Goal: Task Accomplishment & Management: Manage account settings

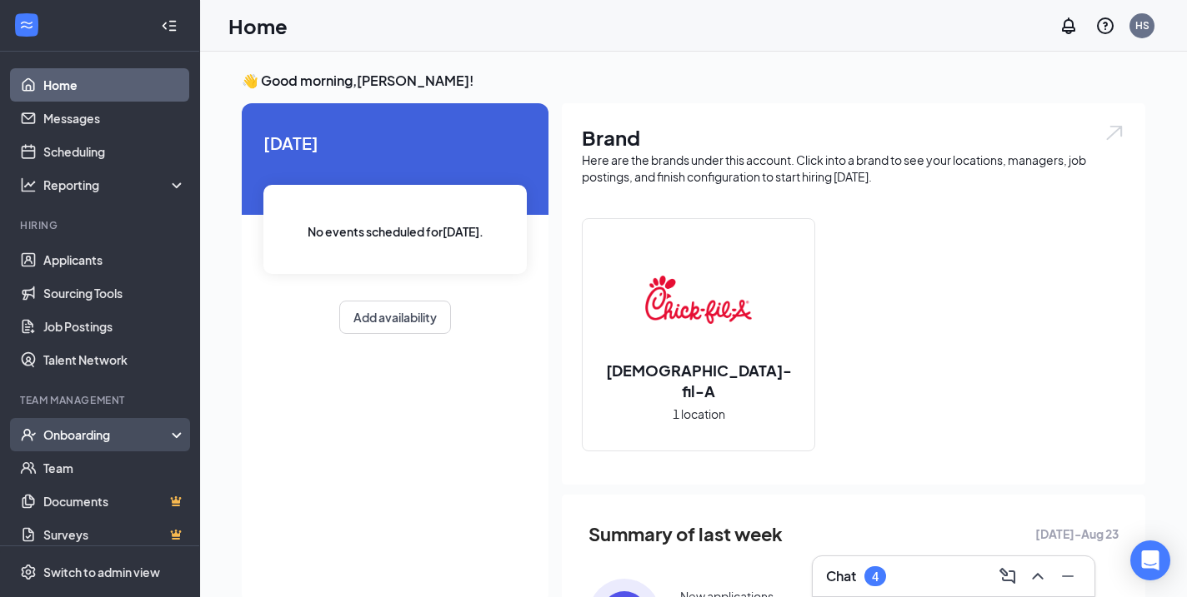
click at [79, 432] on div "Onboarding" at bounding box center [107, 435] width 128 height 17
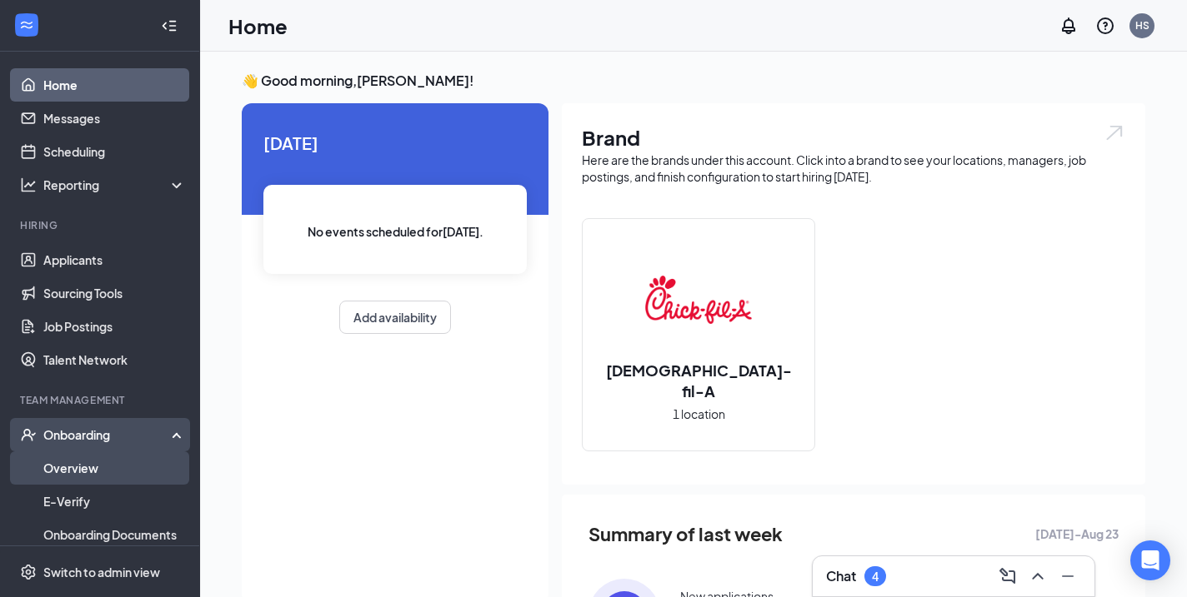
click at [109, 477] on link "Overview" at bounding box center [114, 468] width 142 height 33
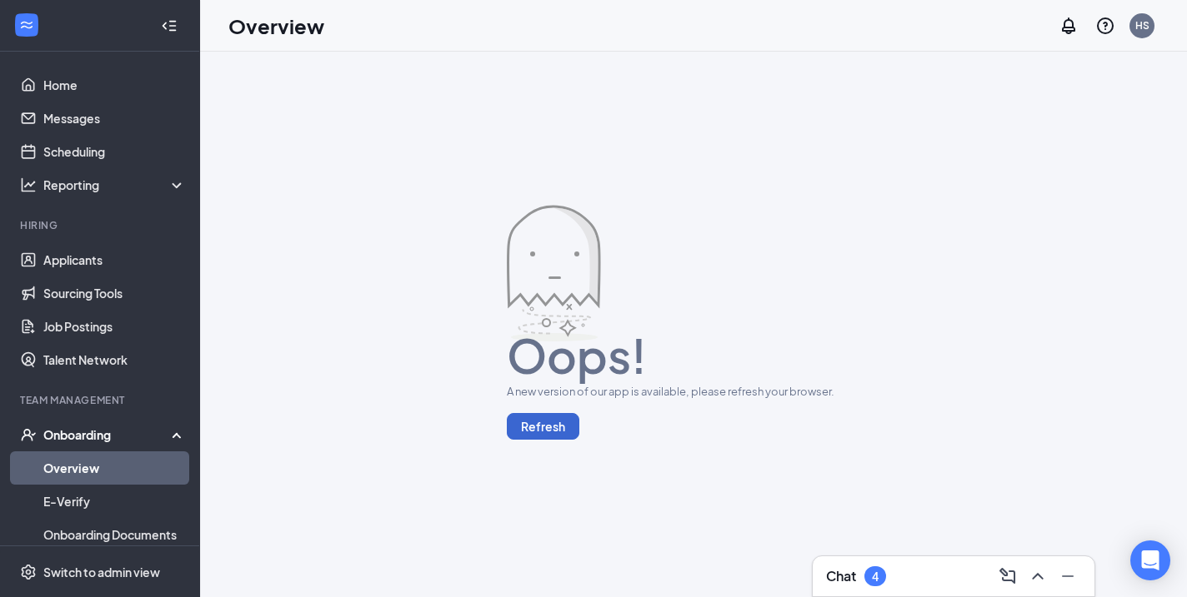
click at [540, 422] on button "Refresh" at bounding box center [543, 426] width 72 height 27
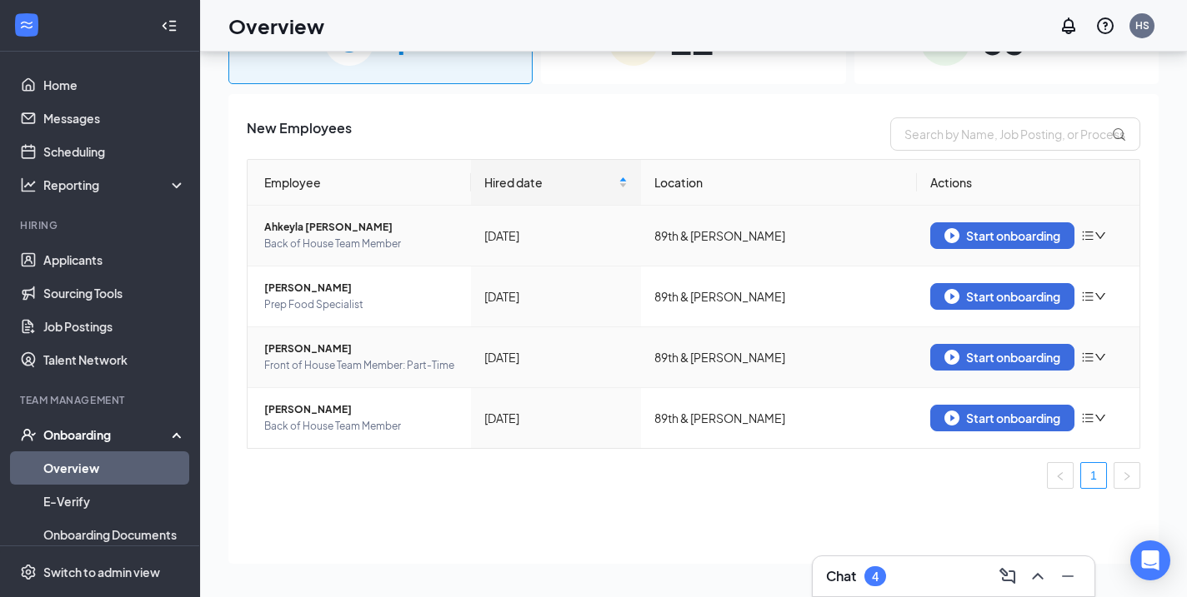
scroll to position [75, 0]
click at [987, 416] on div "Start onboarding" at bounding box center [1002, 418] width 116 height 15
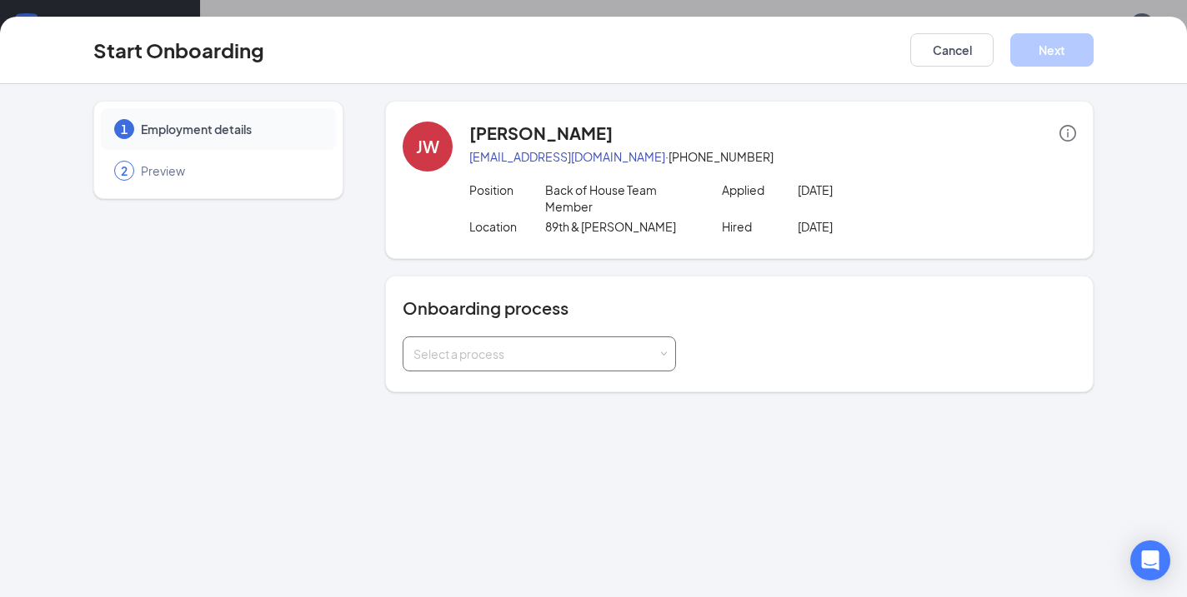
click at [442, 349] on div "Select a process" at bounding box center [535, 354] width 244 height 17
click at [448, 417] on span "FOH / BOH Onboarding" at bounding box center [473, 419] width 128 height 15
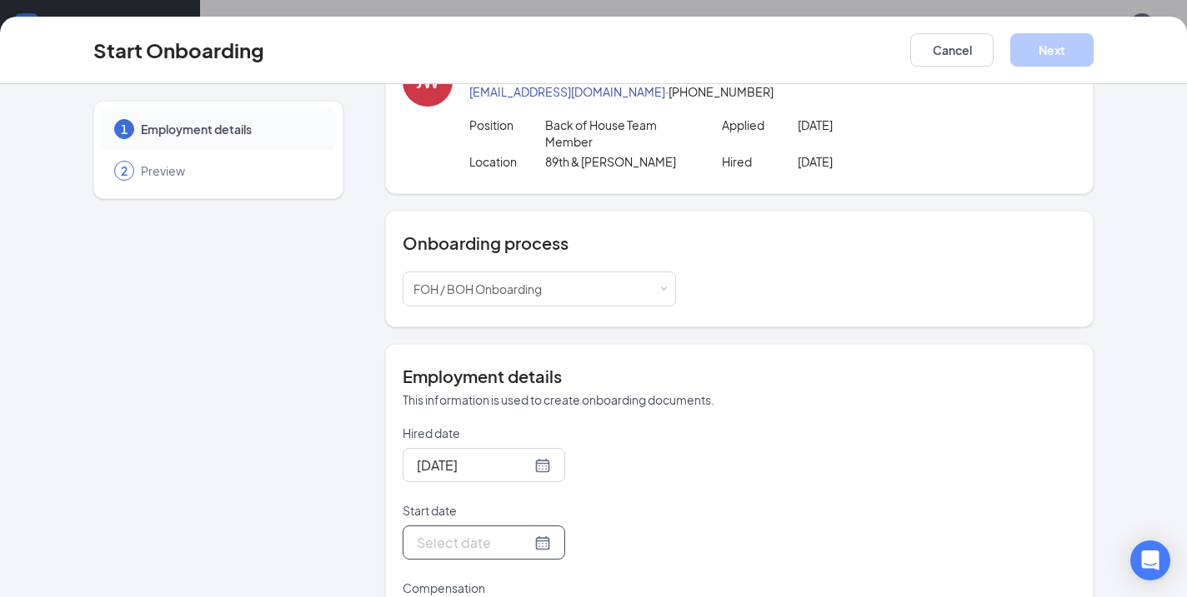
click at [536, 544] on div at bounding box center [484, 542] width 134 height 21
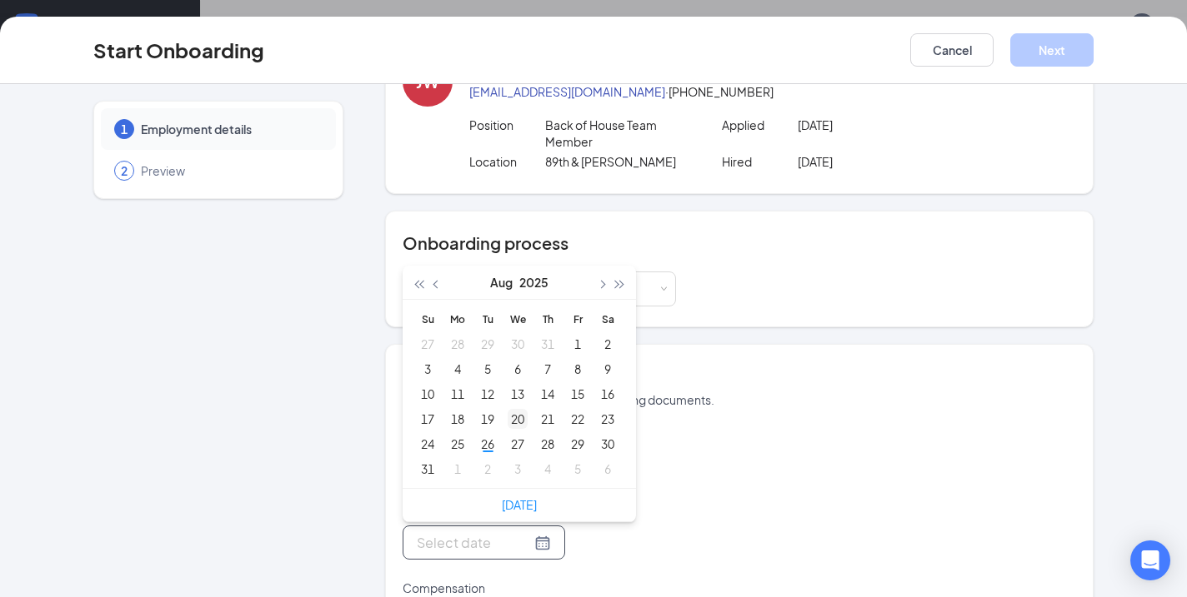
type input "[DATE]"
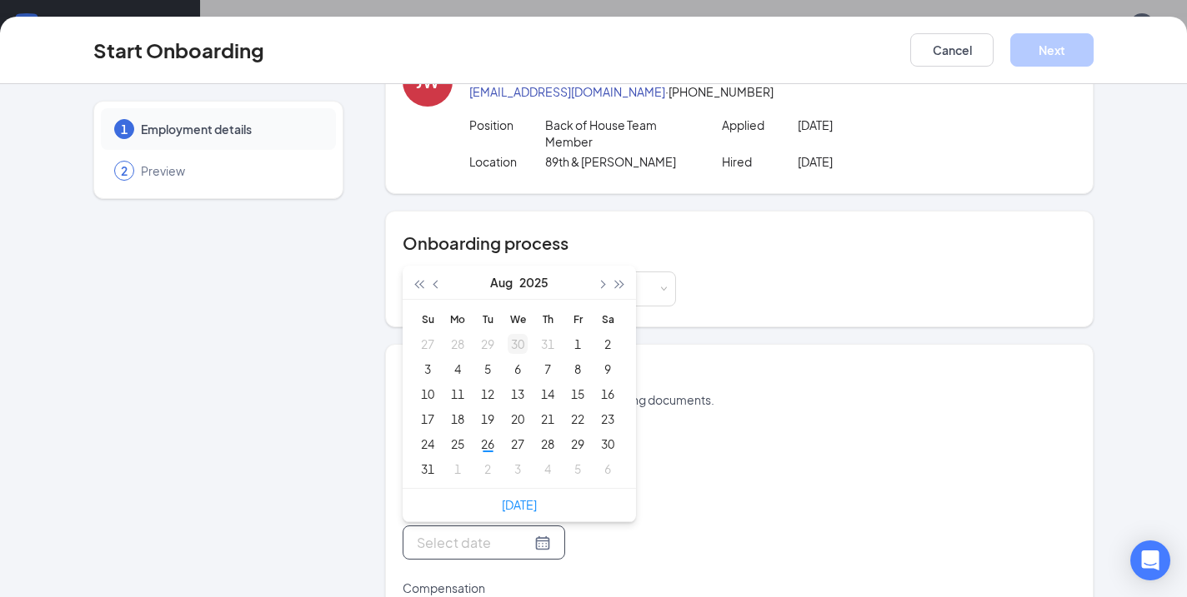
type input "[DATE]"
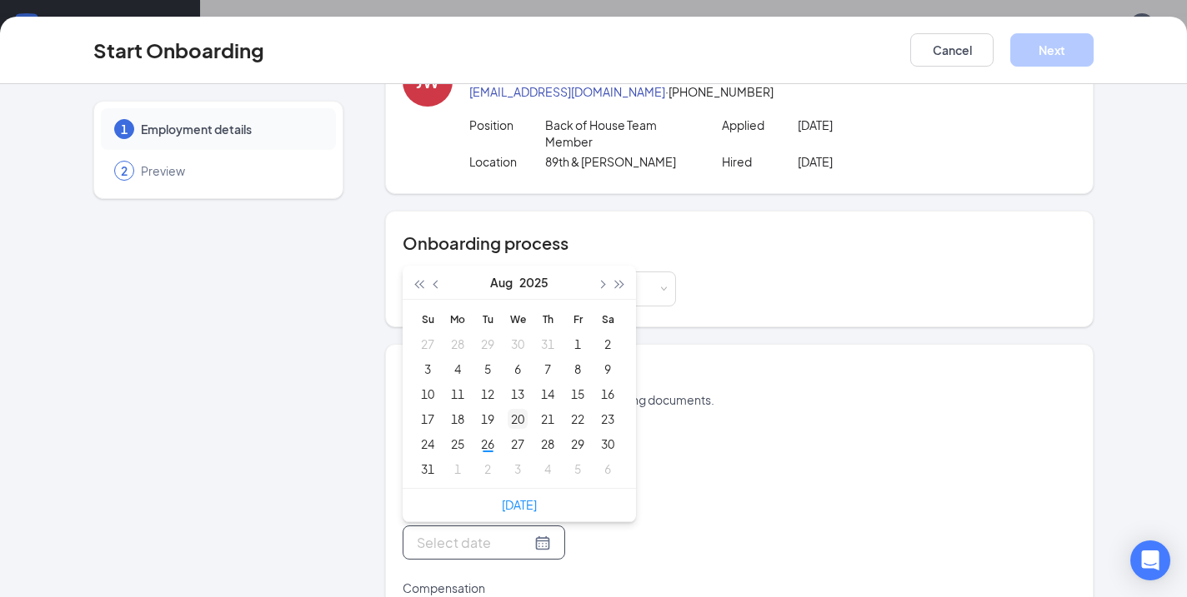
type input "[DATE]"
click at [489, 442] on div "26" at bounding box center [487, 444] width 20 height 20
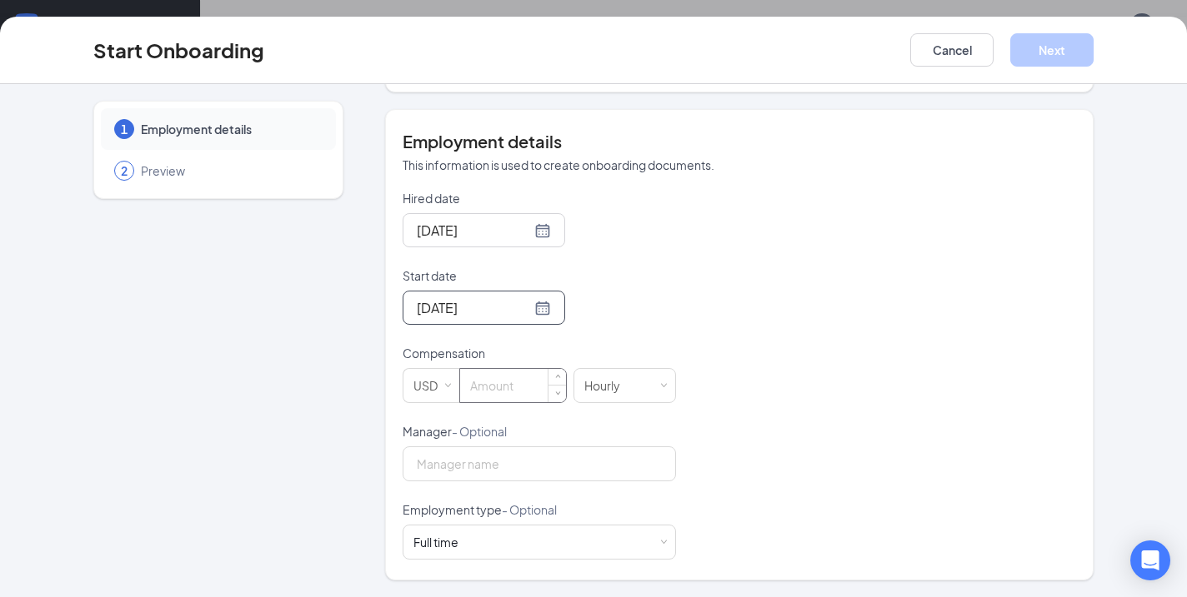
scroll to position [300, 0]
click at [507, 385] on input at bounding box center [513, 385] width 106 height 33
type input "18"
click at [504, 477] on input "Manager - Optional" at bounding box center [538, 464] width 273 height 35
type input "[PERSON_NAME]"
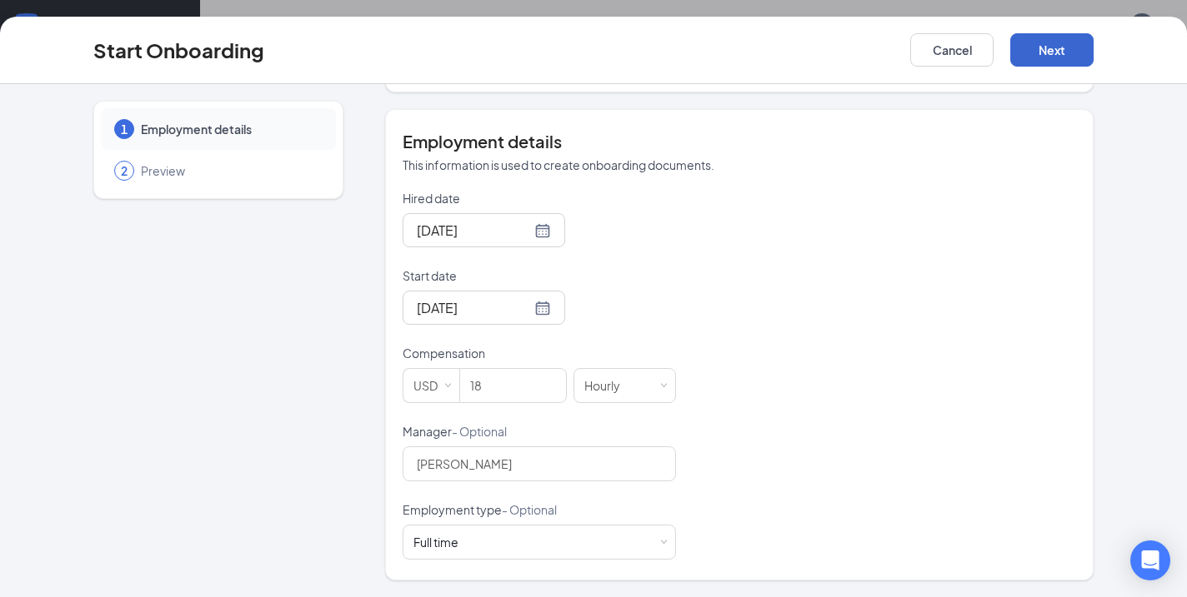
click at [1055, 53] on button "Next" at bounding box center [1051, 49] width 83 height 33
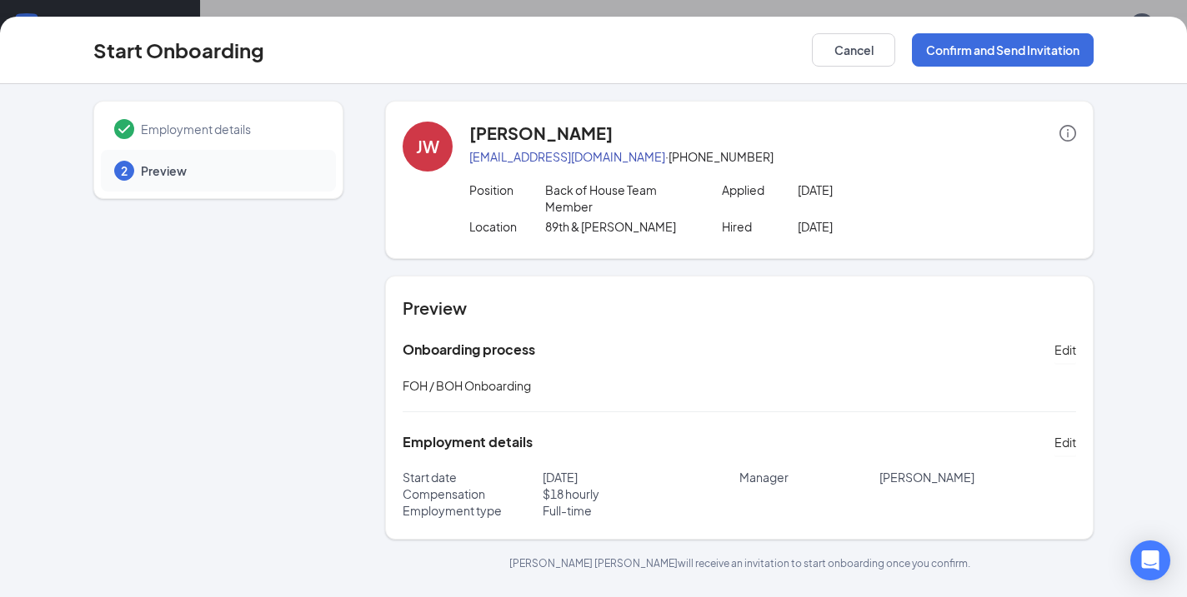
scroll to position [0, 0]
click at [978, 46] on button "Confirm and Send Invitation" at bounding box center [1003, 49] width 182 height 33
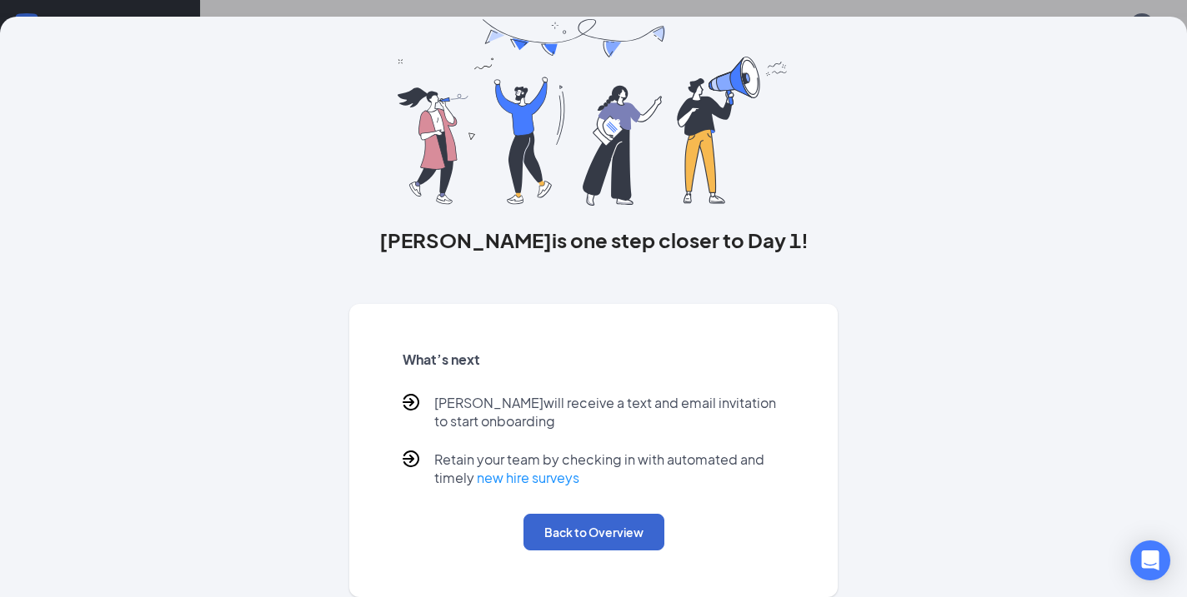
scroll to position [64, 0]
click at [567, 529] on button "Back to Overview" at bounding box center [593, 532] width 141 height 37
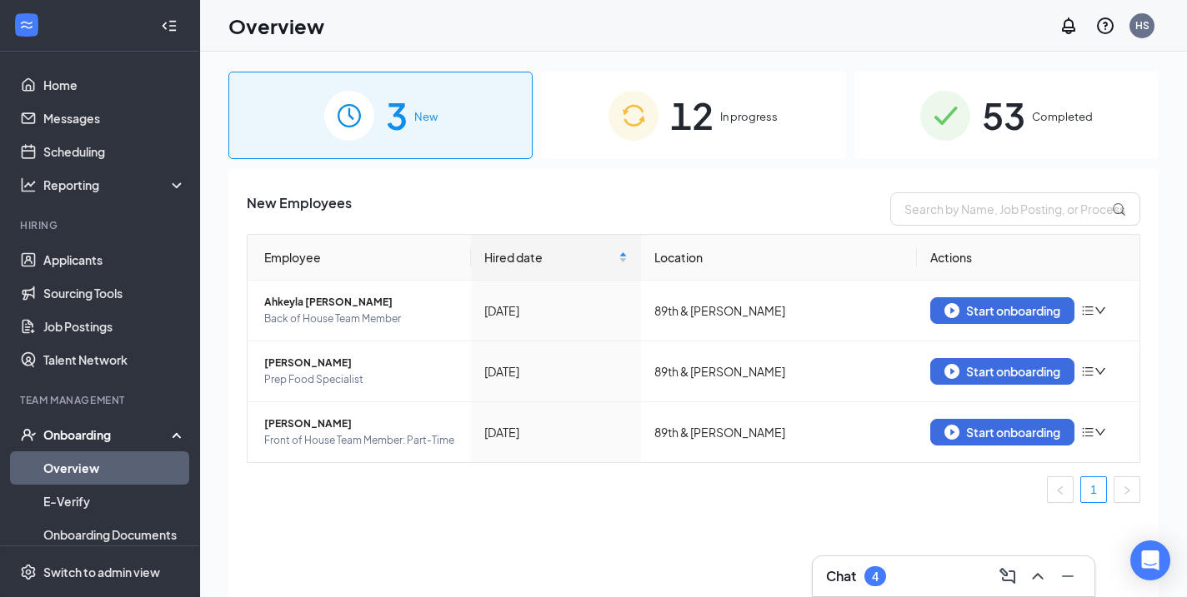
scroll to position [-1, 0]
click at [679, 123] on span "12" at bounding box center [691, 115] width 43 height 57
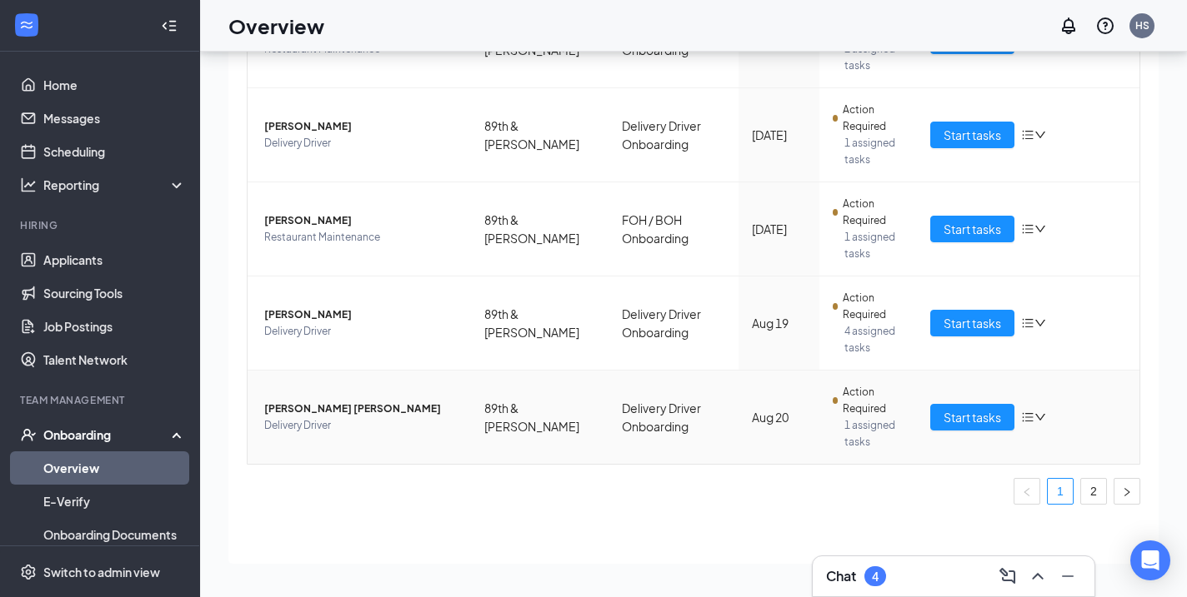
scroll to position [75, 0]
click at [1087, 492] on link "2" at bounding box center [1093, 491] width 25 height 25
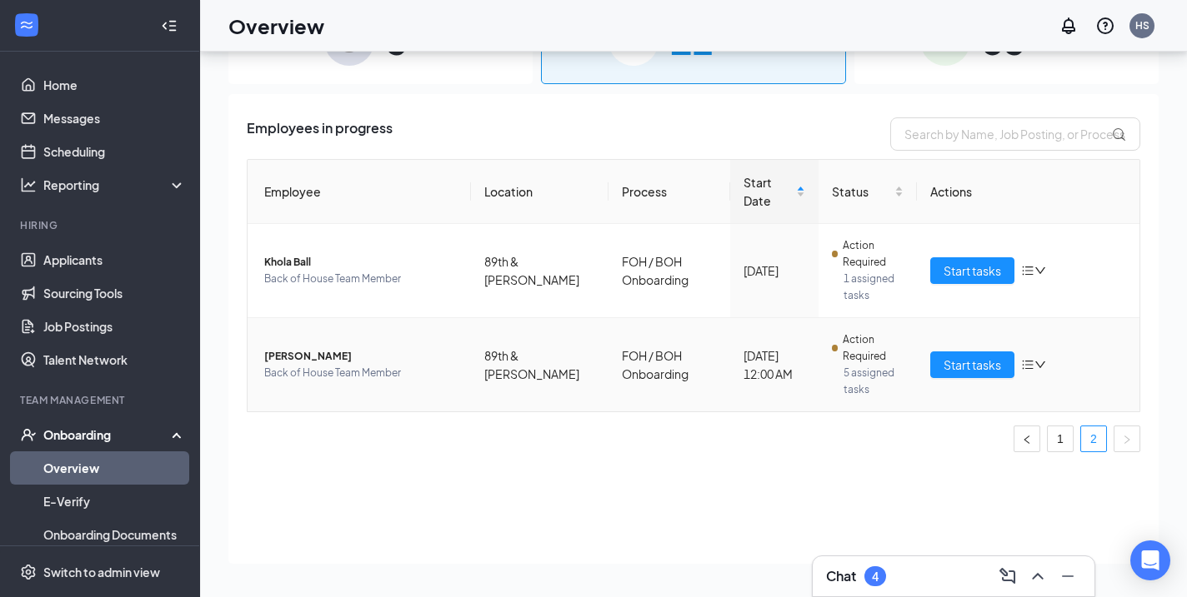
click at [281, 348] on span "[PERSON_NAME]" at bounding box center [360, 356] width 193 height 17
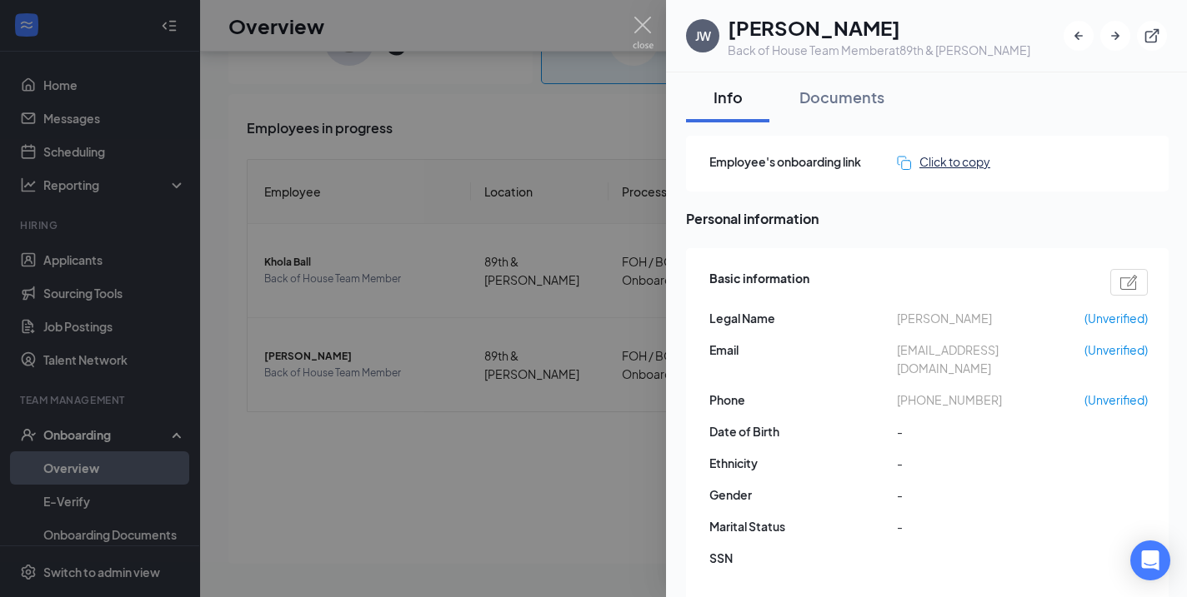
click at [937, 158] on div "Click to copy" at bounding box center [943, 161] width 93 height 18
click at [637, 24] on img at bounding box center [642, 33] width 21 height 32
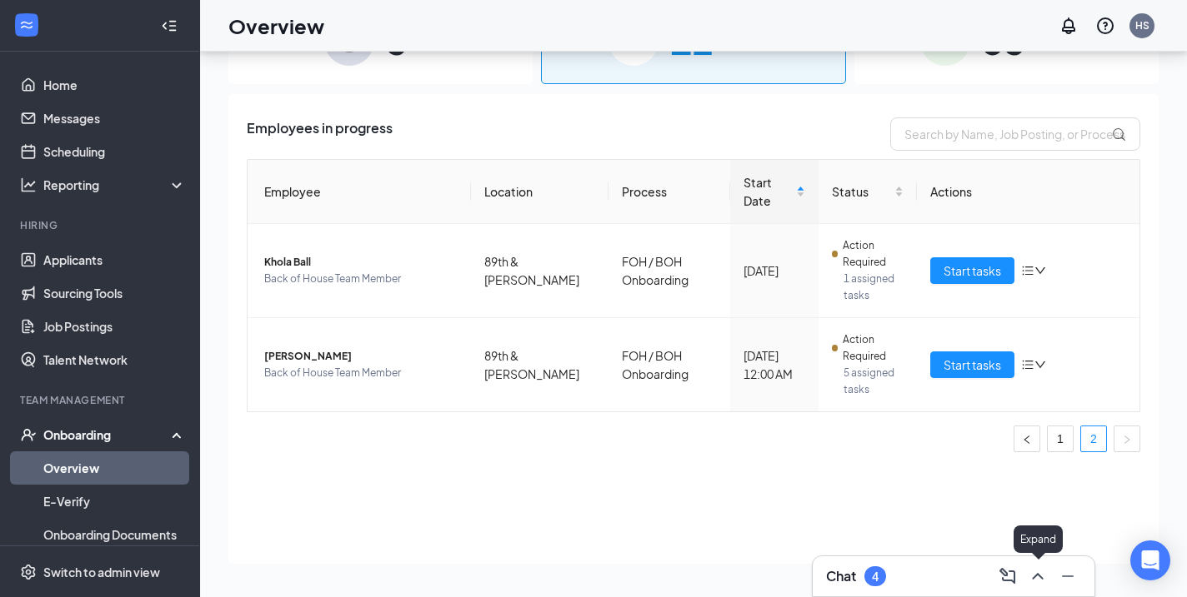
click at [1037, 572] on icon "ChevronUp" at bounding box center [1037, 577] width 20 height 20
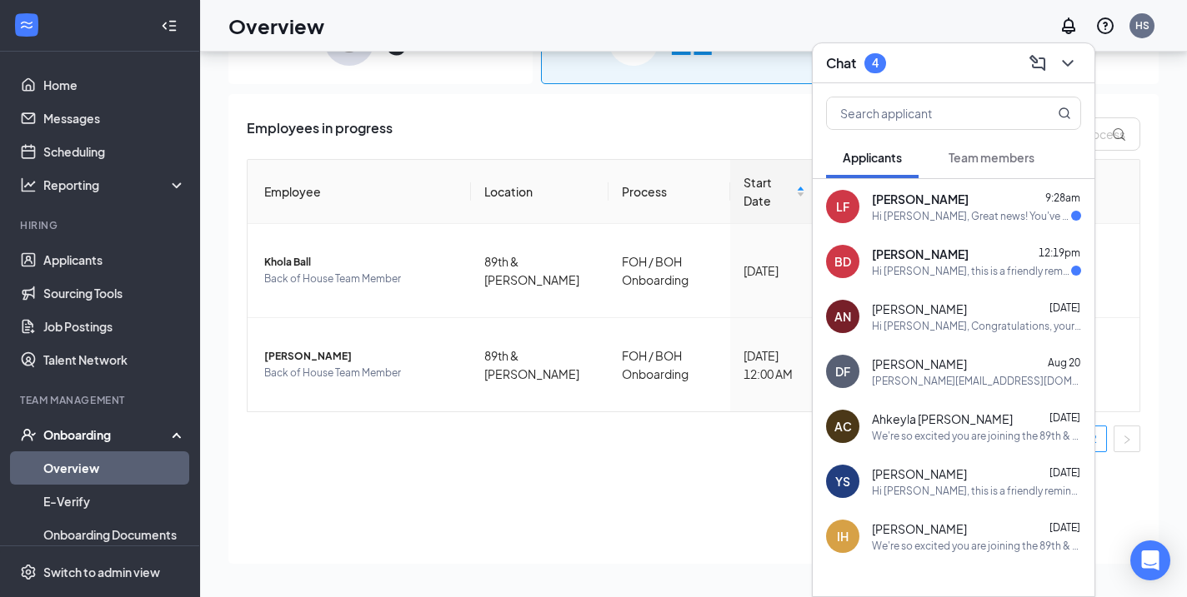
click at [1038, 204] on div "[PERSON_NAME] 9:28am" at bounding box center [976, 199] width 209 height 17
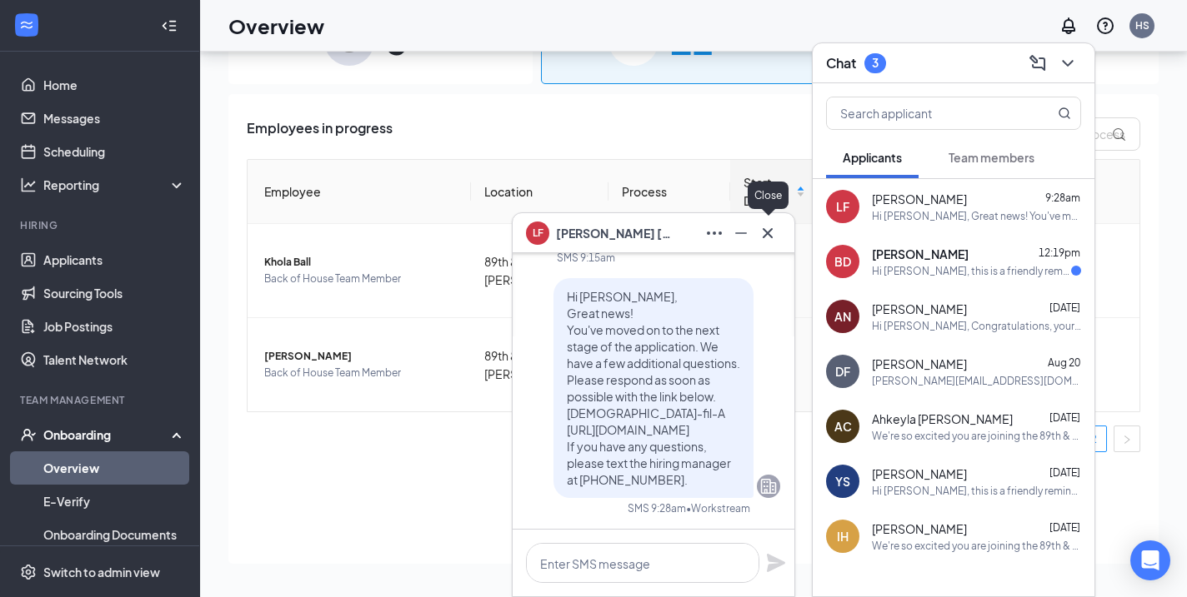
click at [772, 228] on icon "Cross" at bounding box center [767, 232] width 10 height 10
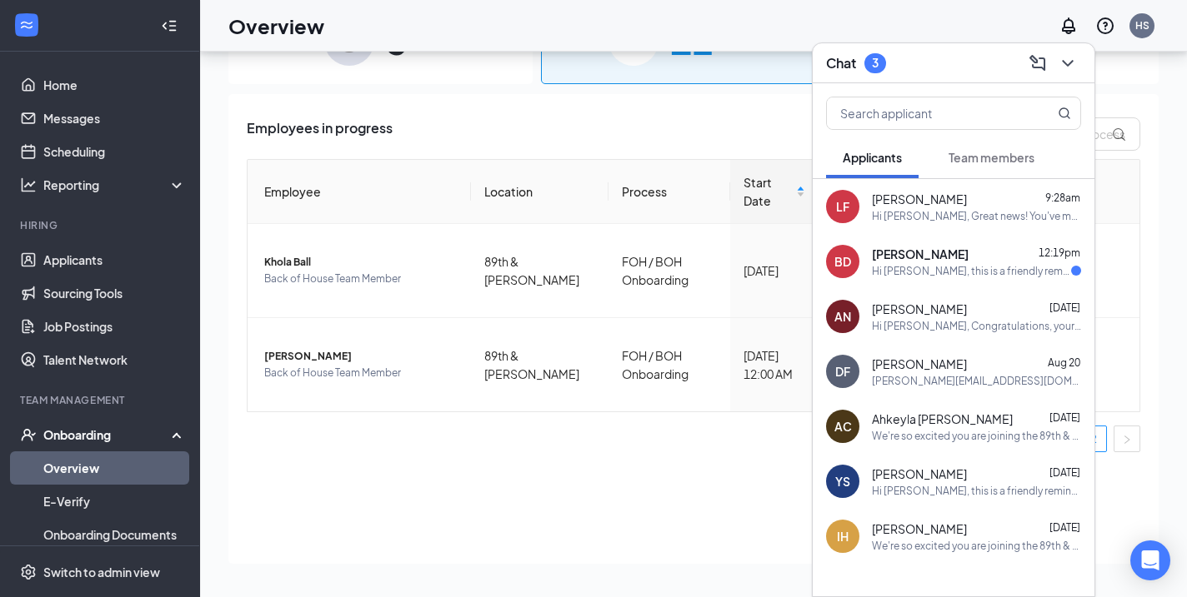
click at [1005, 261] on div "[PERSON_NAME] 12:19pm" at bounding box center [976, 254] width 209 height 17
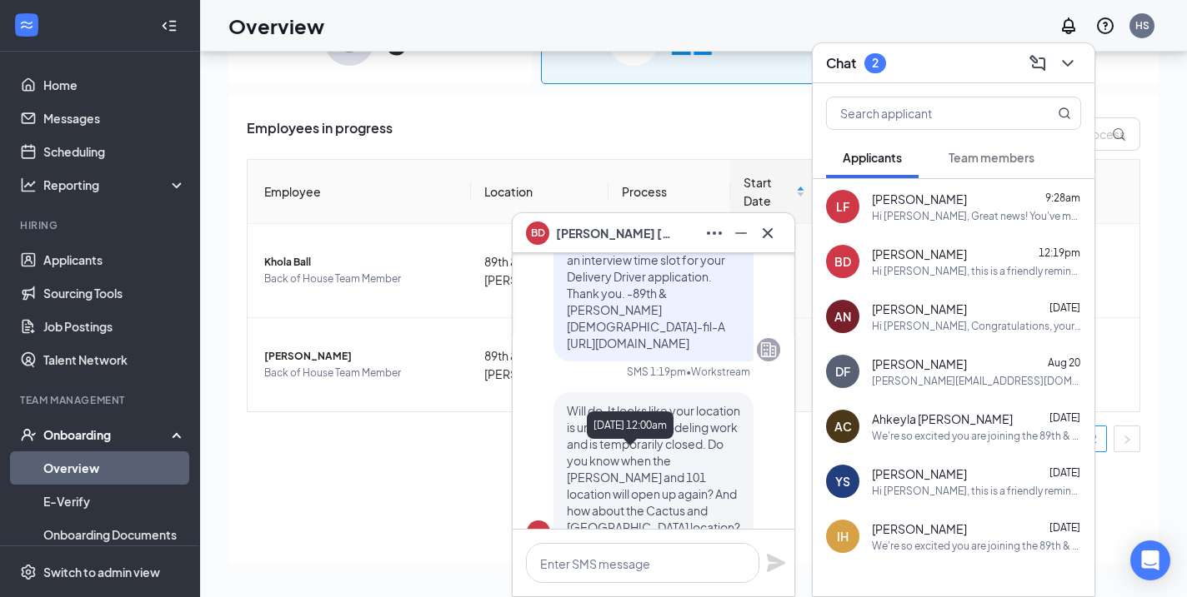
scroll to position [-272, 0]
click at [765, 243] on button at bounding box center [767, 233] width 27 height 27
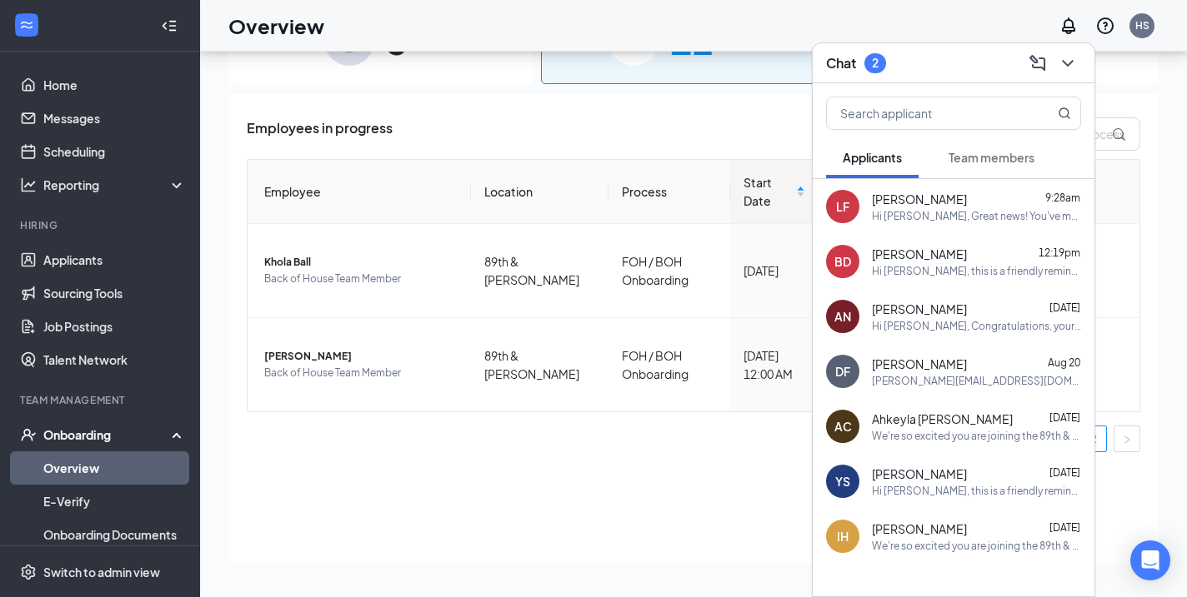
click at [1017, 155] on span "Team members" at bounding box center [991, 157] width 86 height 15
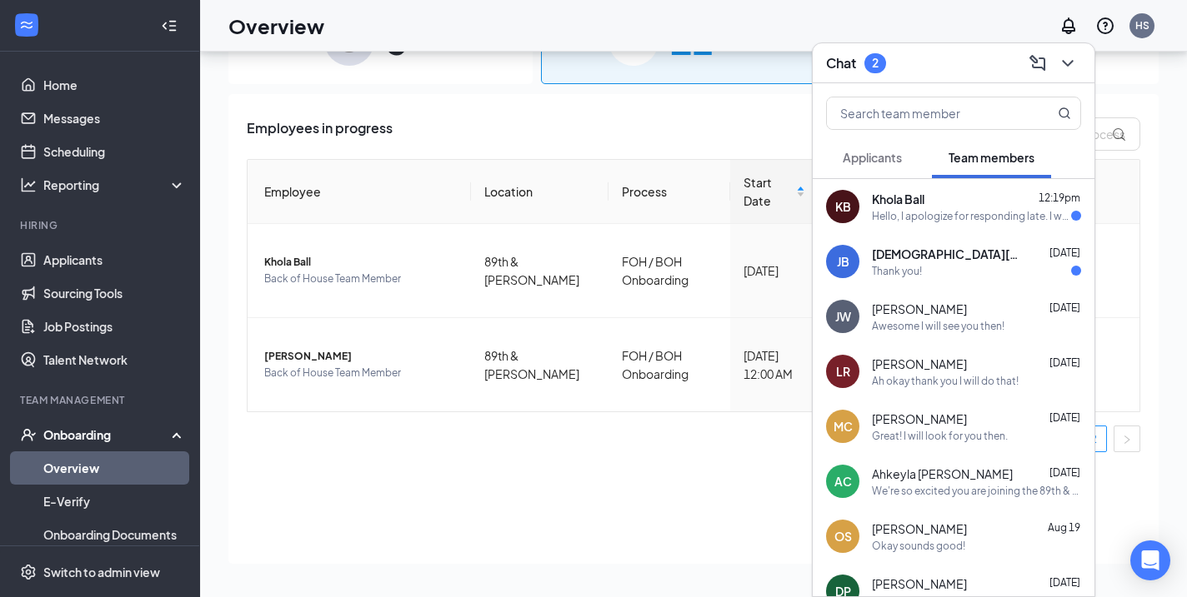
click at [992, 209] on div "Hello, I apologize for responding late. I would be a 24/43" at bounding box center [971, 216] width 199 height 14
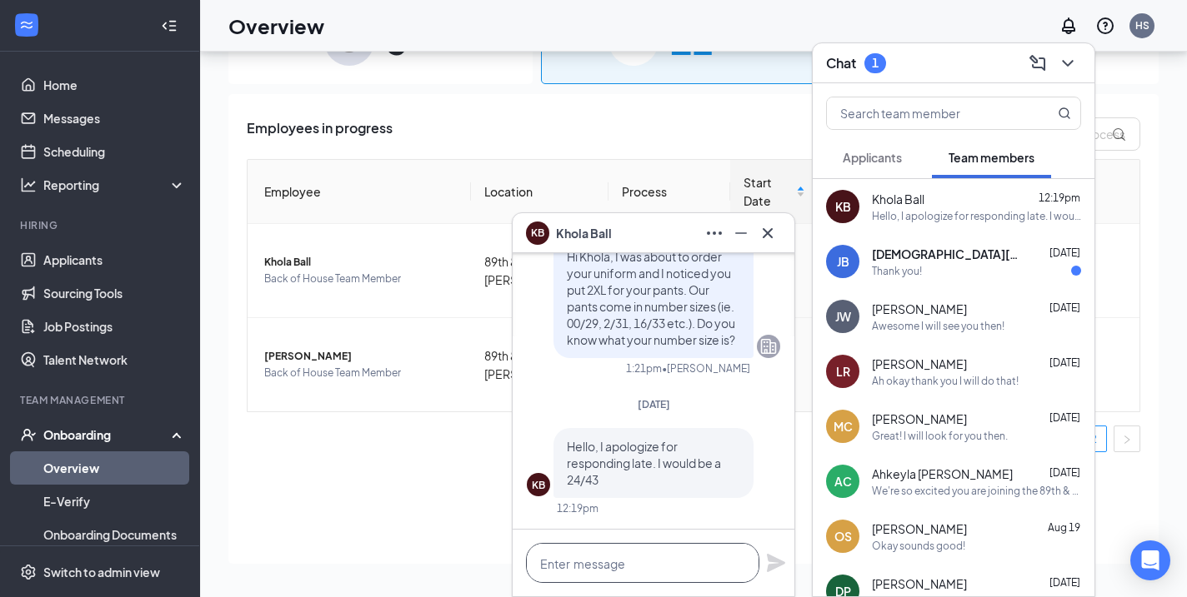
click at [631, 560] on textarea at bounding box center [642, 563] width 233 height 40
type textarea "Awesome! Thank you so much!"
click at [774, 234] on icon "Cross" at bounding box center [767, 233] width 20 height 20
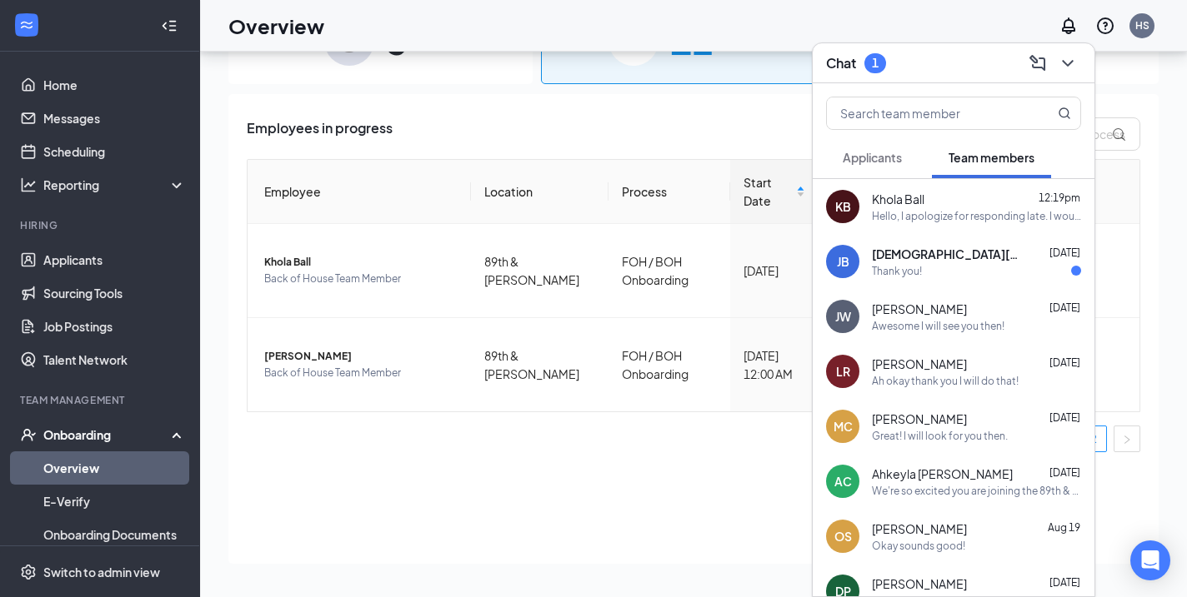
click at [1017, 222] on div "Hello, I apologize for responding late. I would be a 24/43" at bounding box center [976, 216] width 209 height 14
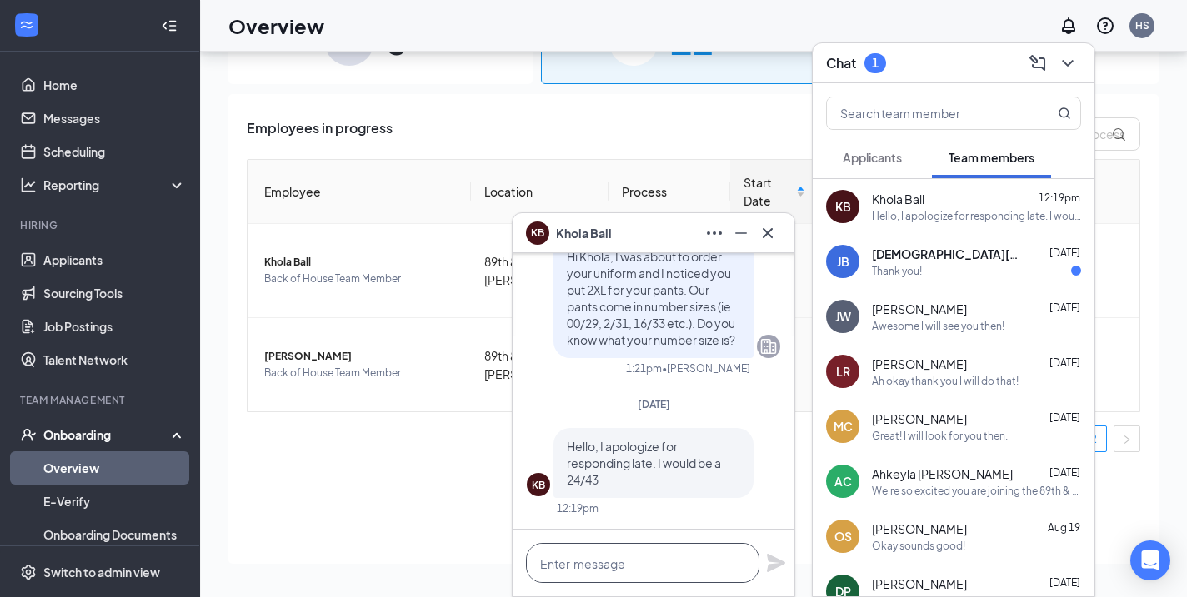
click at [634, 570] on textarea at bounding box center [642, 563] width 233 height 40
type textarea "Awesome! Thank you so much!"
click at [775, 562] on icon "Plane" at bounding box center [776, 563] width 18 height 18
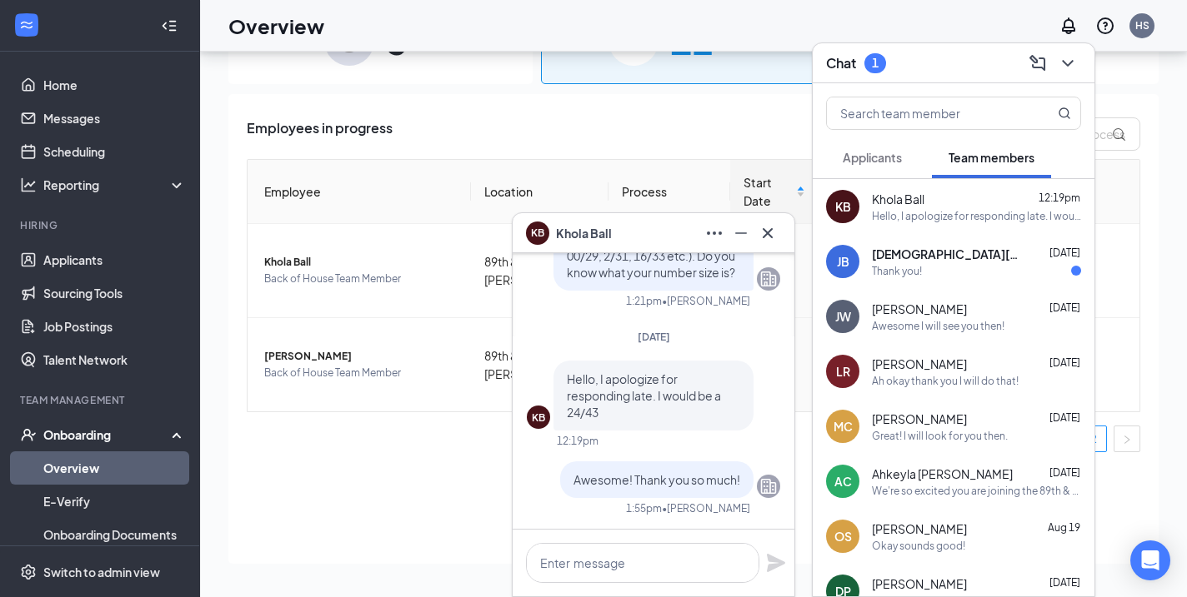
click at [914, 257] on span "[DEMOGRAPHIC_DATA][PERSON_NAME]" at bounding box center [947, 254] width 150 height 17
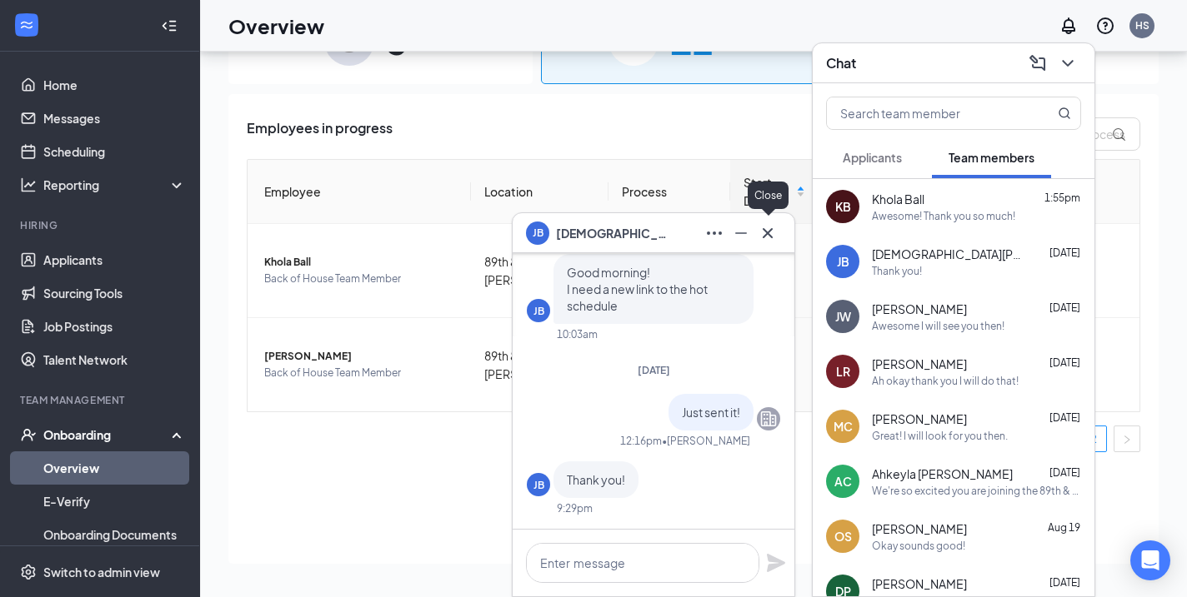
click at [768, 224] on icon "Cross" at bounding box center [767, 233] width 20 height 20
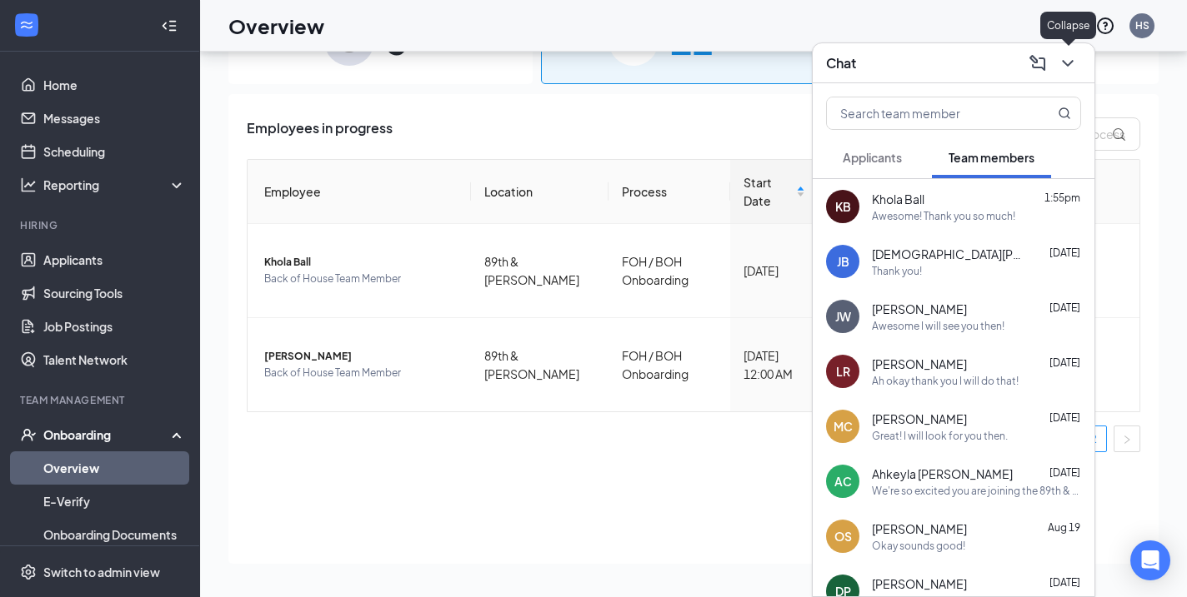
click at [1066, 62] on icon "ChevronDown" at bounding box center [1067, 63] width 20 height 20
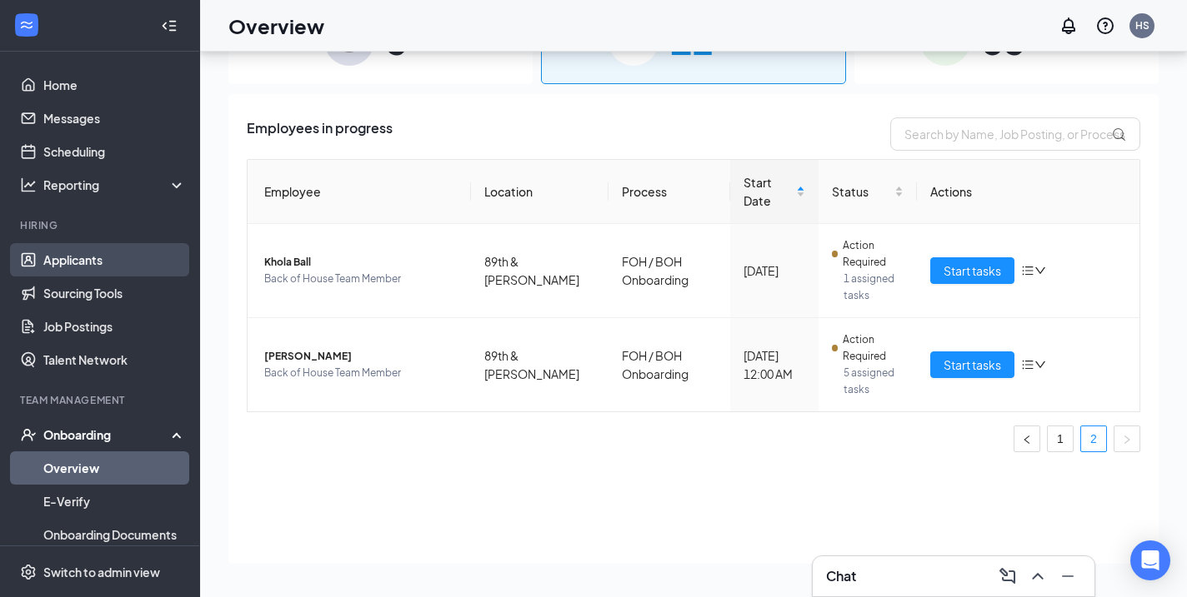
click at [154, 262] on link "Applicants" at bounding box center [114, 259] width 142 height 33
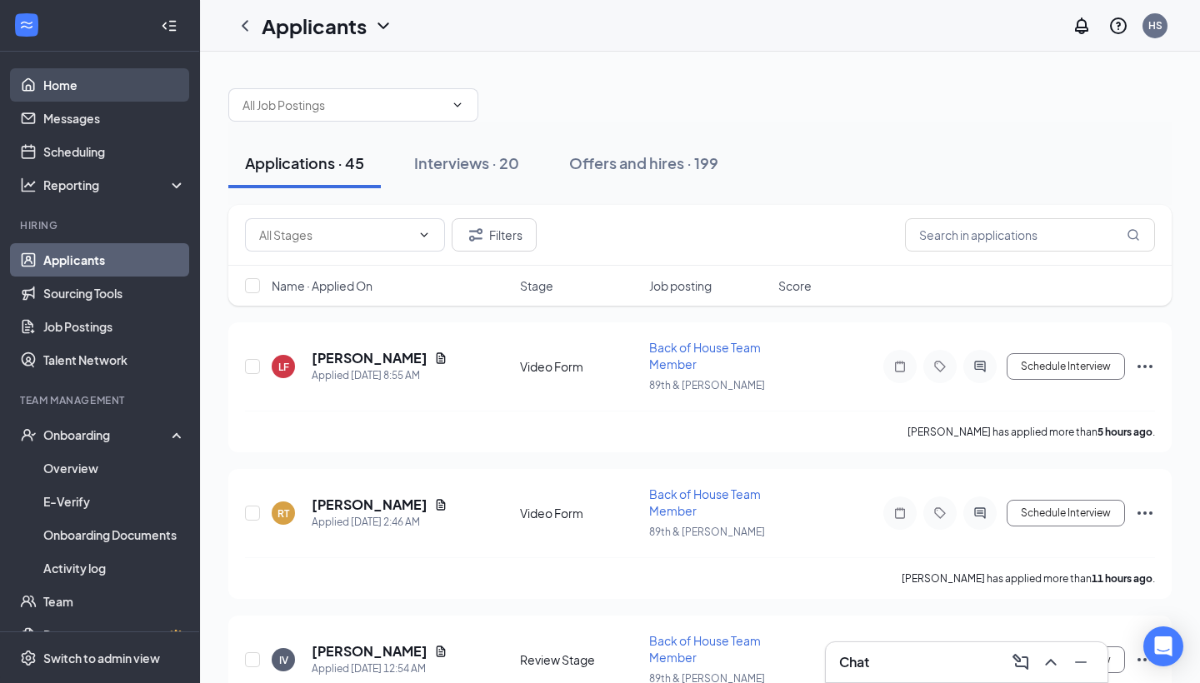
click at [47, 85] on link "Home" at bounding box center [114, 84] width 142 height 33
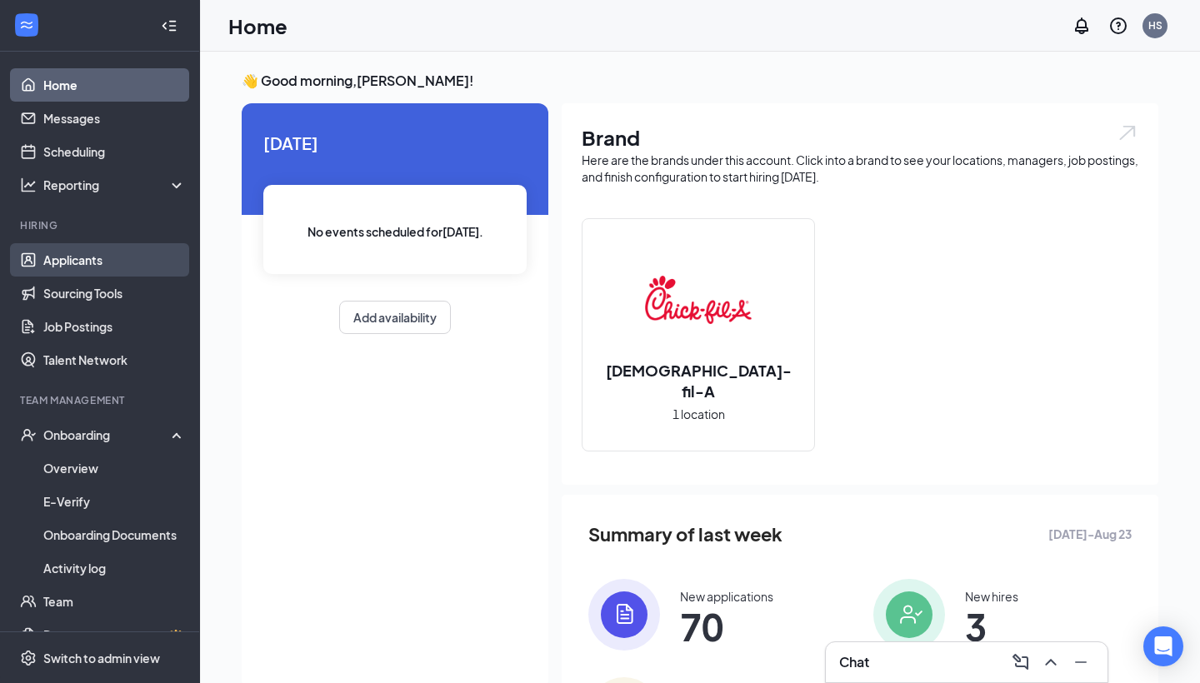
click at [84, 252] on link "Applicants" at bounding box center [114, 259] width 142 height 33
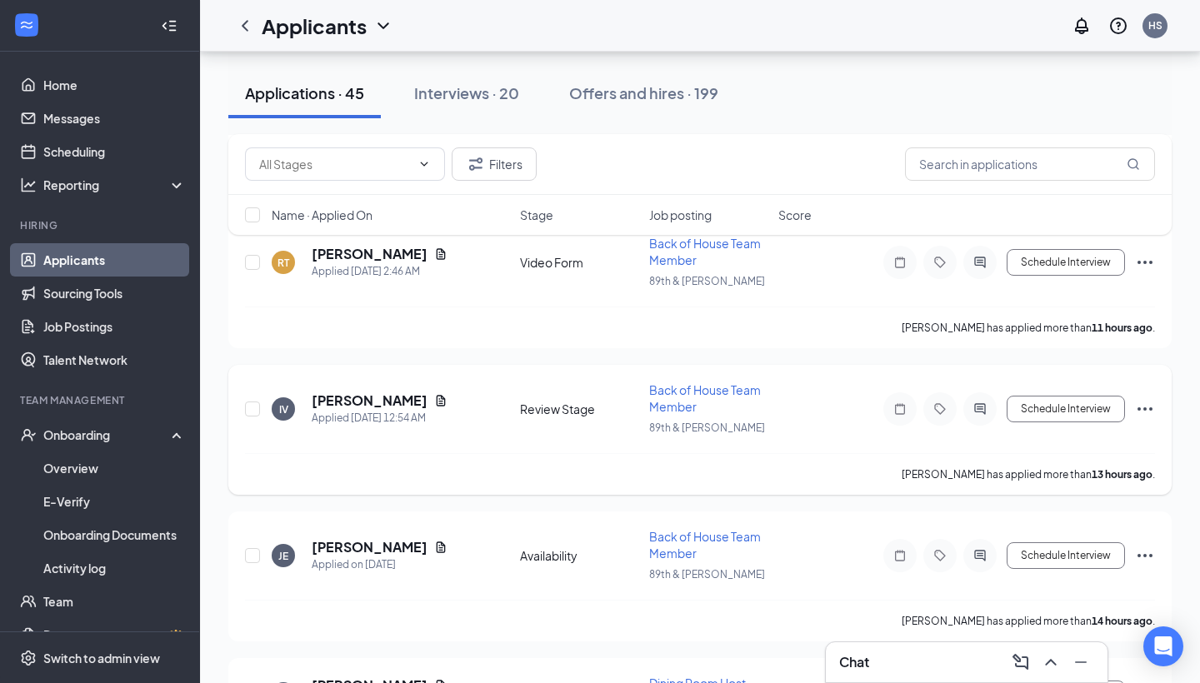
scroll to position [251, 0]
click at [374, 396] on h5 "[PERSON_NAME]" at bounding box center [370, 401] width 116 height 18
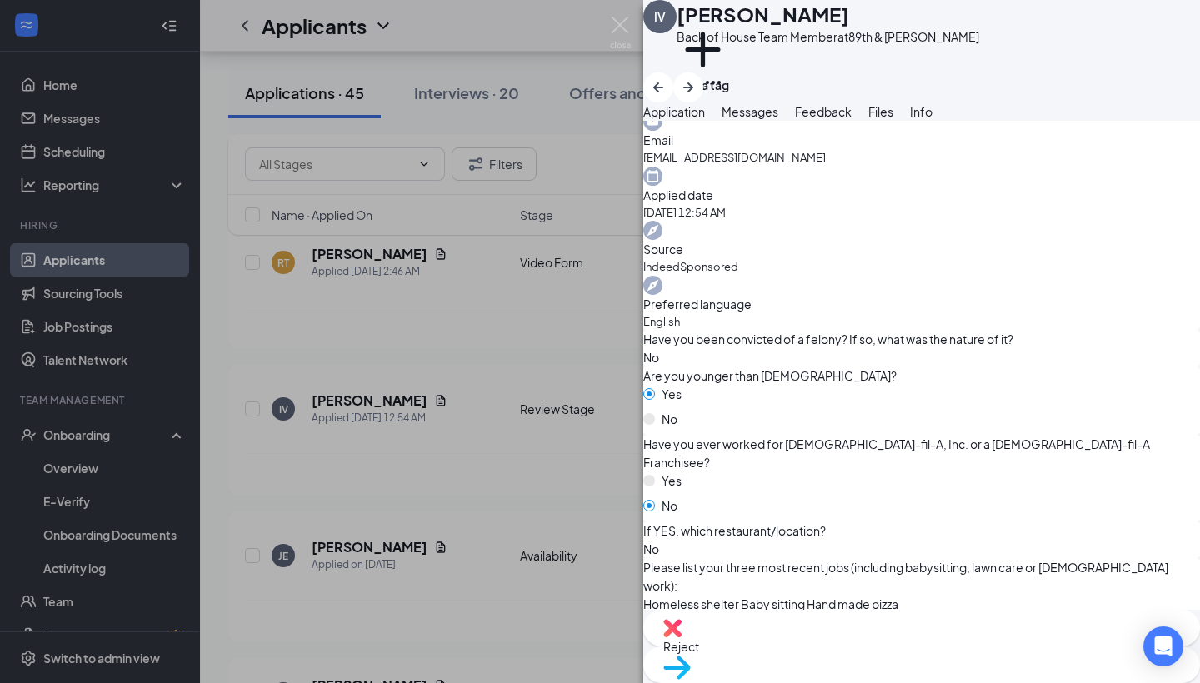
scroll to position [652, 0]
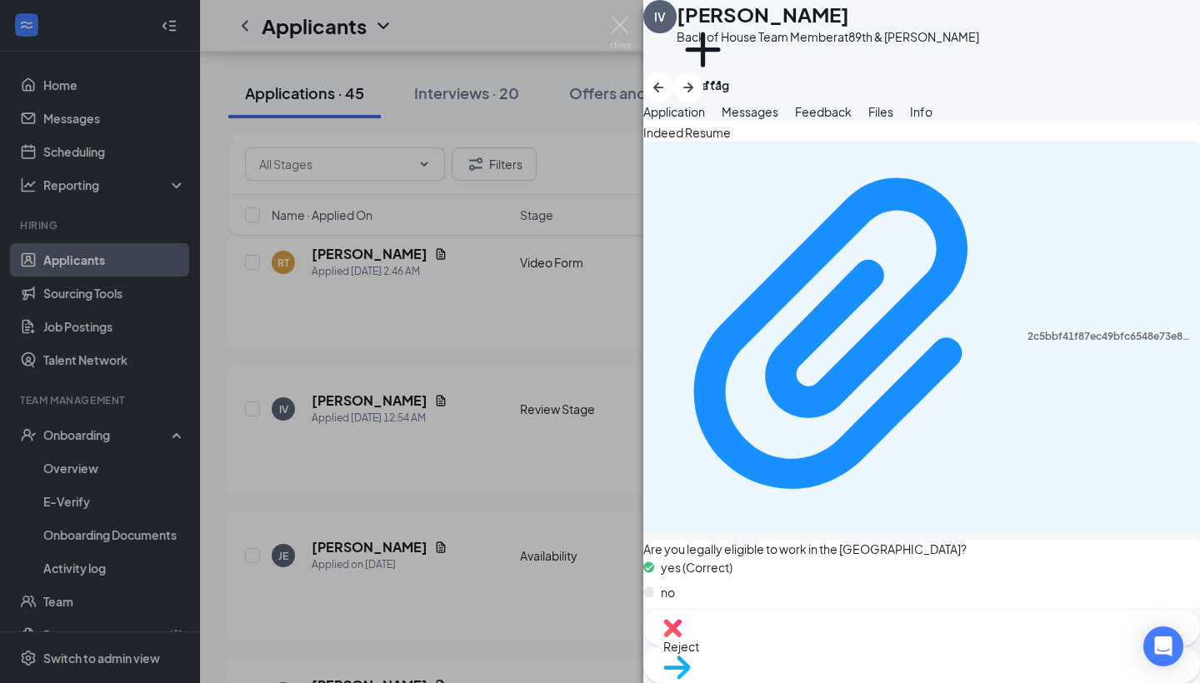
scroll to position [1221, 0]
click at [620, 32] on img at bounding box center [620, 33] width 21 height 32
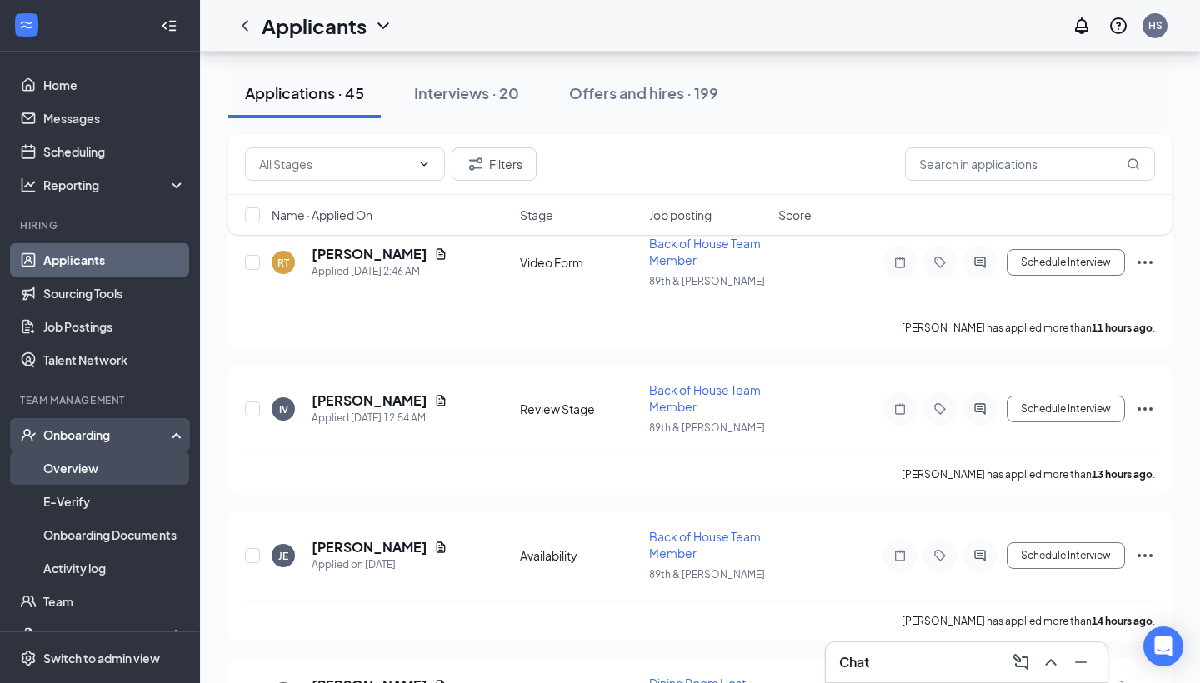
click at [92, 459] on link "Overview" at bounding box center [114, 468] width 142 height 33
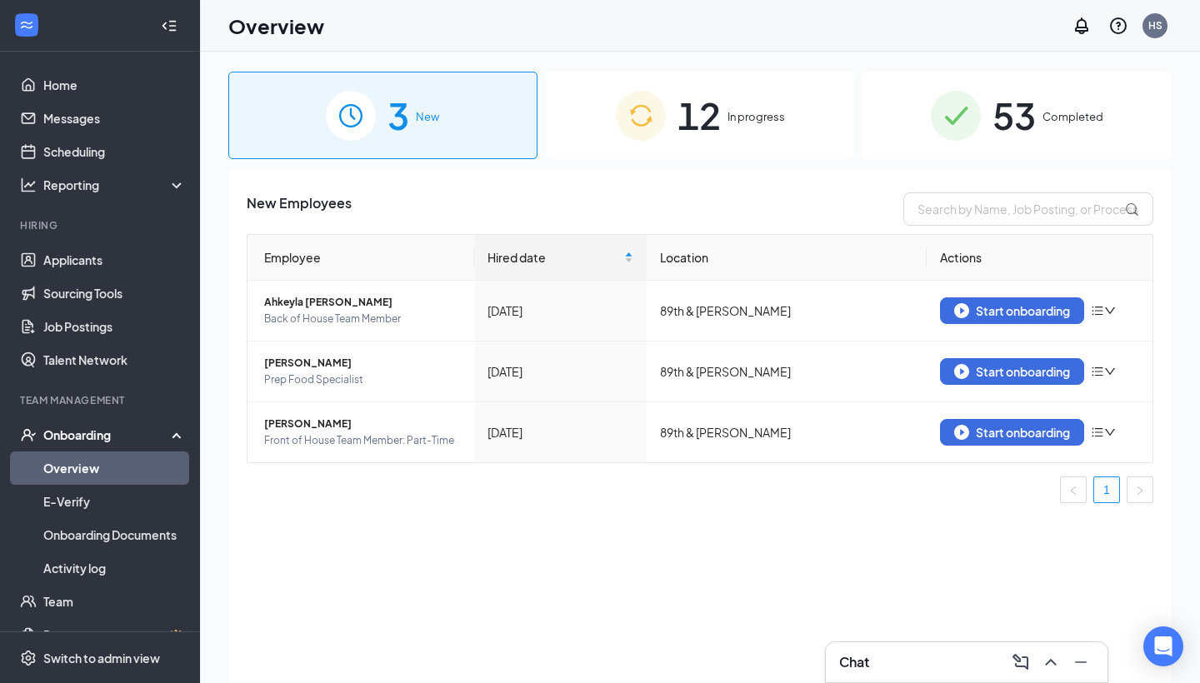
click at [687, 127] on span "12" at bounding box center [698, 115] width 43 height 57
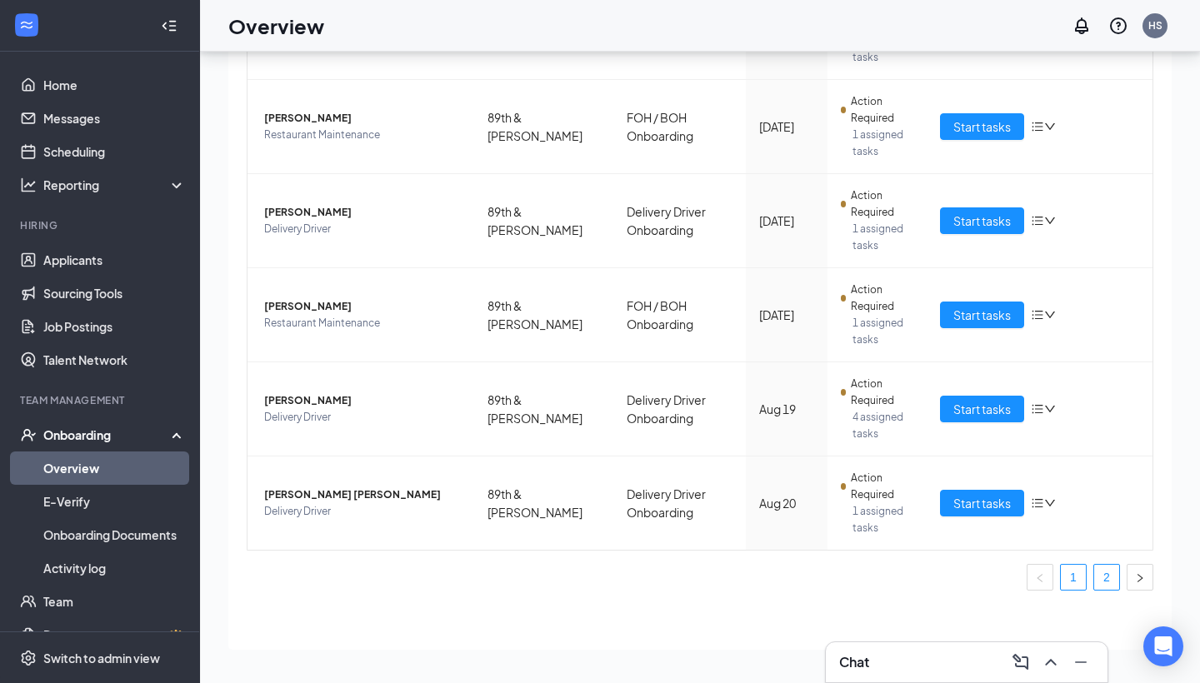
scroll to position [75, 0]
click at [1107, 581] on link "2" at bounding box center [1106, 577] width 25 height 25
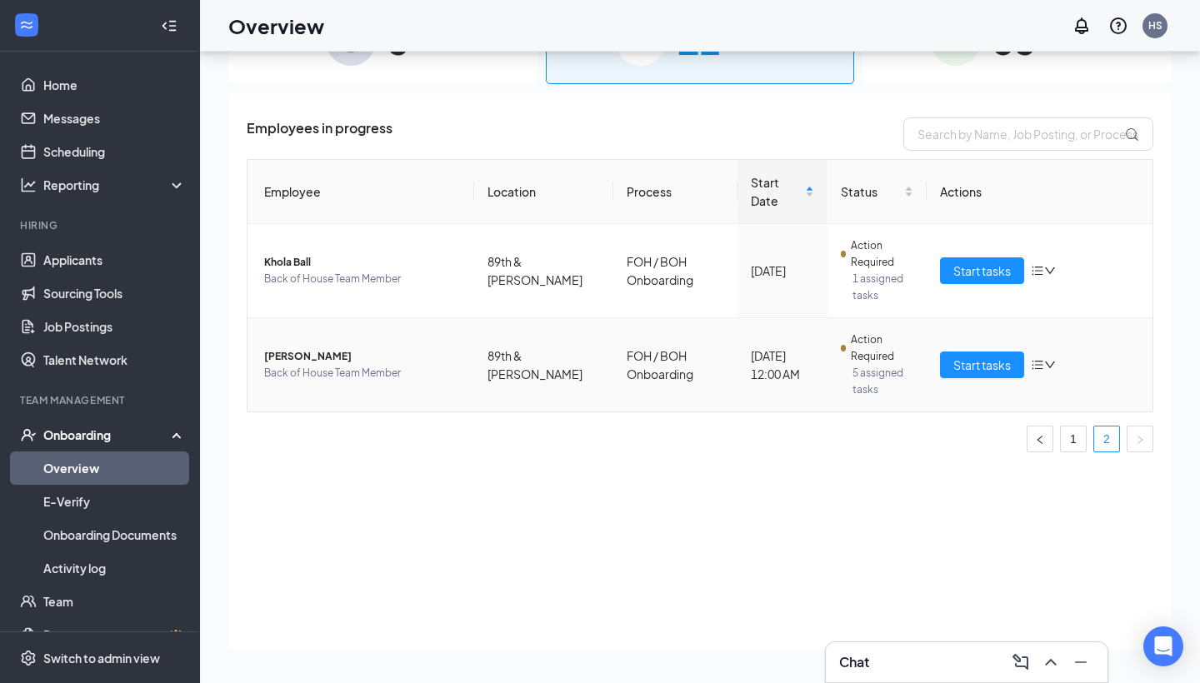
click at [286, 329] on td "[PERSON_NAME] Back of House Team Member" at bounding box center [360, 364] width 227 height 93
click at [303, 348] on span "[PERSON_NAME]" at bounding box center [362, 356] width 197 height 17
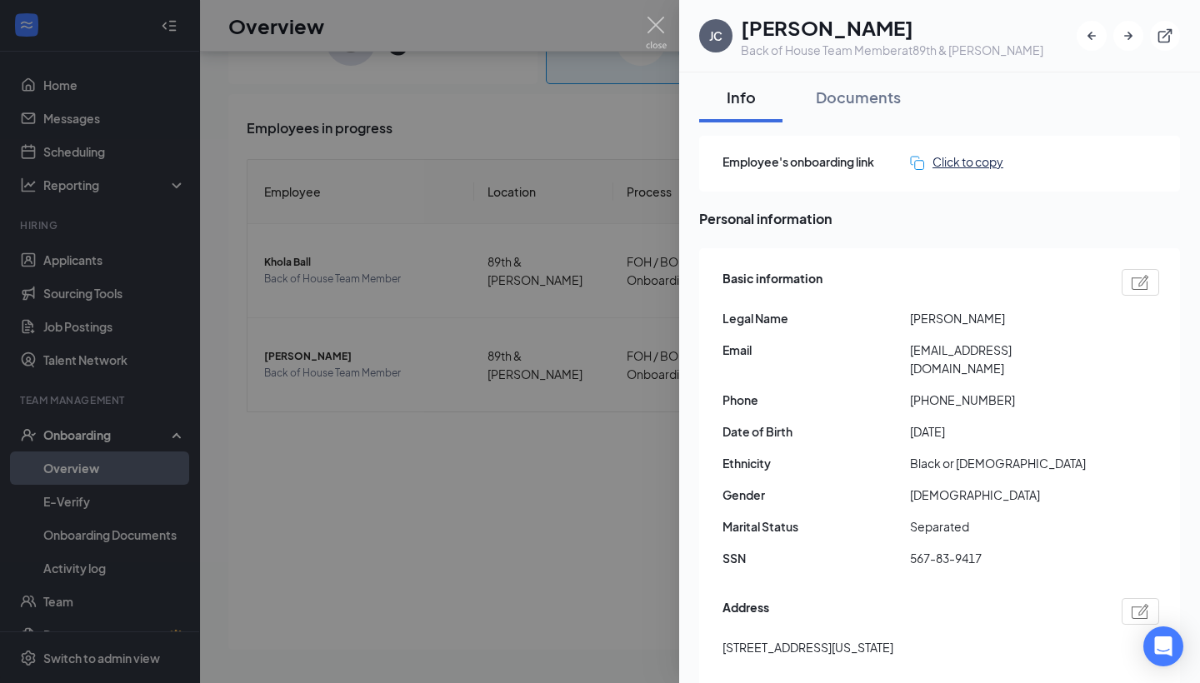
click at [947, 161] on div "Click to copy" at bounding box center [956, 161] width 93 height 18
click at [659, 37] on img at bounding box center [656, 33] width 21 height 32
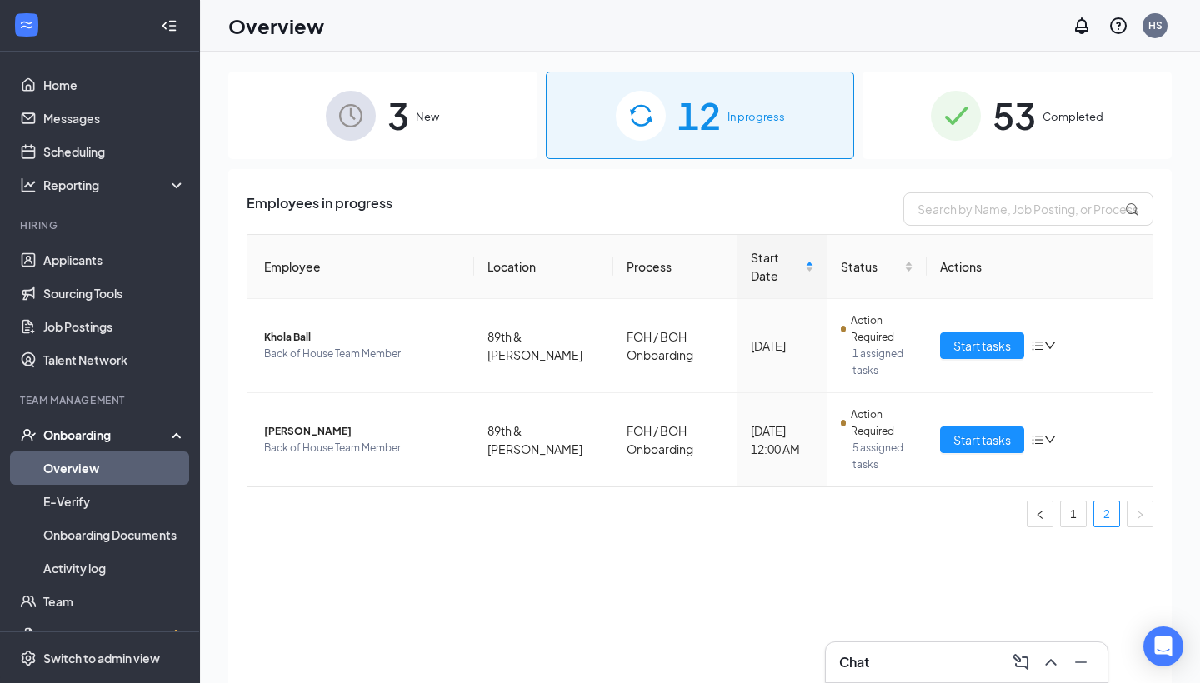
click at [477, 80] on div "3 New" at bounding box center [382, 115] width 309 height 87
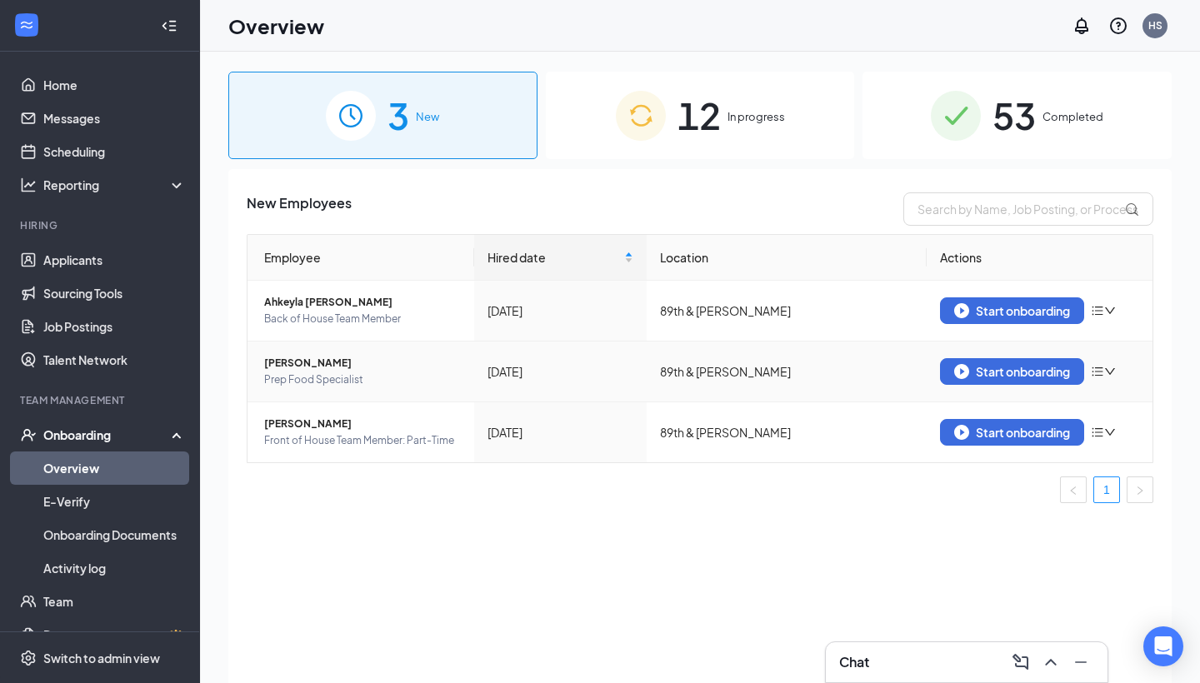
click at [313, 362] on span "[PERSON_NAME]" at bounding box center [362, 363] width 197 height 17
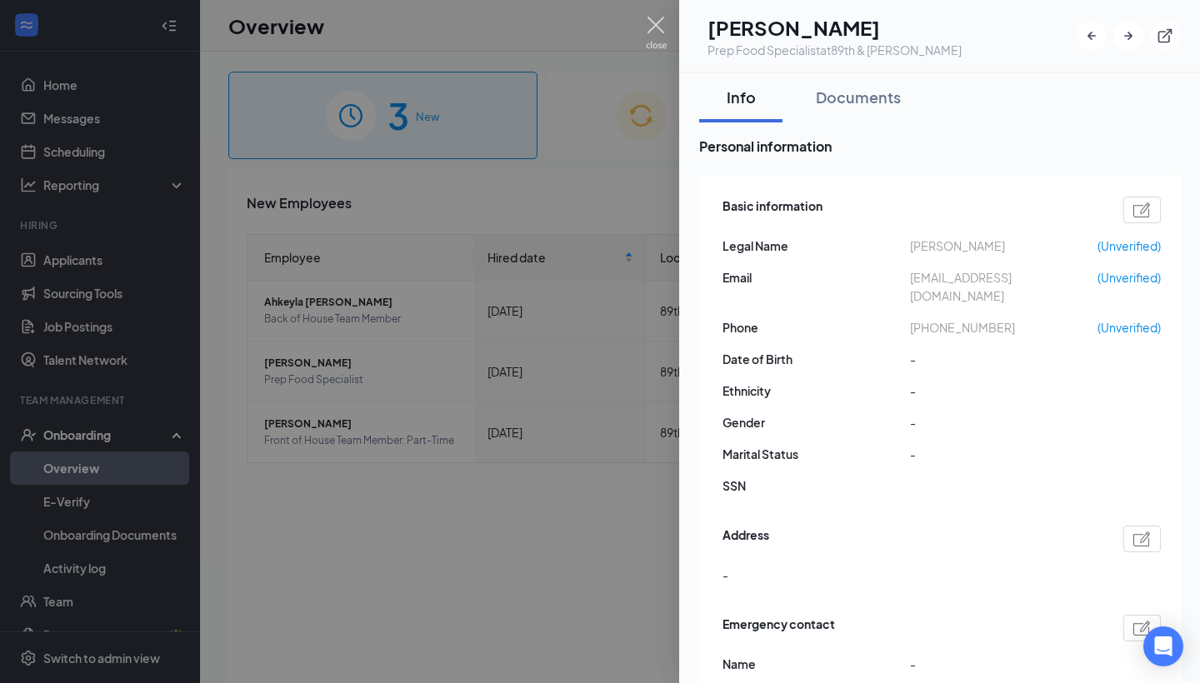
click at [651, 25] on img at bounding box center [656, 33] width 21 height 32
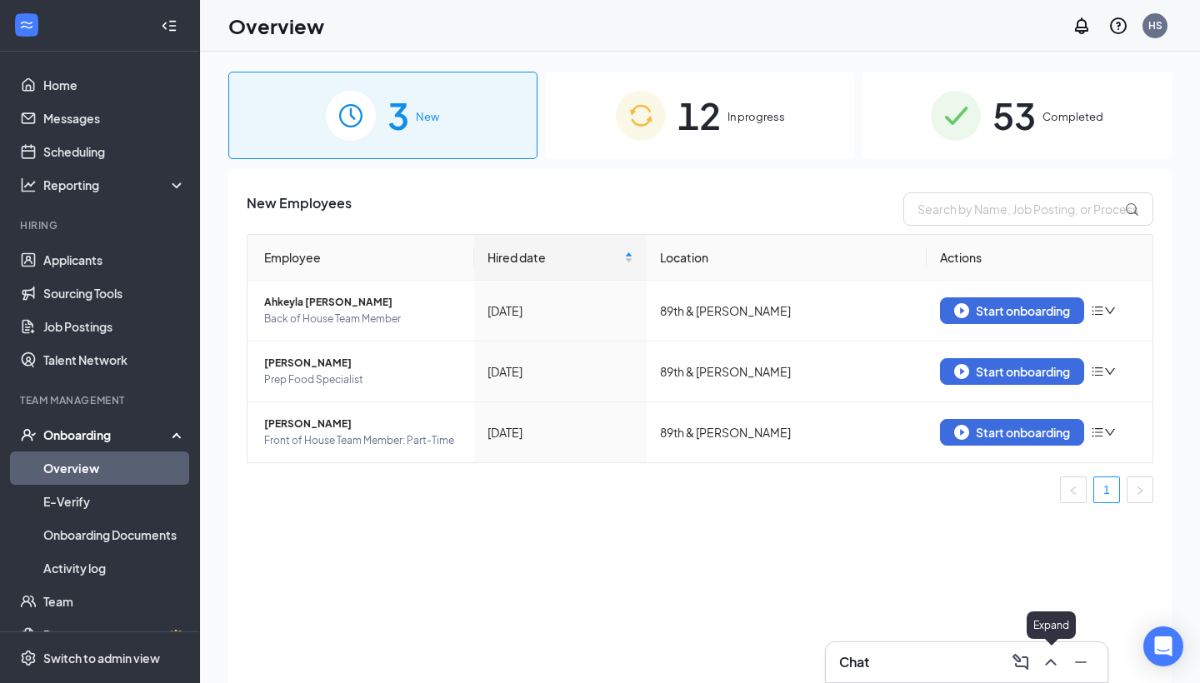
click at [1047, 597] on icon "ChevronUp" at bounding box center [1050, 662] width 11 height 7
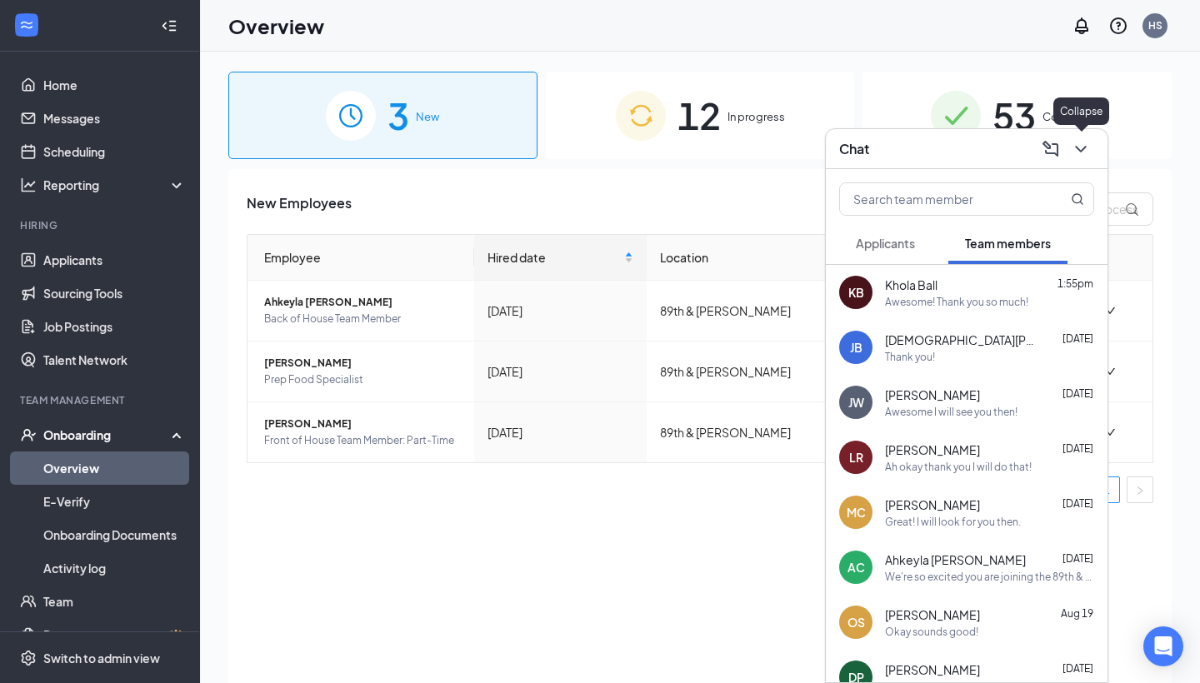
click at [1084, 145] on icon "ChevronDown" at bounding box center [1081, 149] width 20 height 20
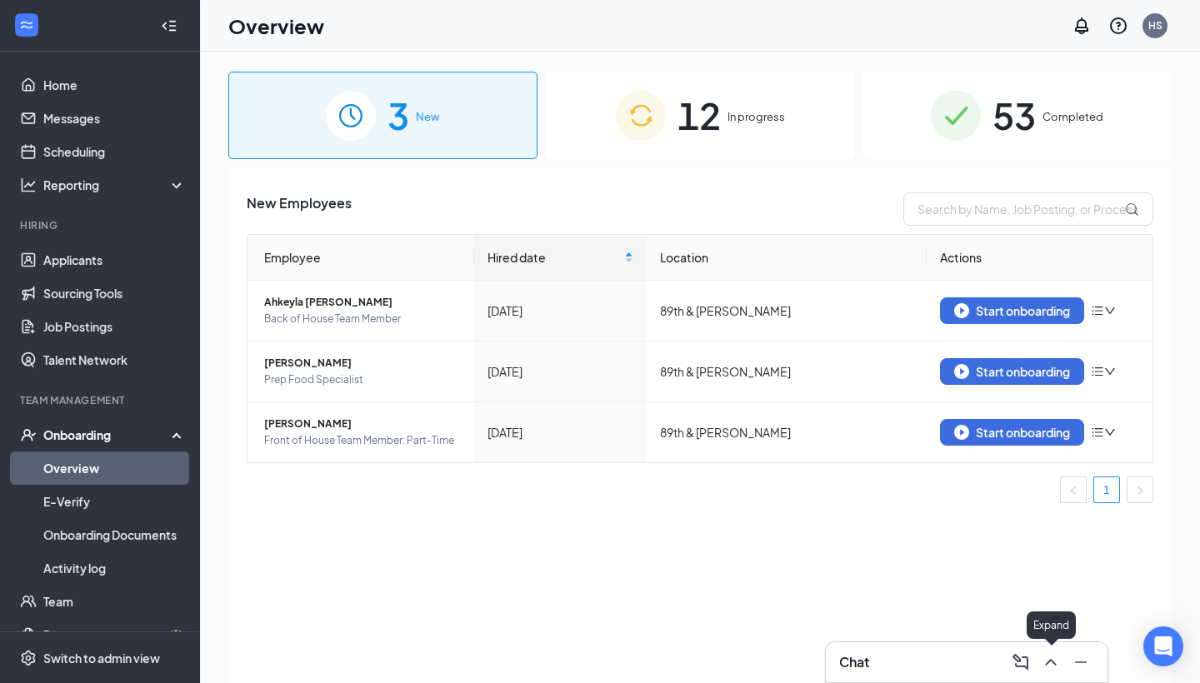
click at [1047, 597] on icon "ChevronUp" at bounding box center [1050, 662] width 11 height 7
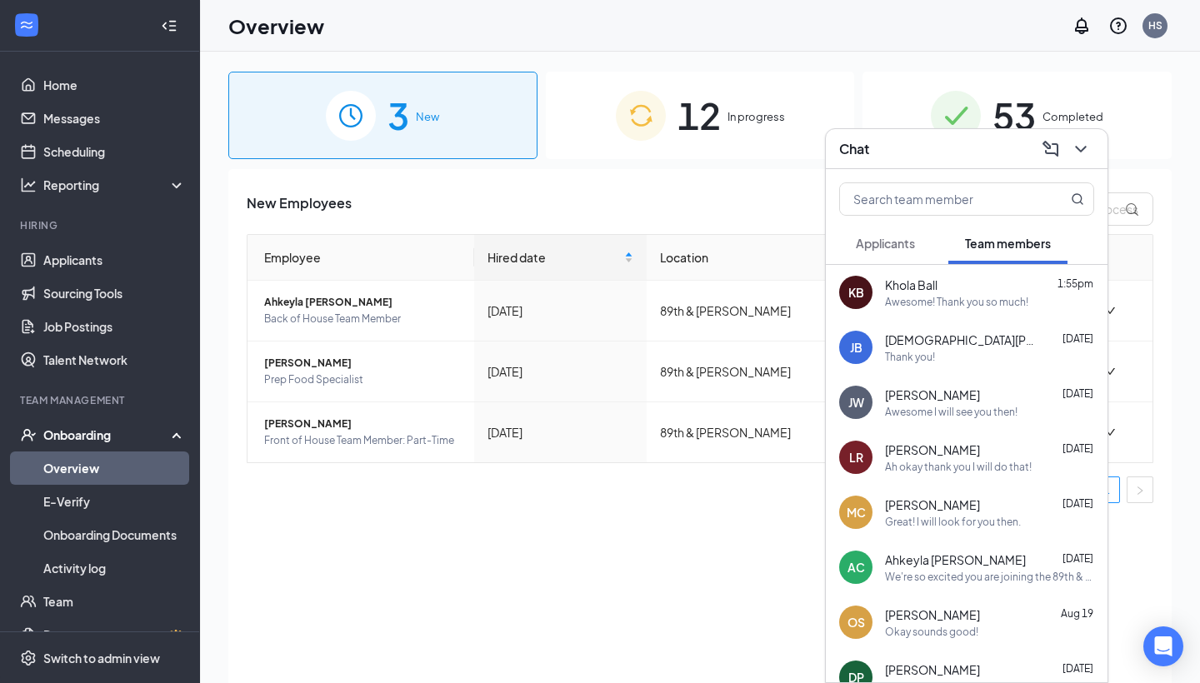
click at [918, 236] on button "Applicants" at bounding box center [885, 243] width 92 height 42
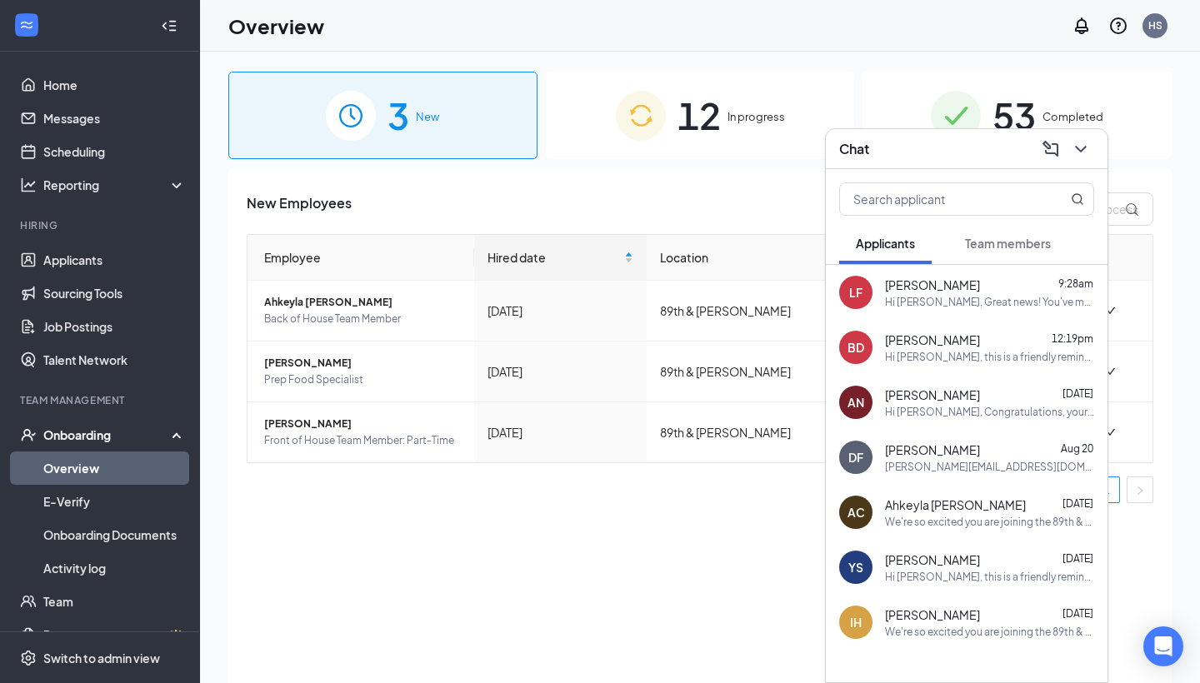
click at [1028, 238] on span "Team members" at bounding box center [1008, 243] width 86 height 15
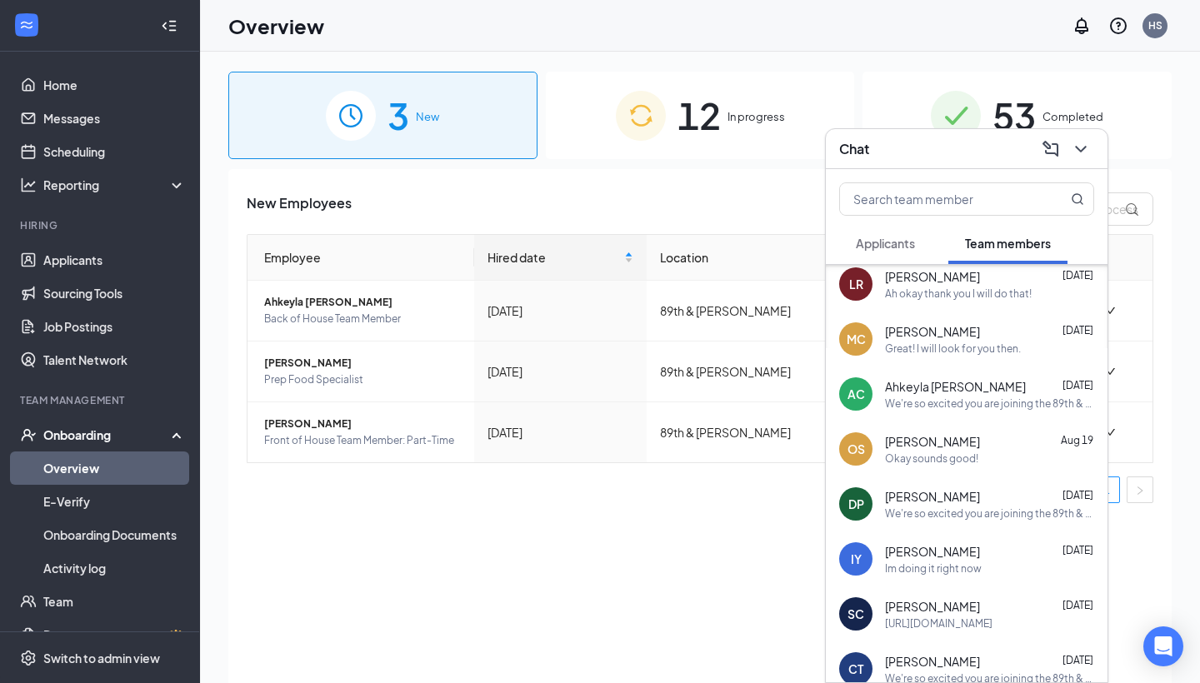
scroll to position [176, 0]
click at [975, 512] on div "We're so excited you are joining the 89th & [PERSON_NAME] [DEMOGRAPHIC_DATA]-fi…" at bounding box center [989, 511] width 209 height 14
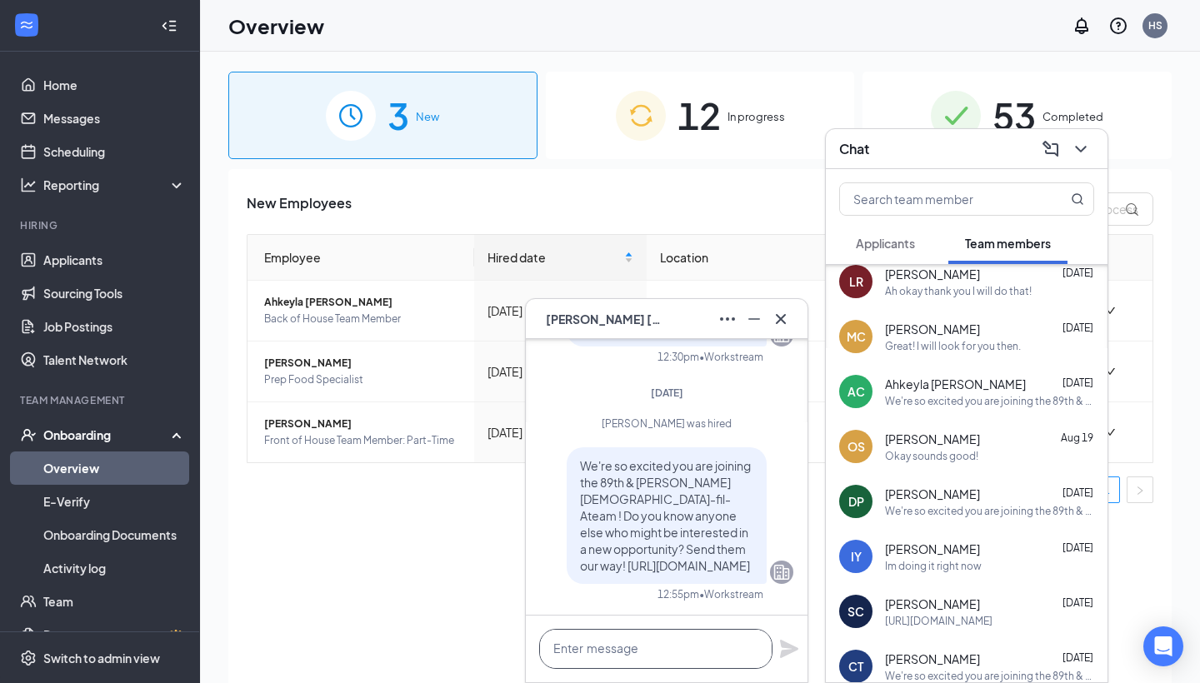
click at [584, 597] on textarea at bounding box center [655, 649] width 233 height 40
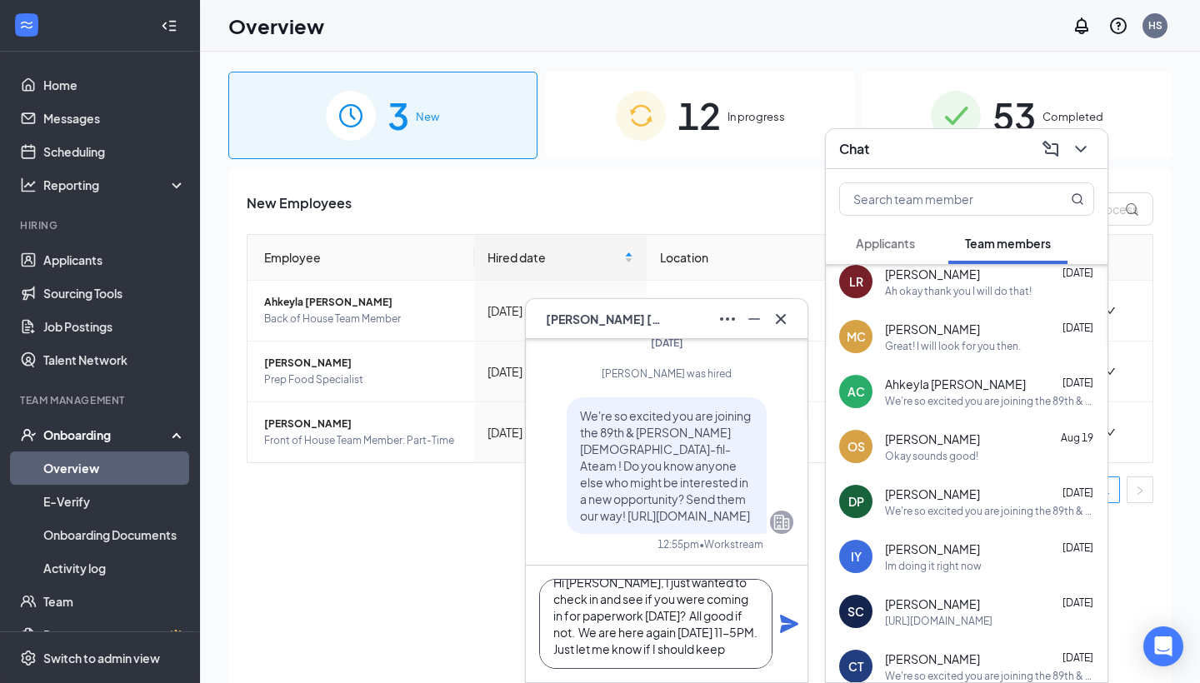
scroll to position [34, 0]
type textarea "Hi [PERSON_NAME], I just wanted to check in and see if you were coming in for p…"
click at [787, 597] on icon "Plane" at bounding box center [789, 624] width 20 height 20
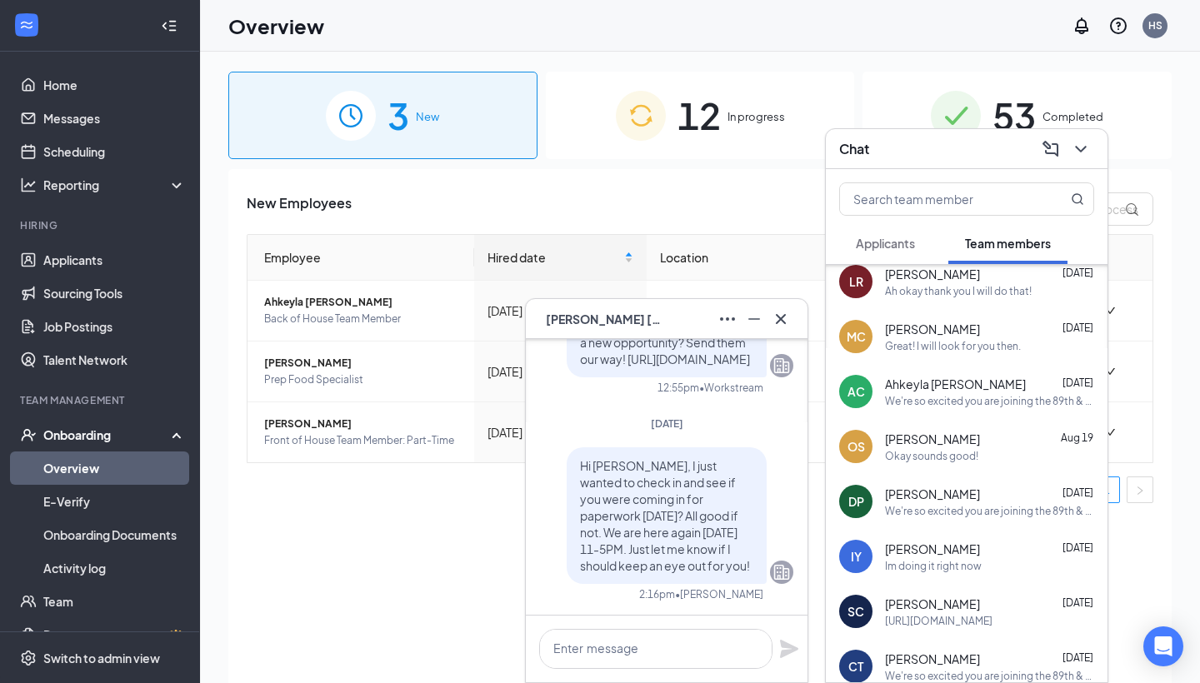
scroll to position [0, 0]
click at [1082, 150] on icon "ChevronDown" at bounding box center [1080, 149] width 11 height 7
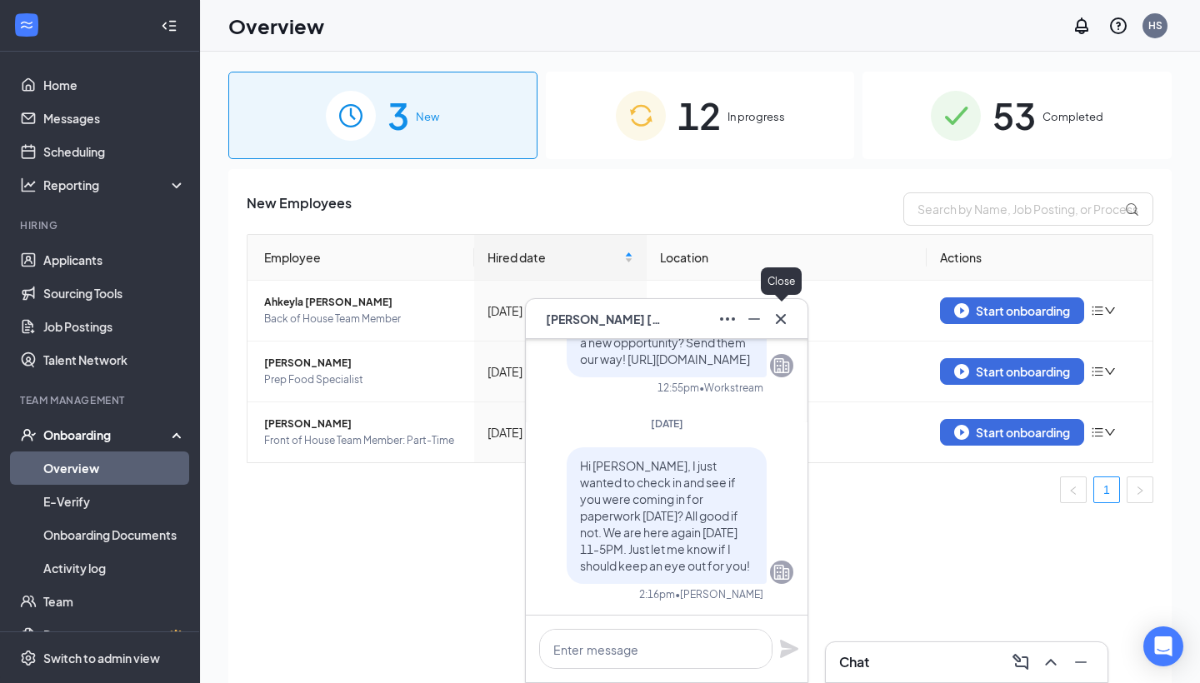
click at [785, 312] on icon "Cross" at bounding box center [781, 319] width 20 height 20
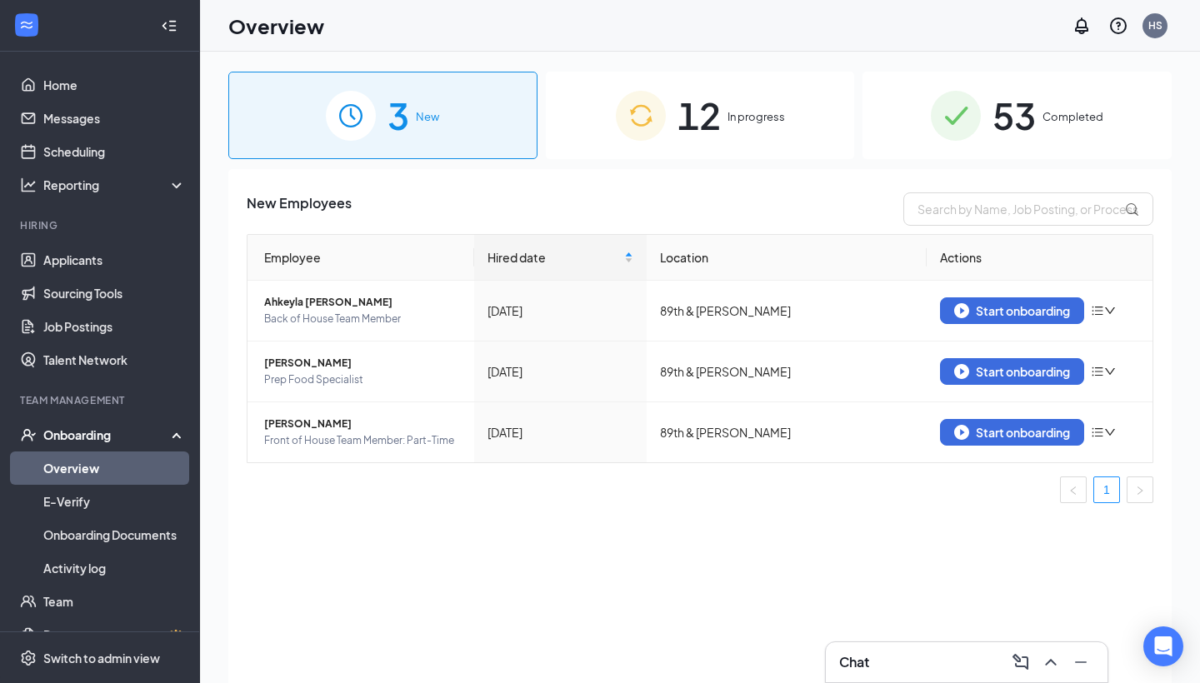
click at [689, 82] on div "12 In progress" at bounding box center [700, 115] width 309 height 87
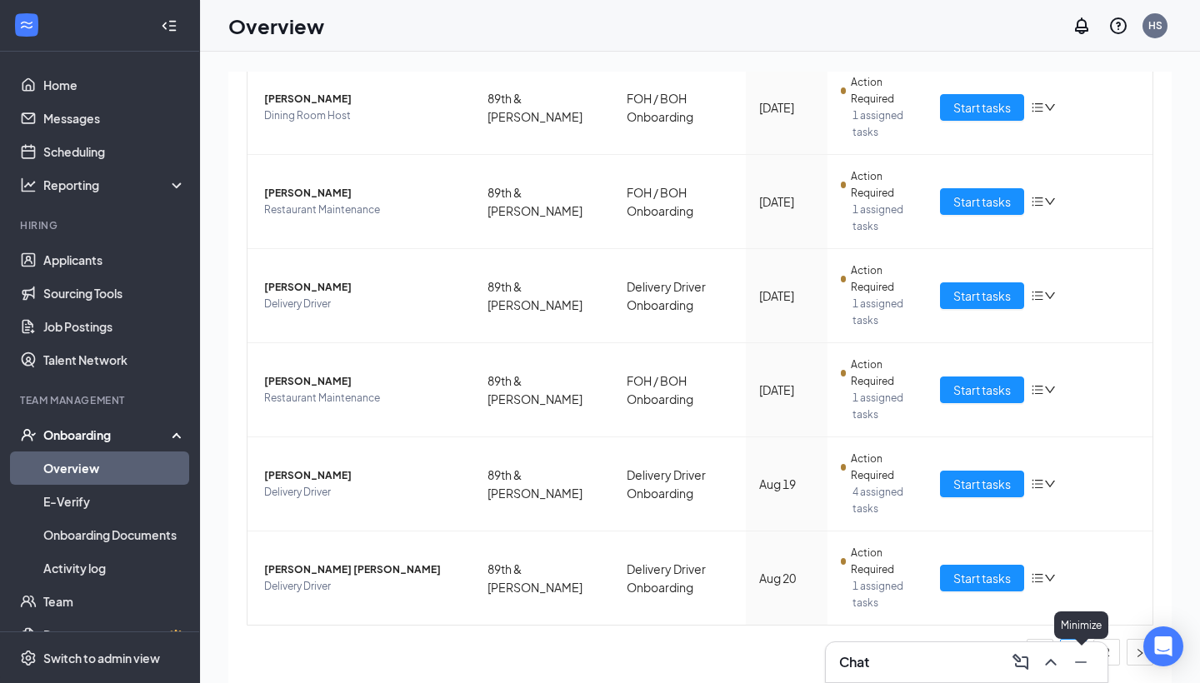
scroll to position [615, 0]
click at [1112, 597] on link "2" at bounding box center [1106, 652] width 25 height 25
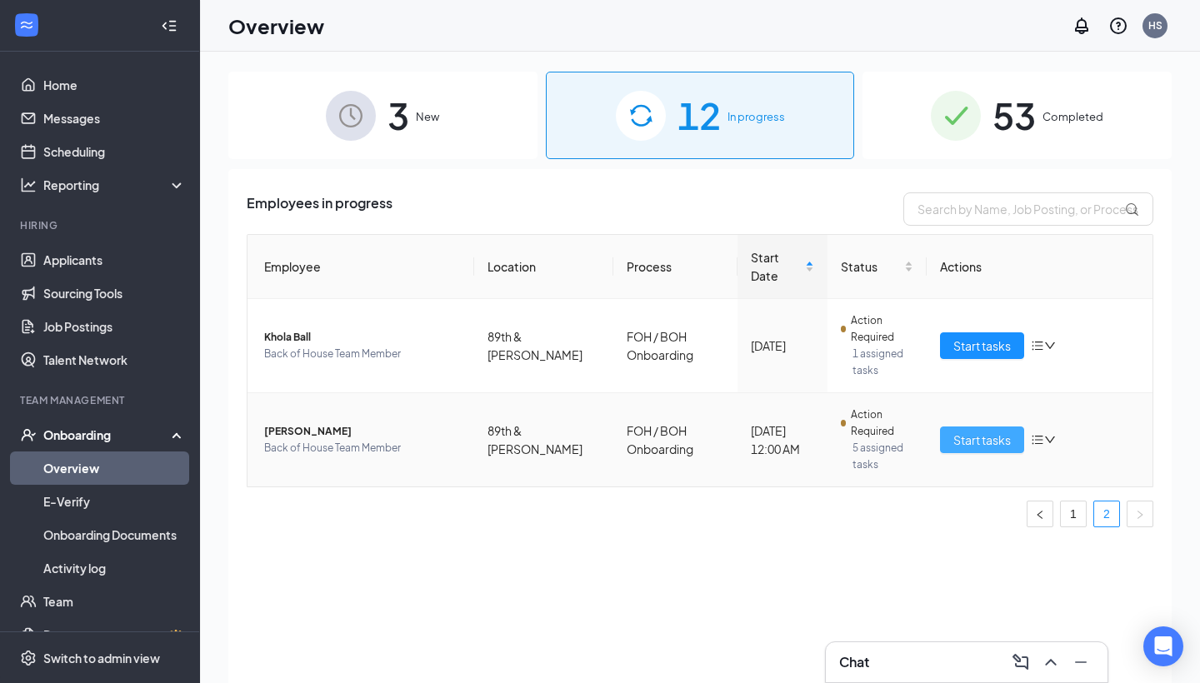
click at [992, 431] on span "Start tasks" at bounding box center [981, 440] width 57 height 18
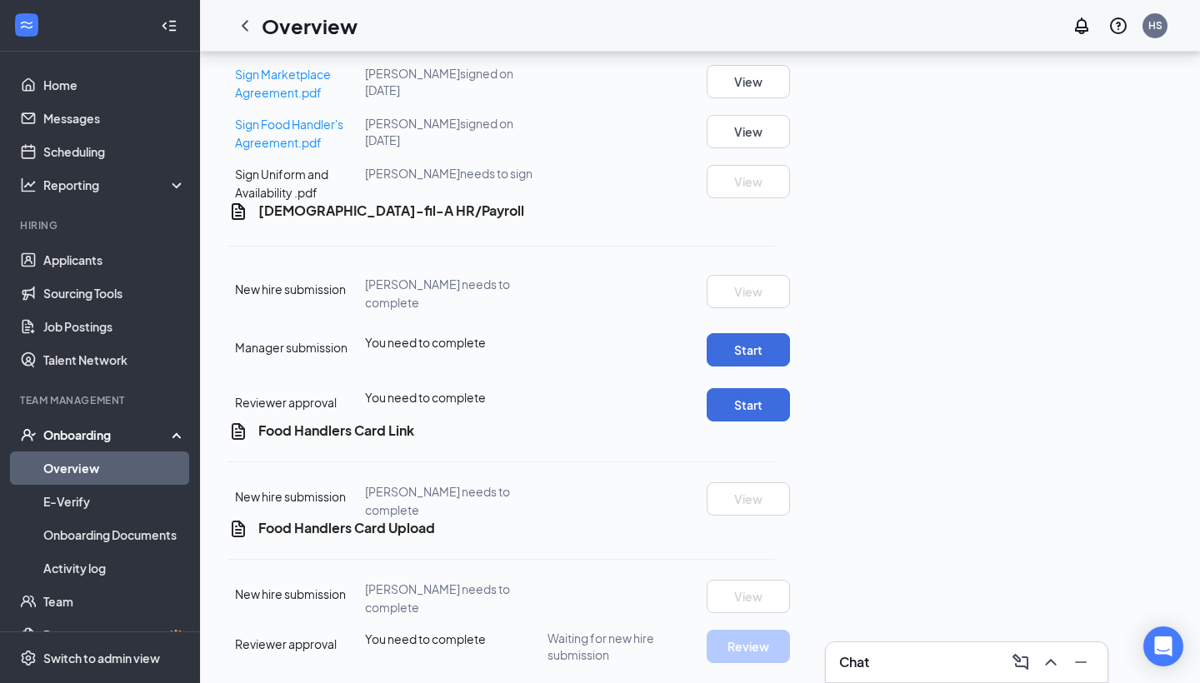
scroll to position [1037, 0]
click at [240, 27] on icon "ChevronLeft" at bounding box center [245, 26] width 20 height 20
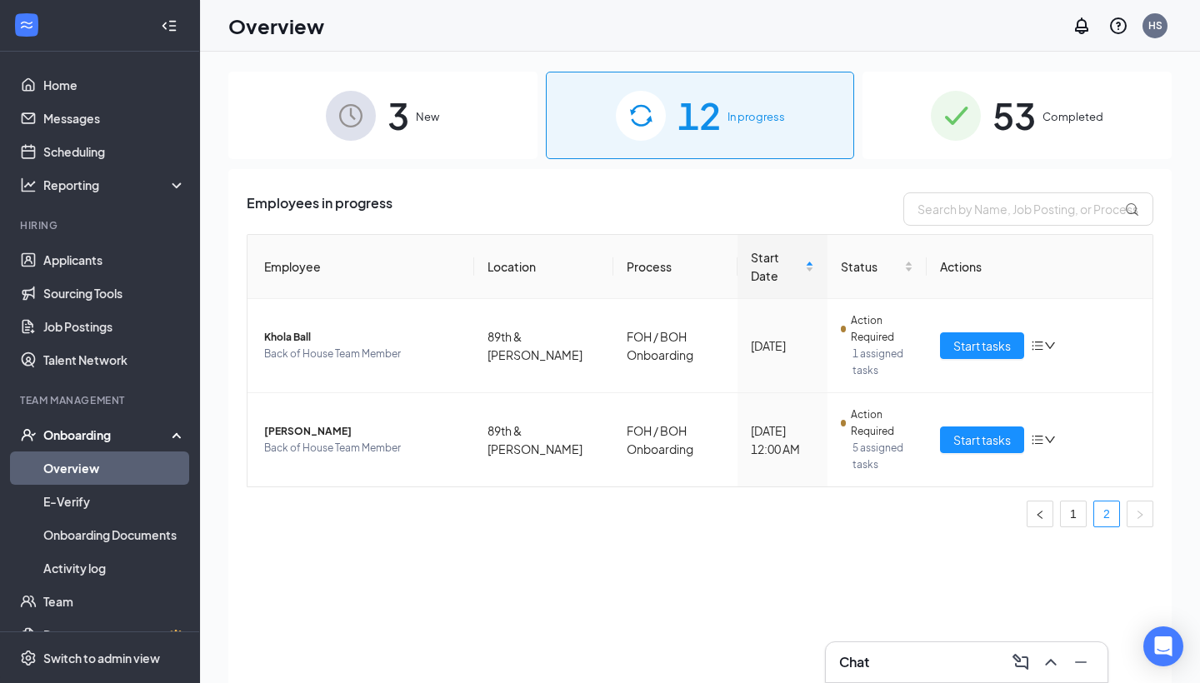
click at [437, 112] on span "New" at bounding box center [427, 116] width 23 height 17
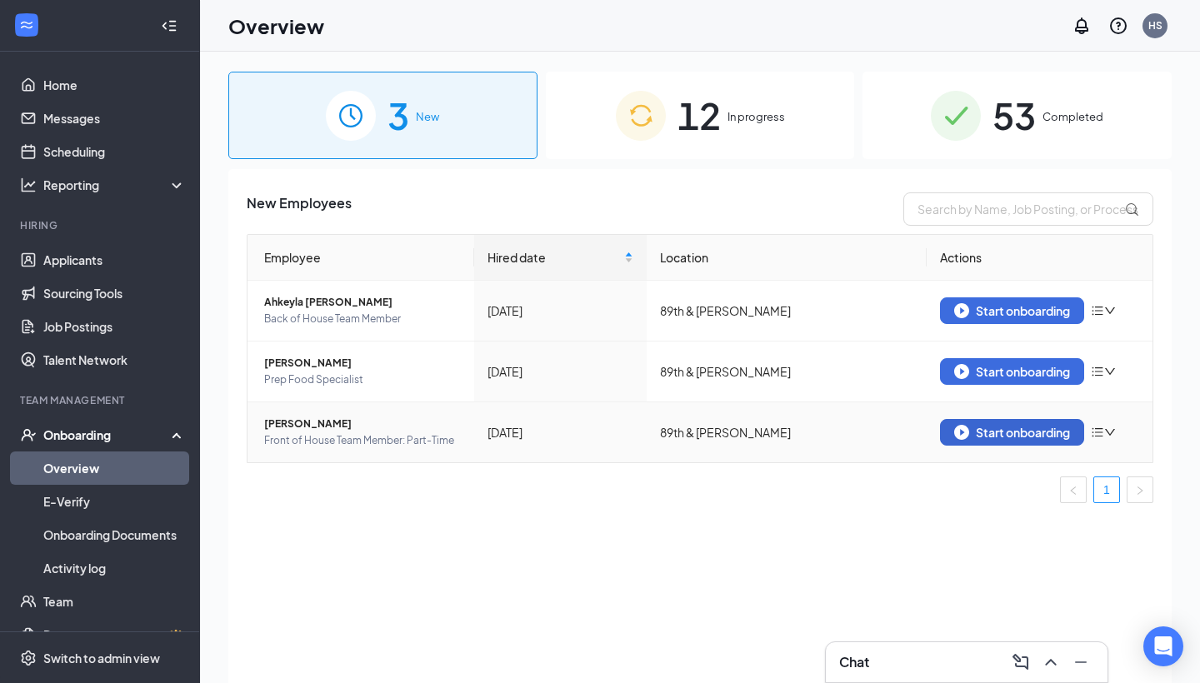
click at [967, 431] on img "button" at bounding box center [961, 432] width 15 height 15
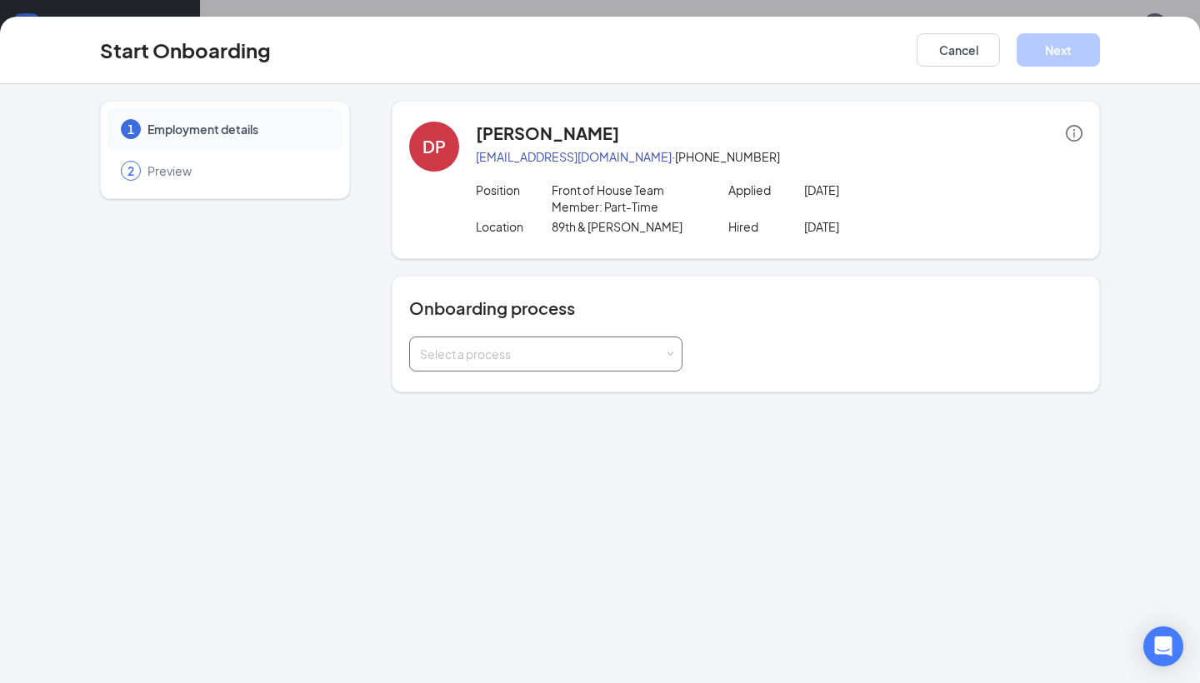
click at [465, 357] on div "Select a process" at bounding box center [542, 354] width 244 height 17
click at [473, 423] on span "FOH / BOH Onboarding" at bounding box center [480, 419] width 128 height 15
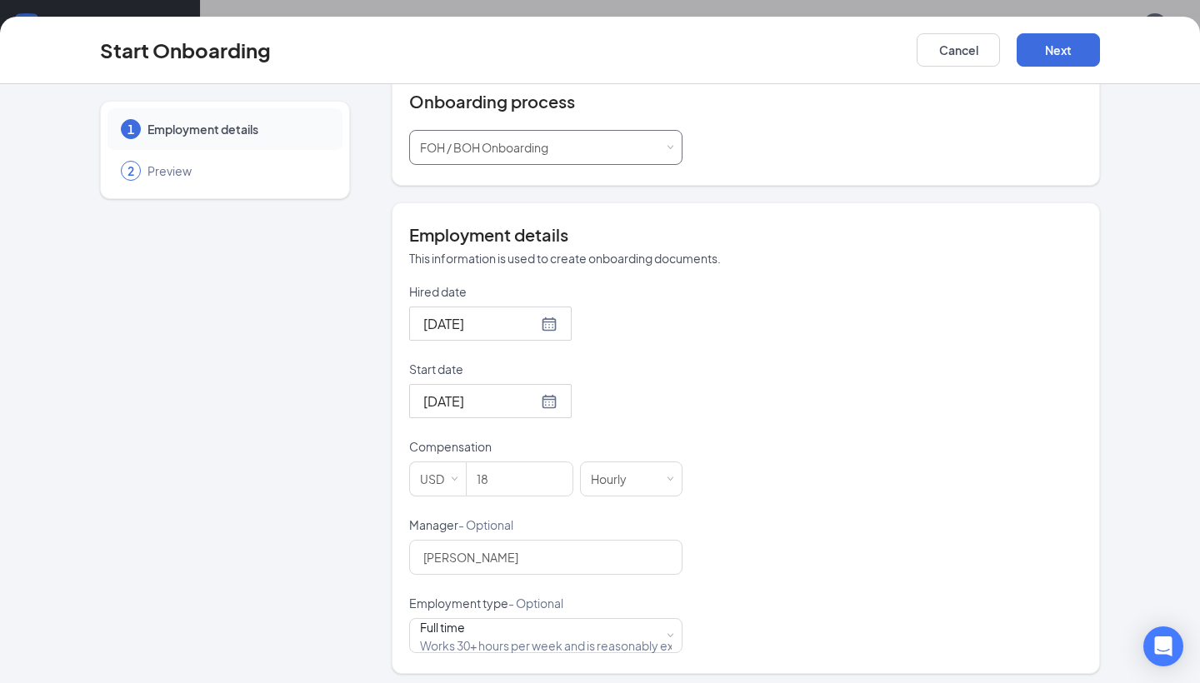
scroll to position [210, 0]
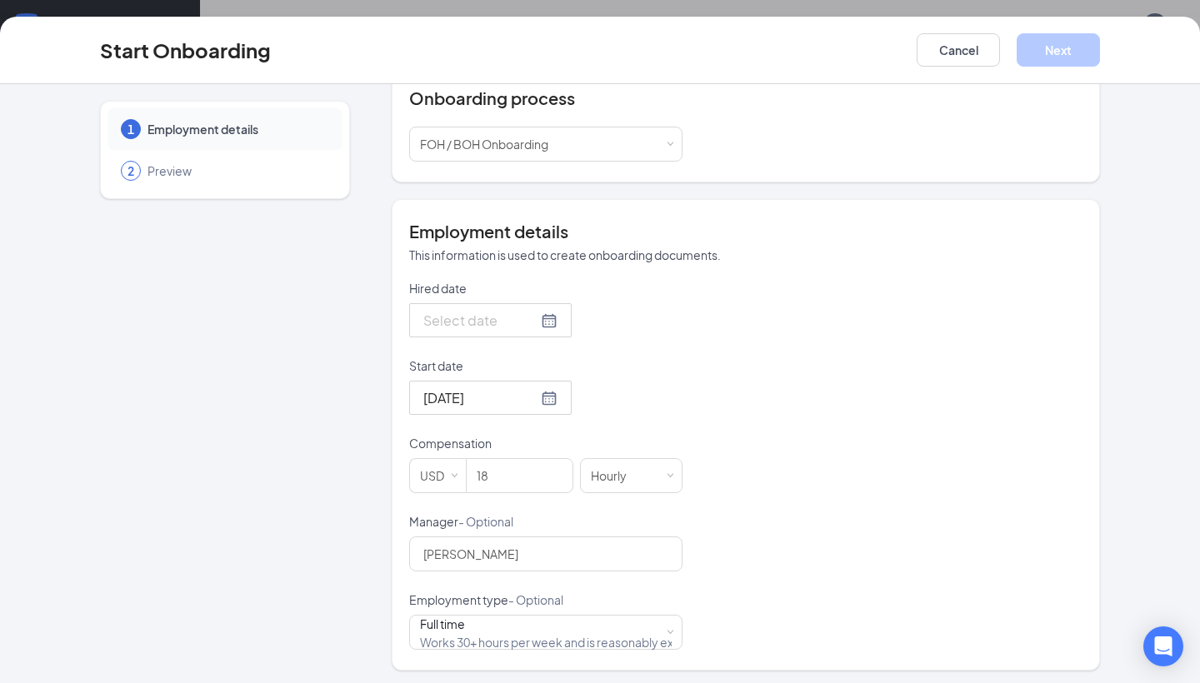
click at [547, 321] on div at bounding box center [490, 320] width 134 height 21
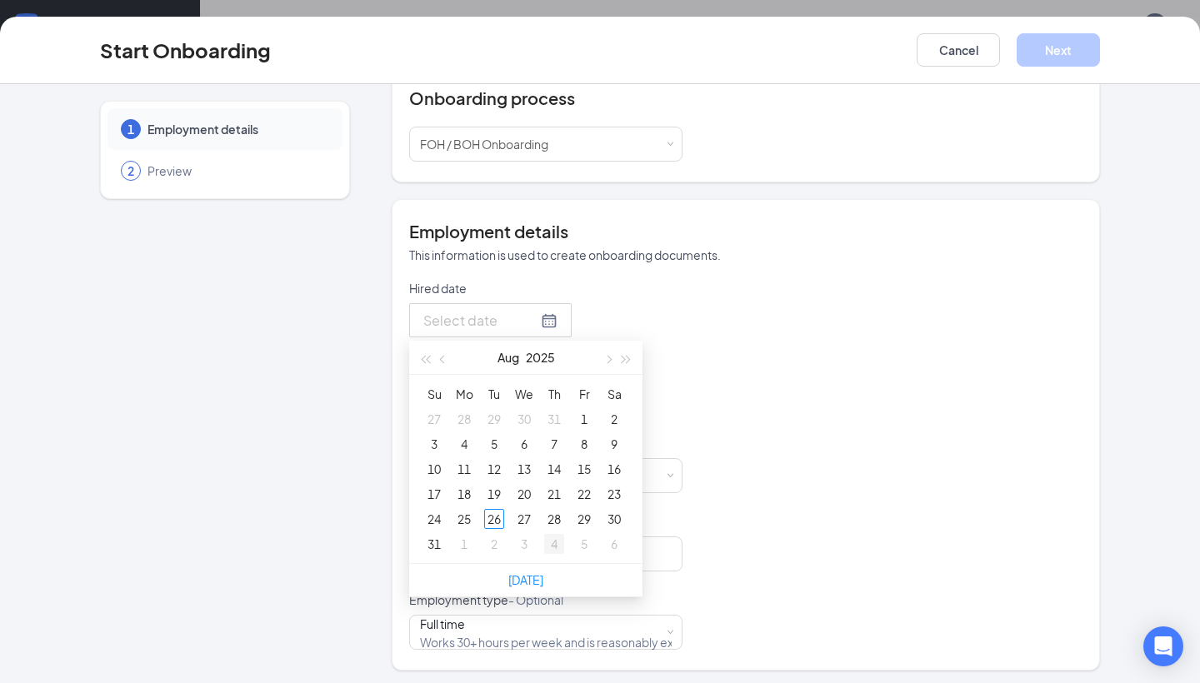
type input "[DATE]"
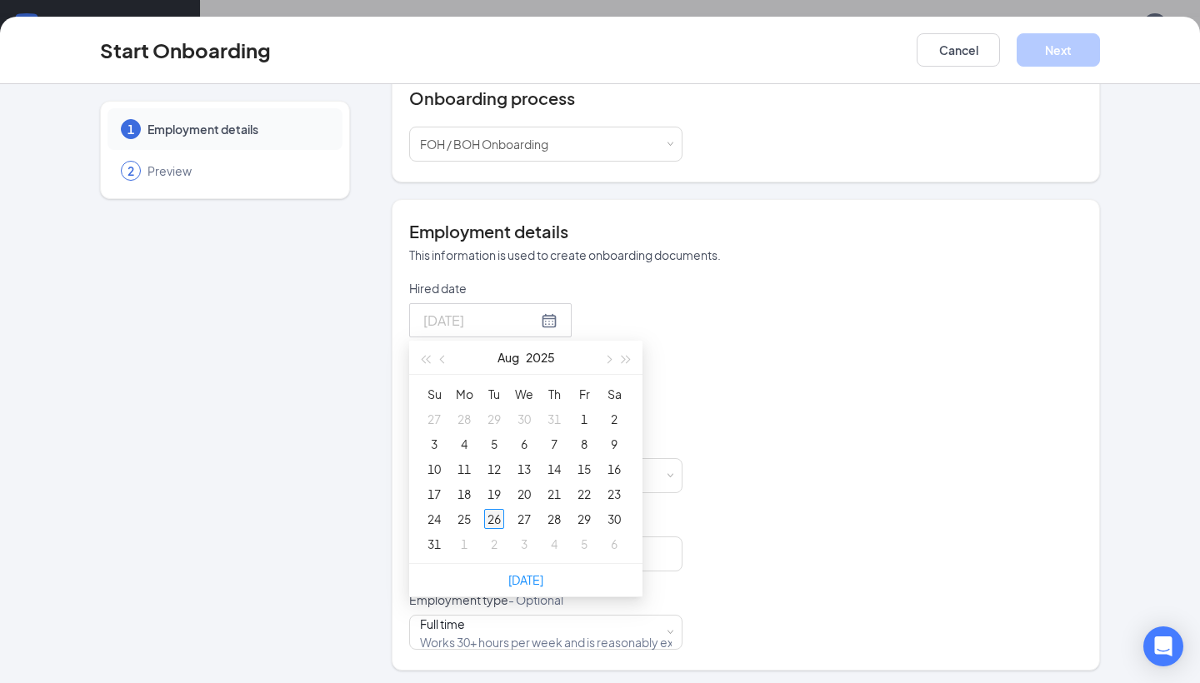
click at [483, 518] on td "26" at bounding box center [494, 519] width 30 height 25
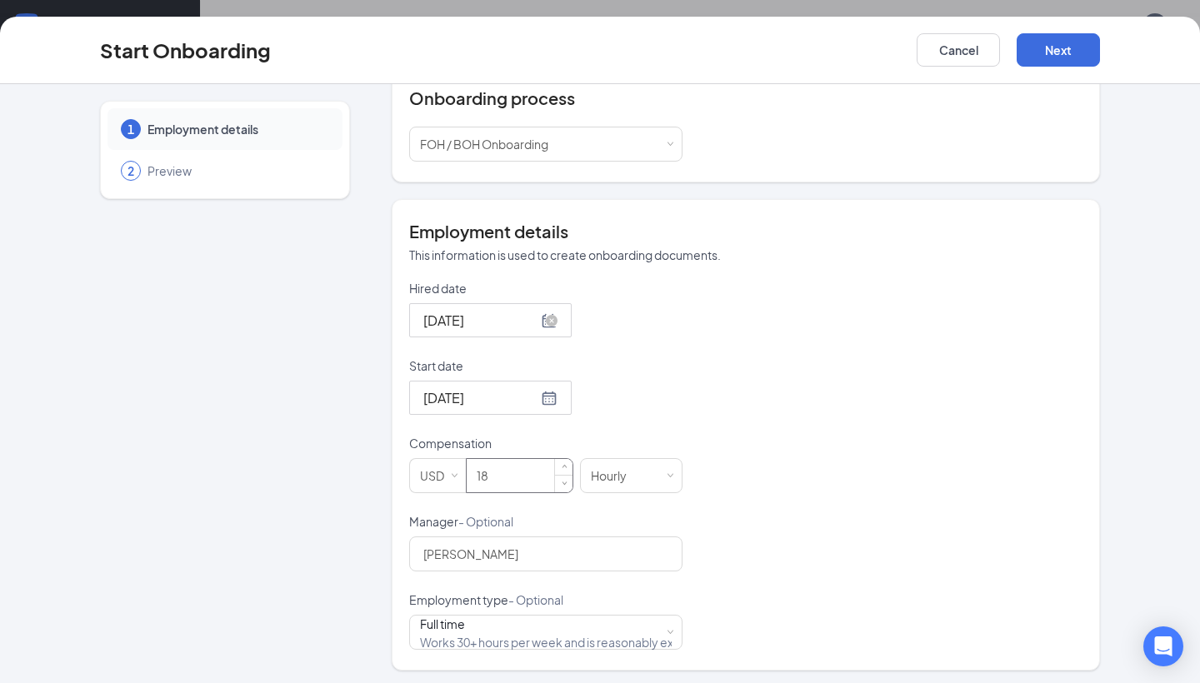
click at [511, 477] on input "18" at bounding box center [520, 475] width 106 height 33
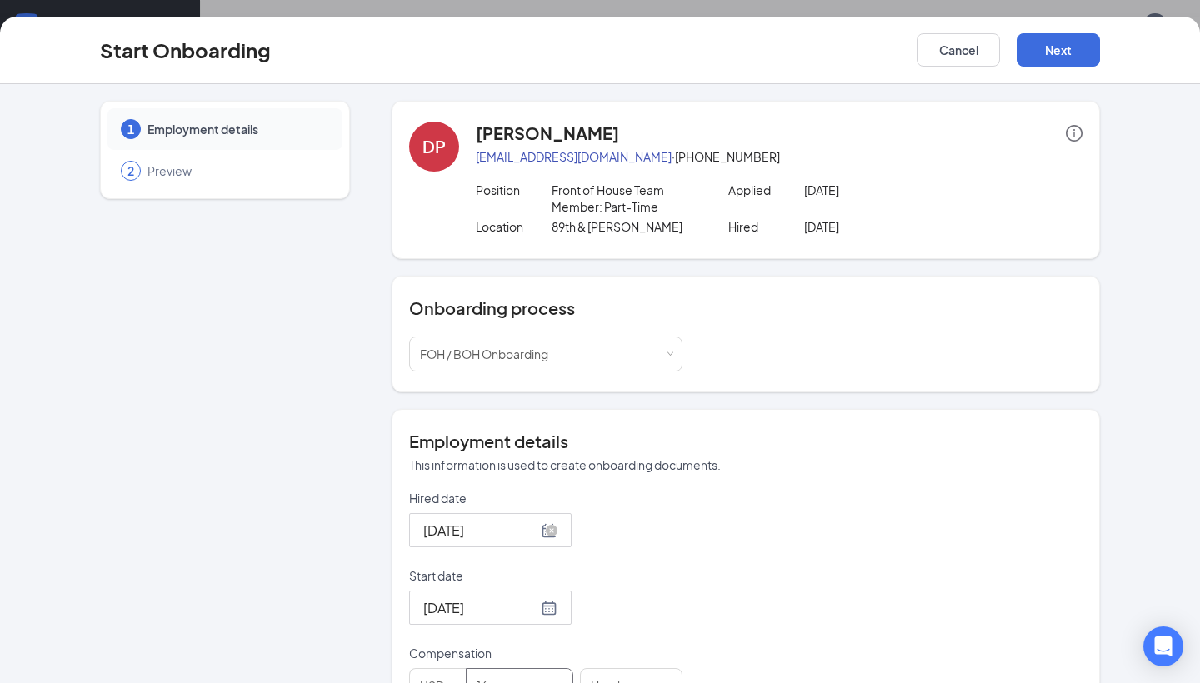
scroll to position [0, 0]
type input "16"
click at [1062, 57] on button "Next" at bounding box center [1058, 49] width 83 height 33
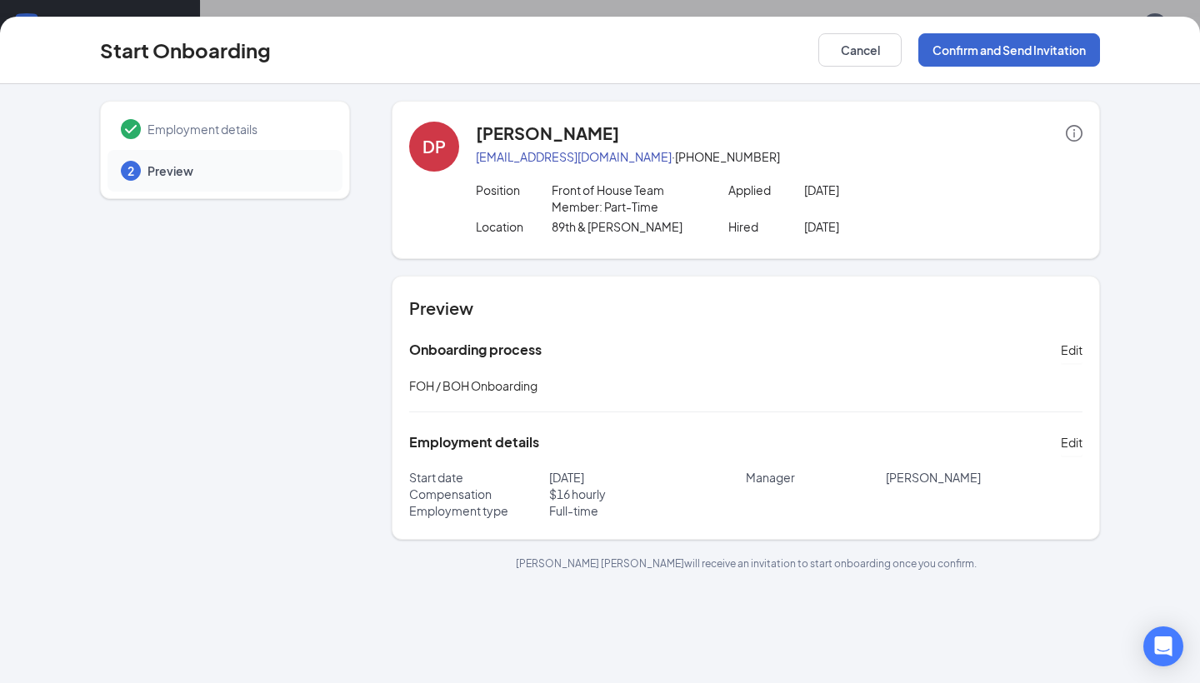
click at [1032, 47] on button "Confirm and Send Invitation" at bounding box center [1009, 49] width 182 height 33
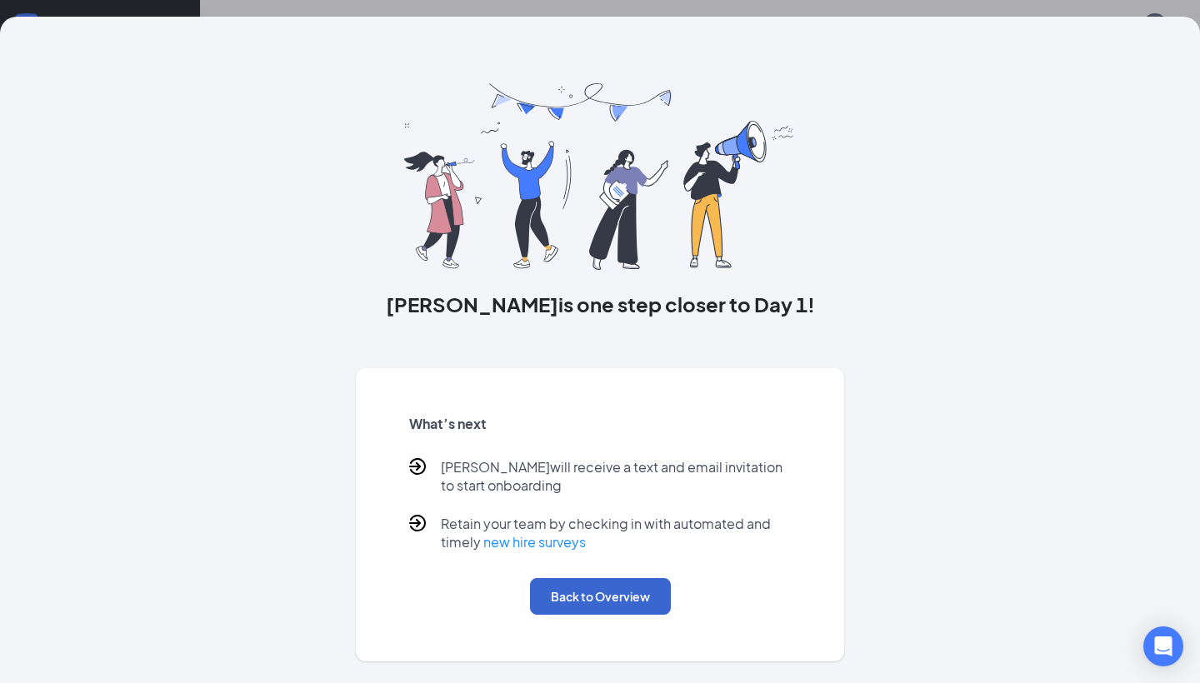
click at [588, 597] on button "Back to Overview" at bounding box center [600, 596] width 141 height 37
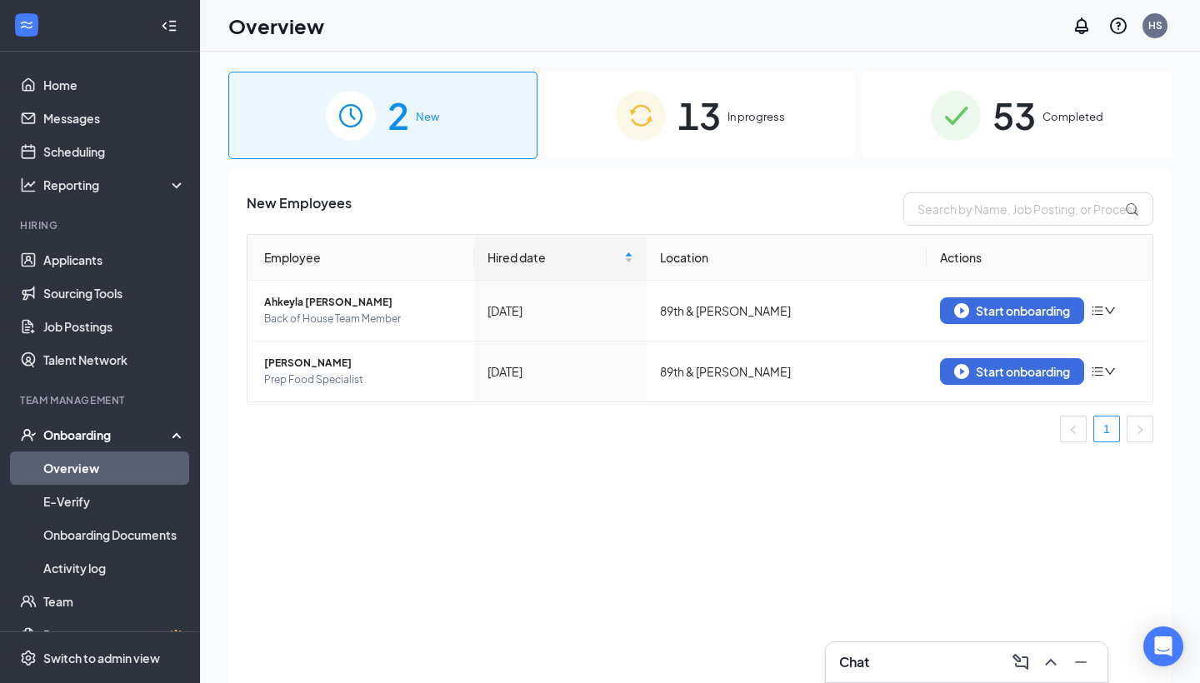
click at [691, 131] on span "13" at bounding box center [698, 115] width 43 height 57
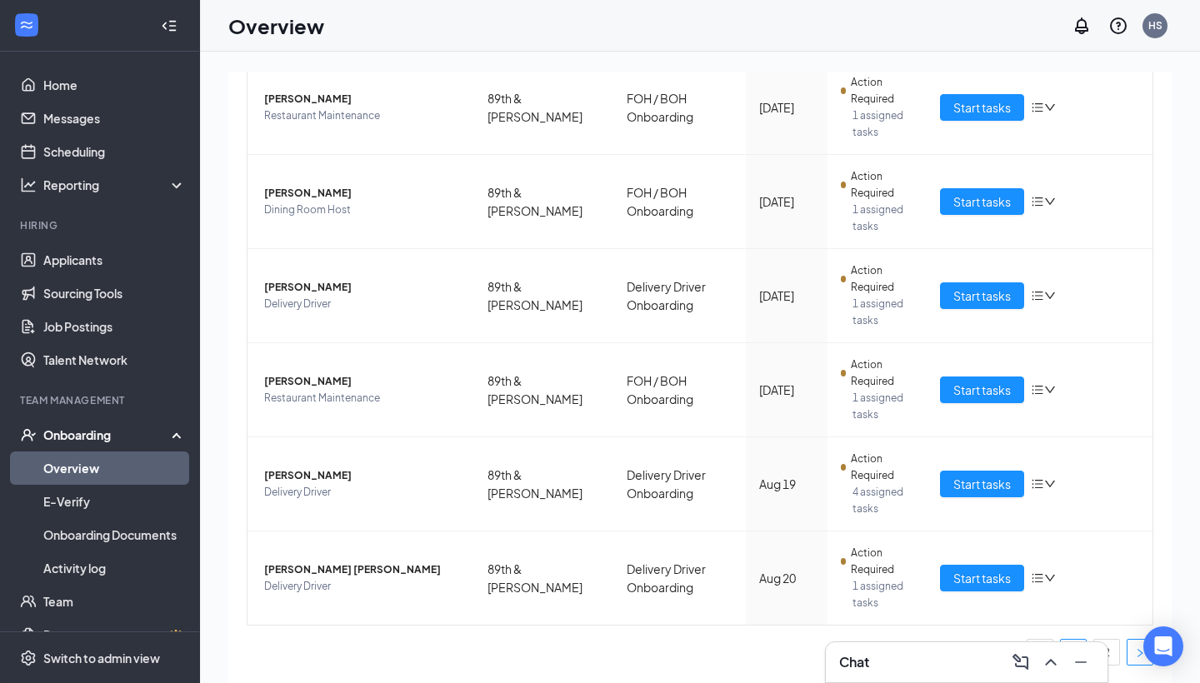
scroll to position [615, 0]
click at [1115, 597] on link "2" at bounding box center [1106, 652] width 25 height 25
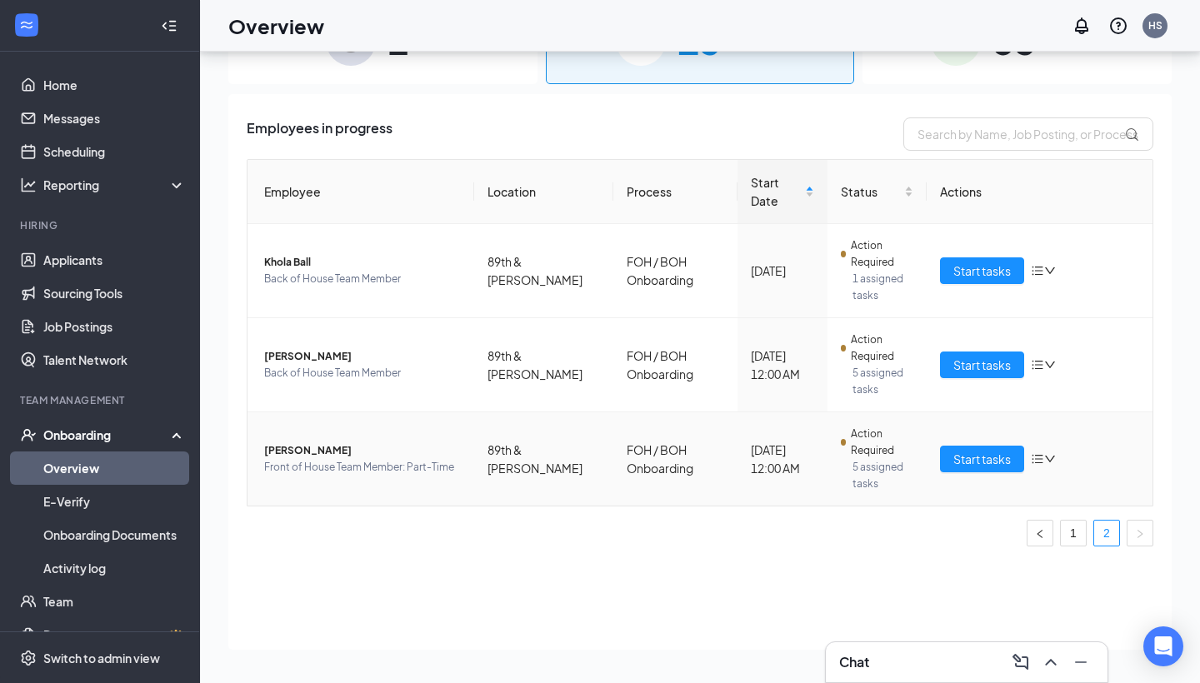
scroll to position [75, 0]
click at [303, 442] on span "[PERSON_NAME]" at bounding box center [362, 450] width 197 height 17
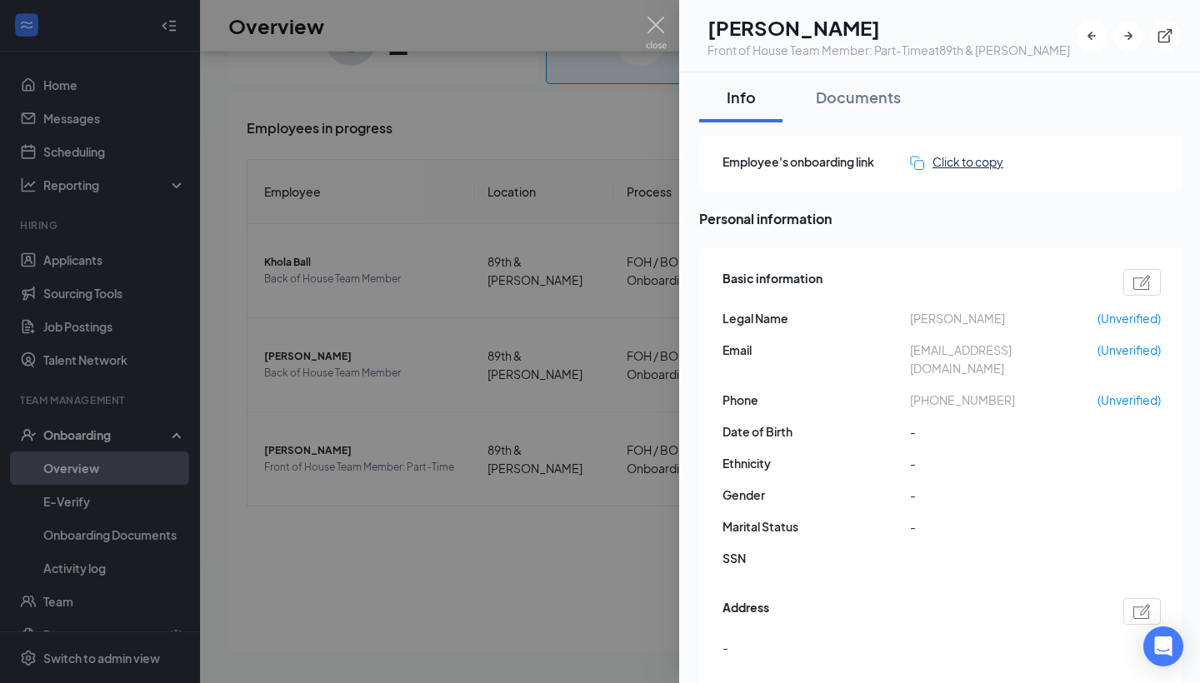
click at [950, 163] on div "Click to copy" at bounding box center [956, 161] width 93 height 18
click at [660, 29] on img at bounding box center [656, 33] width 21 height 32
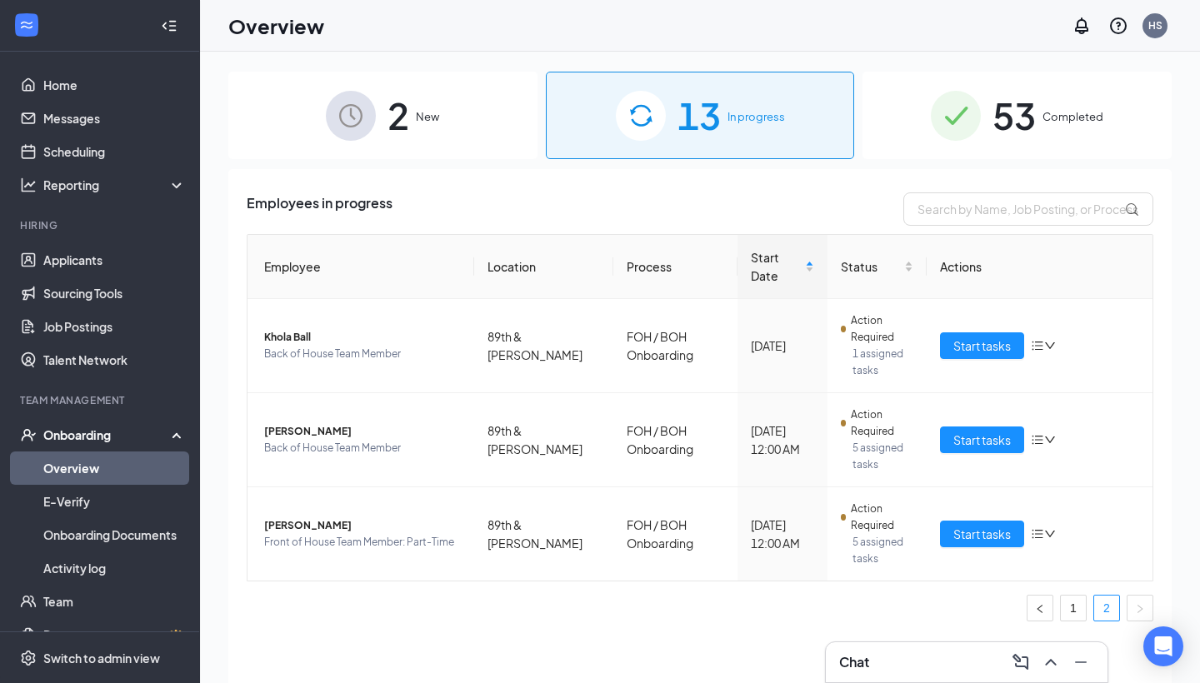
click at [417, 128] on div "2 New" at bounding box center [382, 115] width 309 height 87
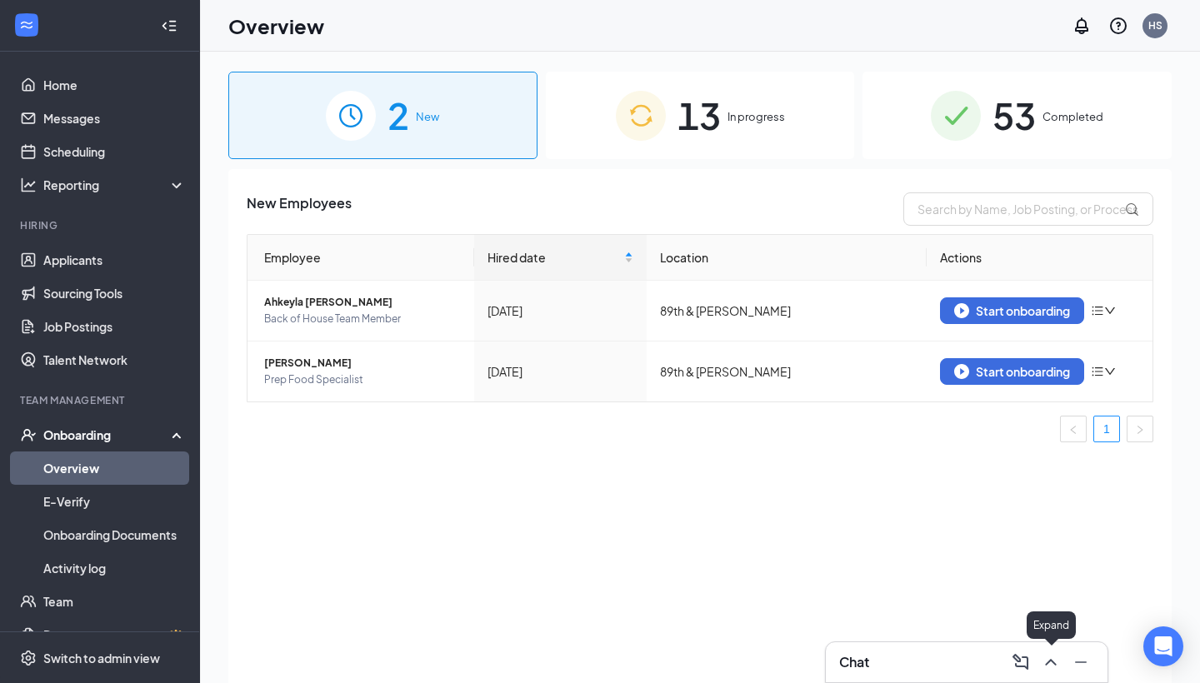
click at [1054, 597] on icon "ChevronUp" at bounding box center [1051, 662] width 20 height 20
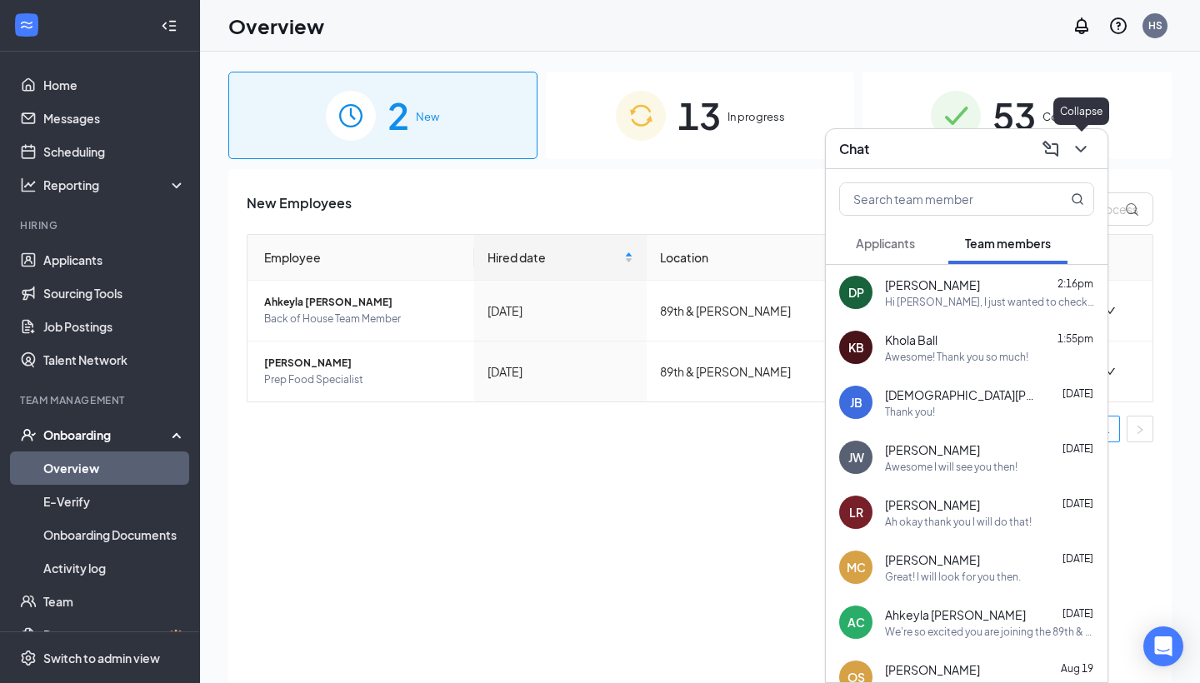
click at [1078, 153] on icon "ChevronDown" at bounding box center [1081, 149] width 20 height 20
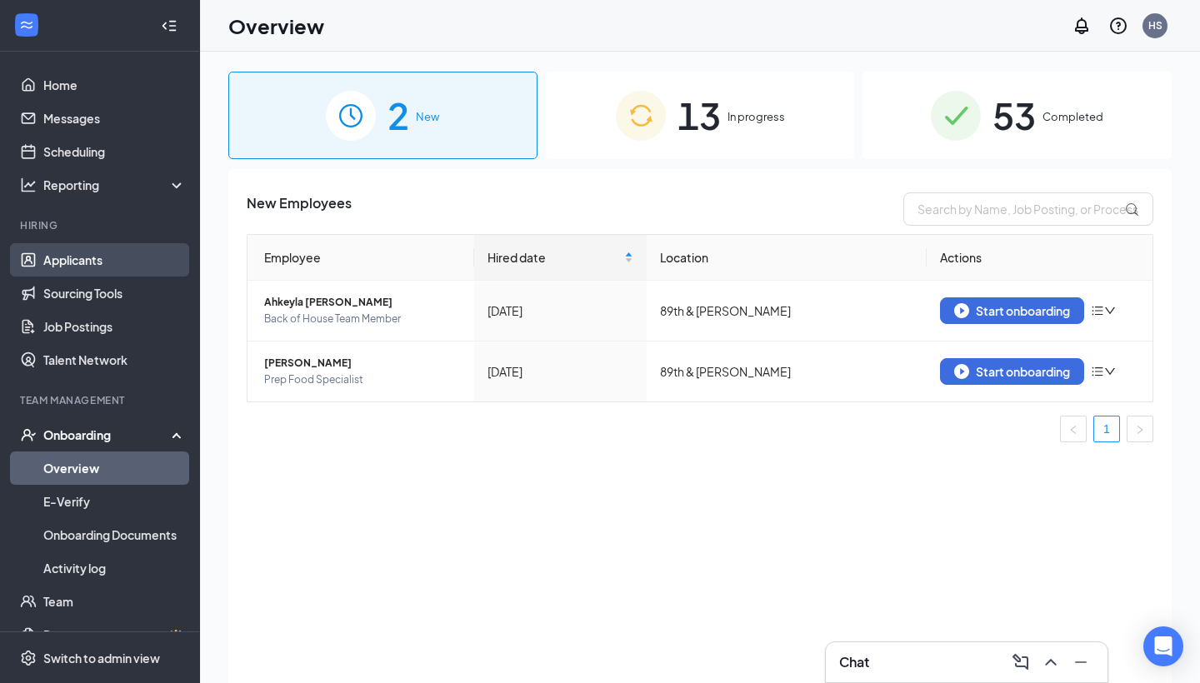
click at [53, 273] on link "Applicants" at bounding box center [114, 259] width 142 height 33
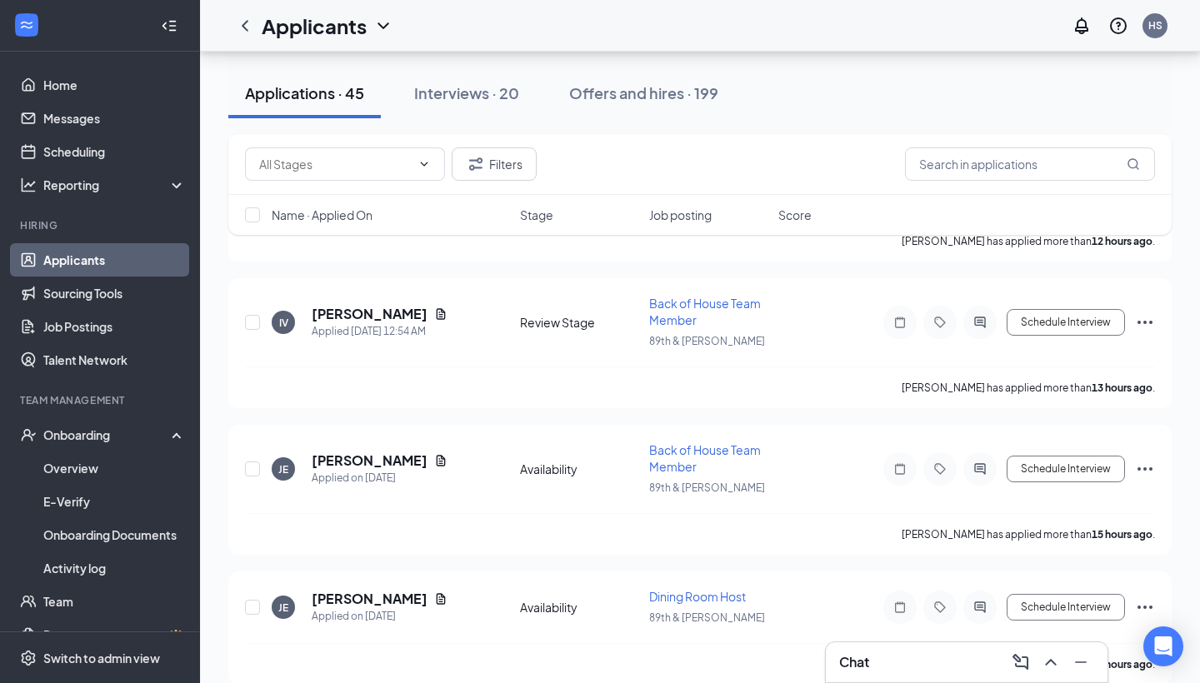
scroll to position [341, 0]
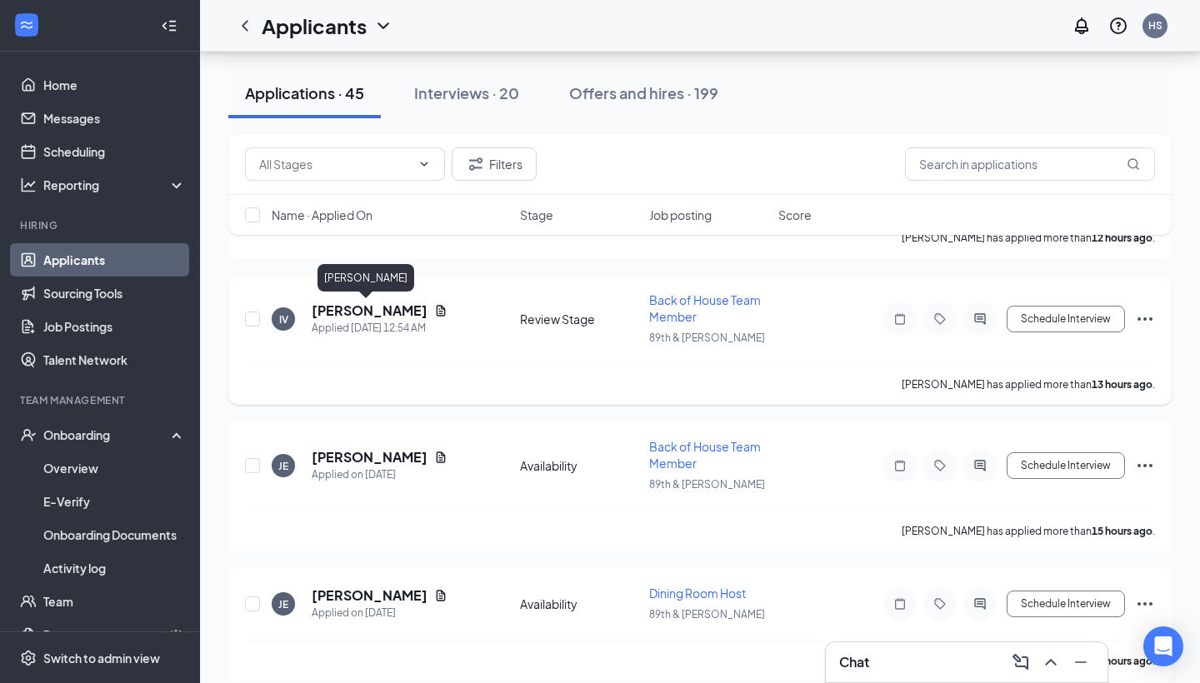
click at [342, 315] on h5 "[PERSON_NAME]" at bounding box center [370, 311] width 116 height 18
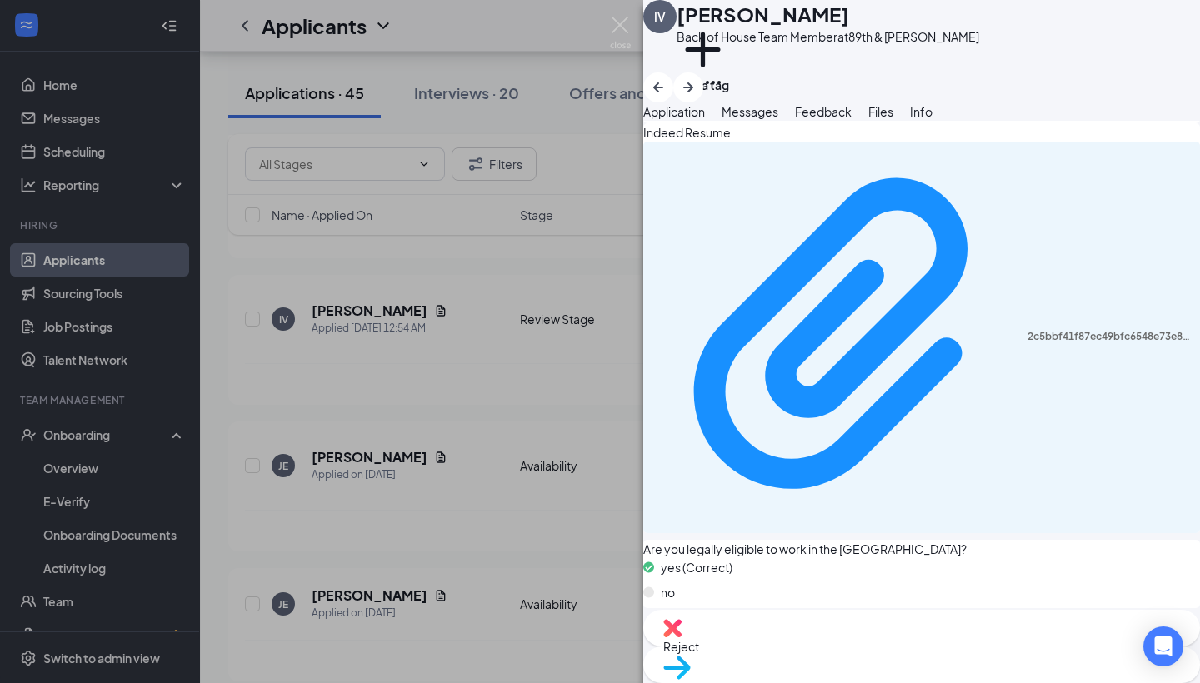
scroll to position [1221, 0]
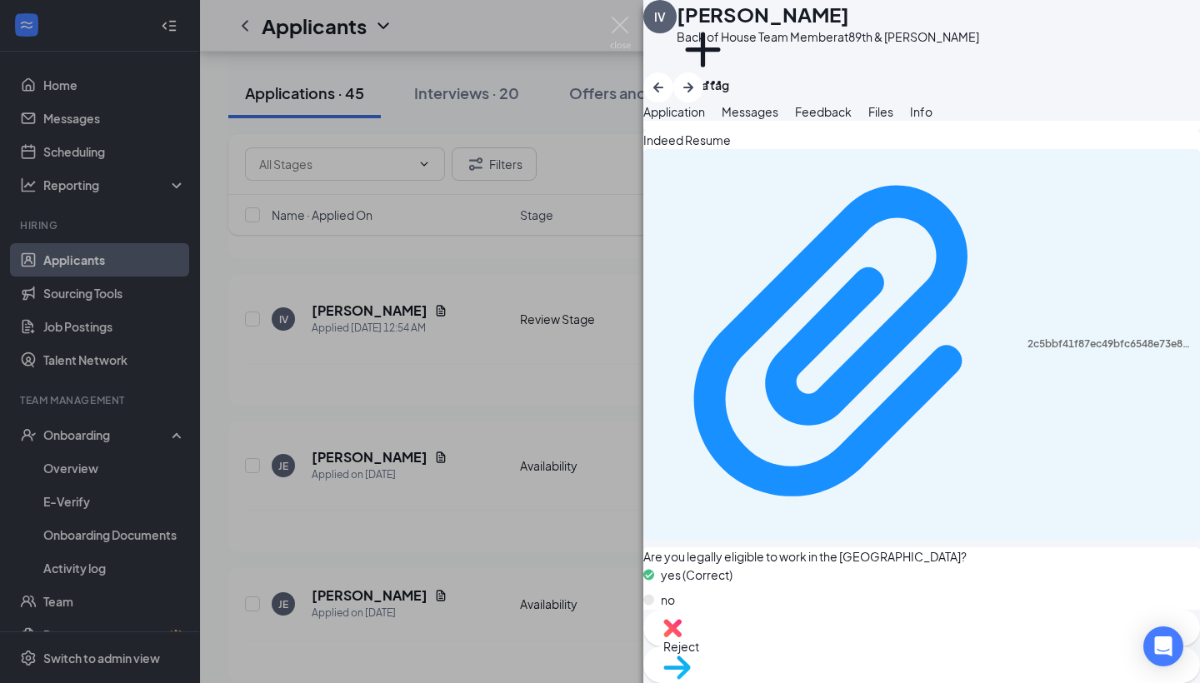
click at [951, 597] on div "Move to stage" at bounding box center [921, 665] width 557 height 37
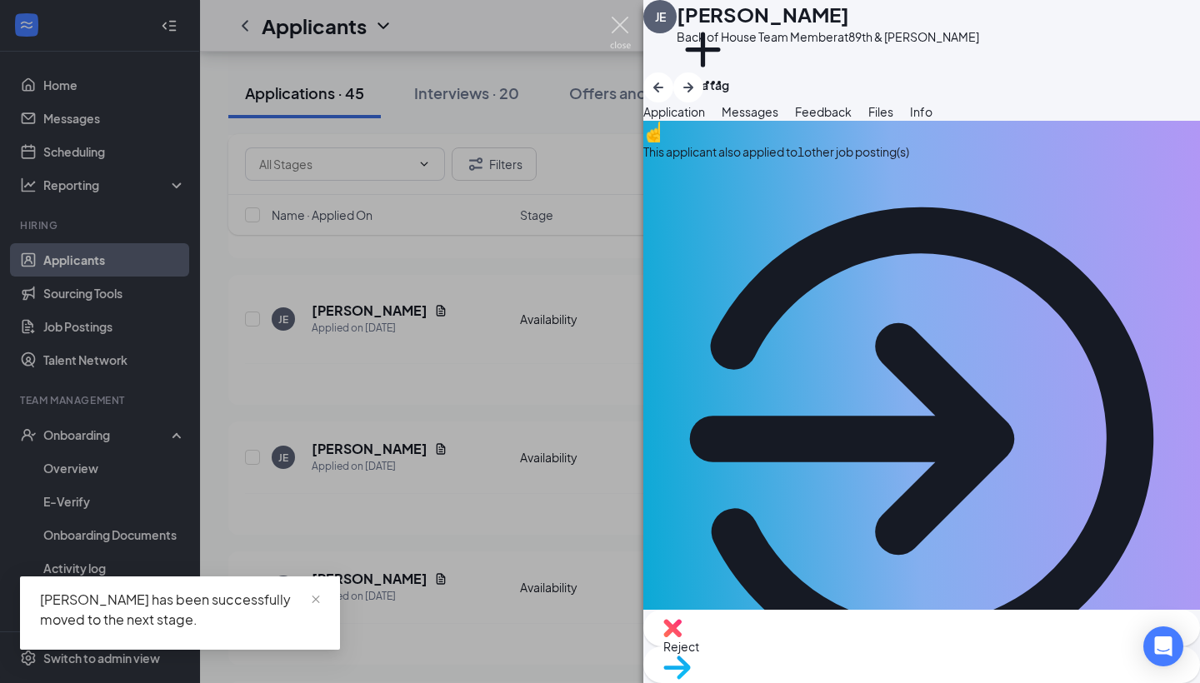
click at [617, 27] on img at bounding box center [620, 33] width 21 height 32
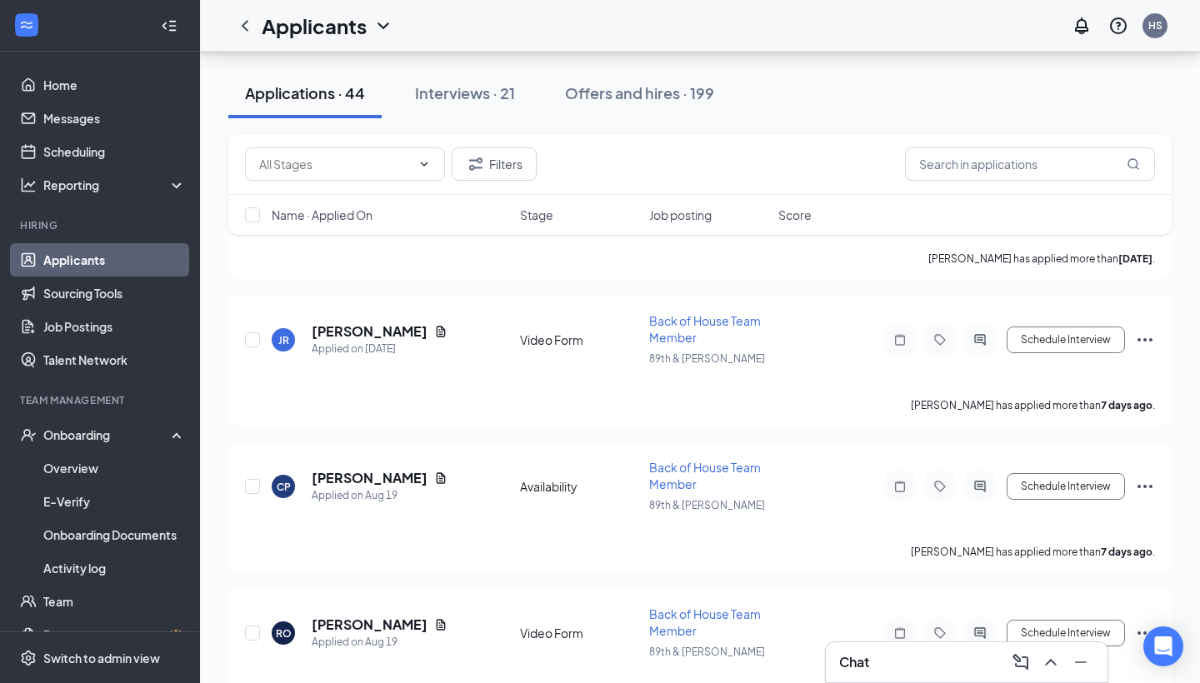
scroll to position [4833, 0]
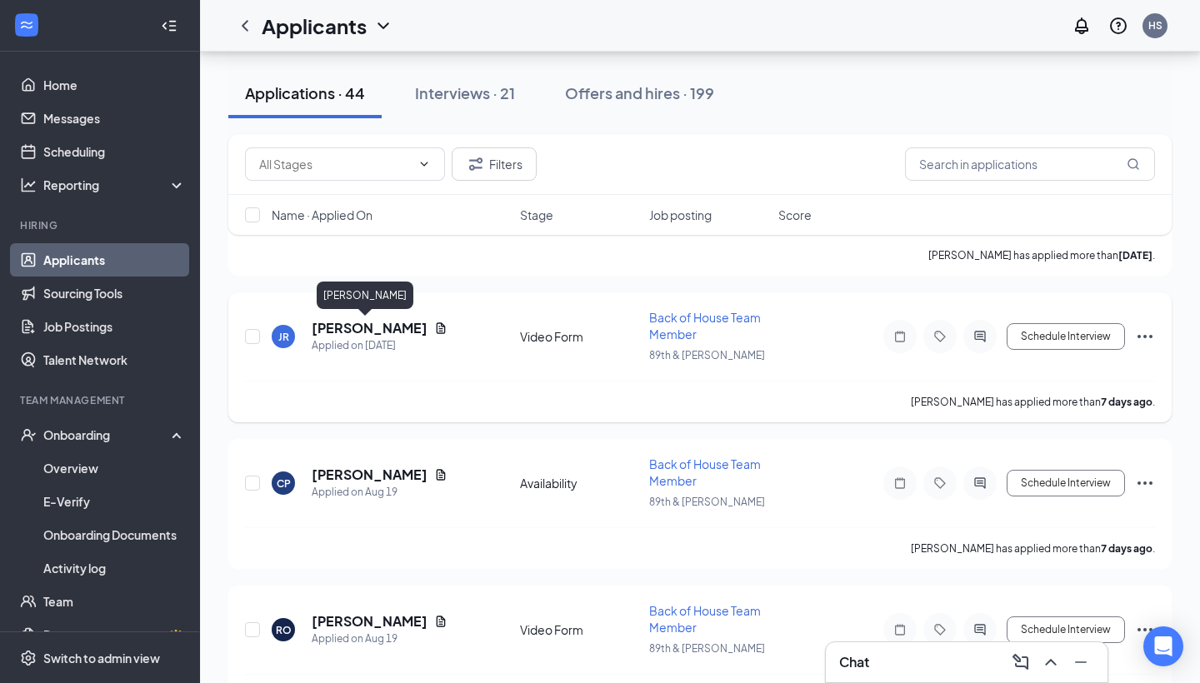
click at [348, 325] on h5 "[PERSON_NAME]" at bounding box center [370, 328] width 116 height 18
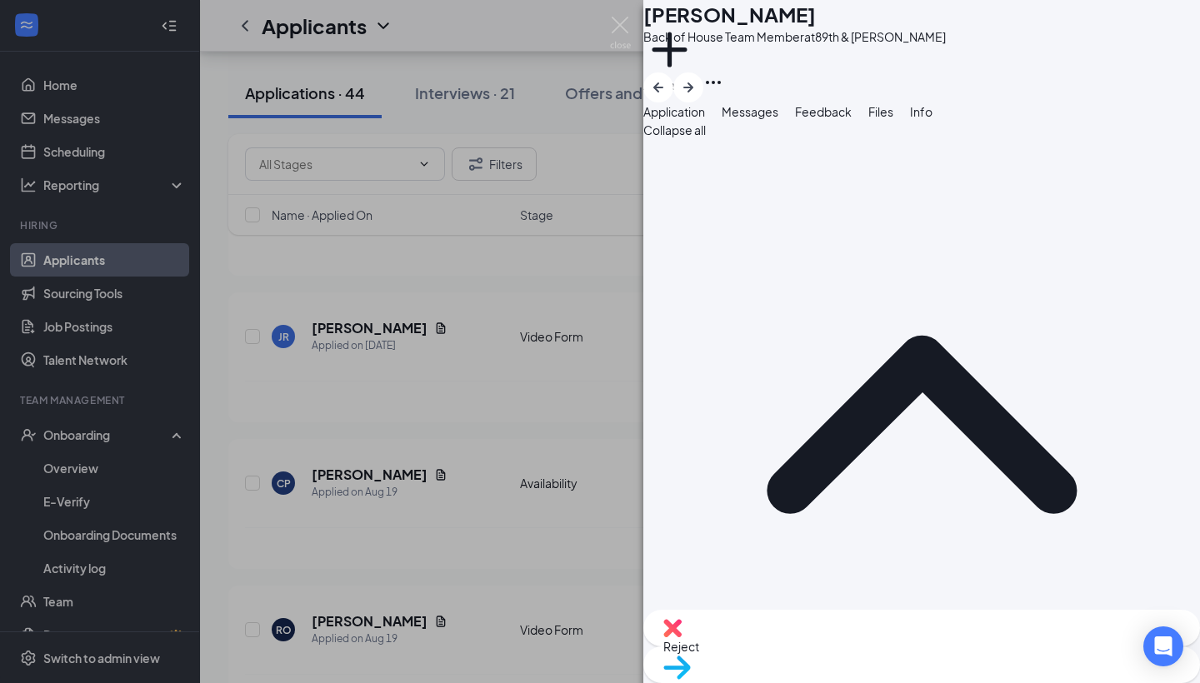
click at [819, 597] on div "Reject" at bounding box center [921, 628] width 557 height 37
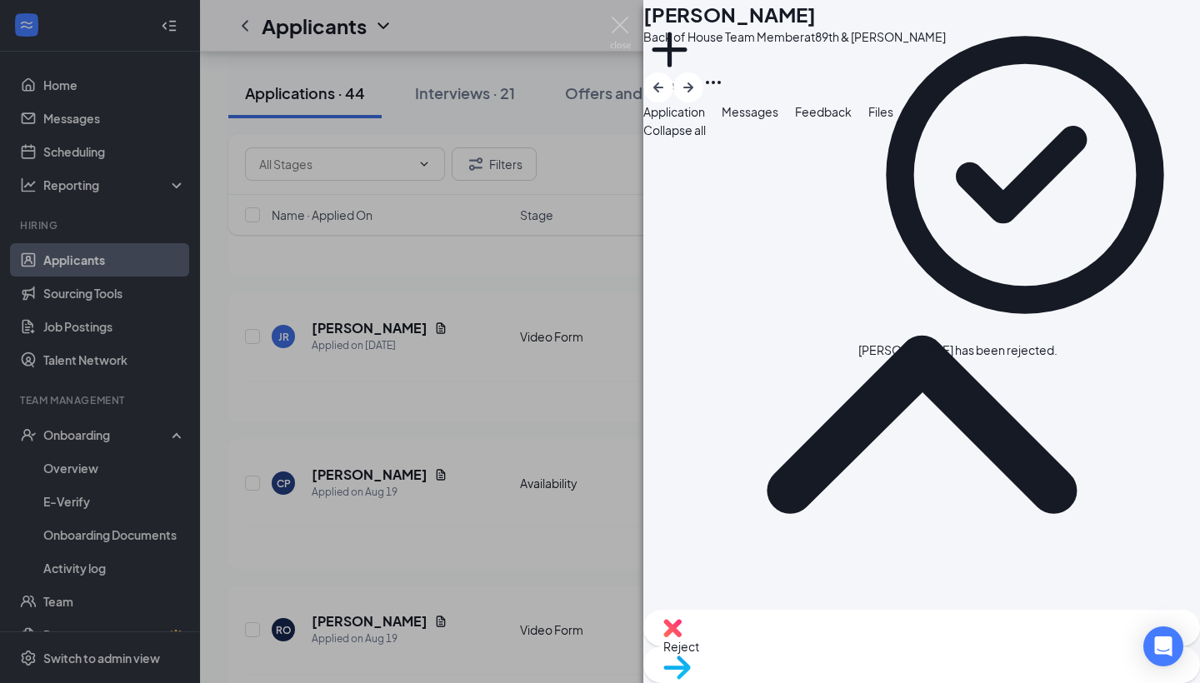
click at [826, 597] on span "Reject" at bounding box center [921, 646] width 517 height 18
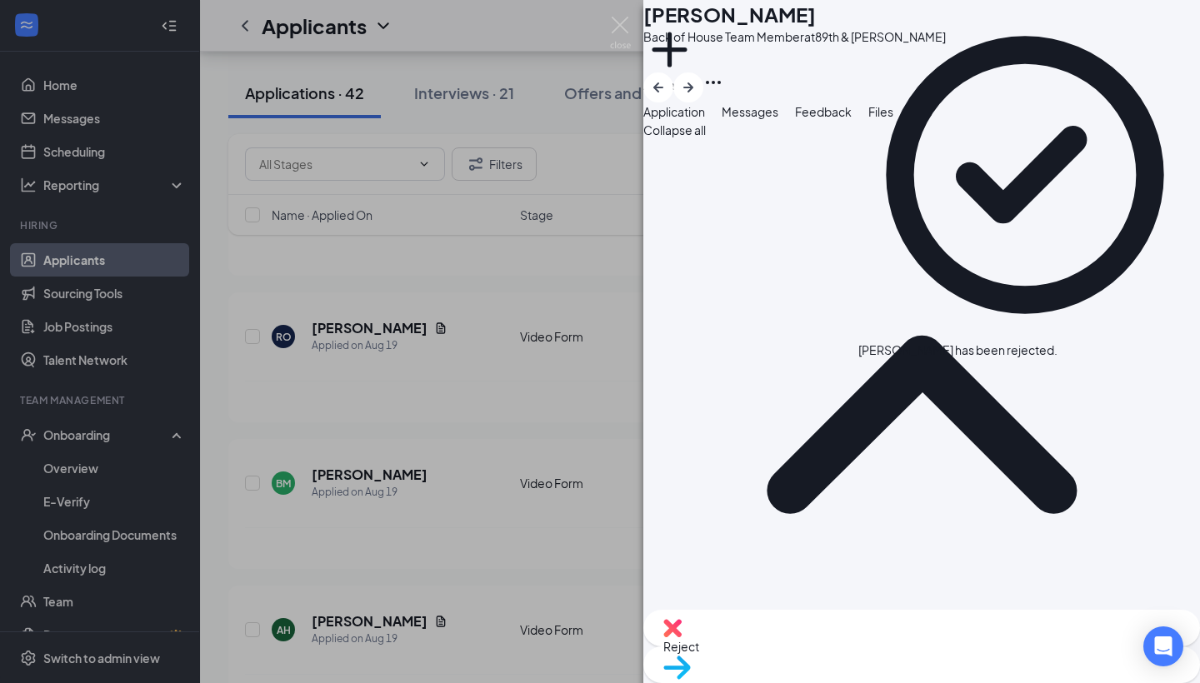
click at [827, 597] on span "Reject" at bounding box center [921, 646] width 517 height 18
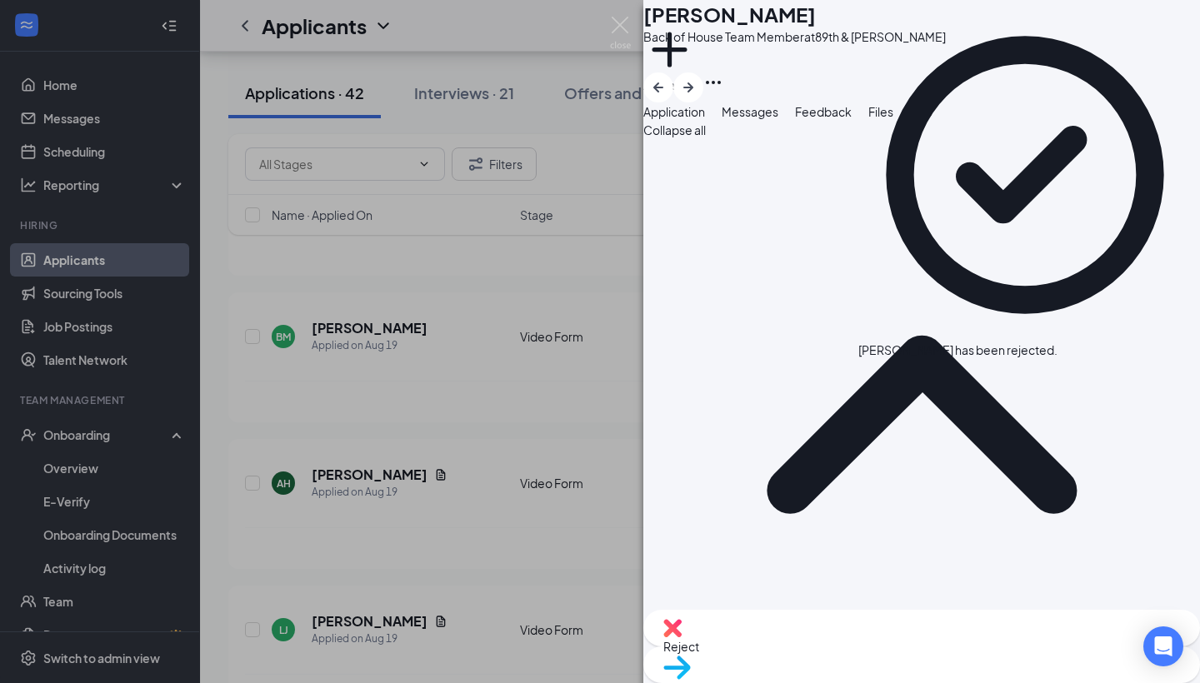
click at [812, 597] on div "Reject" at bounding box center [921, 628] width 557 height 37
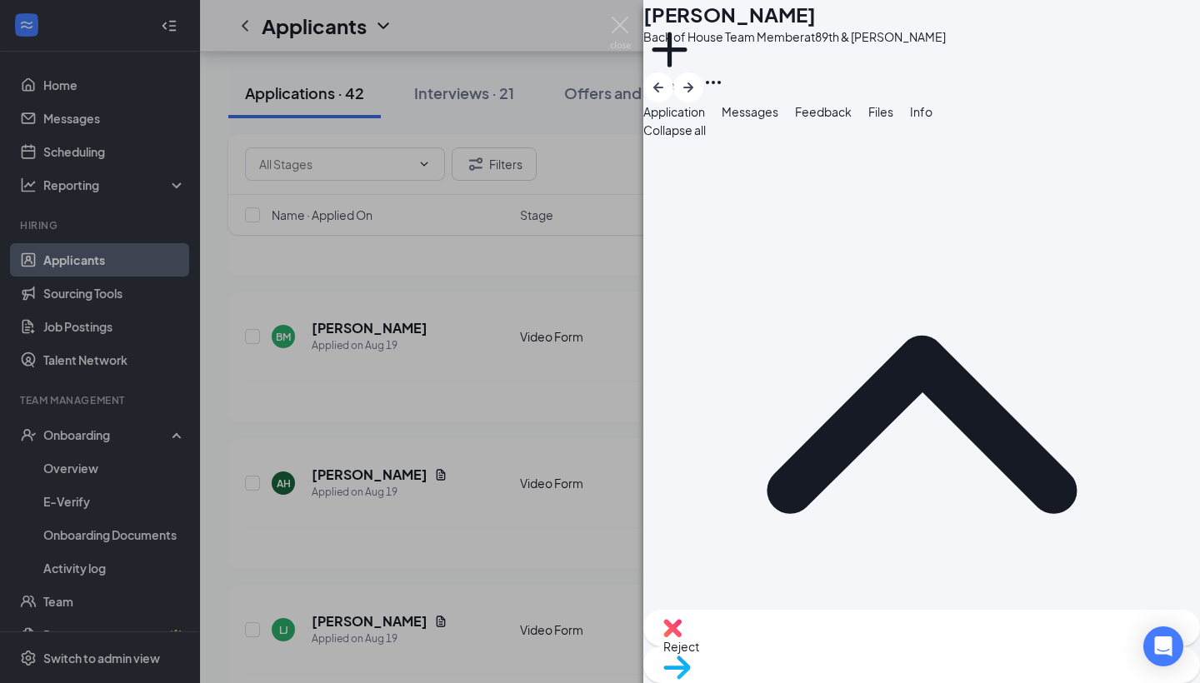
click at [819, 597] on div "Reject" at bounding box center [921, 628] width 557 height 37
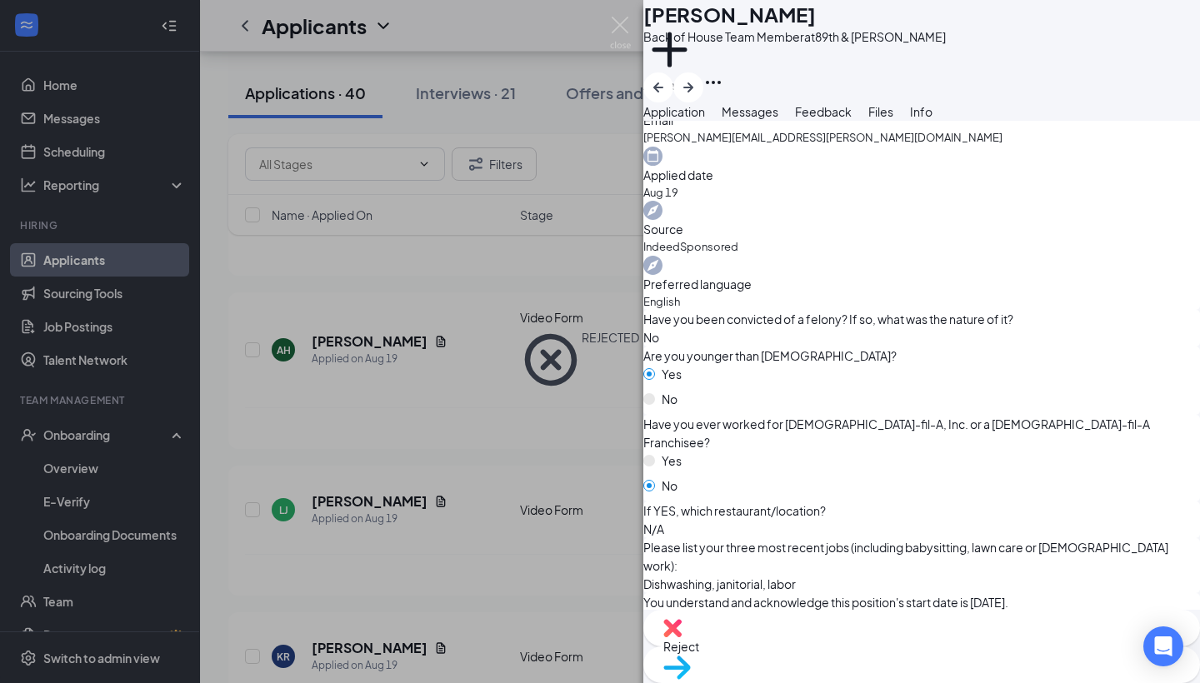
scroll to position [904, 0]
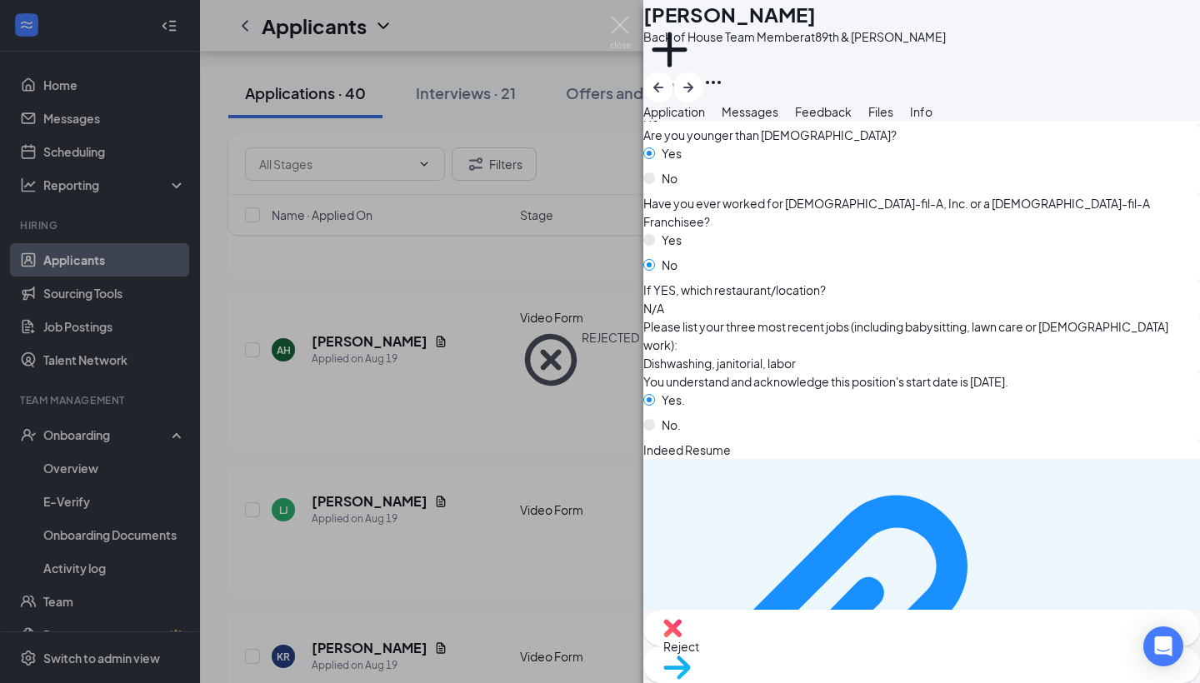
click at [822, 597] on div "Reject" at bounding box center [921, 628] width 557 height 37
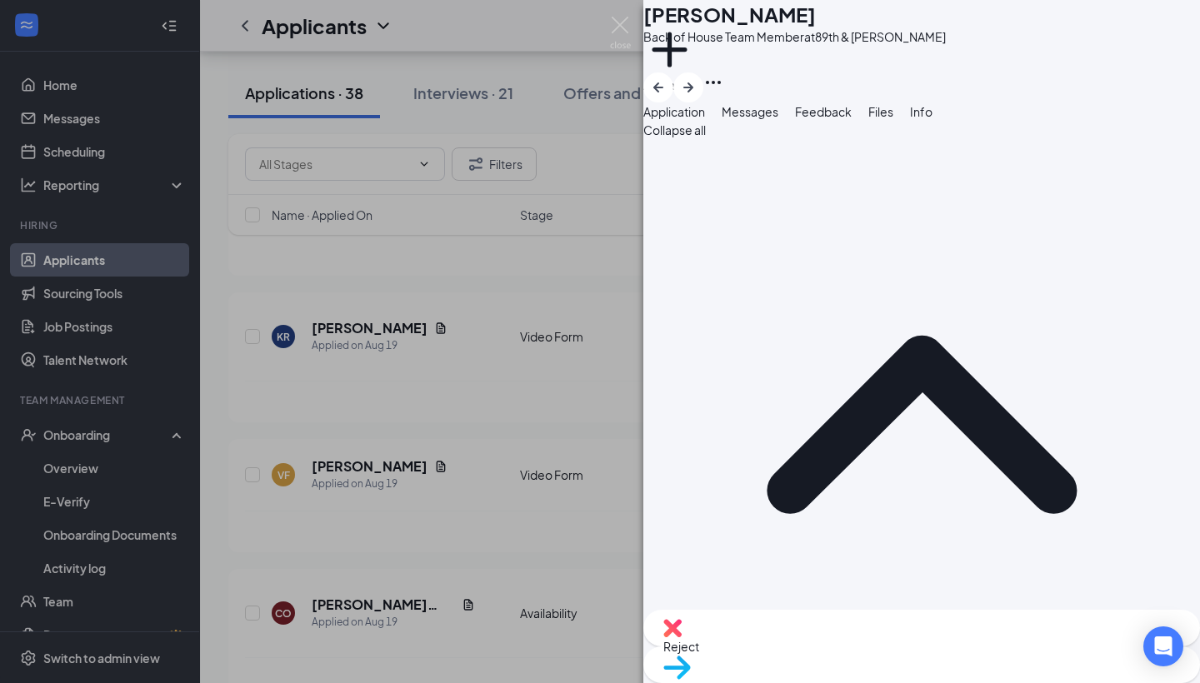
click at [827, 597] on span "Reject" at bounding box center [921, 646] width 517 height 18
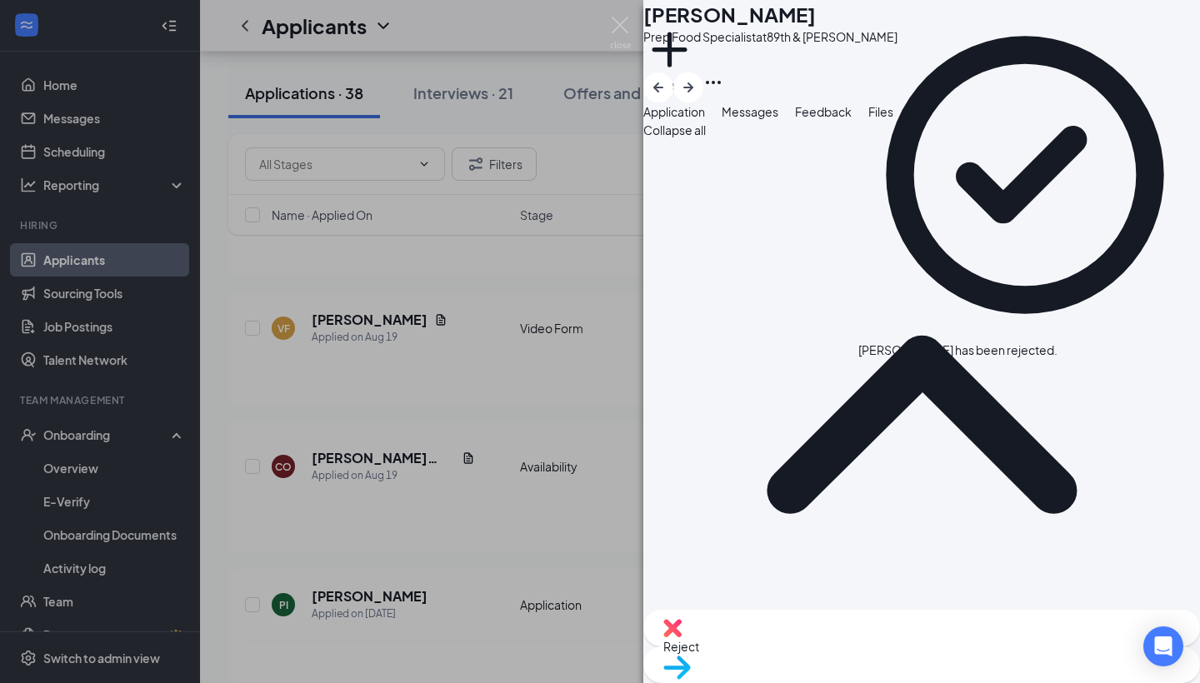
click at [682, 597] on img at bounding box center [672, 628] width 18 height 18
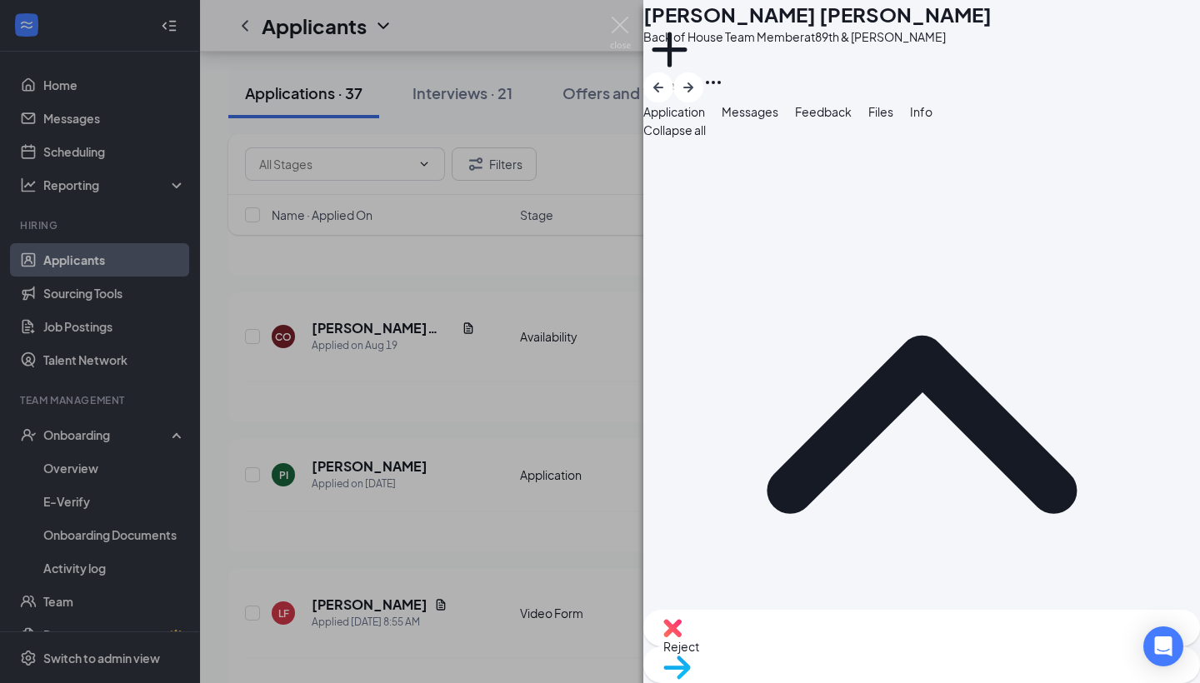
click at [842, 597] on span "Reject" at bounding box center [921, 646] width 517 height 18
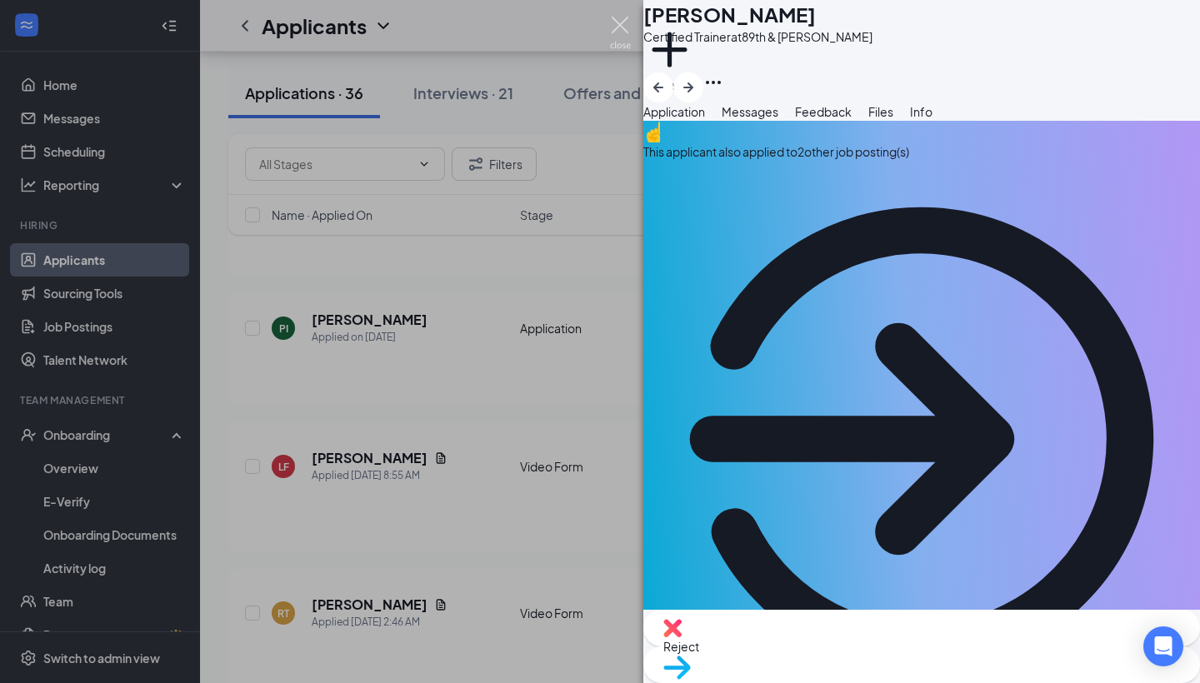
click at [619, 27] on img at bounding box center [620, 33] width 21 height 32
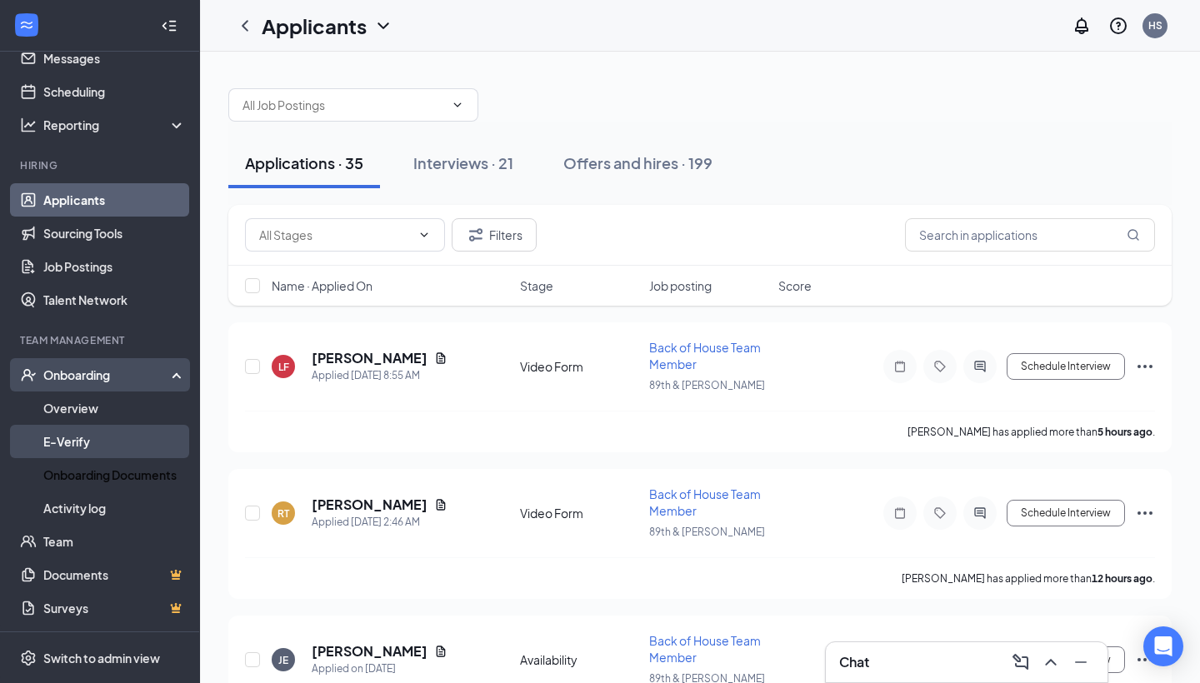
scroll to position [60, 0]
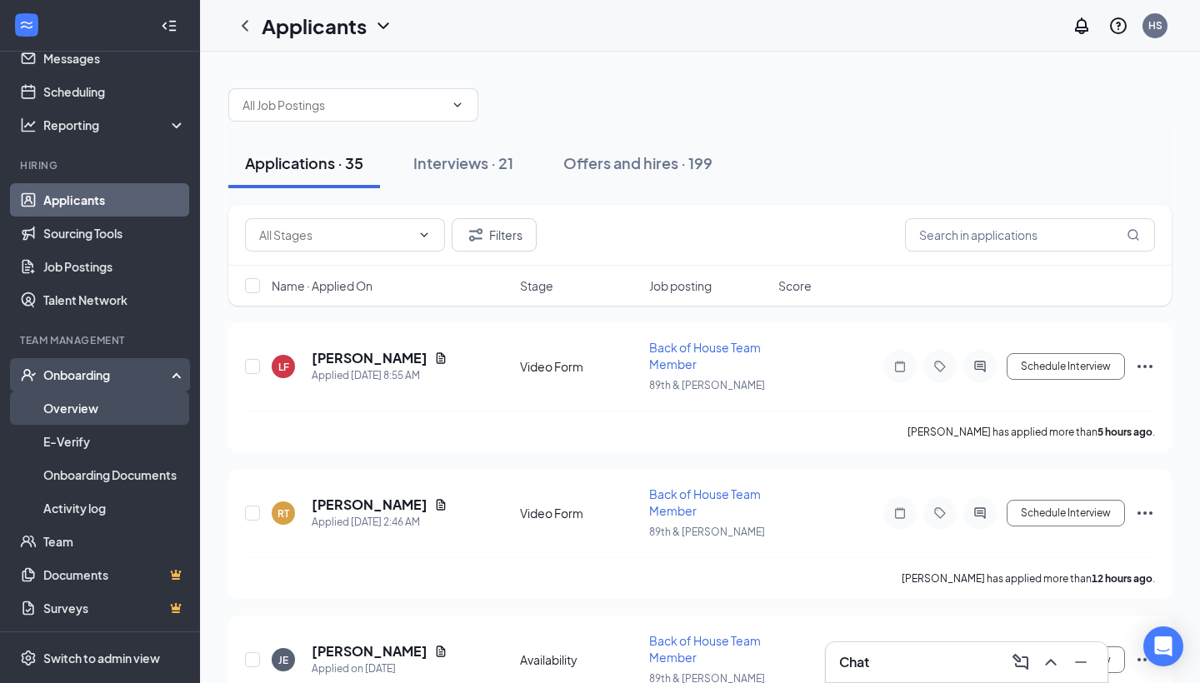
click at [111, 415] on link "Overview" at bounding box center [114, 408] width 142 height 33
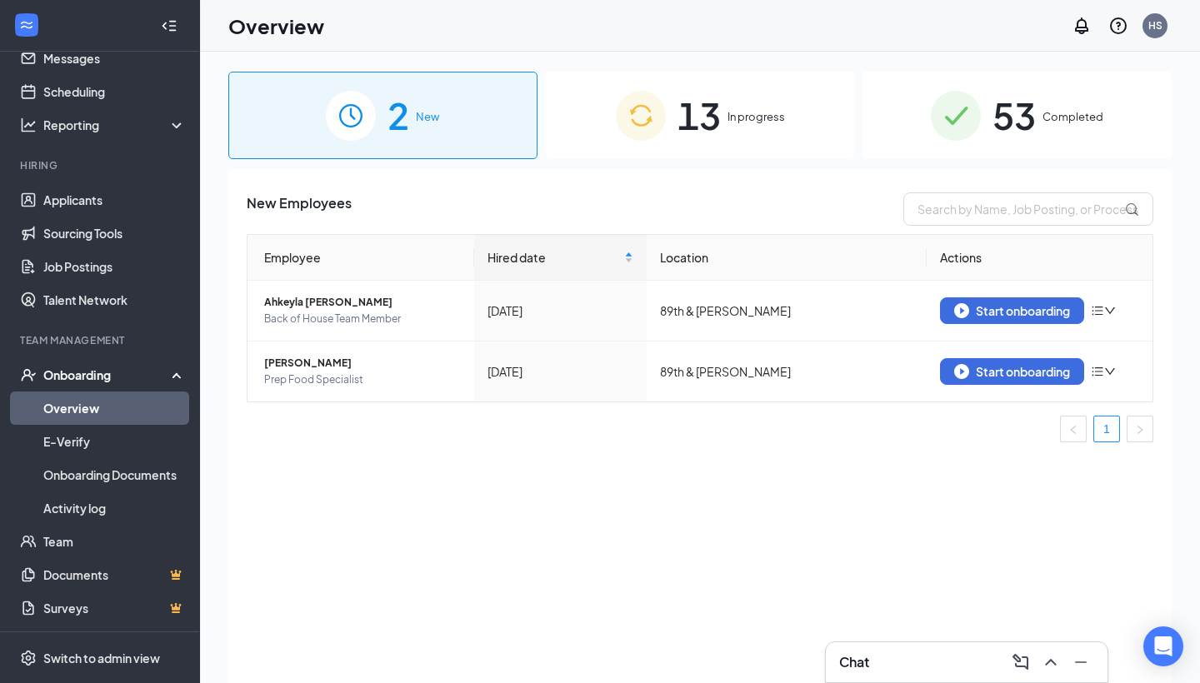
click at [728, 129] on div "13 In progress" at bounding box center [700, 115] width 309 height 87
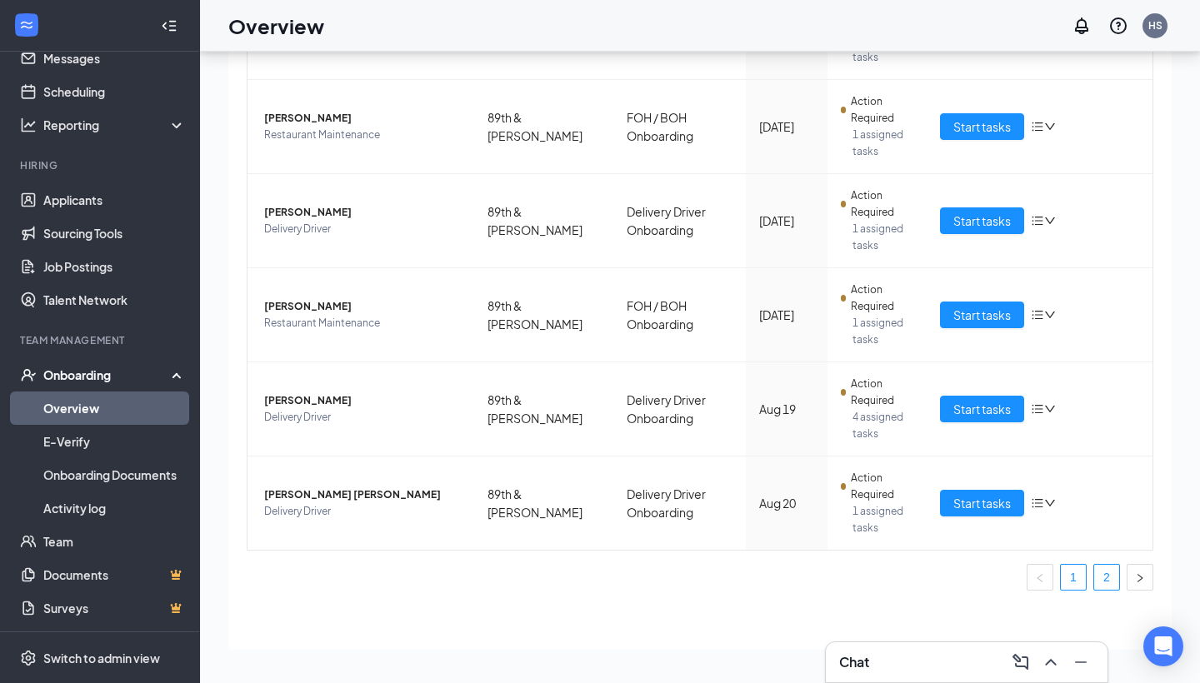
scroll to position [615, 0]
click at [1113, 583] on link "2" at bounding box center [1106, 577] width 25 height 25
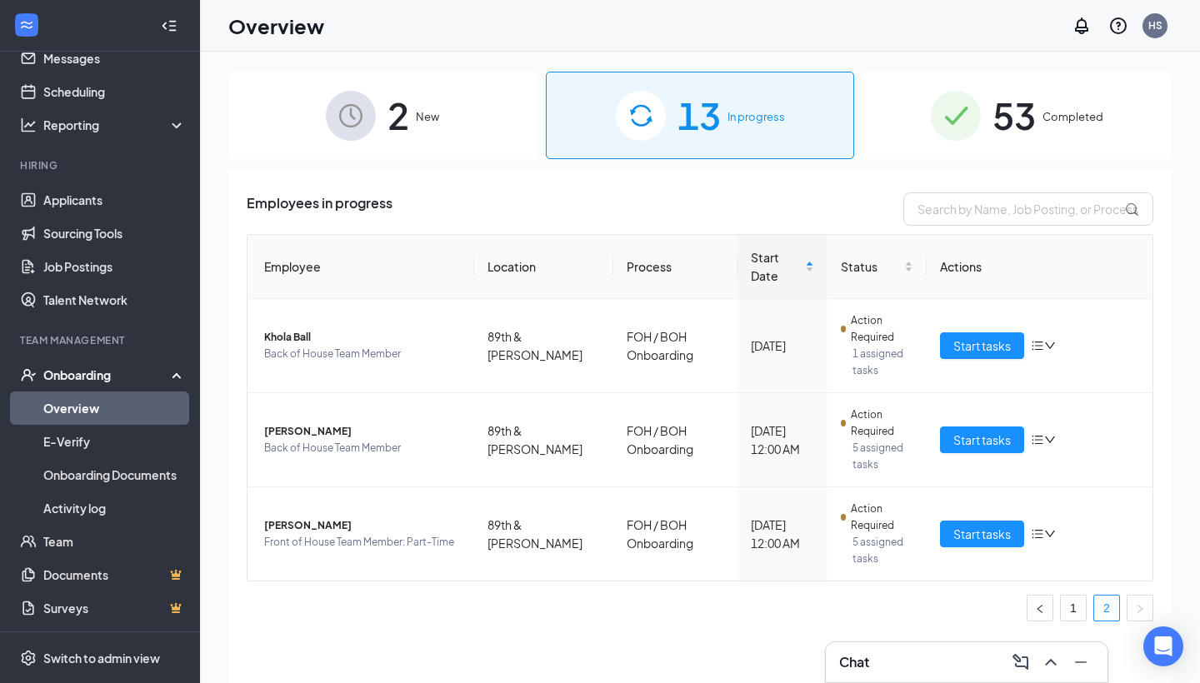
click at [408, 114] on span "2" at bounding box center [398, 115] width 22 height 57
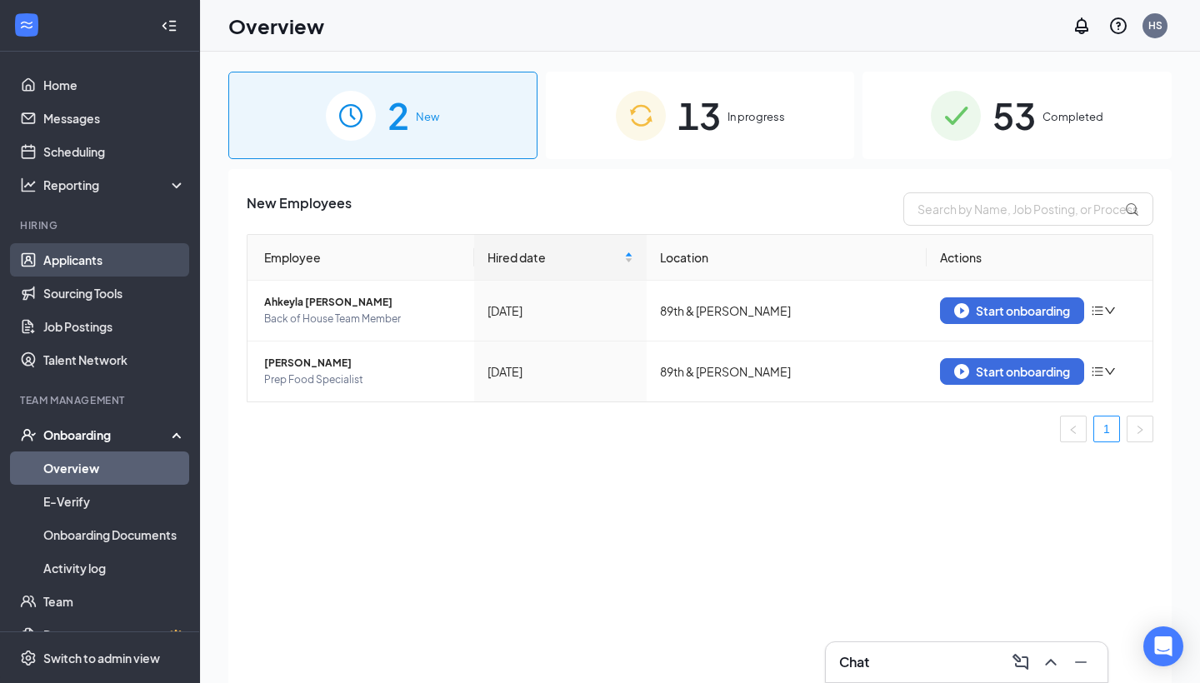
click at [112, 265] on link "Applicants" at bounding box center [114, 259] width 142 height 33
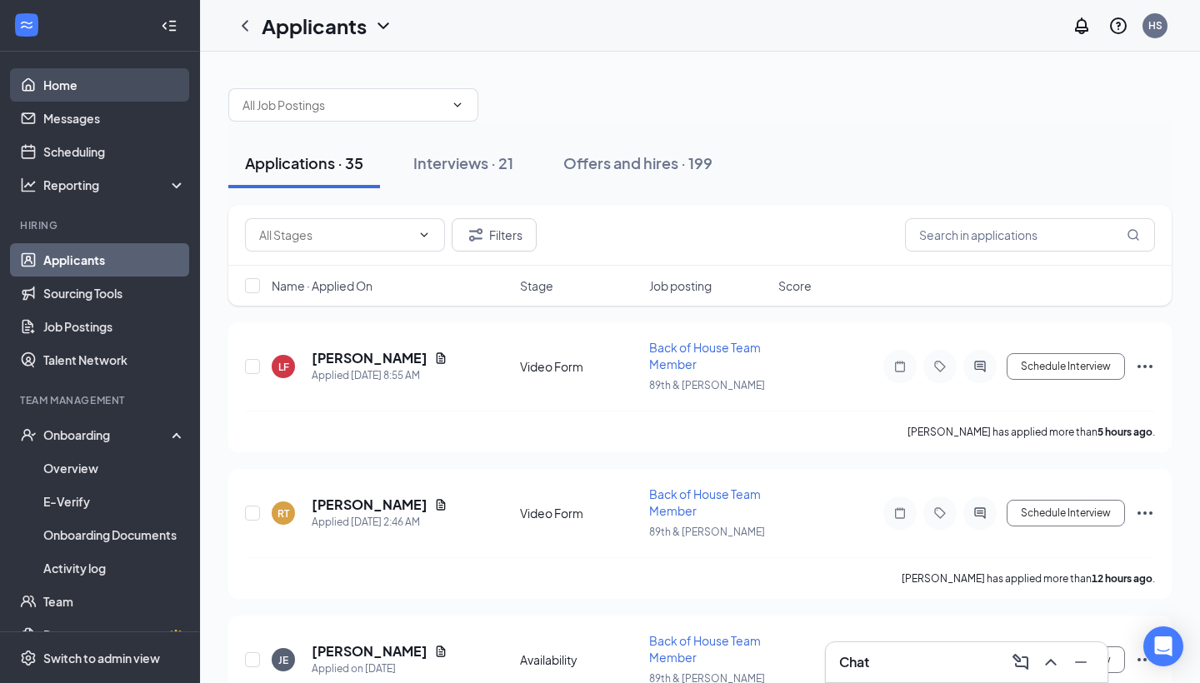
click at [87, 84] on link "Home" at bounding box center [114, 84] width 142 height 33
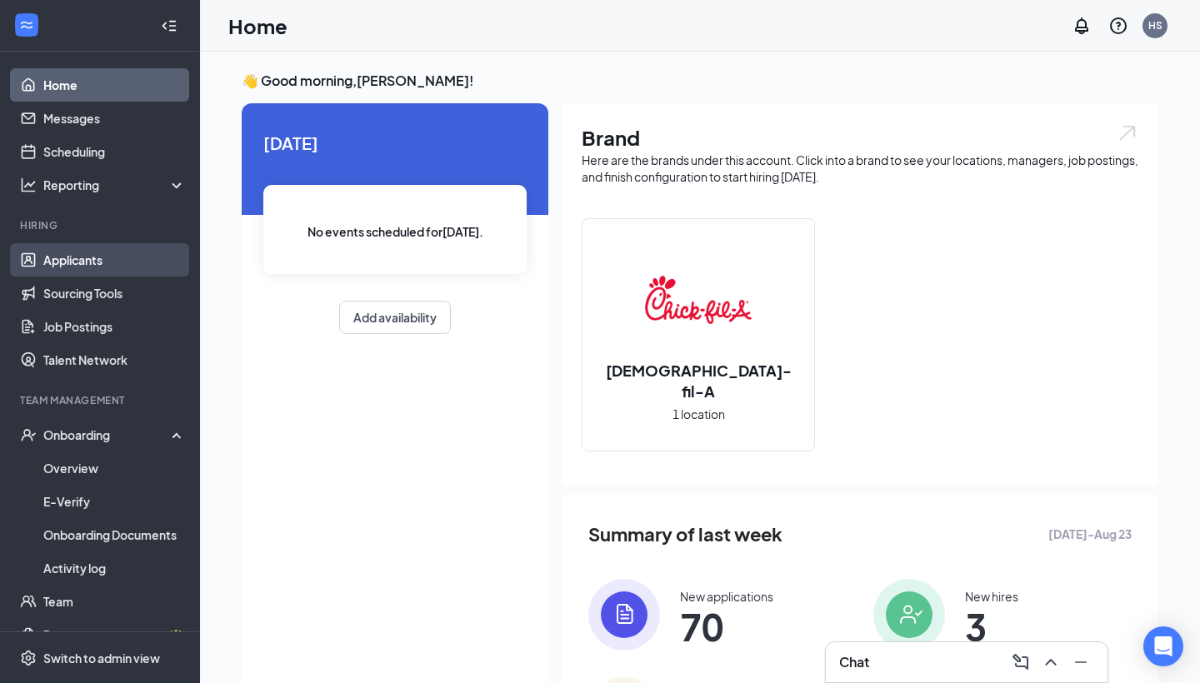
click at [107, 251] on link "Applicants" at bounding box center [114, 259] width 142 height 33
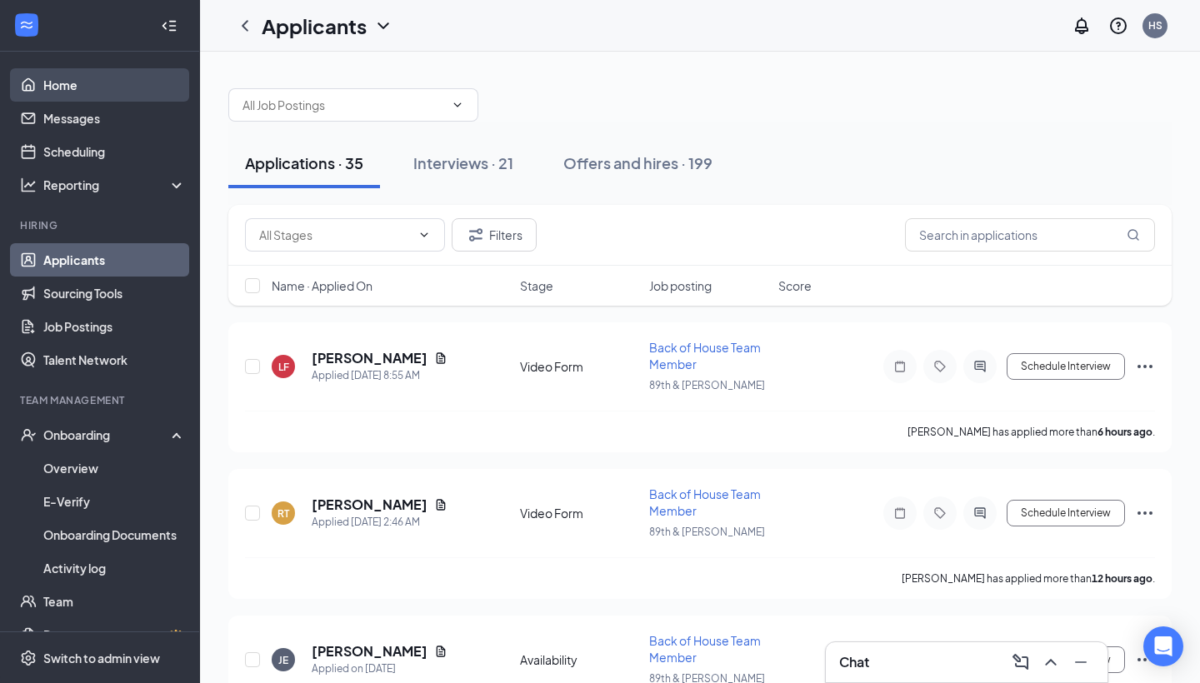
click at [82, 79] on link "Home" at bounding box center [114, 84] width 142 height 33
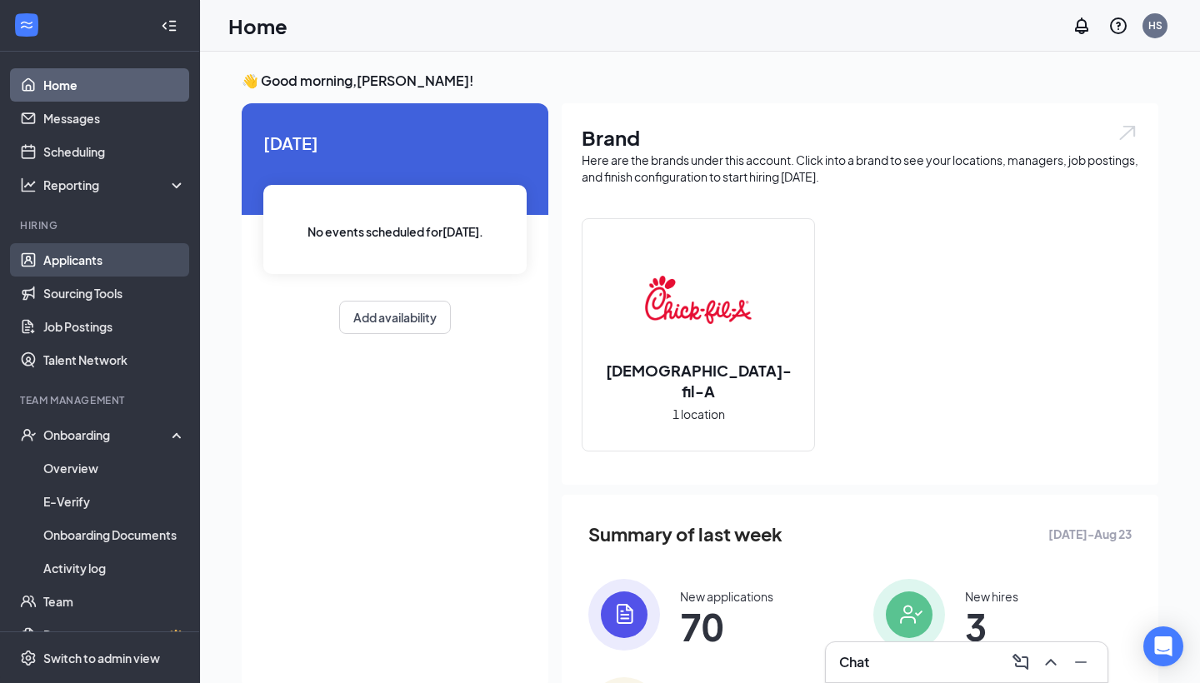
click at [95, 260] on link "Applicants" at bounding box center [114, 259] width 142 height 33
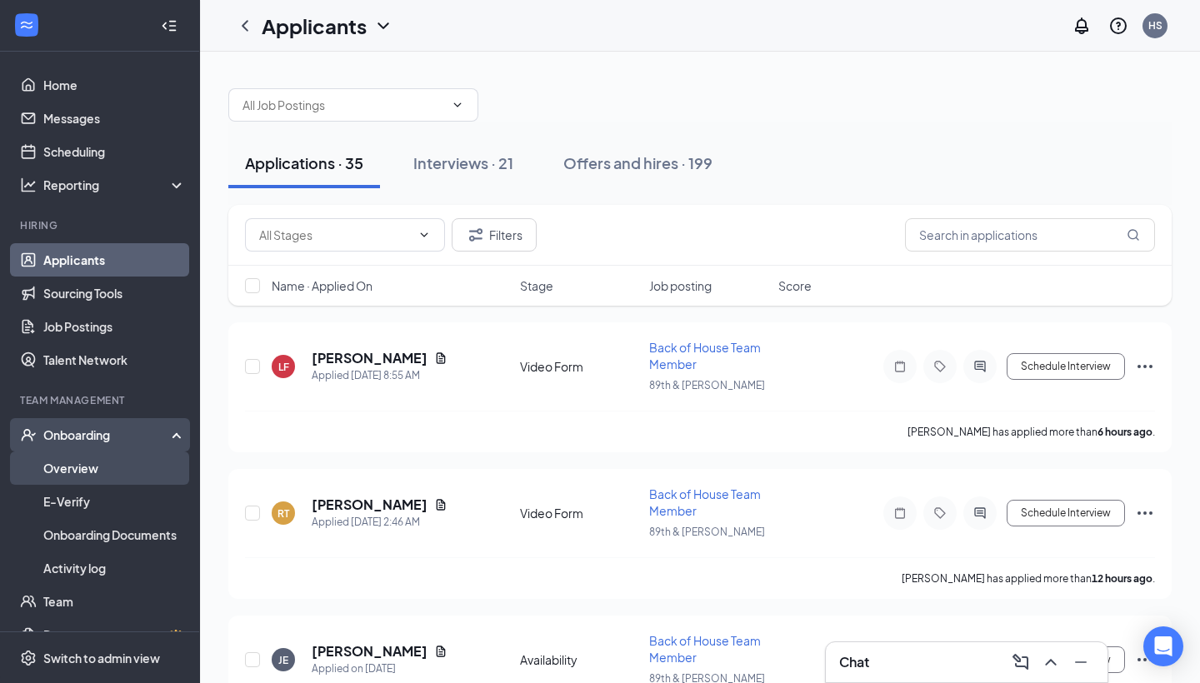
click at [75, 479] on link "Overview" at bounding box center [114, 468] width 142 height 33
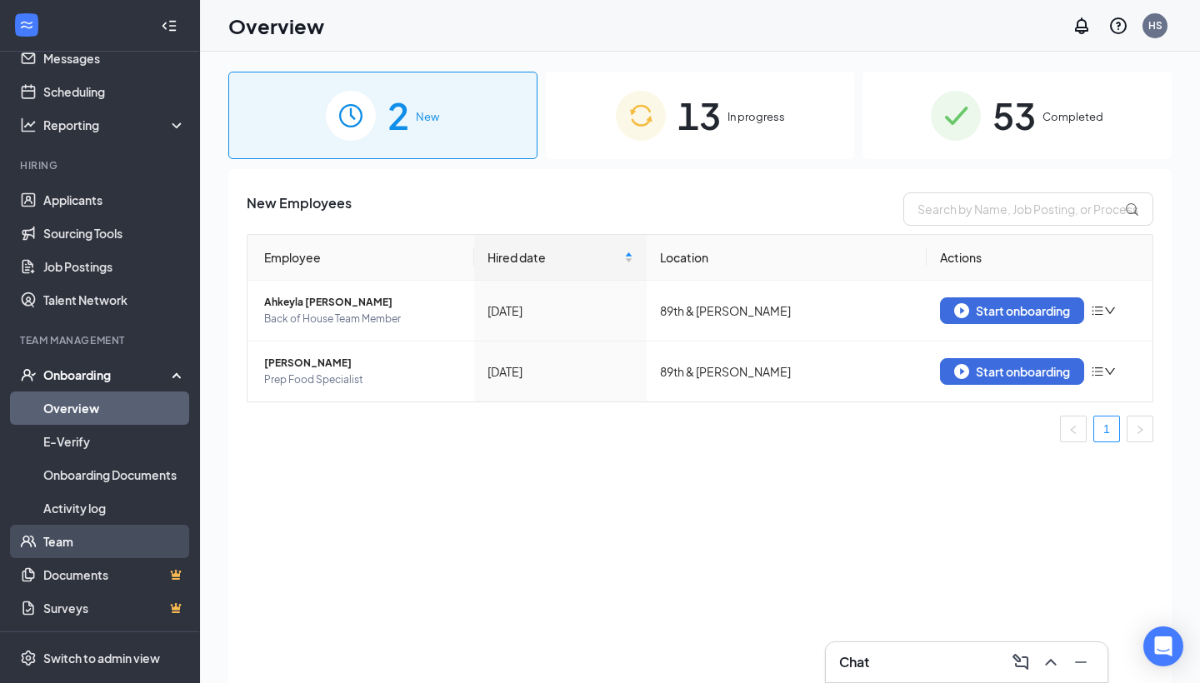
scroll to position [60, 0]
click at [1032, 131] on span "53" at bounding box center [1013, 115] width 43 height 57
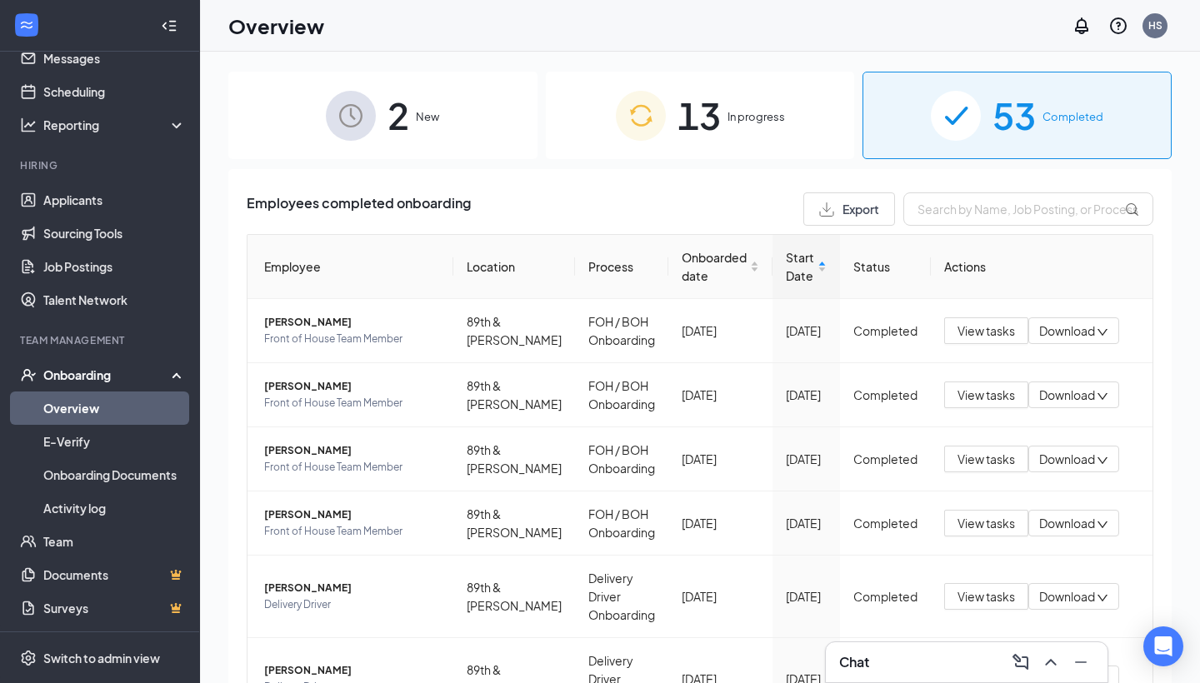
click at [777, 132] on div "13 In progress" at bounding box center [700, 115] width 309 height 87
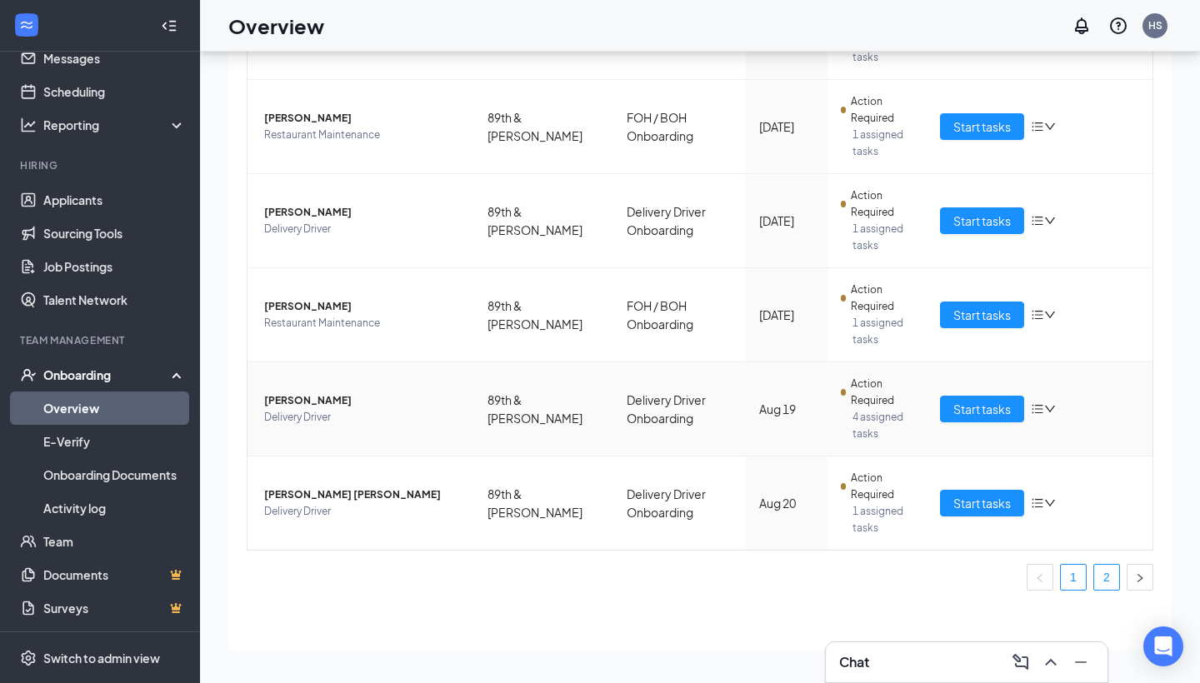
scroll to position [75, 0]
click at [1106, 580] on link "2" at bounding box center [1106, 577] width 25 height 25
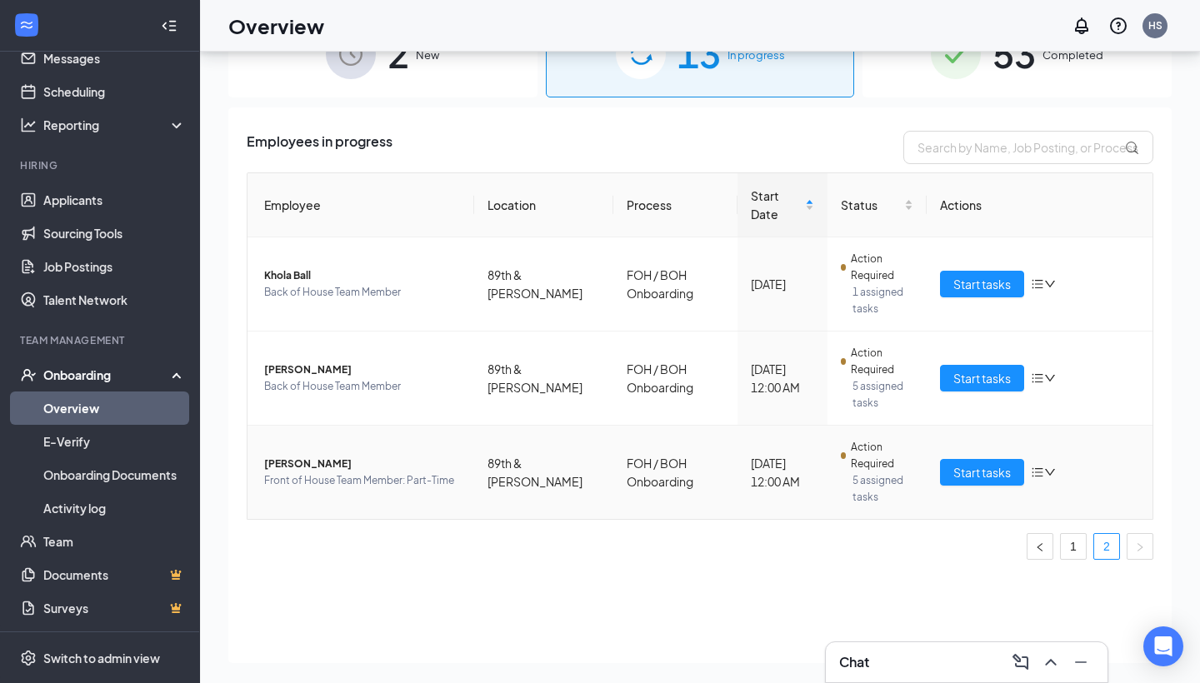
scroll to position [57, 0]
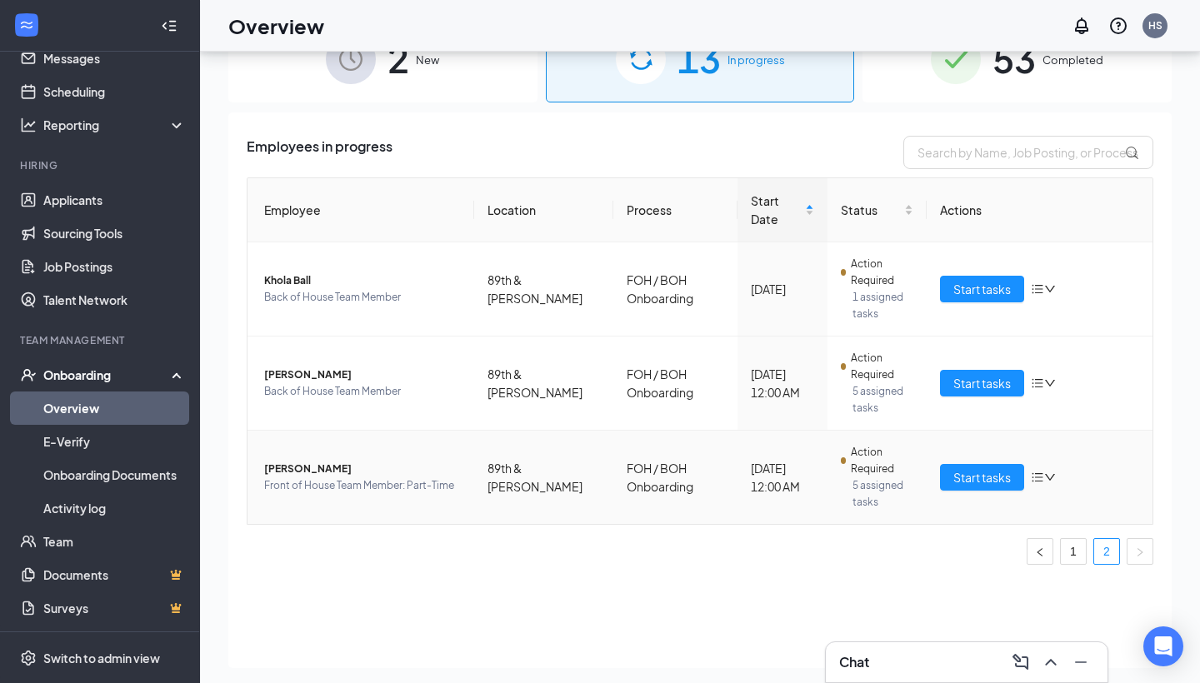
click at [292, 461] on span "[PERSON_NAME]" at bounding box center [362, 469] width 197 height 17
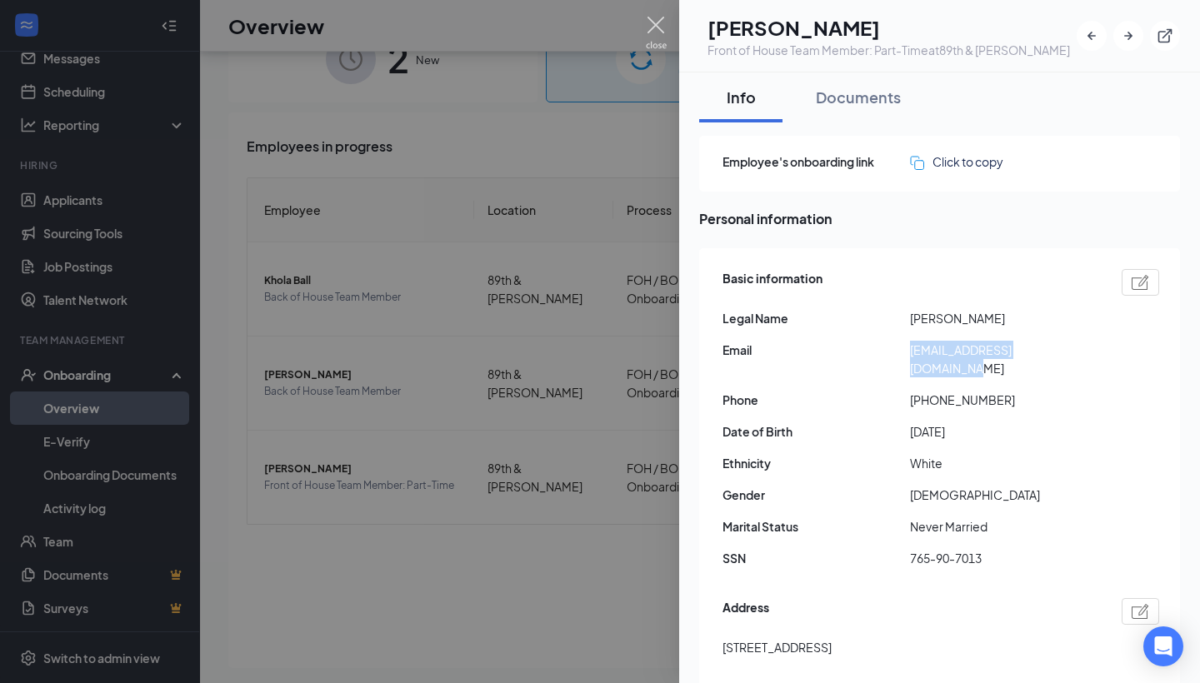
click at [658, 23] on img at bounding box center [656, 33] width 21 height 32
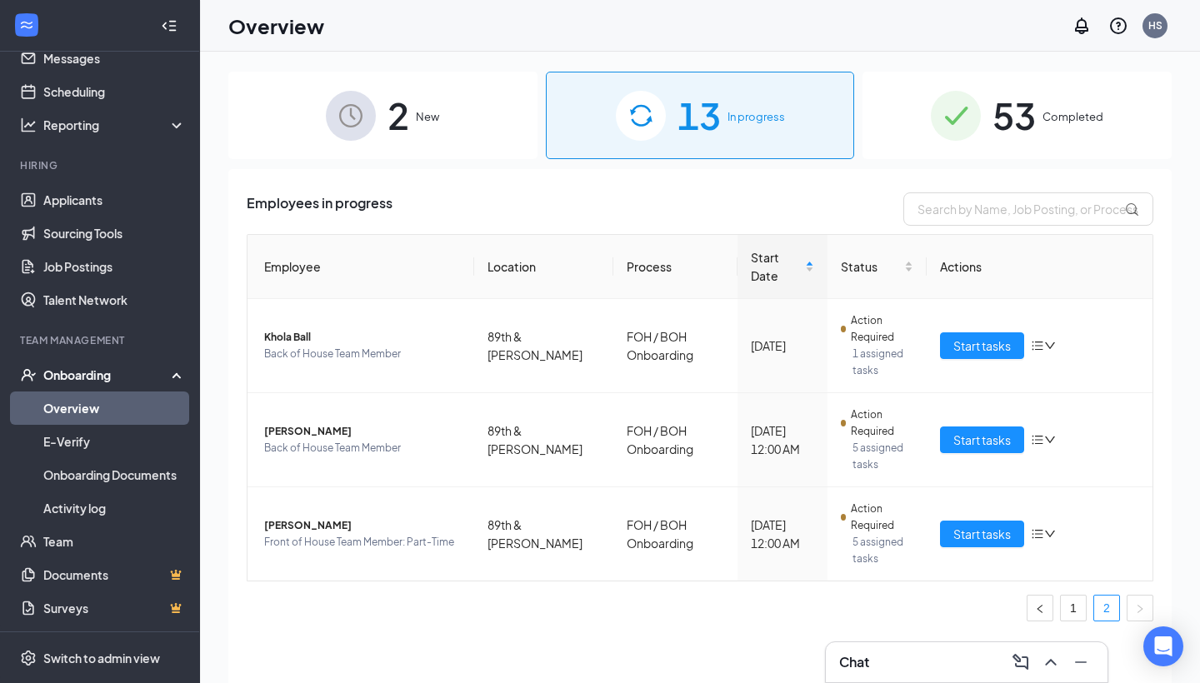
click at [406, 129] on span "2" at bounding box center [398, 115] width 22 height 57
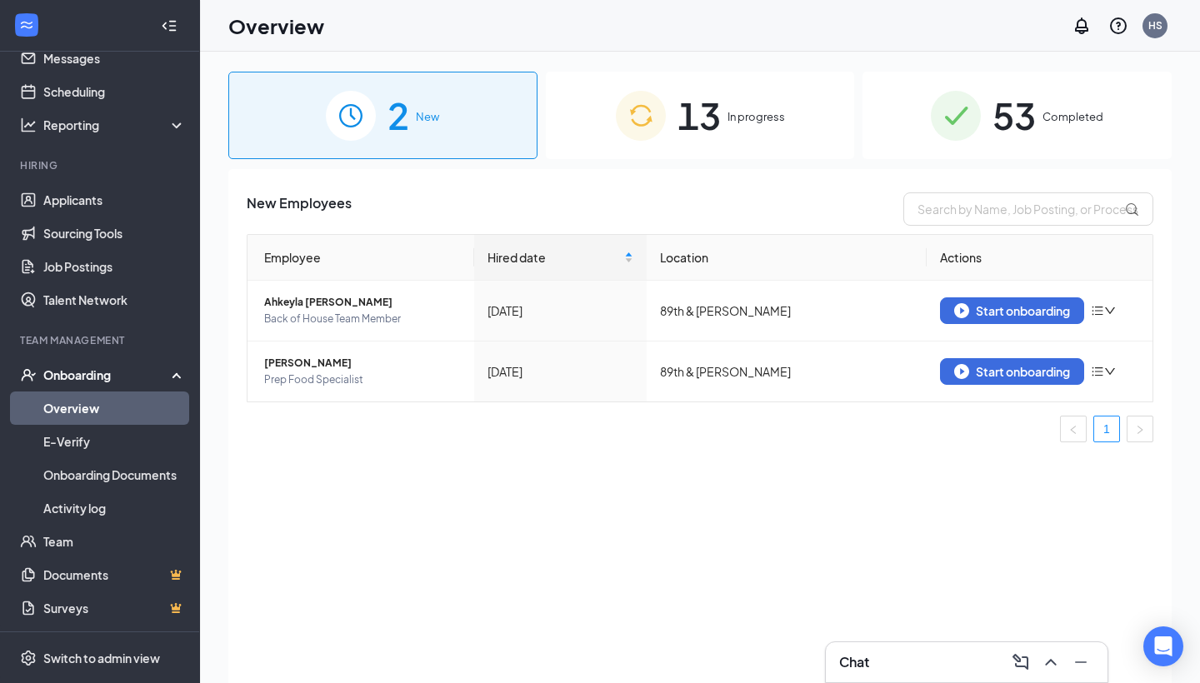
click at [730, 143] on div "13 In progress" at bounding box center [700, 115] width 309 height 87
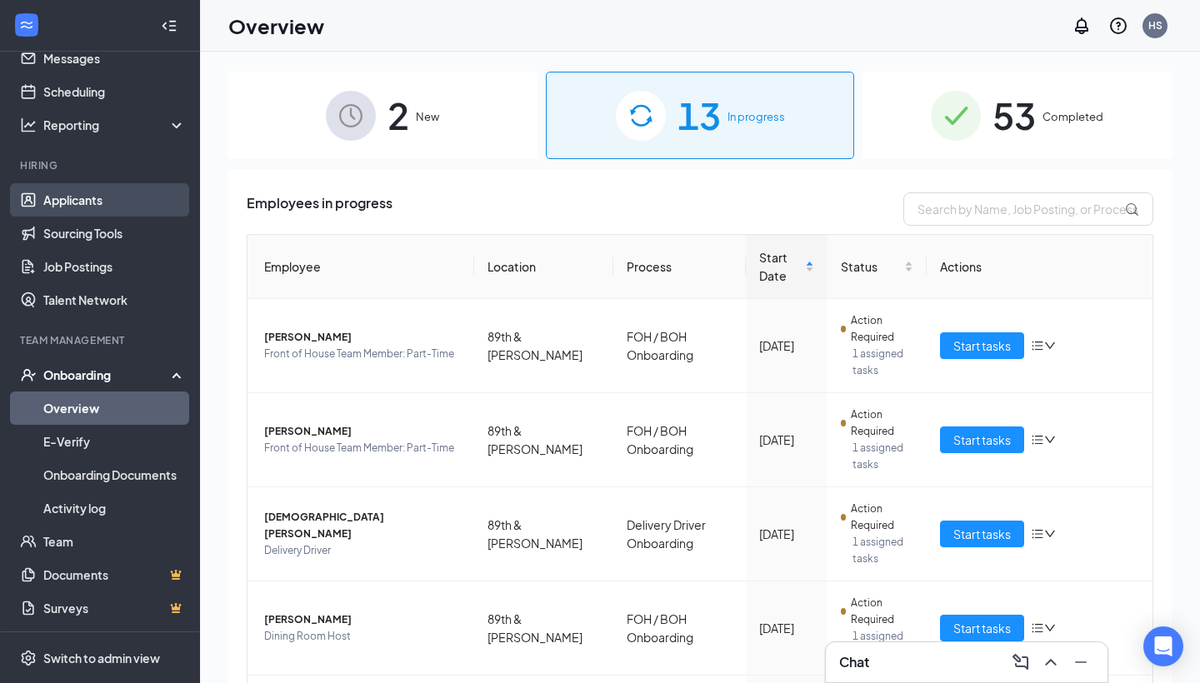
click at [100, 201] on link "Applicants" at bounding box center [114, 199] width 142 height 33
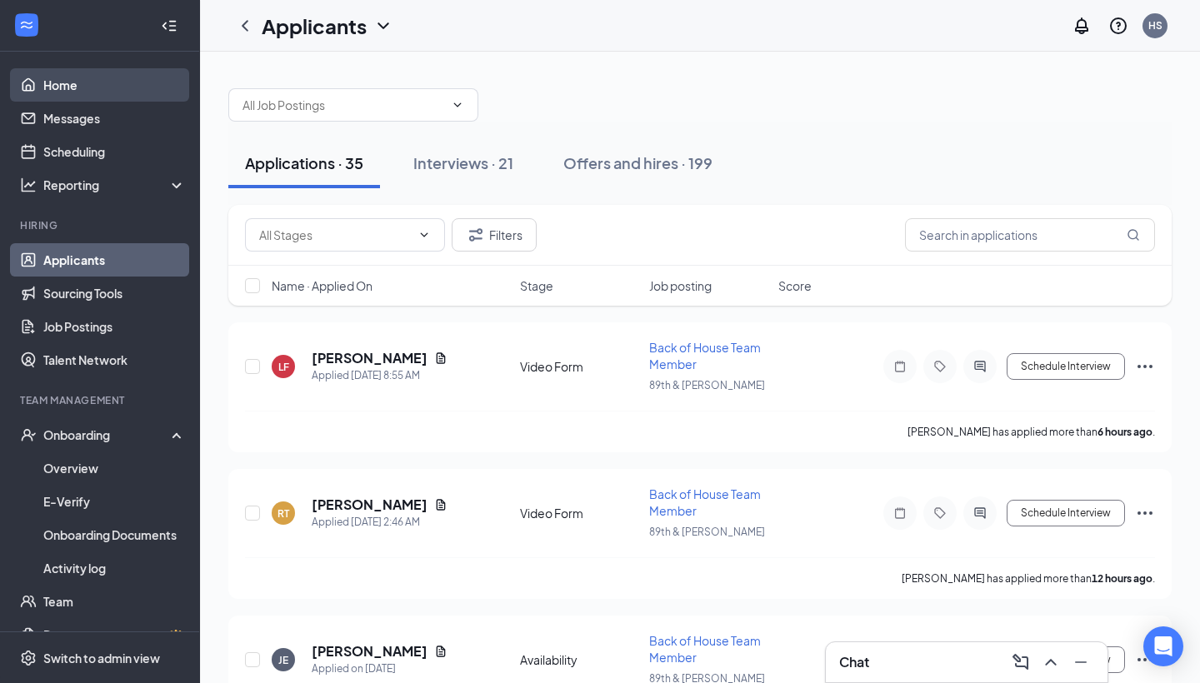
click at [77, 85] on link "Home" at bounding box center [114, 84] width 142 height 33
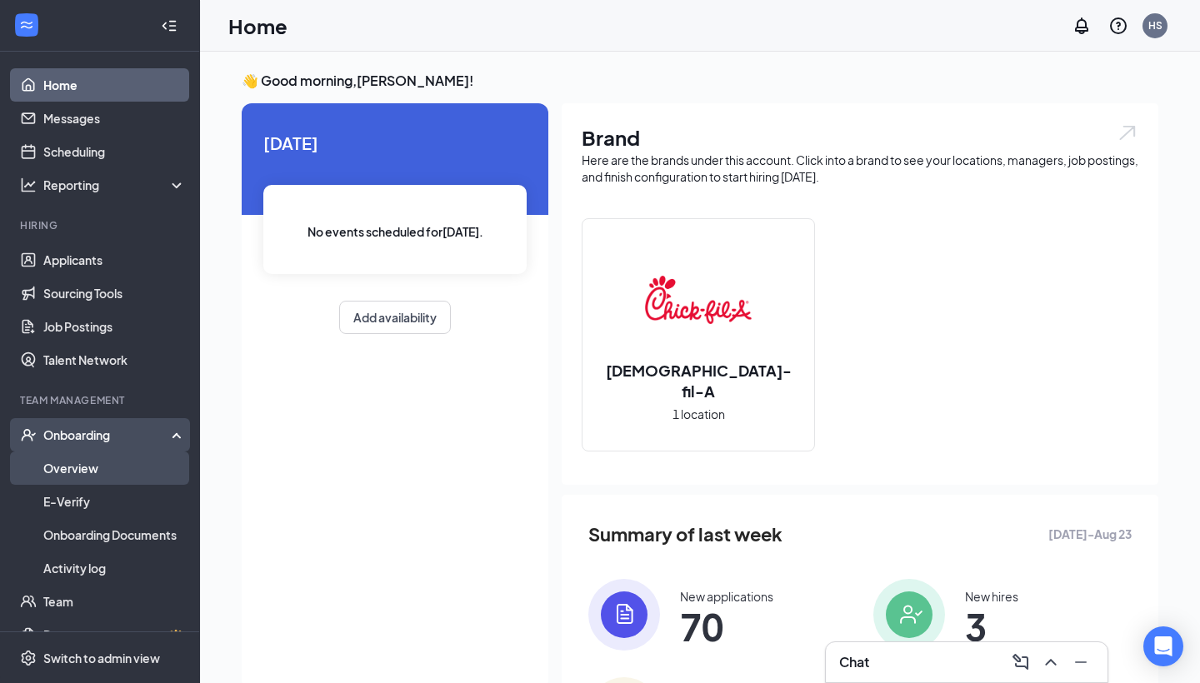
click at [77, 460] on link "Overview" at bounding box center [114, 468] width 142 height 33
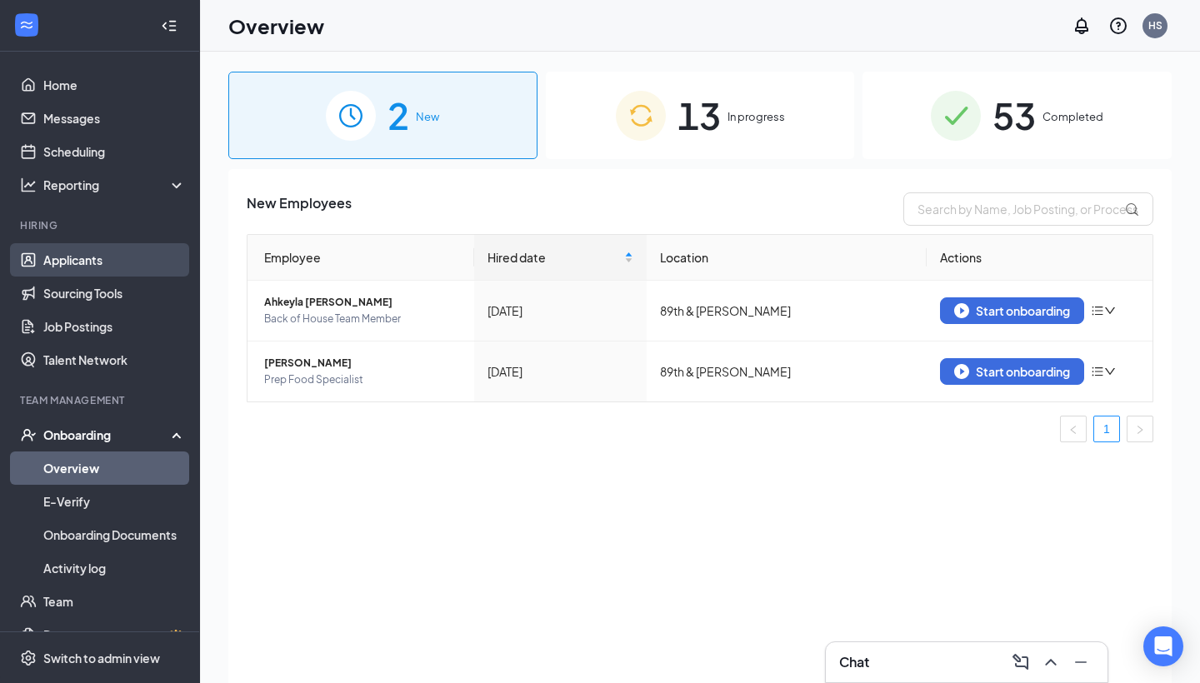
click at [102, 264] on link "Applicants" at bounding box center [114, 259] width 142 height 33
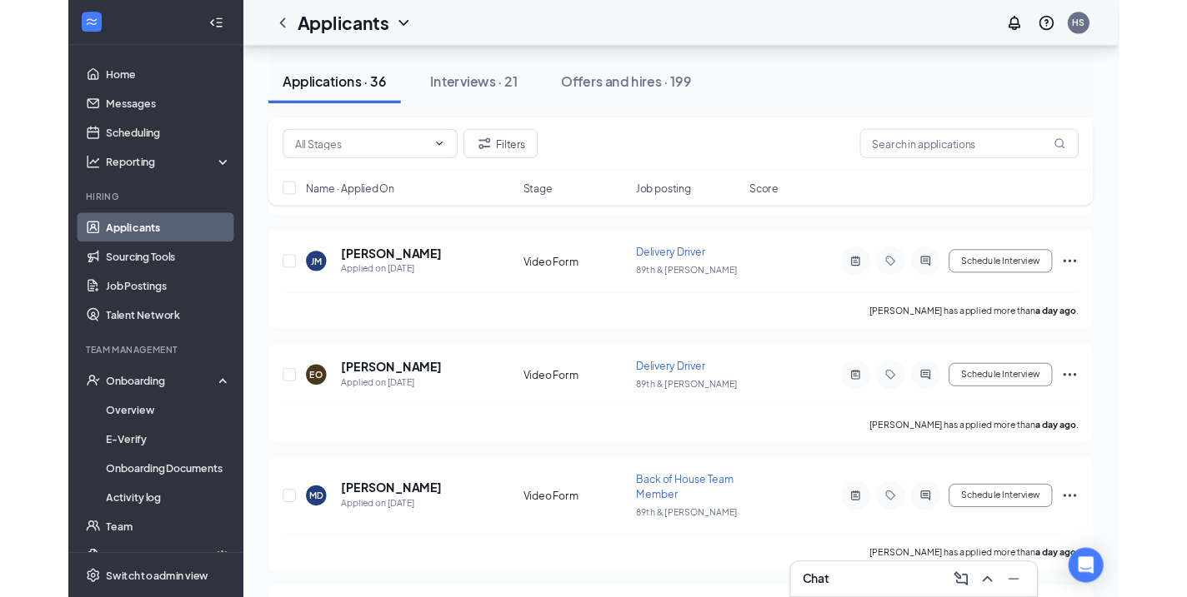
scroll to position [555, 0]
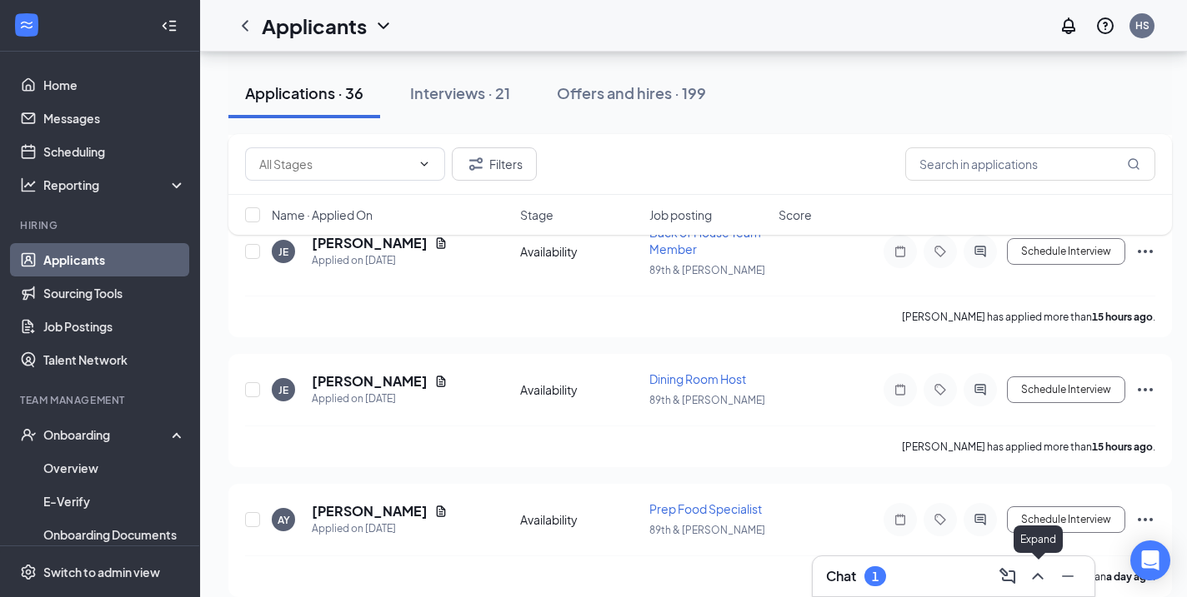
click at [1035, 571] on icon "ChevronUp" at bounding box center [1037, 577] width 20 height 20
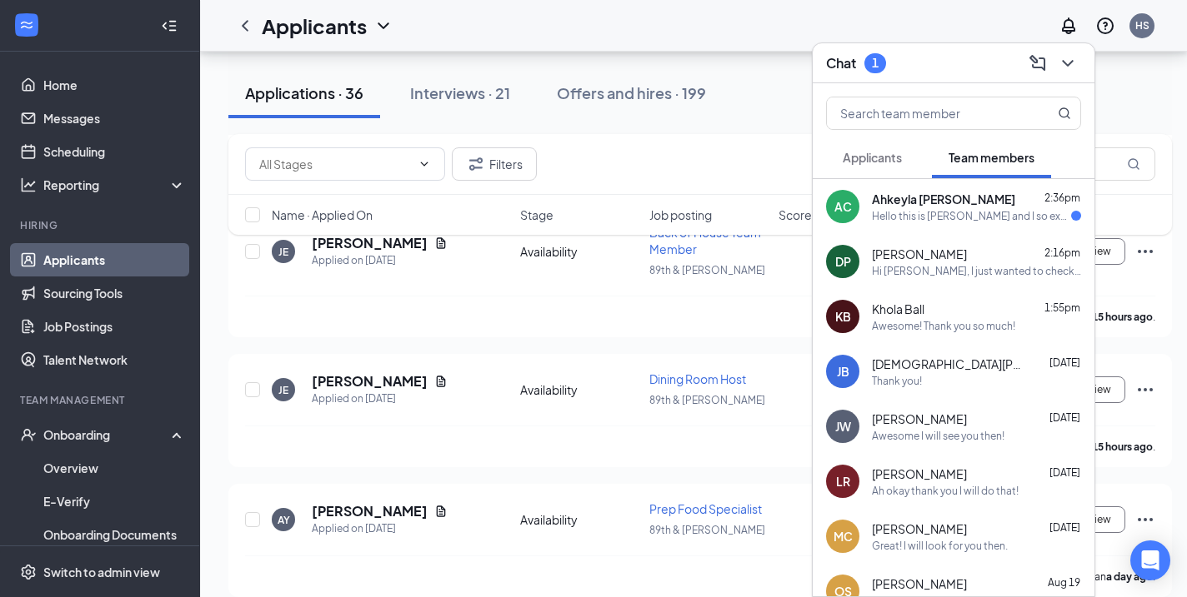
click at [952, 214] on div "Hello this is [PERSON_NAME] and I so excited to be joining the team I wanted to…" at bounding box center [971, 216] width 199 height 14
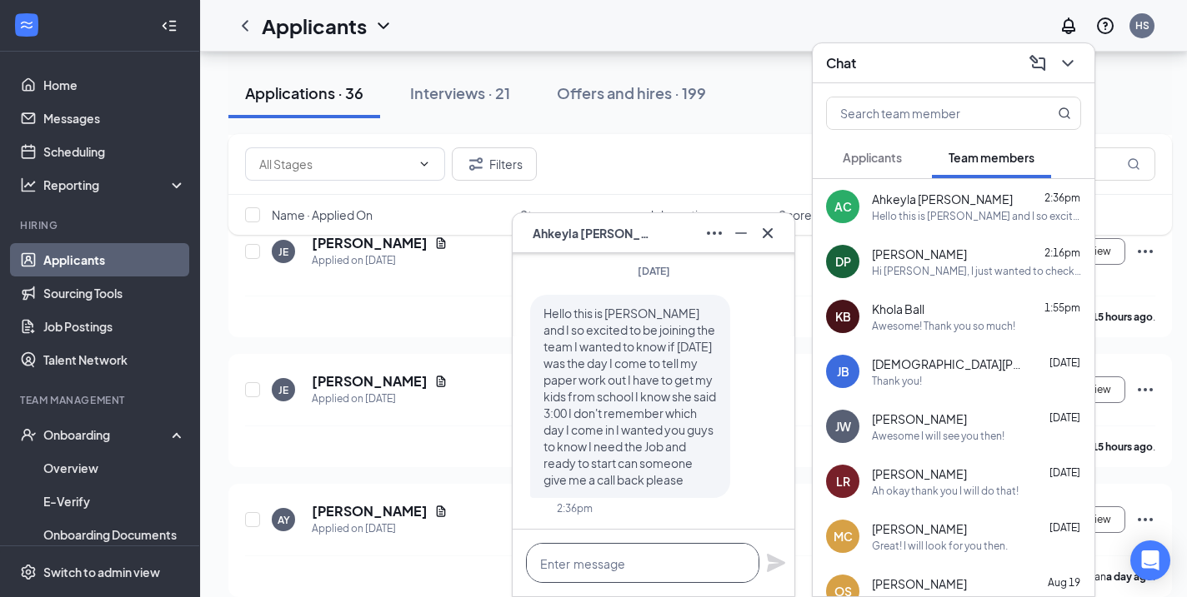
click at [618, 559] on textarea at bounding box center [642, 563] width 233 height 40
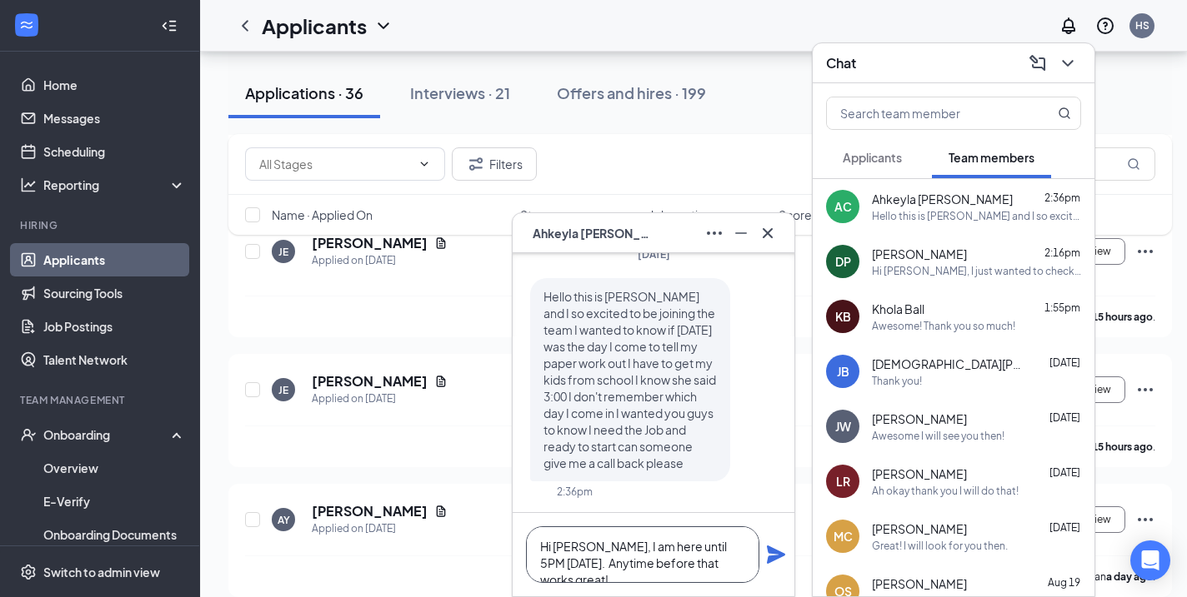
scroll to position [1, 0]
type textarea "Hi [PERSON_NAME], I am here until 5PM [DATE]. Anytime before that works great!"
click at [777, 552] on icon "Plane" at bounding box center [776, 555] width 18 height 18
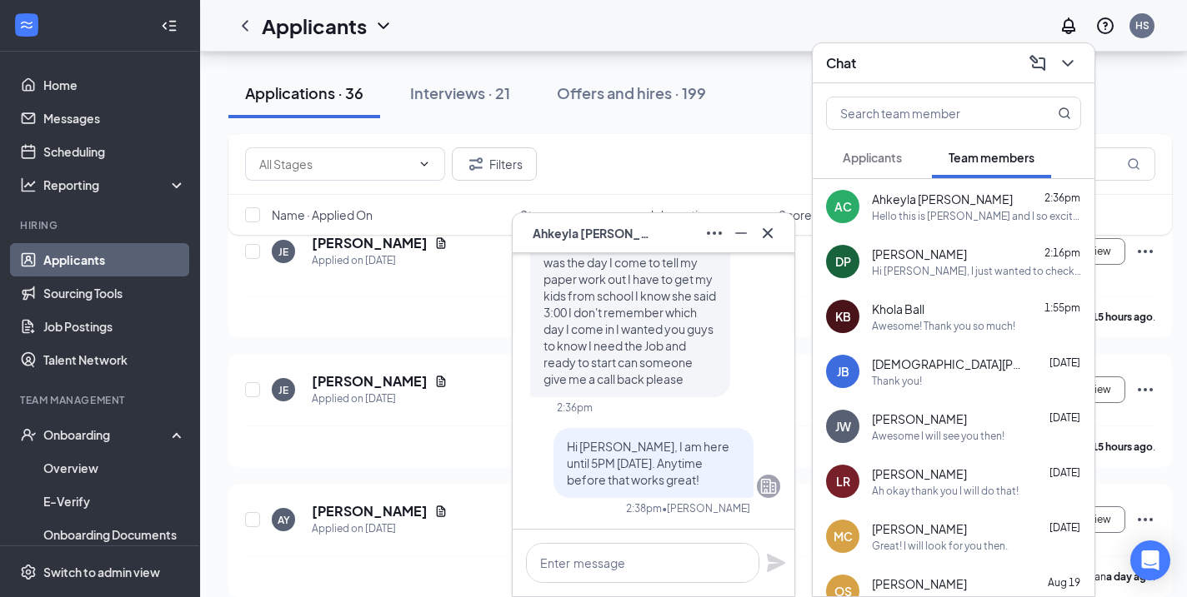
scroll to position [0, 0]
click at [773, 228] on icon "Cross" at bounding box center [767, 233] width 20 height 20
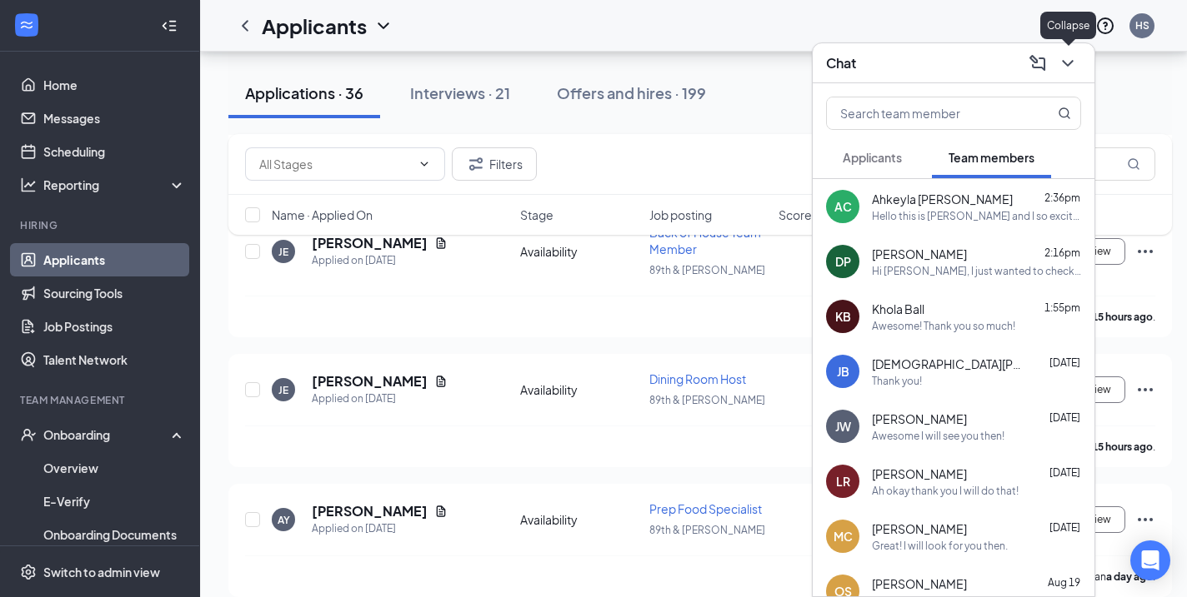
click at [1068, 62] on icon "ChevronDown" at bounding box center [1067, 63] width 20 height 20
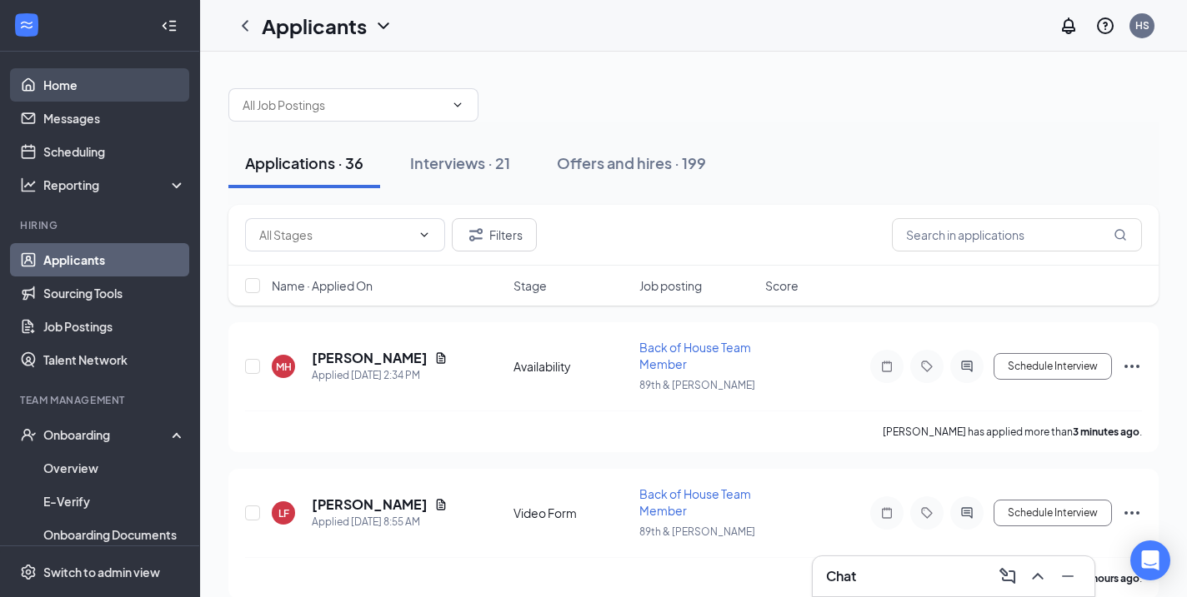
click at [107, 76] on link "Home" at bounding box center [114, 84] width 142 height 33
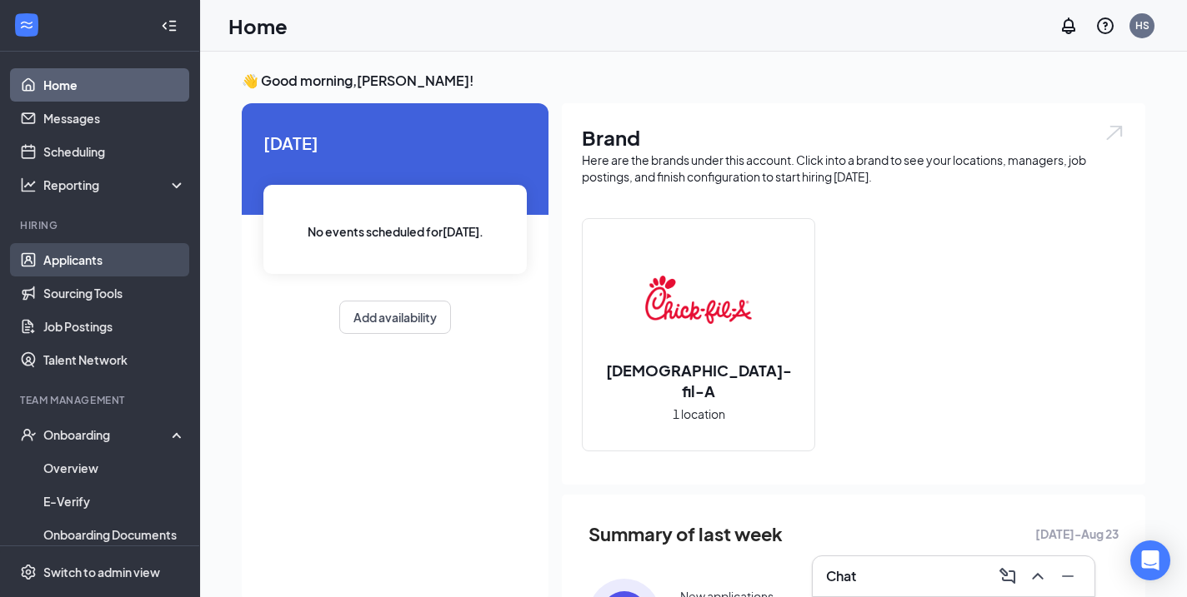
click at [128, 265] on link "Applicants" at bounding box center [114, 259] width 142 height 33
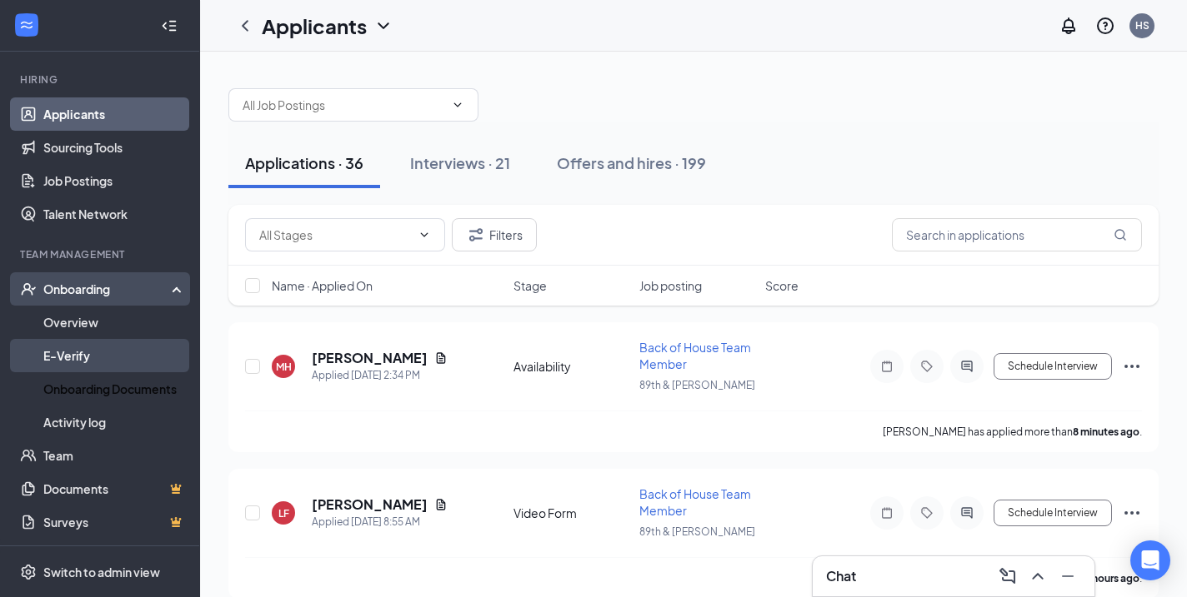
scroll to position [146, 0]
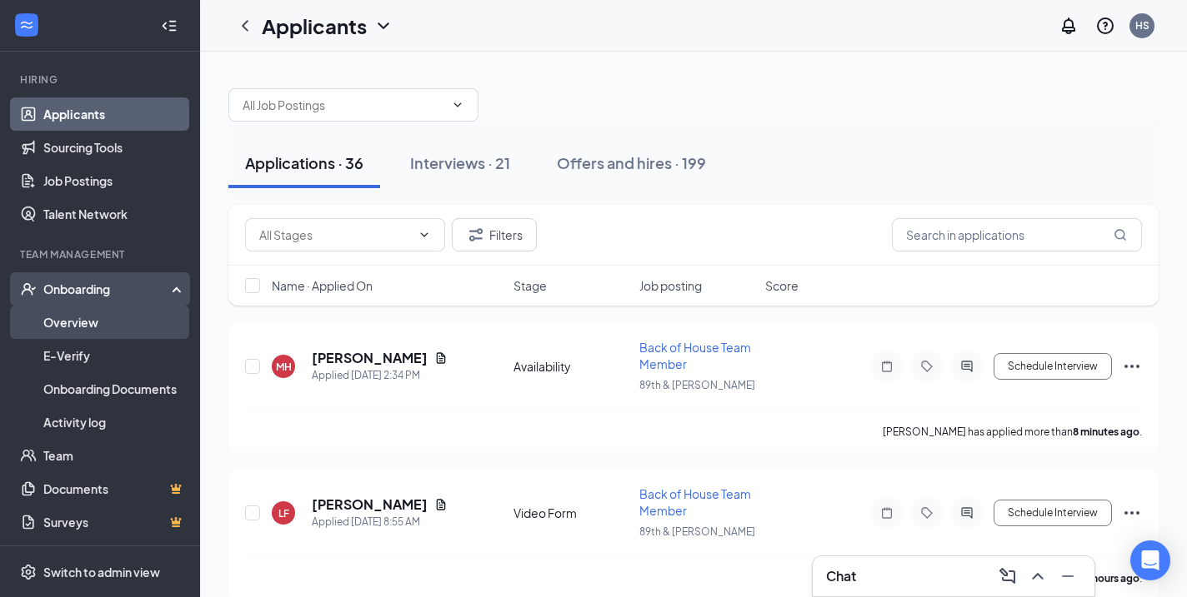
click at [97, 317] on link "Overview" at bounding box center [114, 322] width 142 height 33
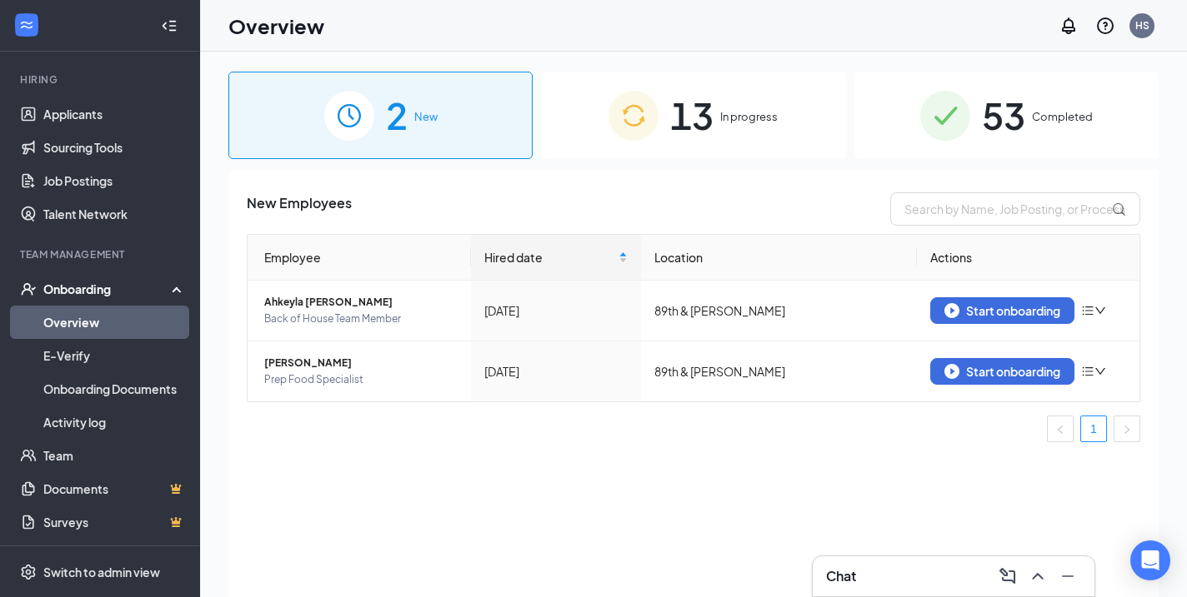
click at [708, 112] on span "13" at bounding box center [691, 115] width 43 height 57
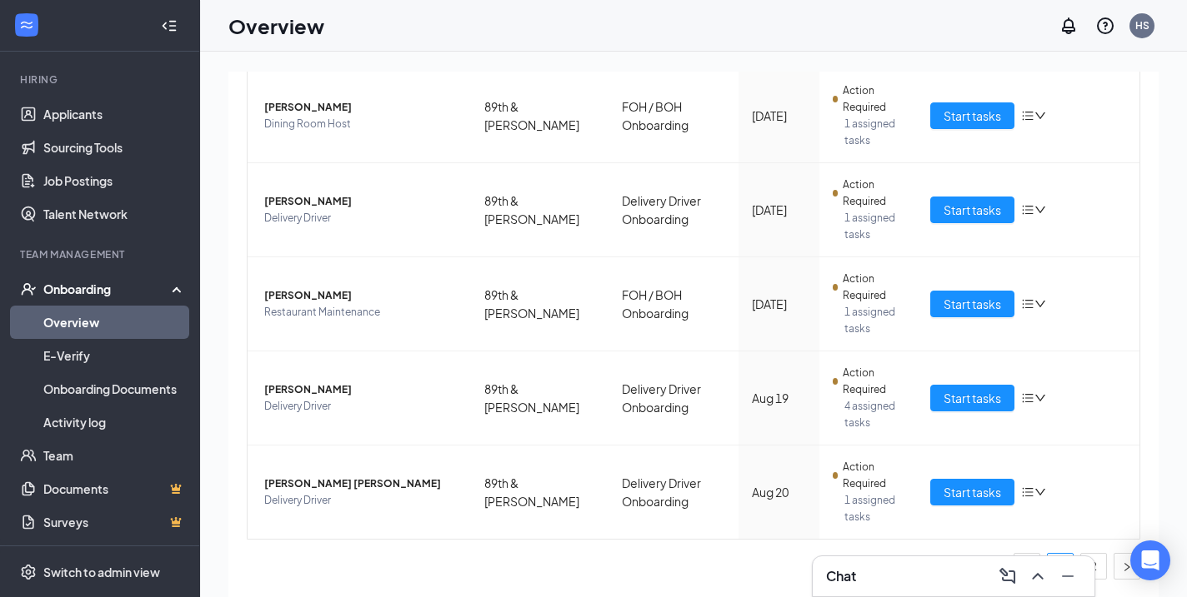
scroll to position [701, 0]
click at [1102, 562] on link "2" at bounding box center [1093, 566] width 25 height 25
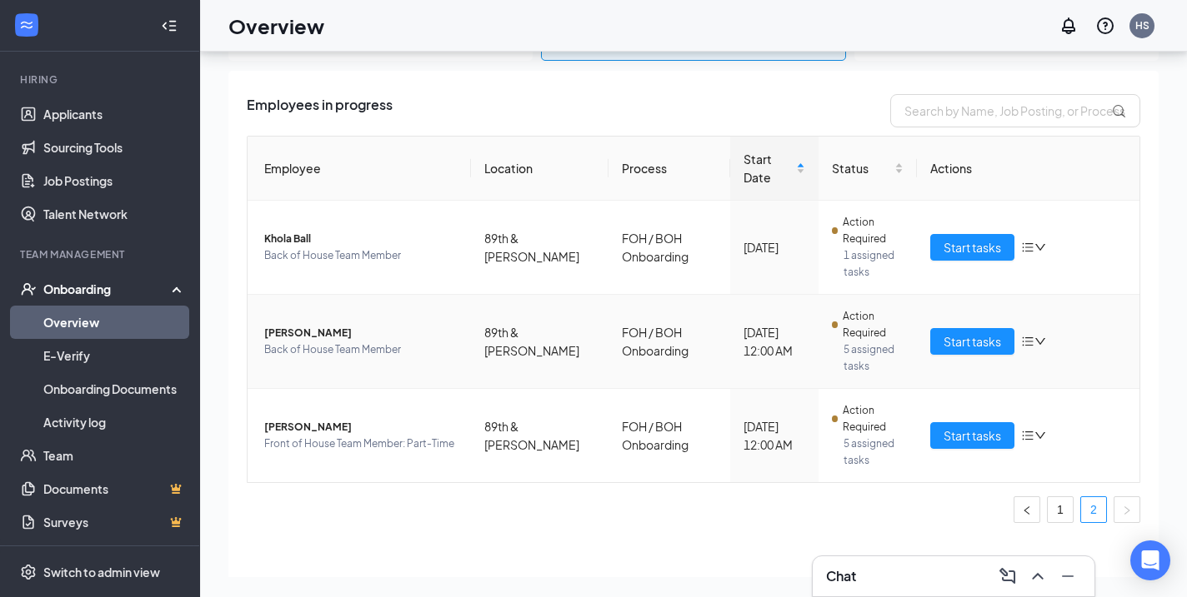
scroll to position [75, 0]
click at [968, 427] on span "Start tasks" at bounding box center [971, 436] width 57 height 18
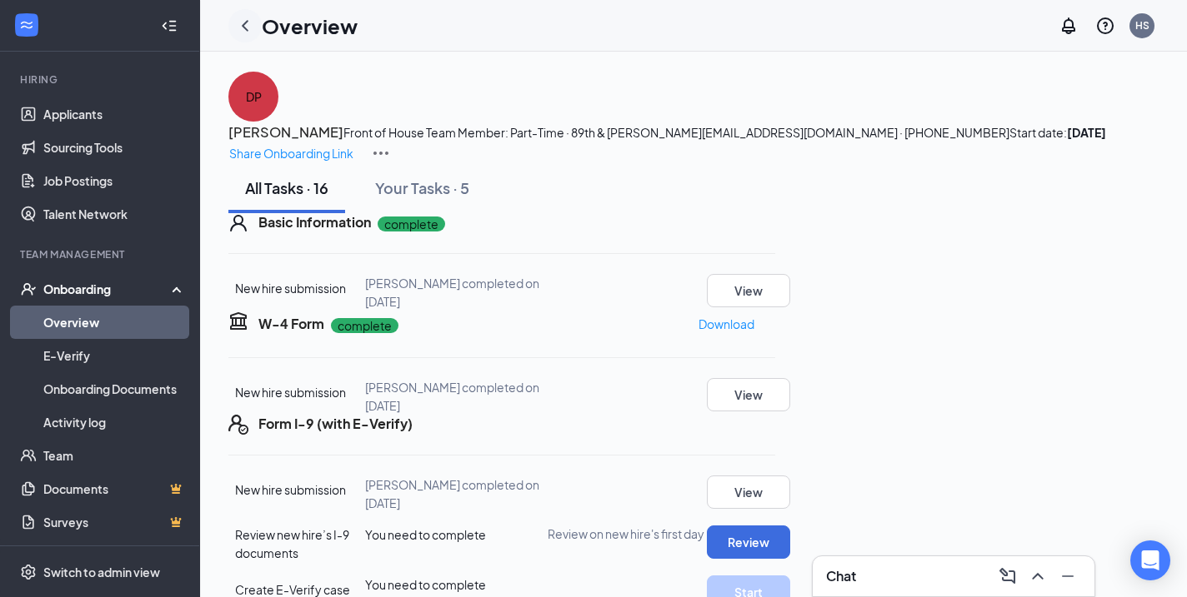
click at [247, 21] on icon "ChevronLeft" at bounding box center [245, 25] width 7 height 11
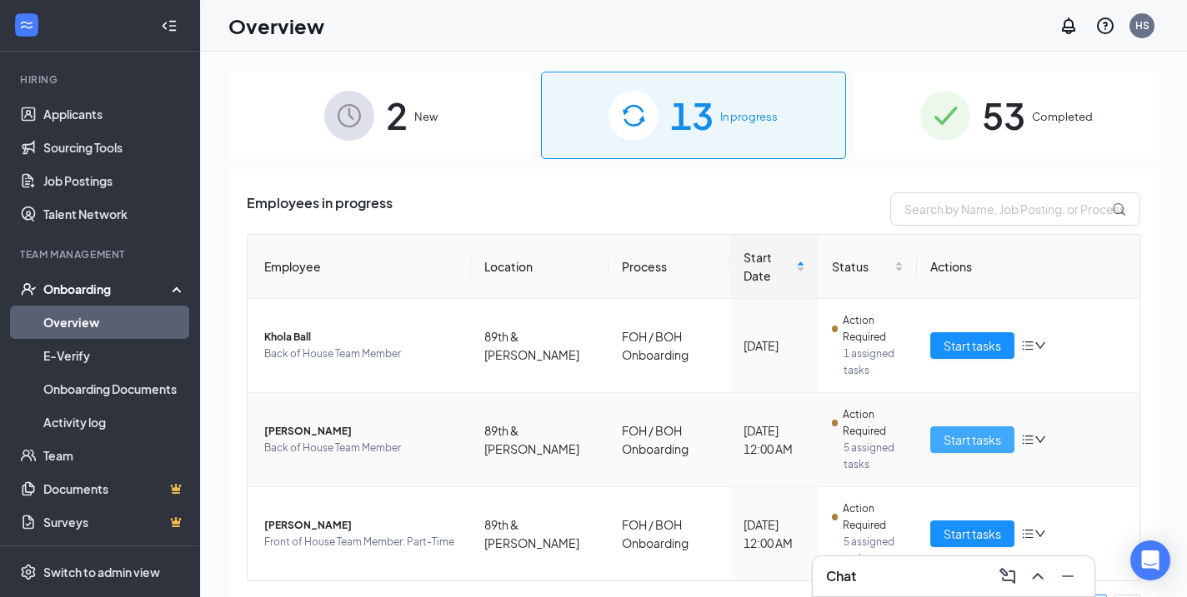
click at [962, 431] on span "Start tasks" at bounding box center [971, 440] width 57 height 18
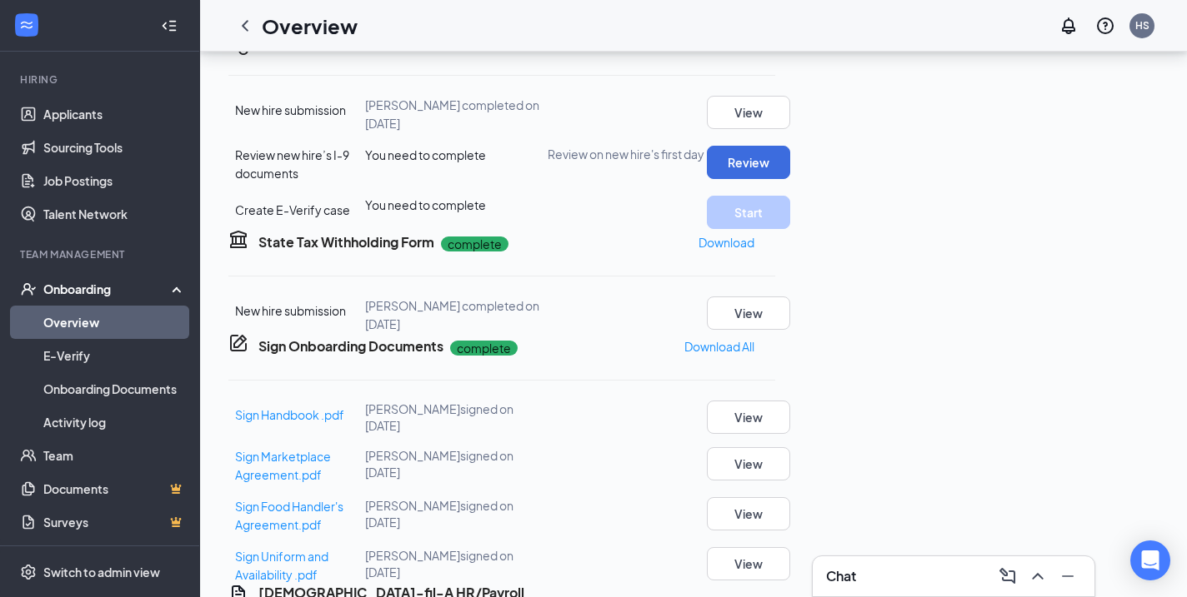
scroll to position [381, 0]
click at [790, 178] on button "Review" at bounding box center [748, 161] width 83 height 33
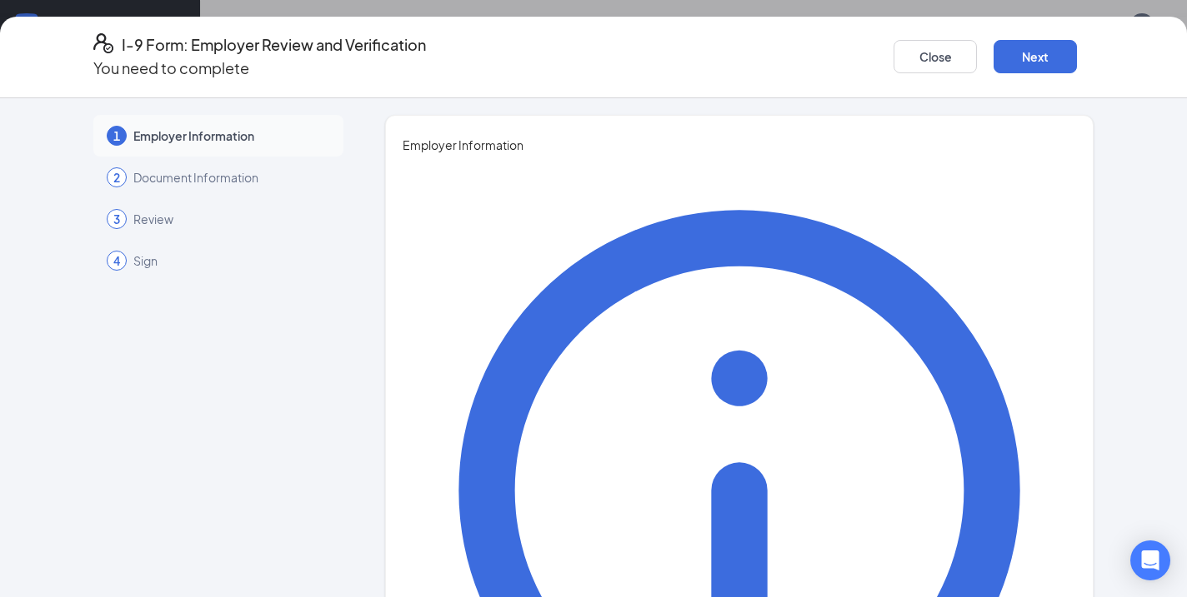
type input "Halle"
type input "[PERSON_NAME]"
type input "Director of Talent"
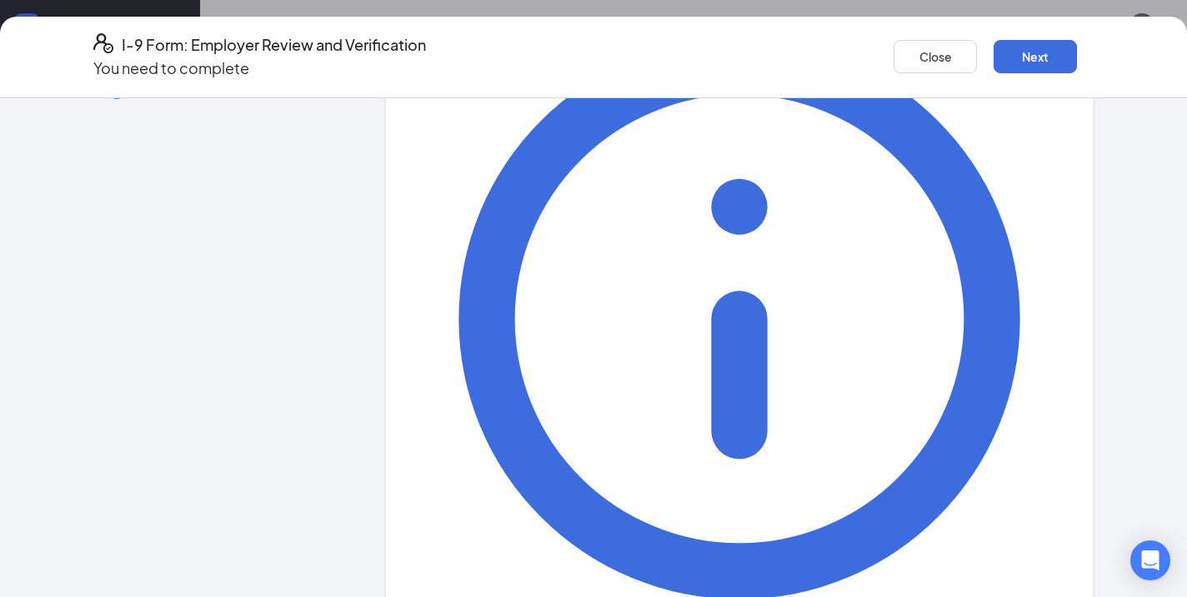
scroll to position [171, 0]
type input "[EMAIL_ADDRESS][DOMAIN_NAME]"
type input "4804046798"
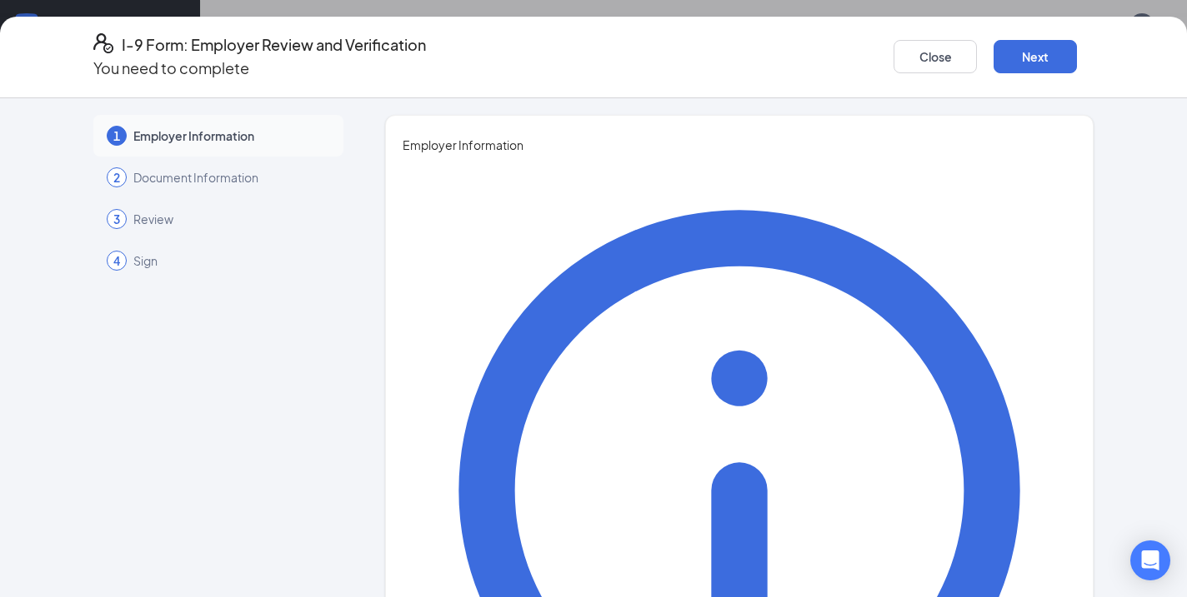
scroll to position [0, 0]
click at [997, 53] on button "Next" at bounding box center [1034, 56] width 83 height 33
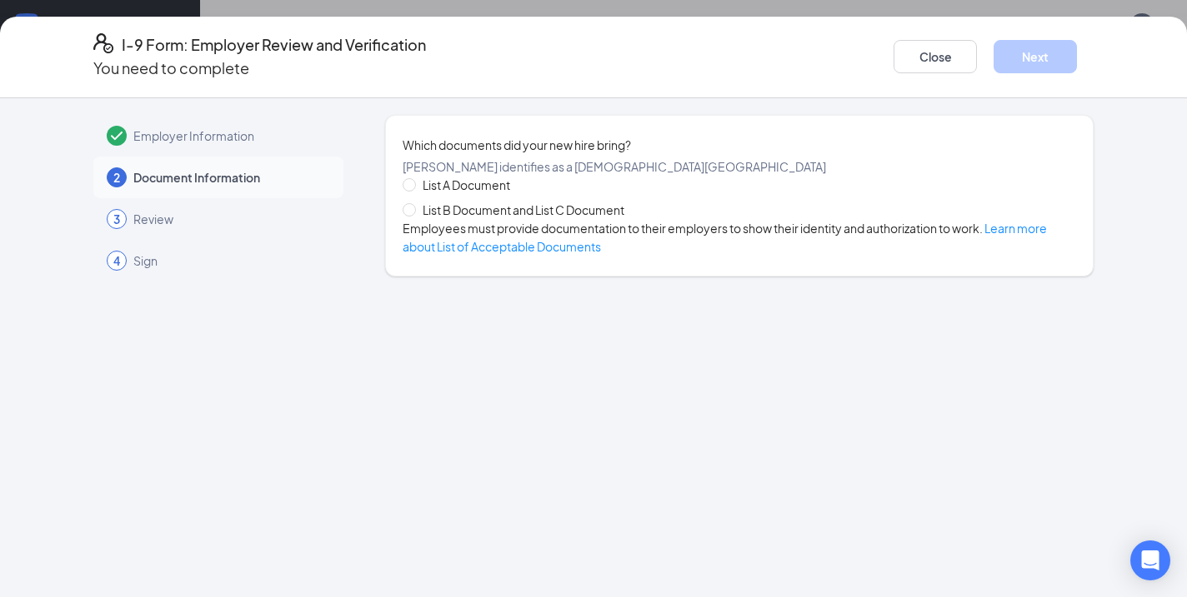
click at [474, 215] on span "List B Document and List C Document" at bounding box center [523, 210] width 215 height 18
click at [414, 215] on input "List B Document and List C Document" at bounding box center [408, 209] width 12 height 12
radio input "true"
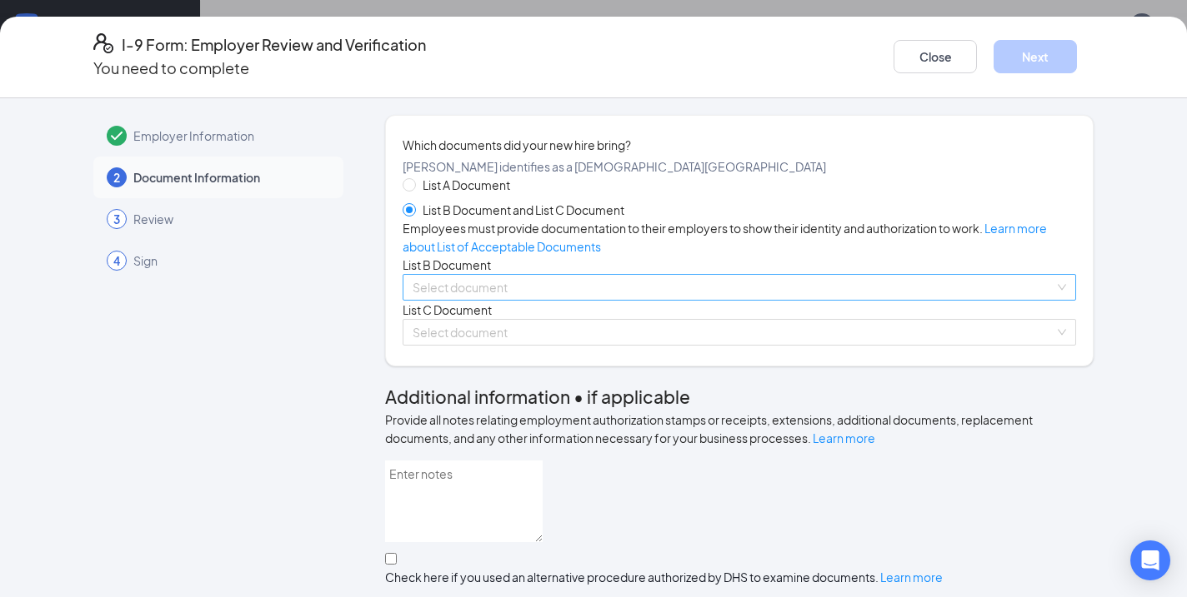
click at [453, 300] on input "search" at bounding box center [733, 287] width 642 height 25
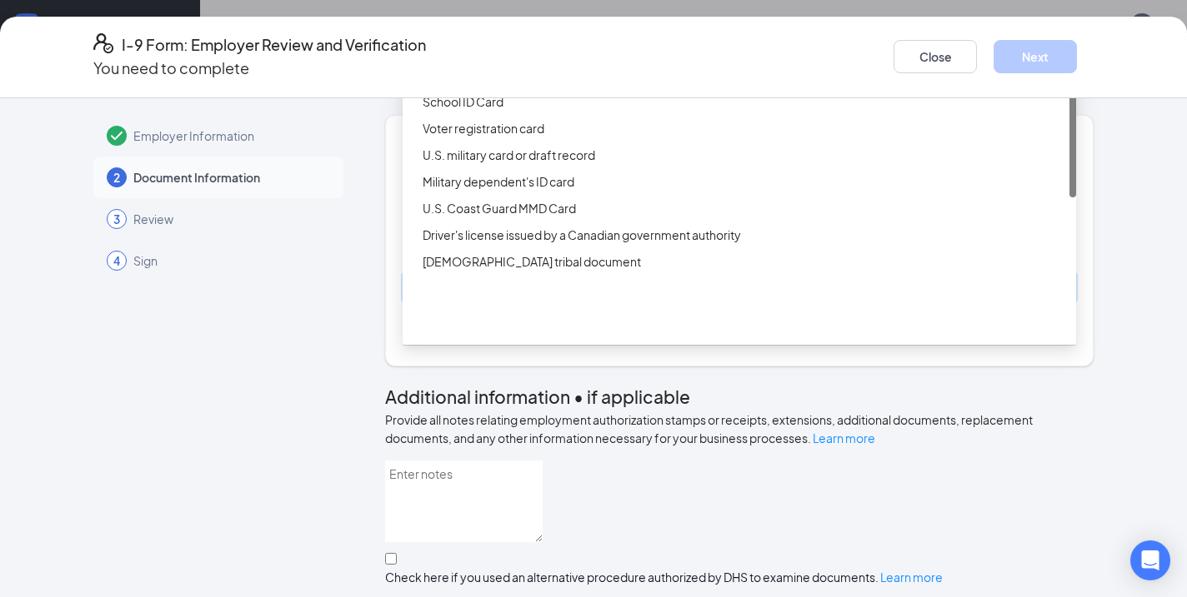
click at [571, 88] on div "ID Card issued by federal, state, or local government agency" at bounding box center [738, 75] width 673 height 27
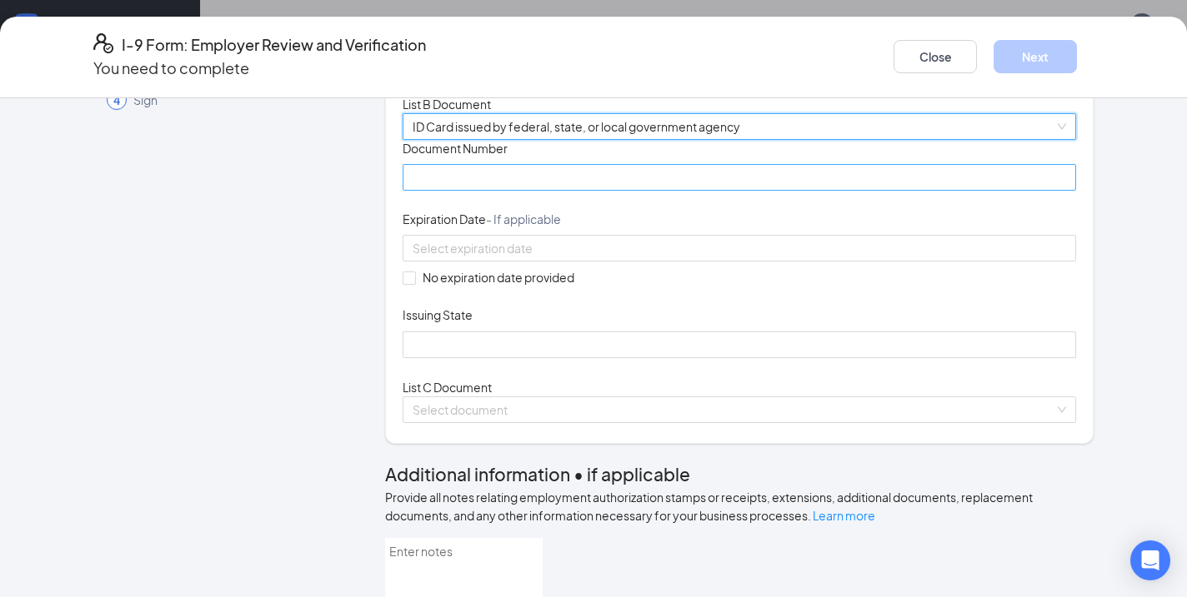
scroll to position [169, 0]
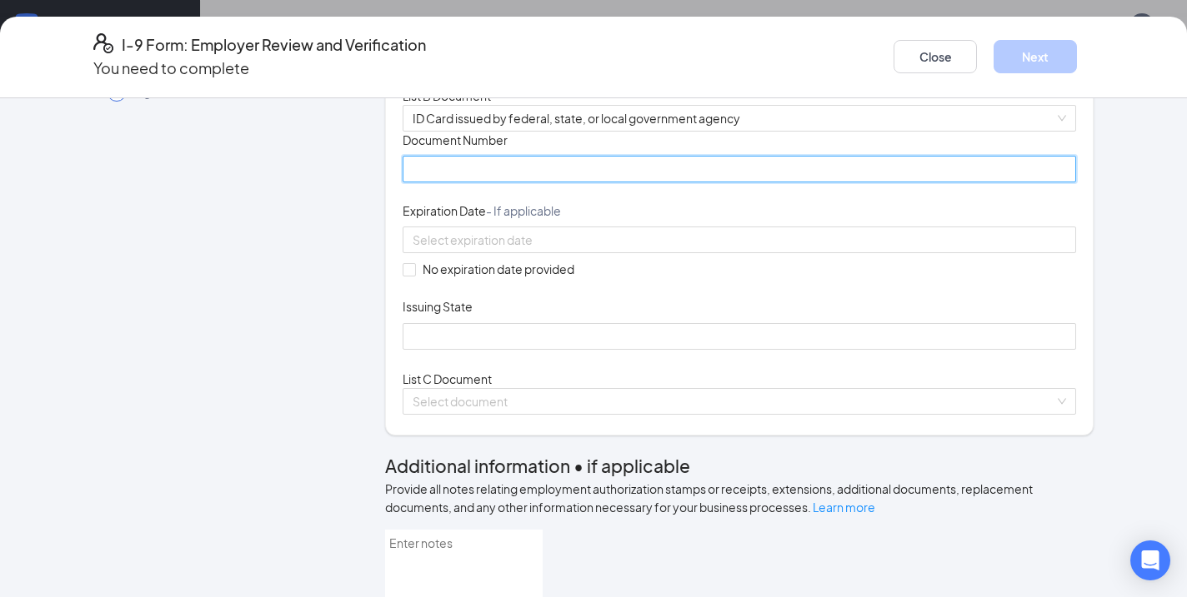
click at [514, 182] on input "Document Number" at bounding box center [738, 169] width 673 height 27
type input "D05438986"
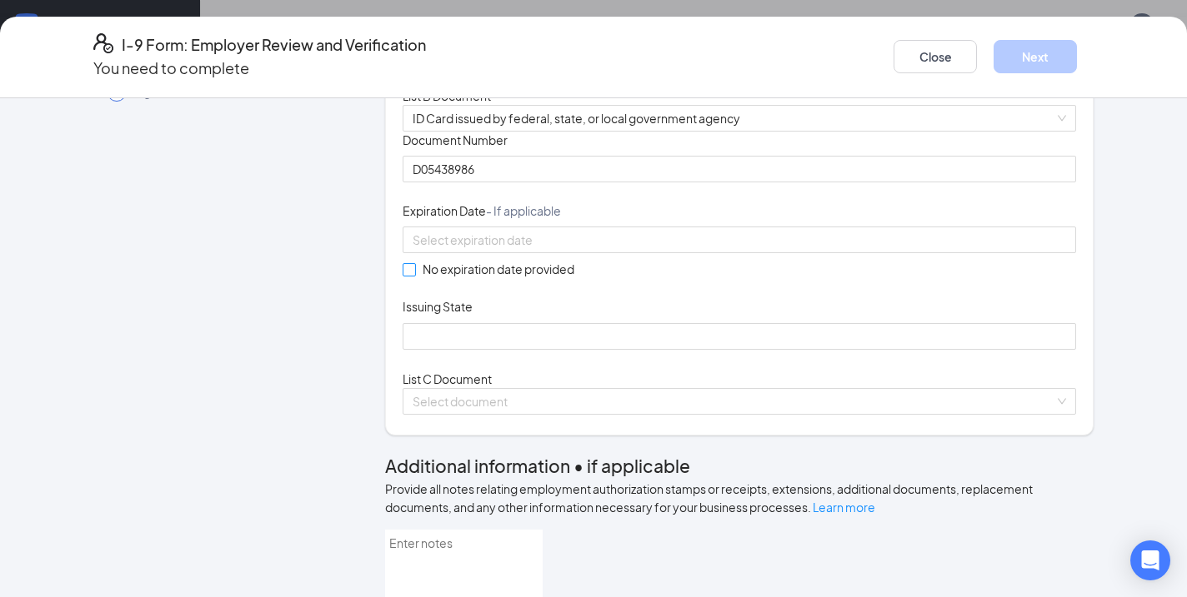
click at [422, 278] on span "No expiration date provided" at bounding box center [498, 269] width 165 height 18
click at [414, 275] on input "No expiration date provided" at bounding box center [408, 269] width 12 height 12
checkbox input "true"
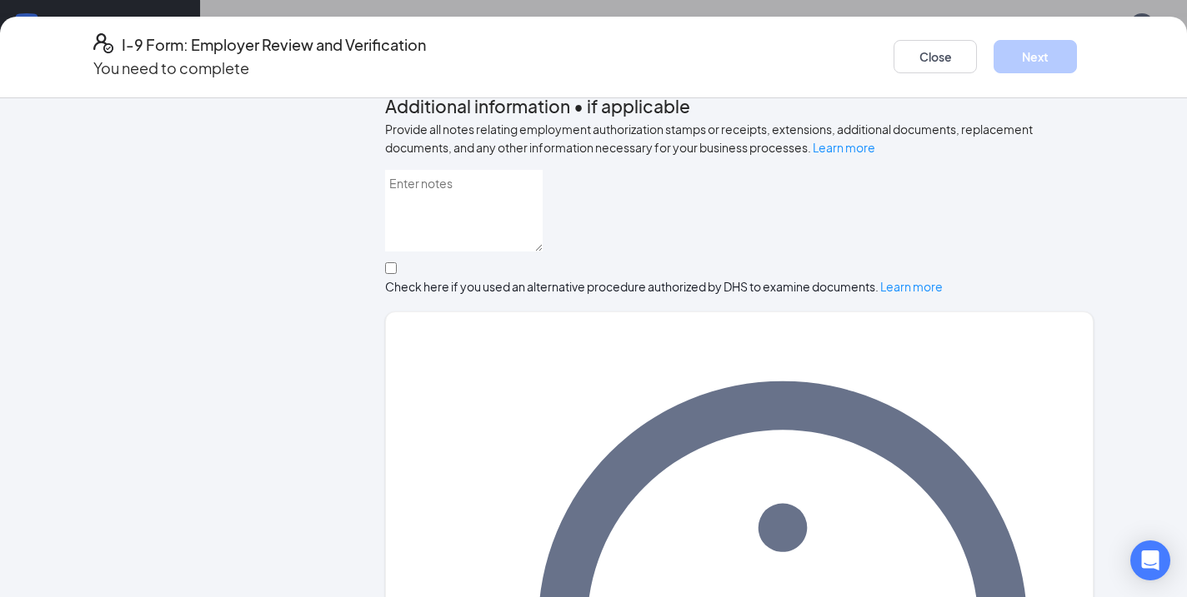
scroll to position [550, 0]
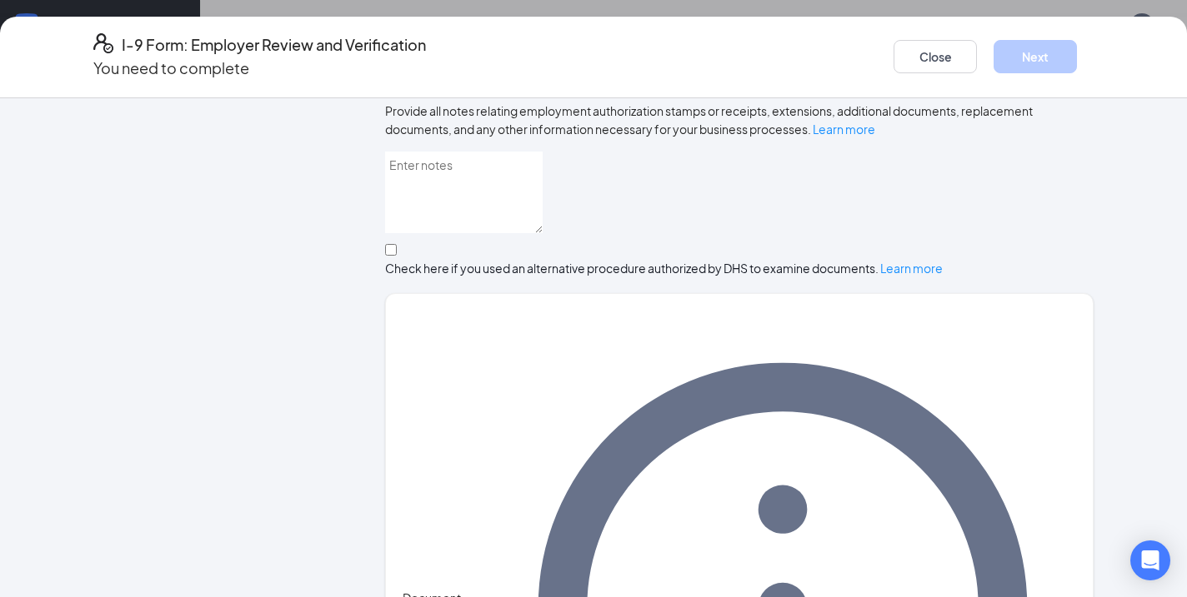
type input "[US_STATE]"
click at [546, 36] on input "search" at bounding box center [733, 23] width 642 height 25
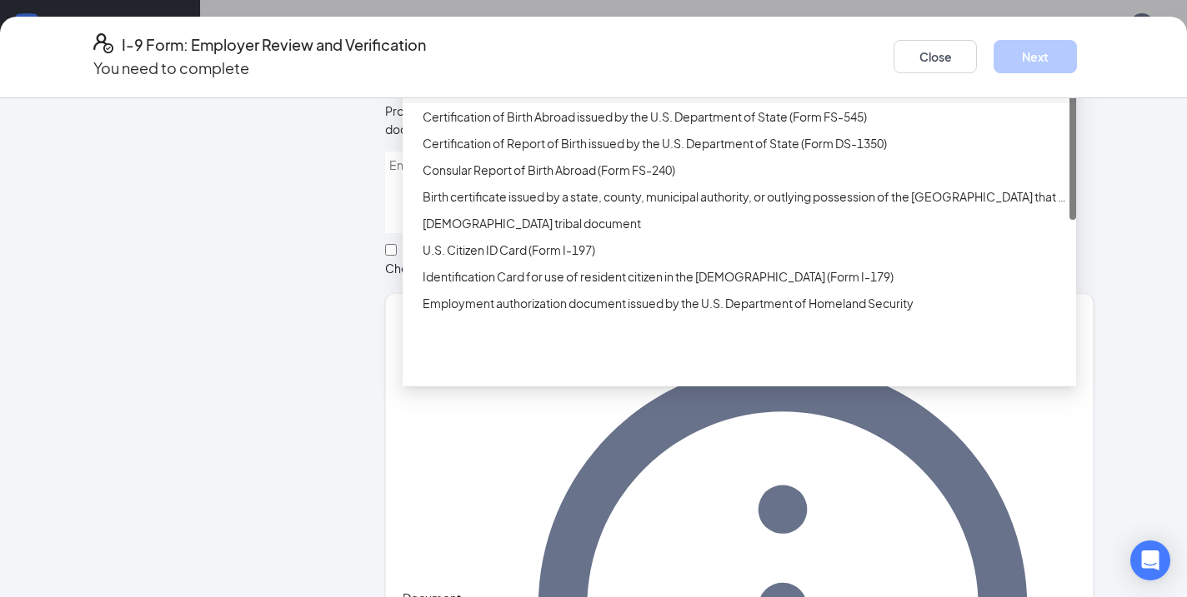
click at [510, 99] on div "Unrestricted Social Security Card" at bounding box center [743, 90] width 643 height 18
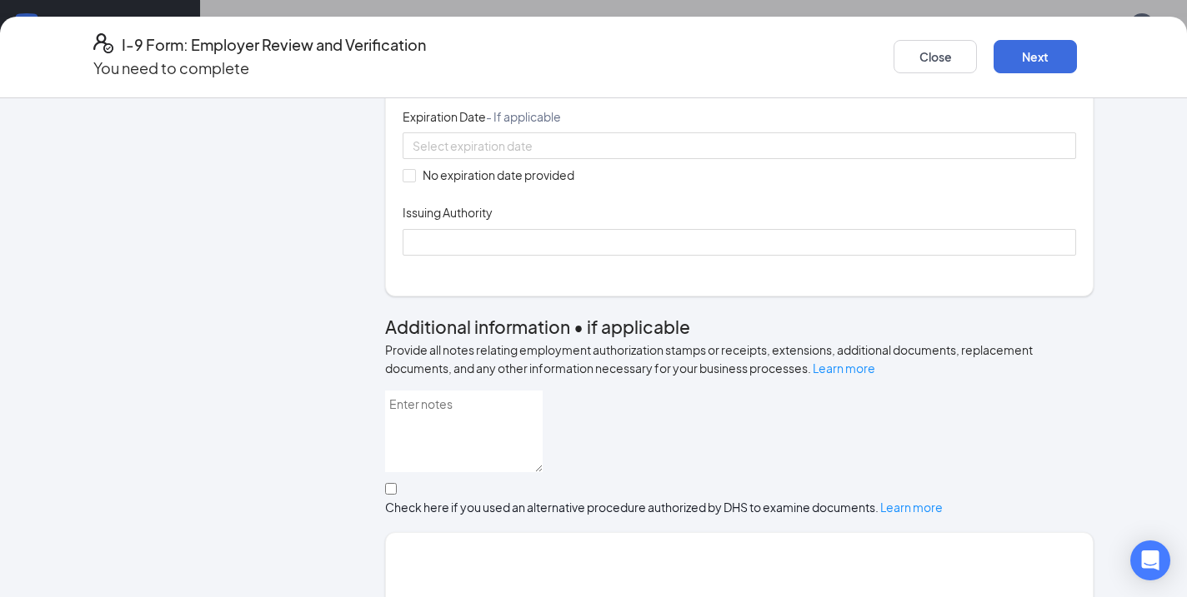
click at [480, 88] on input "Document Number" at bounding box center [738, 75] width 673 height 27
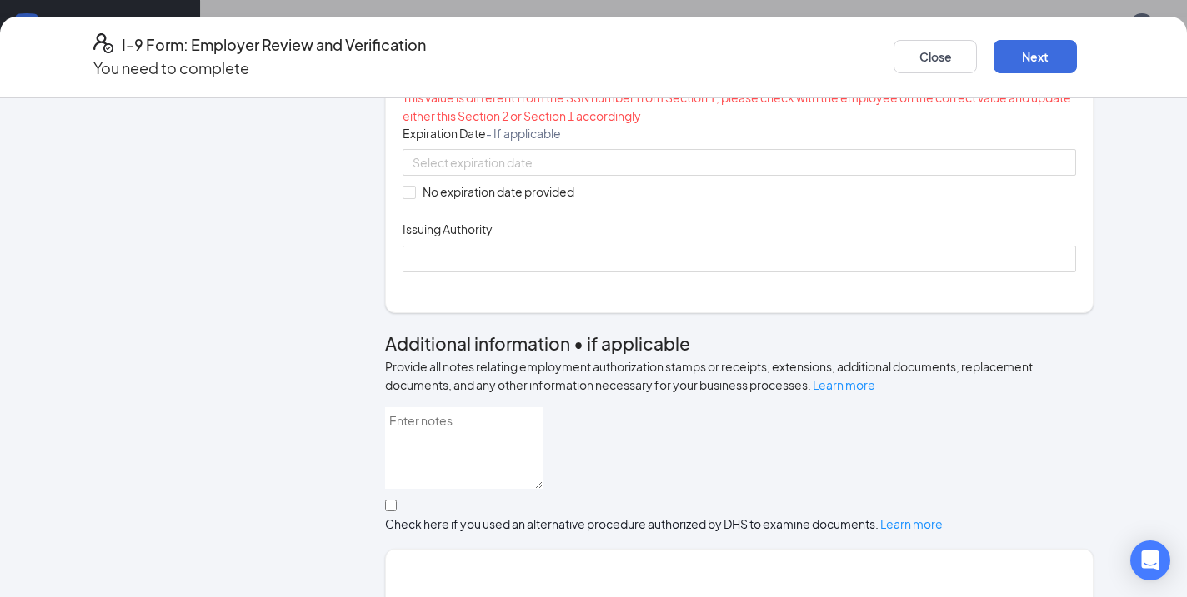
type input "C"
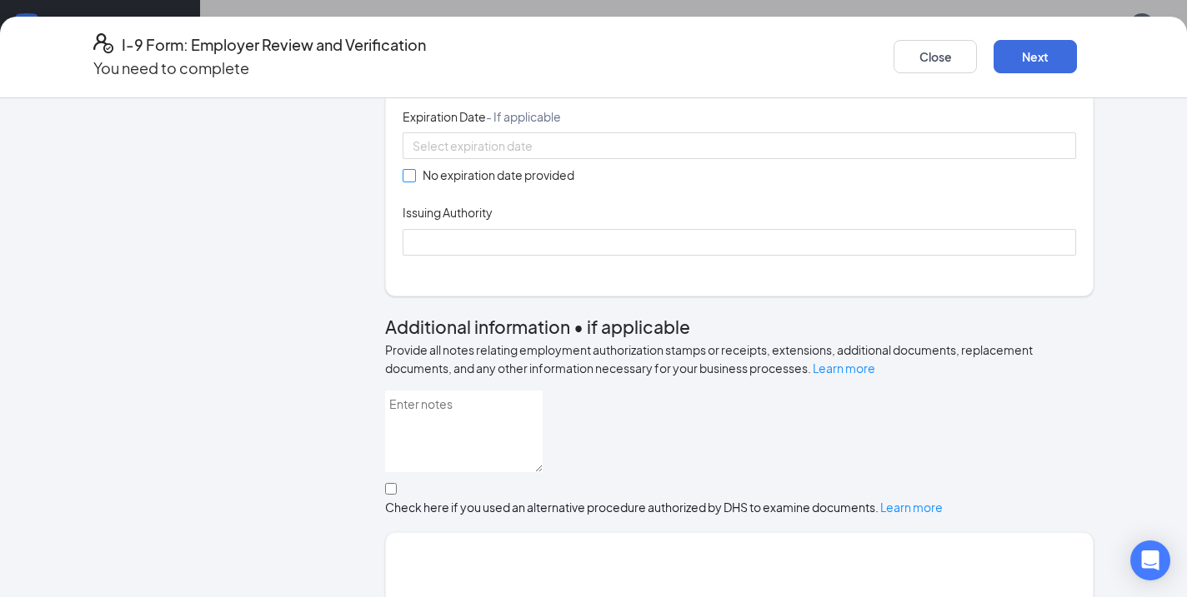
type input "567839417"
click at [416, 182] on span at bounding box center [408, 175] width 13 height 13
click at [414, 181] on input "No expiration date provided" at bounding box center [408, 175] width 12 height 12
checkbox input "true"
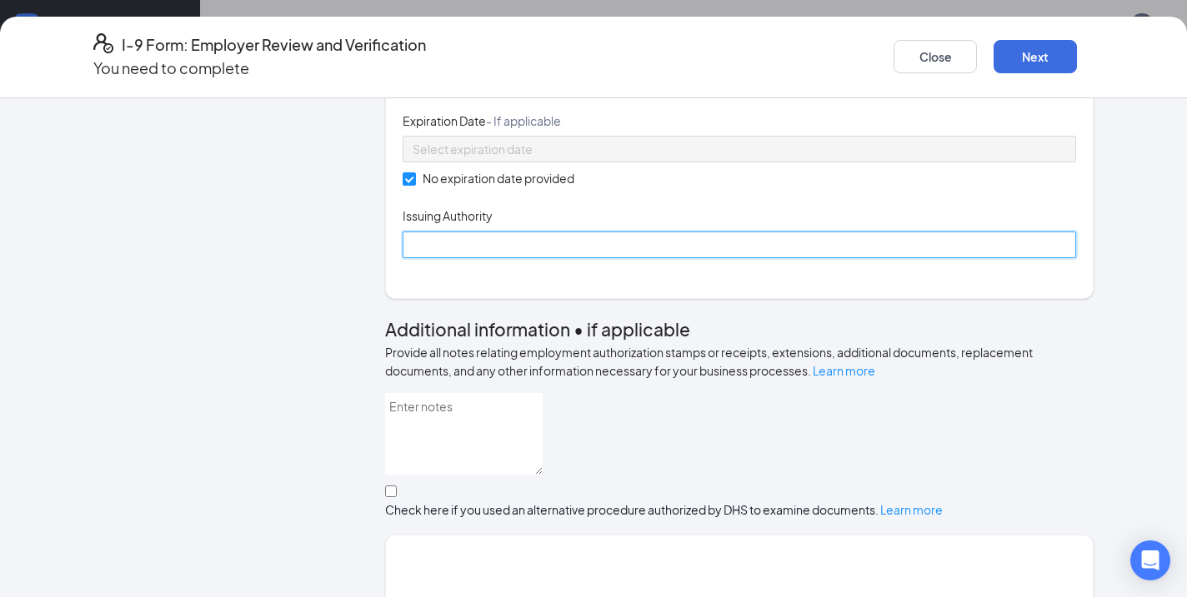
click at [449, 258] on input "Issuing Authority" at bounding box center [738, 245] width 673 height 27
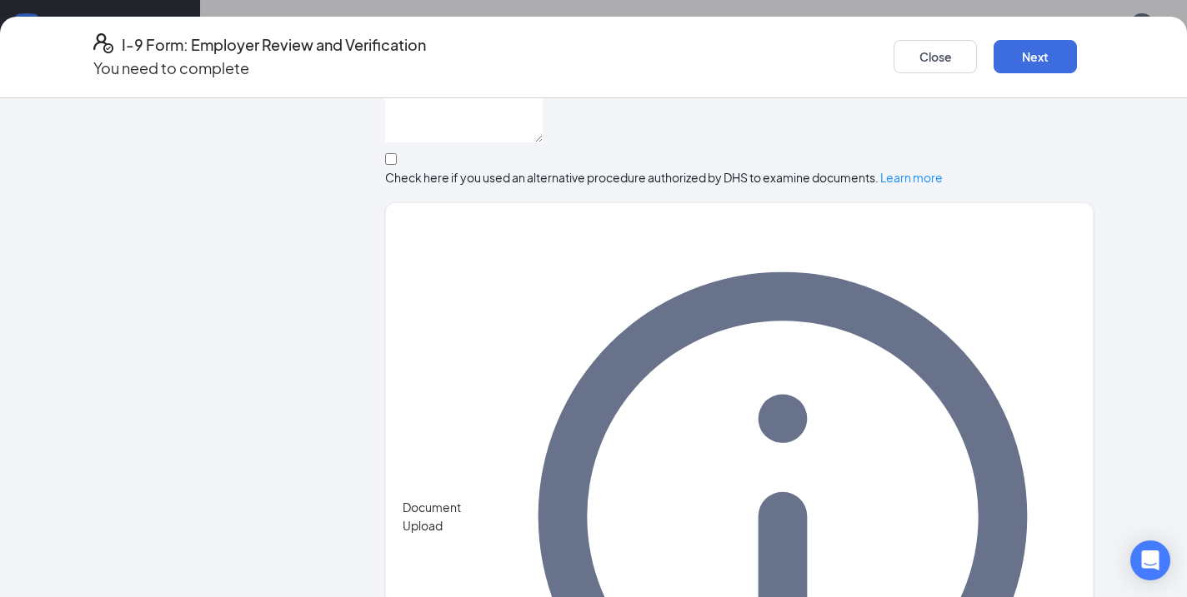
scroll to position [882, 0]
type input "Social Security Administration"
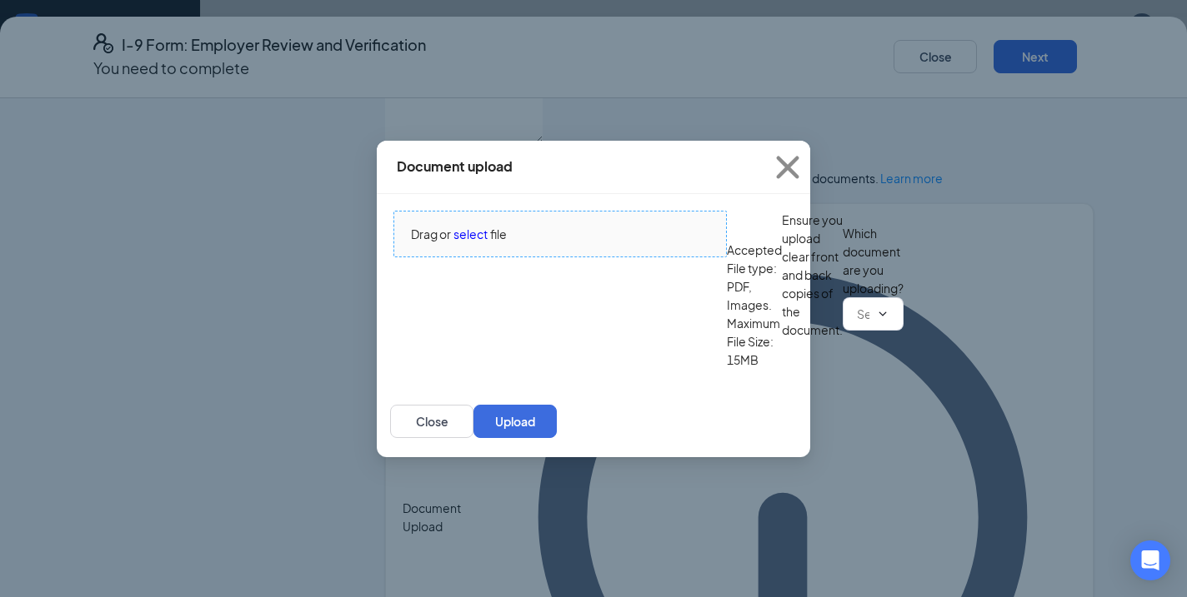
click at [462, 225] on span "select" at bounding box center [470, 234] width 34 height 18
click at [857, 323] on input "text" at bounding box center [863, 314] width 12 height 18
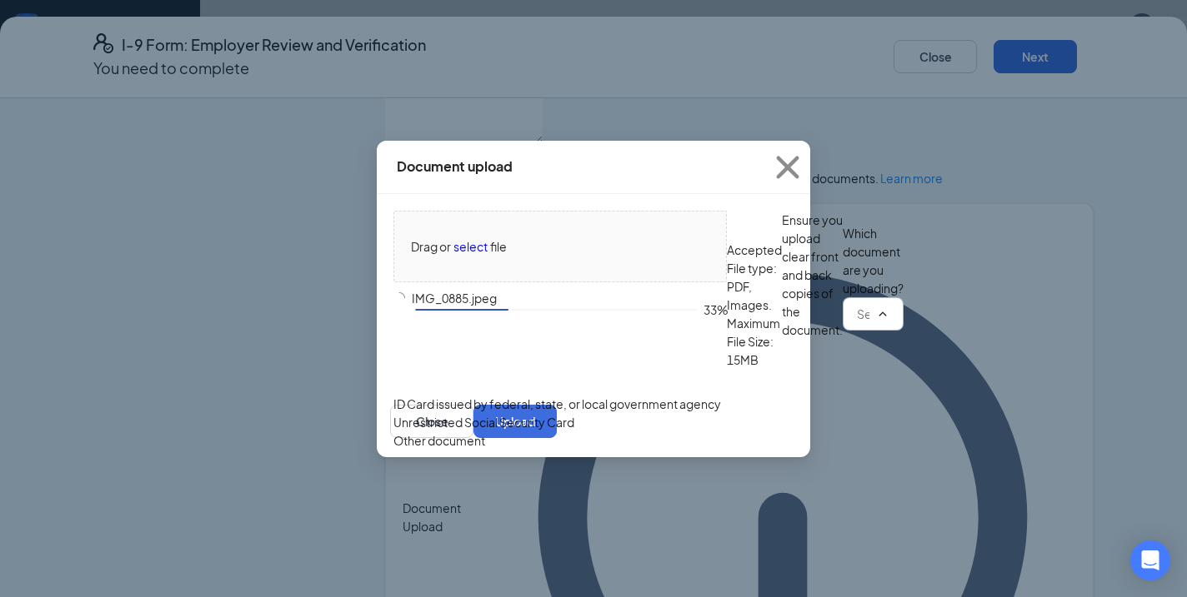
click at [499, 432] on div "Unrestricted Social Security Card" at bounding box center [483, 422] width 181 height 18
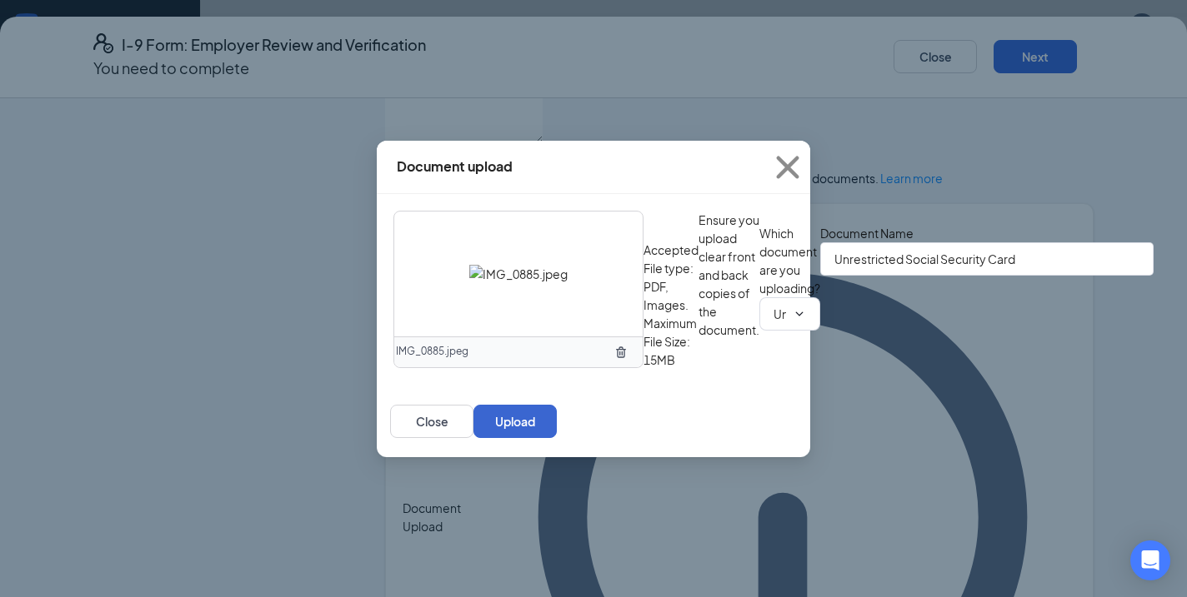
click at [557, 438] on button "Upload" at bounding box center [514, 421] width 83 height 33
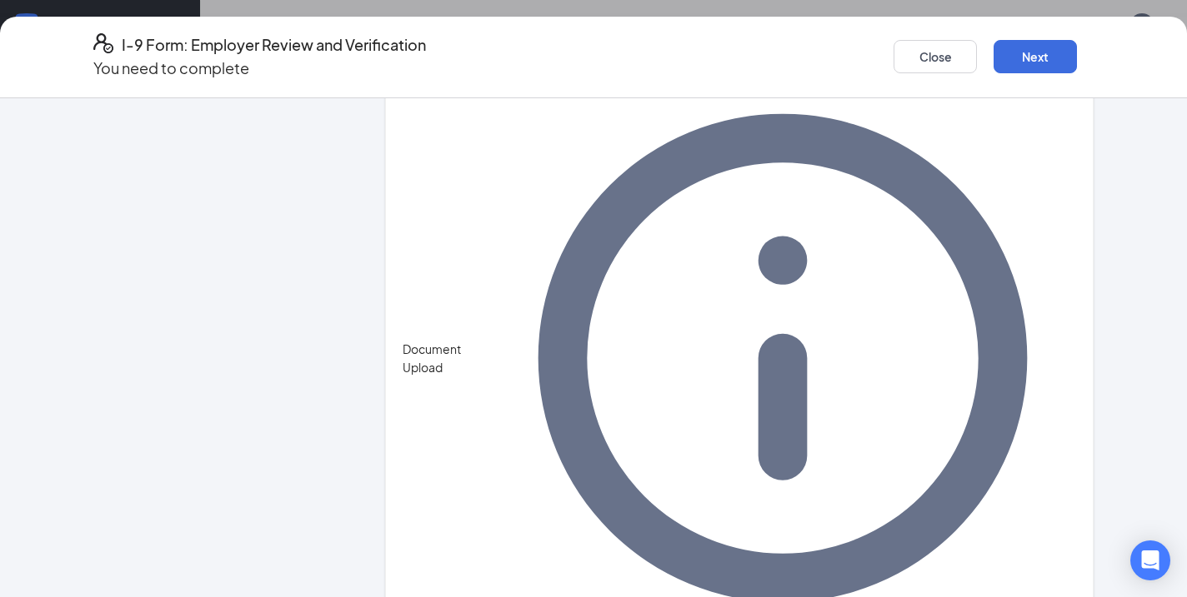
scroll to position [1039, 0]
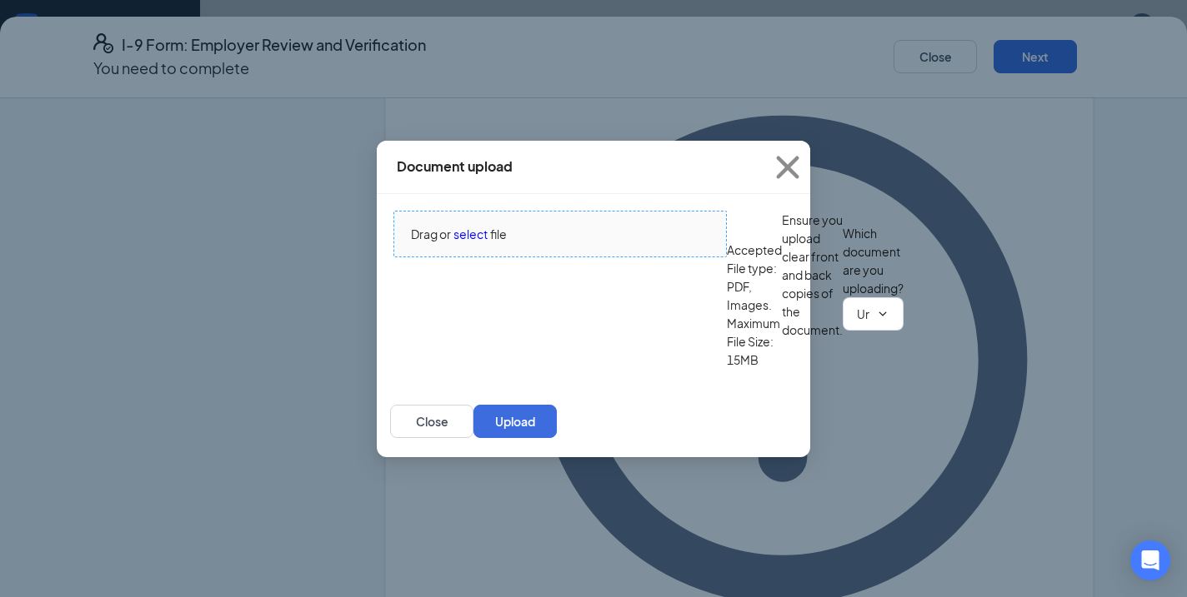
click at [465, 225] on span "select" at bounding box center [470, 234] width 34 height 18
click at [857, 323] on input "Unrestricted Social Security Card" at bounding box center [863, 314] width 12 height 18
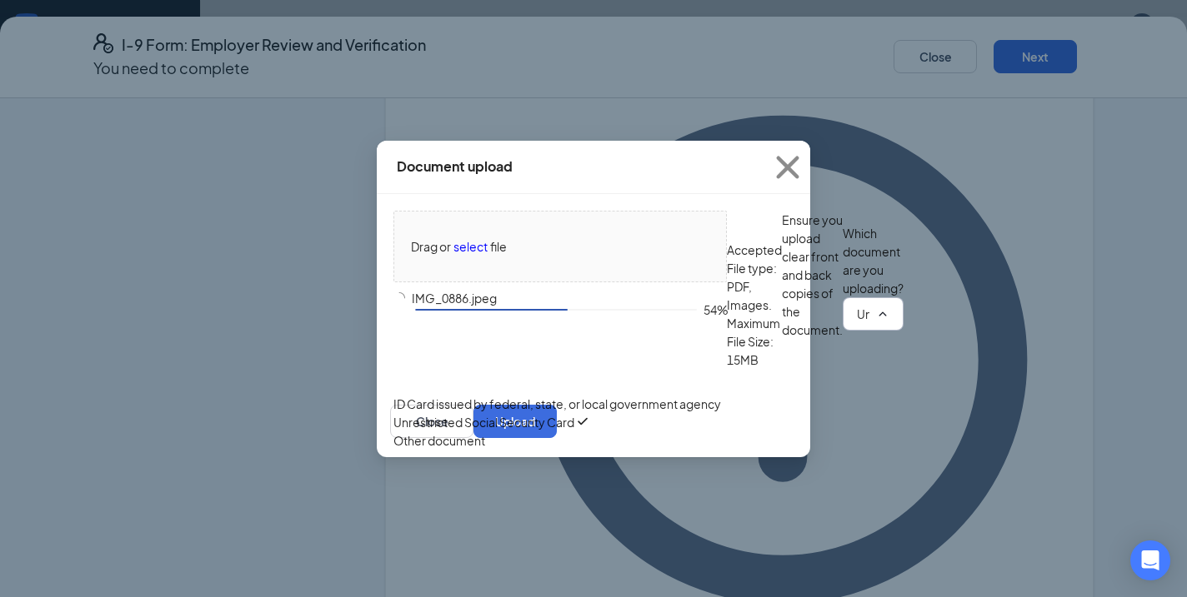
click at [584, 413] on div "ID Card issued by federal, state, or local government agency" at bounding box center [556, 404] width 327 height 18
type input "ID Card issued by federal, state, or local government agency"
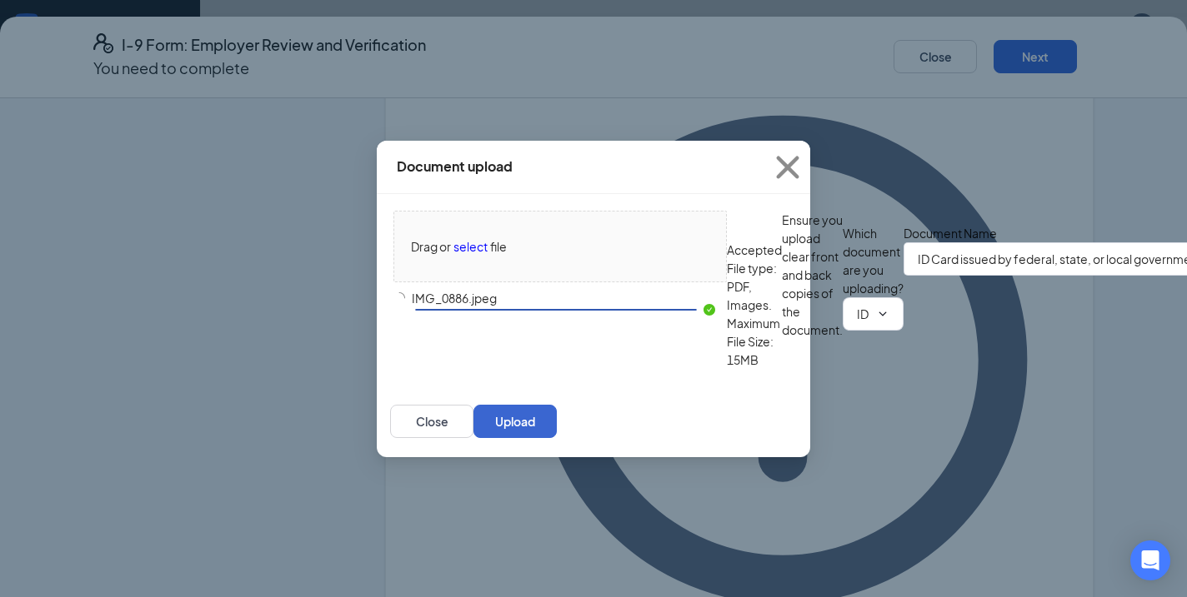
click at [557, 438] on button "Upload" at bounding box center [514, 421] width 83 height 33
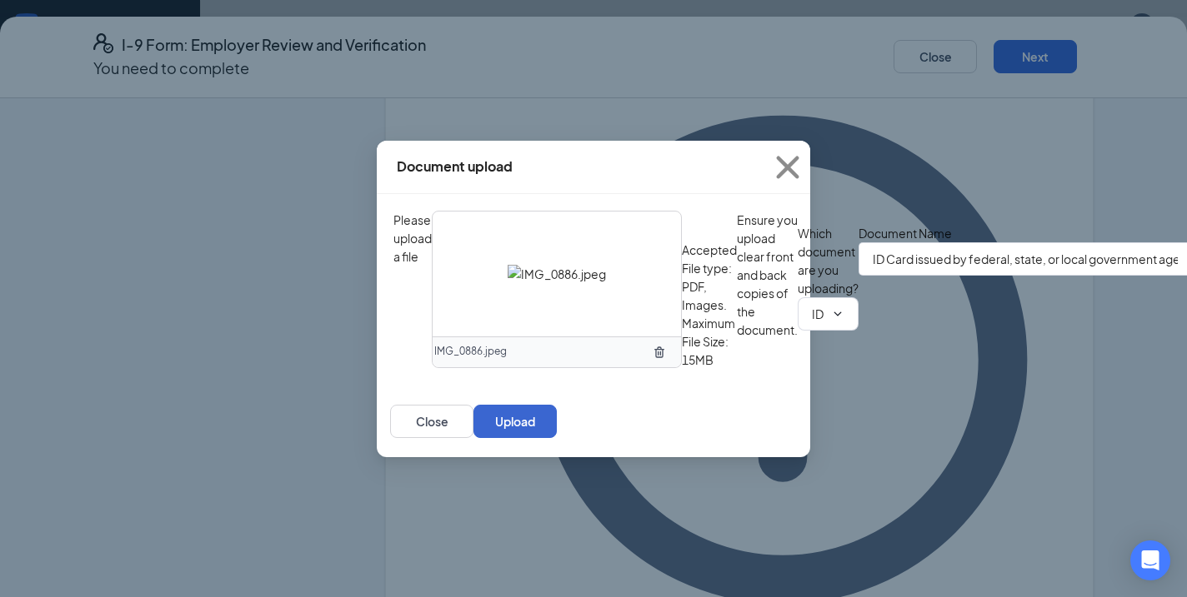
click at [557, 438] on button "Upload" at bounding box center [514, 421] width 83 height 33
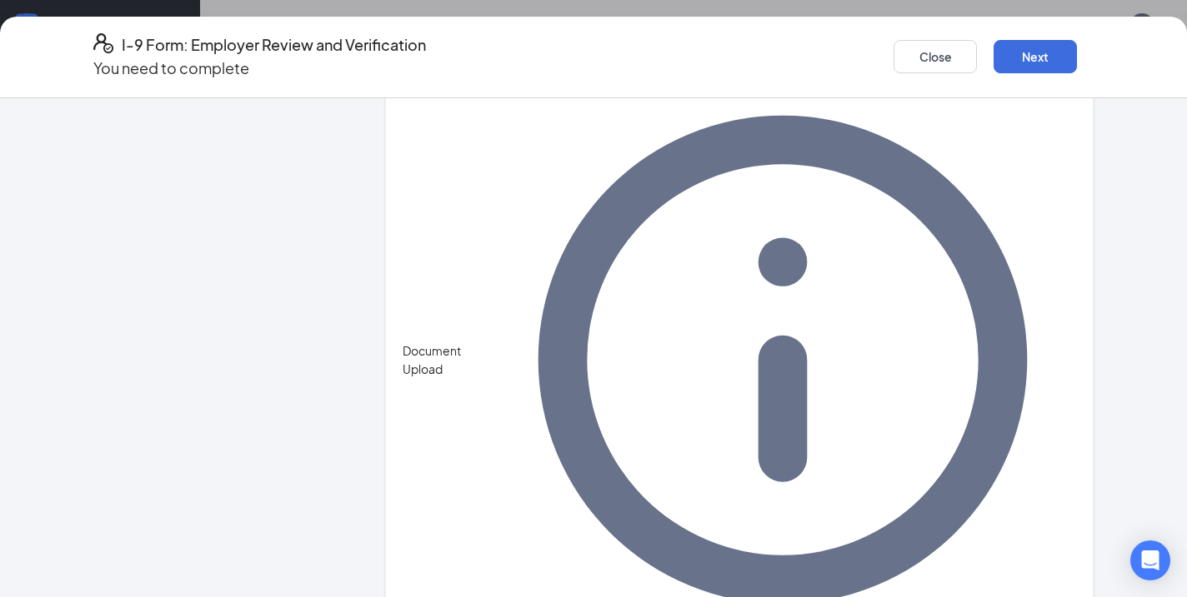
scroll to position [205, 0]
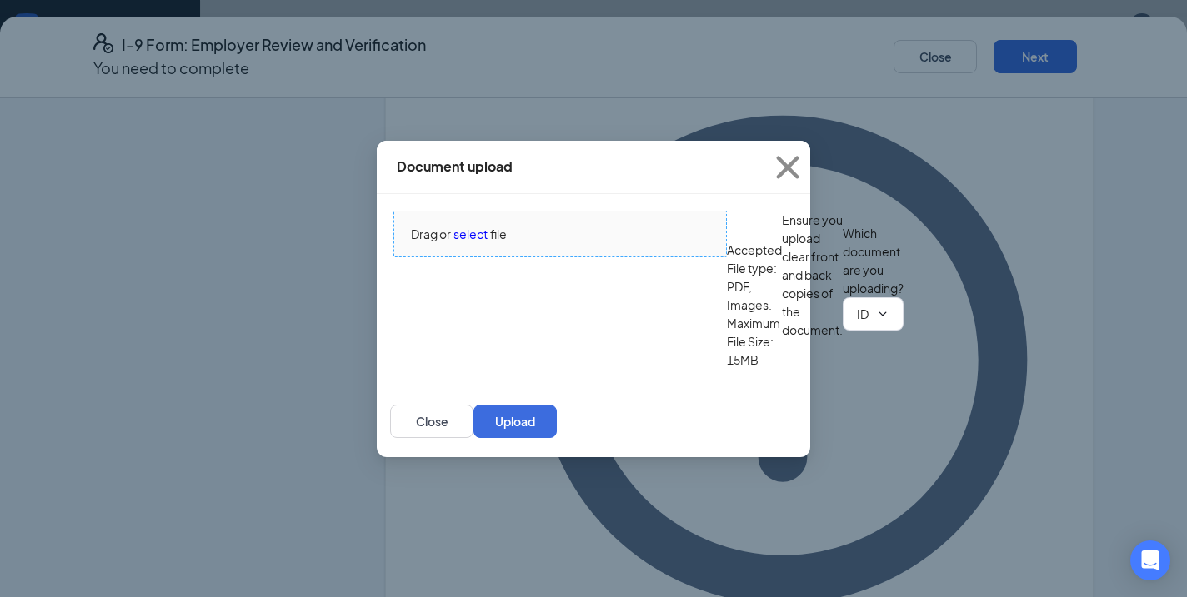
click at [463, 226] on span "select" at bounding box center [470, 234] width 34 height 18
click at [842, 331] on span "ID Card issued by federal, state, or local government agency" at bounding box center [872, 313] width 61 height 33
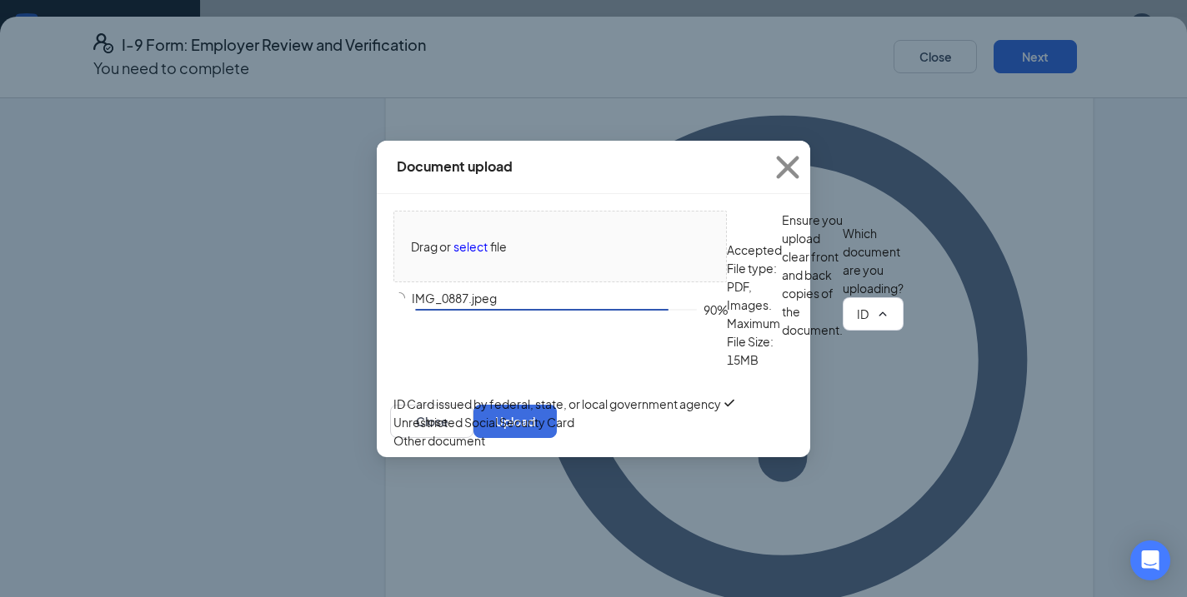
click at [568, 412] on div "ID Card issued by federal, state, or local government agency" at bounding box center [556, 404] width 327 height 18
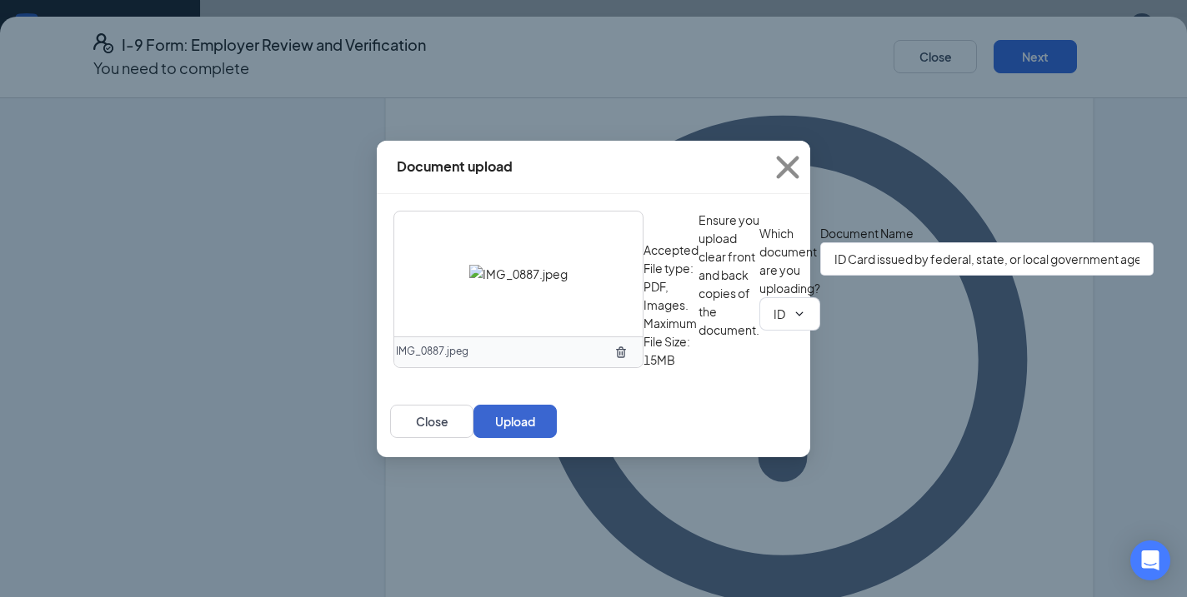
click at [557, 438] on button "Upload" at bounding box center [514, 421] width 83 height 33
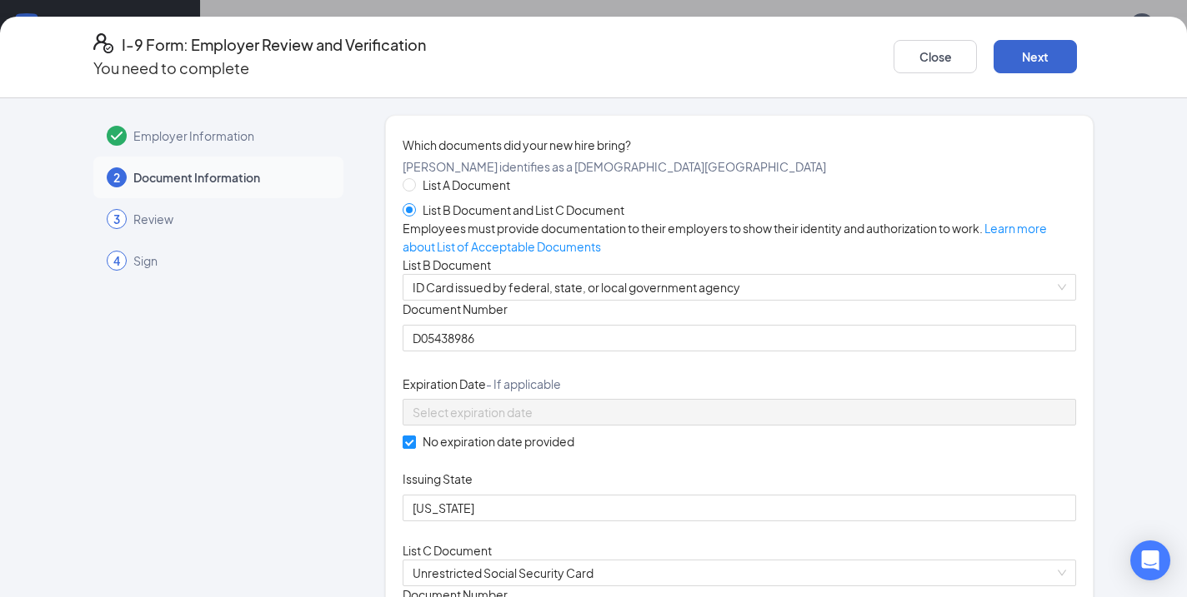
scroll to position [0, 0]
click at [1027, 41] on button "Next" at bounding box center [1034, 56] width 83 height 33
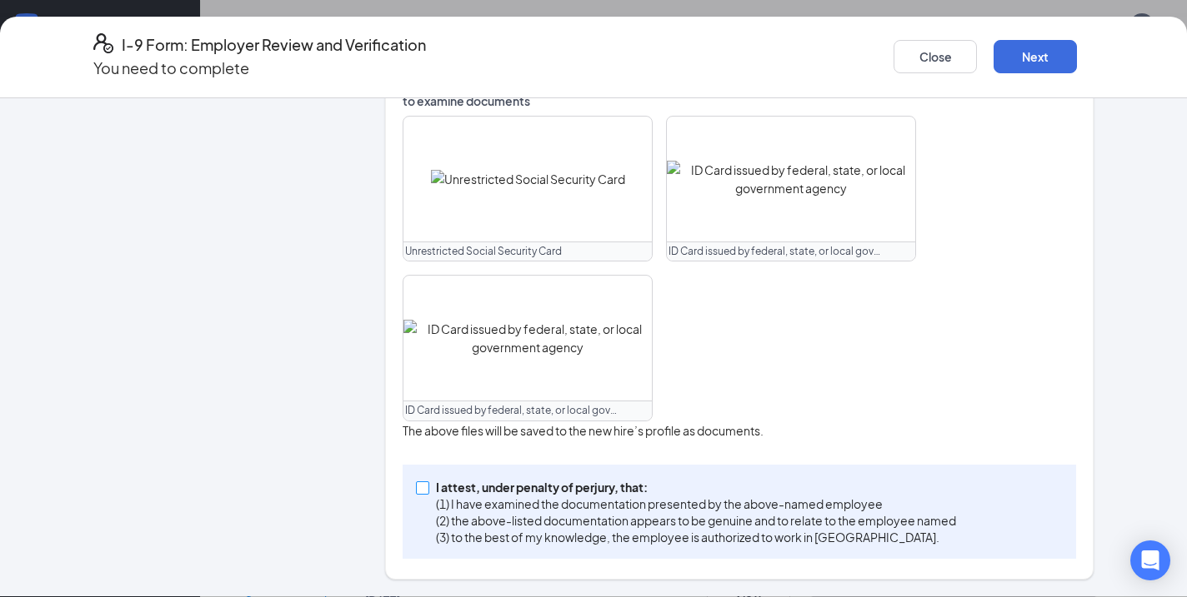
scroll to position [742, 0]
click at [427, 490] on span at bounding box center [422, 488] width 13 height 13
click at [427, 490] on input "I attest, under penalty of [PERSON_NAME], that: (1) I have examined the documen…" at bounding box center [422, 488] width 12 height 12
checkbox input "true"
click at [1013, 48] on button "Next" at bounding box center [1034, 56] width 83 height 33
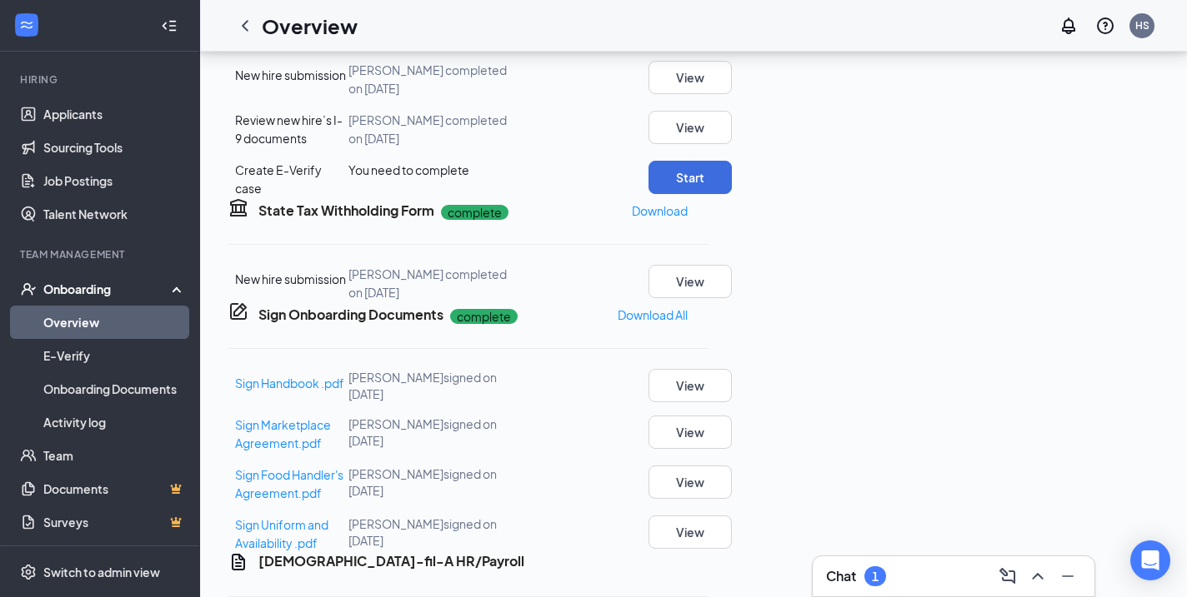
scroll to position [436, 0]
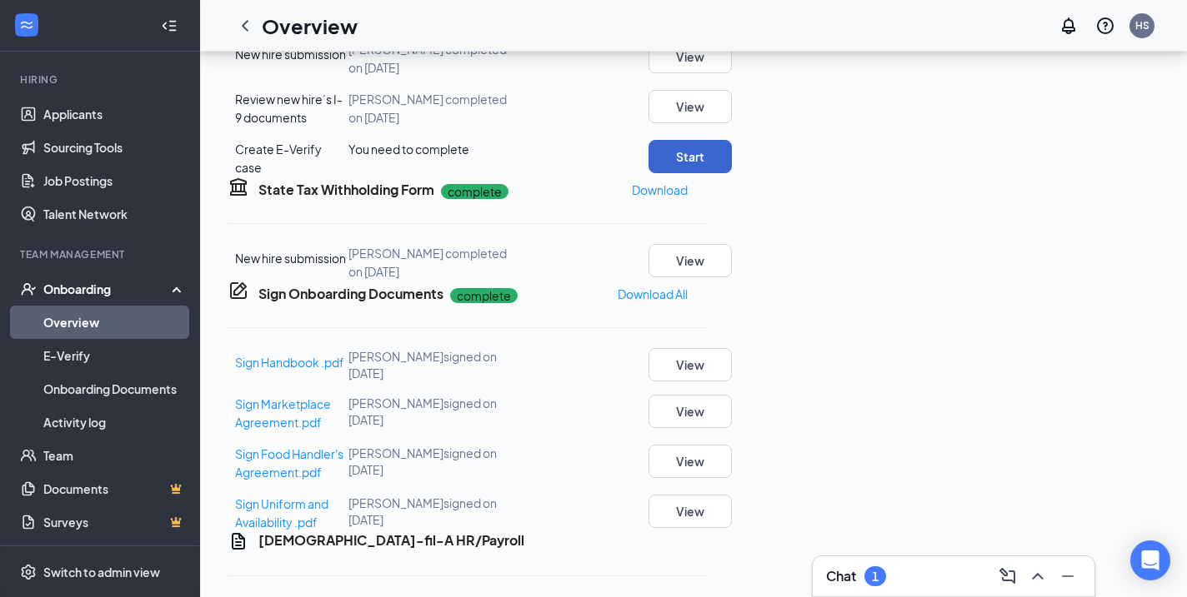
click at [732, 173] on button "Start" at bounding box center [689, 156] width 83 height 33
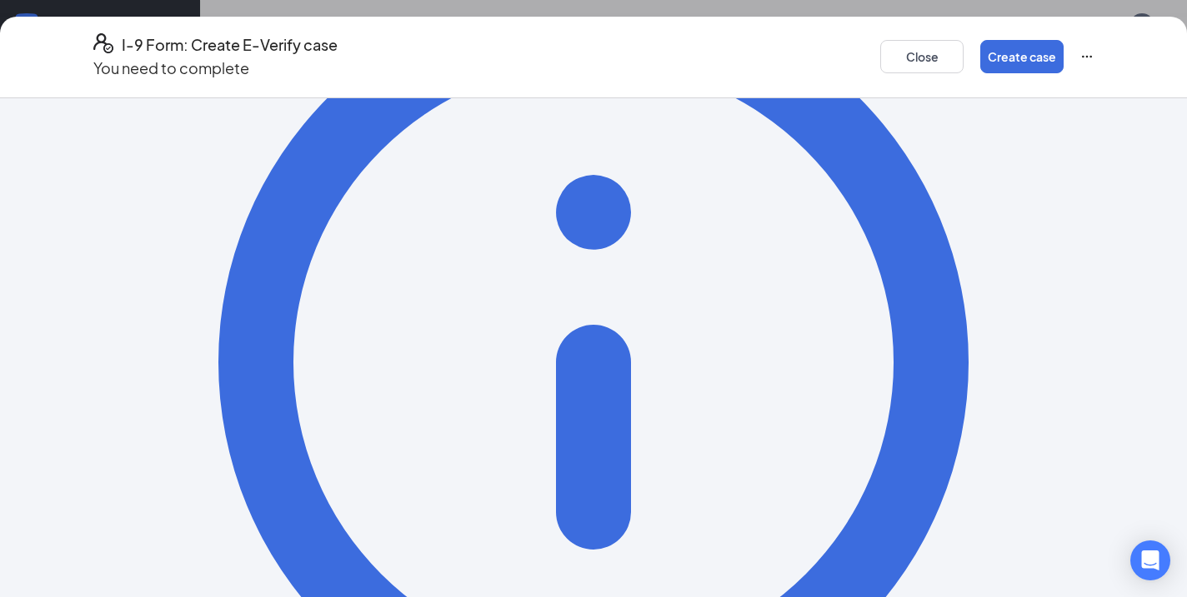
scroll to position [202, 0]
click at [1032, 40] on button "Create case" at bounding box center [1021, 56] width 83 height 33
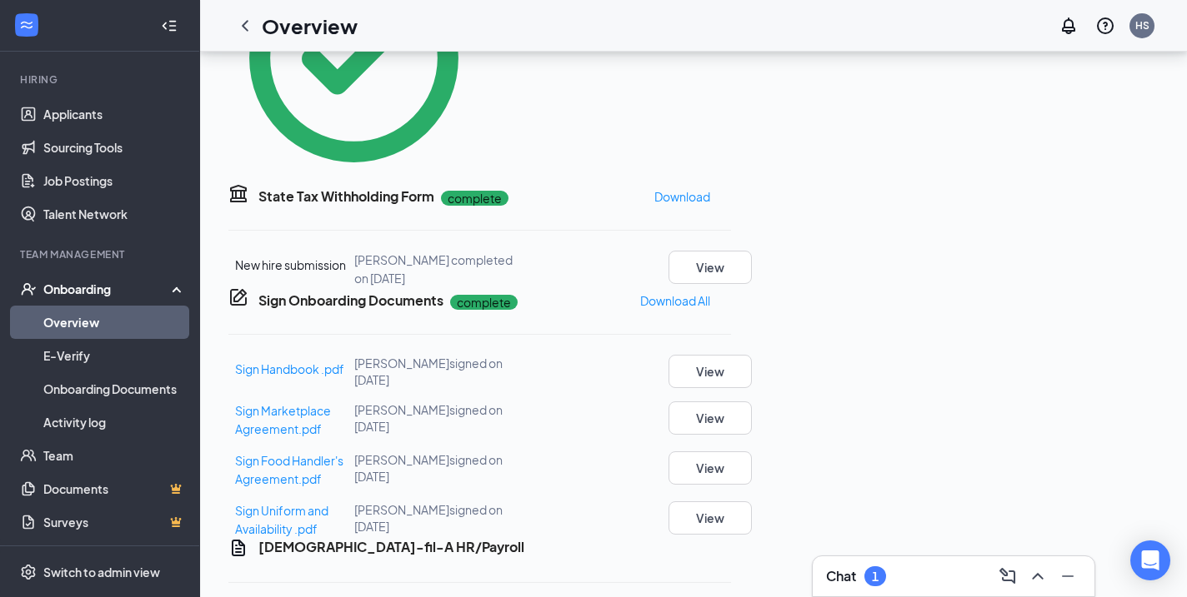
scroll to position [712, 0]
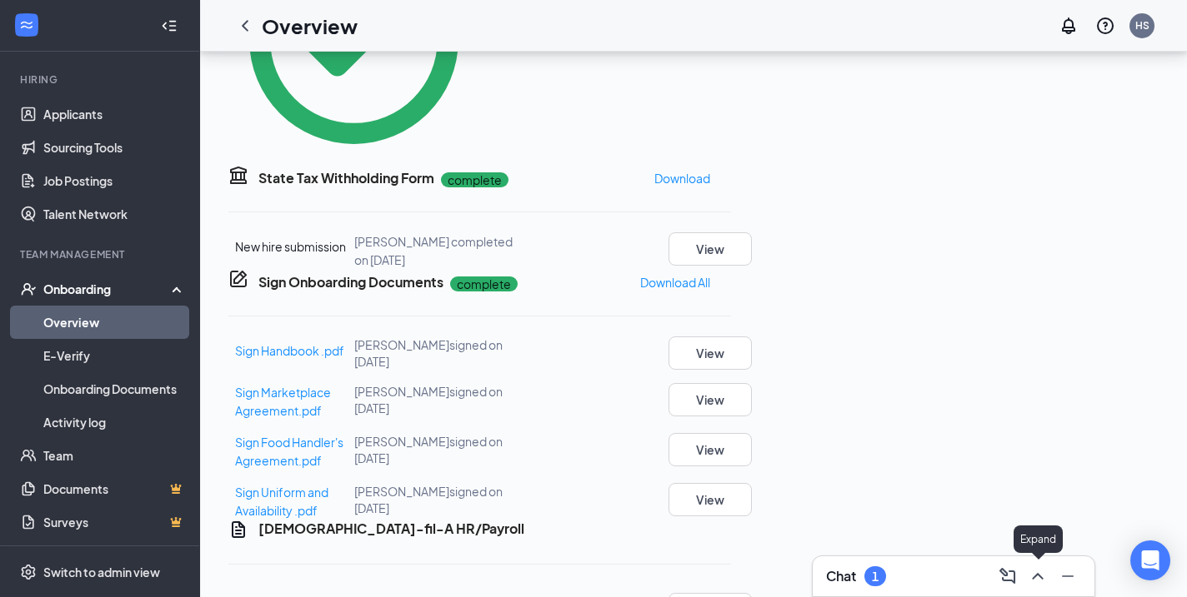
click at [1037, 572] on icon "ChevronUp" at bounding box center [1037, 577] width 20 height 20
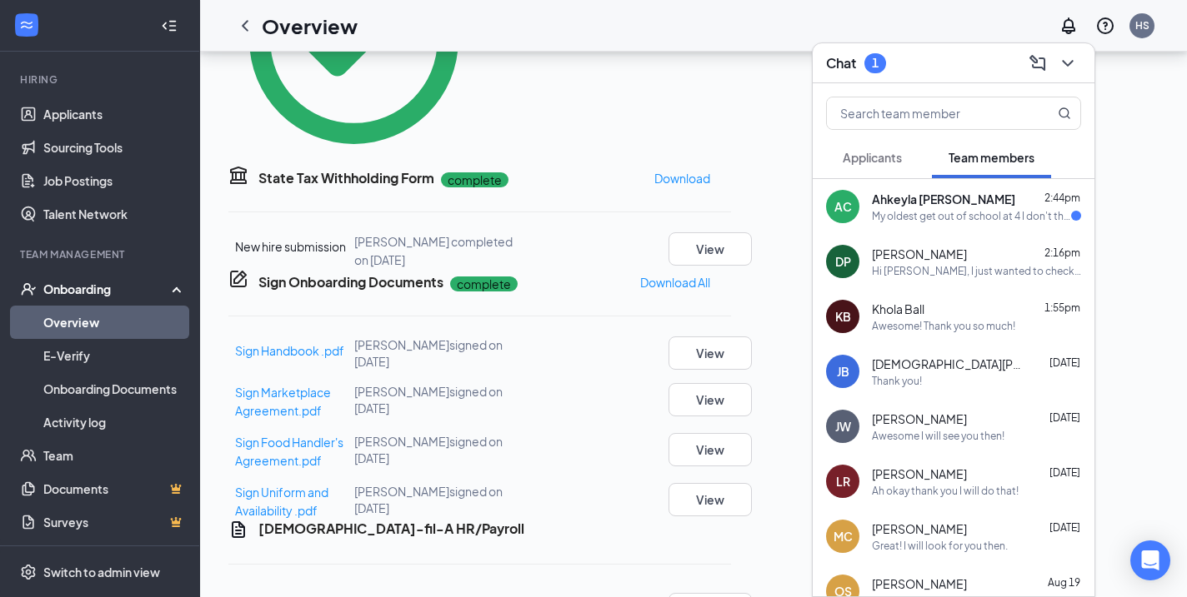
click at [950, 226] on div "AC Ahkeyla [PERSON_NAME] 2:44pm My oldest get out of school at 4 I don't think …" at bounding box center [953, 206] width 282 height 55
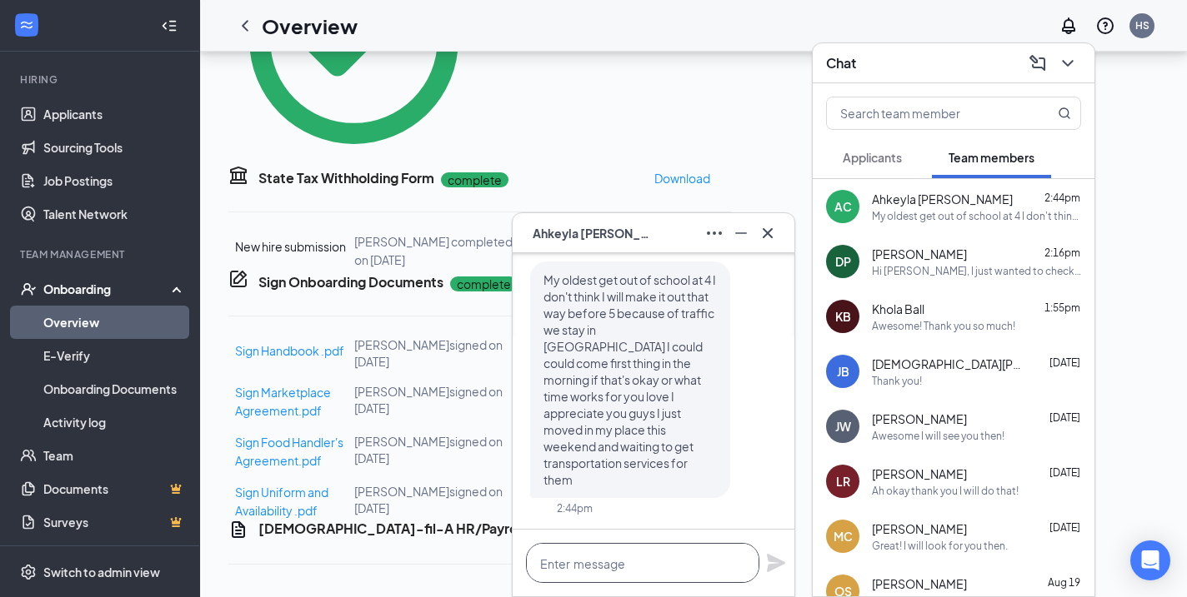
click at [598, 567] on textarea at bounding box center [642, 563] width 233 height 40
click at [667, 566] on textarea at bounding box center [642, 563] width 233 height 40
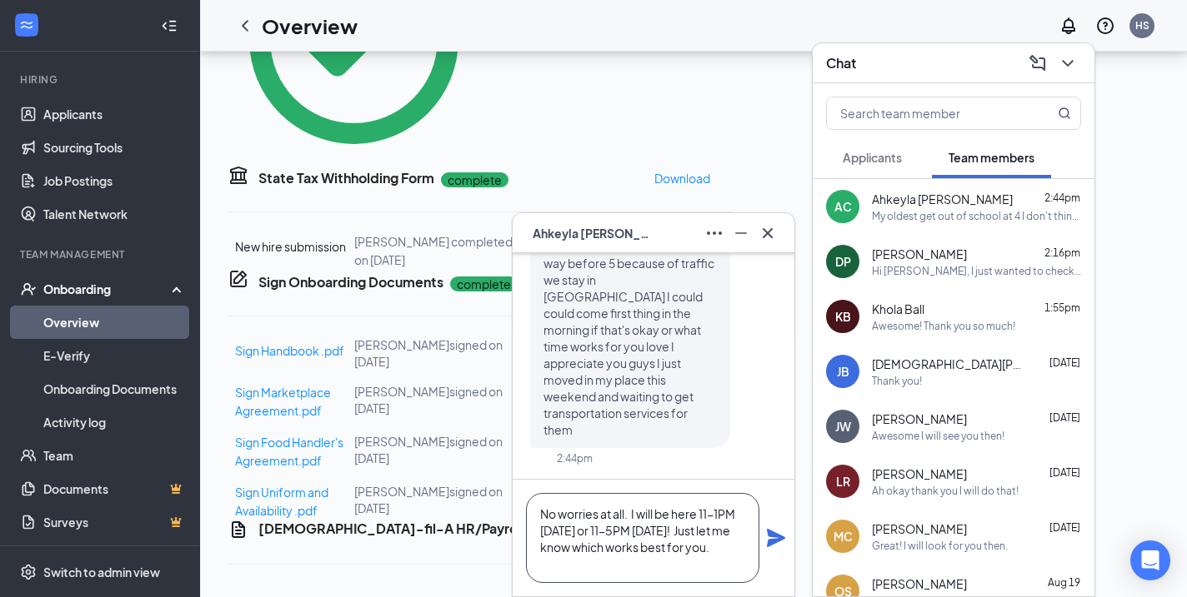
scroll to position [2, 0]
type textarea "No worries at all. I will be here 11-1PM [DATE] or 11-5PM [DATE]! Just let me k…"
click at [775, 534] on icon "Plane" at bounding box center [776, 538] width 18 height 18
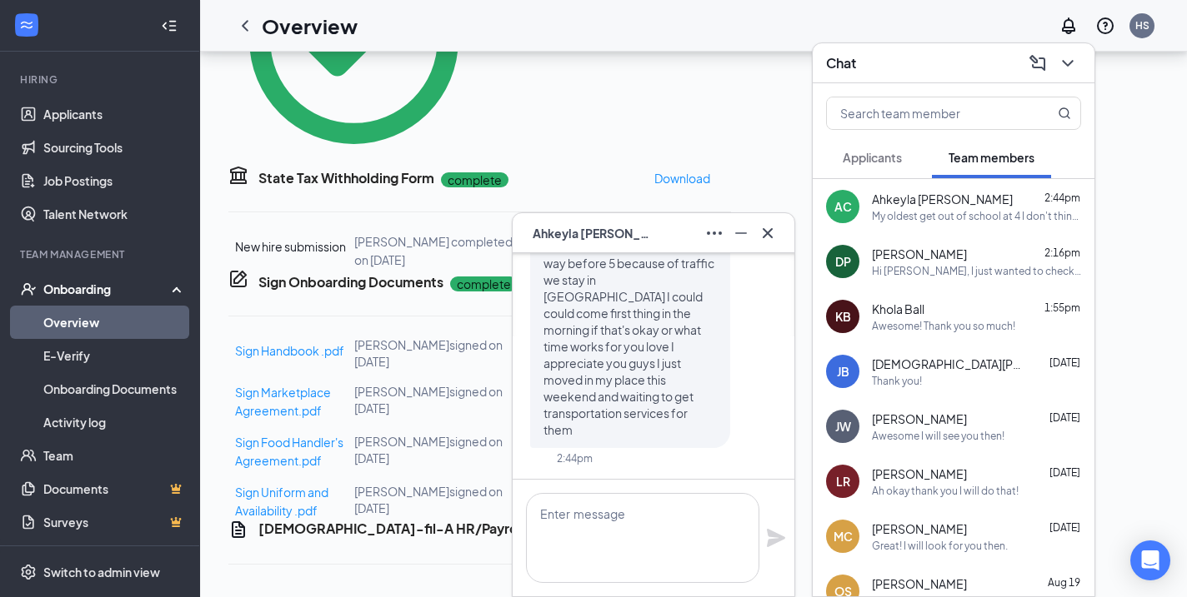
scroll to position [0, 0]
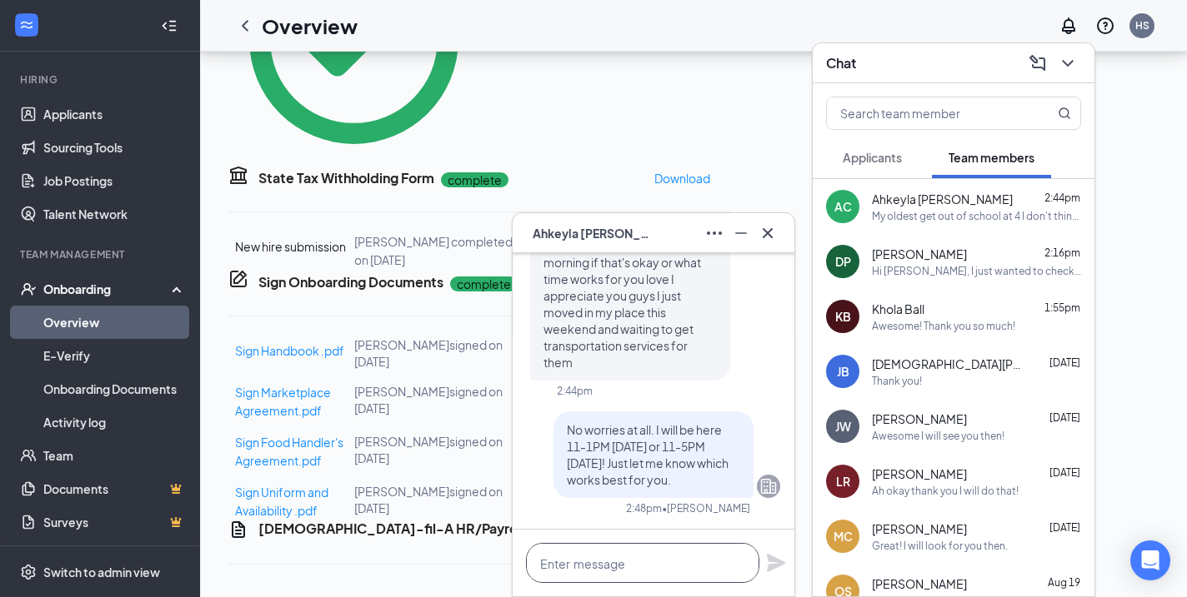
click at [617, 564] on textarea at bounding box center [642, 563] width 233 height 40
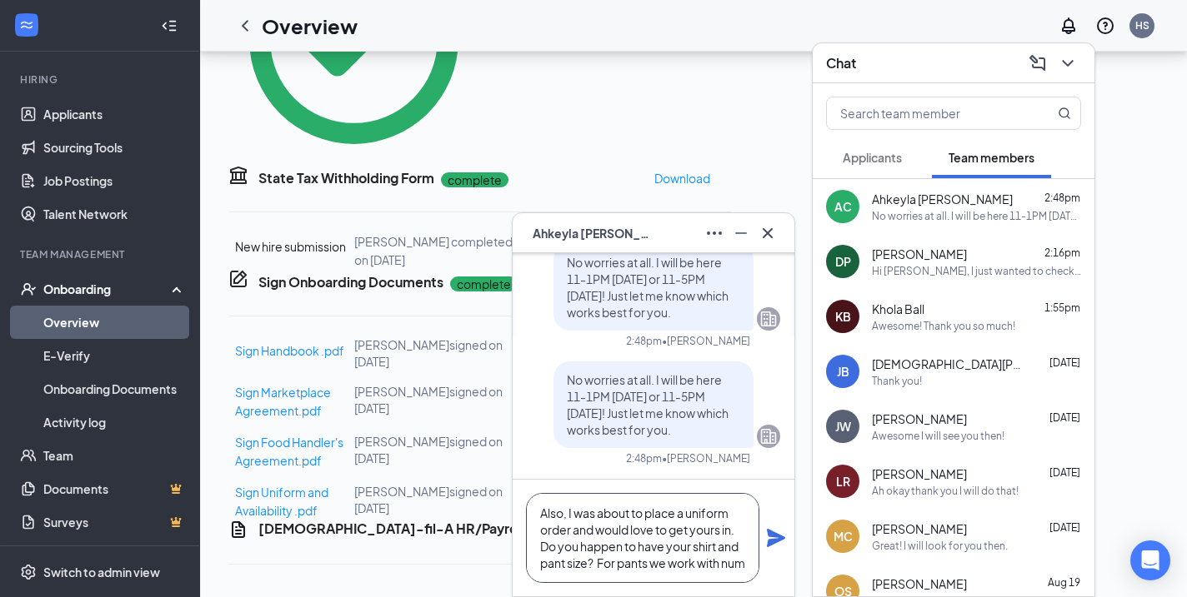
scroll to position [17, 0]
type textarea "Also, I was about to place a uniform order and would love to get yours in. Do y…"
click at [777, 531] on icon "Plane" at bounding box center [776, 538] width 20 height 20
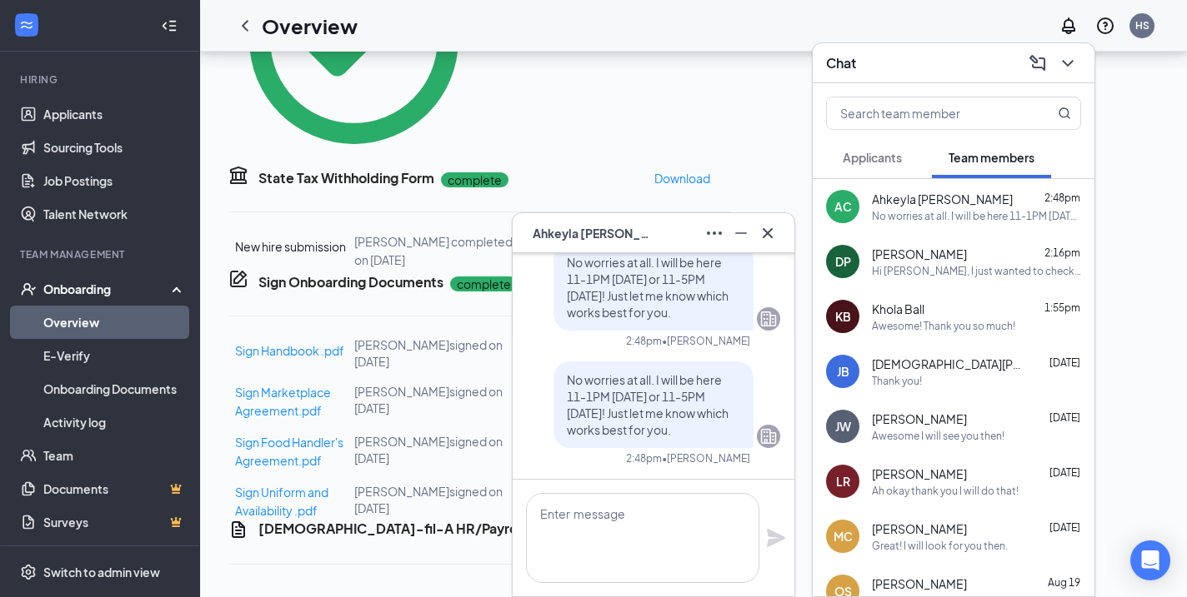
scroll to position [0, 0]
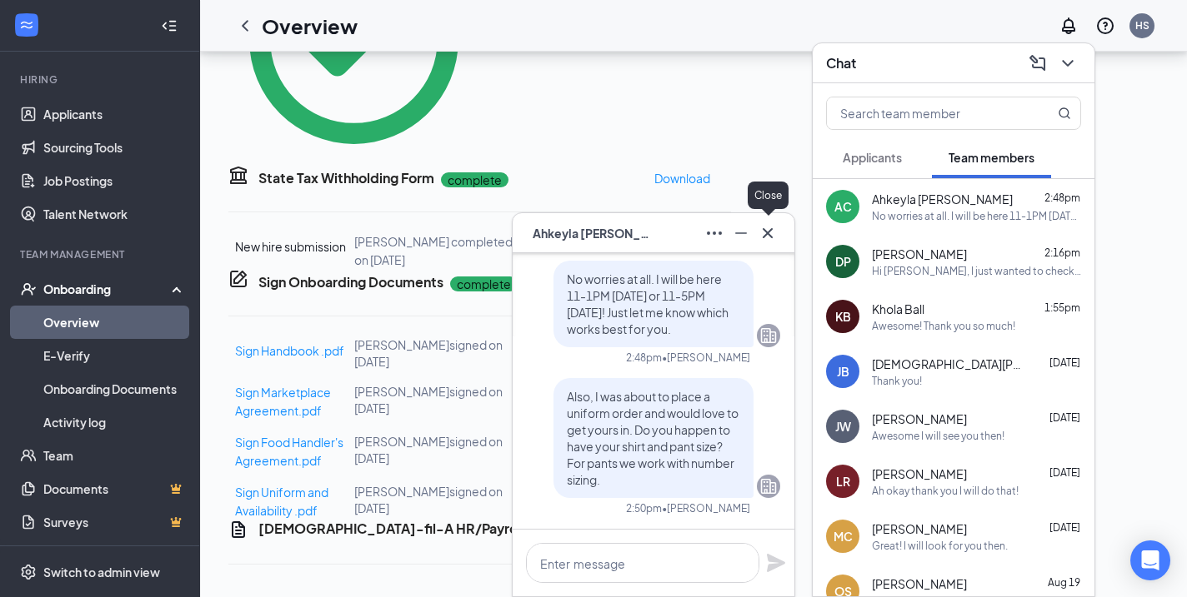
click at [771, 237] on icon "Cross" at bounding box center [767, 233] width 20 height 20
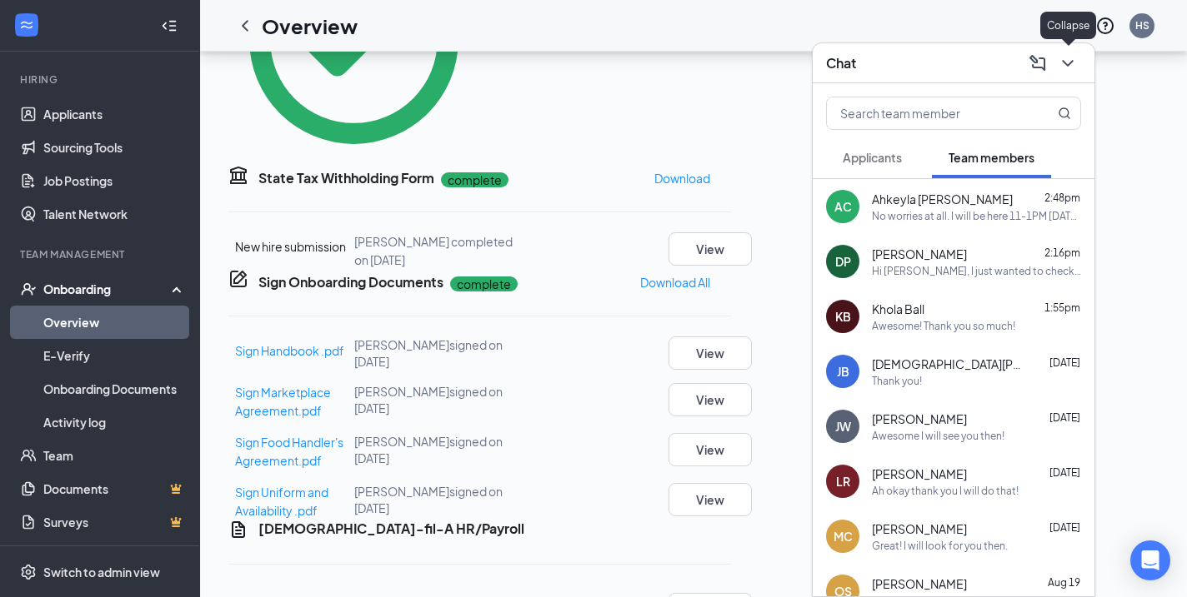
click at [1071, 62] on icon "ChevronDown" at bounding box center [1067, 63] width 11 height 7
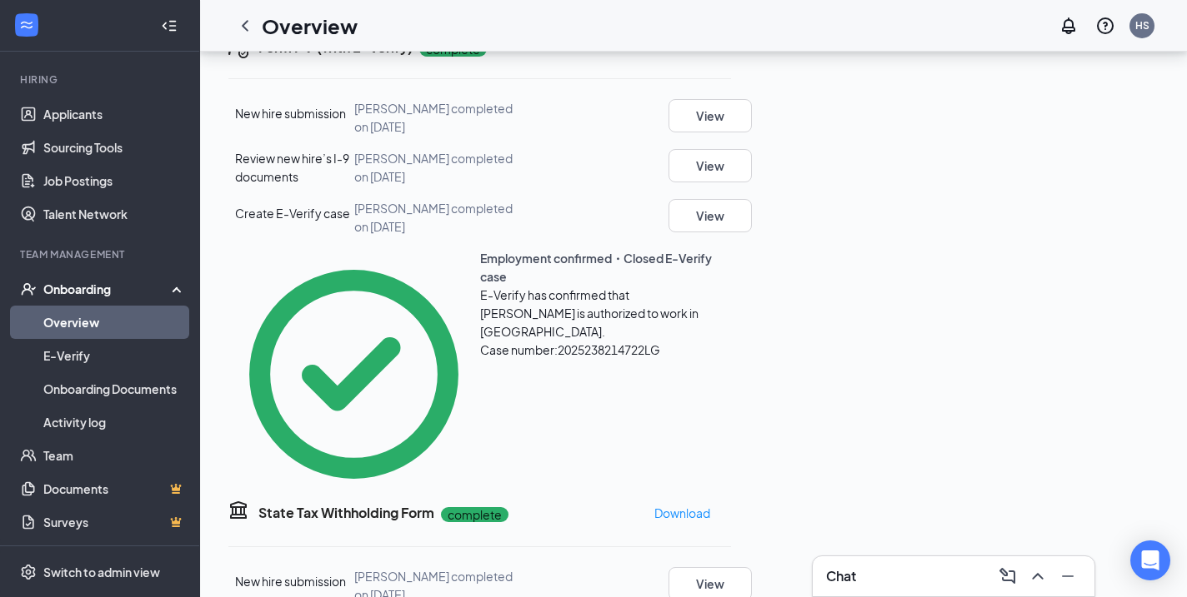
scroll to position [320, 0]
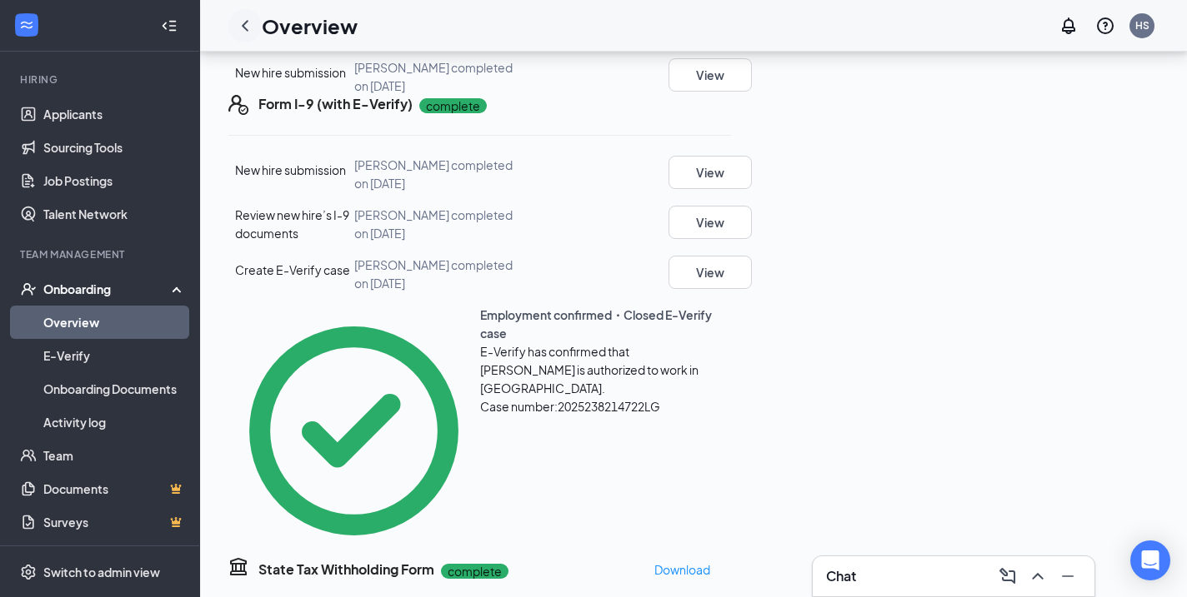
click at [249, 17] on icon "ChevronLeft" at bounding box center [245, 26] width 20 height 20
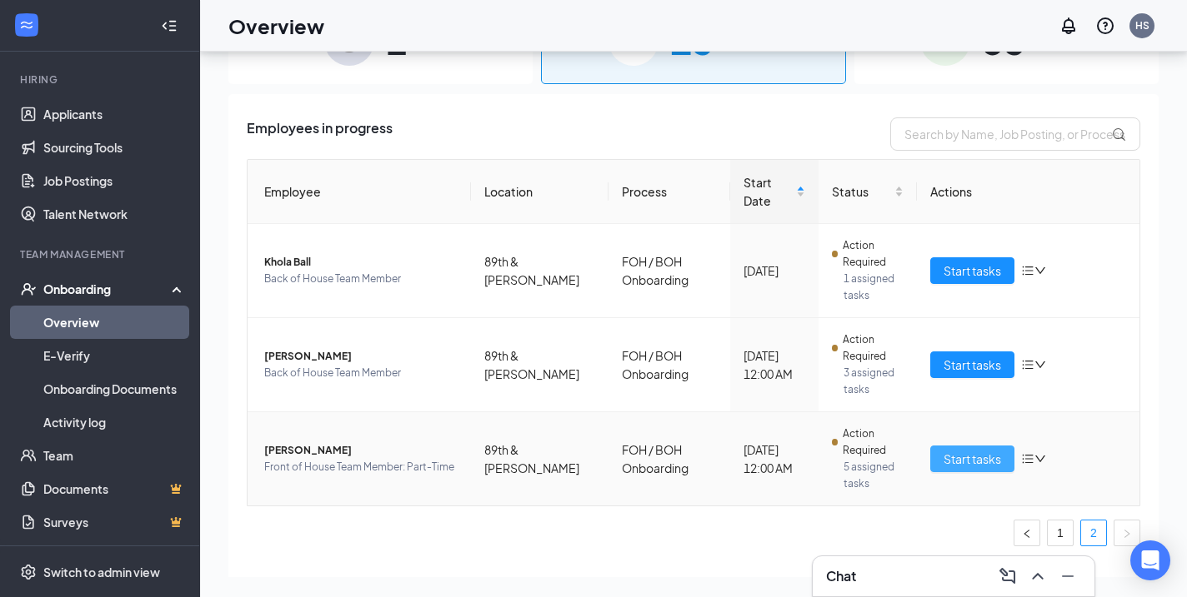
click at [954, 450] on span "Start tasks" at bounding box center [971, 459] width 57 height 18
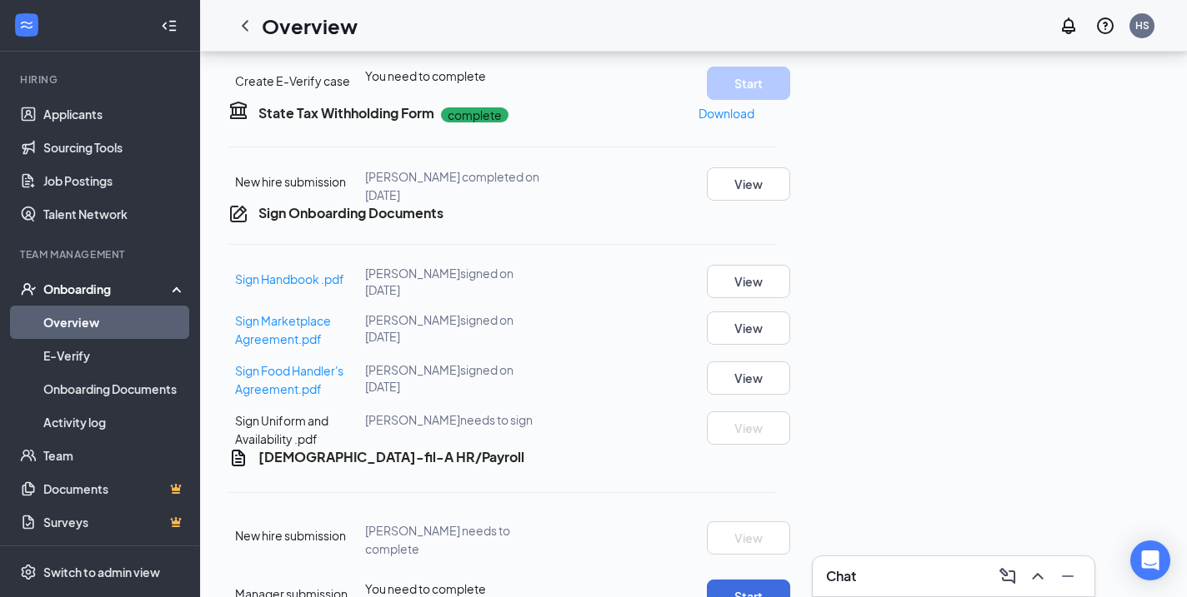
scroll to position [481, 0]
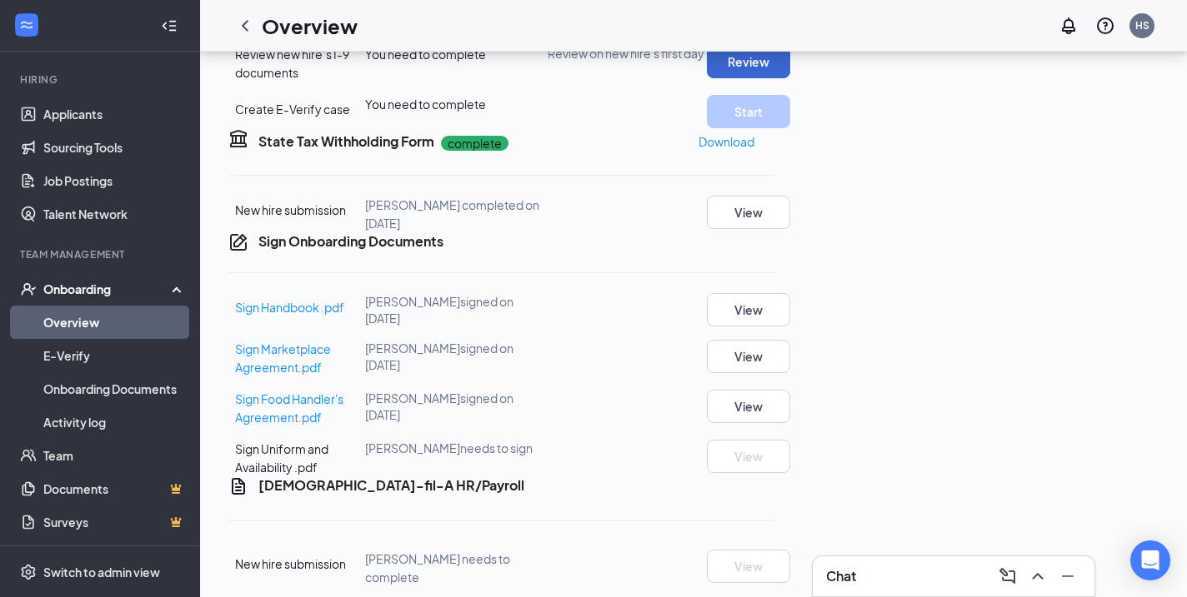
click at [790, 78] on button "Review" at bounding box center [748, 61] width 83 height 33
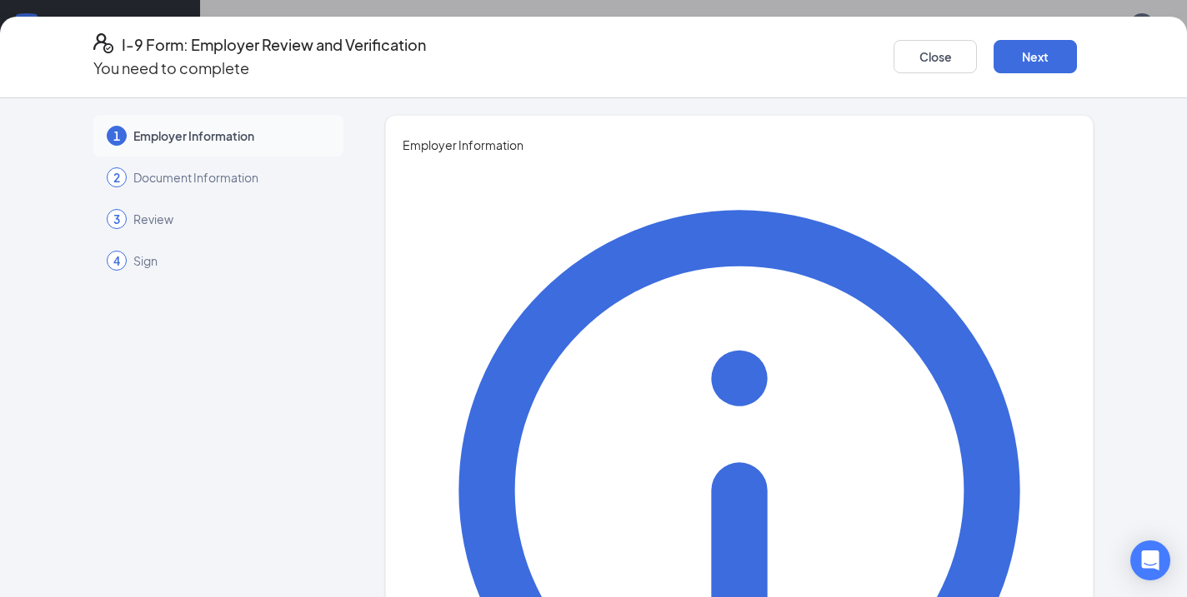
type input "Halle"
type input "[PERSON_NAME]"
type input "Director of Talent"
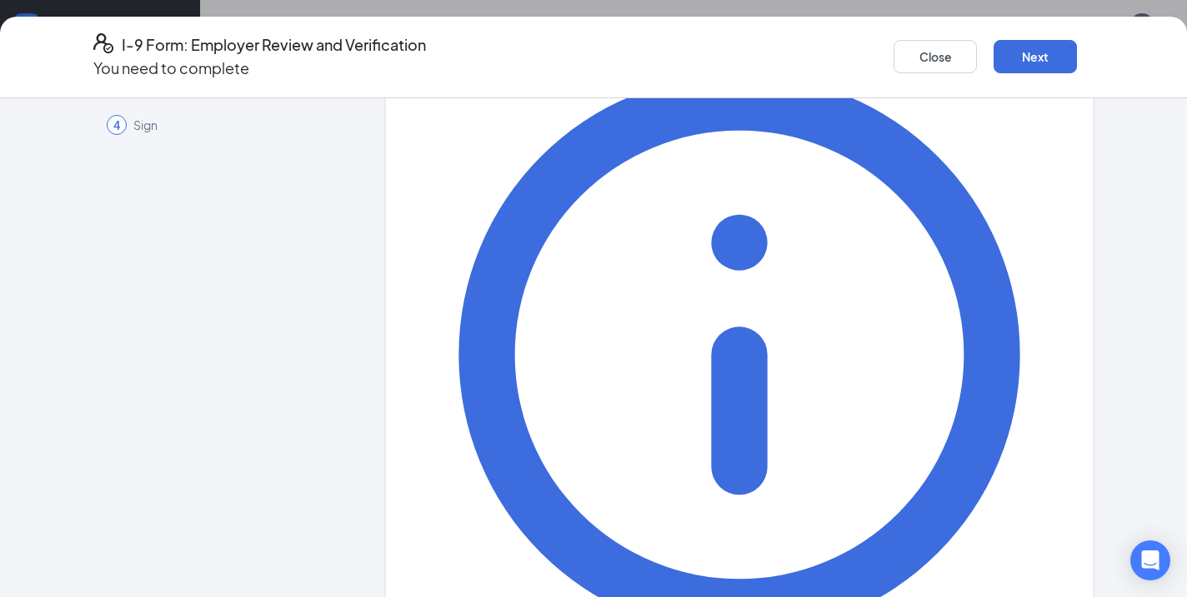
scroll to position [137, 0]
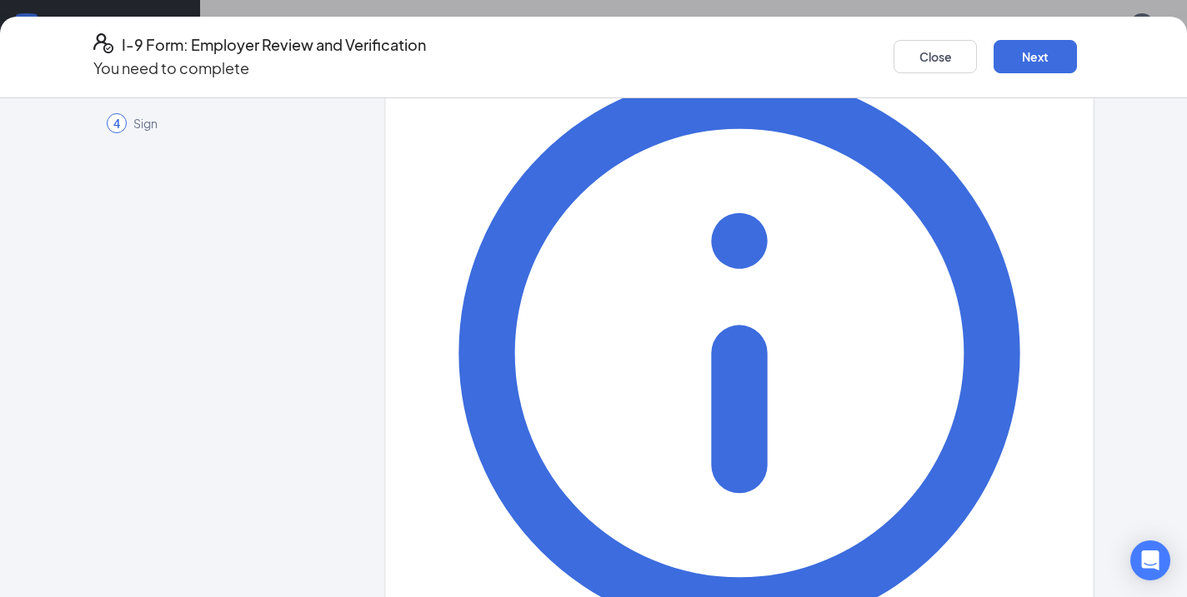
type input "[EMAIL_ADDRESS][DOMAIN_NAME]"
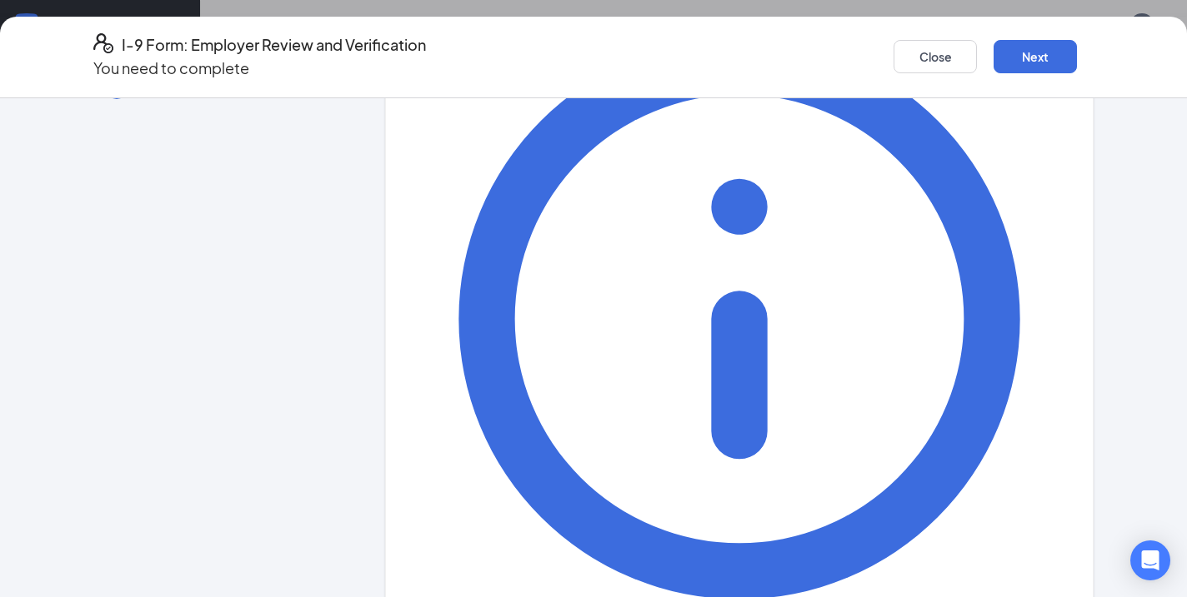
scroll to position [171, 0]
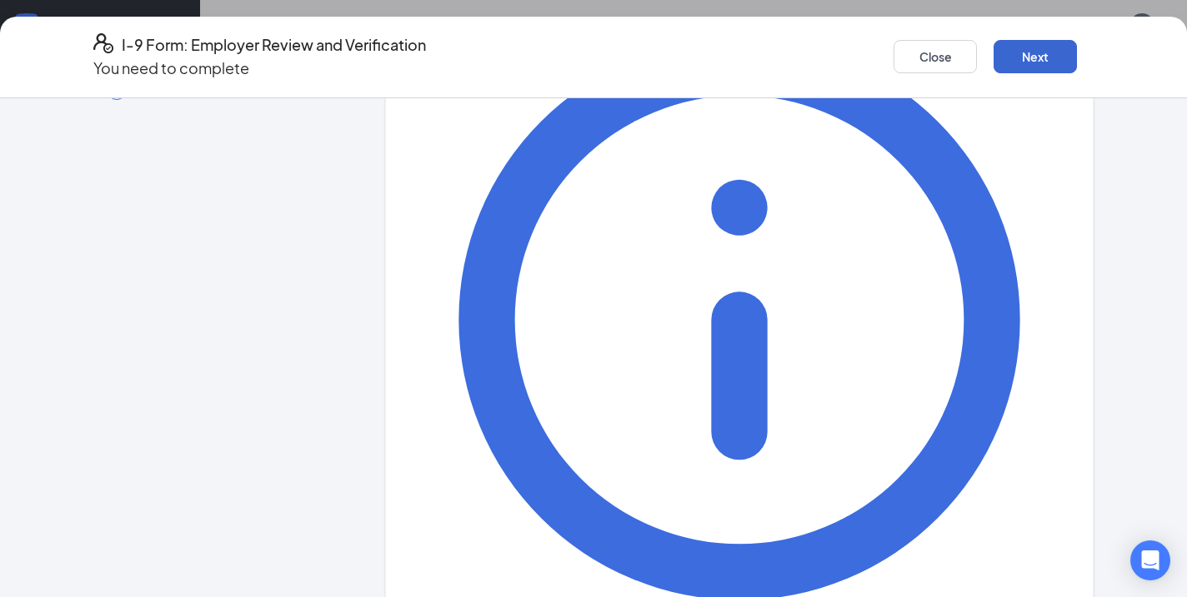
type input "4804046798"
click at [1024, 49] on button "Next" at bounding box center [1034, 56] width 83 height 33
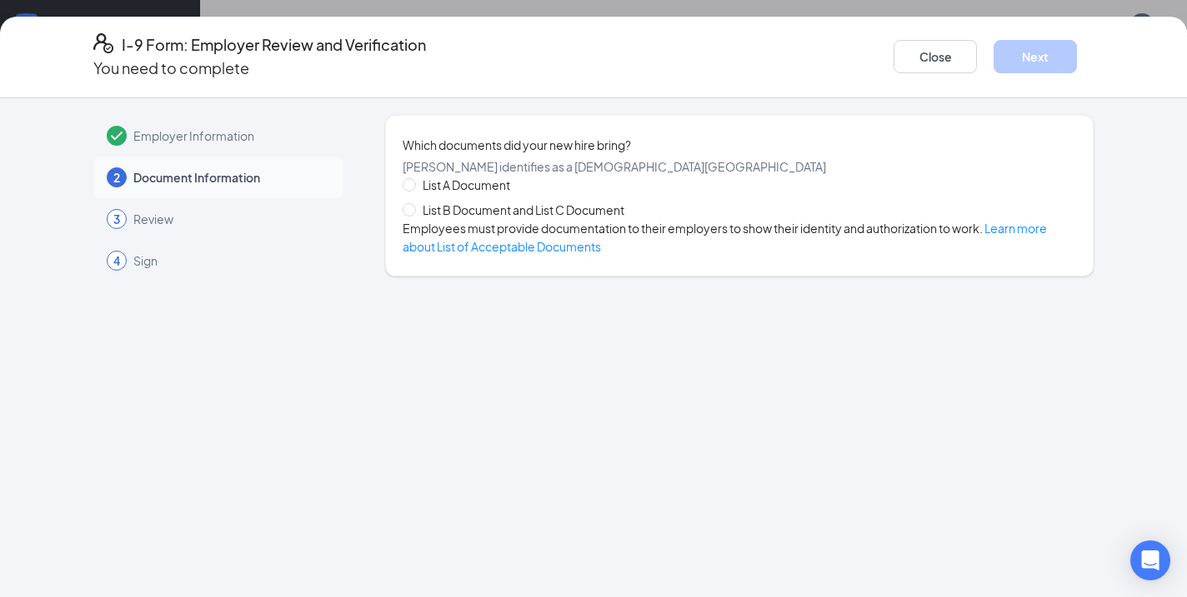
scroll to position [0, 0]
click at [452, 194] on span "List A Document" at bounding box center [466, 185] width 101 height 18
click at [414, 190] on input "List A Document" at bounding box center [408, 184] width 12 height 12
radio input "true"
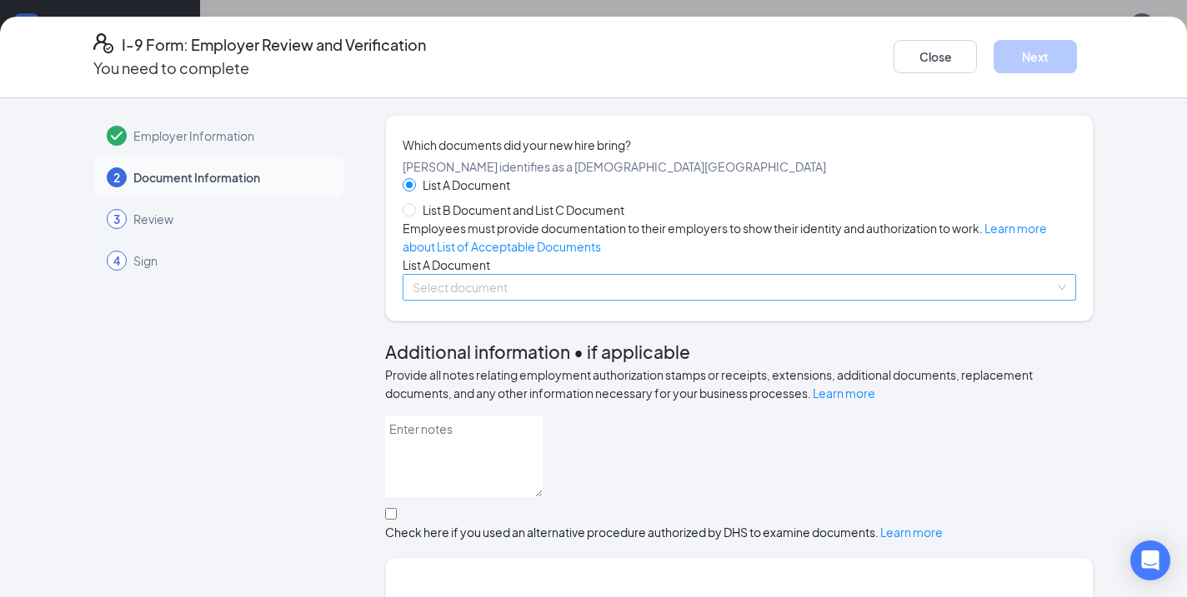
click at [524, 301] on div "Select document" at bounding box center [738, 287] width 673 height 27
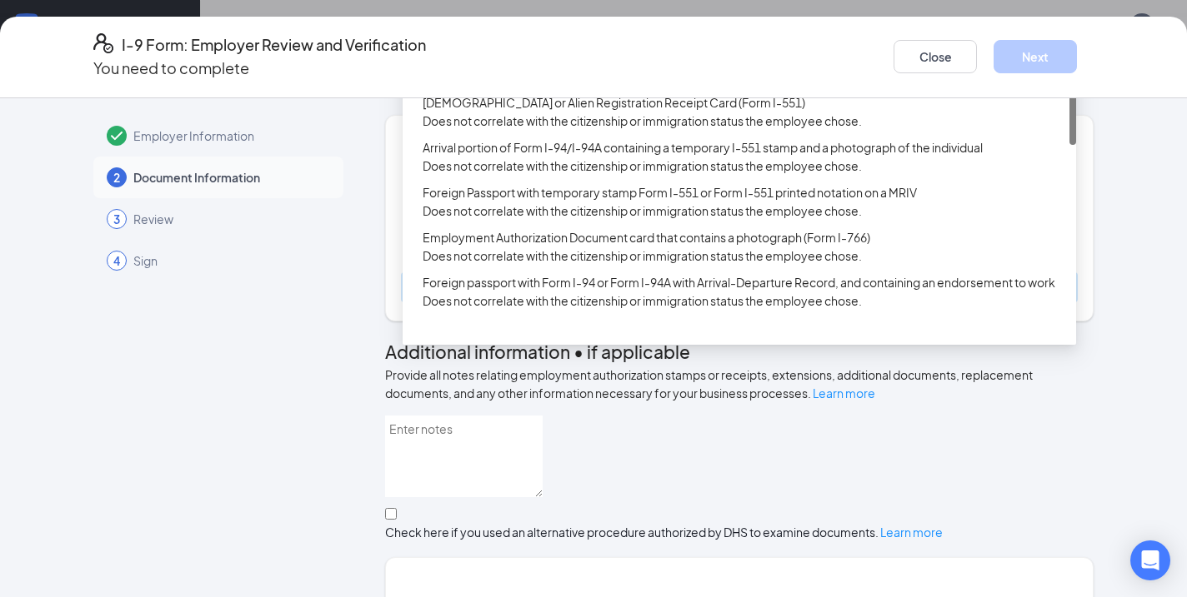
click at [509, 57] on div "U.S. Passport or Passport Card" at bounding box center [743, 48] width 643 height 18
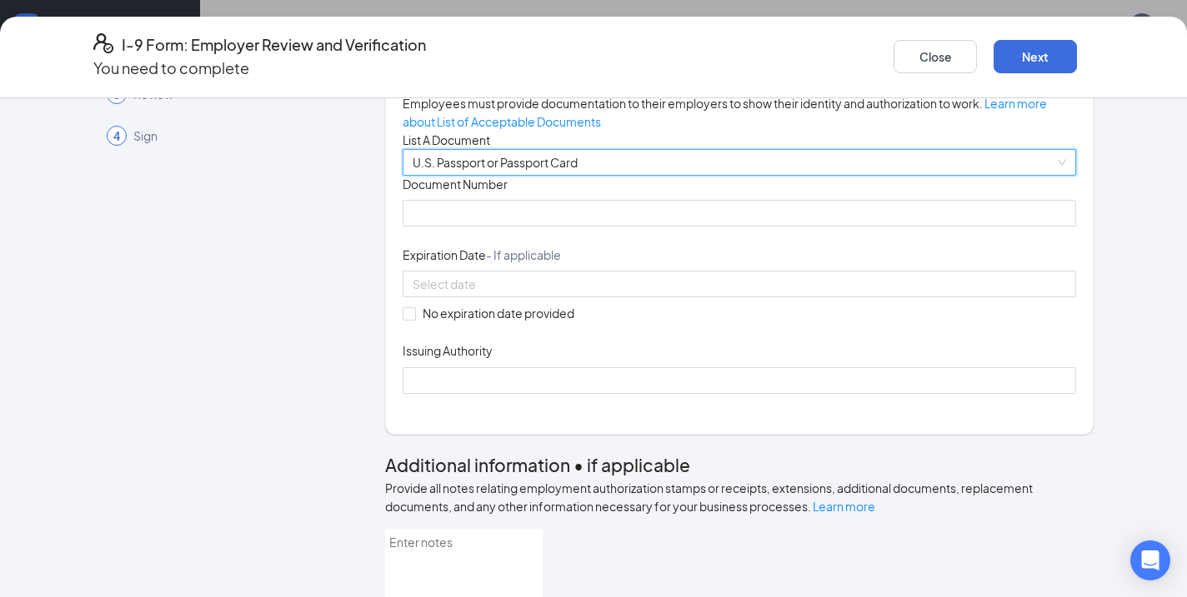
scroll to position [127, 0]
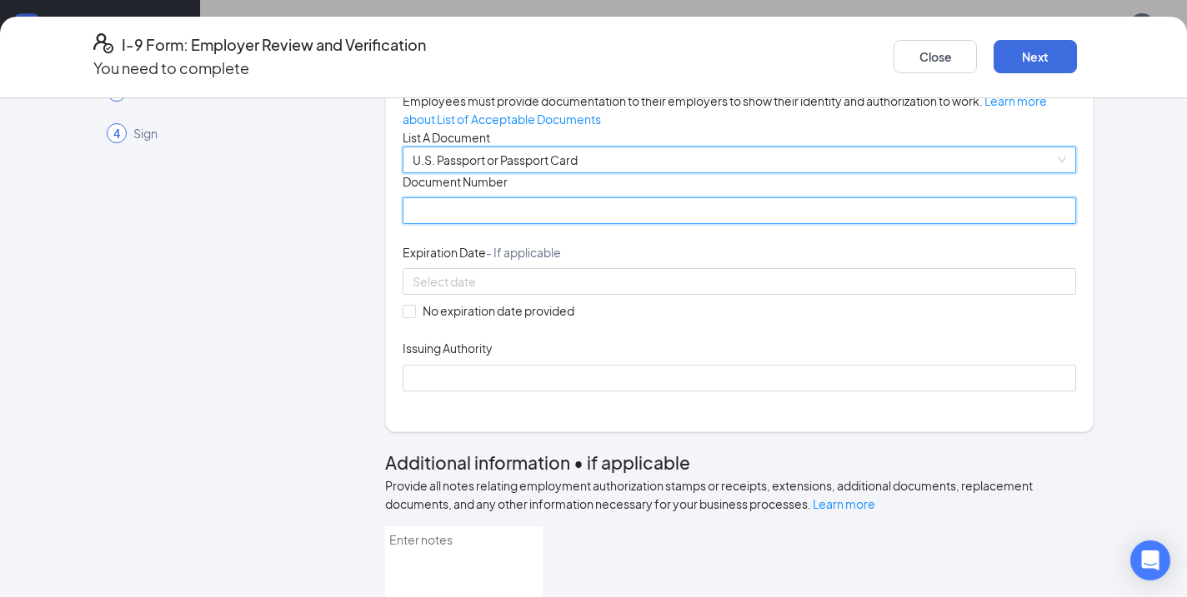
click at [552, 224] on input "Document Number" at bounding box center [738, 210] width 673 height 27
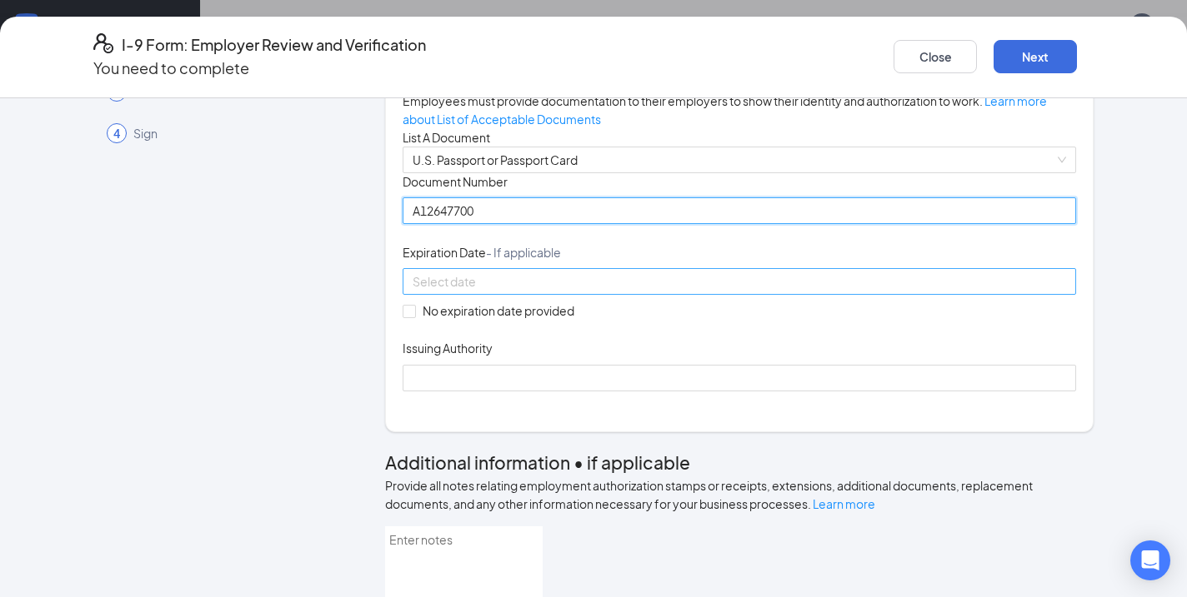
type input "A12647700"
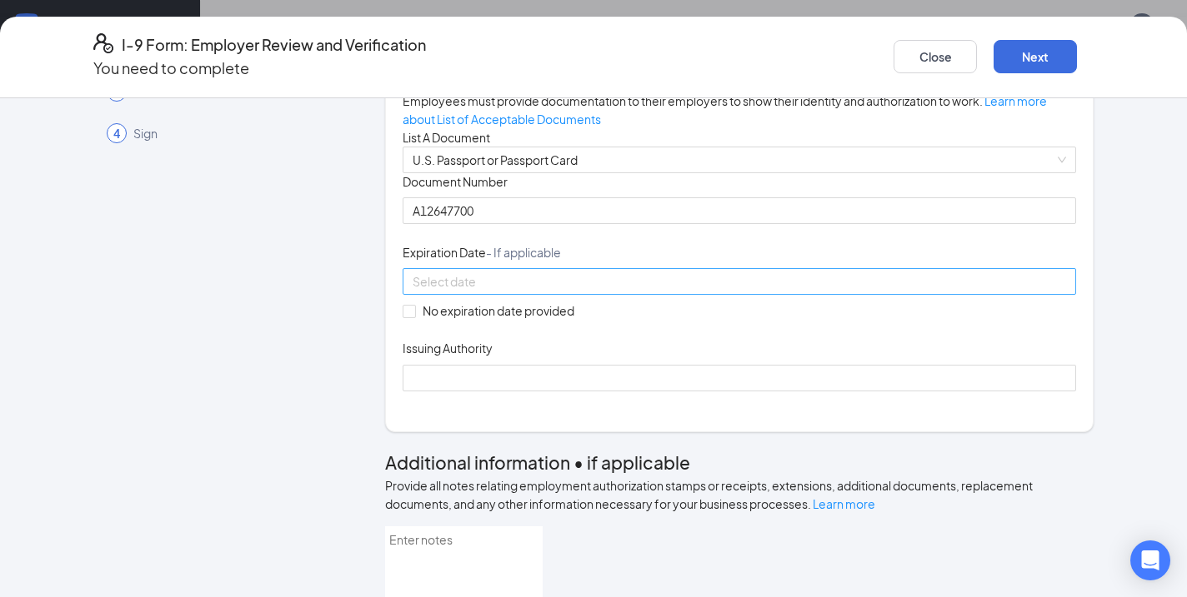
click at [679, 291] on div at bounding box center [738, 281] width 653 height 18
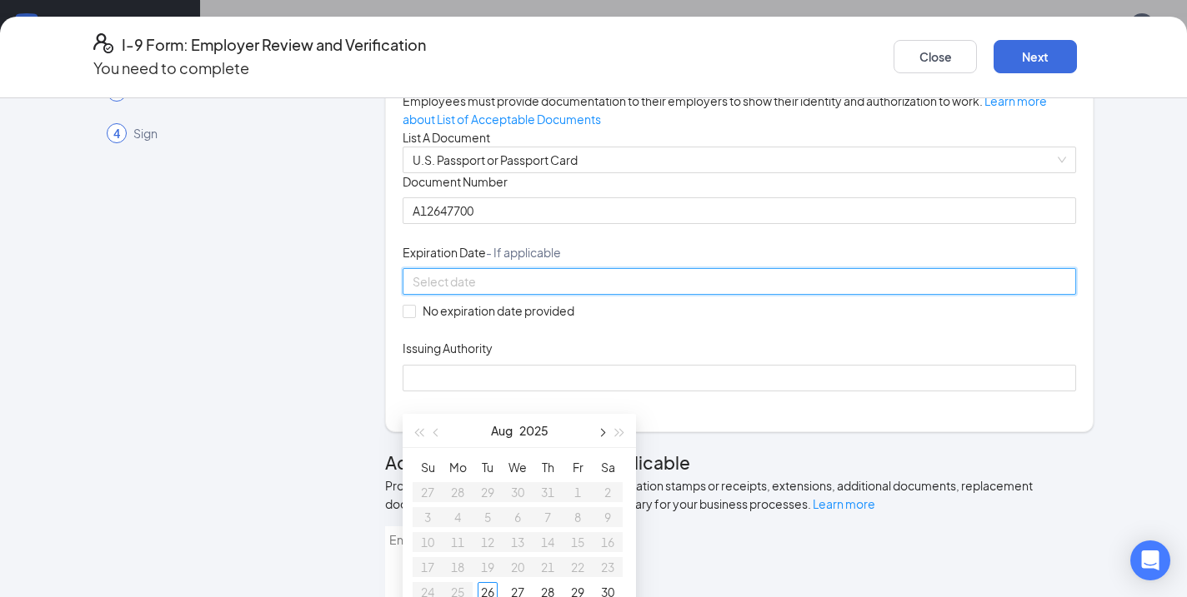
click at [602, 424] on button "button" at bounding box center [601, 430] width 18 height 33
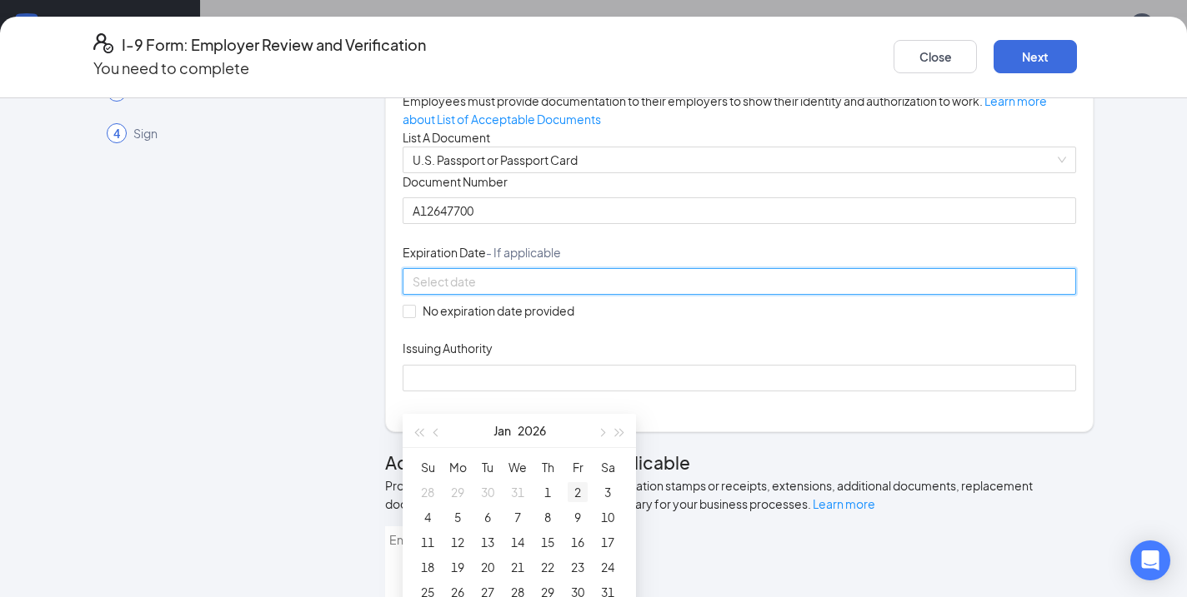
type input "[DATE]"
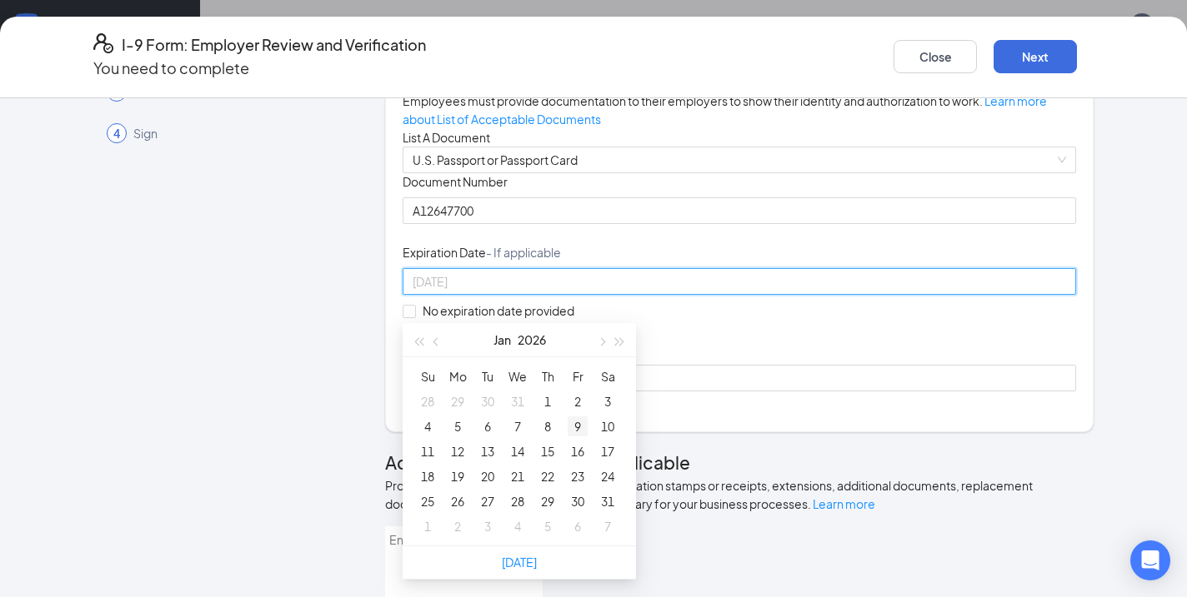
scroll to position [575, 0]
type input "[DATE]"
click at [622, 337] on span "button" at bounding box center [620, 339] width 8 height 8
type input "[DATE]"
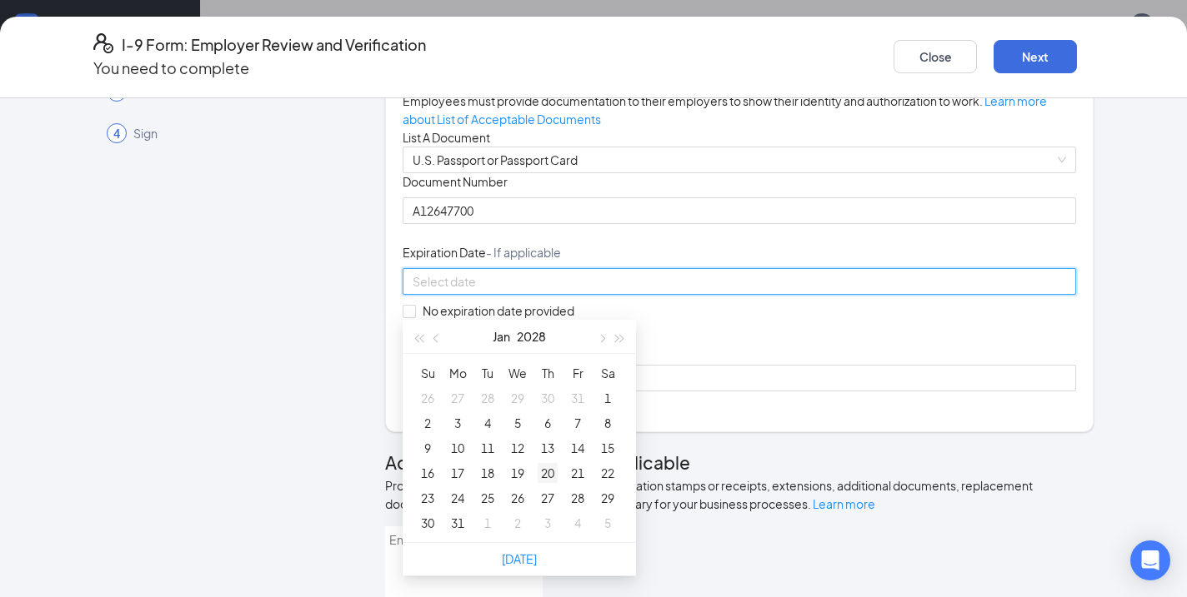
type input "[DATE]"
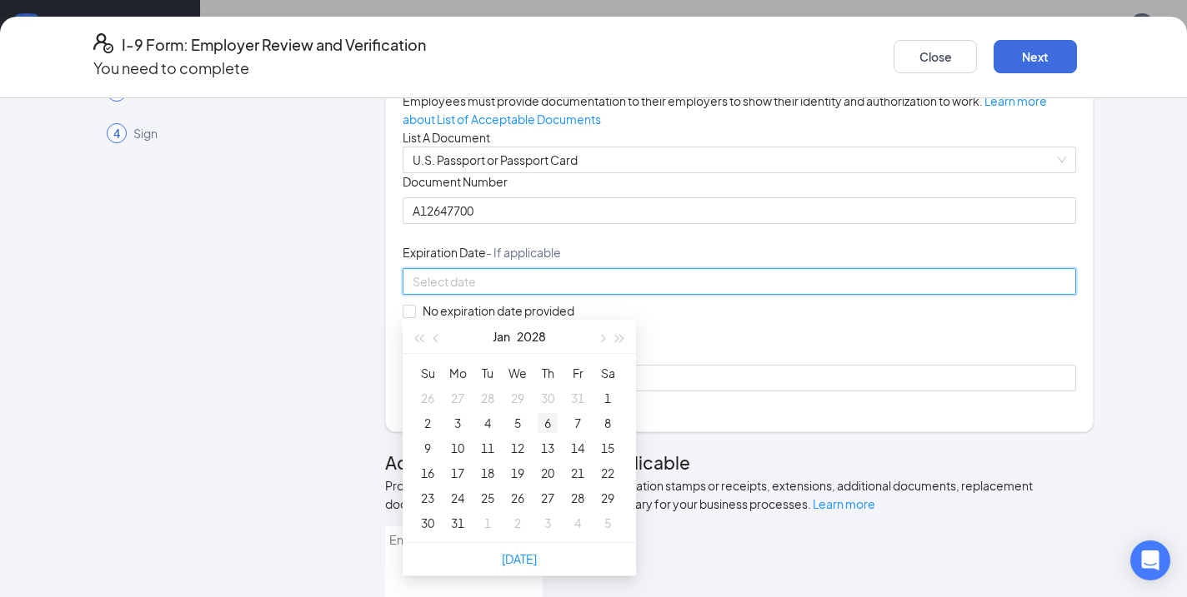
type input "[DATE]"
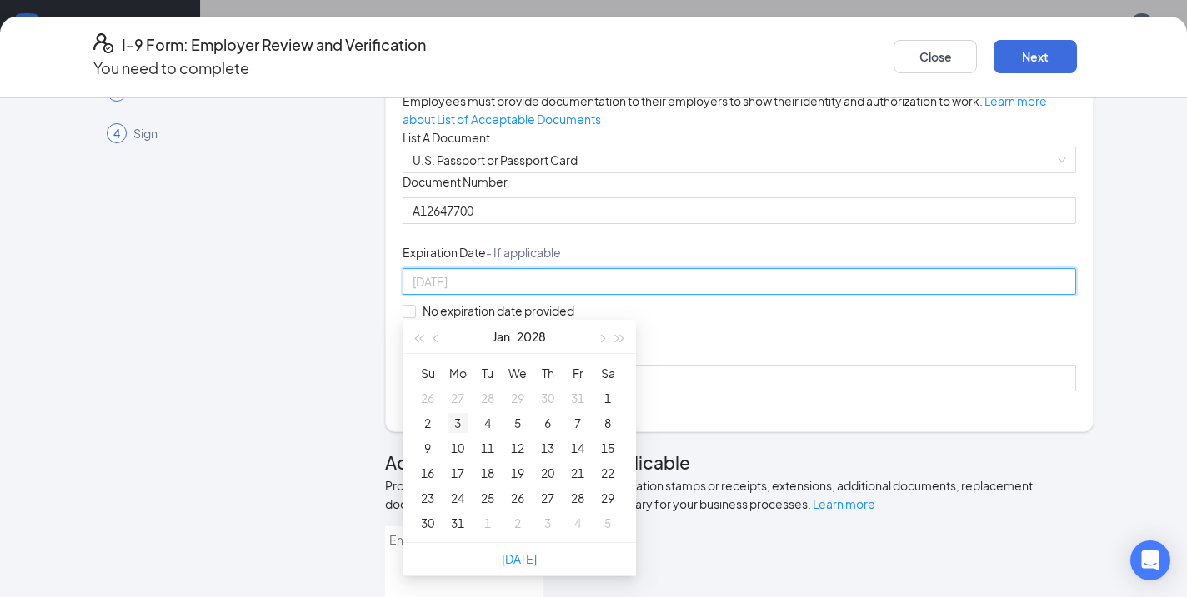
click at [452, 424] on div "3" at bounding box center [457, 423] width 20 height 20
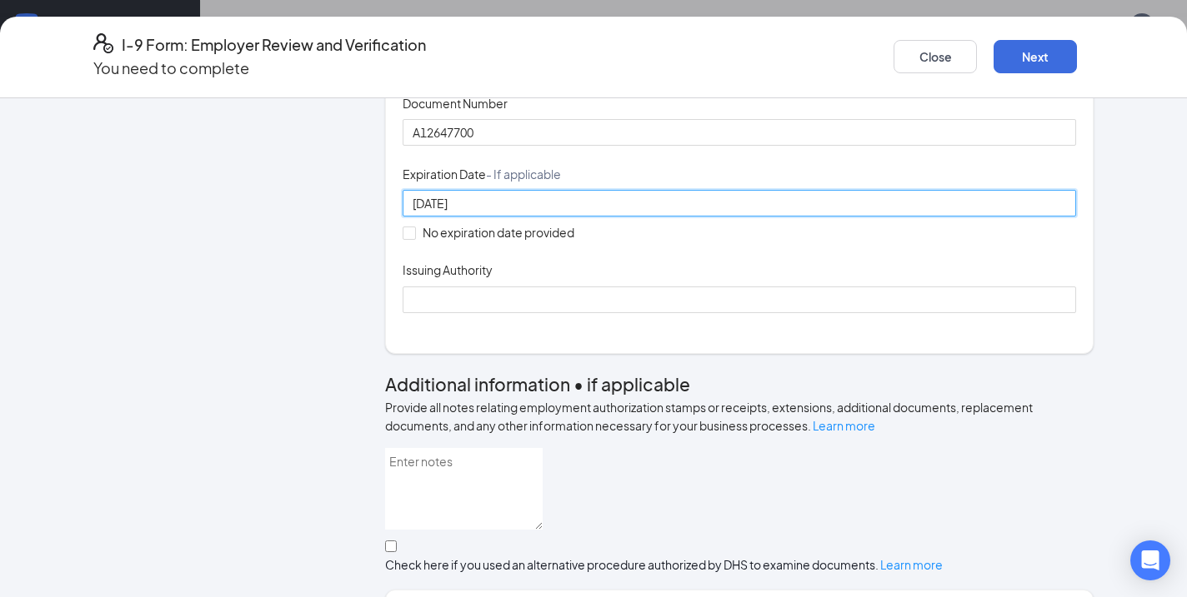
scroll to position [223, 0]
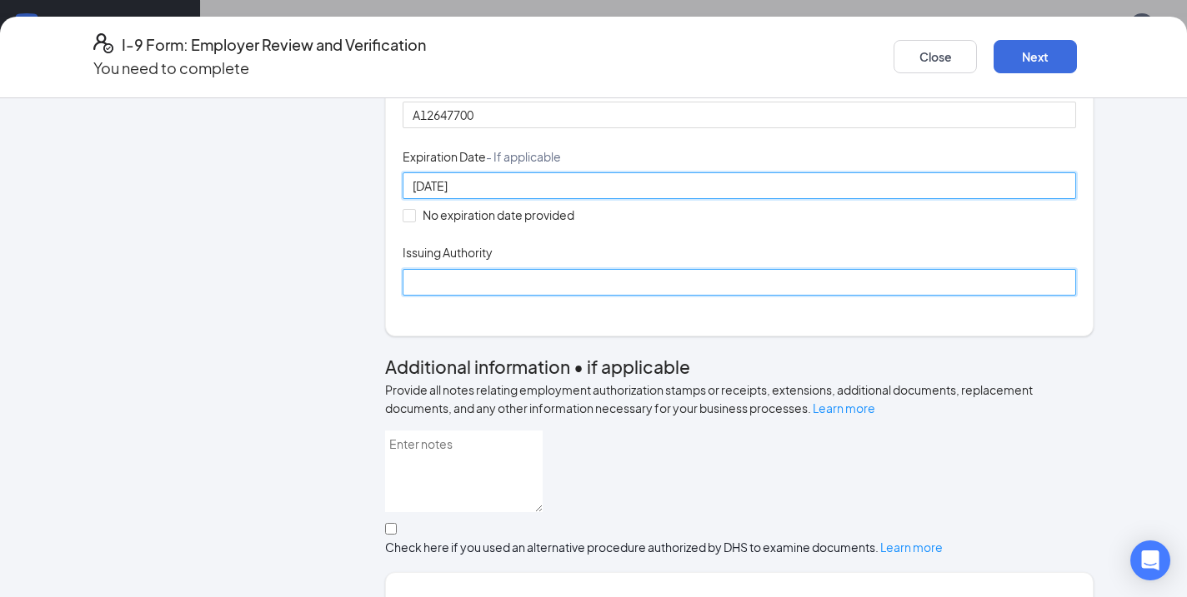
click at [464, 296] on input "Issuing Authority" at bounding box center [738, 282] width 673 height 27
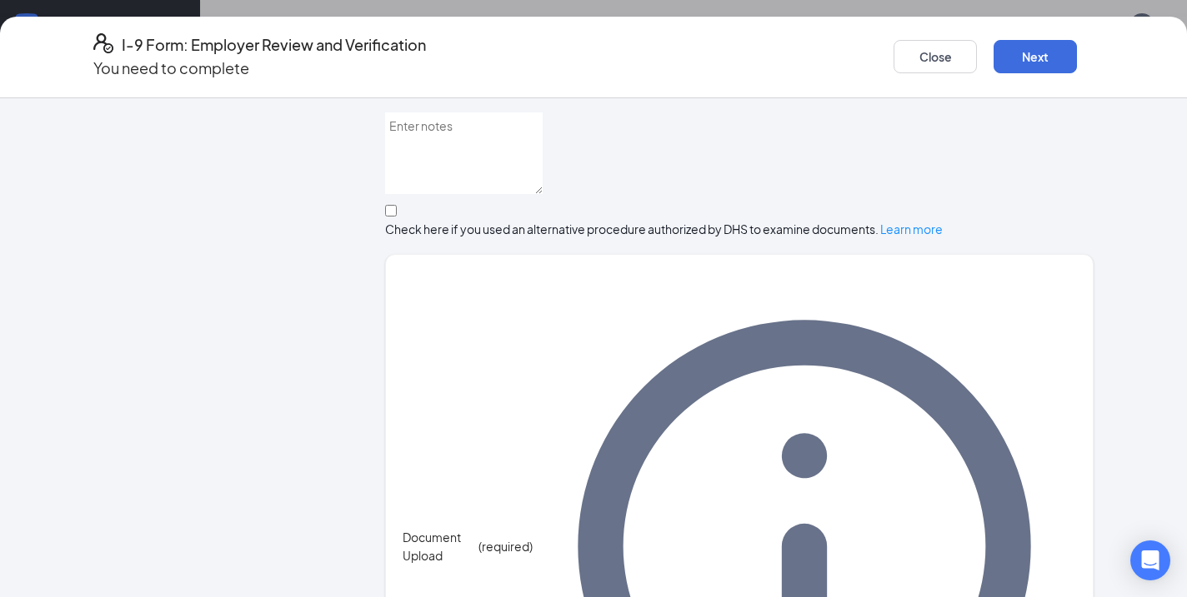
scroll to position [540, 0]
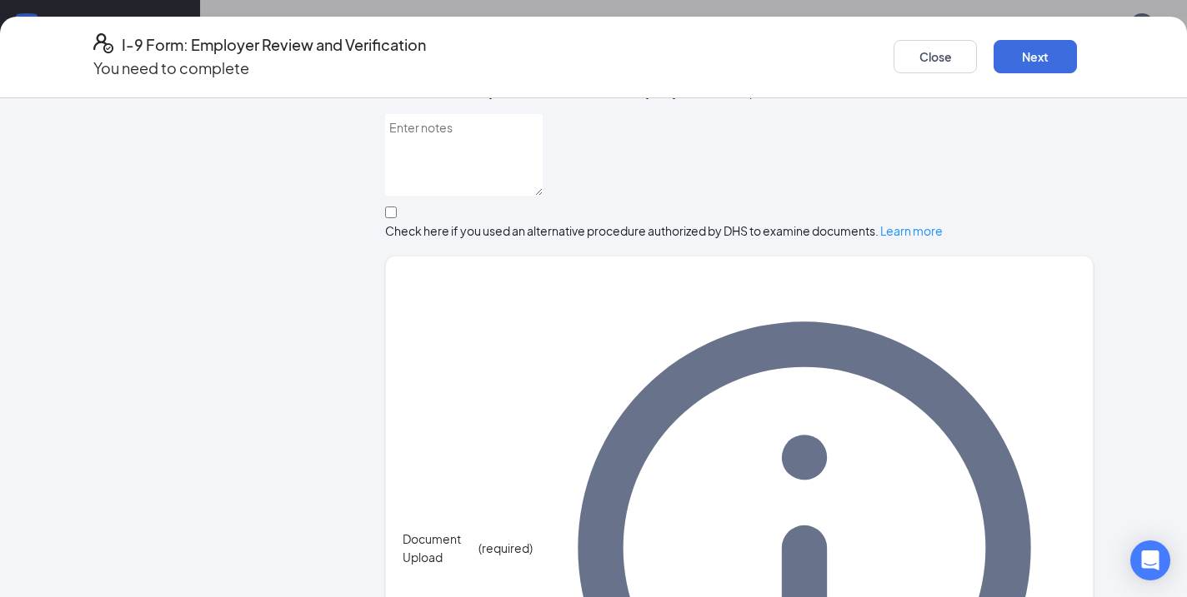
type input "United States Department of State"
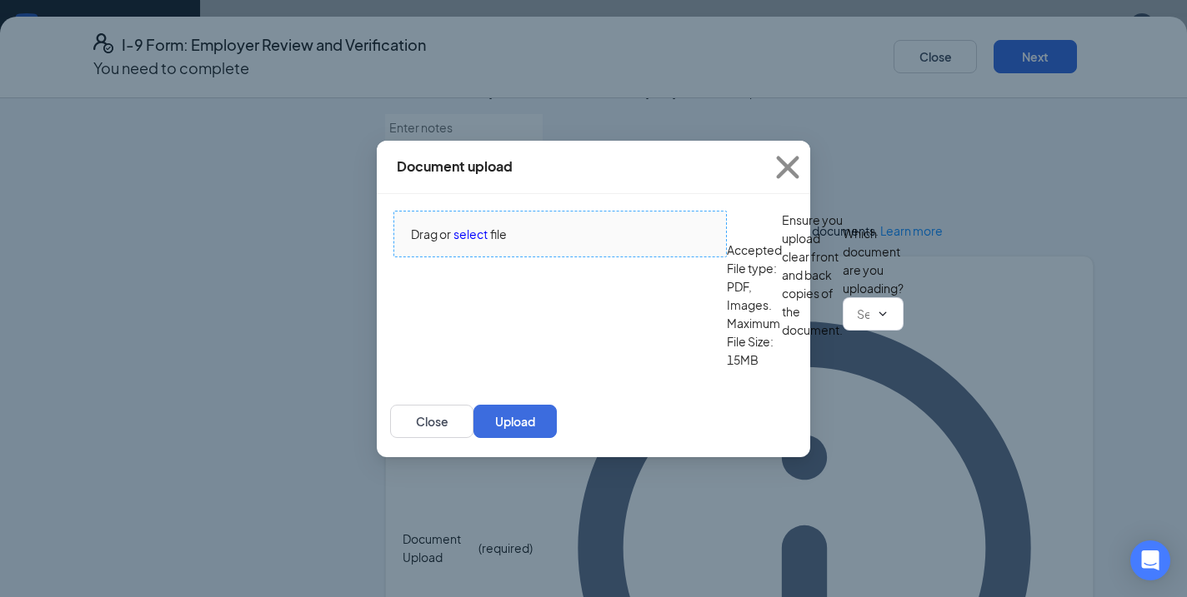
click at [477, 225] on span "select" at bounding box center [470, 234] width 34 height 18
click at [857, 323] on input "text" at bounding box center [863, 314] width 12 height 18
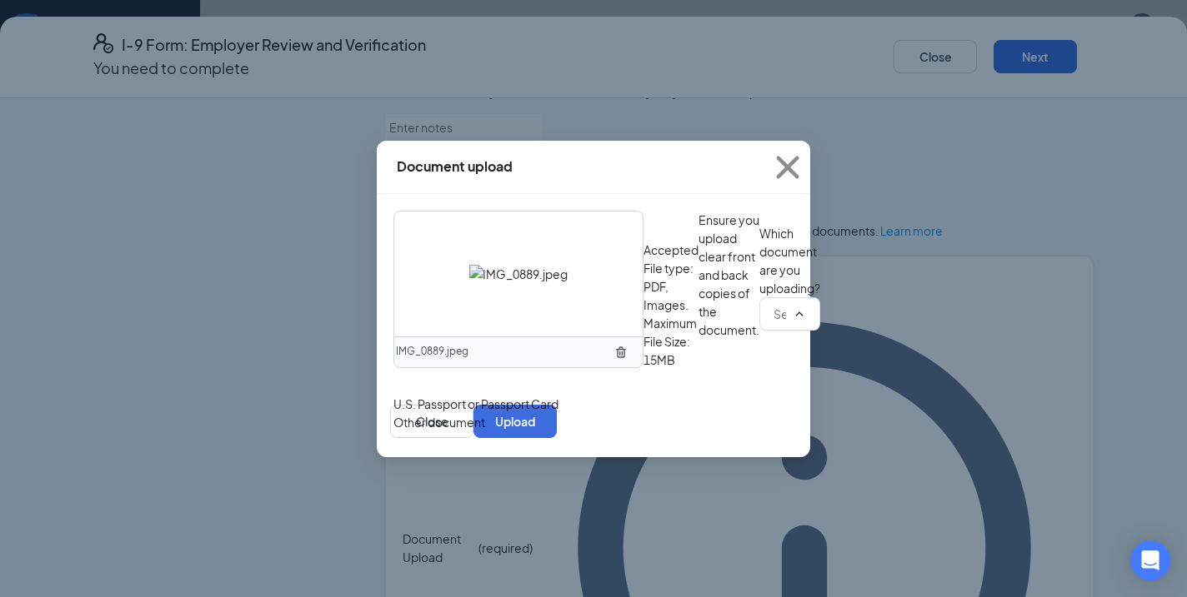
click at [558, 413] on div "U.S. Passport or Passport Card" at bounding box center [475, 404] width 165 height 18
type input "U.S. Passport or Passport Card"
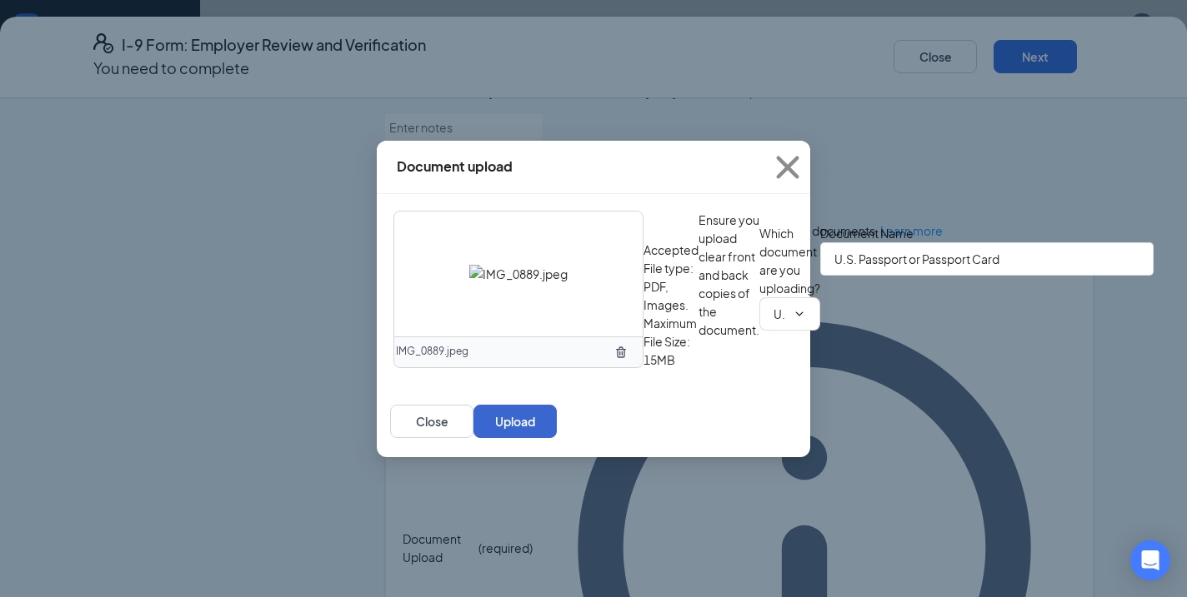
click at [557, 438] on button "Upload" at bounding box center [514, 421] width 83 height 33
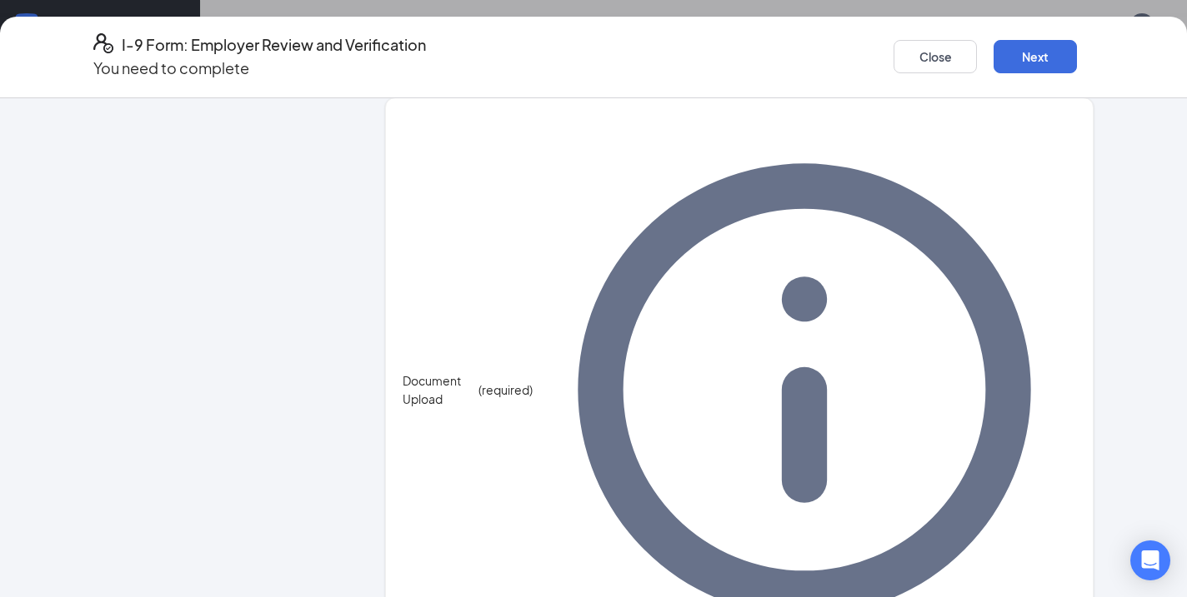
scroll to position [697, 0]
click at [1017, 40] on button "Next" at bounding box center [1034, 56] width 83 height 33
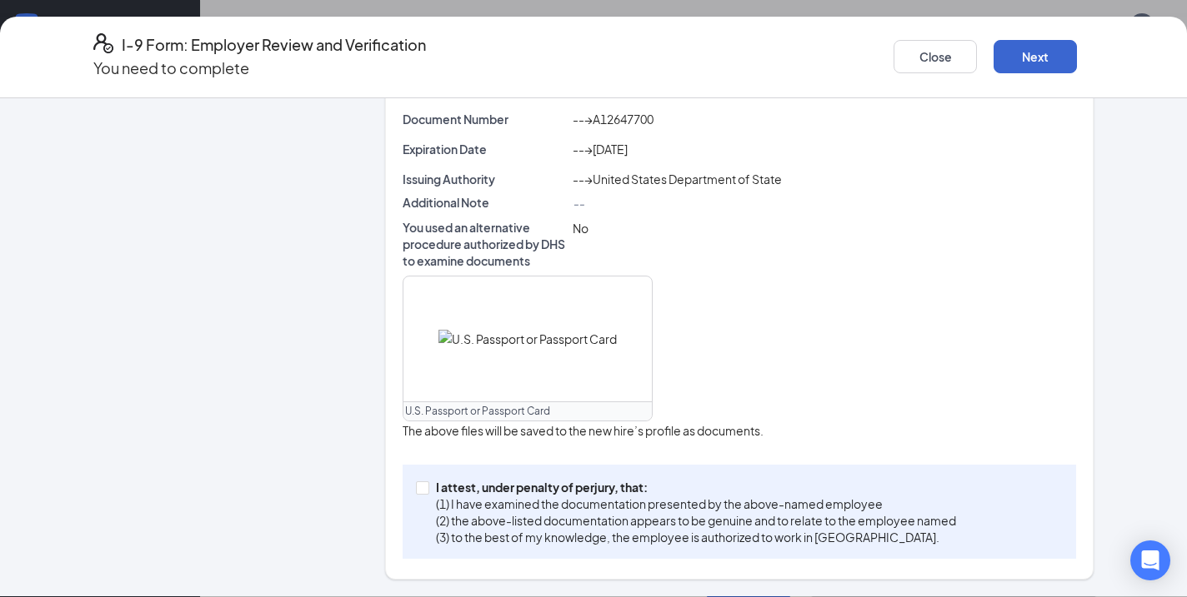
scroll to position [532, 0]
click at [463, 500] on p "(1) I have examined the documentation presented by the above-named employee" at bounding box center [696, 504] width 520 height 17
click at [427, 493] on input "I attest, under penalty of [PERSON_NAME], that: (1) I have examined the documen…" at bounding box center [422, 488] width 12 height 12
checkbox input "true"
click at [1022, 47] on button "Next" at bounding box center [1034, 56] width 83 height 33
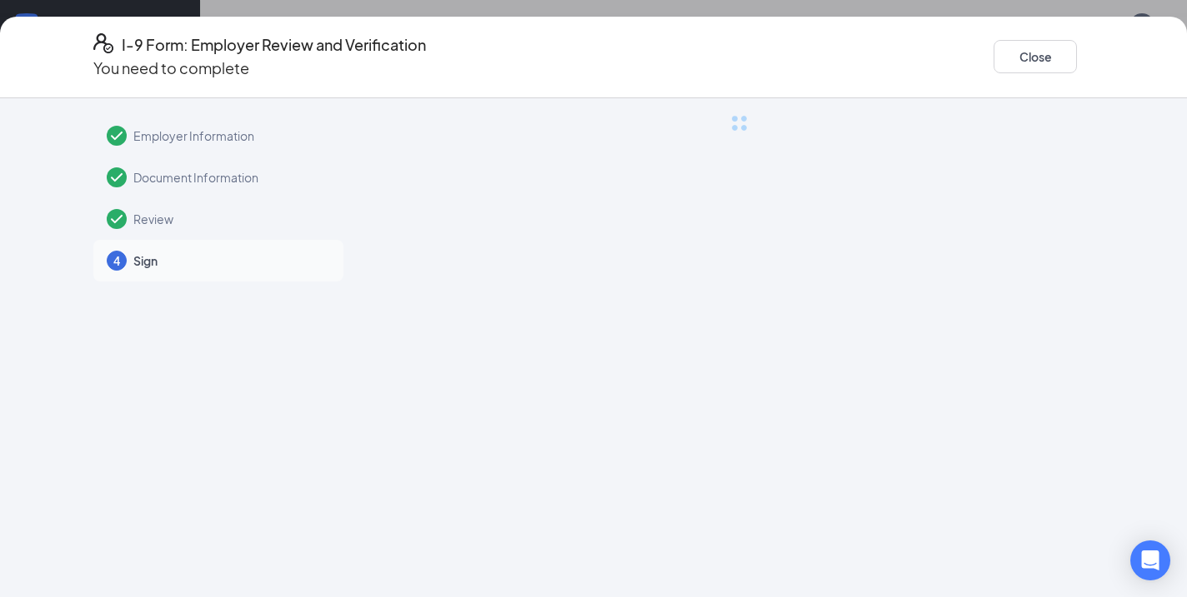
scroll to position [0, 0]
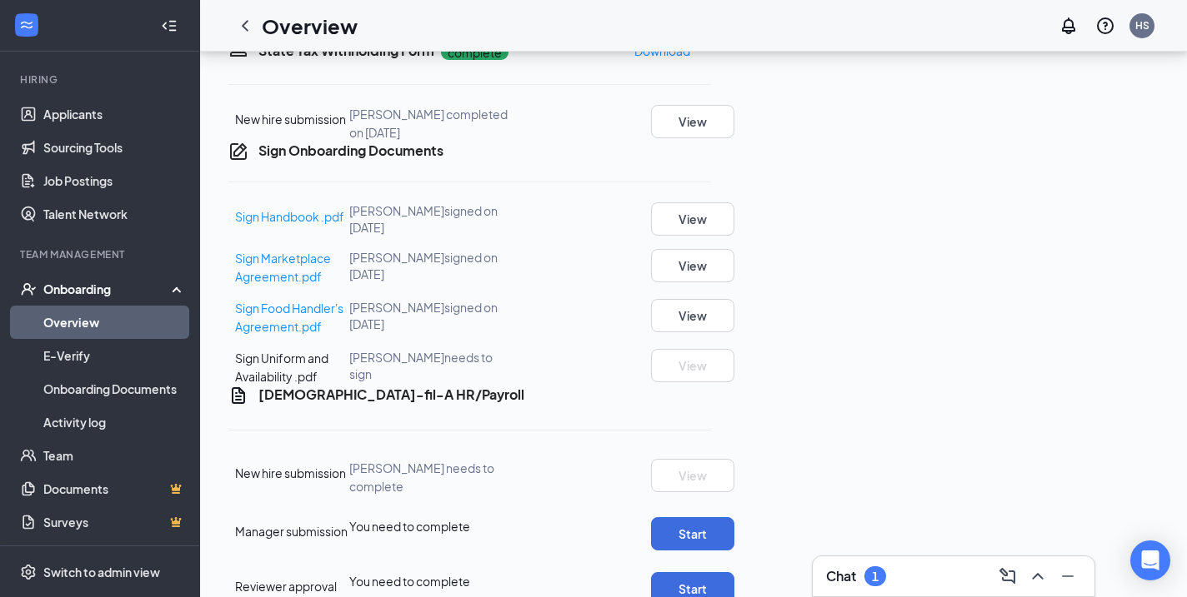
click at [734, 34] on button "Start" at bounding box center [692, 17] width 83 height 33
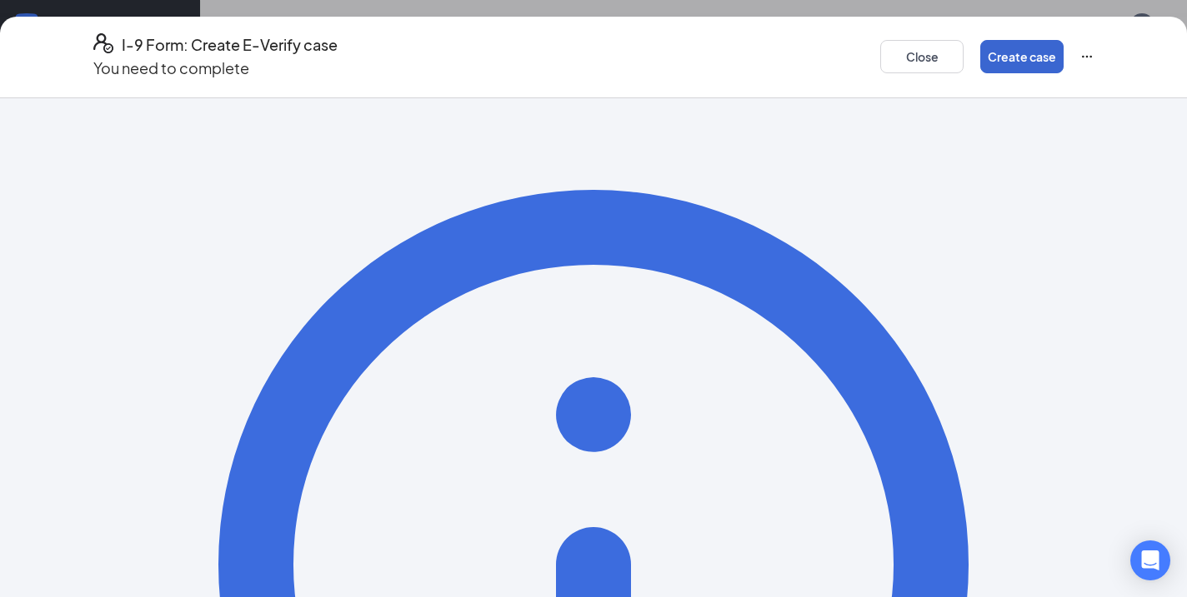
click at [993, 47] on button "Create case" at bounding box center [1021, 56] width 83 height 33
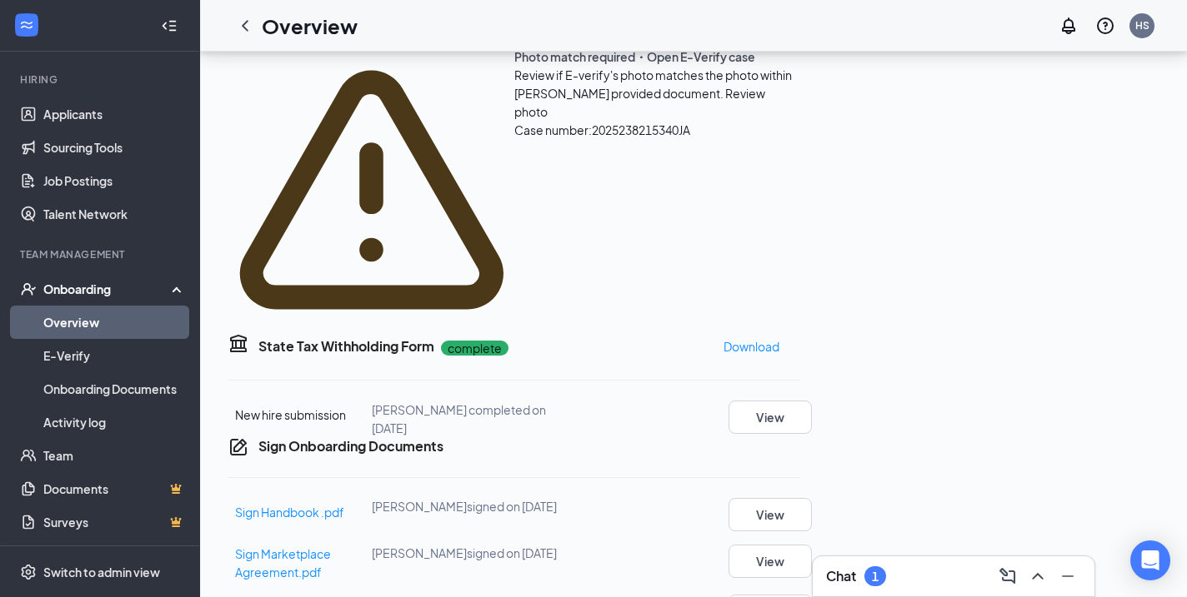
click at [765, 119] on span "Review photo" at bounding box center [639, 102] width 251 height 33
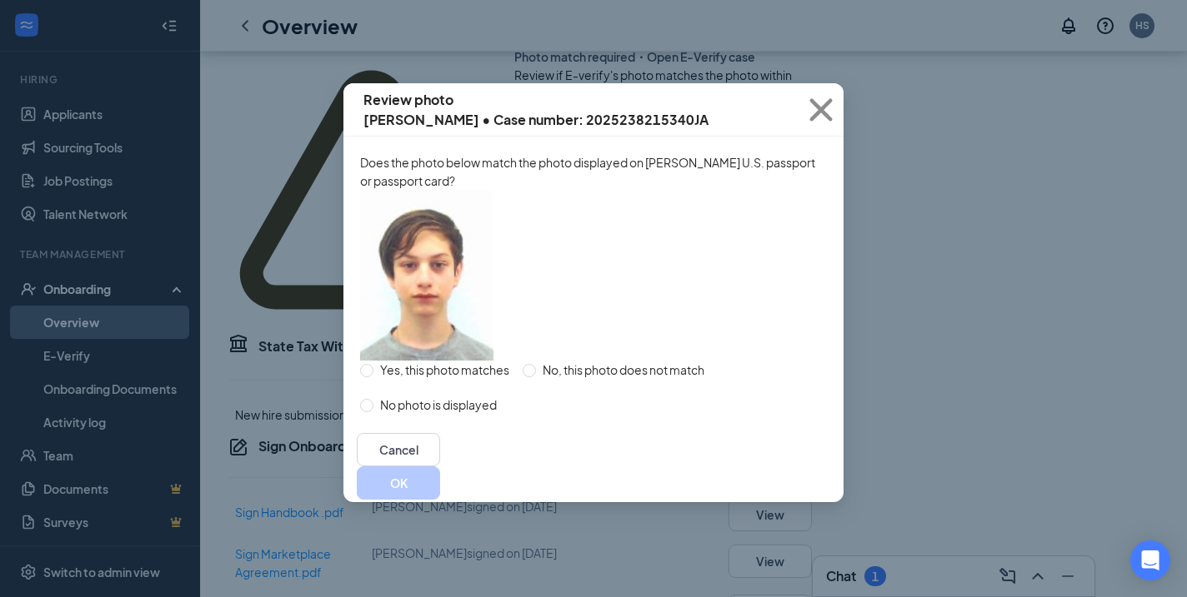
click at [447, 379] on span "Yes, this photo matches" at bounding box center [444, 370] width 142 height 18
click at [373, 377] on input "Yes, this photo matches" at bounding box center [366, 370] width 13 height 13
radio input "true"
click at [440, 500] on button "OK" at bounding box center [398, 483] width 83 height 33
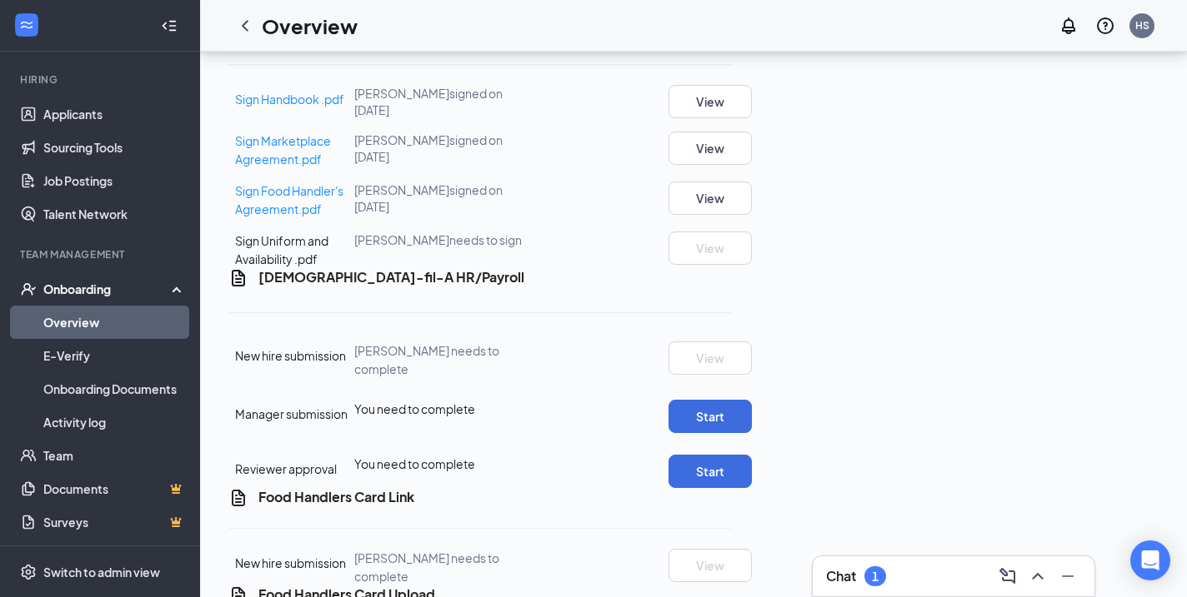
scroll to position [957, 0]
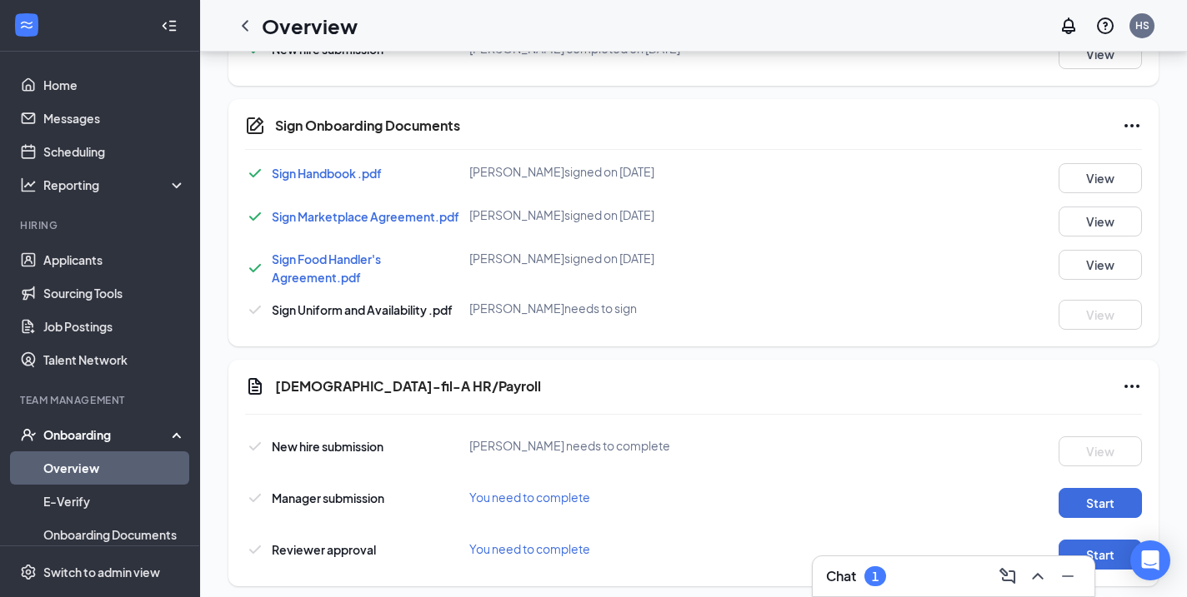
scroll to position [911, 0]
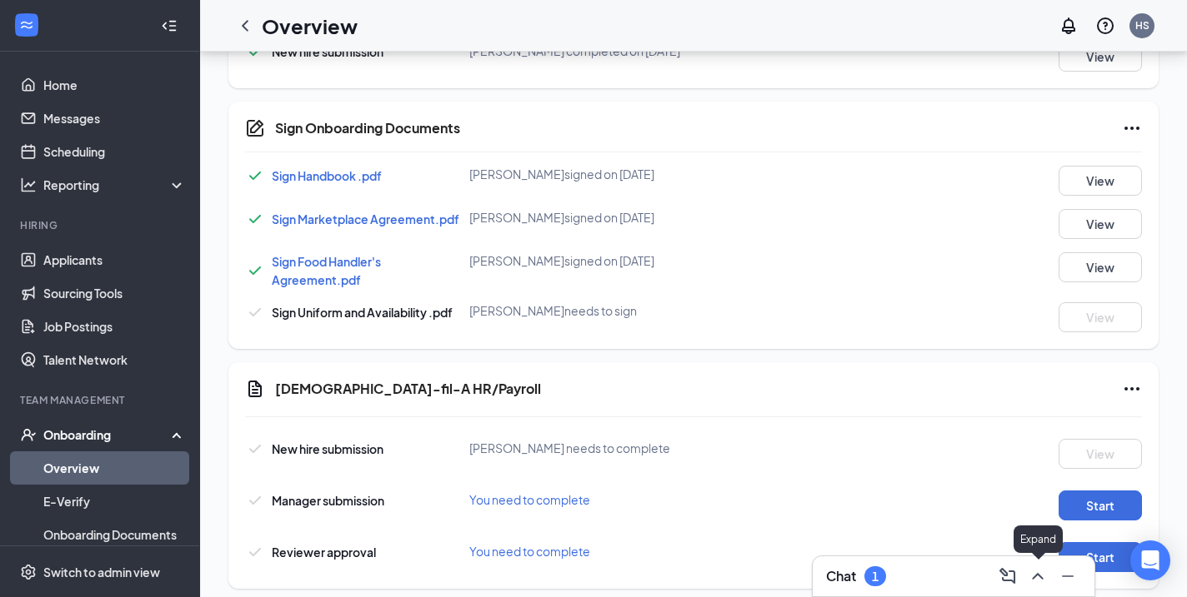
click at [1041, 574] on icon "ChevronUp" at bounding box center [1037, 577] width 20 height 20
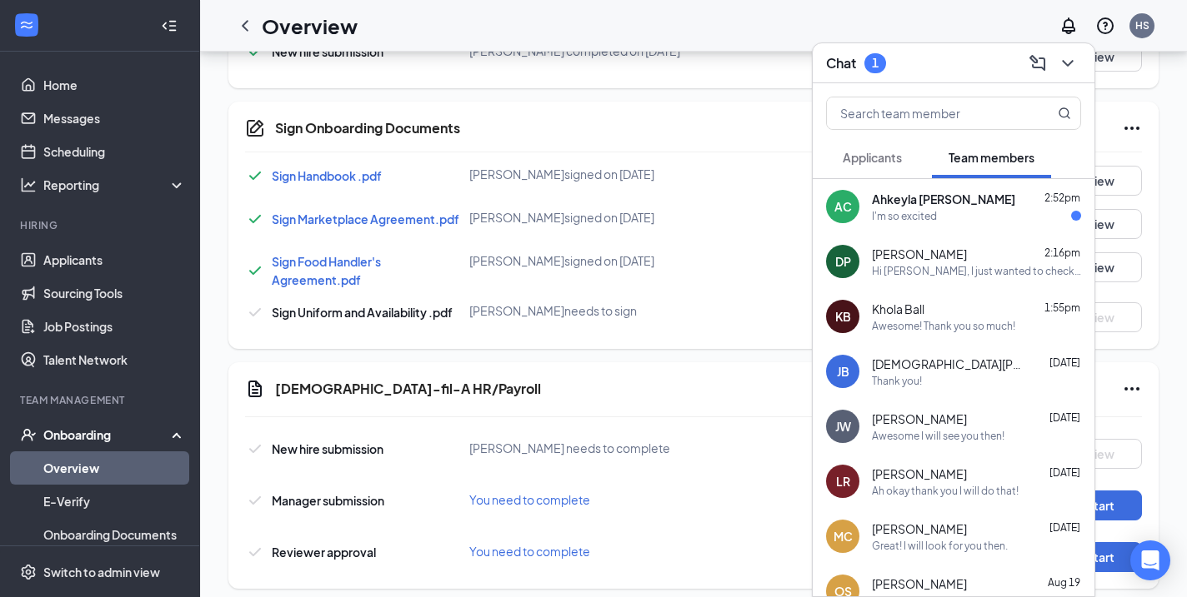
click at [962, 207] on div "Ahkeyla clower 2:52pm I'm so excited" at bounding box center [976, 207] width 209 height 32
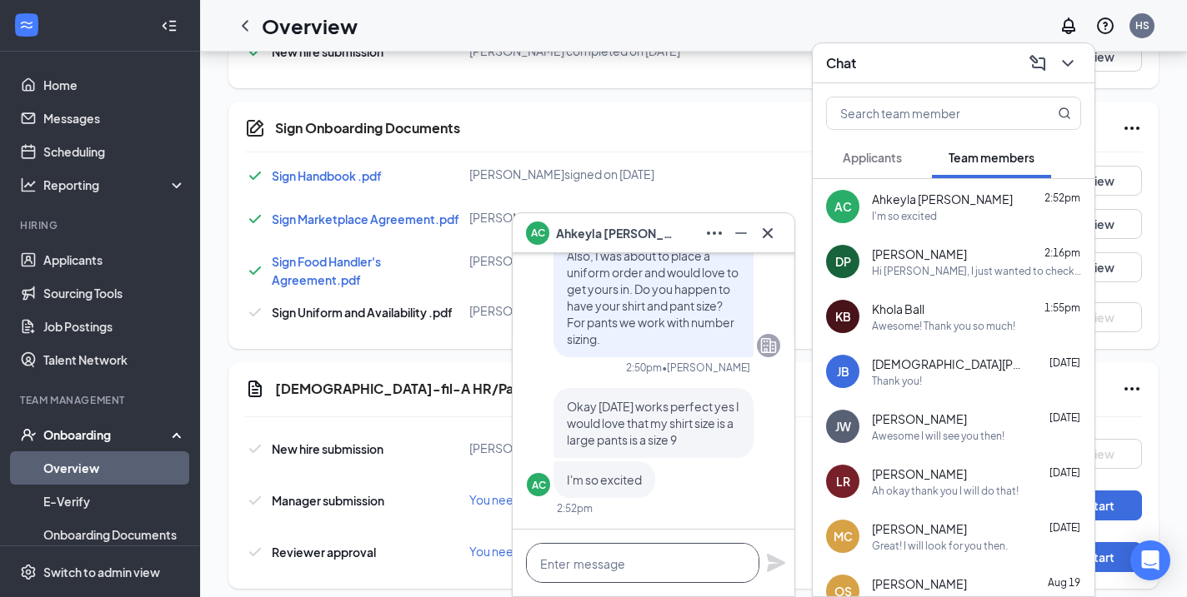
click at [646, 567] on textarea at bounding box center [642, 563] width 233 height 40
click at [1073, 56] on icon "ChevronDown" at bounding box center [1067, 63] width 20 height 20
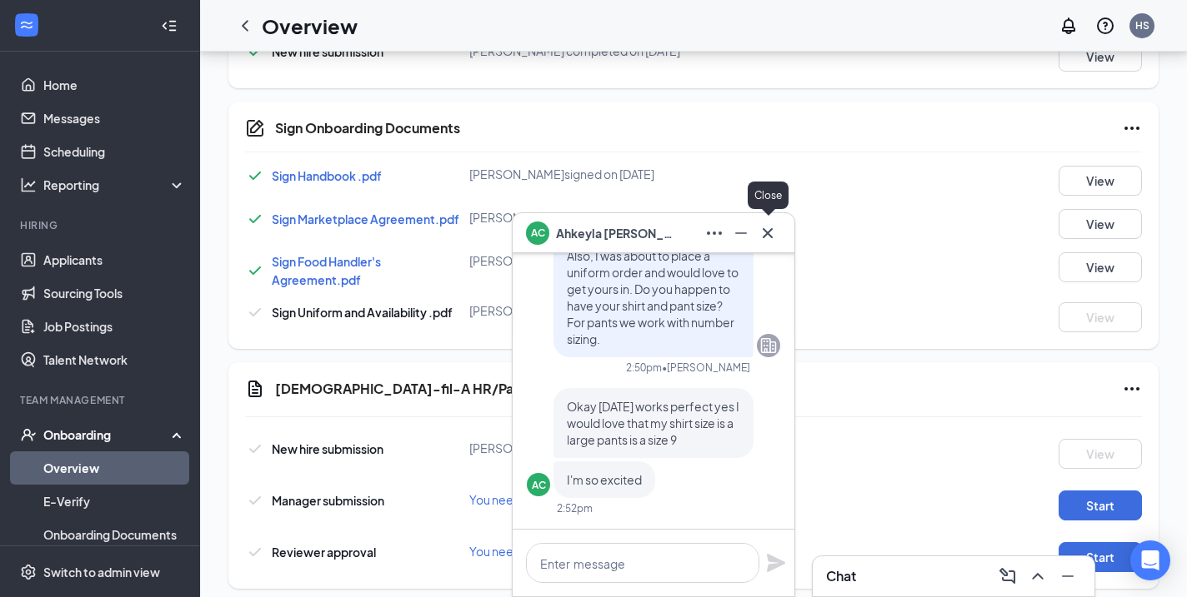
click at [767, 231] on icon "Cross" at bounding box center [767, 233] width 20 height 20
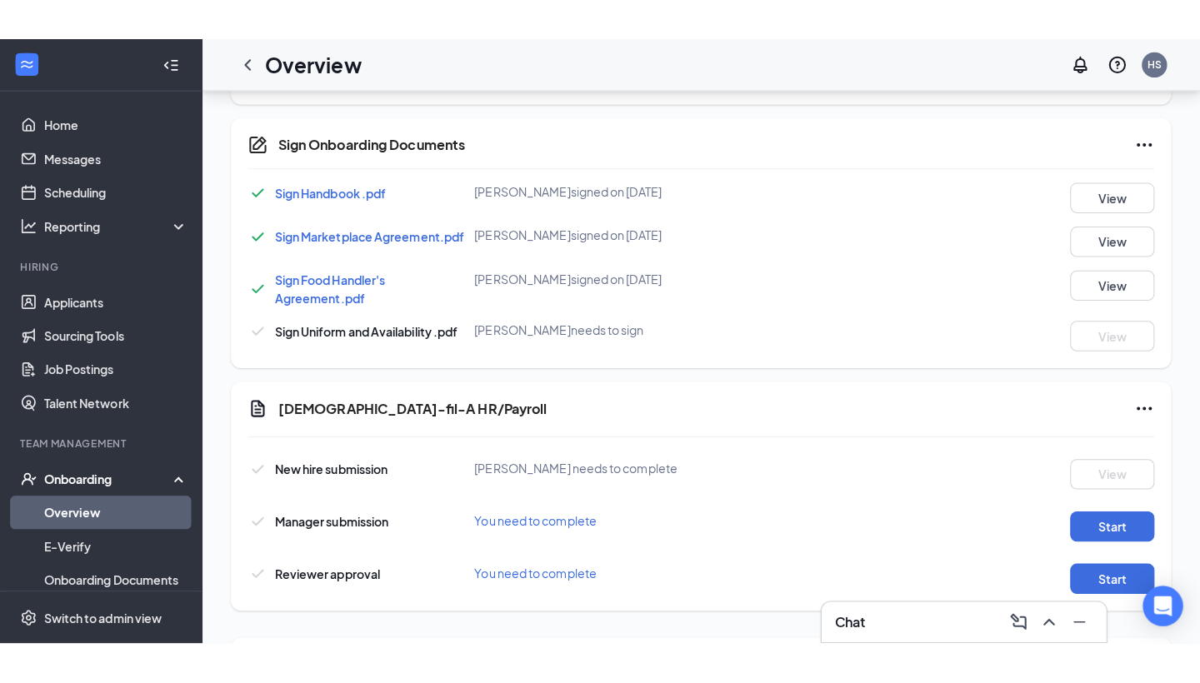
scroll to position [955, 0]
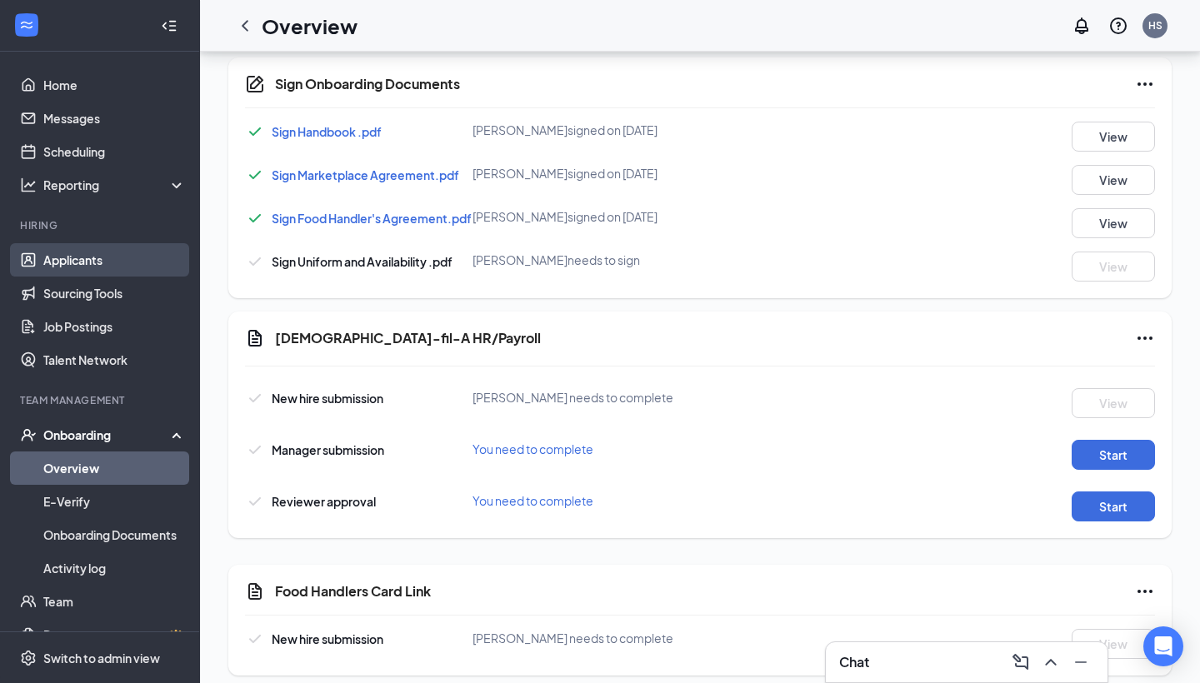
click at [101, 267] on link "Applicants" at bounding box center [114, 259] width 142 height 33
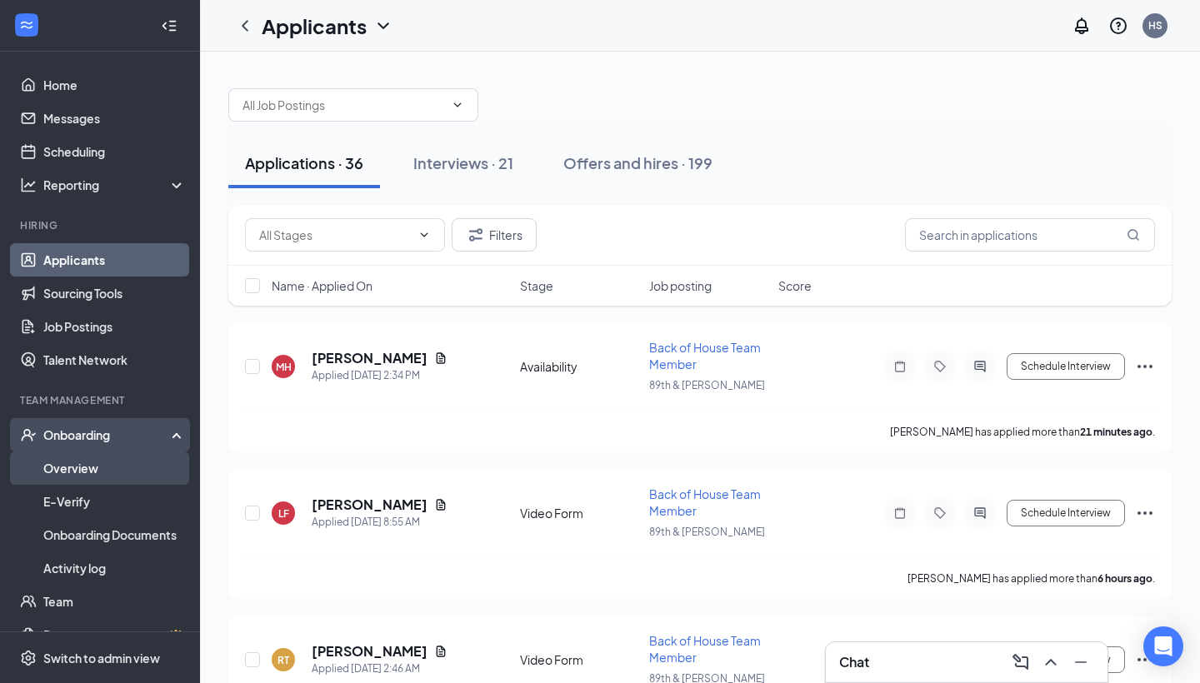
click at [102, 460] on link "Overview" at bounding box center [114, 468] width 142 height 33
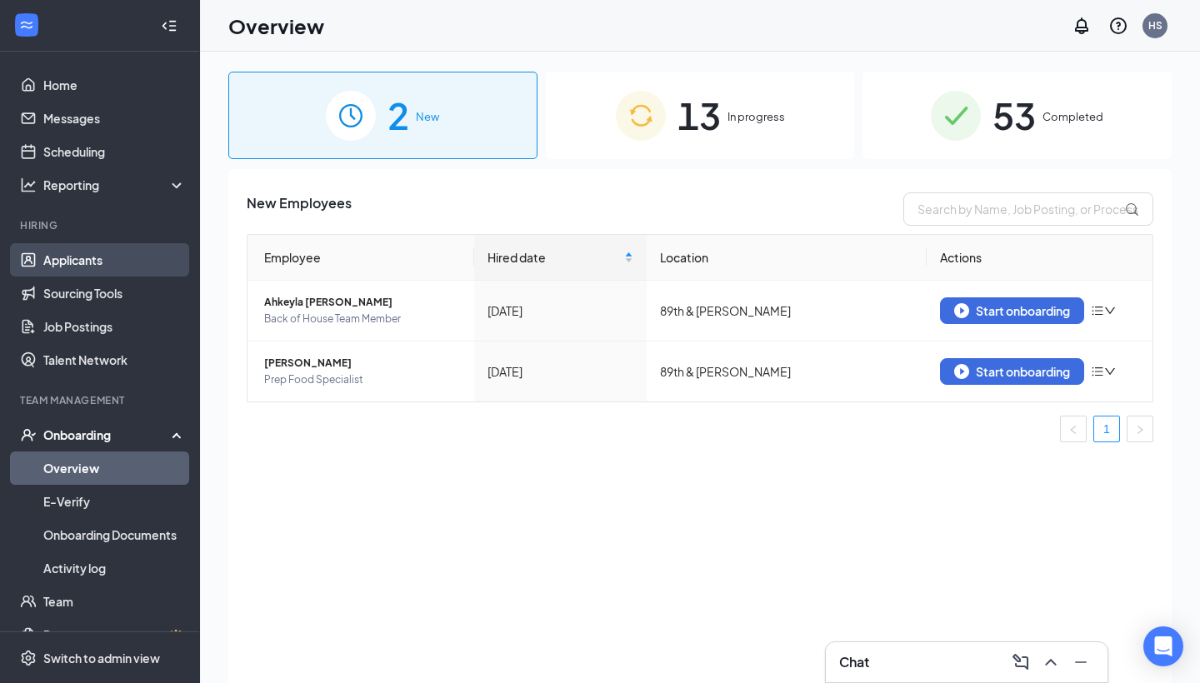
click at [64, 267] on link "Applicants" at bounding box center [114, 259] width 142 height 33
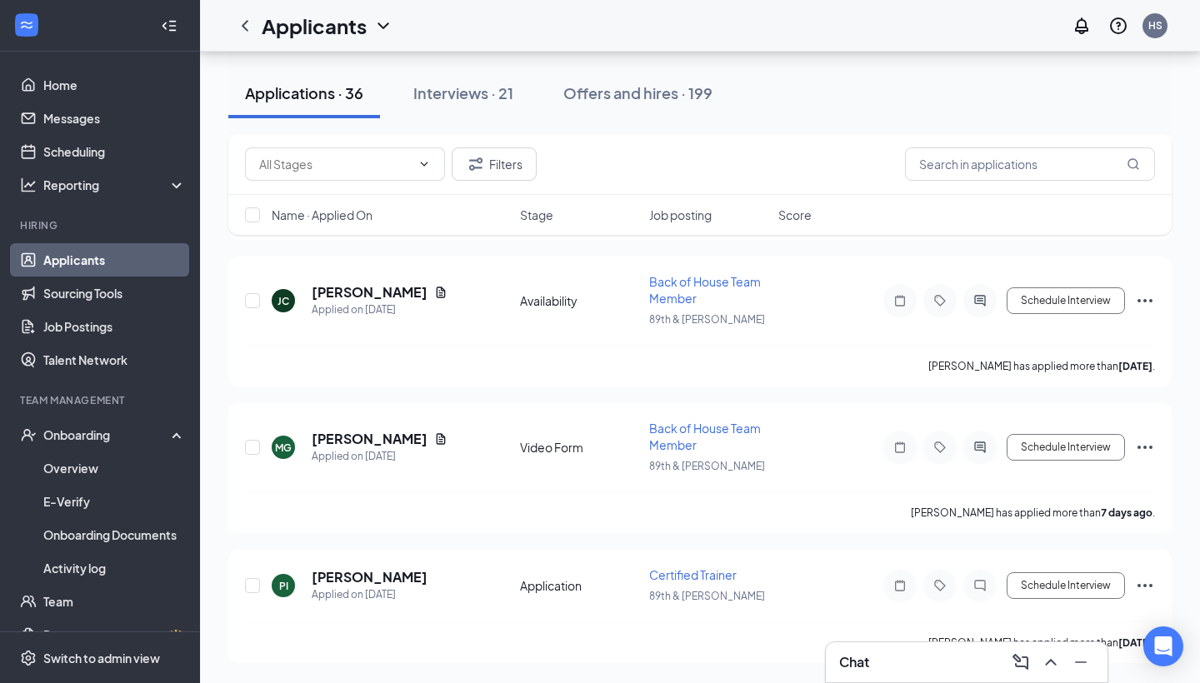
scroll to position [4722, 0]
click at [357, 441] on h5 "[PERSON_NAME]" at bounding box center [370, 439] width 116 height 18
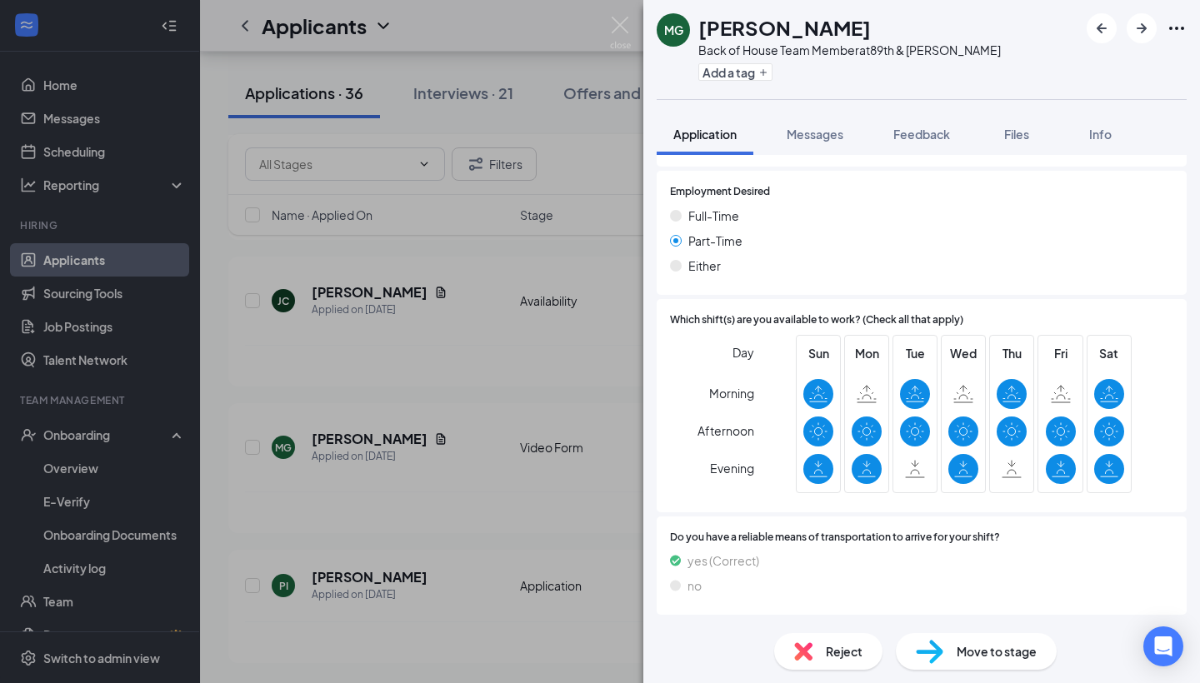
scroll to position [1082, 0]
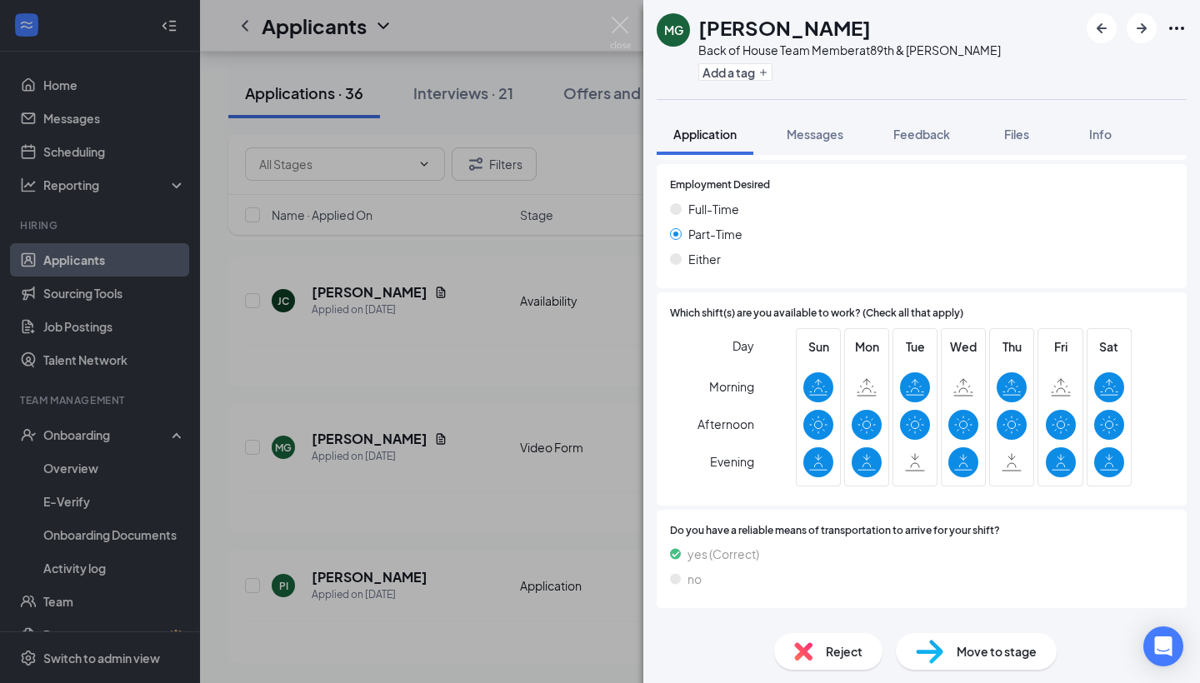
click at [817, 597] on div "Reject" at bounding box center [828, 651] width 108 height 37
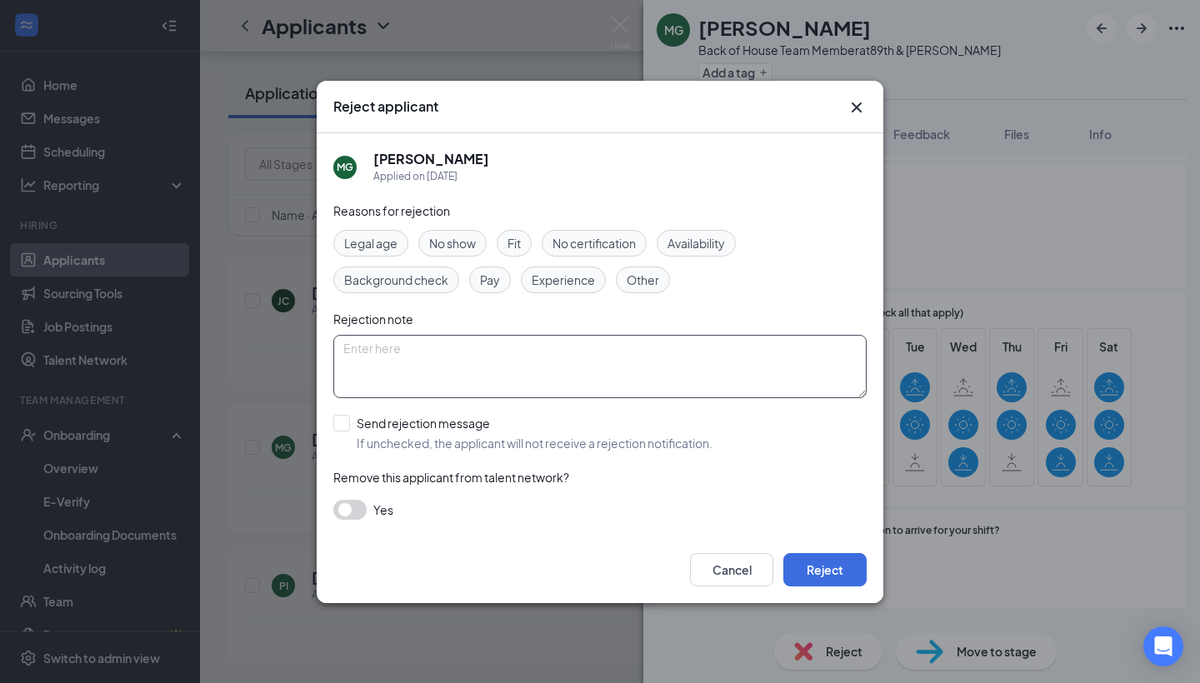
click at [693, 384] on textarea at bounding box center [599, 366] width 533 height 63
click at [812, 557] on button "Reject" at bounding box center [824, 569] width 83 height 33
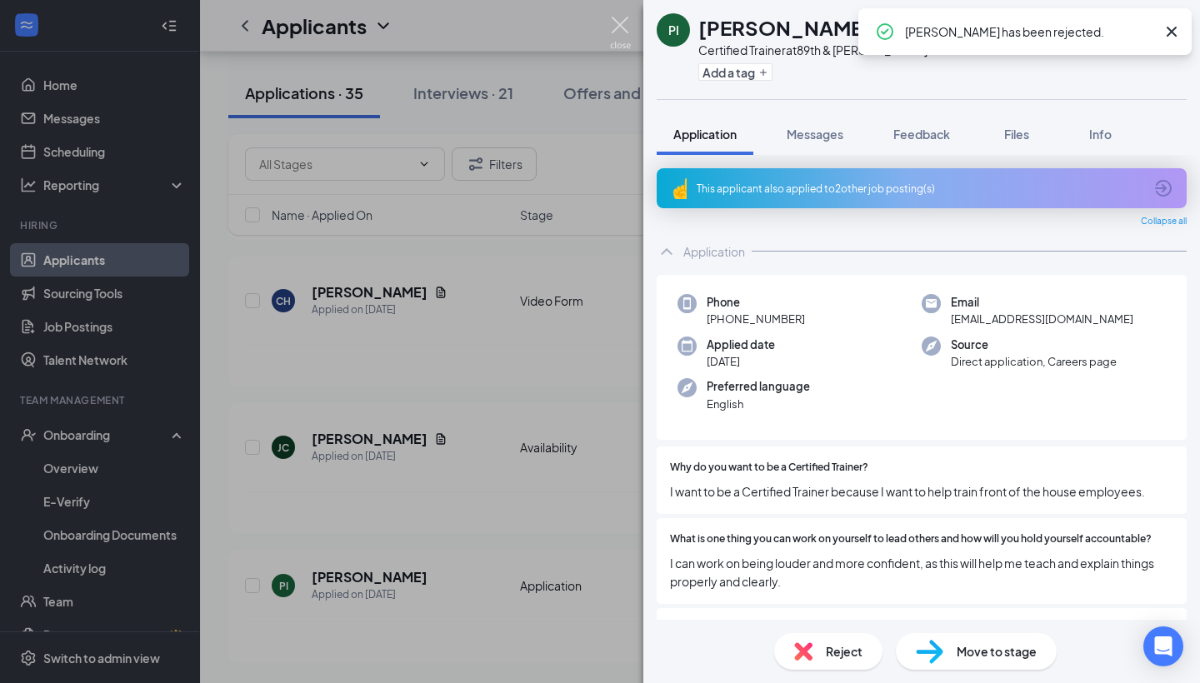
scroll to position [4576, 0]
click at [614, 31] on img at bounding box center [620, 33] width 21 height 32
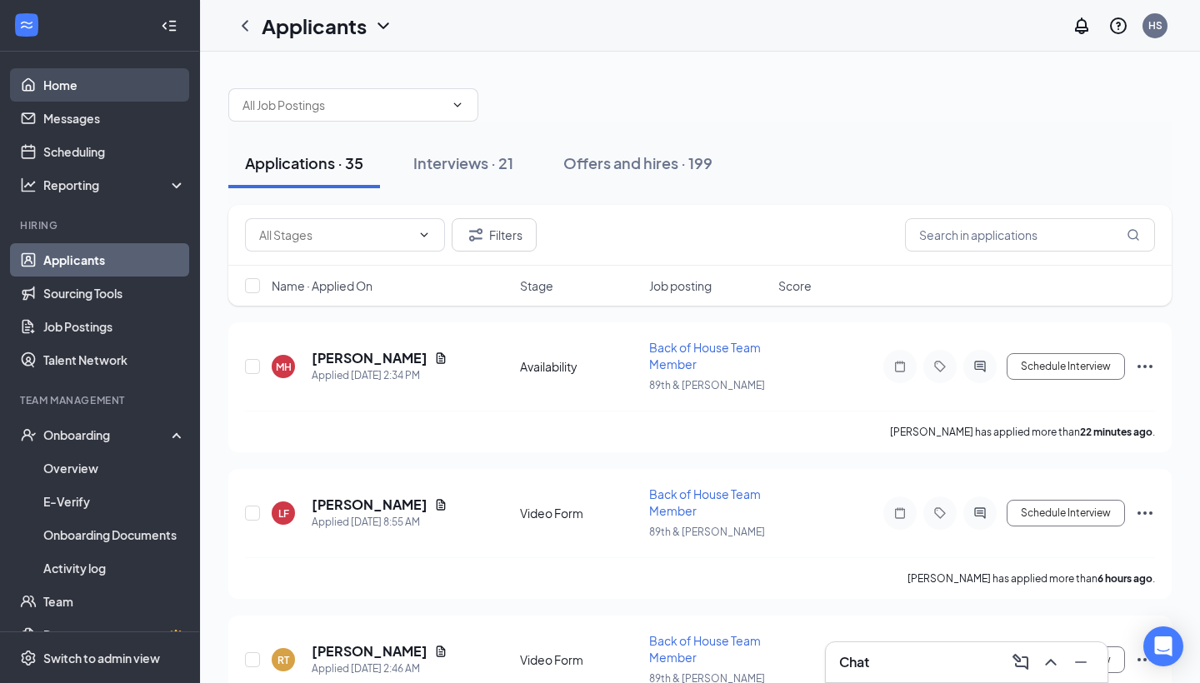
click at [75, 87] on link "Home" at bounding box center [114, 84] width 142 height 33
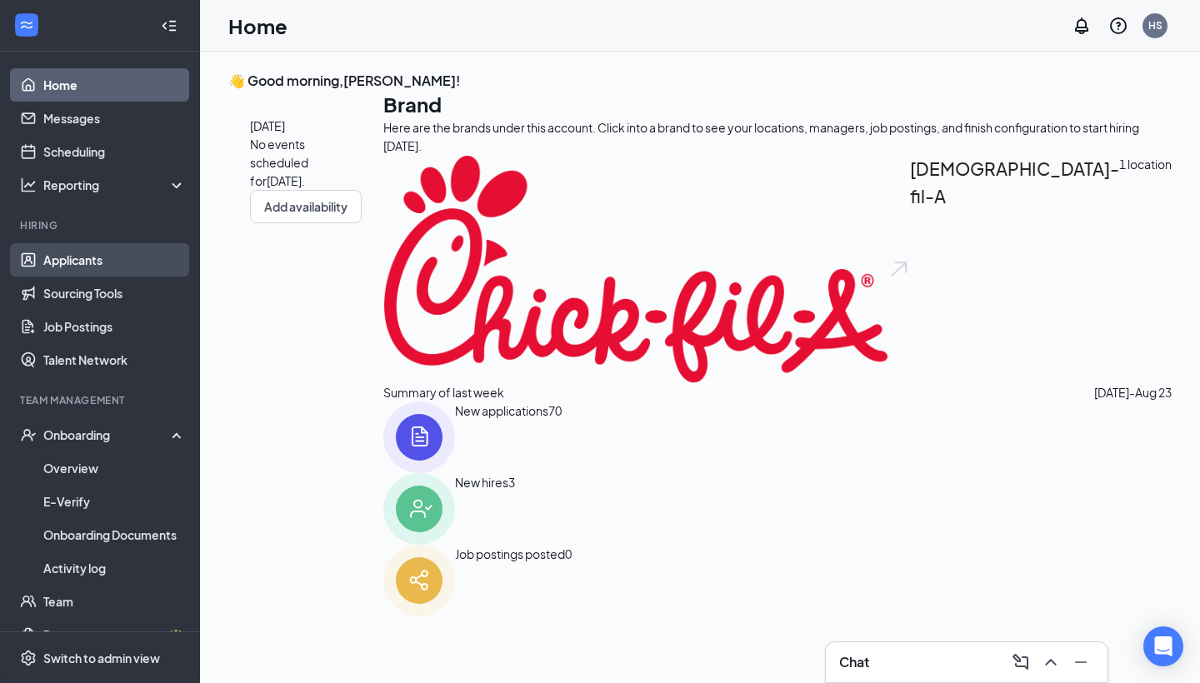
click at [96, 260] on link "Applicants" at bounding box center [114, 259] width 142 height 33
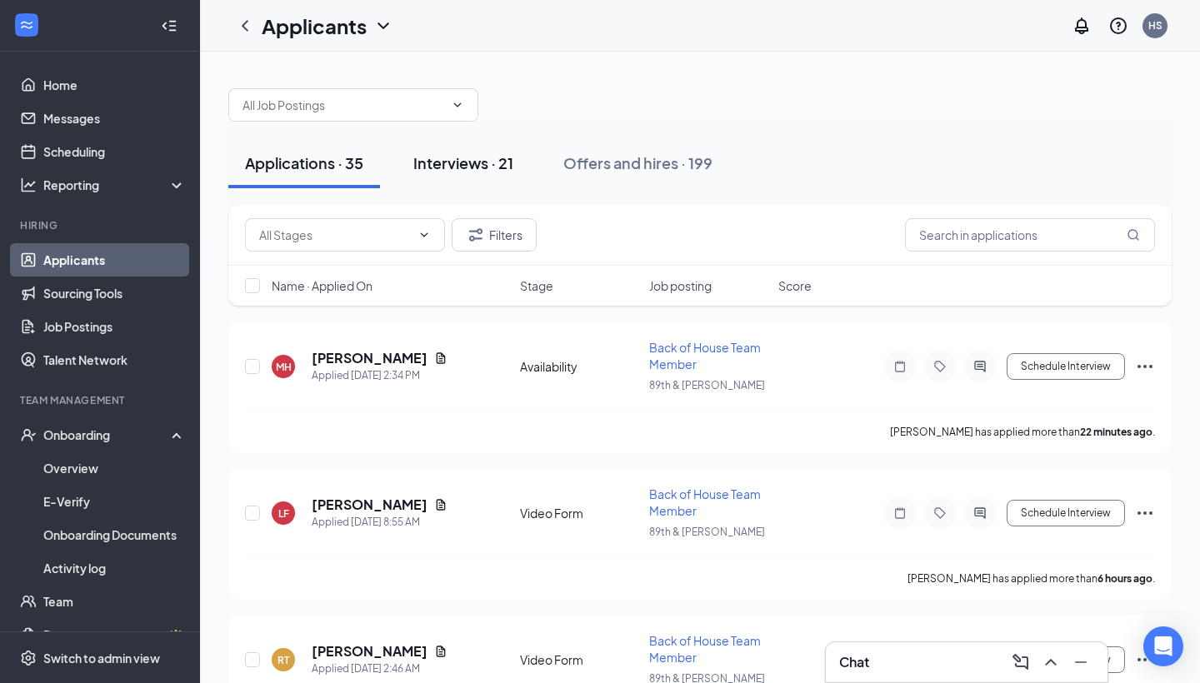
click at [477, 167] on div "Interviews · 21" at bounding box center [463, 162] width 100 height 21
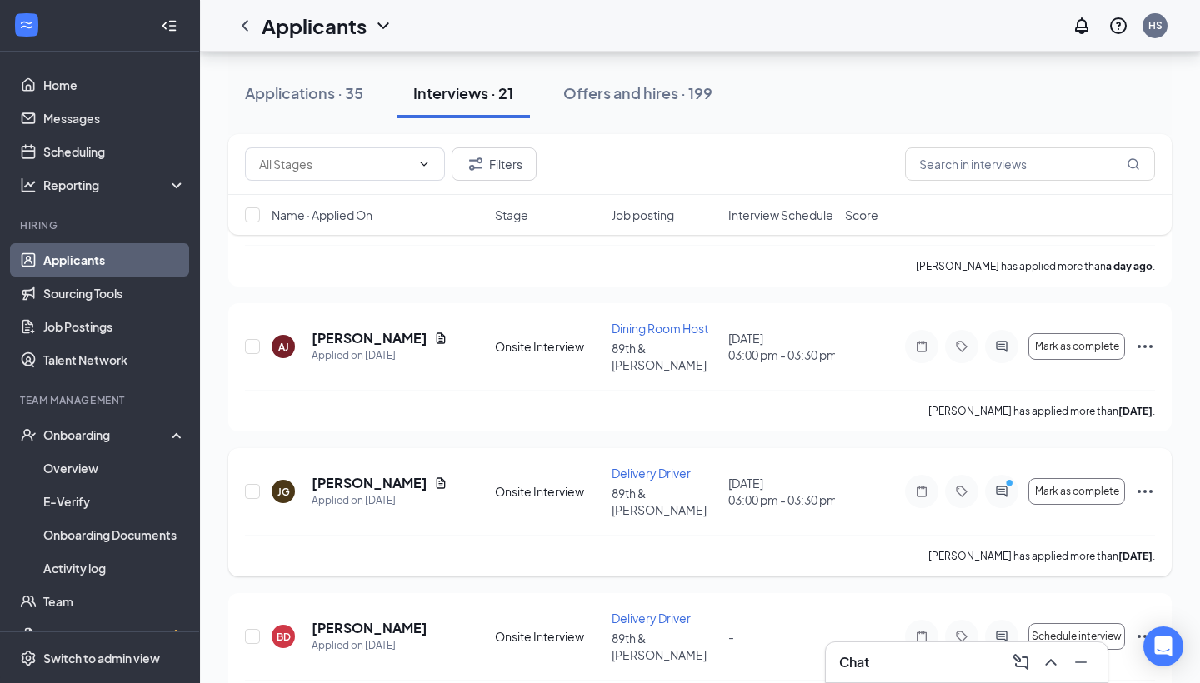
scroll to position [389, 0]
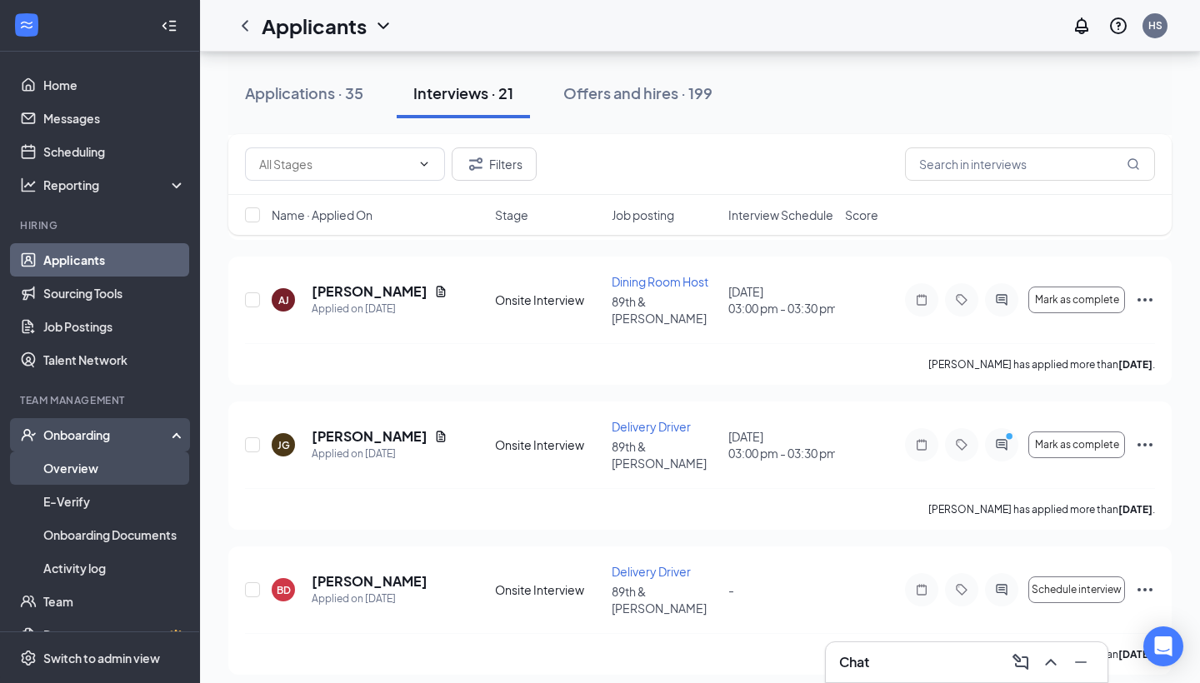
click at [78, 467] on link "Overview" at bounding box center [114, 468] width 142 height 33
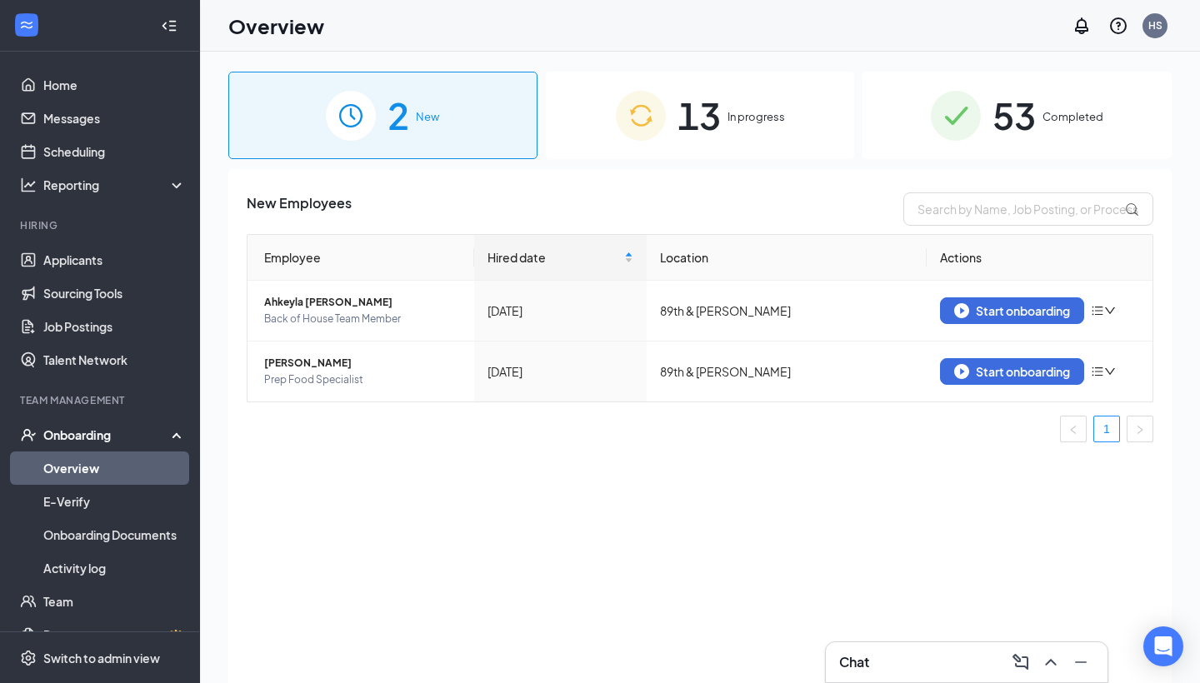
click at [703, 122] on span "13" at bounding box center [698, 115] width 43 height 57
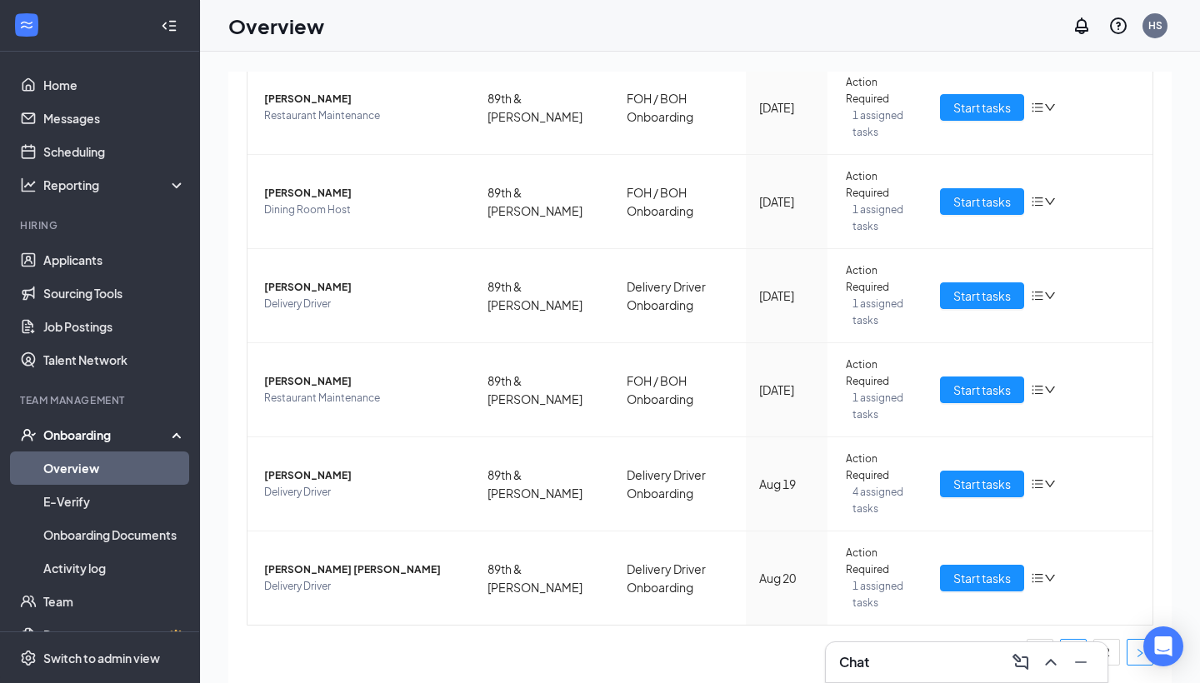
scroll to position [615, 0]
click at [1114, 597] on link "2" at bounding box center [1106, 652] width 25 height 25
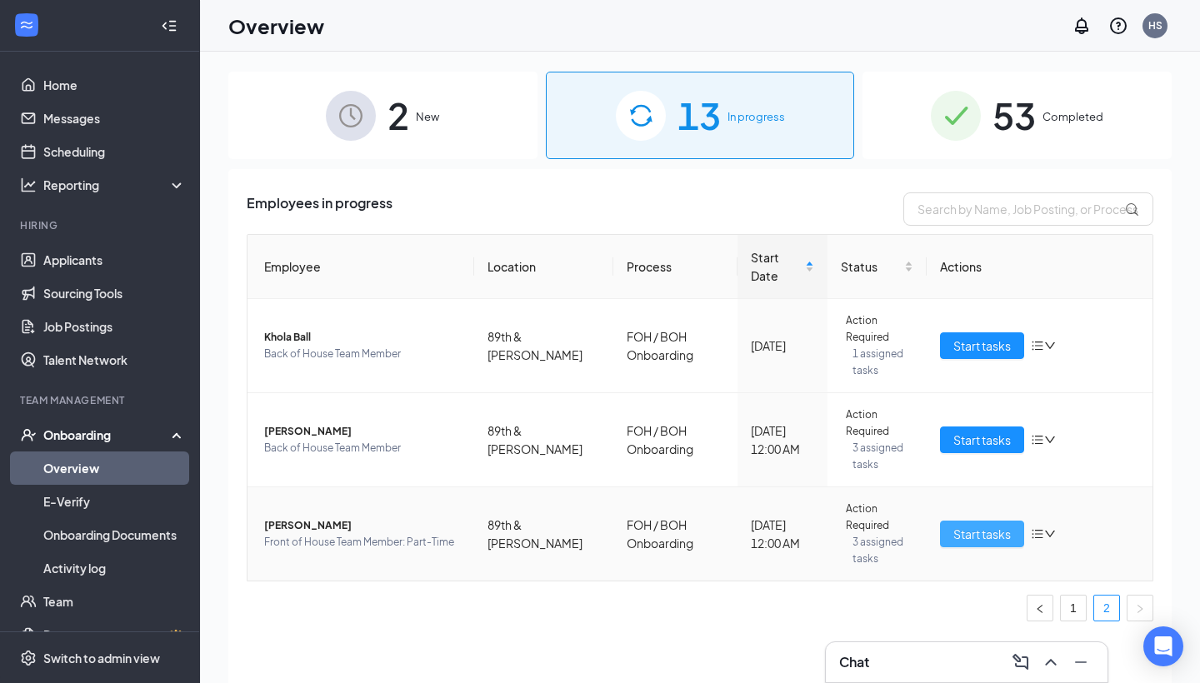
click at [958, 525] on span "Start tasks" at bounding box center [981, 534] width 57 height 18
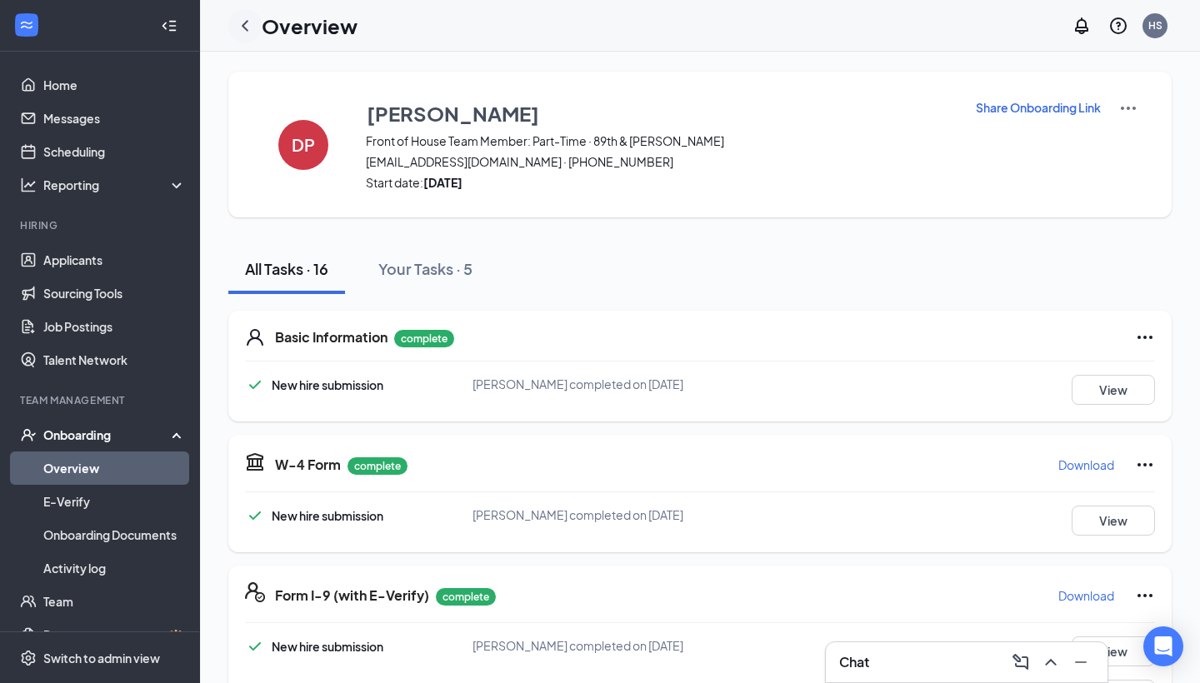
click at [245, 24] on icon "ChevronLeft" at bounding box center [245, 25] width 7 height 11
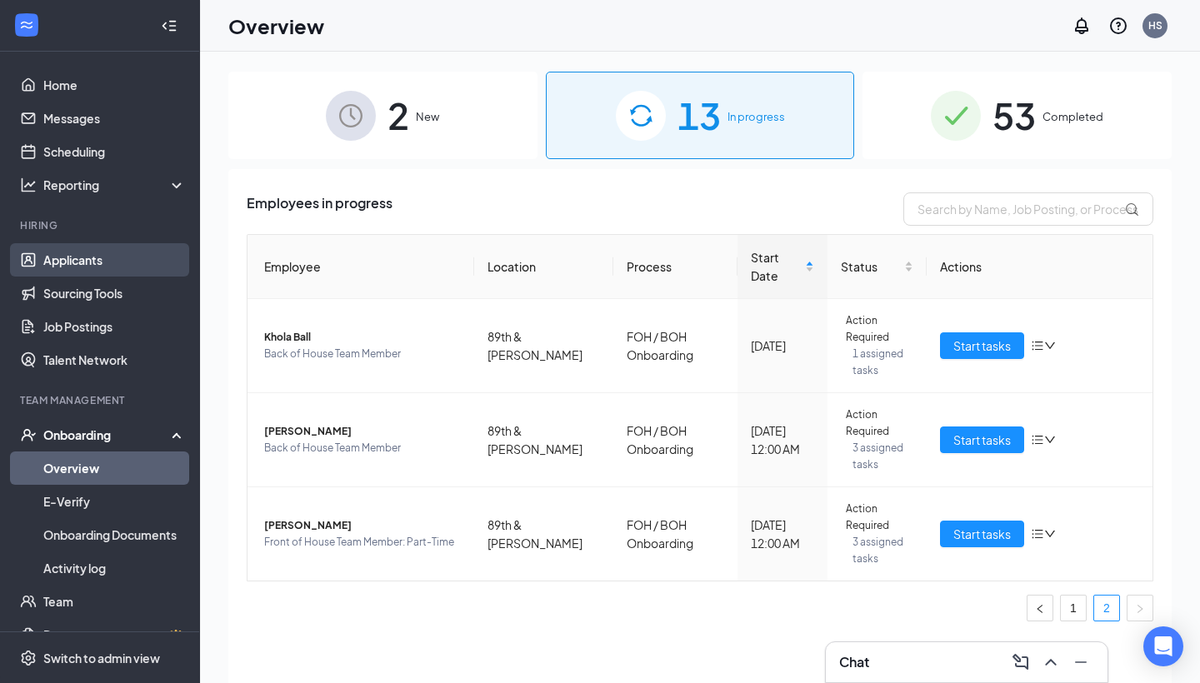
click at [91, 272] on link "Applicants" at bounding box center [114, 259] width 142 height 33
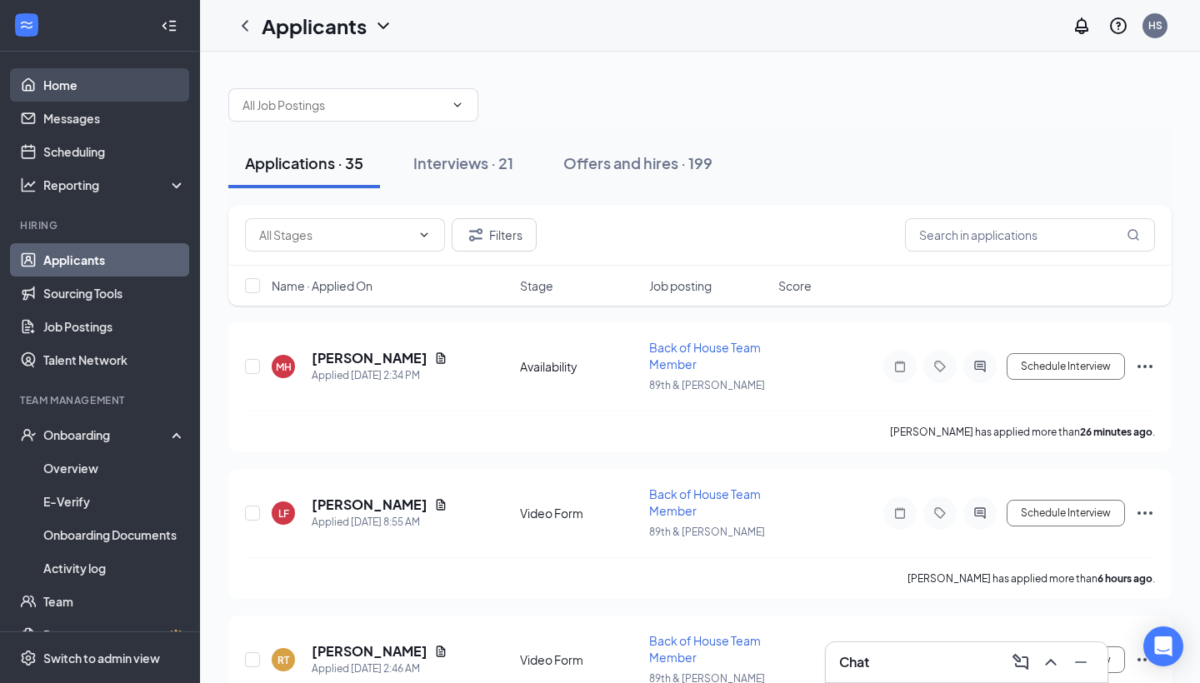
click at [112, 91] on link "Home" at bounding box center [114, 84] width 142 height 33
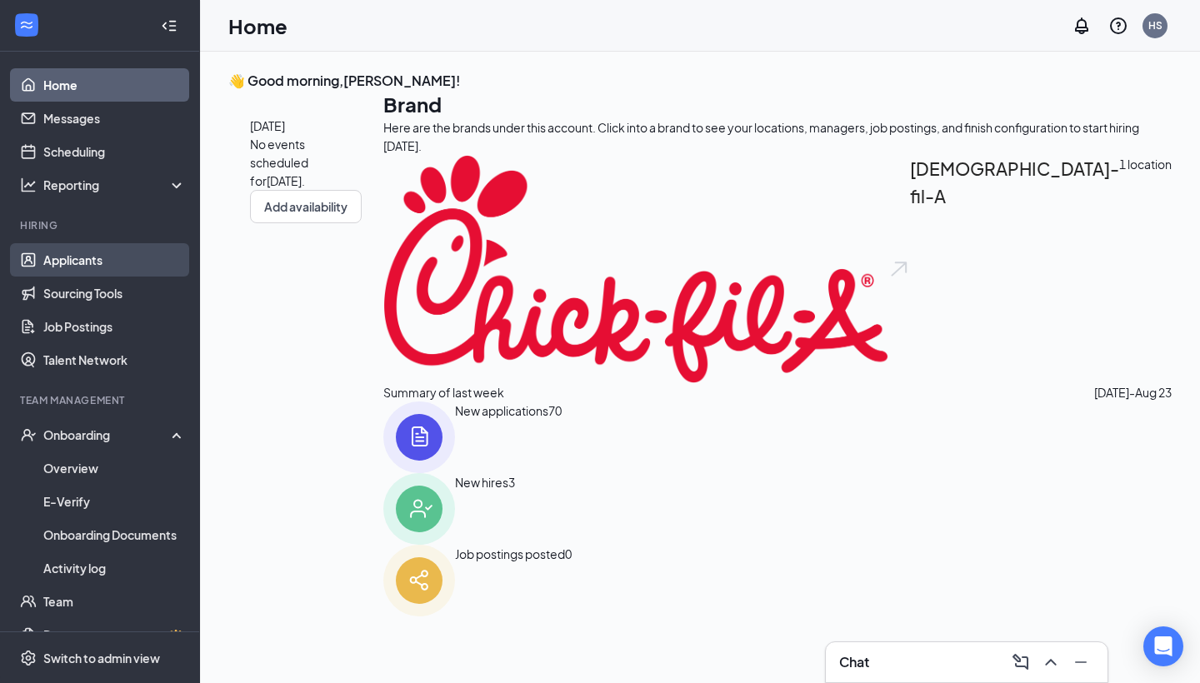
click at [116, 257] on link "Applicants" at bounding box center [114, 259] width 142 height 33
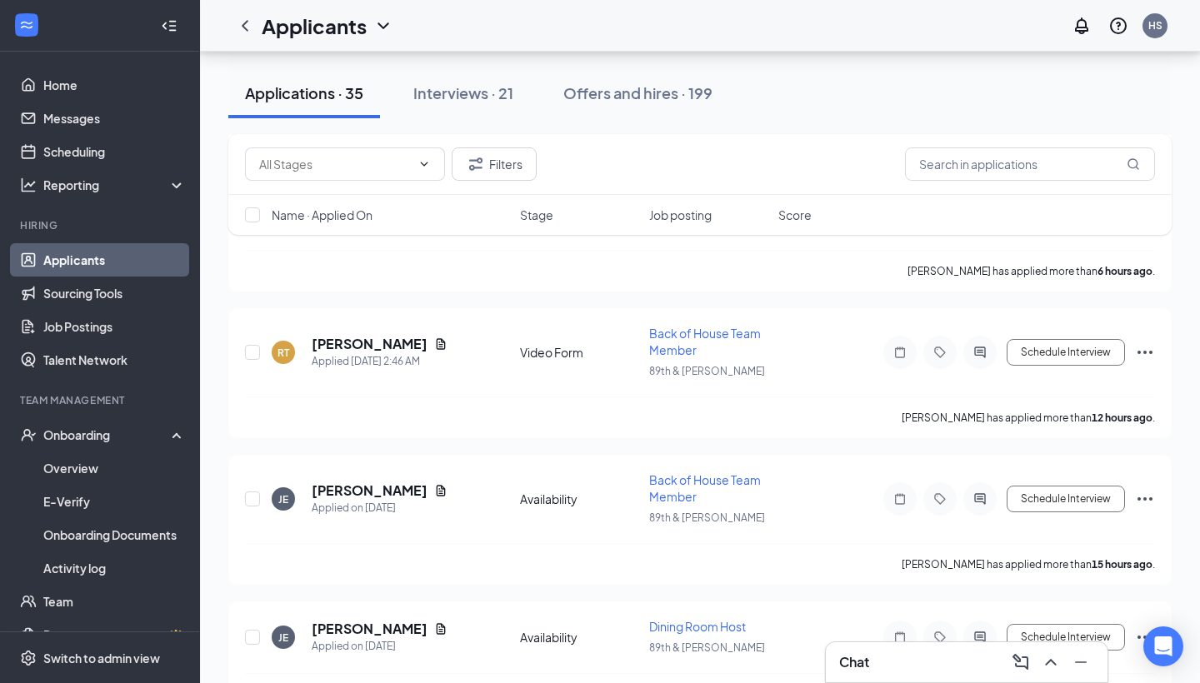
scroll to position [58, 0]
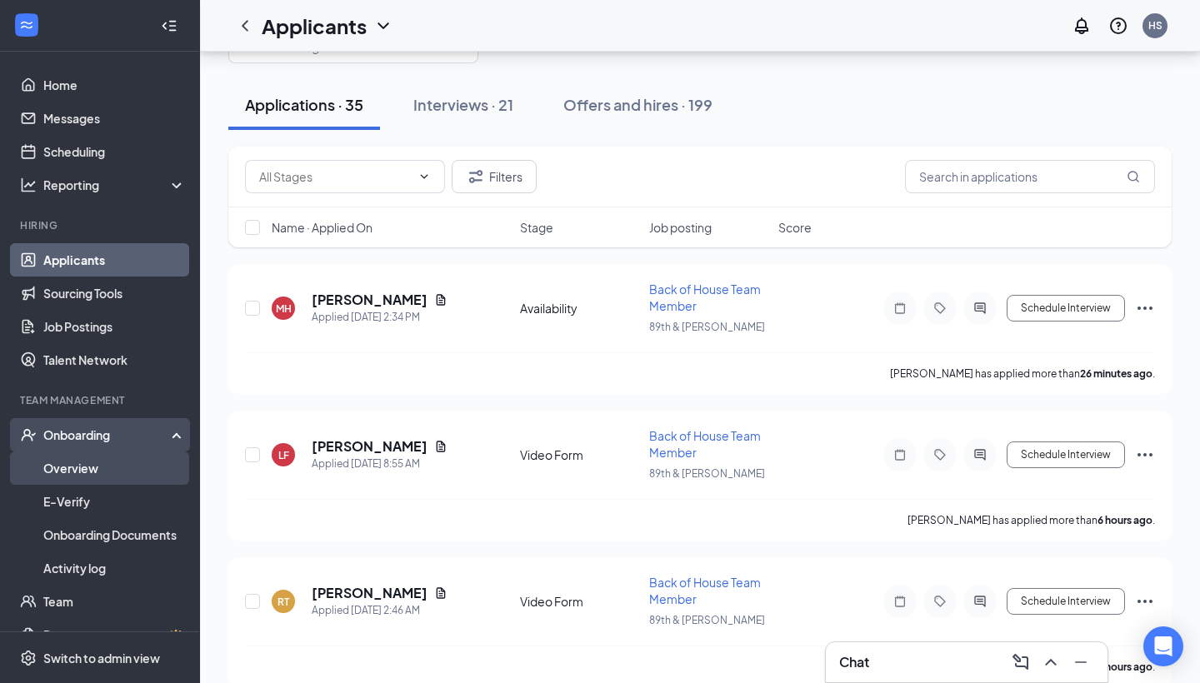
click at [68, 480] on link "Overview" at bounding box center [114, 468] width 142 height 33
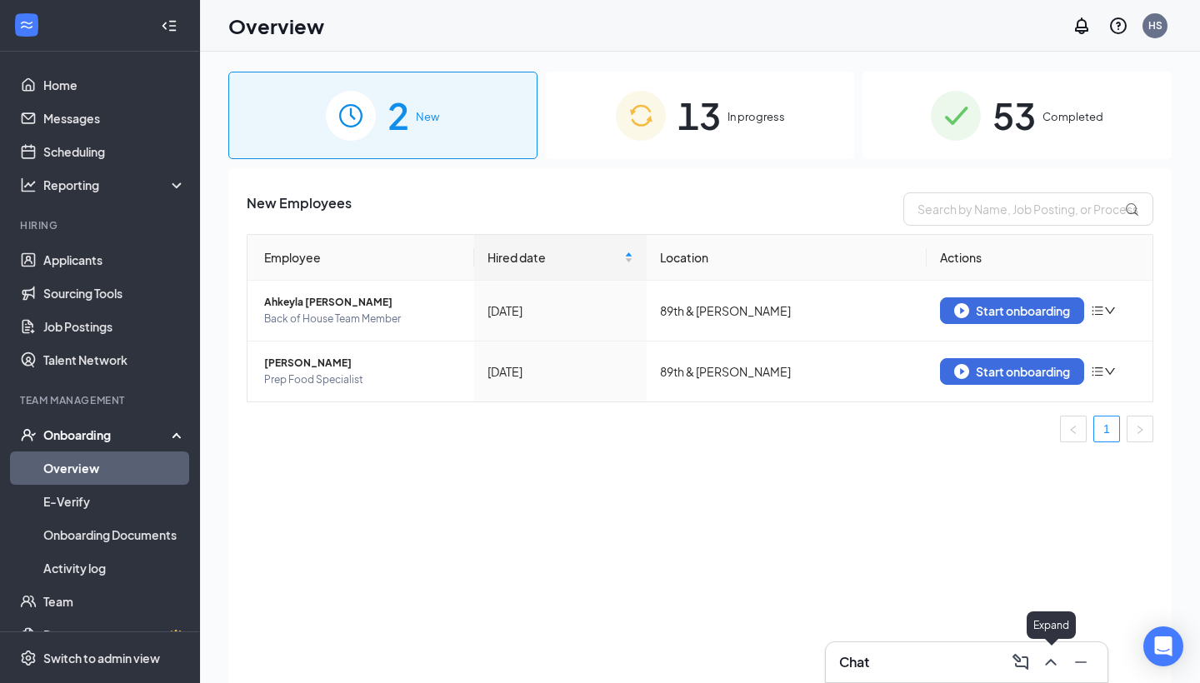
click at [1051, 597] on icon "ChevronUp" at bounding box center [1051, 662] width 20 height 20
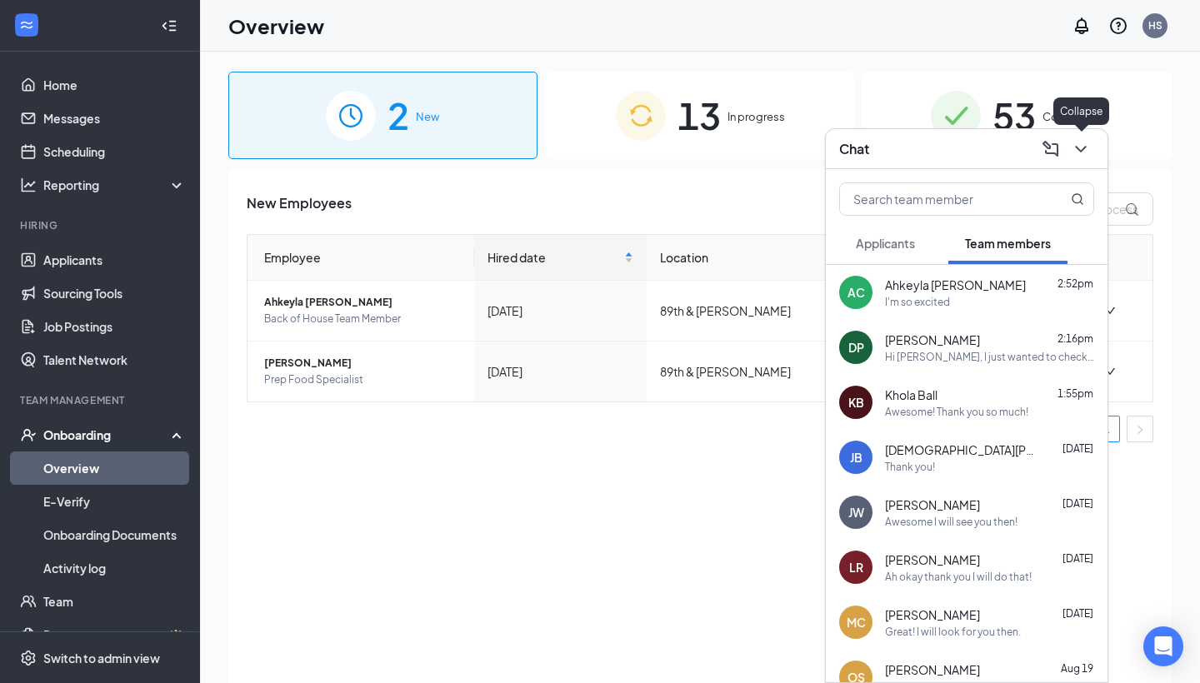
click at [1086, 144] on icon "ChevronDown" at bounding box center [1081, 149] width 20 height 20
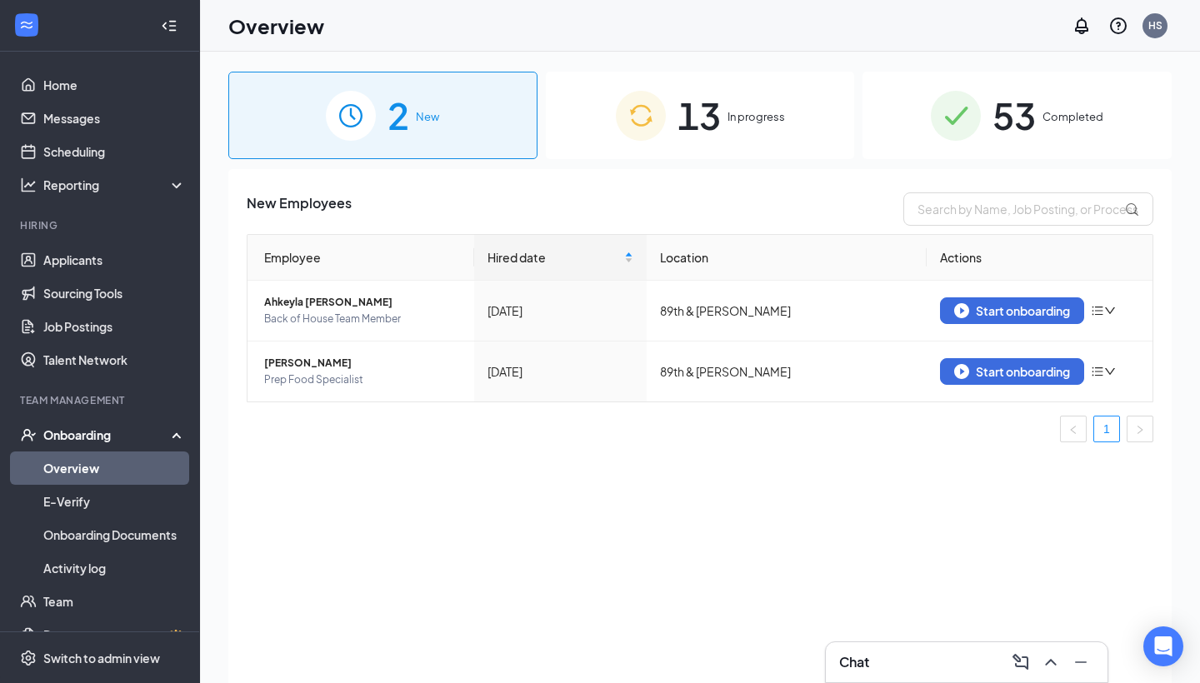
click at [650, 137] on img at bounding box center [641, 116] width 50 height 50
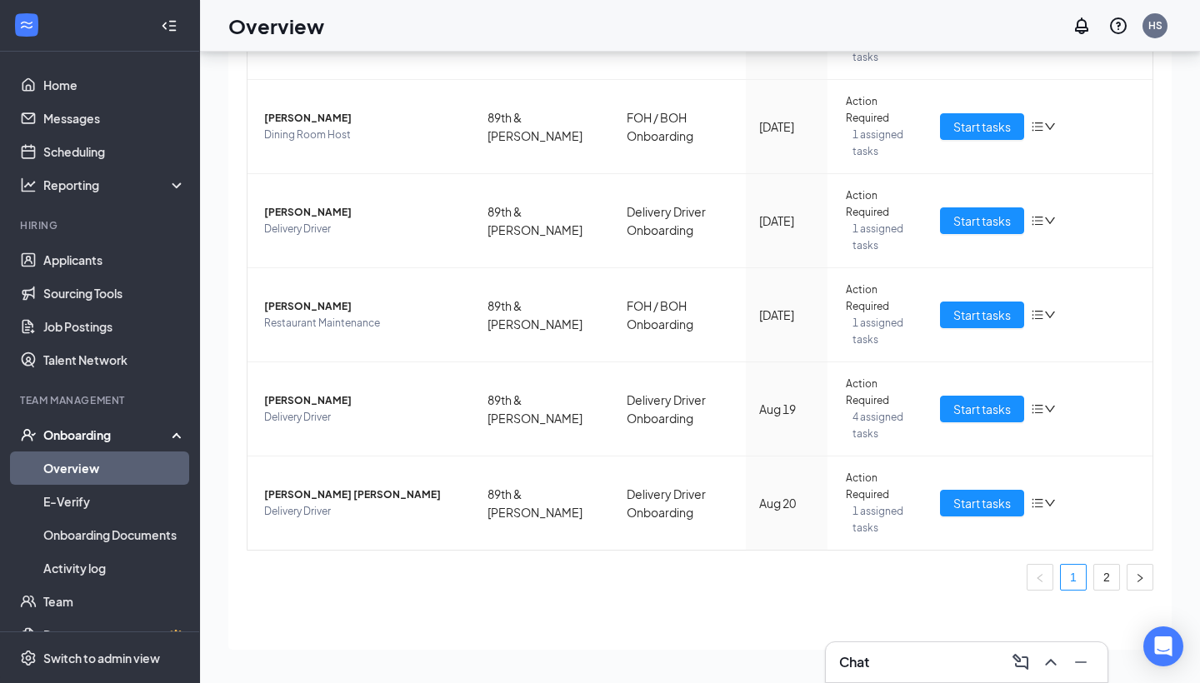
scroll to position [75, 0]
click at [1103, 582] on link "2" at bounding box center [1106, 577] width 25 height 25
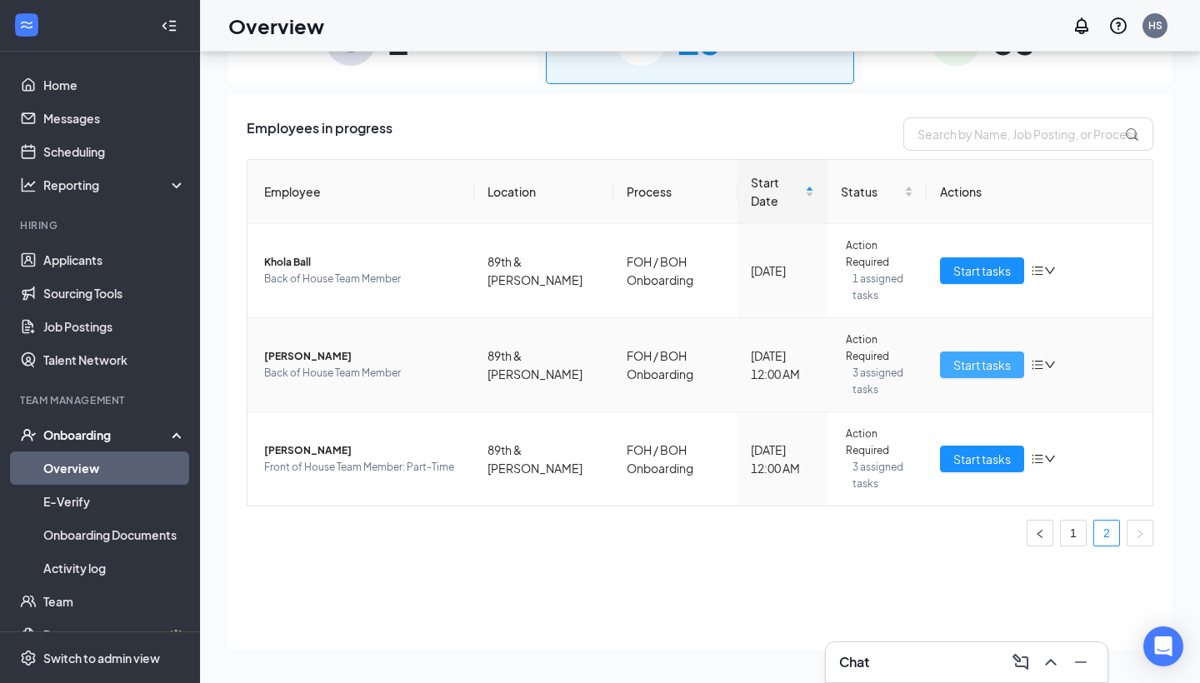
click at [945, 352] on button "Start tasks" at bounding box center [982, 365] width 84 height 27
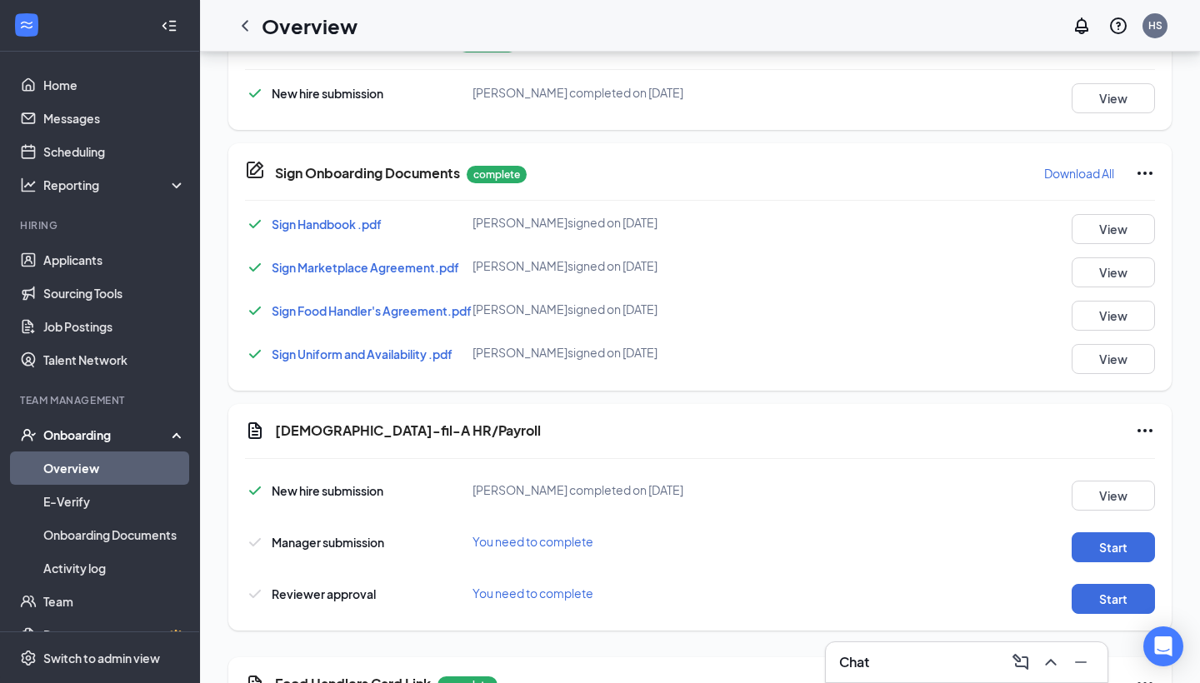
scroll to position [867, 0]
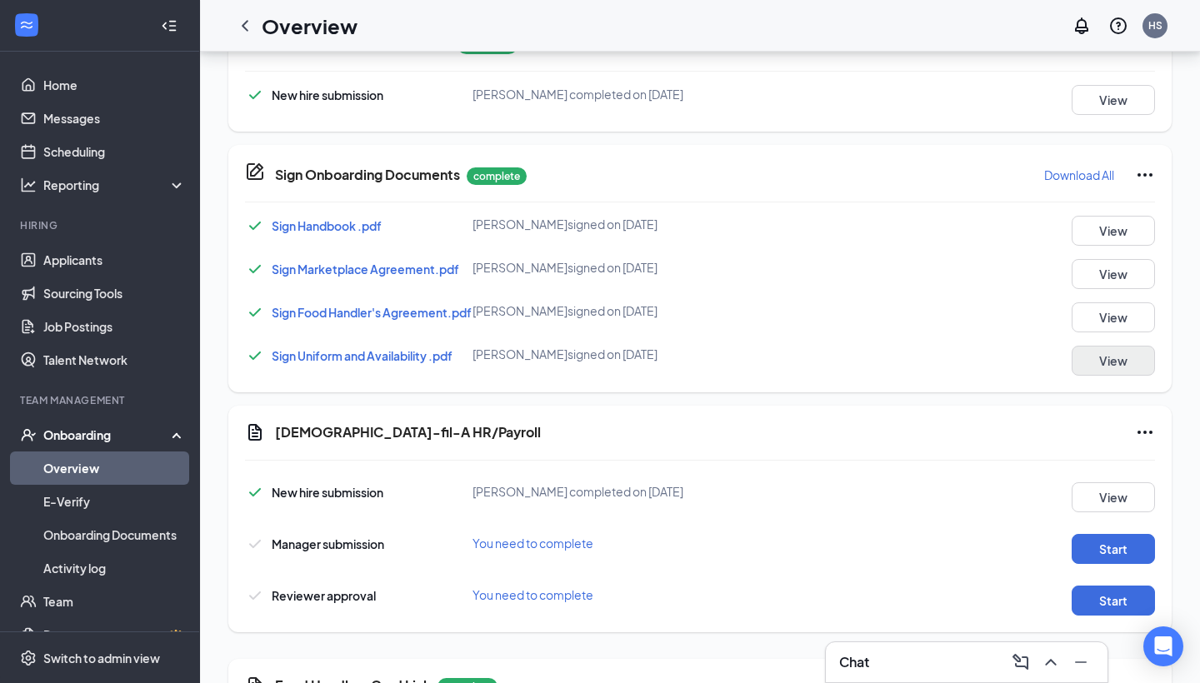
click at [1132, 372] on button "View" at bounding box center [1113, 361] width 83 height 30
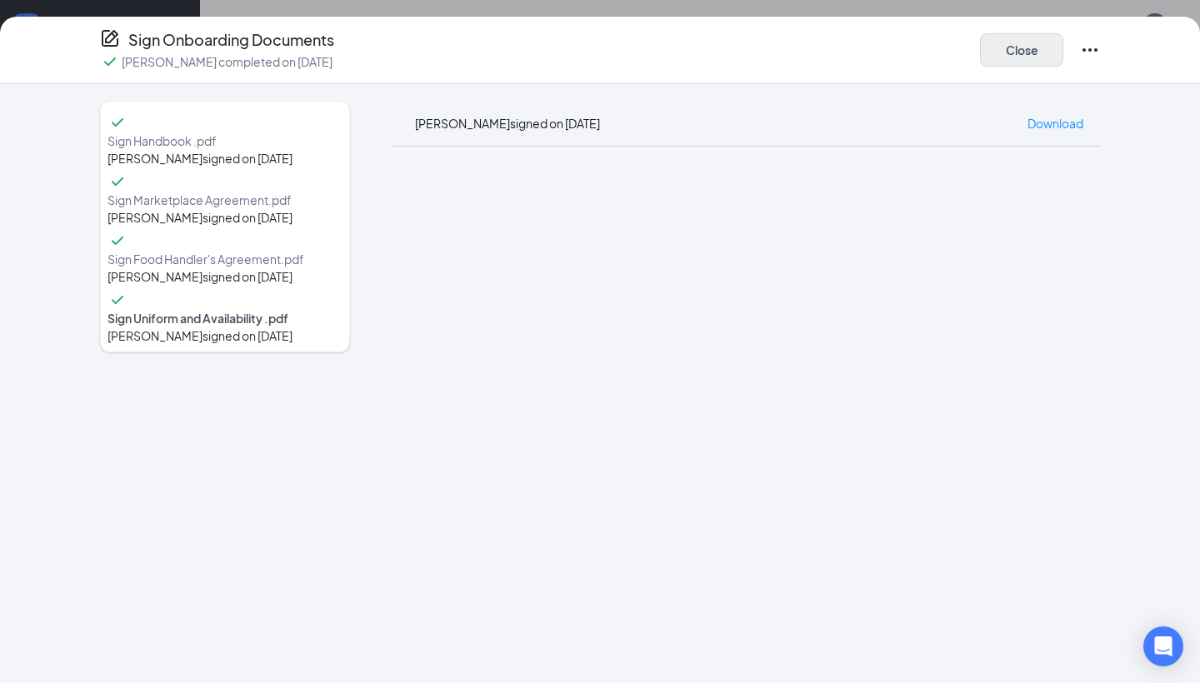
click at [1022, 44] on button "Close" at bounding box center [1021, 49] width 83 height 33
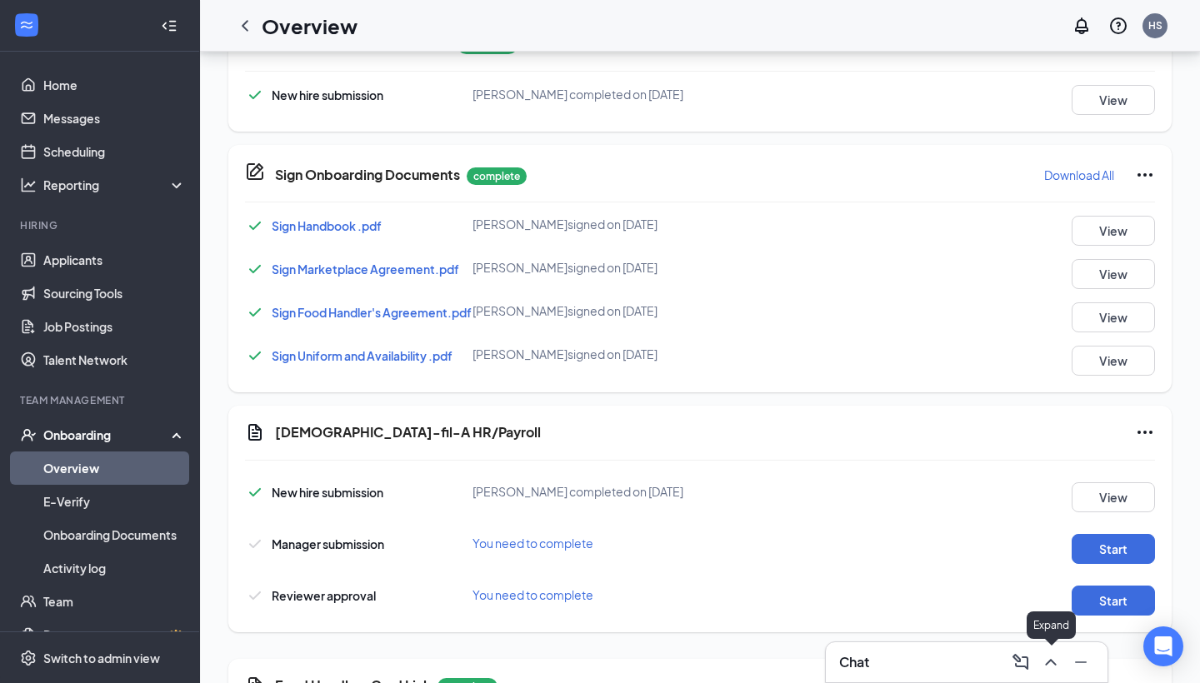
click at [1055, 597] on icon "ChevronUp" at bounding box center [1050, 662] width 11 height 7
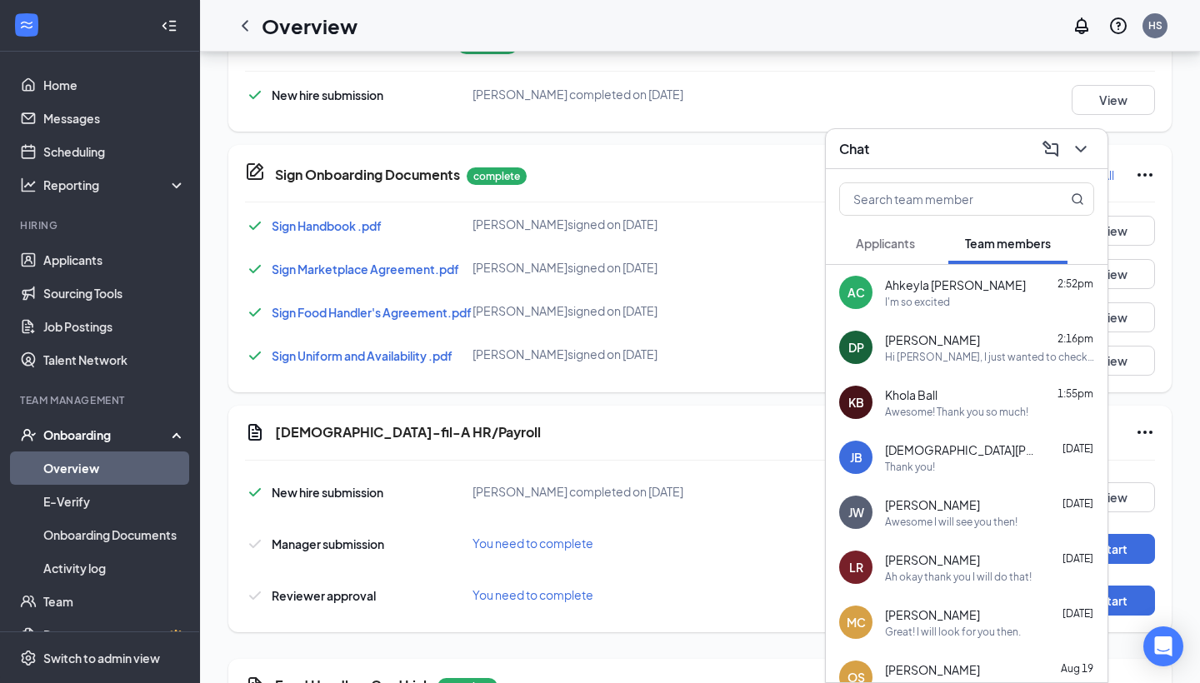
click at [948, 532] on div "JW Joshua Wolfe Aug 25 Awesome I will see you then!" at bounding box center [967, 512] width 282 height 55
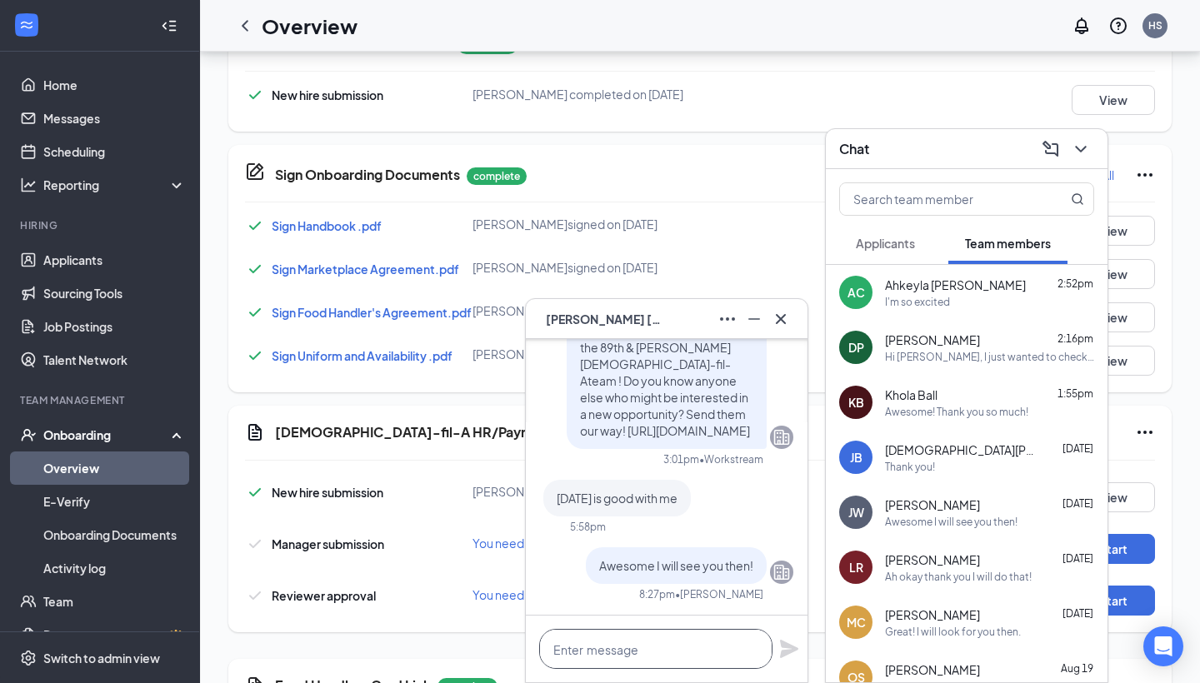
click at [617, 597] on textarea at bounding box center [655, 649] width 233 height 40
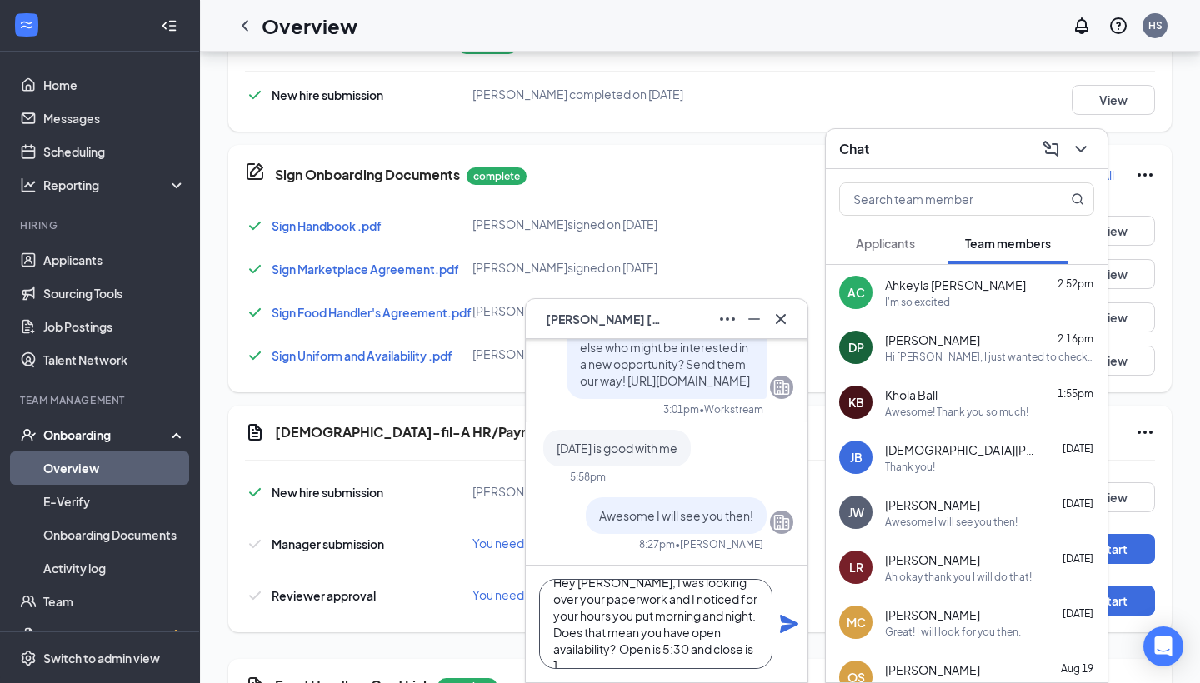
scroll to position [34, 0]
type textarea "Hey Joshua, I was looking over your paperwork and I noticed for your hours you …"
click at [786, 597] on icon "Plane" at bounding box center [789, 624] width 18 height 18
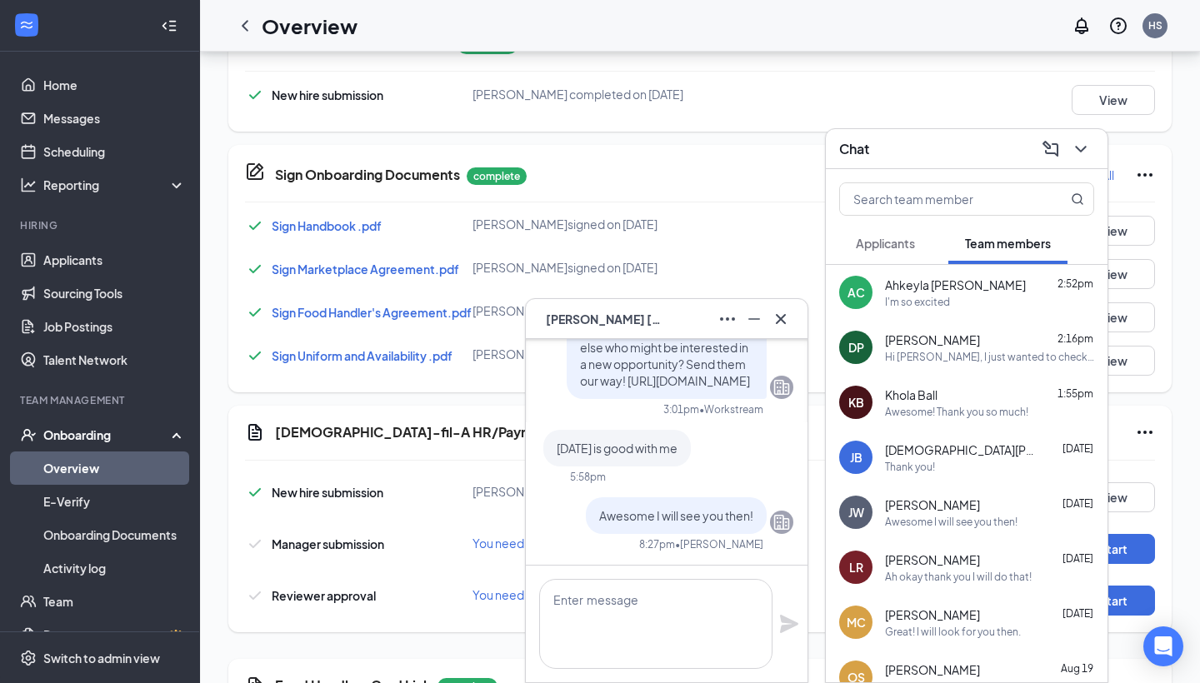
scroll to position [0, 0]
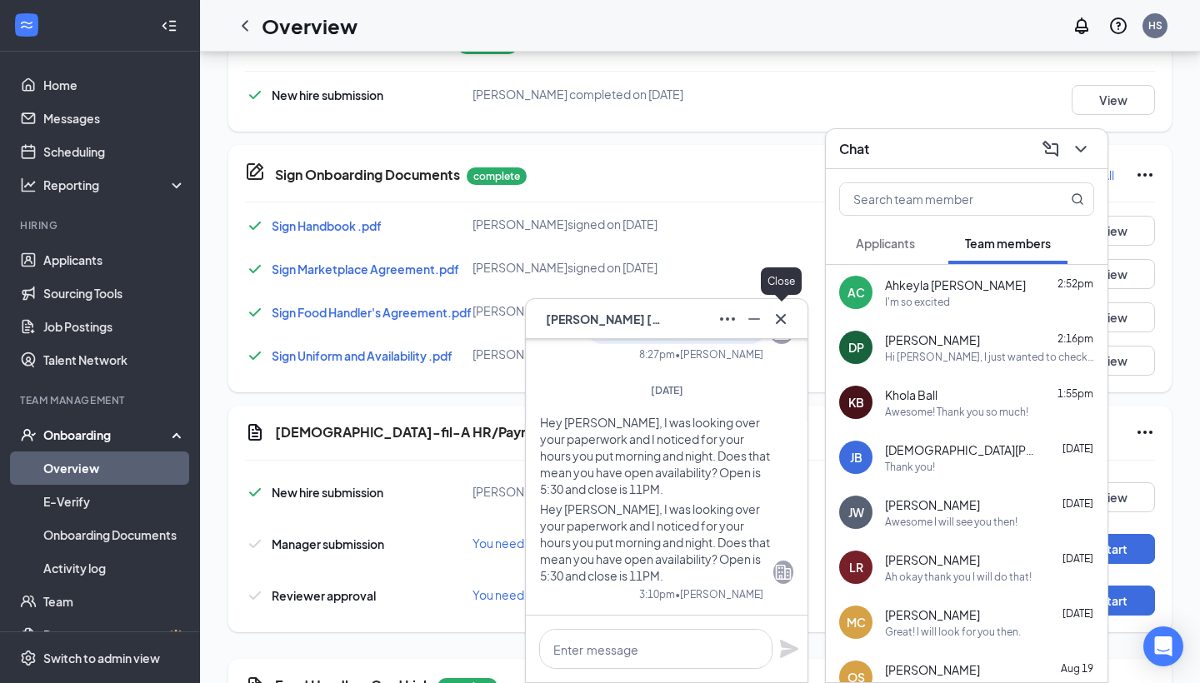
click at [781, 315] on icon "Cross" at bounding box center [781, 319] width 20 height 20
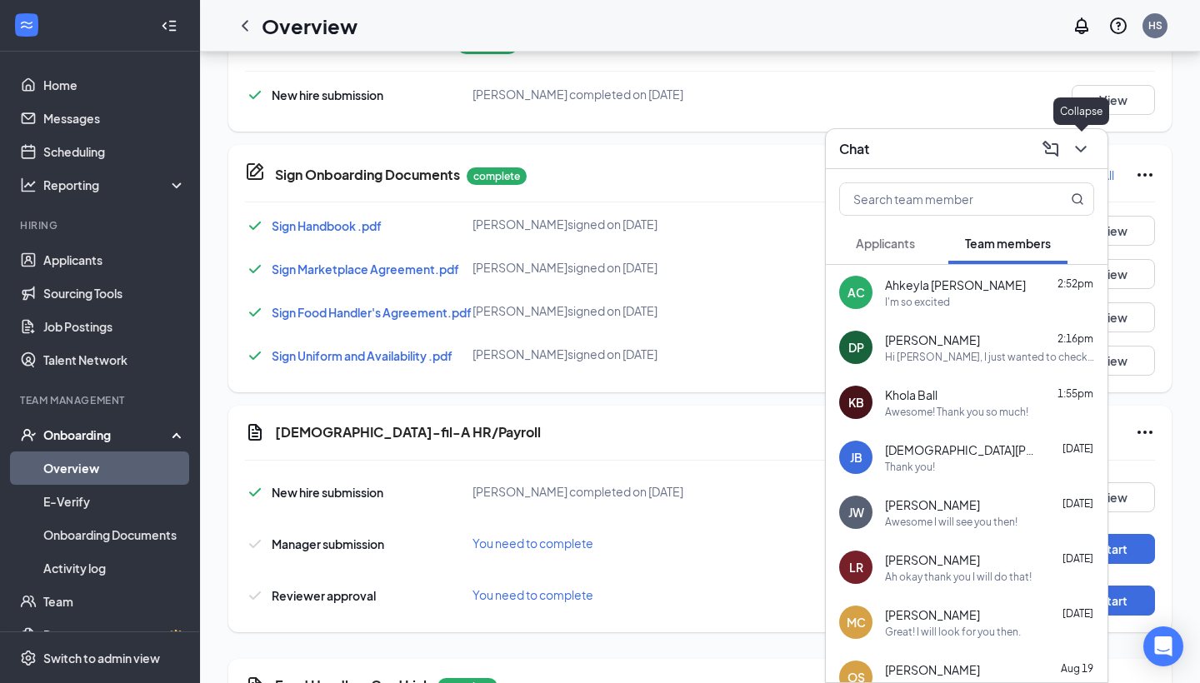
click at [1082, 155] on icon "ChevronDown" at bounding box center [1081, 149] width 20 height 20
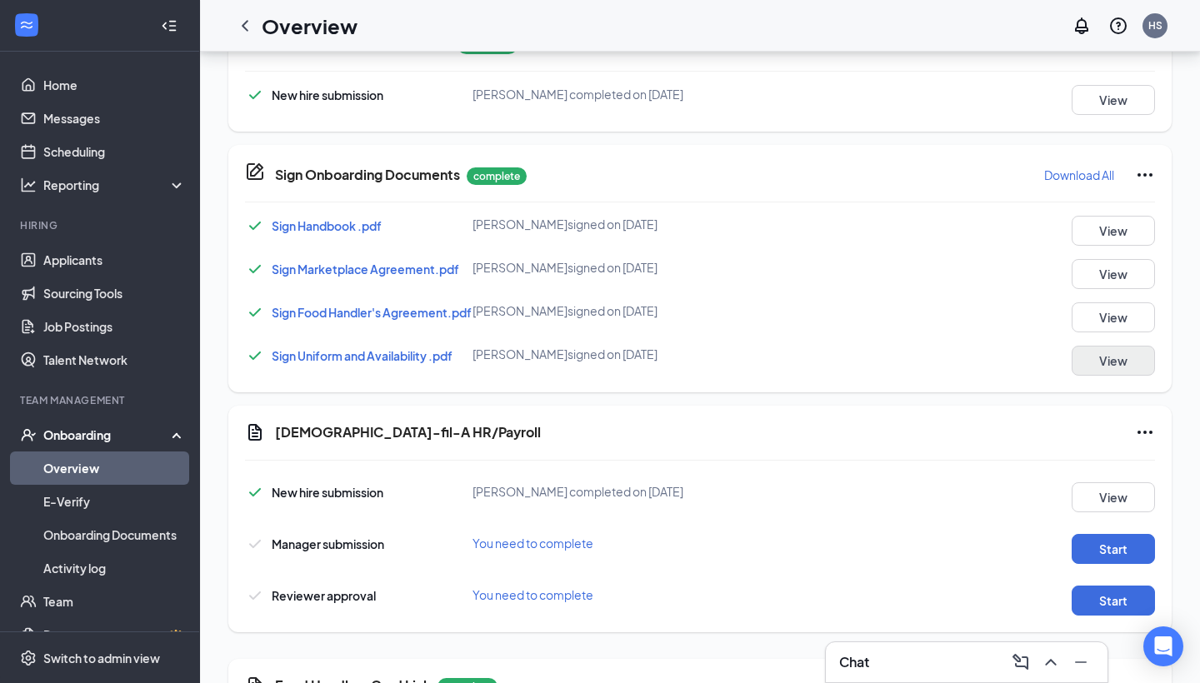
click at [1092, 370] on button "View" at bounding box center [1113, 361] width 83 height 30
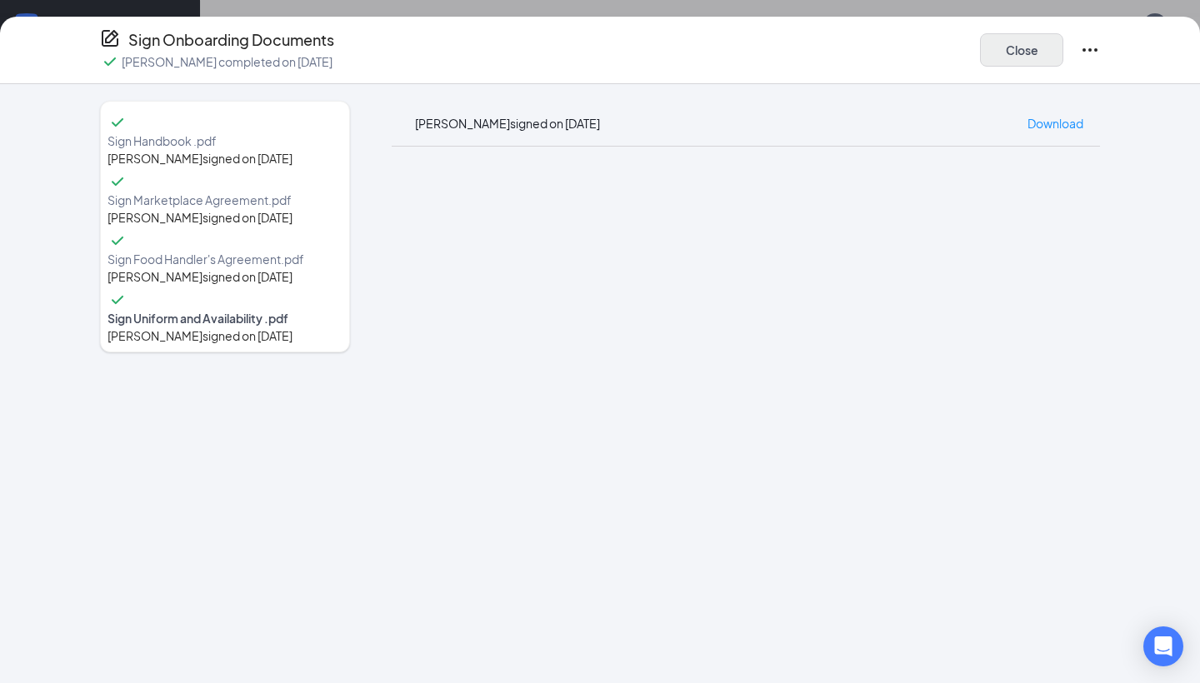
click at [1040, 48] on button "Close" at bounding box center [1021, 49] width 83 height 33
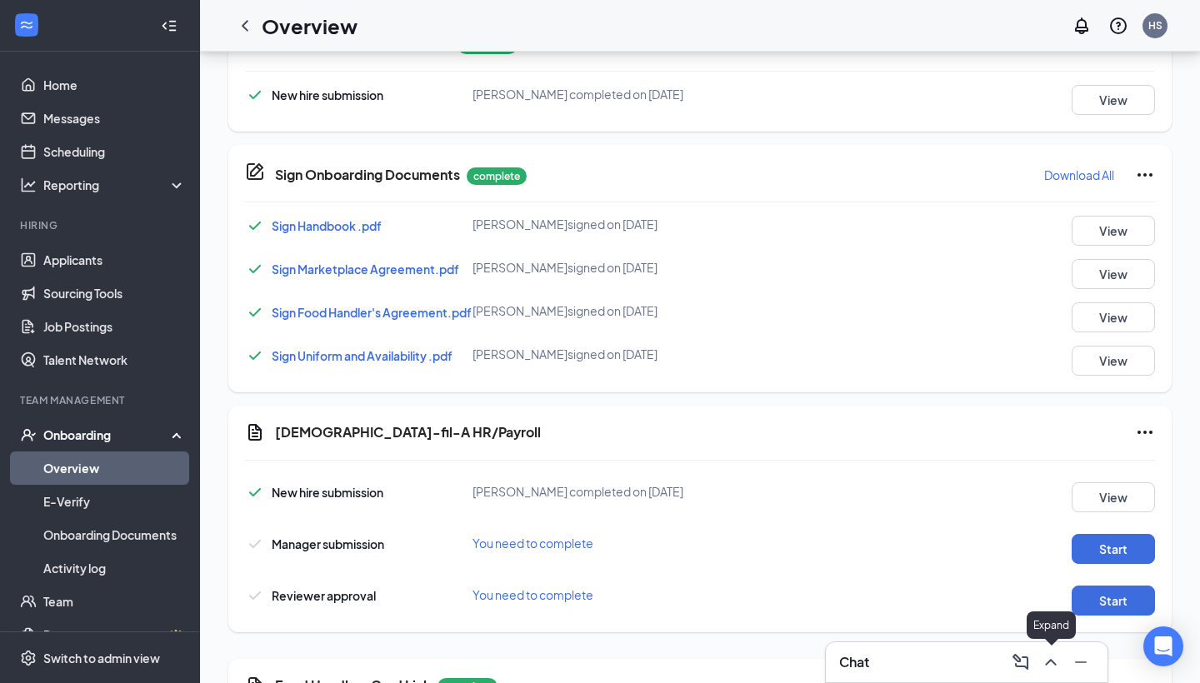
click at [1049, 597] on icon "ChevronUp" at bounding box center [1050, 662] width 11 height 7
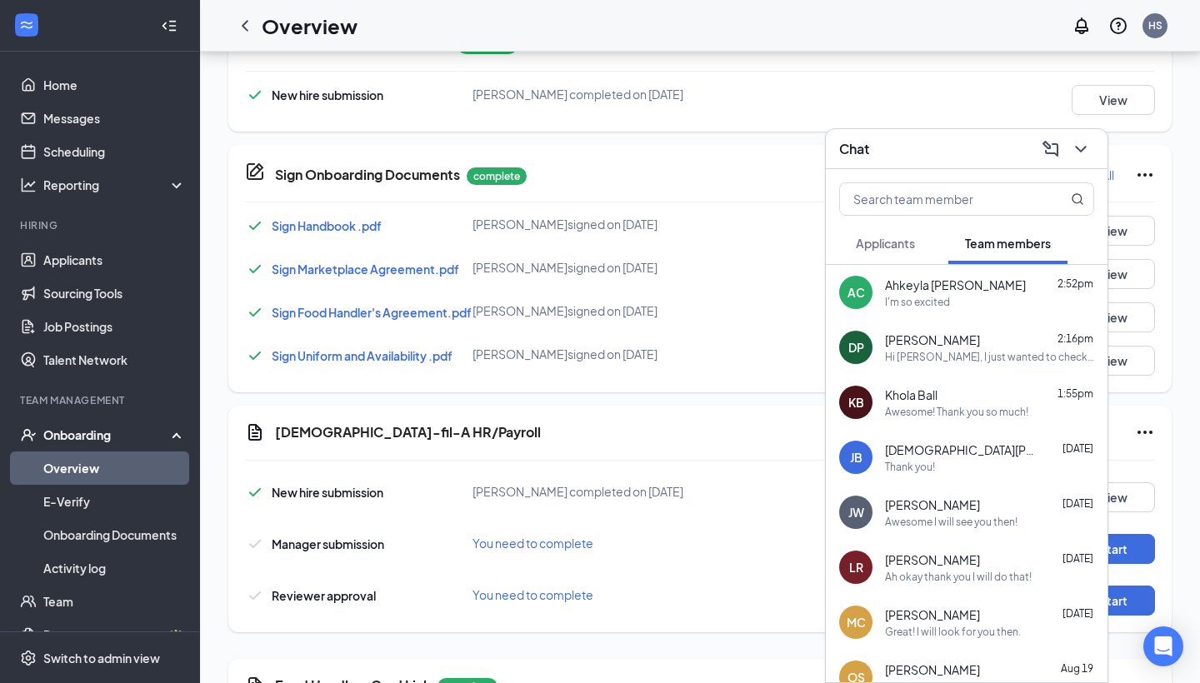
click at [920, 244] on button "Applicants" at bounding box center [885, 243] width 92 height 42
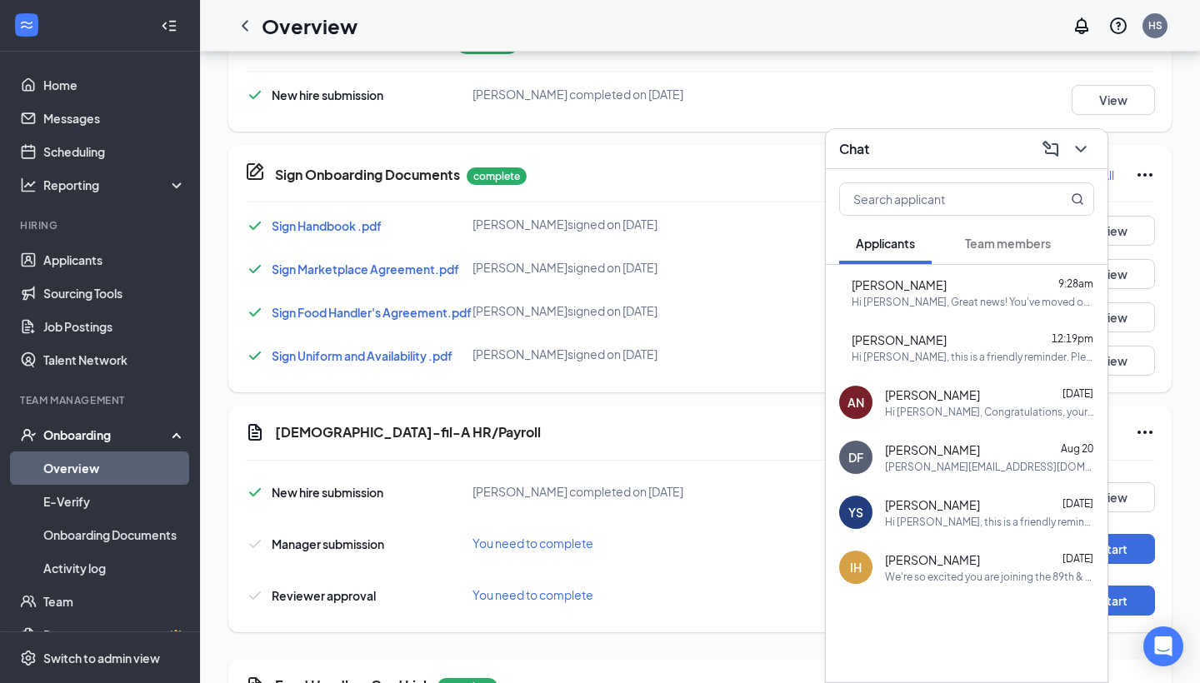
click at [973, 241] on span "Team members" at bounding box center [1008, 243] width 86 height 15
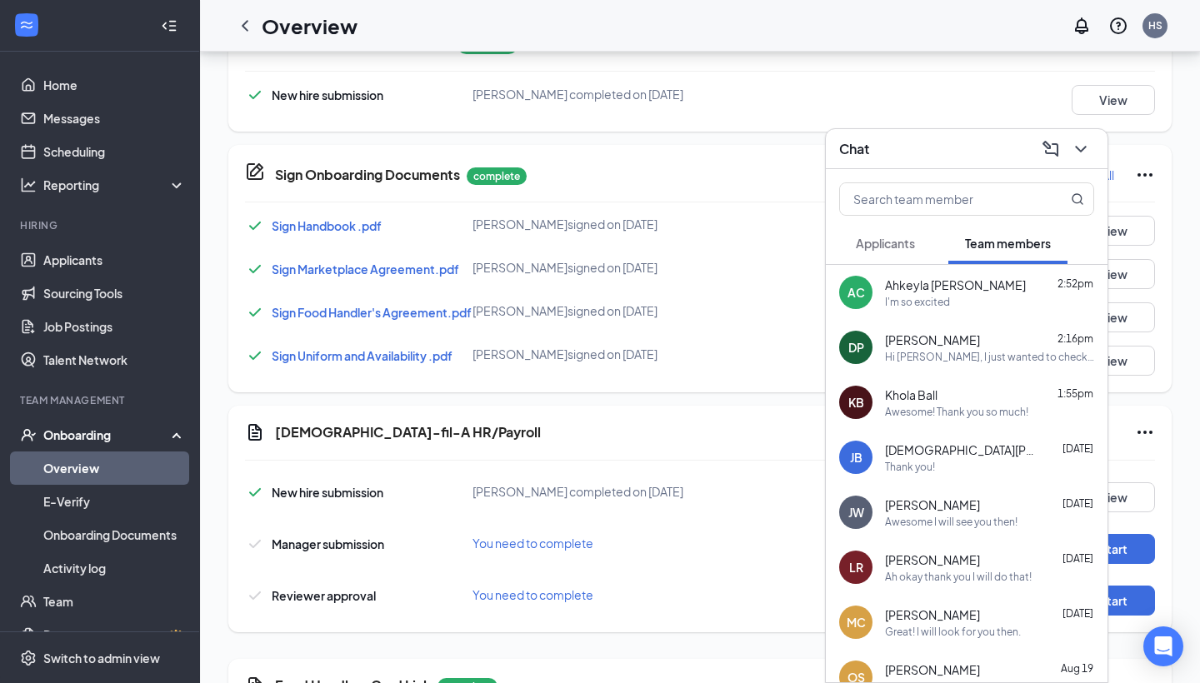
click at [976, 515] on div "Awesome I will see you then!" at bounding box center [951, 522] width 132 height 14
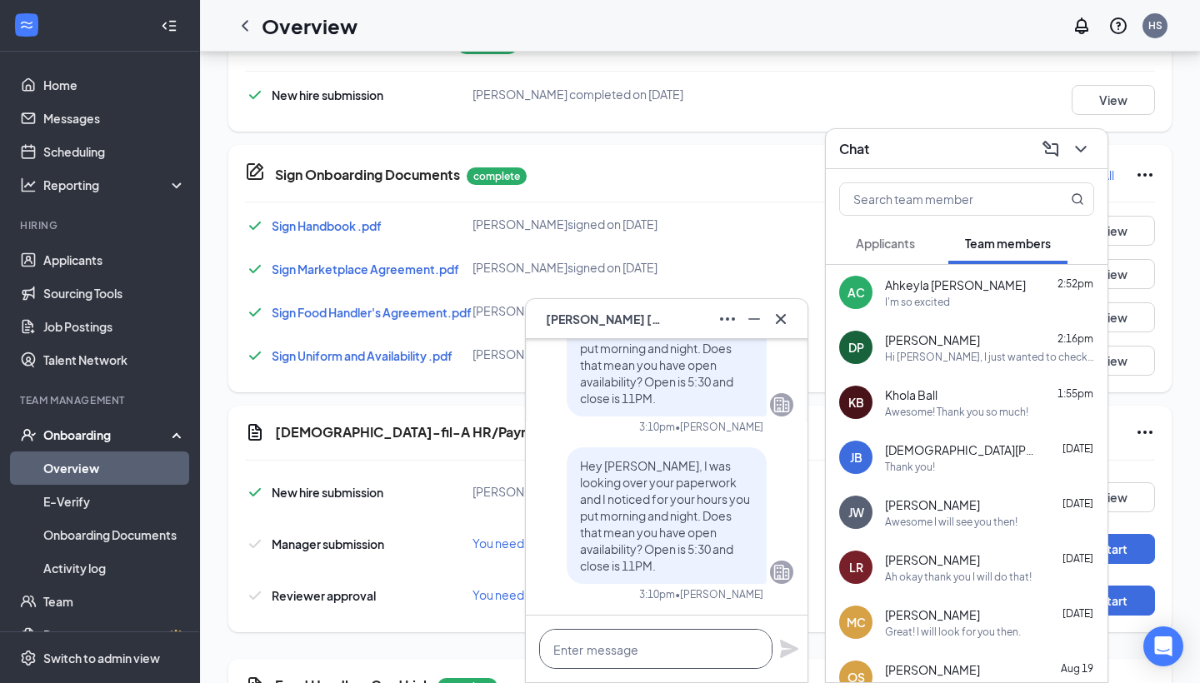
click at [624, 597] on textarea at bounding box center [655, 649] width 233 height 40
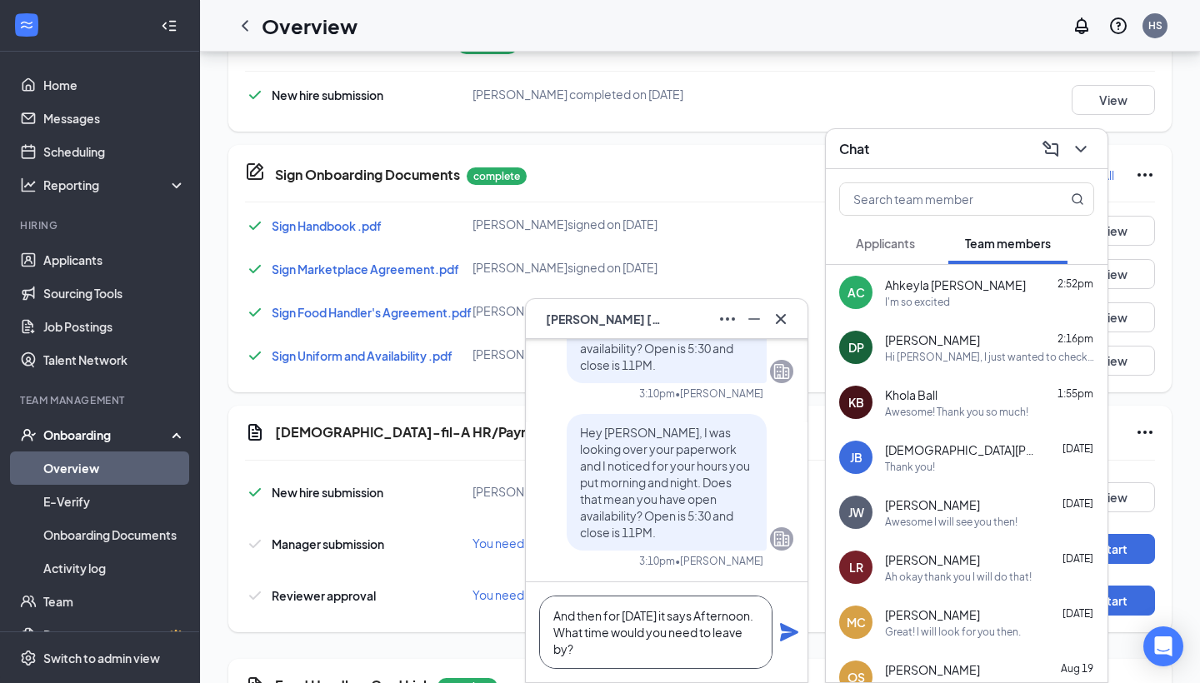
type textarea "And then for Friday it says Afternoon. What time would you need to leave by?"
click at [789, 597] on icon "Plane" at bounding box center [789, 632] width 18 height 18
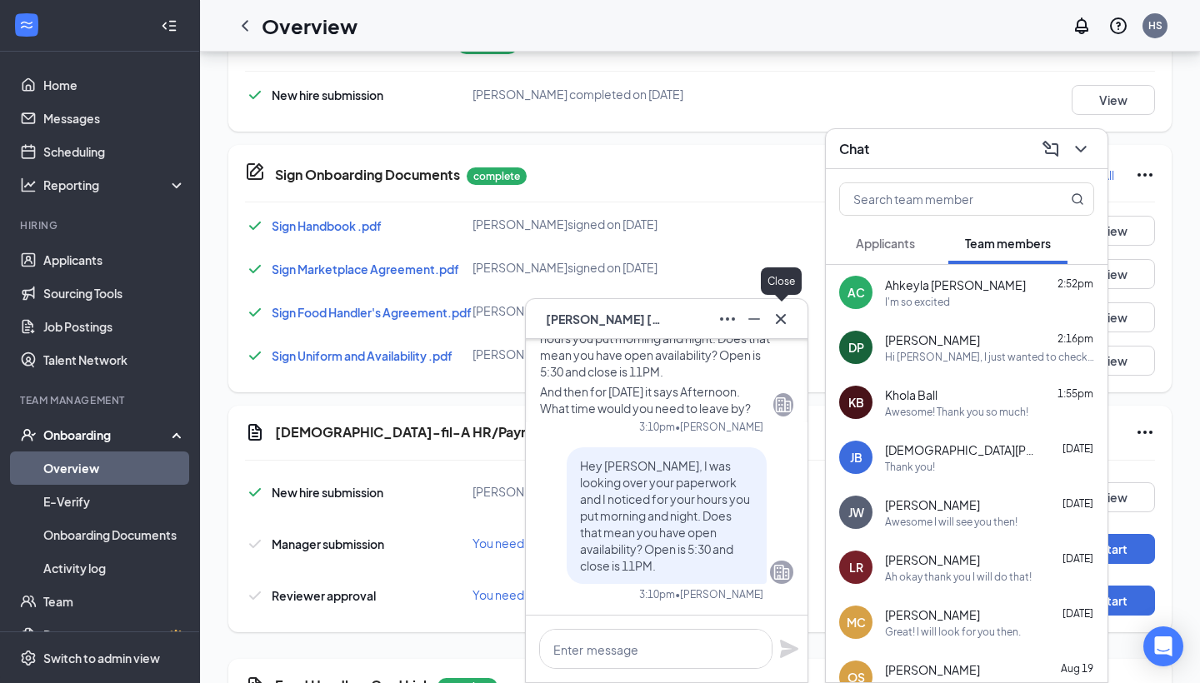
click at [781, 312] on icon "Cross" at bounding box center [781, 319] width 20 height 20
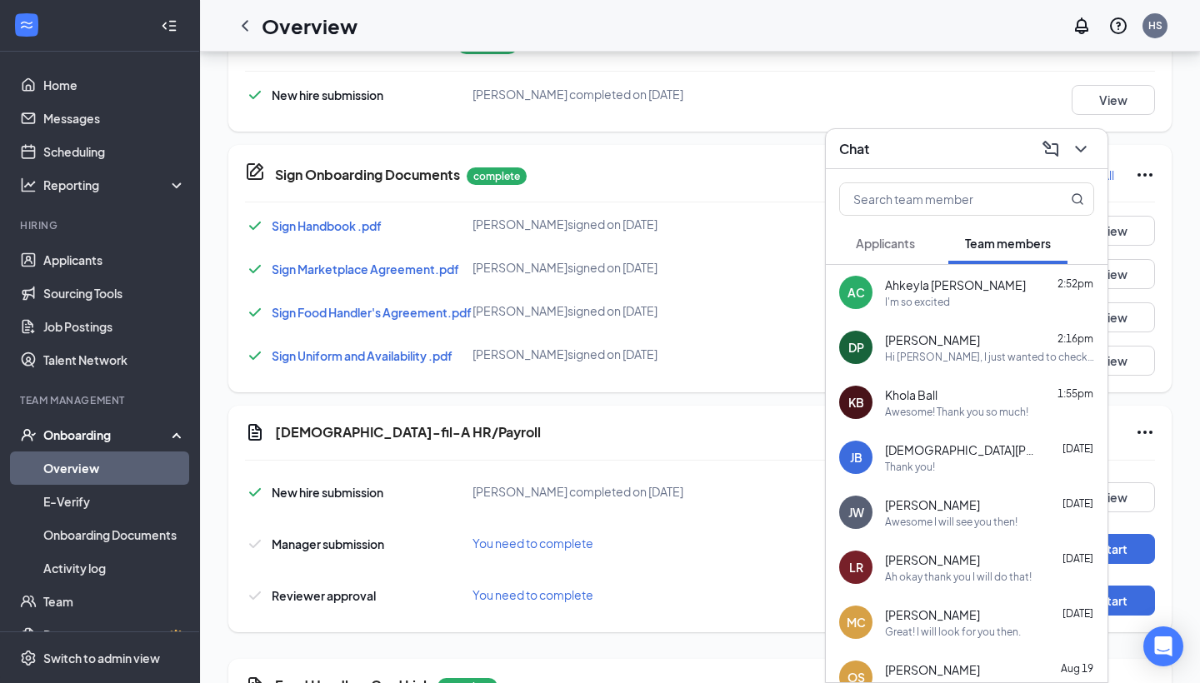
click at [781, 312] on div "Sign Food Handler's Agreement.pdf Joshua C Wolfe signed on Aug 26 View" at bounding box center [700, 317] width 910 height 30
click at [1083, 147] on icon "ChevronDown" at bounding box center [1081, 149] width 20 height 20
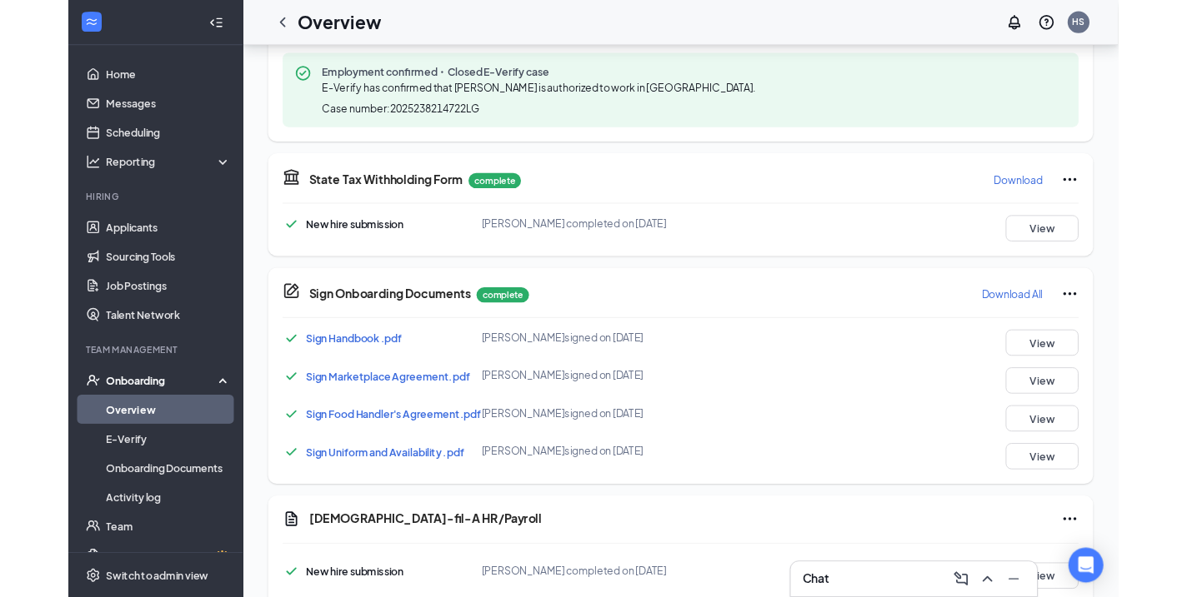
scroll to position [696, 0]
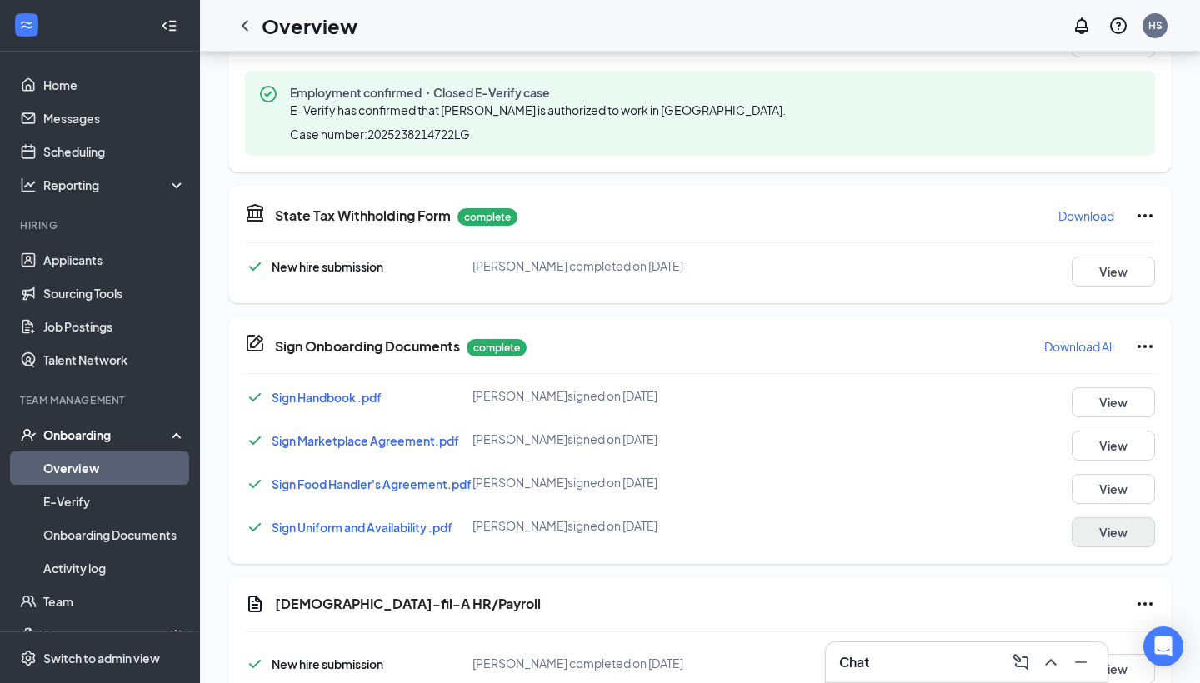
click at [1111, 544] on button "View" at bounding box center [1113, 532] width 83 height 30
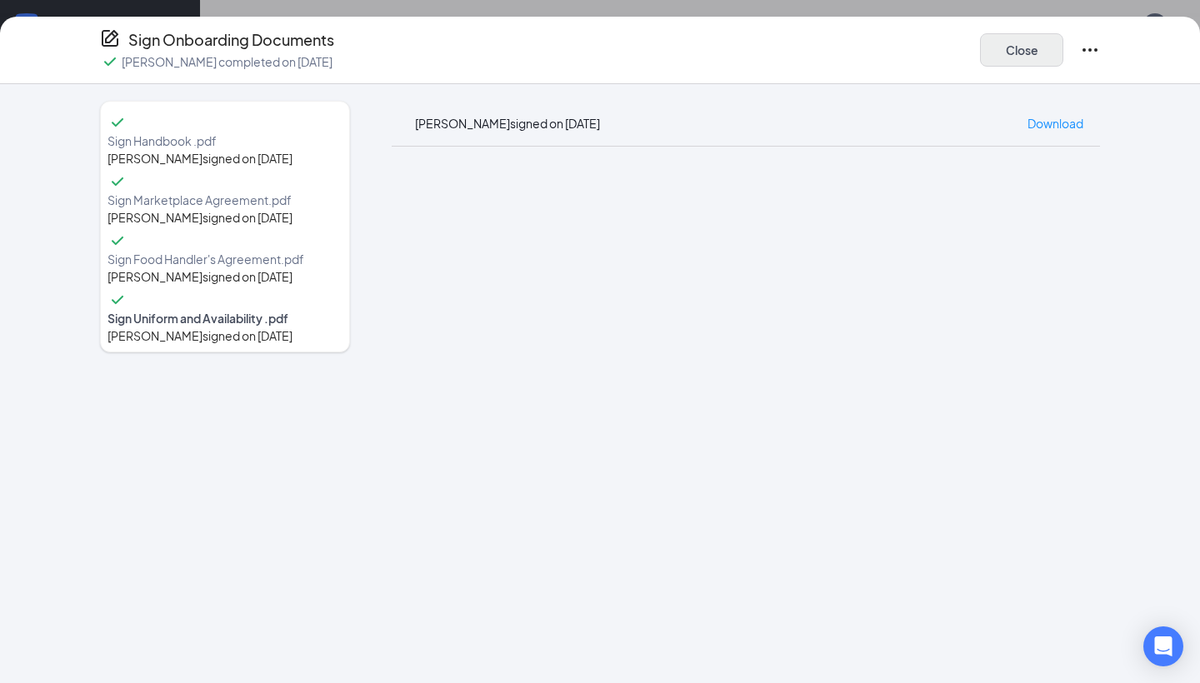
click at [1032, 45] on button "Close" at bounding box center [1021, 49] width 83 height 33
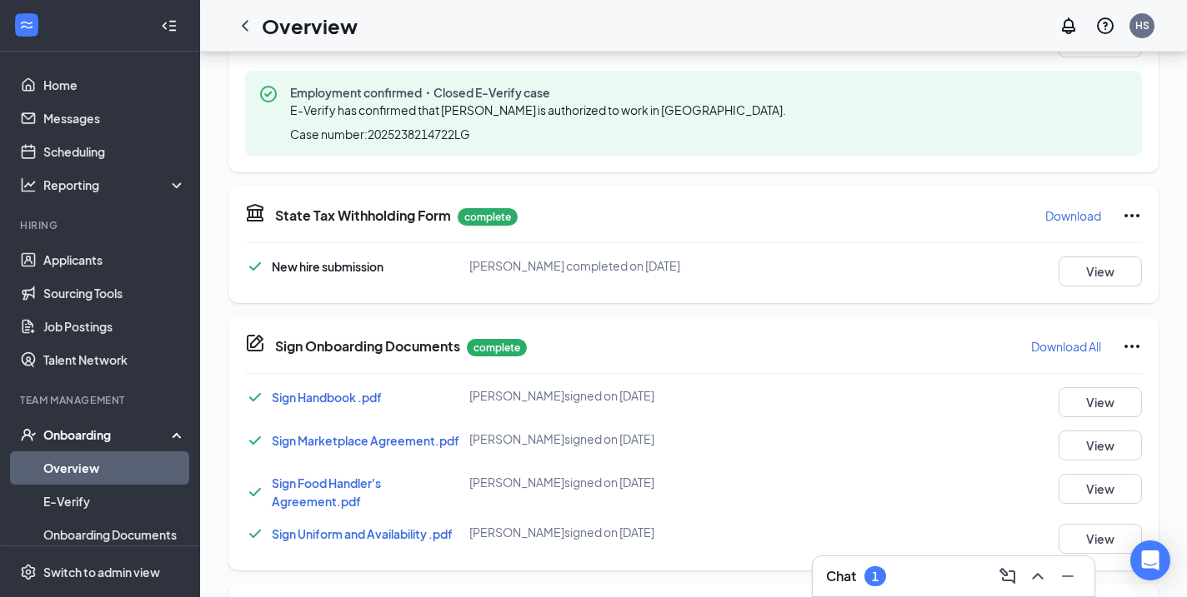
scroll to position [707, 0]
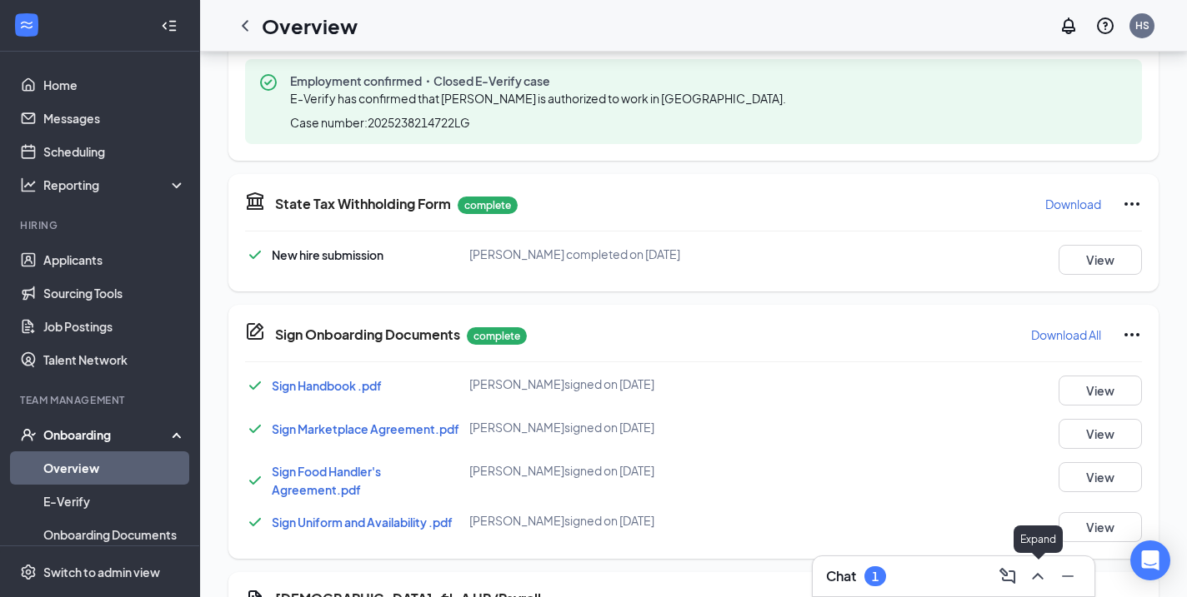
click at [1043, 575] on icon "ChevronUp" at bounding box center [1037, 577] width 20 height 20
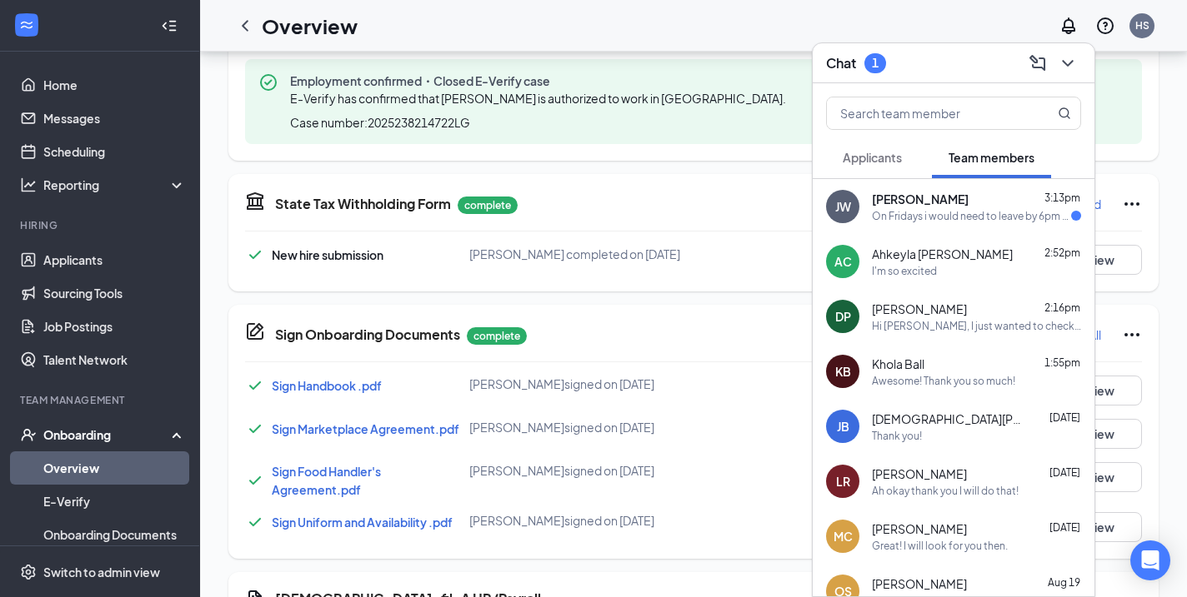
click at [1002, 214] on div "On Fridays i would need to leave by 6pm but i can start whenever but yes during…" at bounding box center [971, 216] width 199 height 14
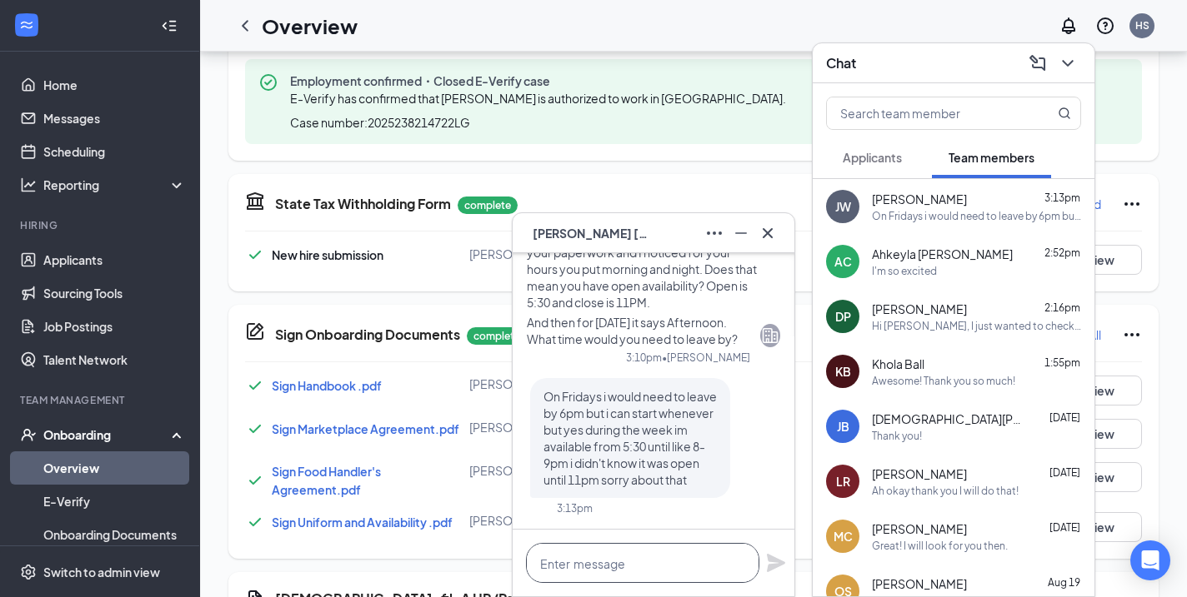
click at [612, 566] on textarea at bounding box center [642, 563] width 233 height 40
type textarea "No worries. Thank you!"
click at [765, 562] on div "No worries. Thank you!" at bounding box center [653, 563] width 282 height 67
click at [775, 562] on icon "Plane" at bounding box center [776, 563] width 18 height 18
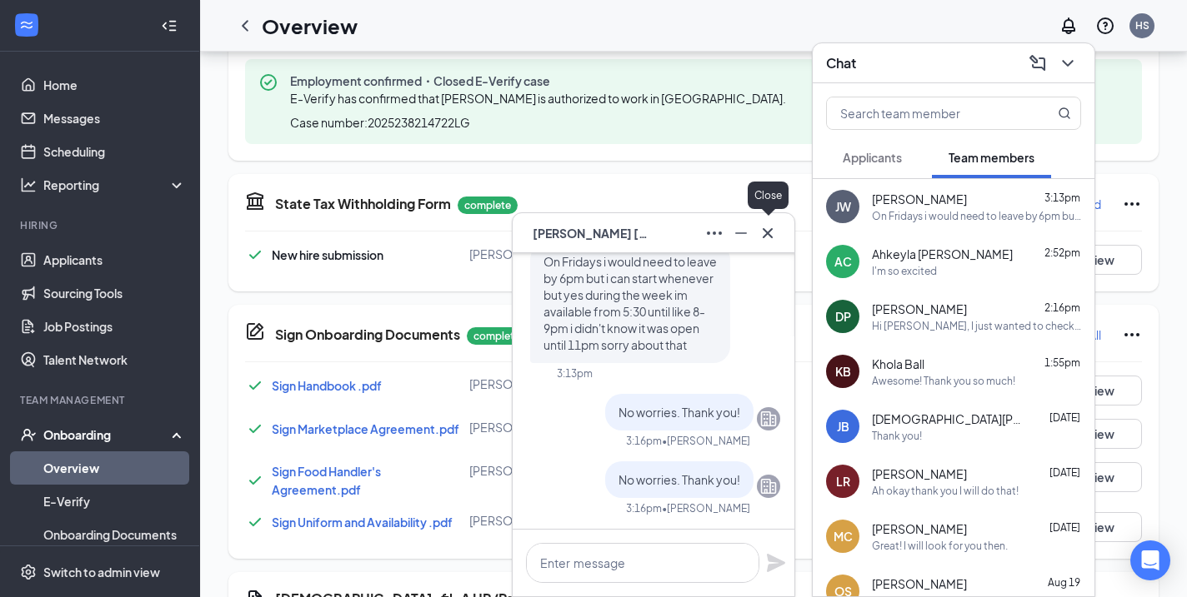
click at [769, 224] on icon "Cross" at bounding box center [767, 233] width 20 height 20
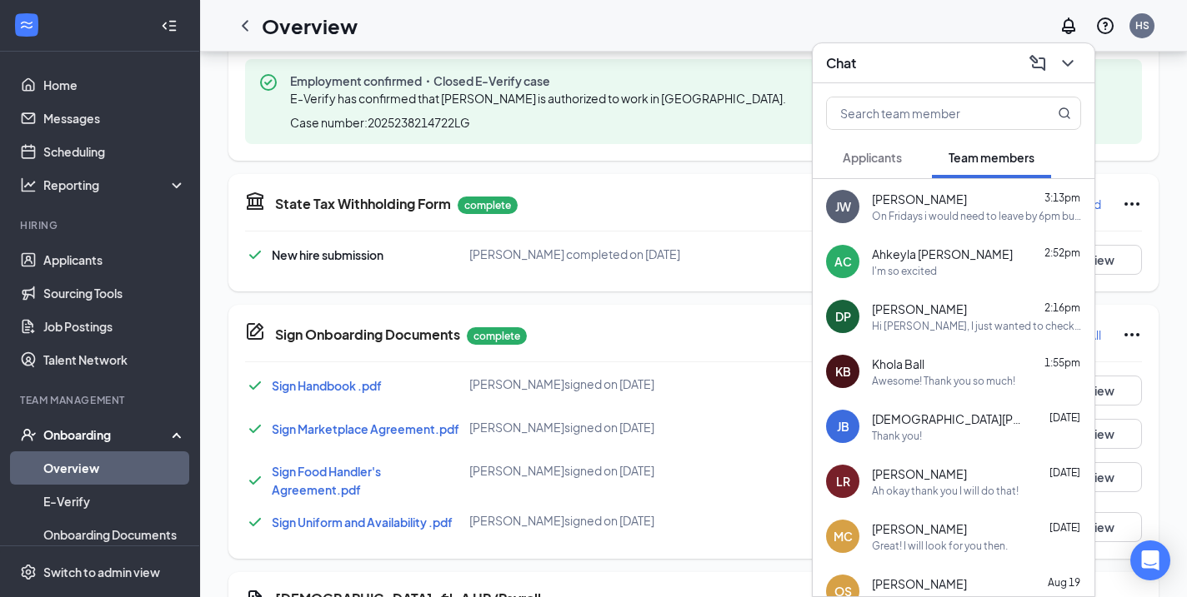
click at [977, 271] on div "I'm so excited" at bounding box center [976, 271] width 209 height 14
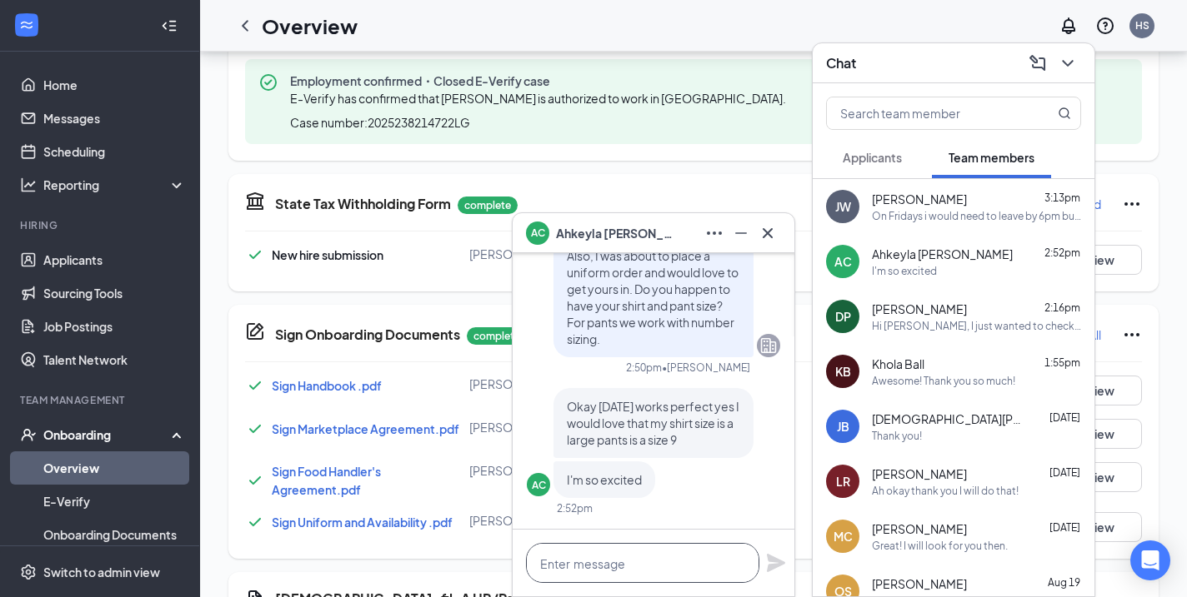
click at [582, 567] on textarea at bounding box center [642, 563] width 233 height 40
type textarea "Wonderful! See you tomorrow!"
click at [780, 567] on icon "Plane" at bounding box center [776, 563] width 20 height 20
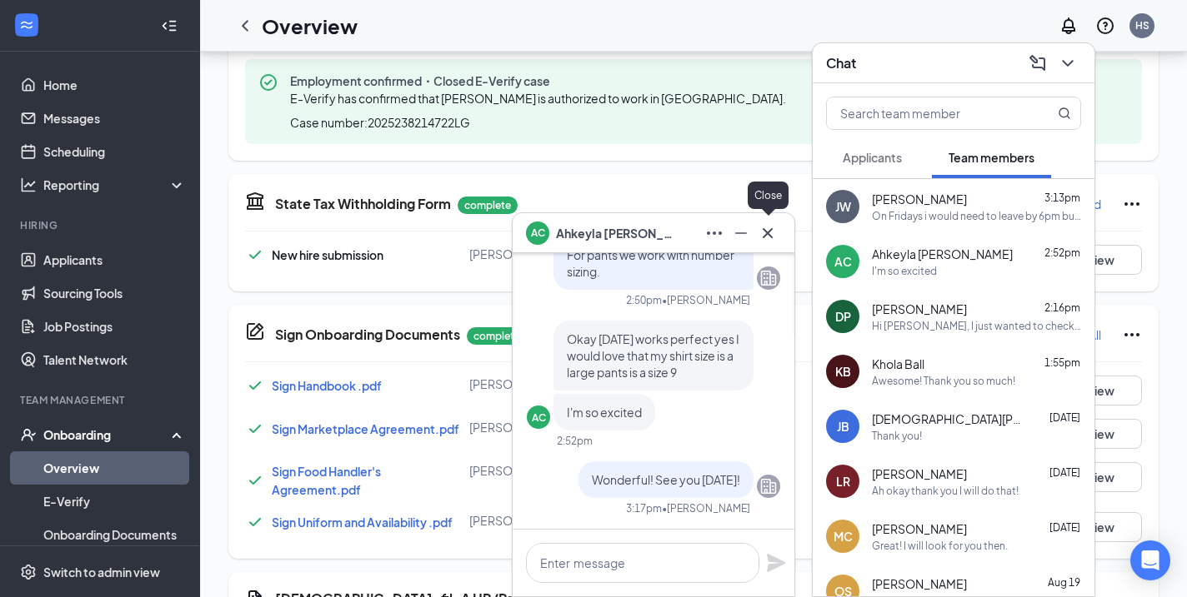
click at [769, 232] on icon "Cross" at bounding box center [767, 233] width 20 height 20
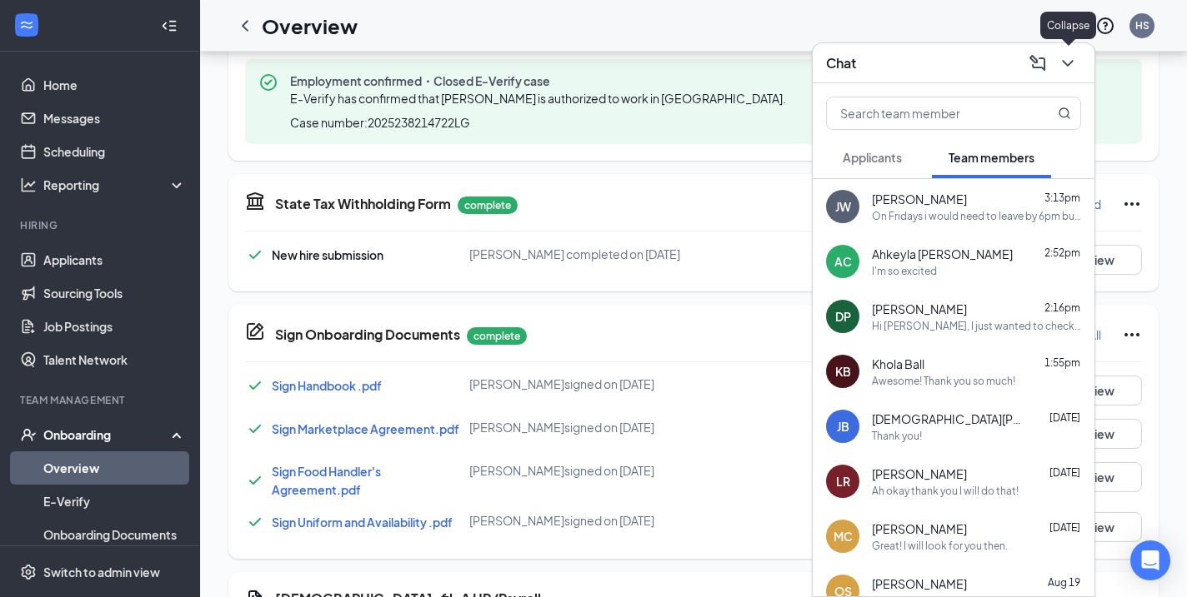
click at [1071, 57] on icon "ChevronDown" at bounding box center [1067, 63] width 20 height 20
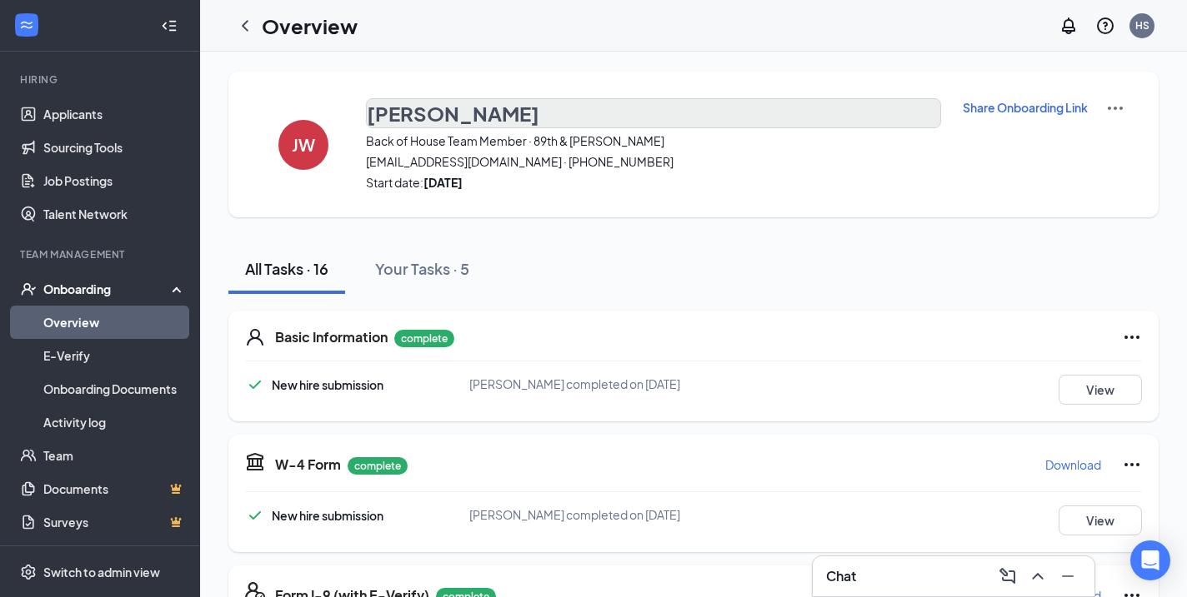
scroll to position [0, 0]
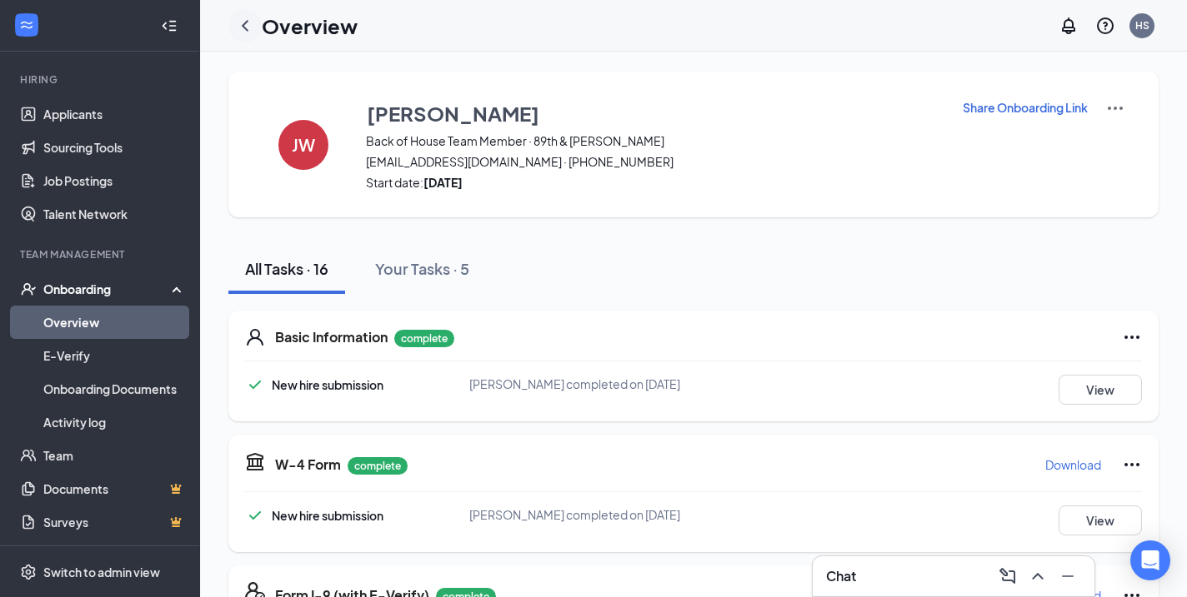
click at [247, 25] on icon "ChevronLeft" at bounding box center [245, 26] width 20 height 20
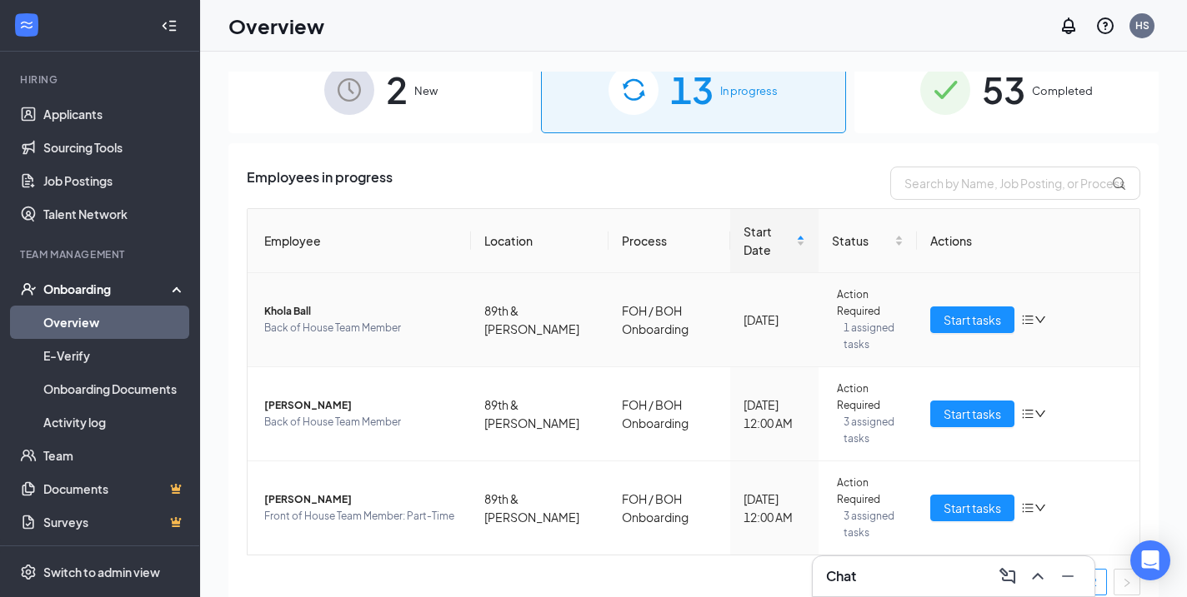
scroll to position [23, 0]
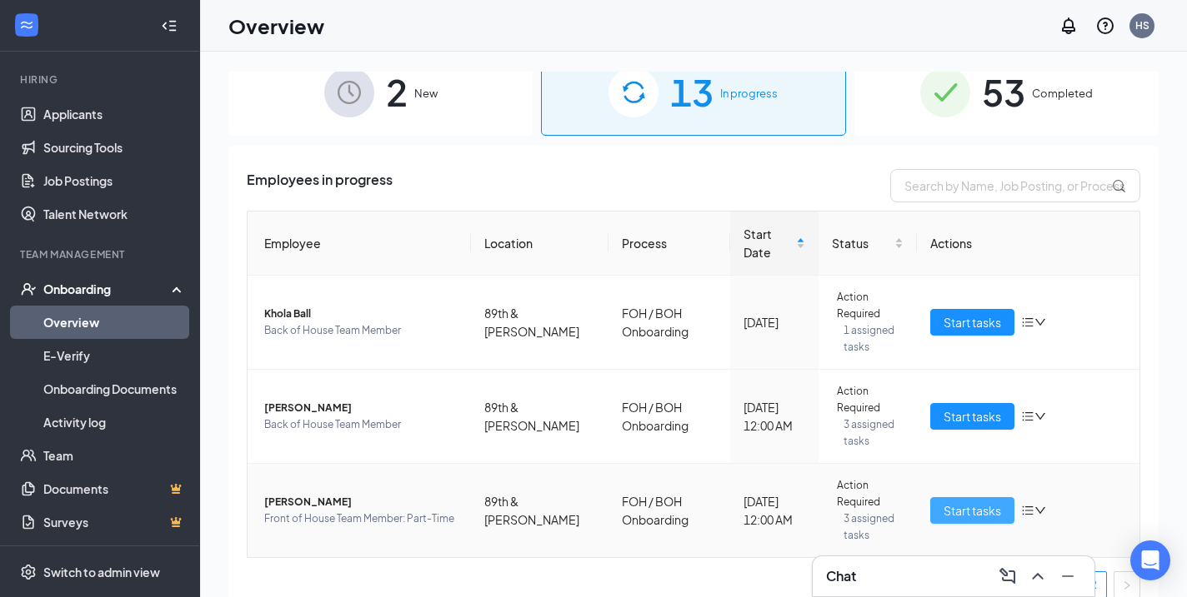
click at [985, 502] on span "Start tasks" at bounding box center [971, 511] width 57 height 18
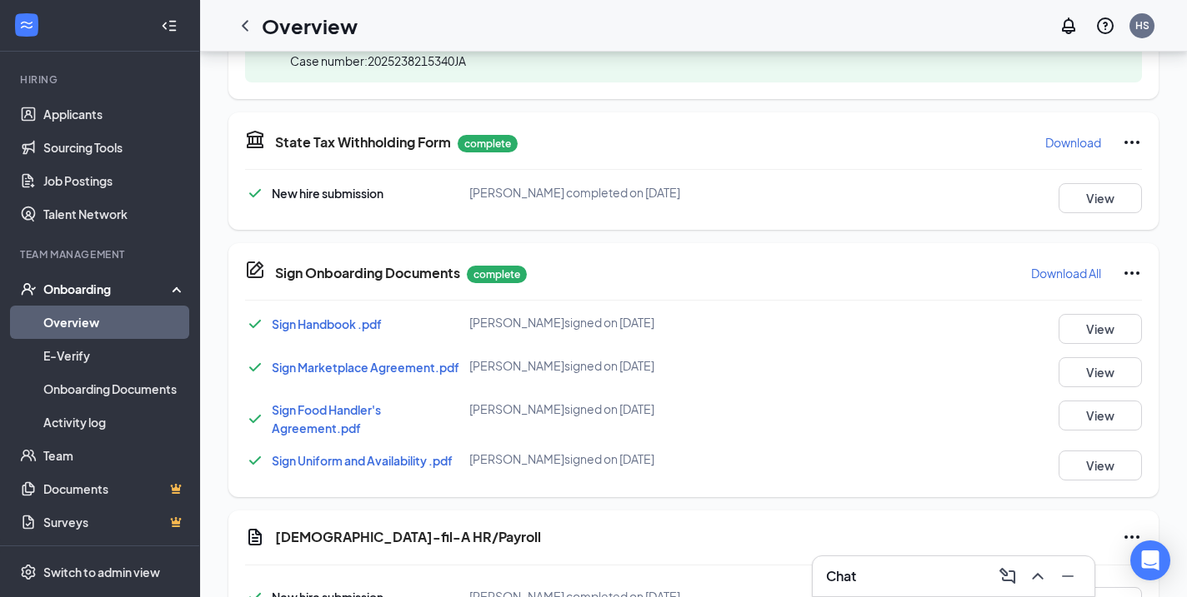
scroll to position [771, 0]
click at [1105, 462] on button "View" at bounding box center [1099, 464] width 83 height 30
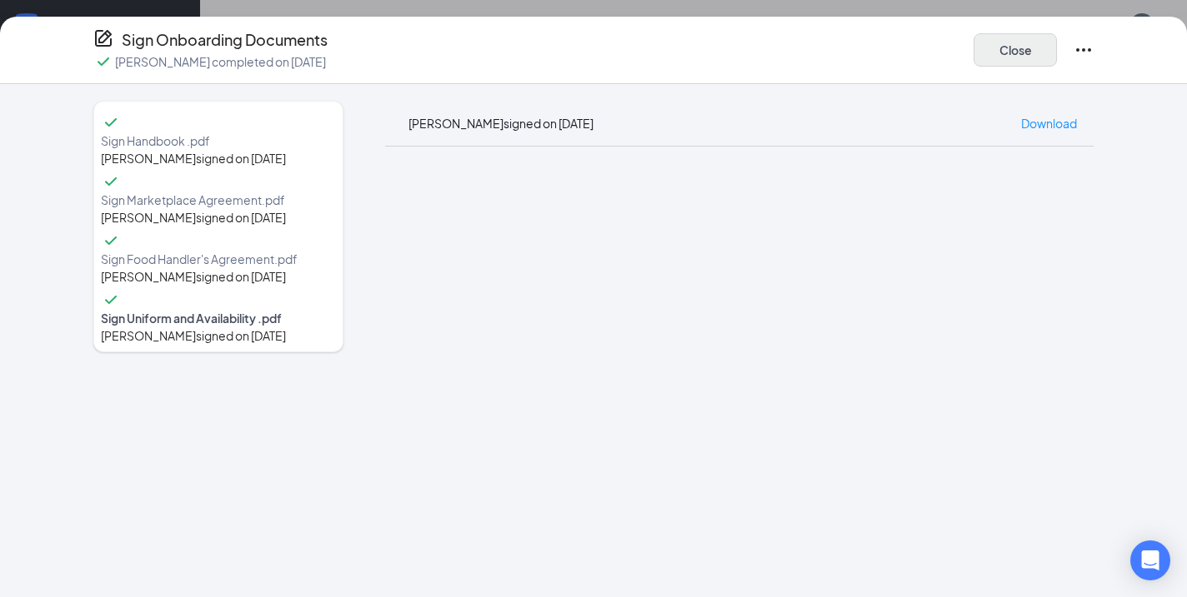
click at [1019, 57] on button "Close" at bounding box center [1014, 49] width 83 height 33
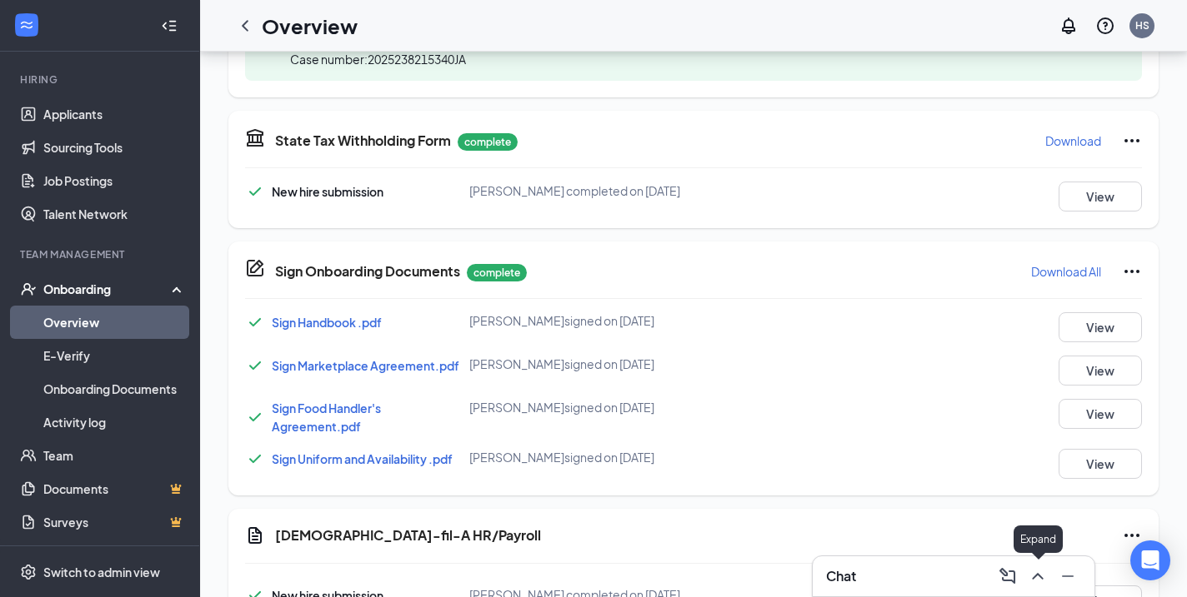
click at [1034, 578] on icon "ChevronUp" at bounding box center [1037, 576] width 11 height 7
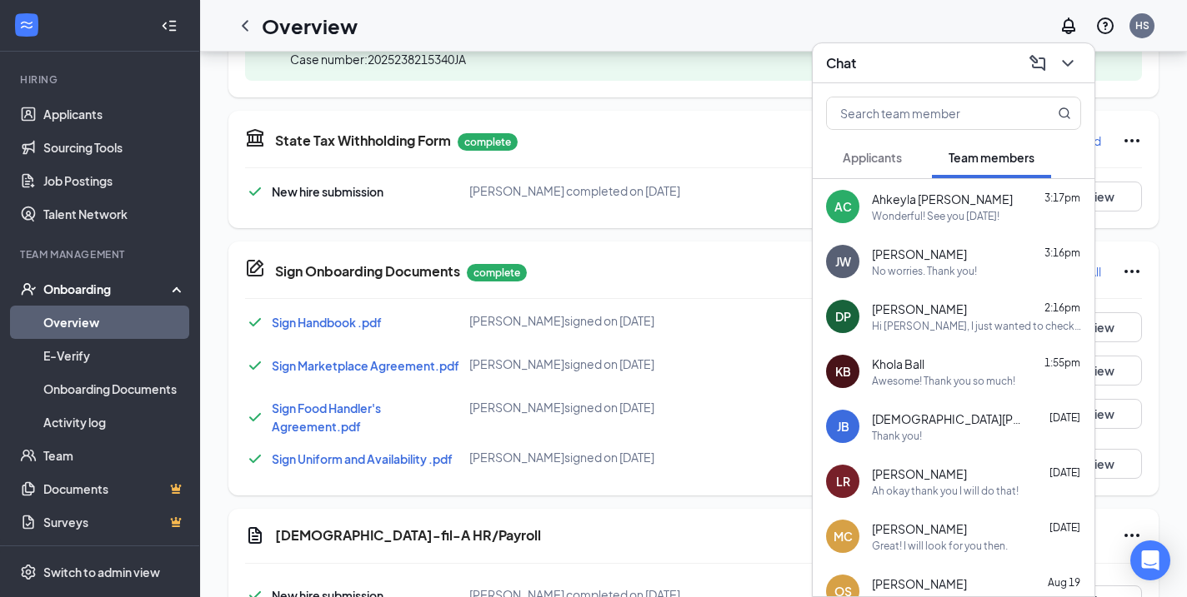
click at [946, 198] on span "Ahkeyla [PERSON_NAME]" at bounding box center [942, 199] width 141 height 17
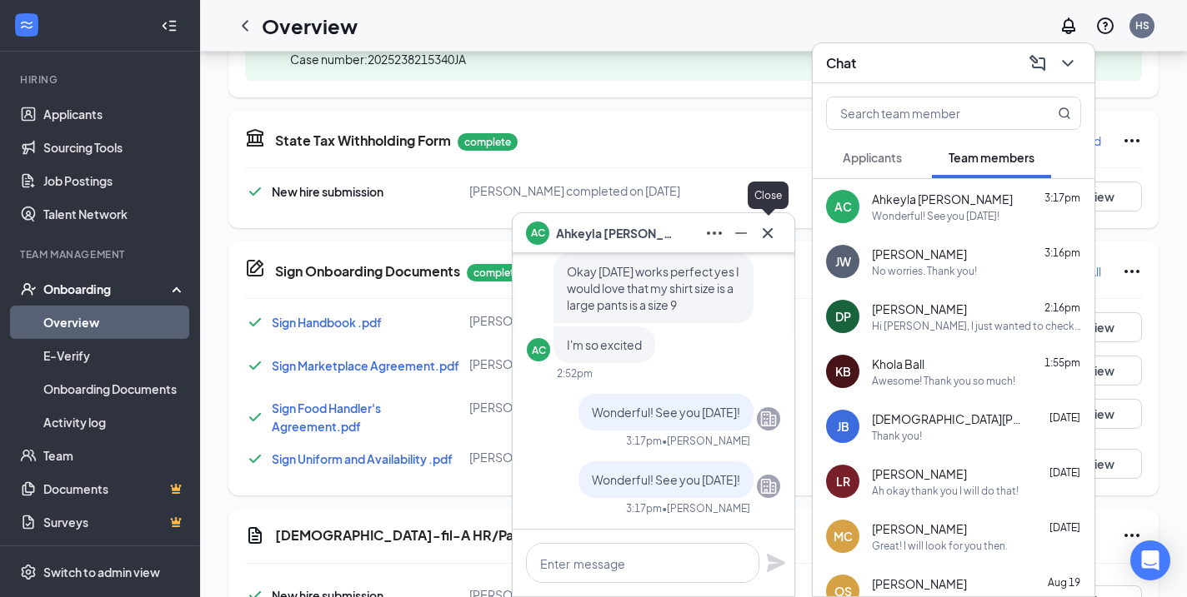
click at [772, 233] on icon "Cross" at bounding box center [767, 233] width 20 height 20
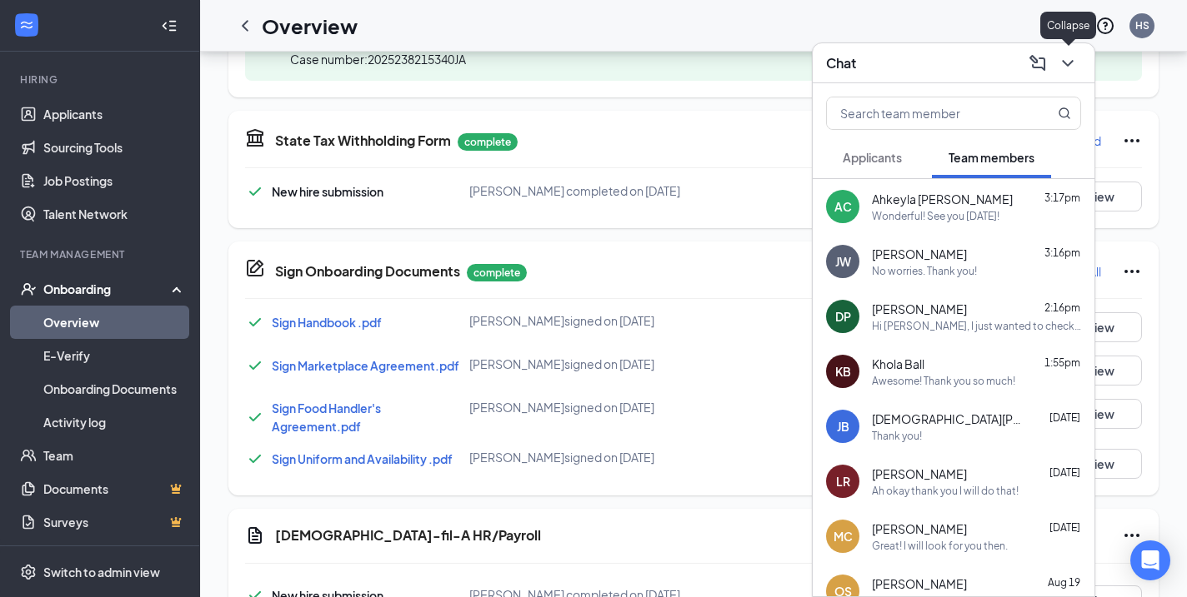
click at [1060, 55] on icon "ChevronDown" at bounding box center [1067, 63] width 20 height 20
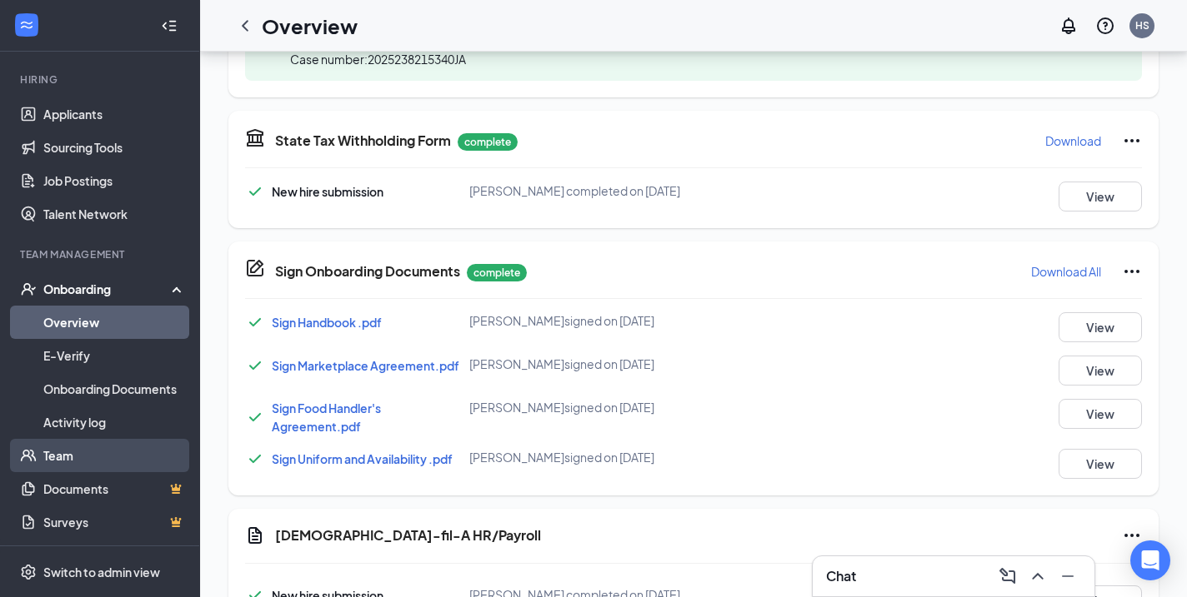
click at [94, 462] on link "Team" at bounding box center [114, 455] width 142 height 33
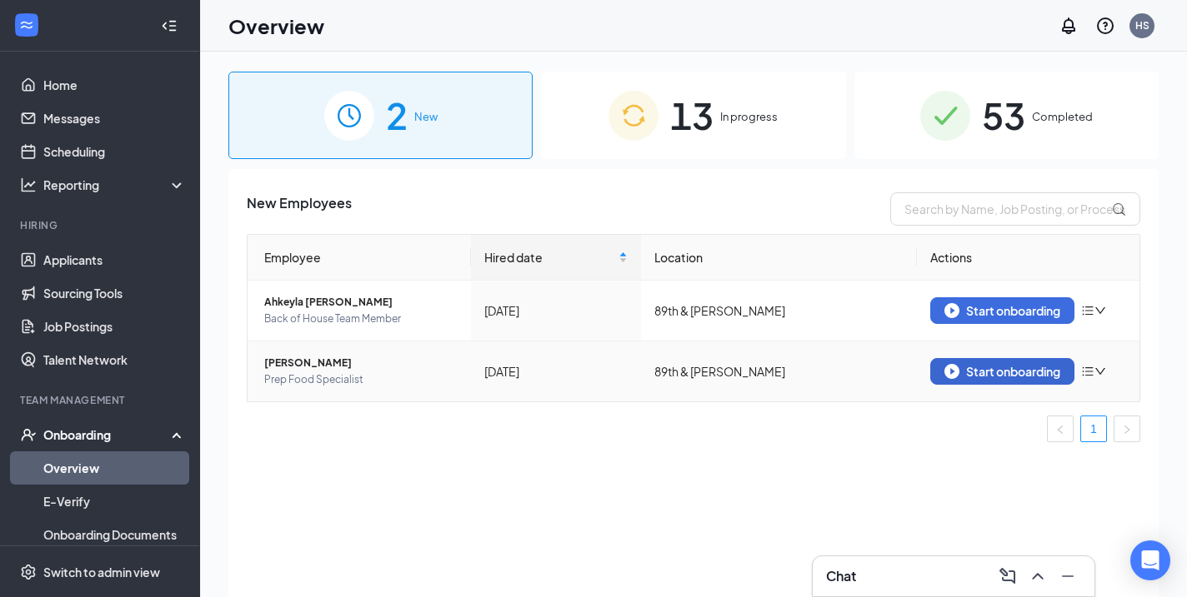
click at [967, 368] on div "Start onboarding" at bounding box center [1002, 371] width 116 height 15
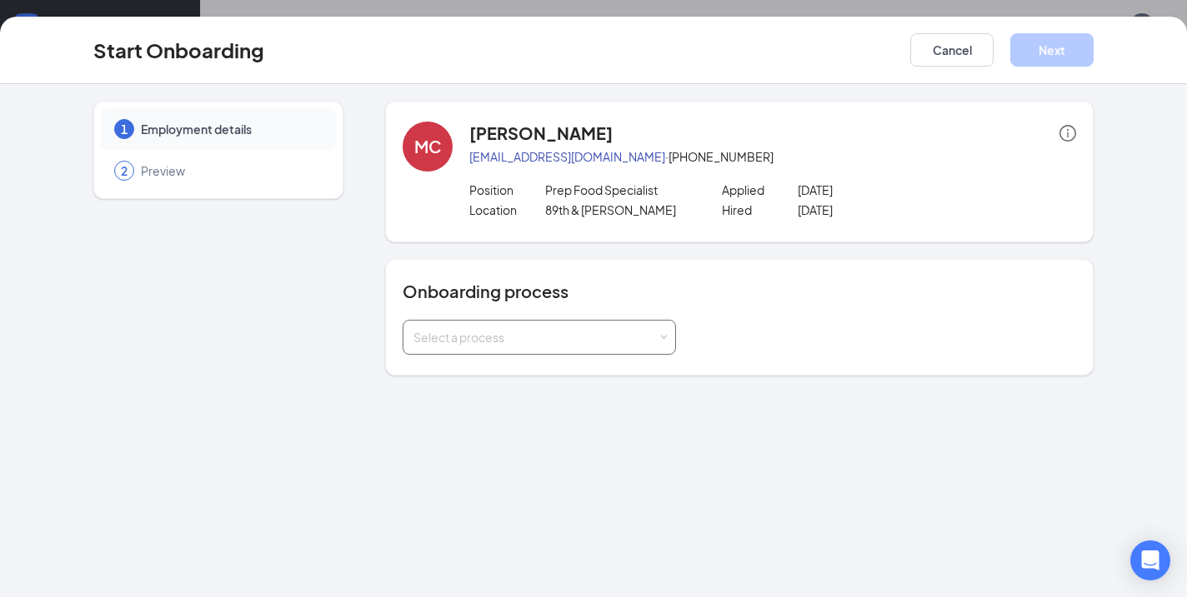
click at [589, 343] on div "Select a process" at bounding box center [535, 337] width 244 height 17
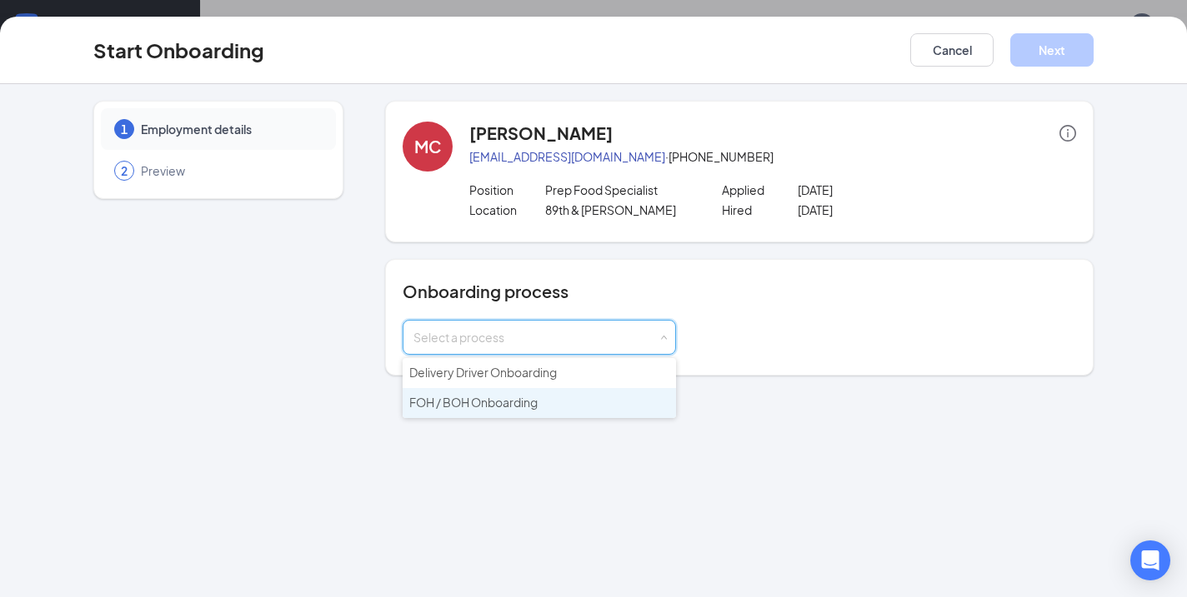
click at [524, 401] on span "FOH / BOH Onboarding" at bounding box center [473, 402] width 128 height 15
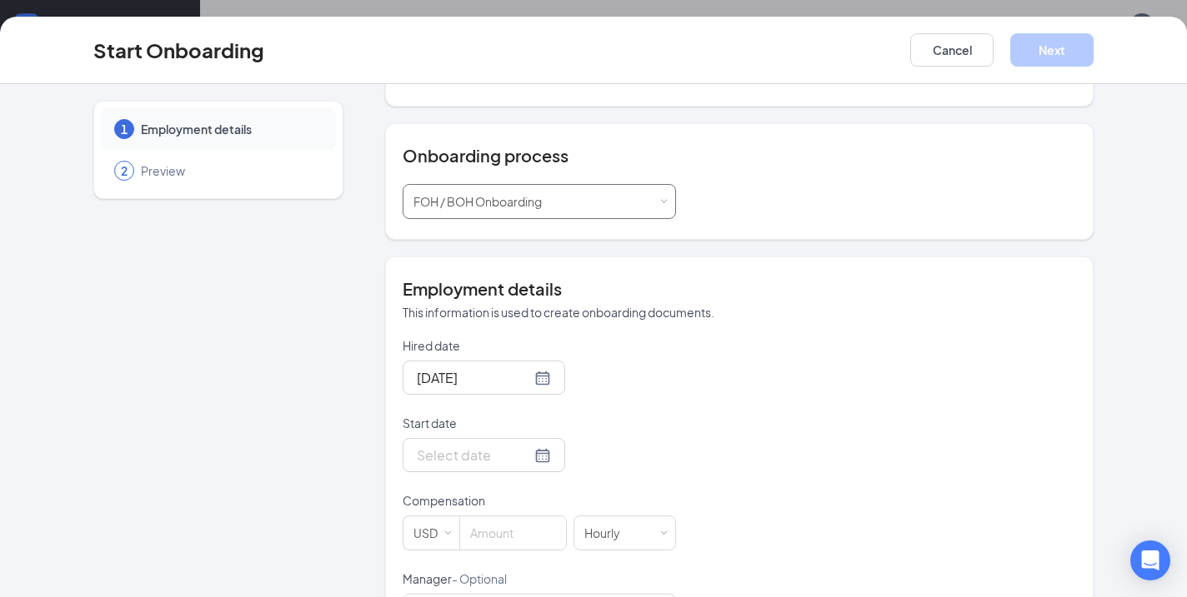
scroll to position [178, 0]
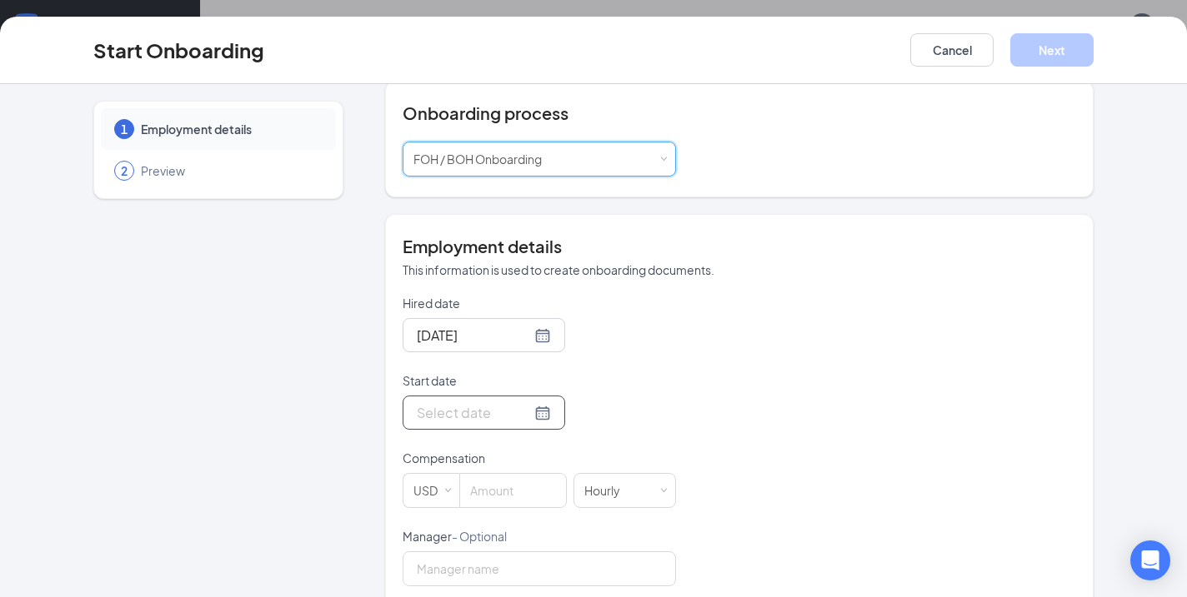
click at [535, 413] on div at bounding box center [484, 412] width 134 height 21
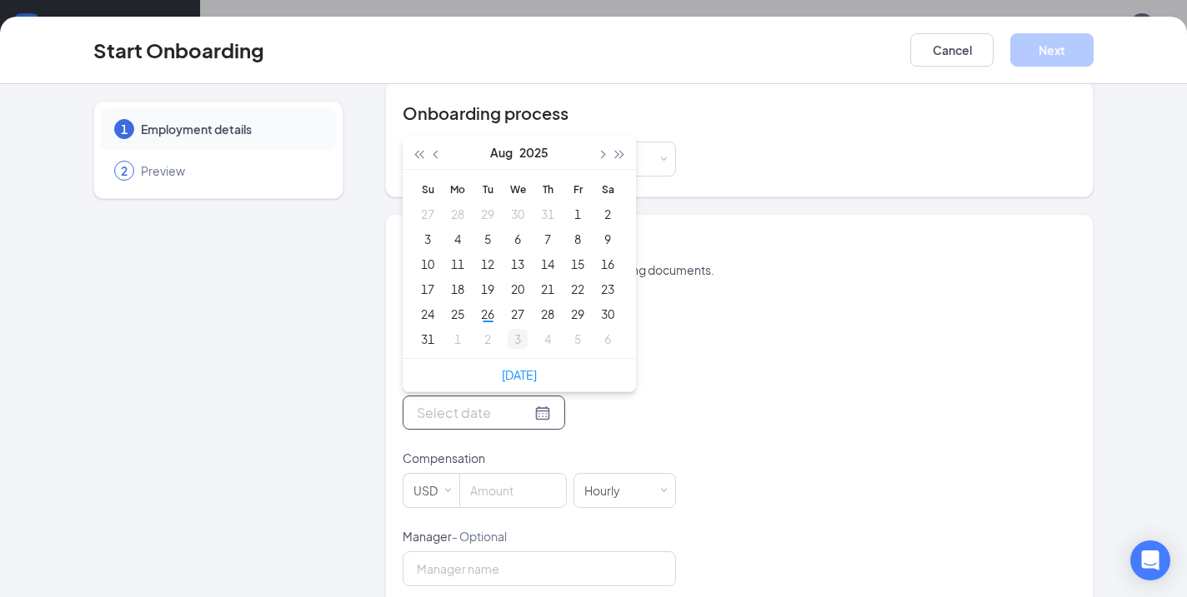
type input "[DATE]"
click at [487, 314] on div "26" at bounding box center [487, 314] width 20 height 20
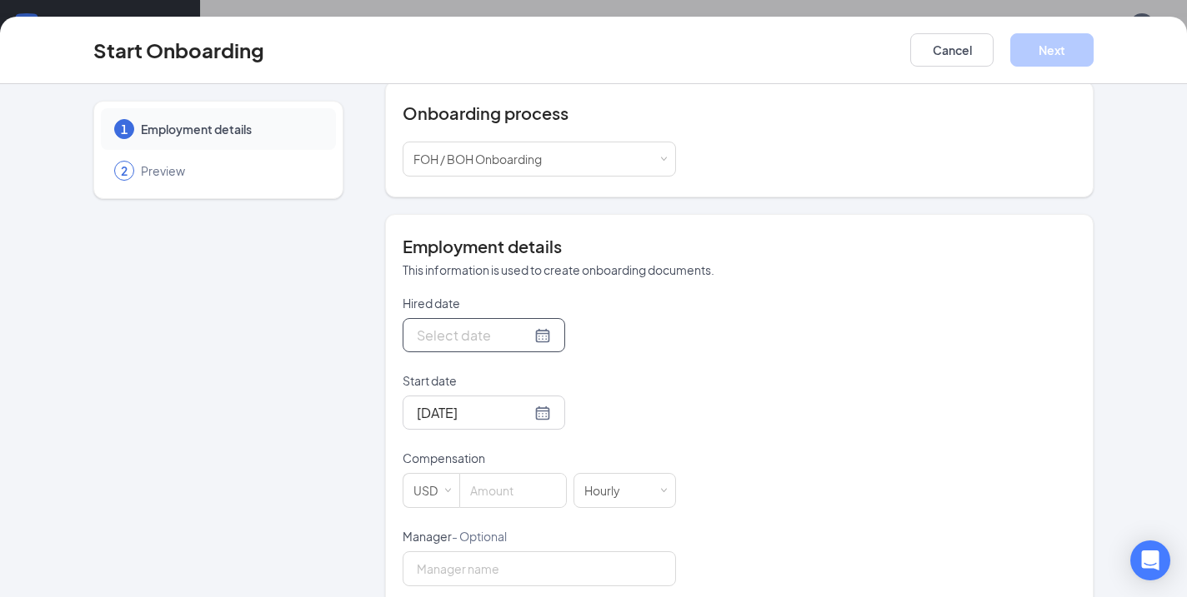
click at [533, 330] on div at bounding box center [484, 335] width 134 height 21
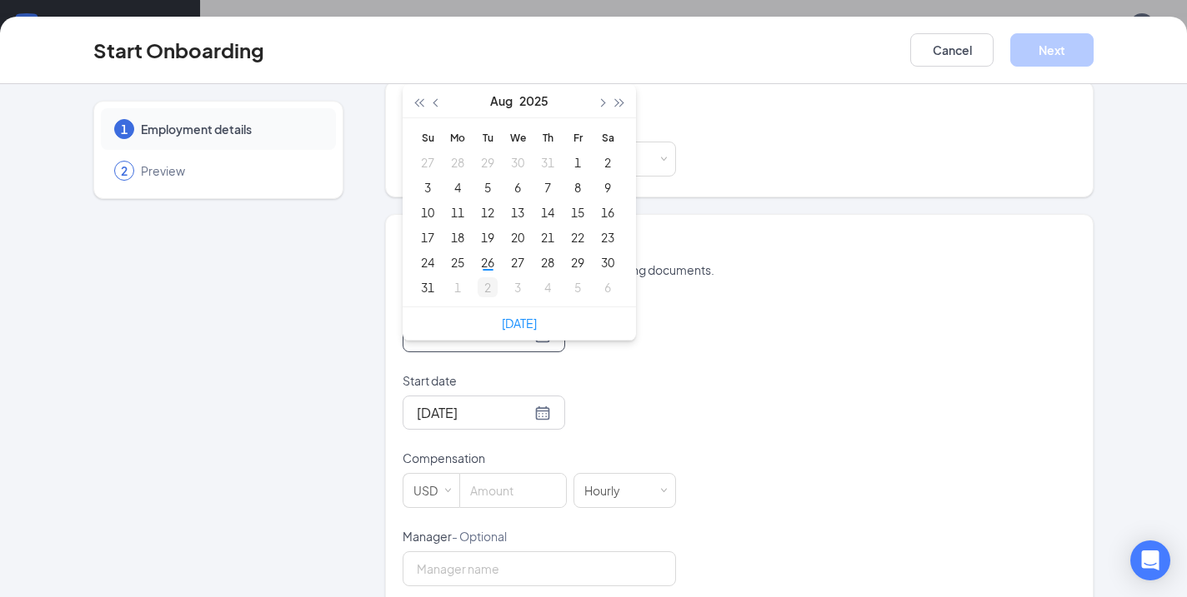
type input "Sep 2, 2025"
type input "[DATE]"
click at [490, 262] on div "26" at bounding box center [487, 262] width 20 height 20
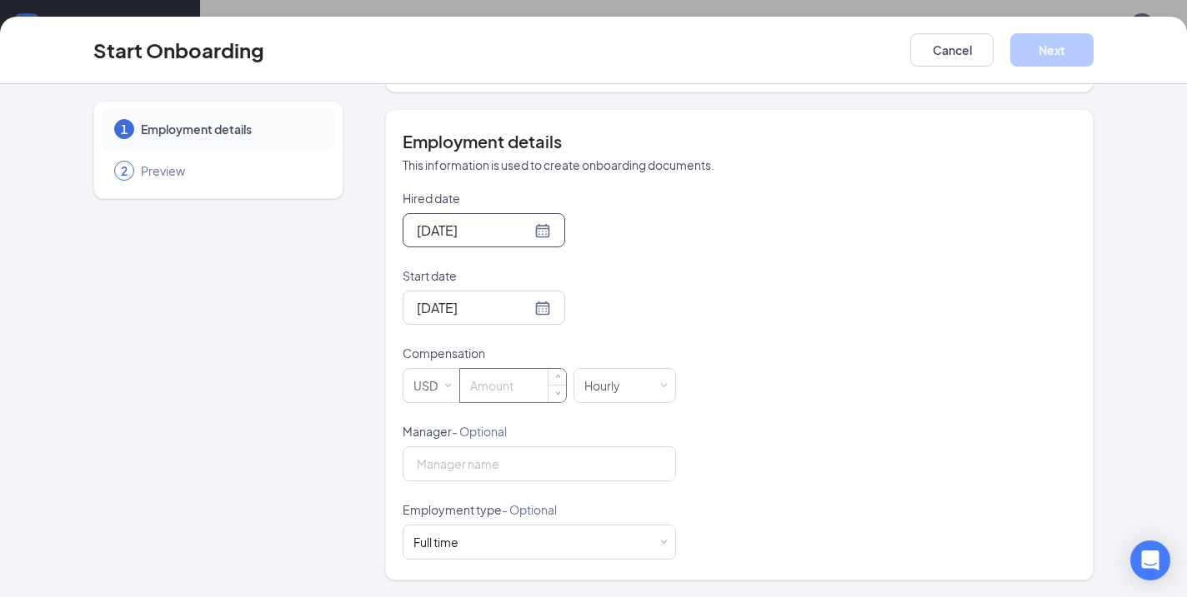
scroll to position [283, 0]
click at [502, 380] on input at bounding box center [513, 385] width 106 height 33
type input "18"
click at [481, 460] on input "Manager - Optional" at bounding box center [538, 464] width 273 height 35
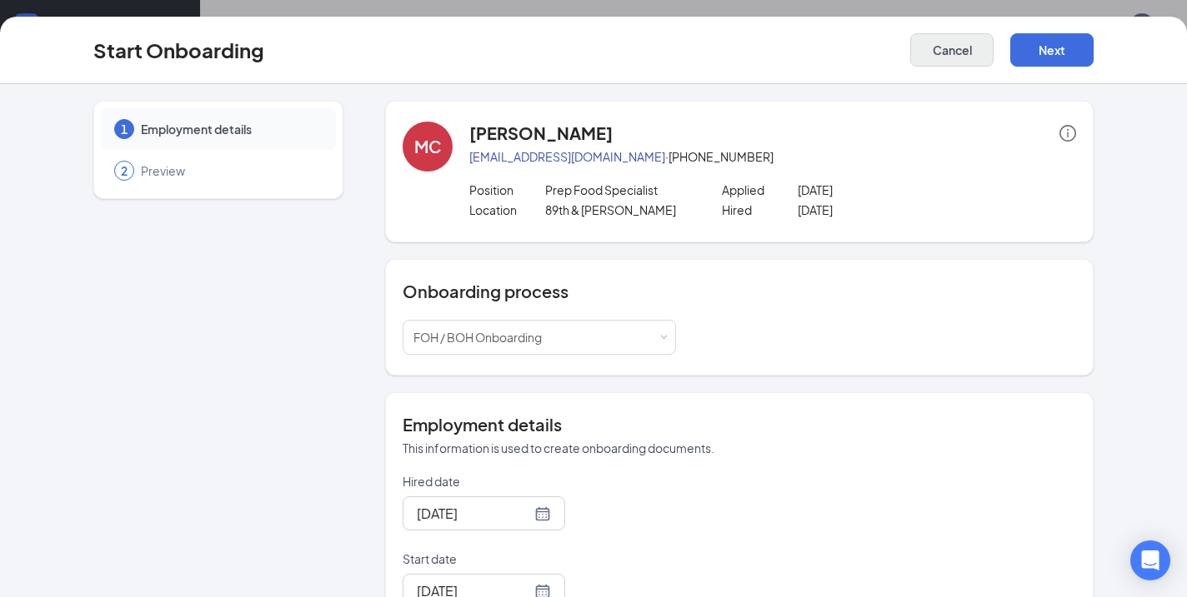
scroll to position [0, 0]
type input "[PERSON_NAME]"
click at [1052, 46] on button "Next" at bounding box center [1051, 49] width 83 height 33
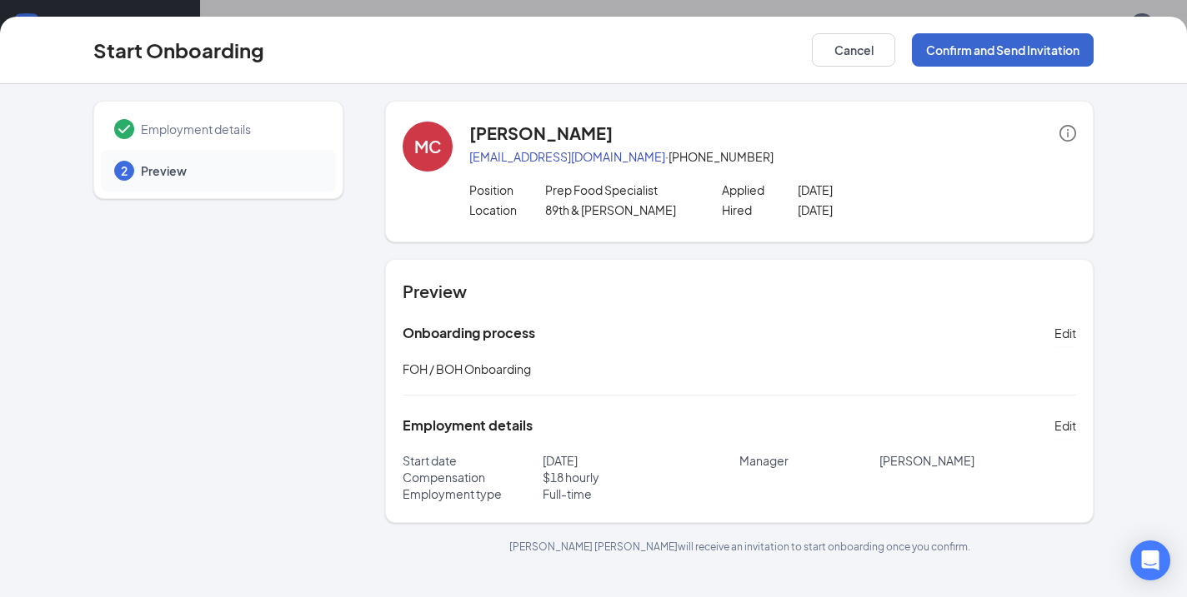
click at [997, 42] on button "Confirm and Send Invitation" at bounding box center [1003, 49] width 182 height 33
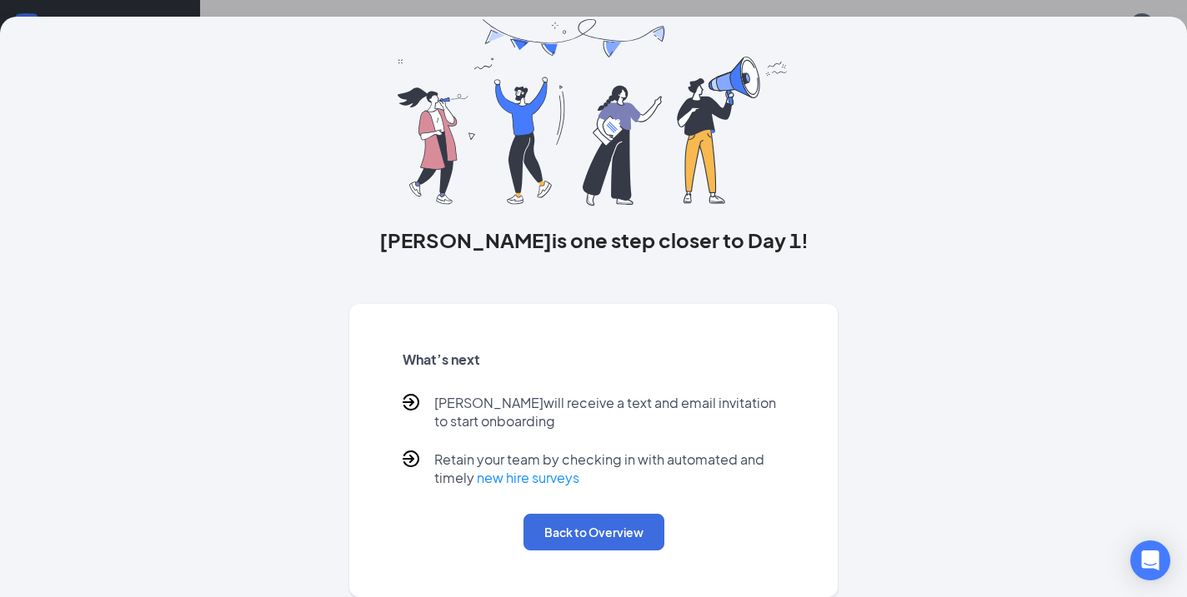
scroll to position [64, 0]
click at [602, 528] on button "Back to Overview" at bounding box center [593, 532] width 141 height 37
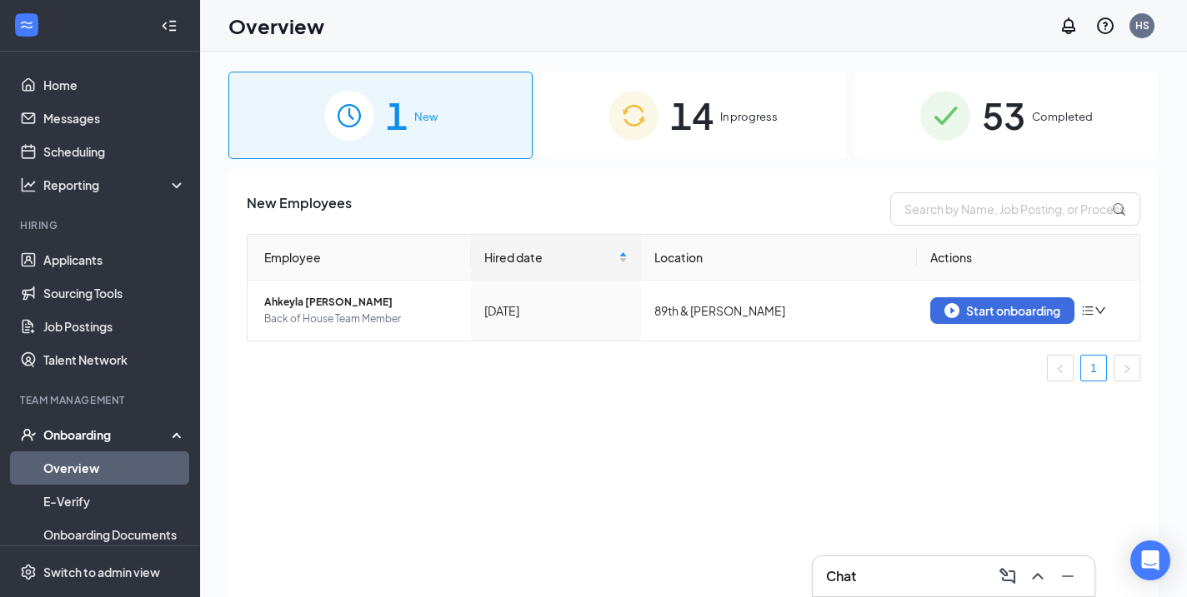
click at [697, 126] on span "14" at bounding box center [691, 115] width 43 height 57
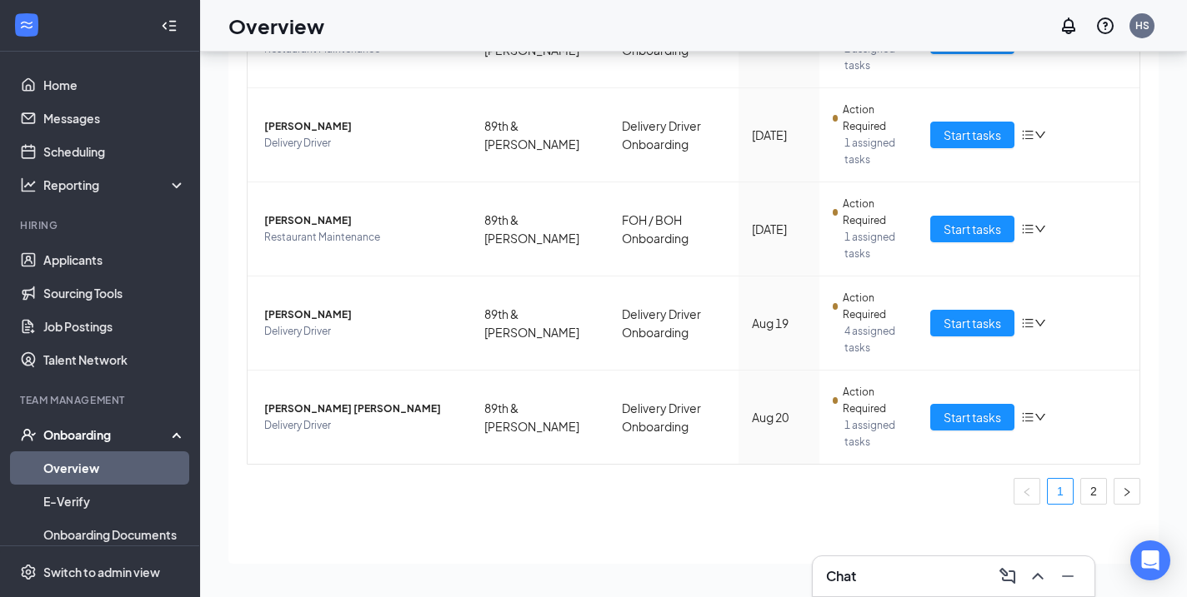
scroll to position [701, 0]
click at [1094, 486] on link "2" at bounding box center [1093, 491] width 25 height 25
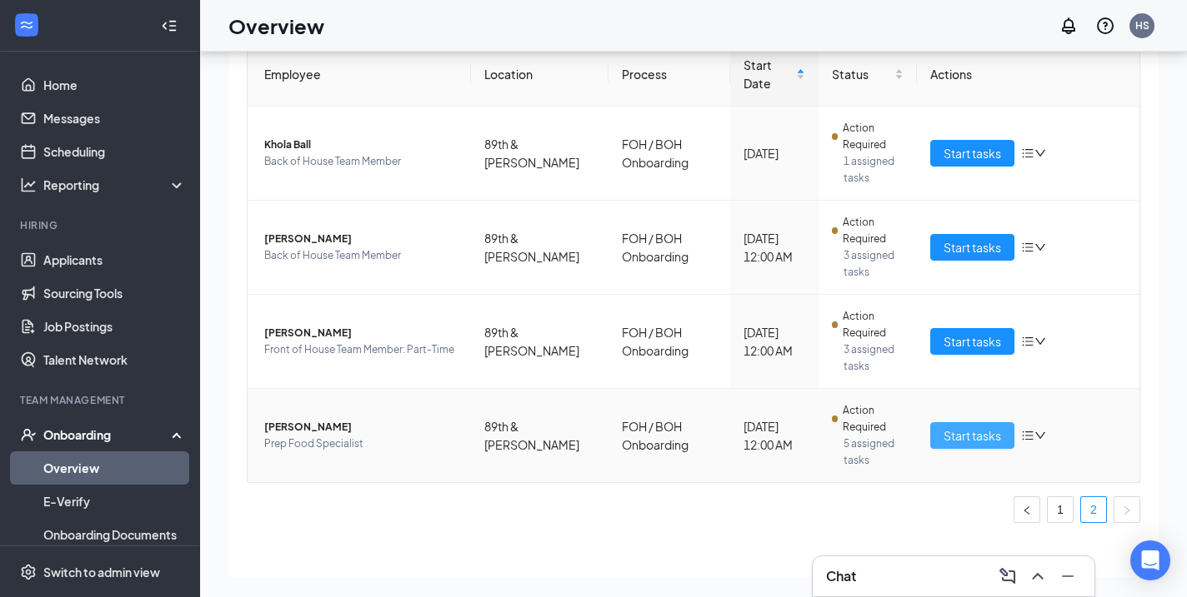
scroll to position [75, 0]
click at [328, 419] on span "[PERSON_NAME]" at bounding box center [360, 427] width 193 height 17
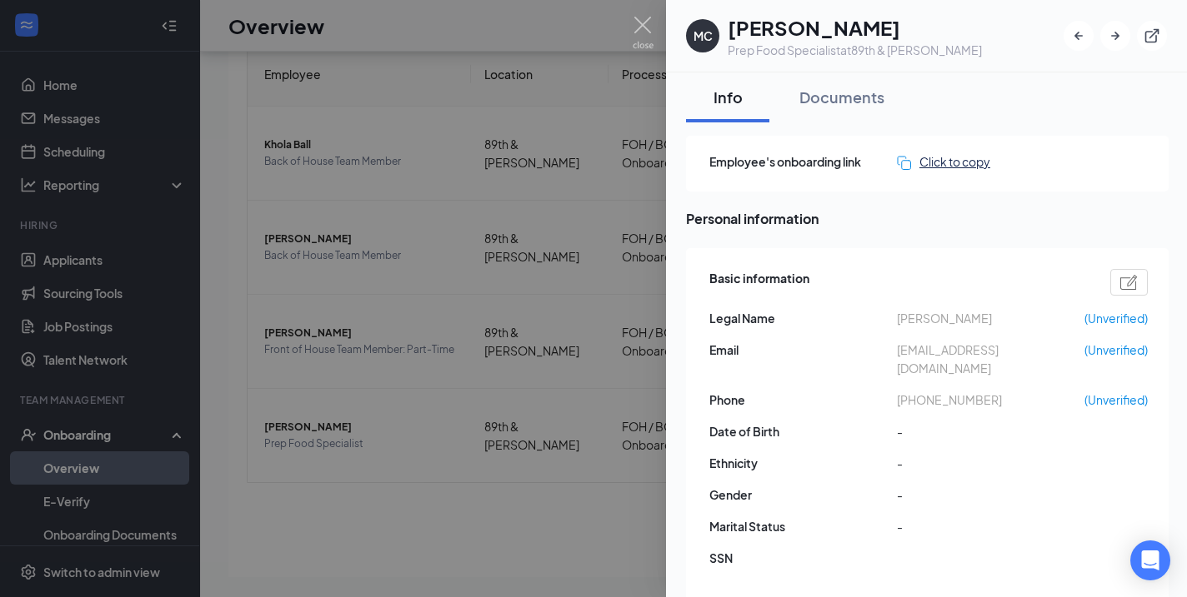
click at [936, 162] on div "Click to copy" at bounding box center [943, 161] width 93 height 18
click at [645, 27] on img at bounding box center [642, 33] width 21 height 32
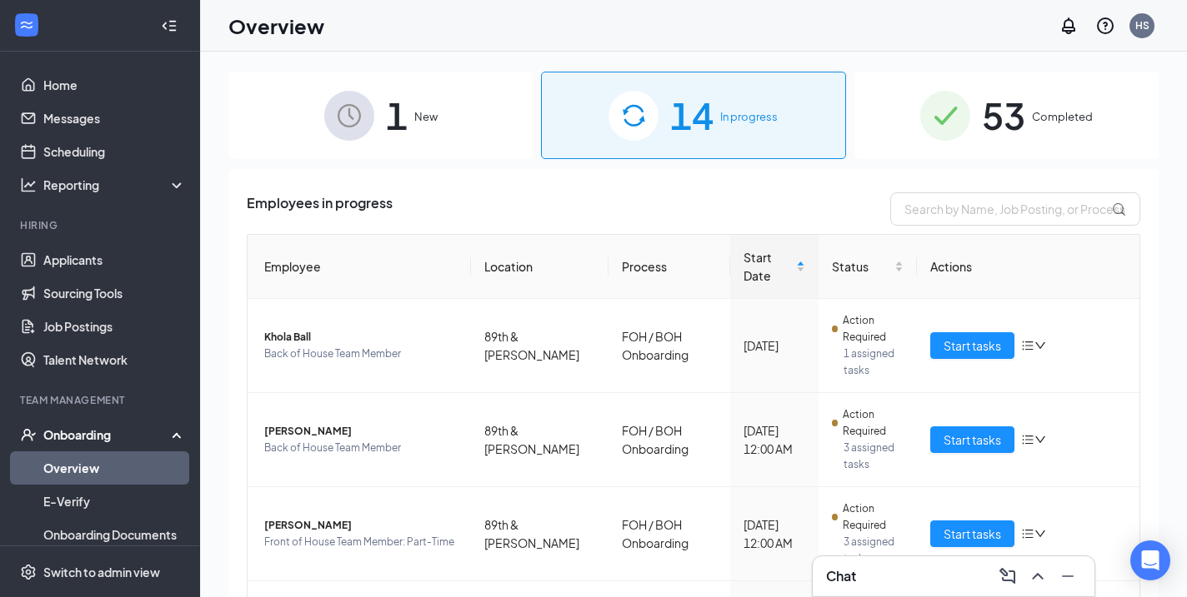
click at [404, 116] on span "1" at bounding box center [397, 115] width 22 height 57
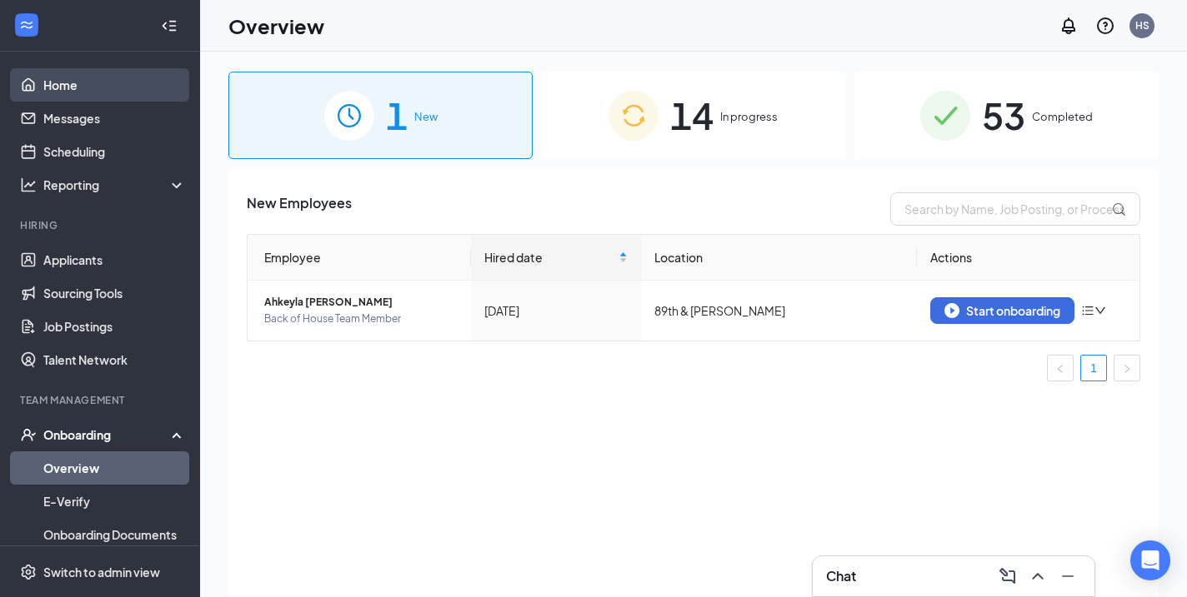
click at [57, 89] on link "Home" at bounding box center [114, 84] width 142 height 33
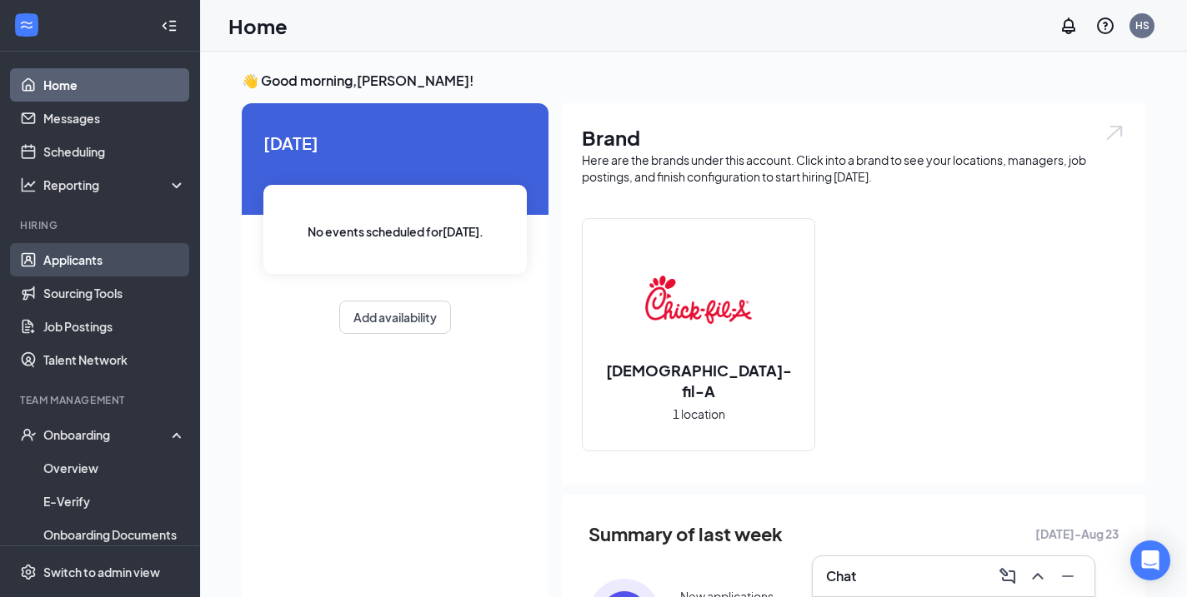
click at [86, 262] on link "Applicants" at bounding box center [114, 259] width 142 height 33
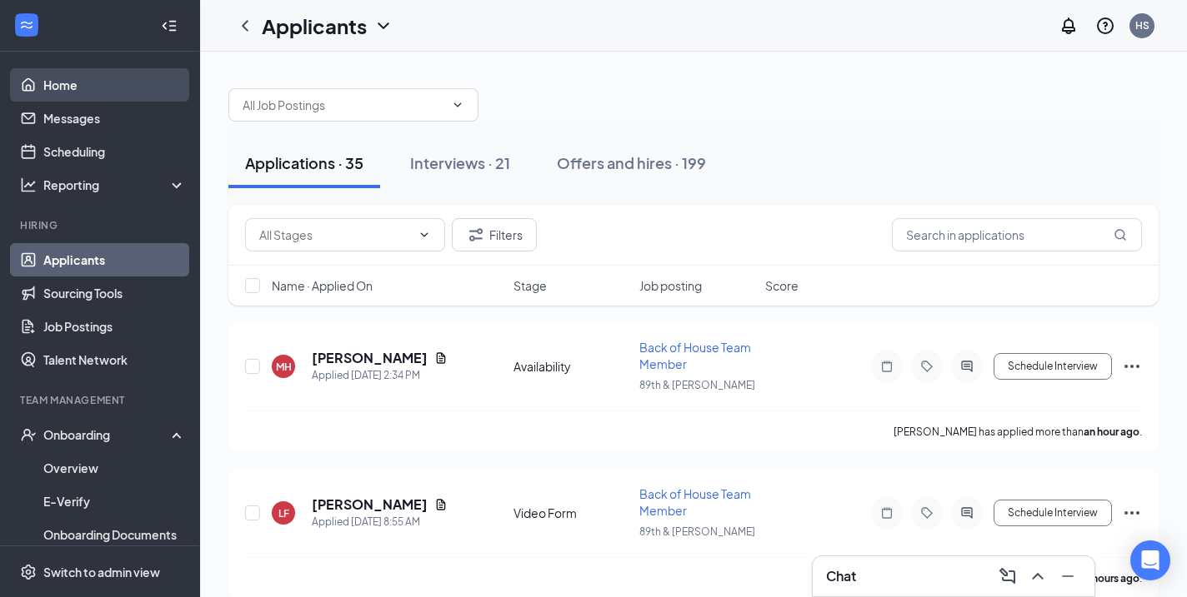
click at [63, 98] on link "Home" at bounding box center [114, 84] width 142 height 33
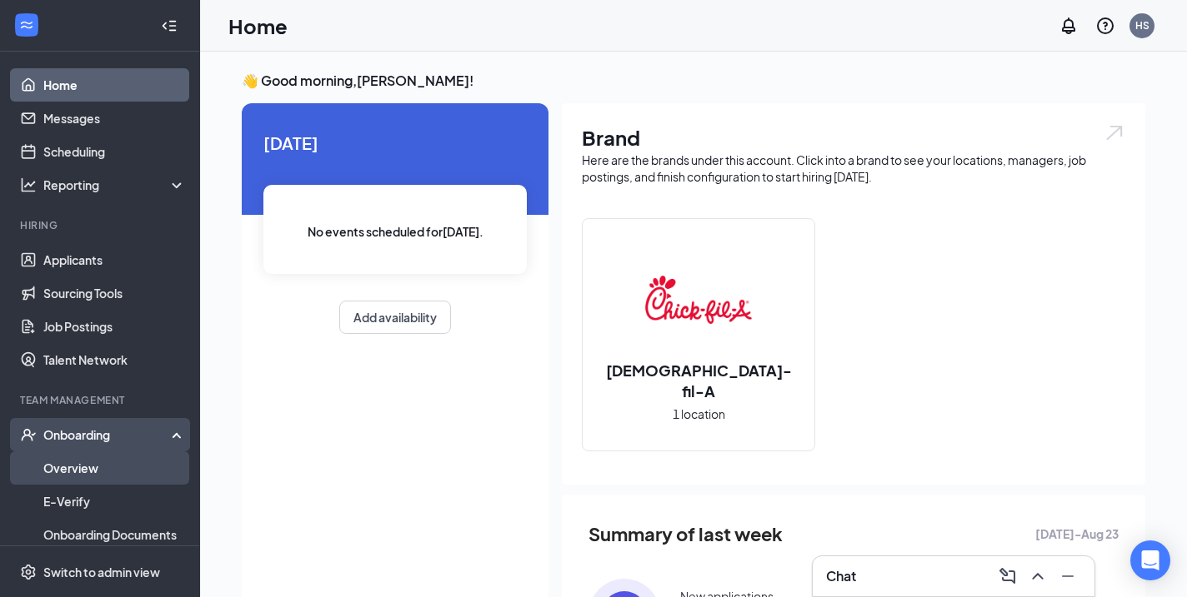
click at [118, 463] on link "Overview" at bounding box center [114, 468] width 142 height 33
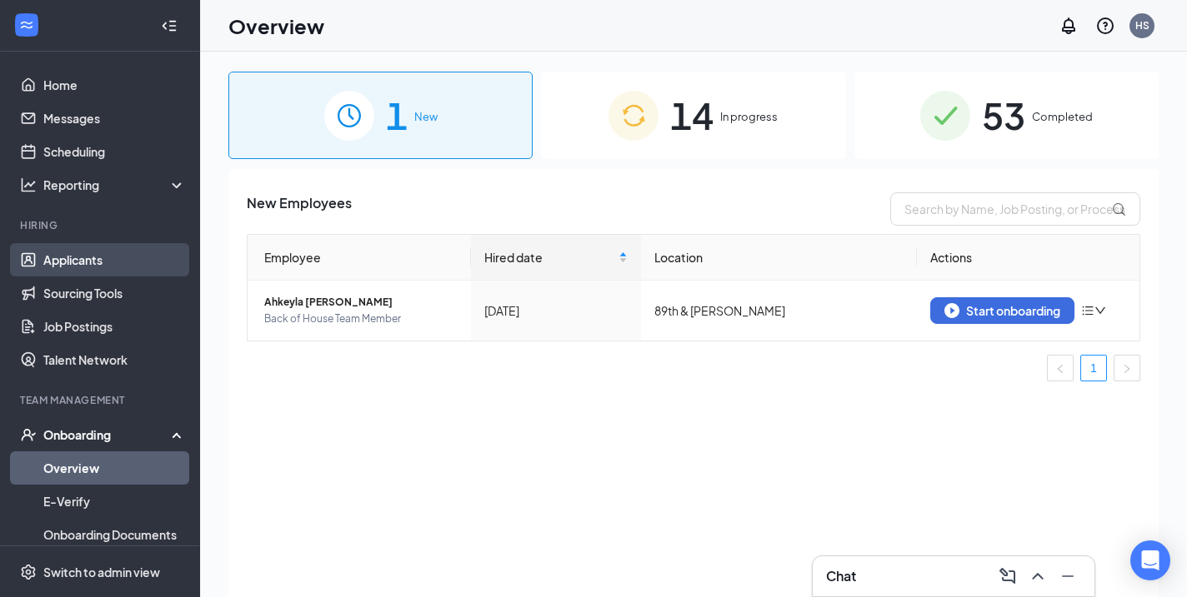
click at [66, 270] on link "Applicants" at bounding box center [114, 259] width 142 height 33
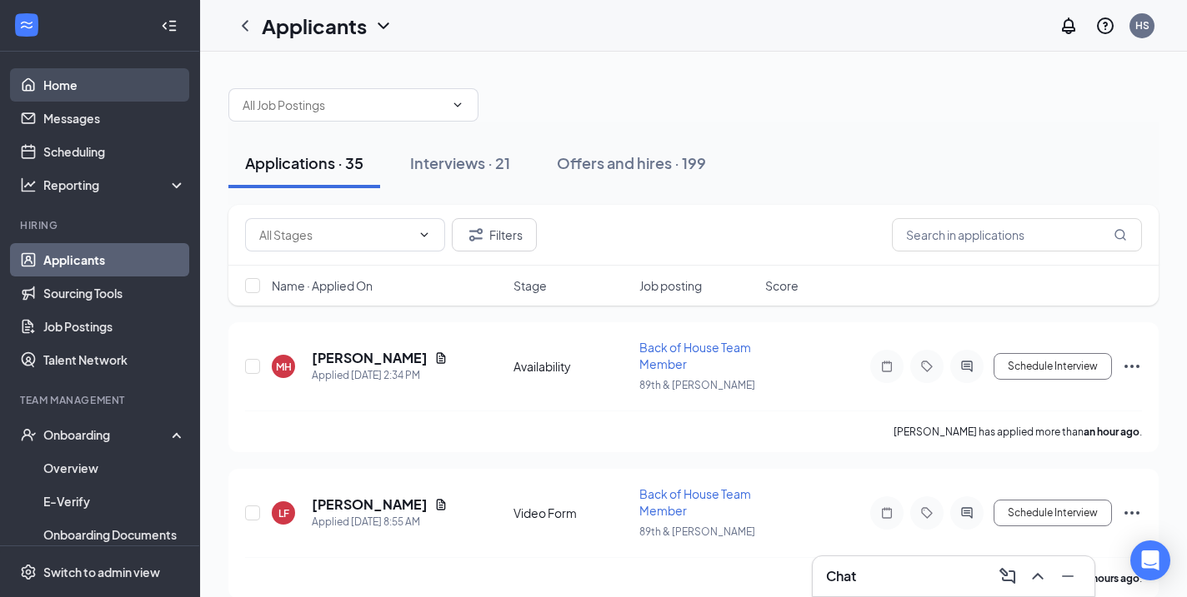
click at [86, 87] on link "Home" at bounding box center [114, 84] width 142 height 33
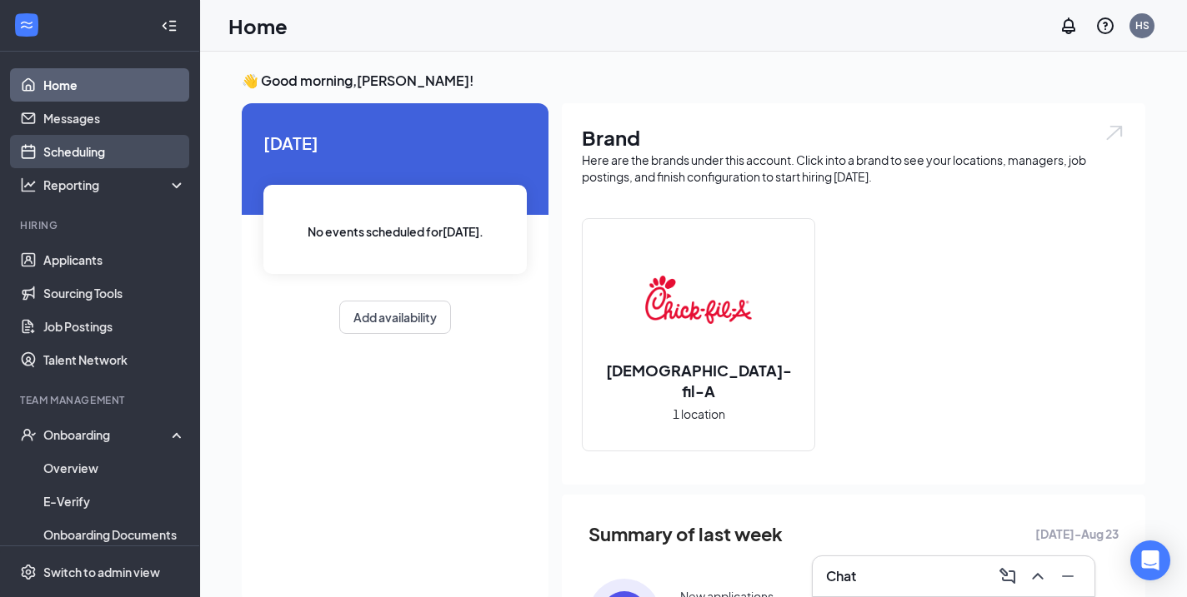
click at [61, 157] on link "Scheduling" at bounding box center [114, 151] width 142 height 33
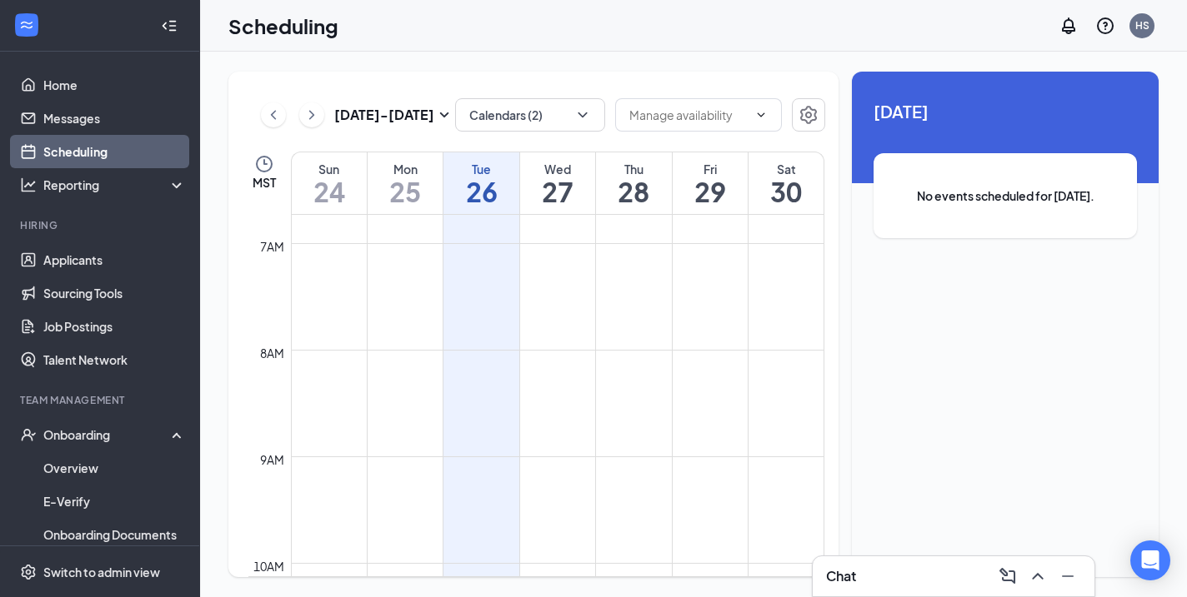
scroll to position [716, 0]
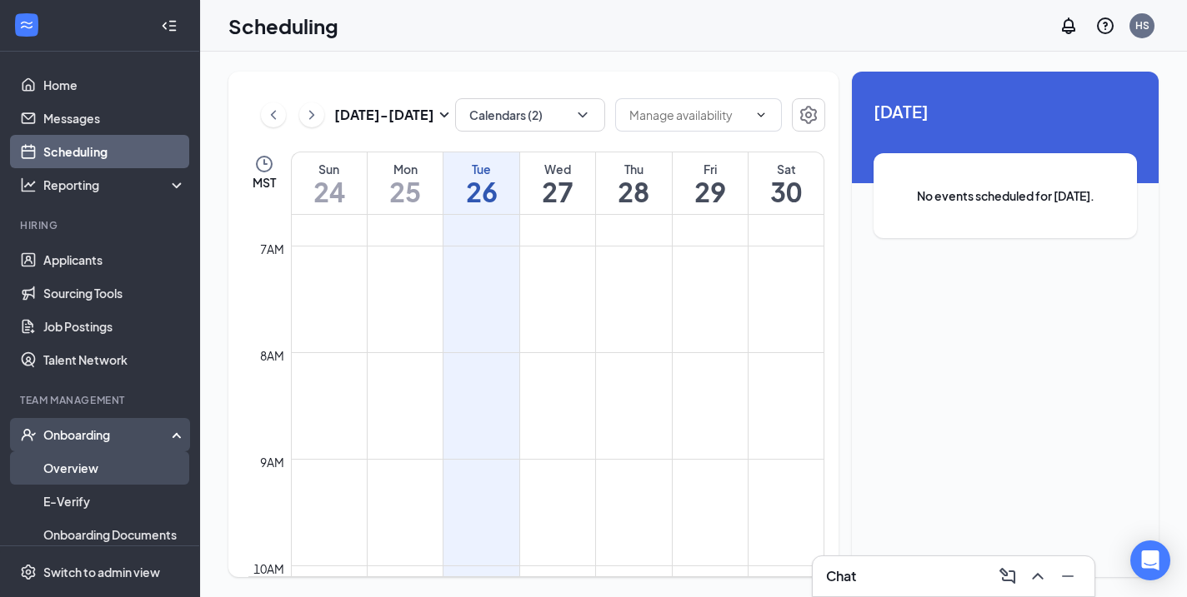
click at [95, 472] on link "Overview" at bounding box center [114, 468] width 142 height 33
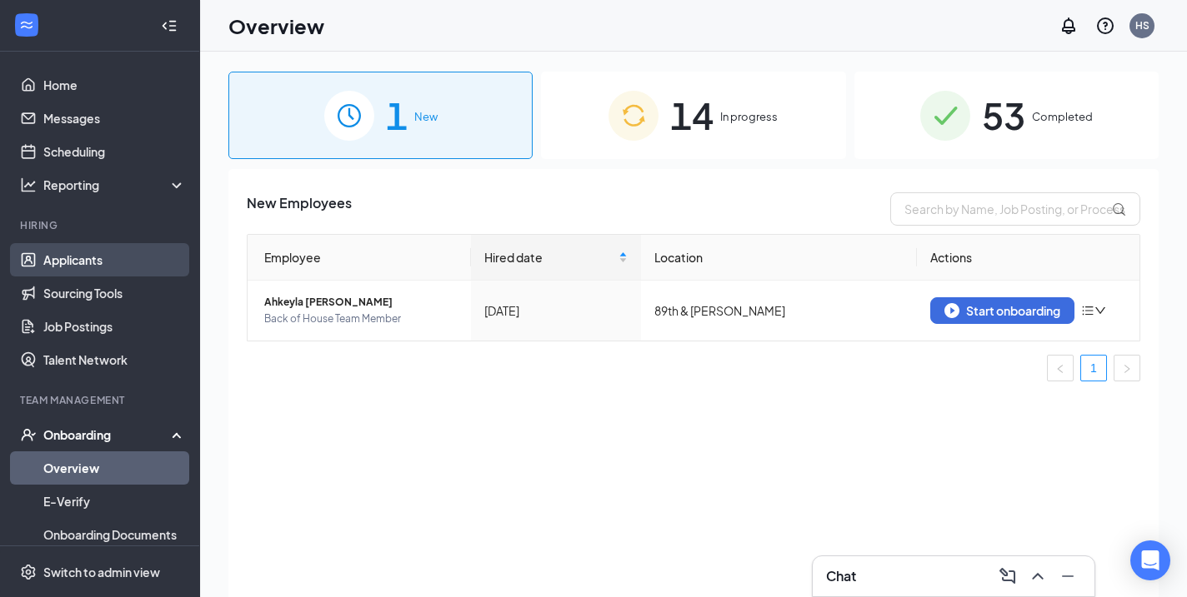
click at [90, 259] on link "Applicants" at bounding box center [114, 259] width 142 height 33
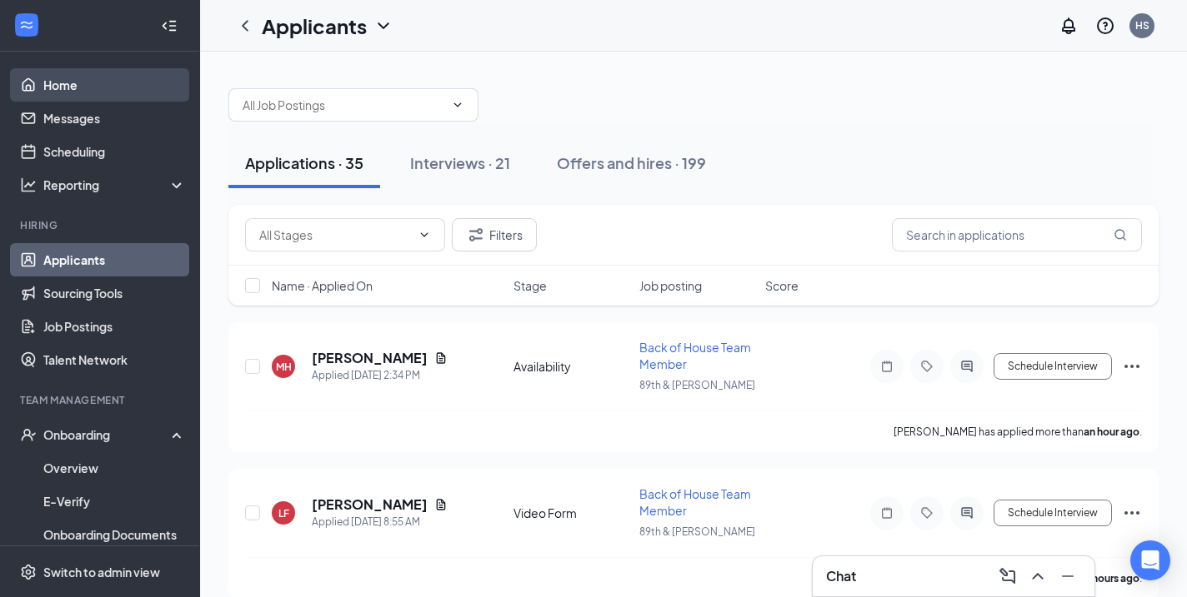
click at [52, 93] on link "Home" at bounding box center [114, 84] width 142 height 33
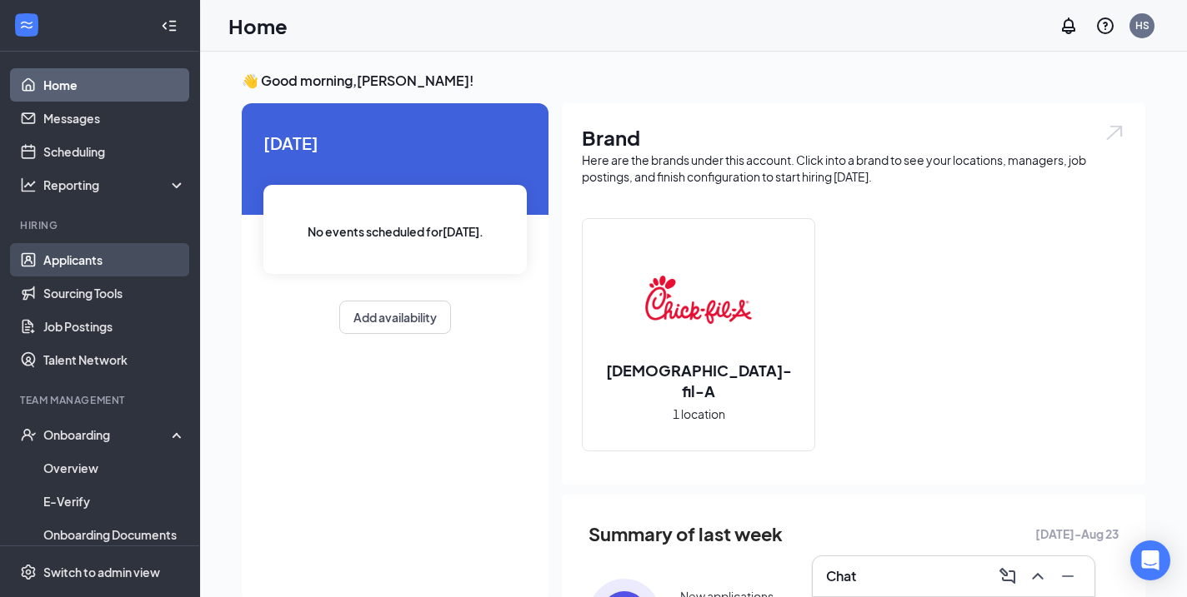
click at [126, 262] on link "Applicants" at bounding box center [114, 259] width 142 height 33
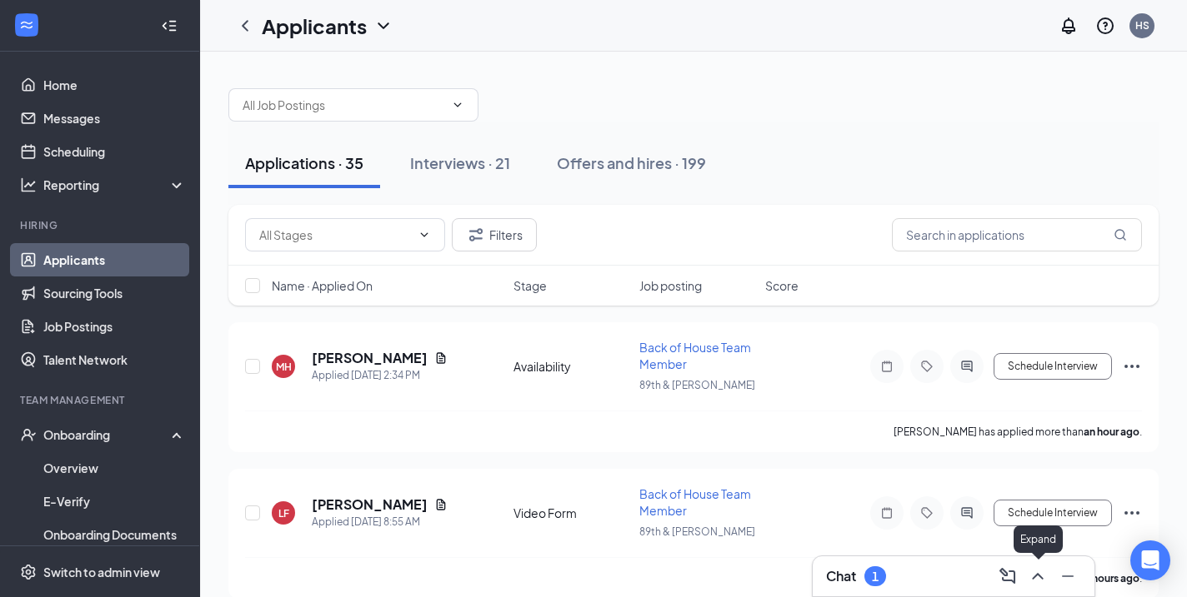
click at [1039, 576] on icon "ChevronUp" at bounding box center [1037, 576] width 11 height 7
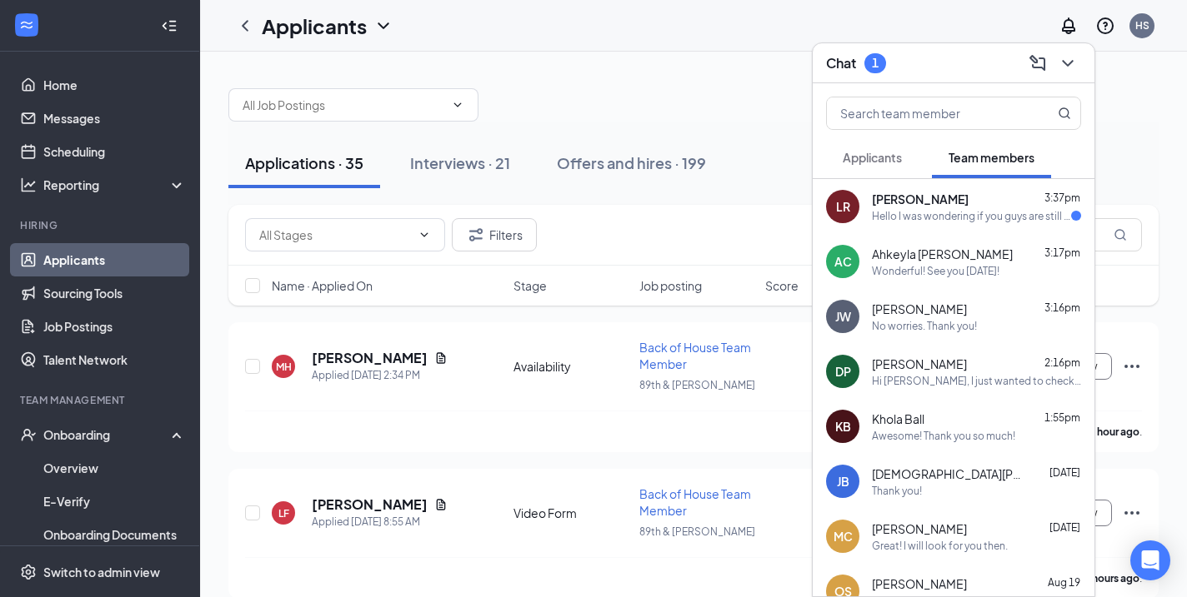
click at [949, 197] on span "[PERSON_NAME]" at bounding box center [920, 199] width 97 height 17
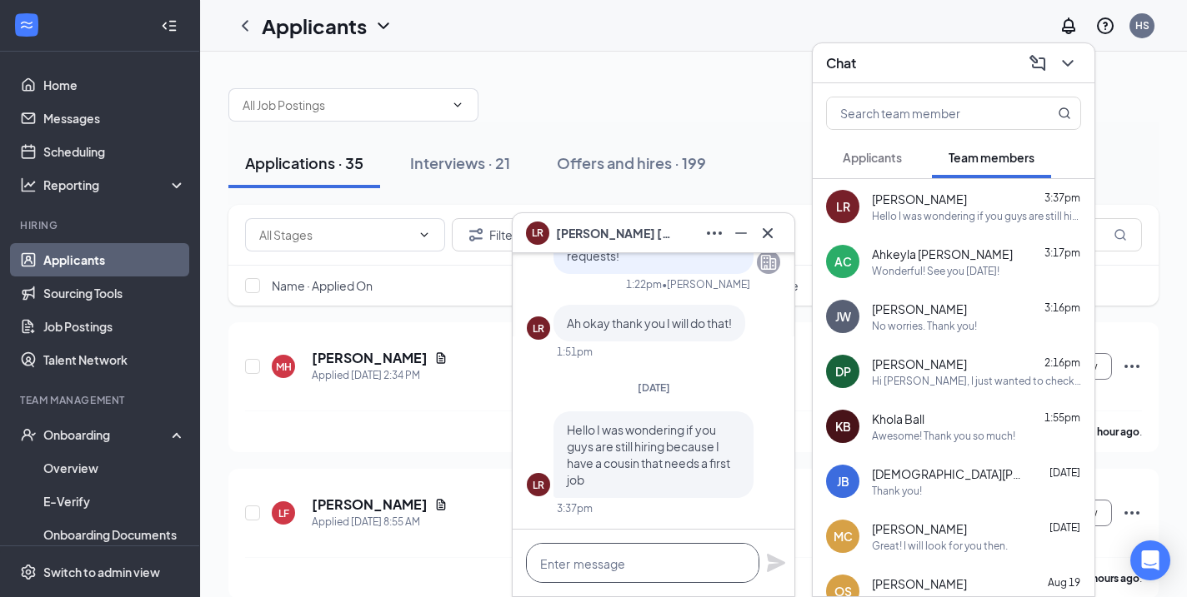
click at [619, 572] on textarea at bounding box center [642, 563] width 233 height 40
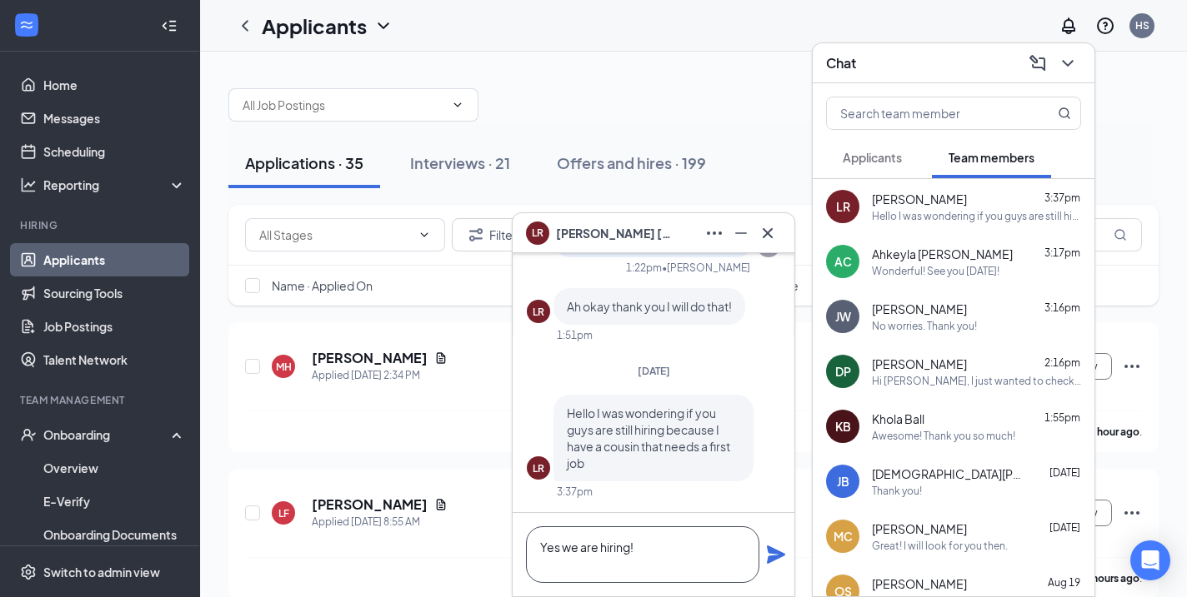
scroll to position [1, 0]
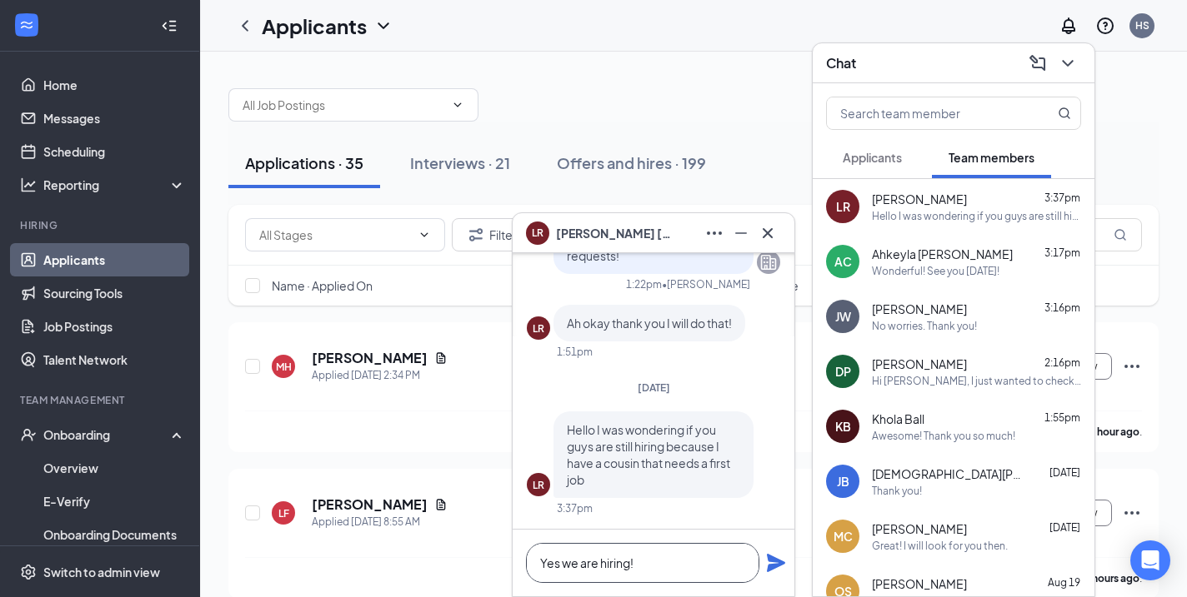
type textarea "Yes we are hiring!"
click at [773, 561] on icon "Plane" at bounding box center [776, 563] width 18 height 18
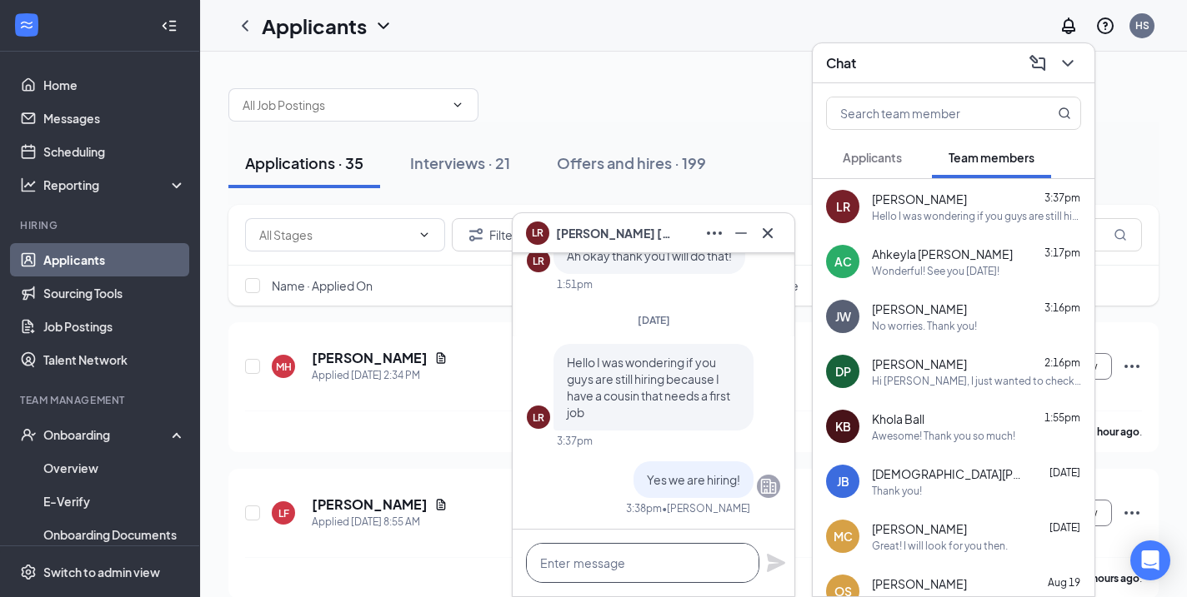
click at [639, 574] on textarea at bounding box center [642, 563] width 233 height 40
type textarea "Text CFASHEA to 31063"
click at [779, 565] on icon "Plane" at bounding box center [776, 563] width 18 height 18
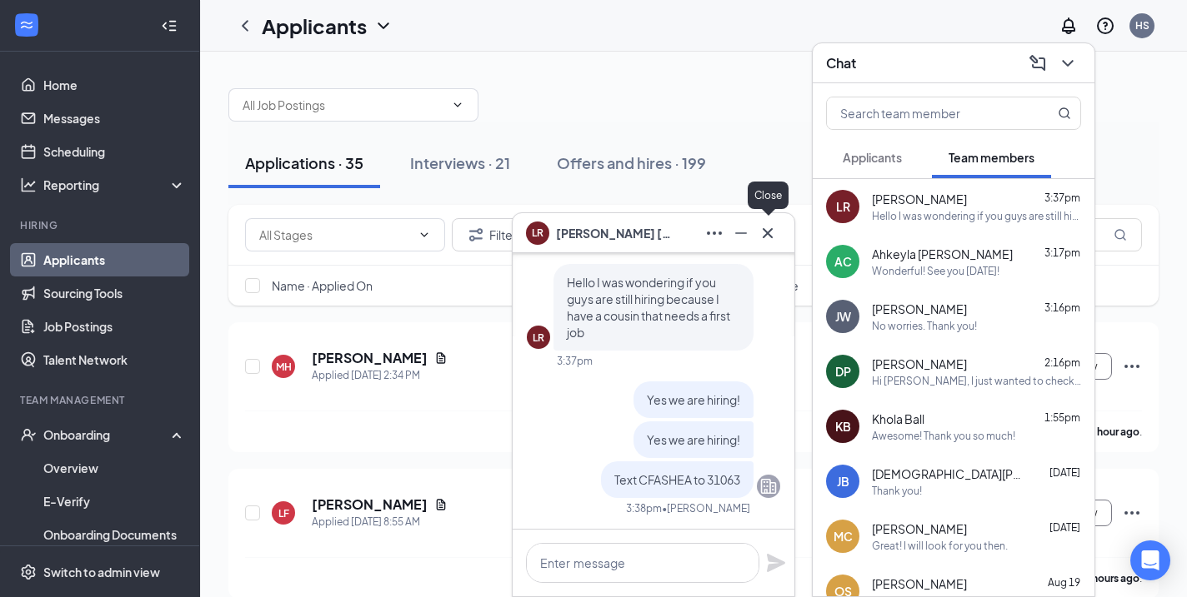
click at [772, 231] on icon "Cross" at bounding box center [767, 233] width 20 height 20
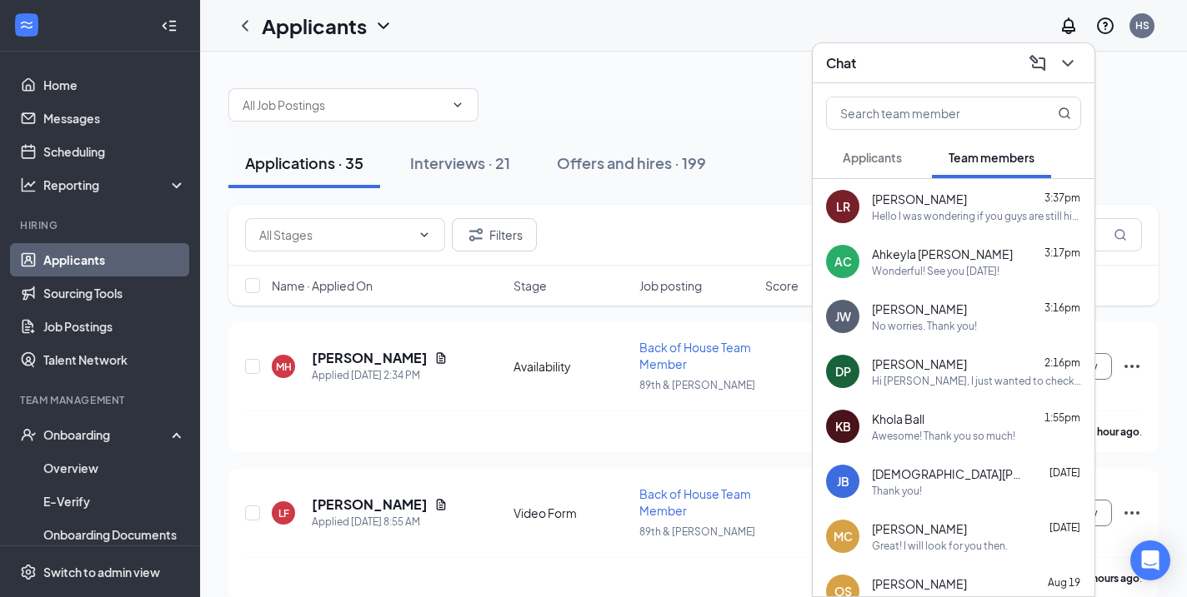
click at [902, 159] on span "Applicants" at bounding box center [871, 157] width 59 height 15
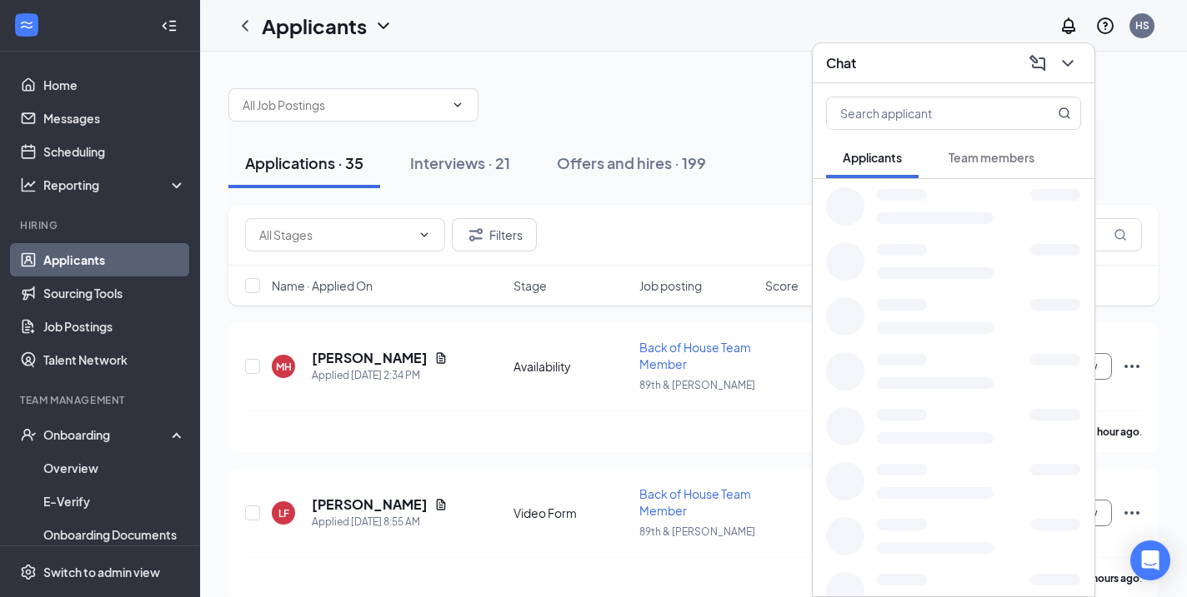
click at [1001, 161] on span "Team members" at bounding box center [991, 157] width 86 height 15
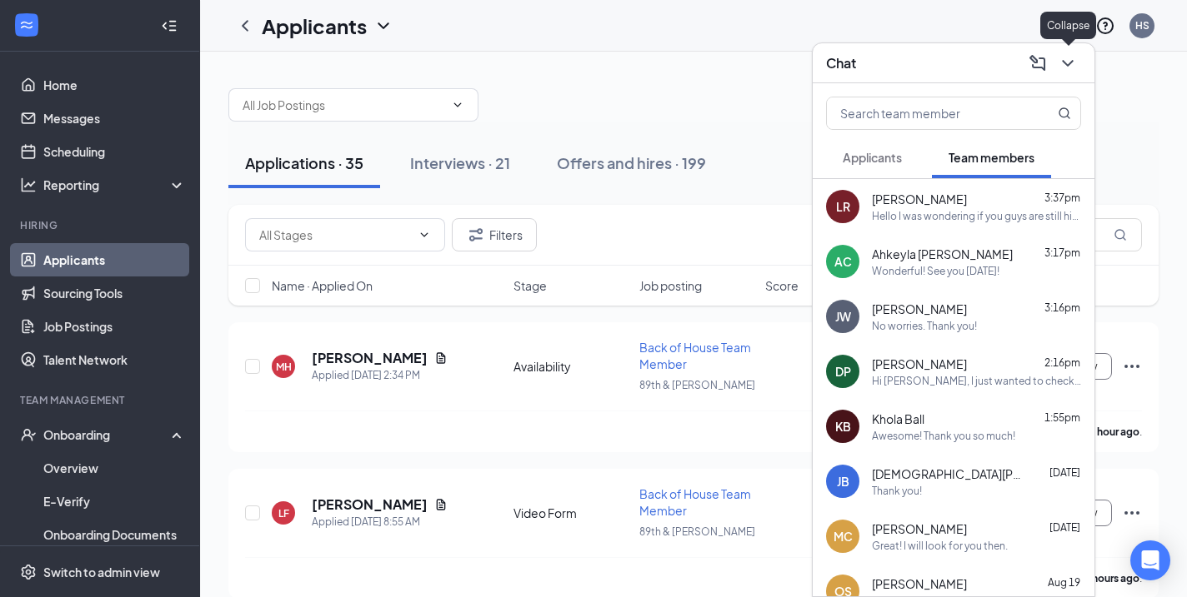
click at [1067, 62] on icon "ChevronDown" at bounding box center [1067, 63] width 20 height 20
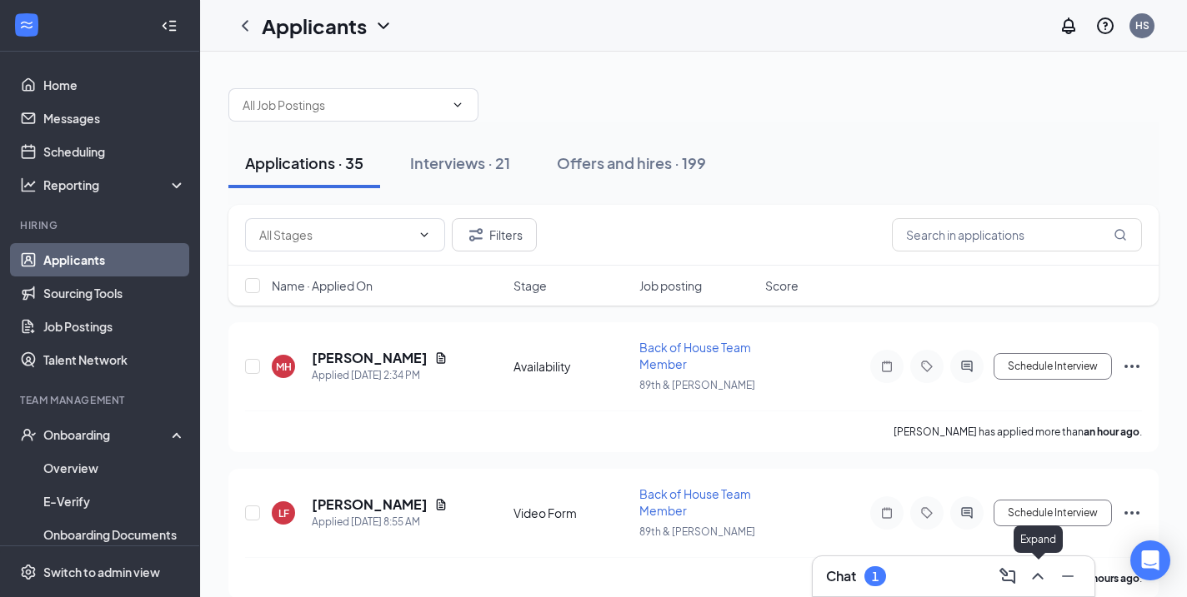
click at [1042, 573] on icon "ChevronUp" at bounding box center [1037, 577] width 20 height 20
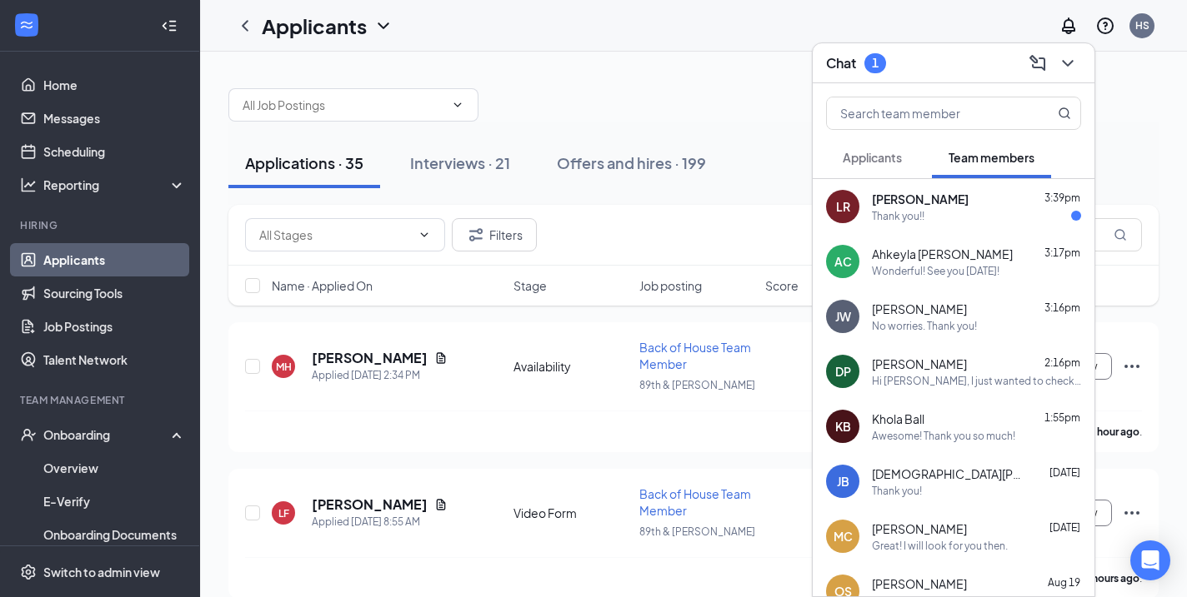
click at [1006, 222] on div "Thank you!!" at bounding box center [976, 216] width 209 height 14
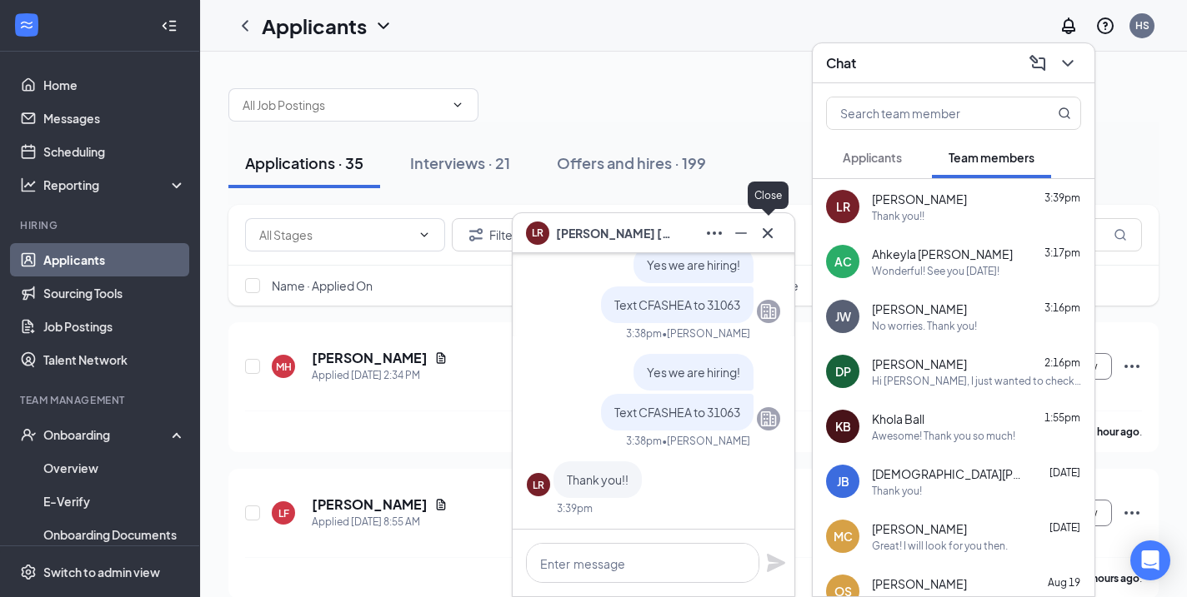
click at [768, 232] on icon "Cross" at bounding box center [767, 232] width 10 height 10
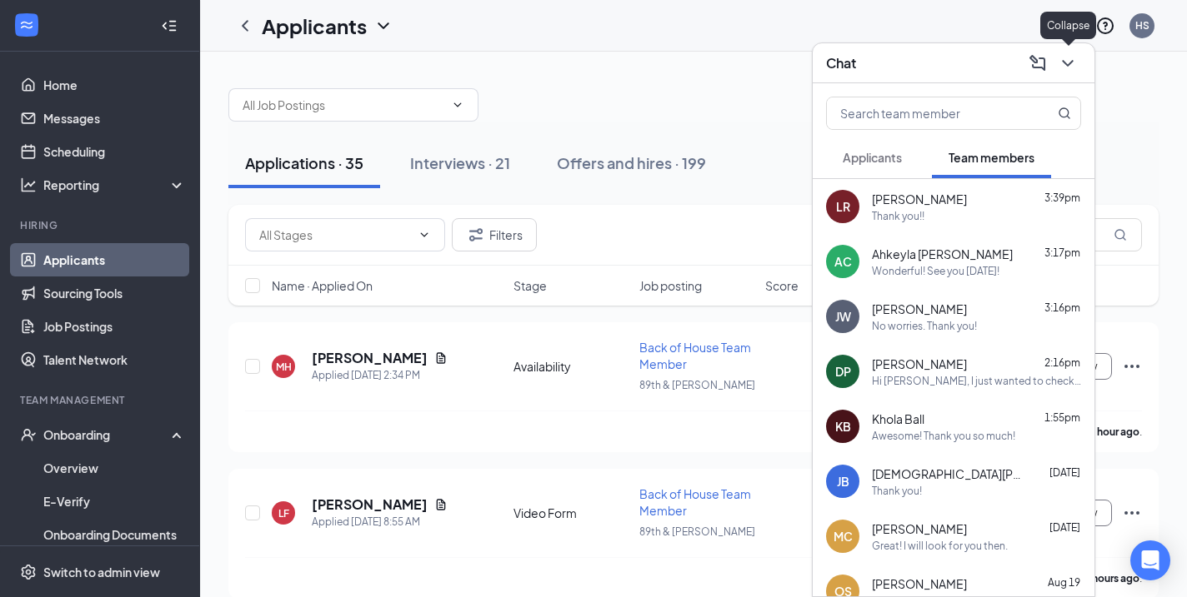
click at [1062, 57] on icon "ChevronDown" at bounding box center [1067, 63] width 20 height 20
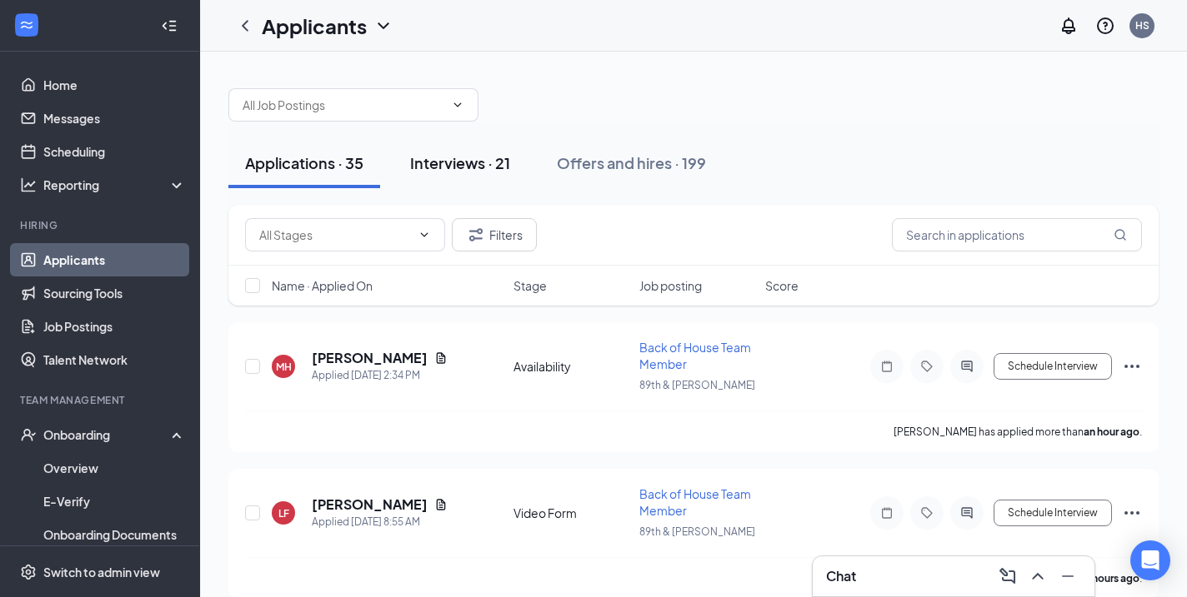
scroll to position [0, 0]
click at [472, 166] on div "Interviews · 21" at bounding box center [460, 162] width 100 height 21
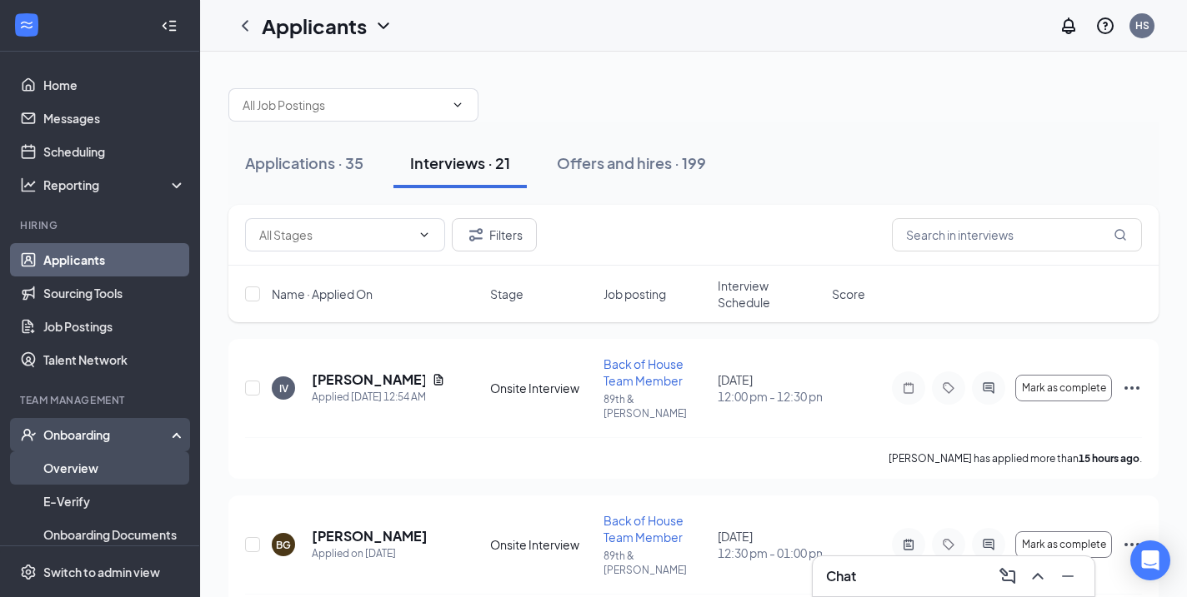
click at [74, 467] on link "Overview" at bounding box center [114, 468] width 142 height 33
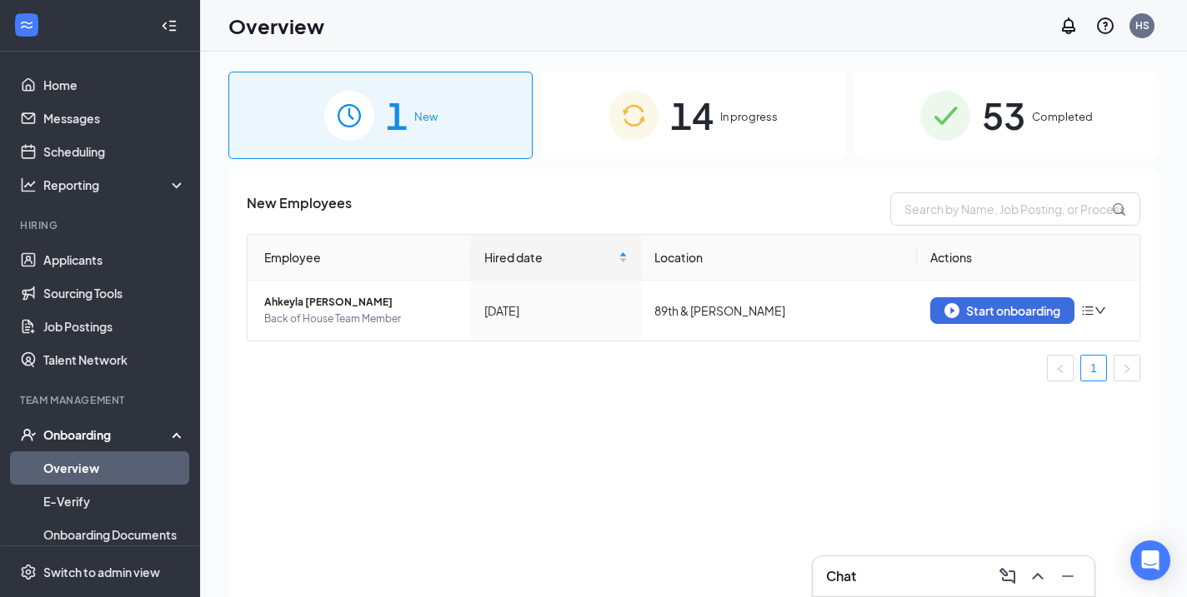
click at [782, 116] on div "14 In progress" at bounding box center [693, 115] width 304 height 87
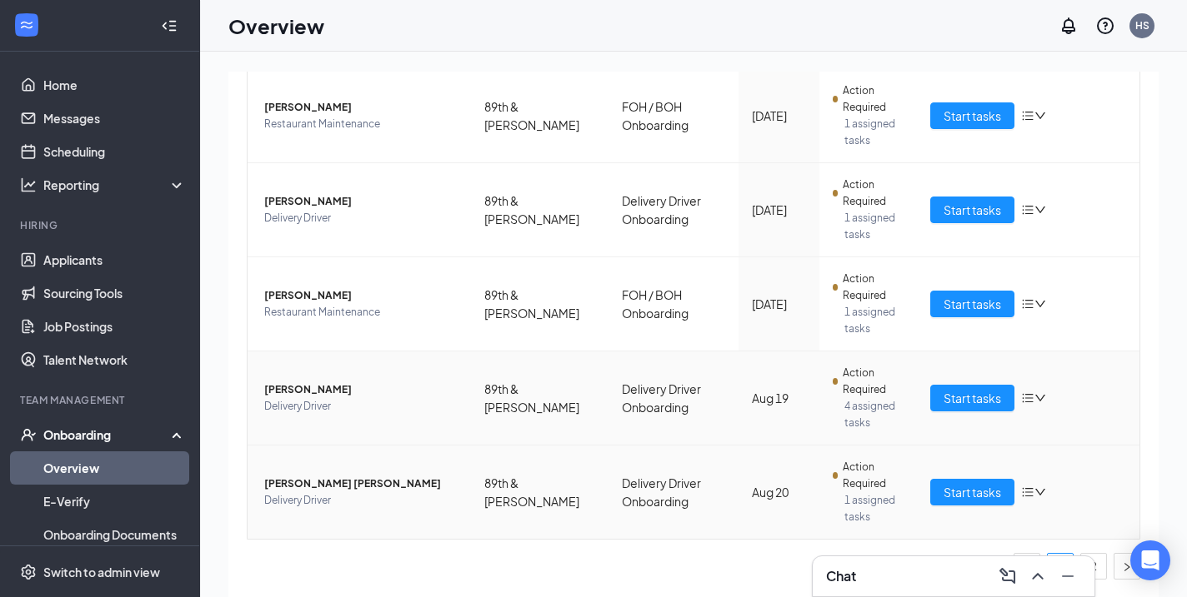
scroll to position [701, 0]
click at [1097, 570] on link "2" at bounding box center [1093, 566] width 25 height 25
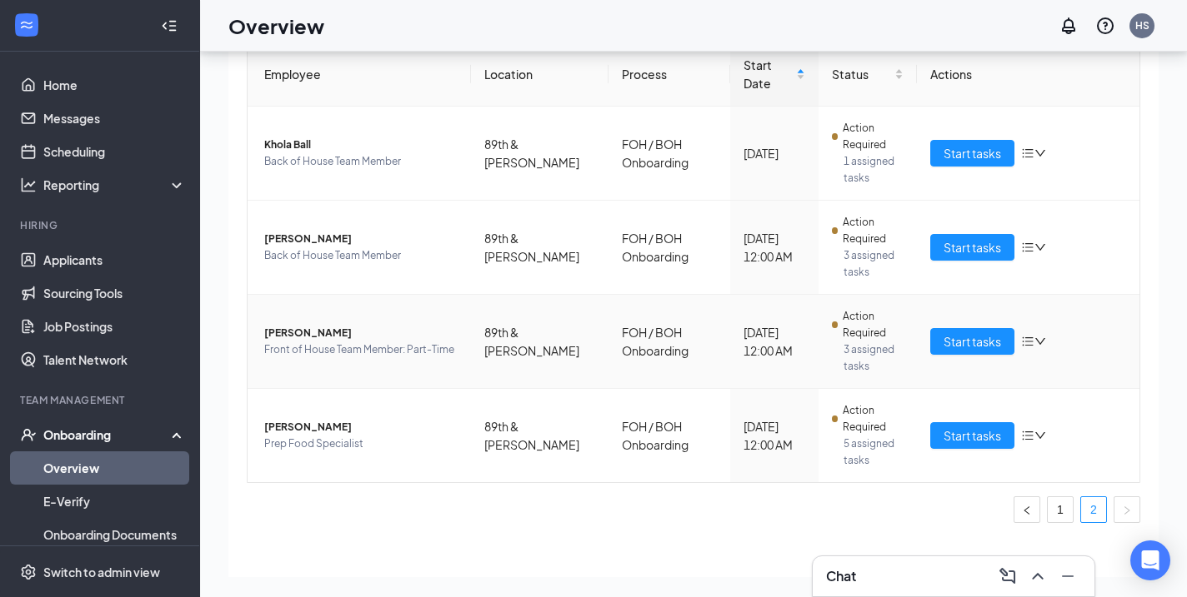
scroll to position [75, 0]
click at [302, 419] on span "[PERSON_NAME]" at bounding box center [360, 427] width 193 height 17
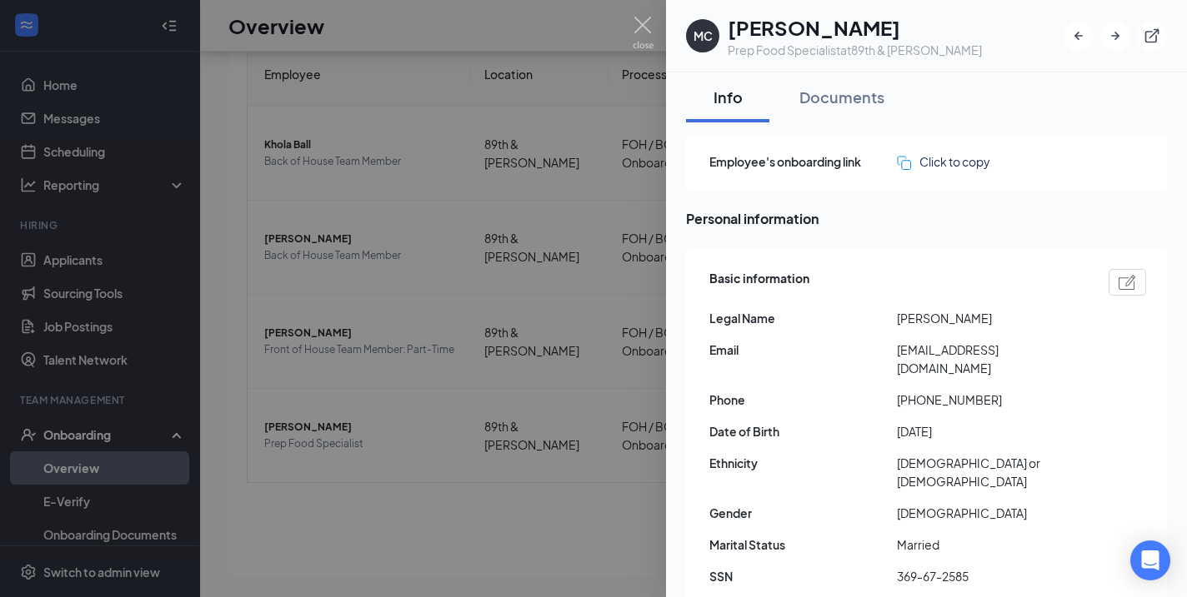
click at [655, 23] on div at bounding box center [593, 298] width 1187 height 597
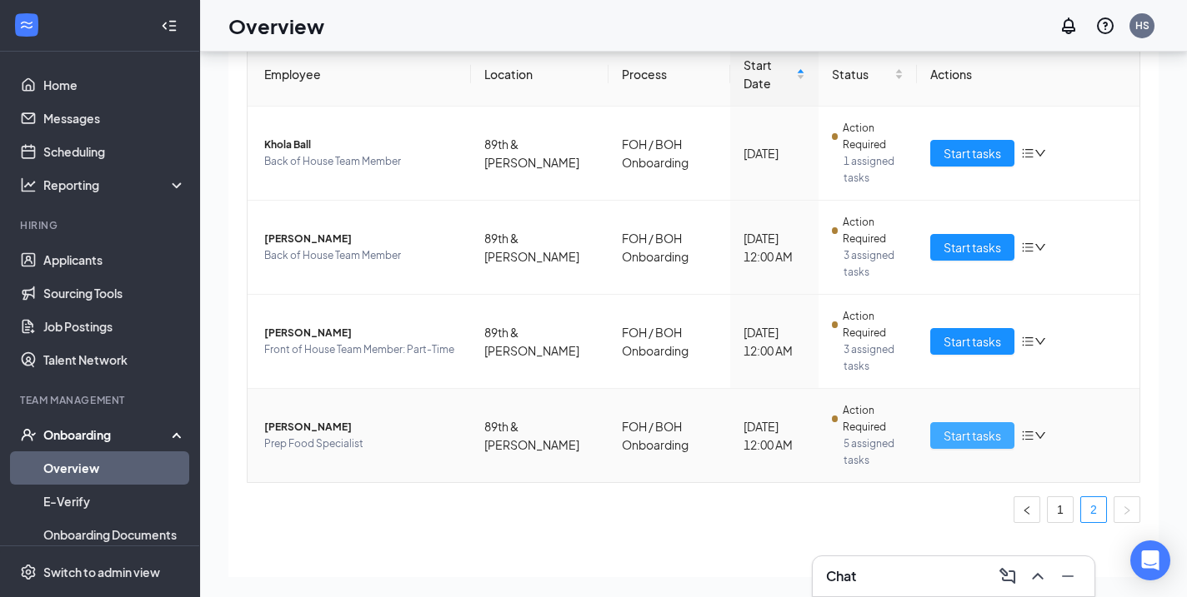
click at [955, 427] on span "Start tasks" at bounding box center [971, 436] width 57 height 18
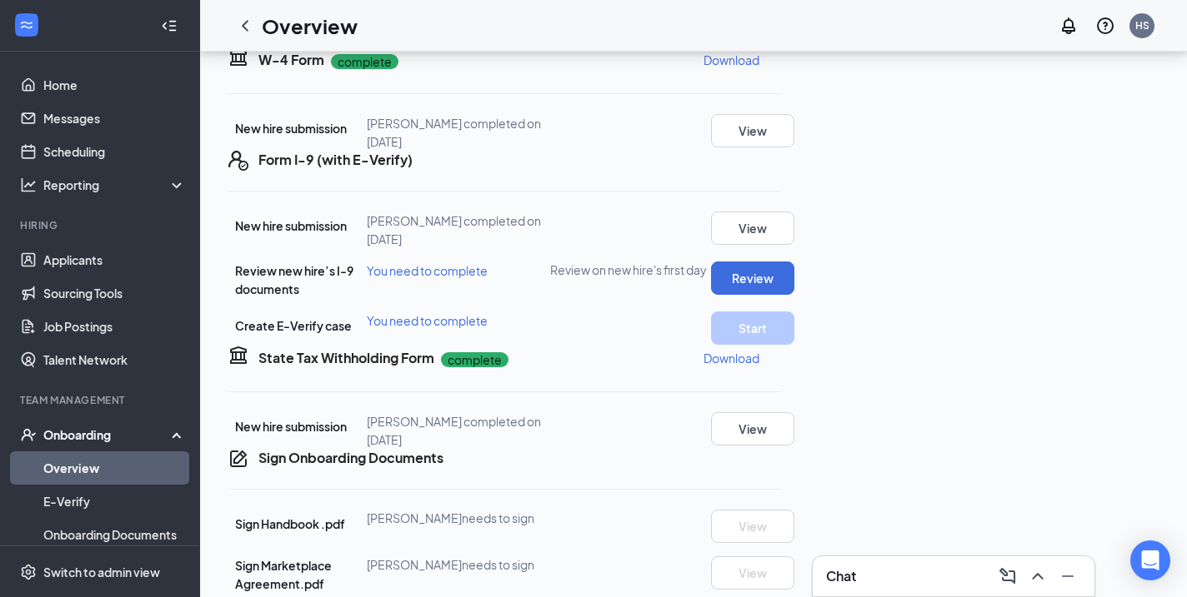
scroll to position [265, 0]
click at [794, 294] on button "Review" at bounding box center [752, 277] width 83 height 33
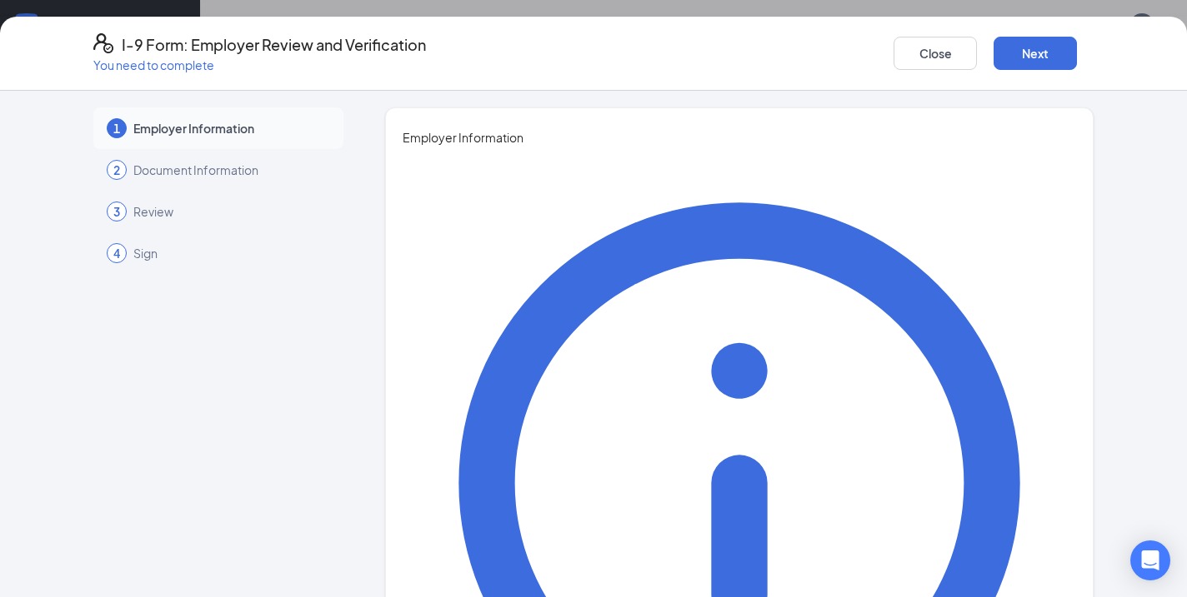
type input "Halle"
type input "[PERSON_NAME]"
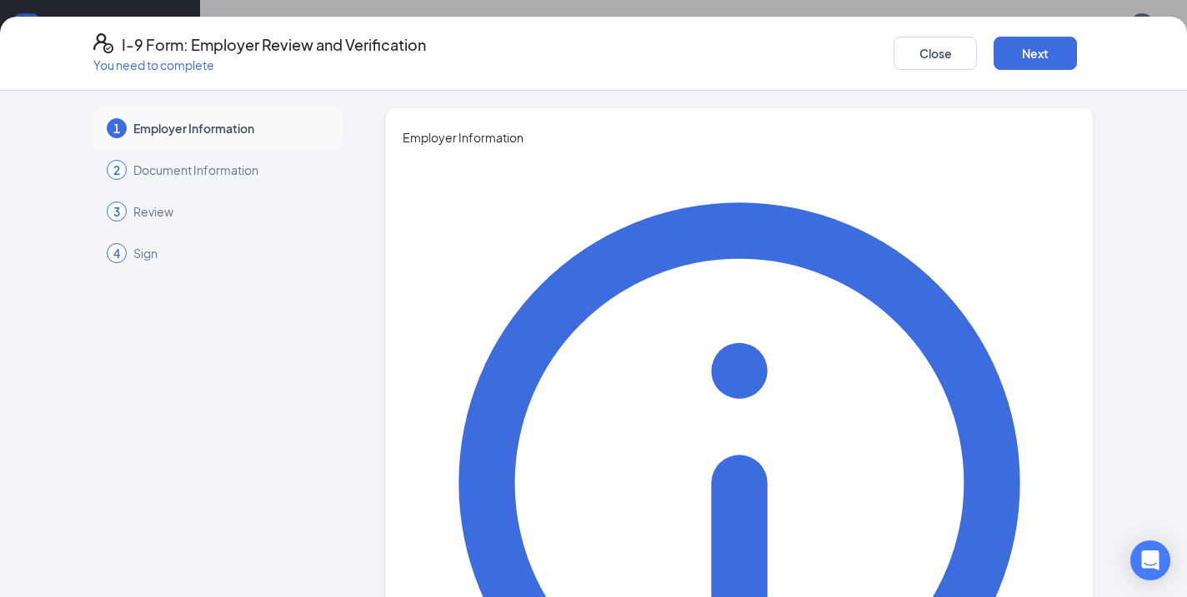
type input "Director of Talent"
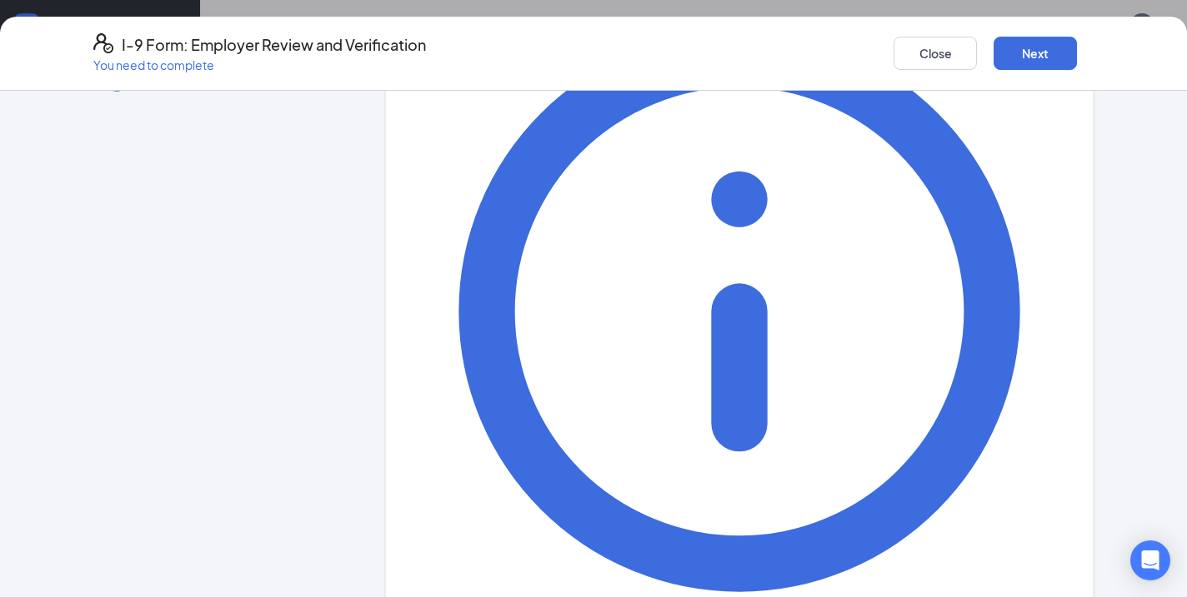
type input "[EMAIL_ADDRESS][DOMAIN_NAME]"
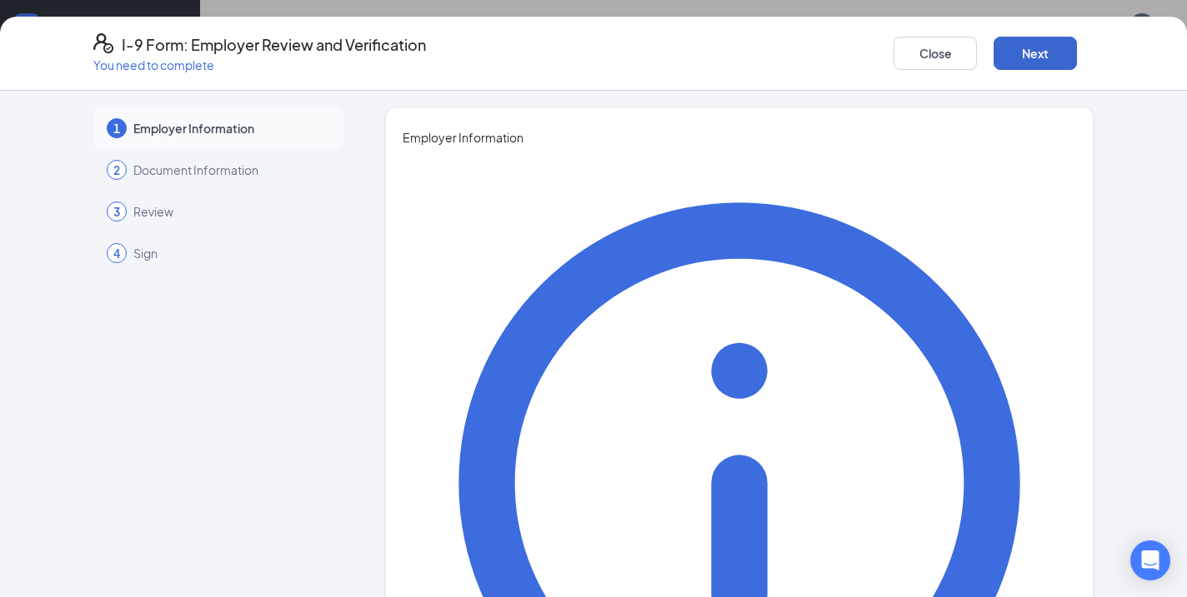
scroll to position [0, 0]
type input "4804046798"
click at [1024, 44] on button "Next" at bounding box center [1034, 53] width 83 height 33
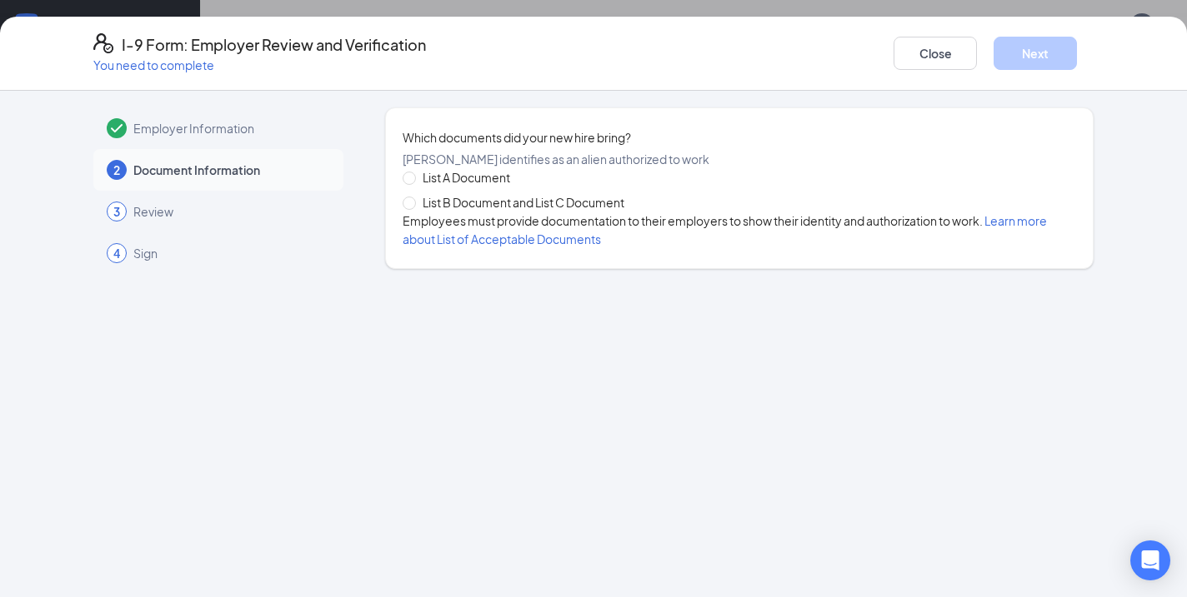
click at [441, 187] on span "List A Document" at bounding box center [466, 177] width 101 height 18
click at [414, 183] on input "List A Document" at bounding box center [408, 178] width 12 height 12
radio input "true"
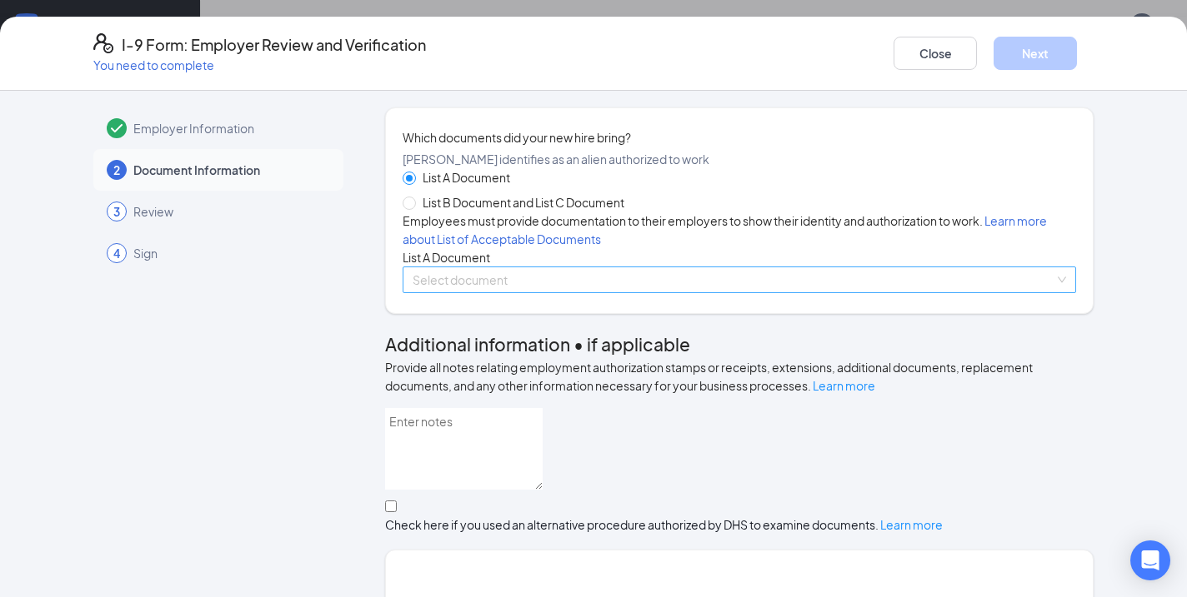
click at [499, 292] on input "search" at bounding box center [733, 279] width 642 height 25
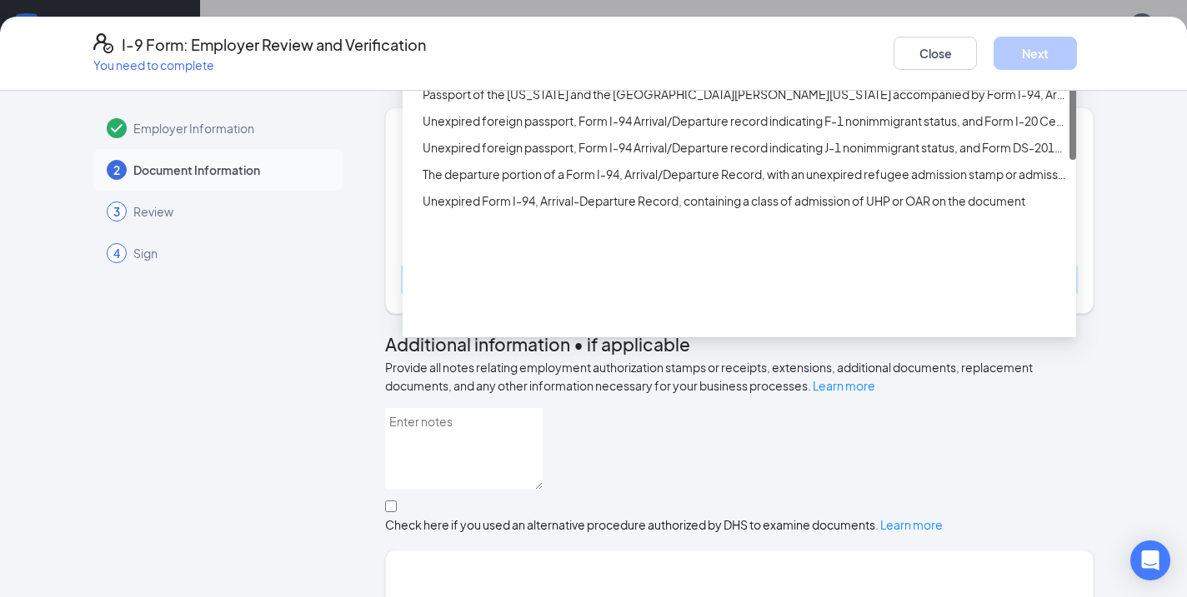
click at [522, 50] on div "Employment Authorization Document card that contains a photograph (Form I-766)" at bounding box center [743, 41] width 643 height 18
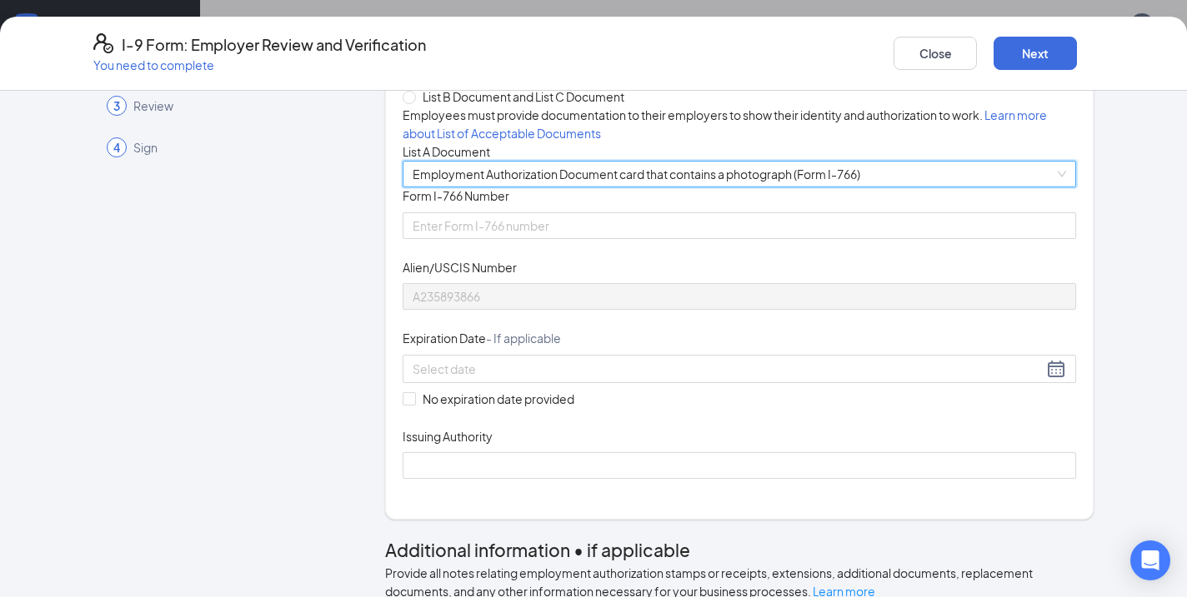
scroll to position [112, 0]
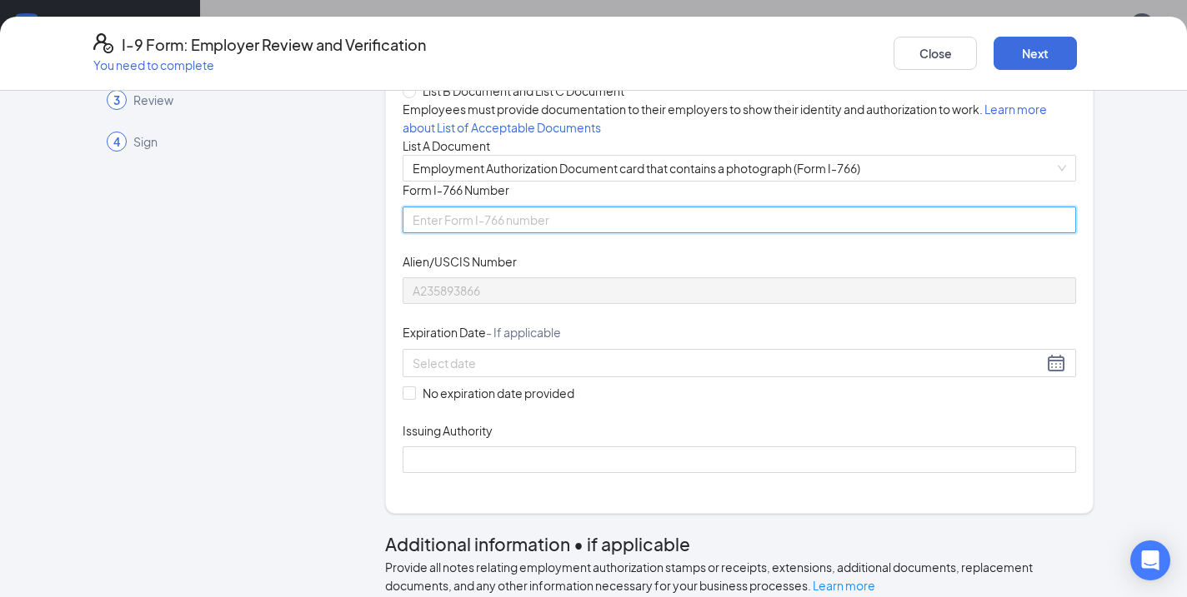
click at [577, 233] on input "Form I-766 Number" at bounding box center [738, 220] width 673 height 27
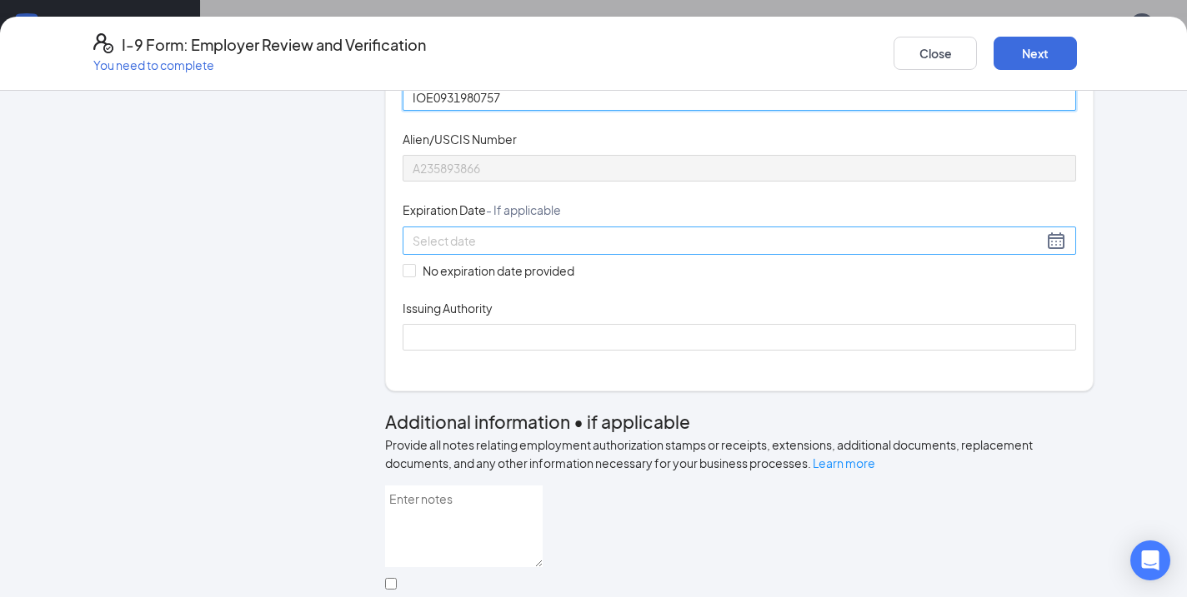
scroll to position [238, 0]
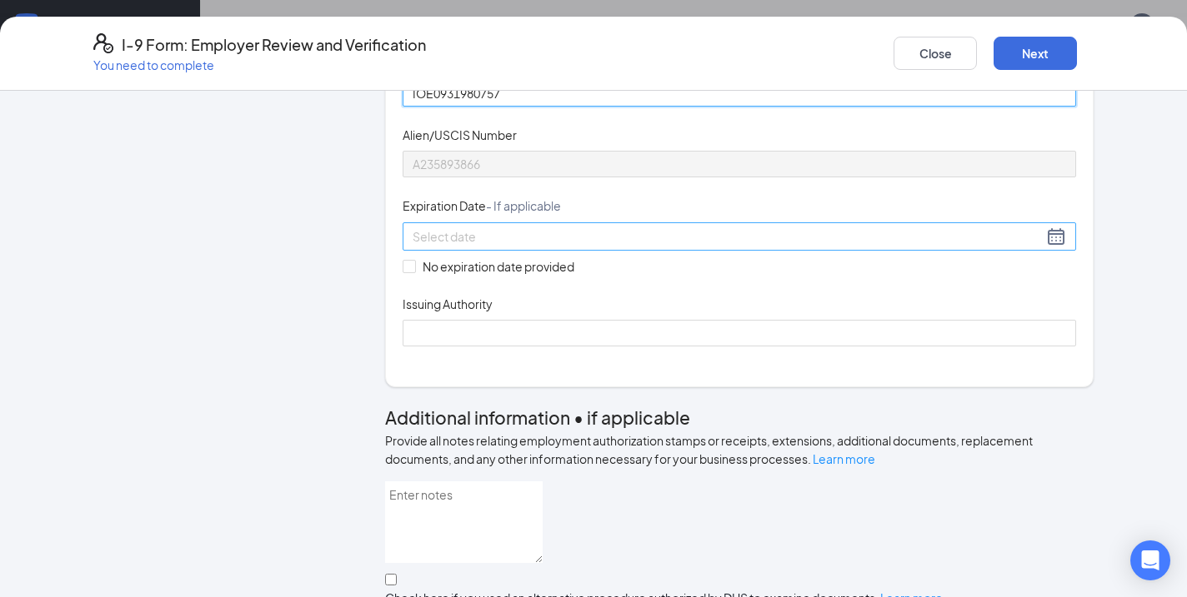
type input "IOE0931980757"
click at [688, 247] on div at bounding box center [738, 237] width 653 height 20
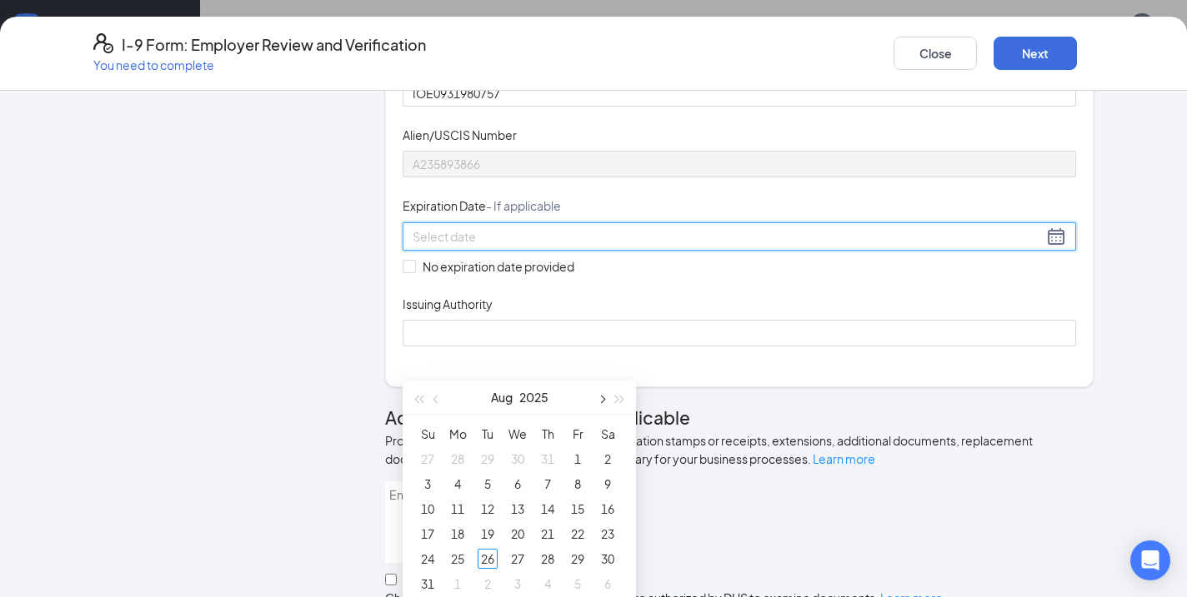
click at [603, 402] on button "button" at bounding box center [601, 397] width 18 height 33
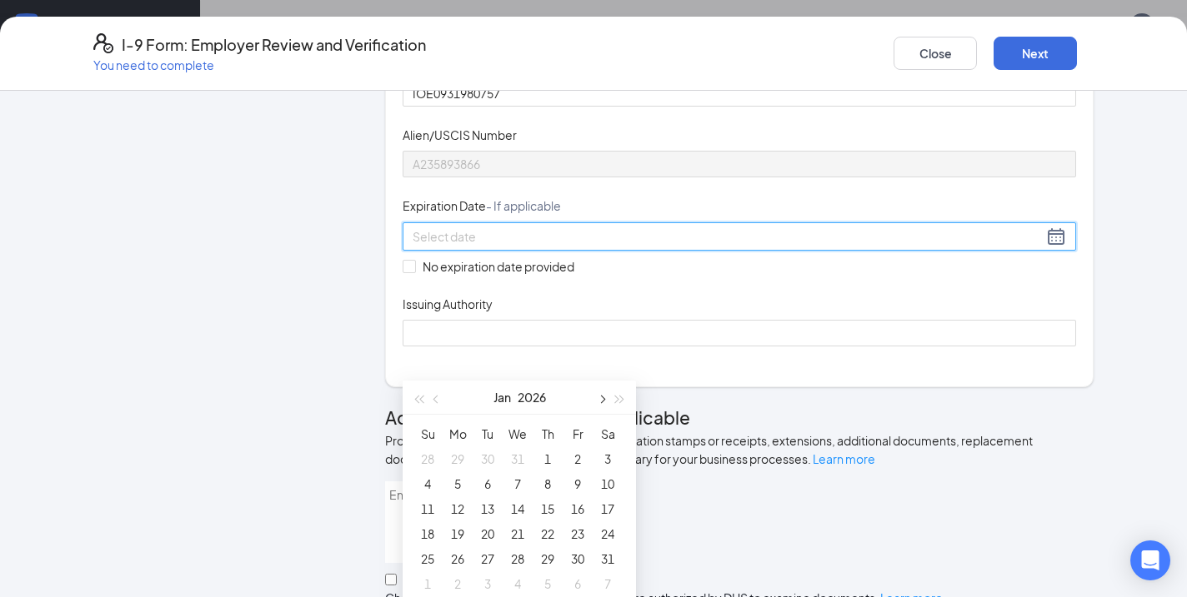
click at [603, 402] on button "button" at bounding box center [601, 397] width 18 height 33
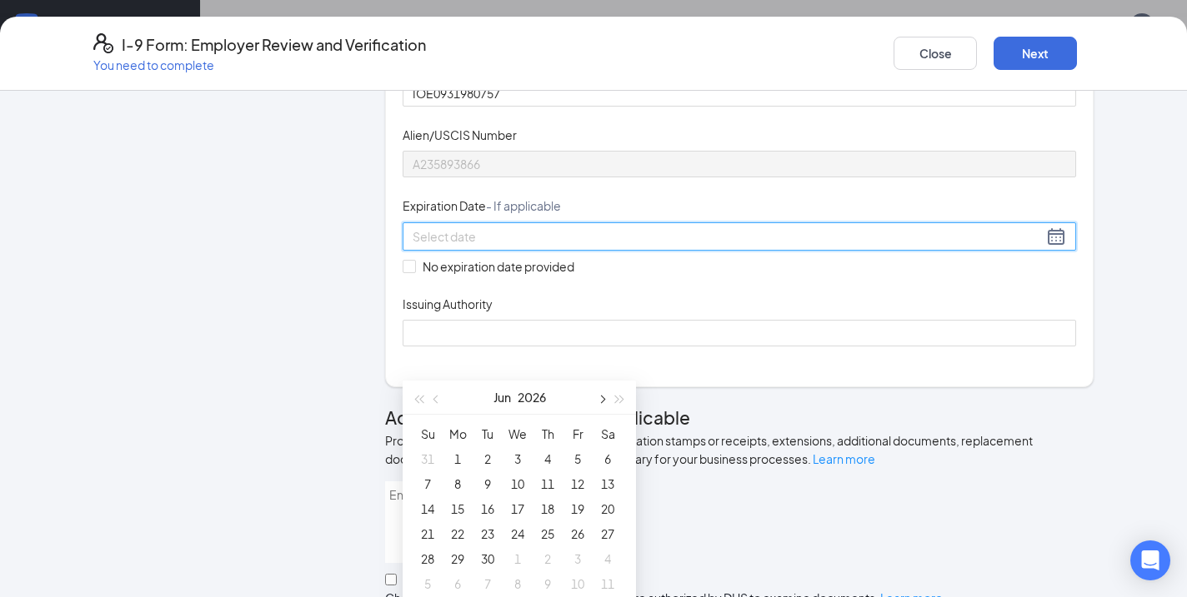
click at [603, 402] on button "button" at bounding box center [601, 397] width 18 height 33
click at [437, 403] on button "button" at bounding box center [436, 397] width 18 height 33
click at [617, 395] on button "button" at bounding box center [620, 397] width 18 height 33
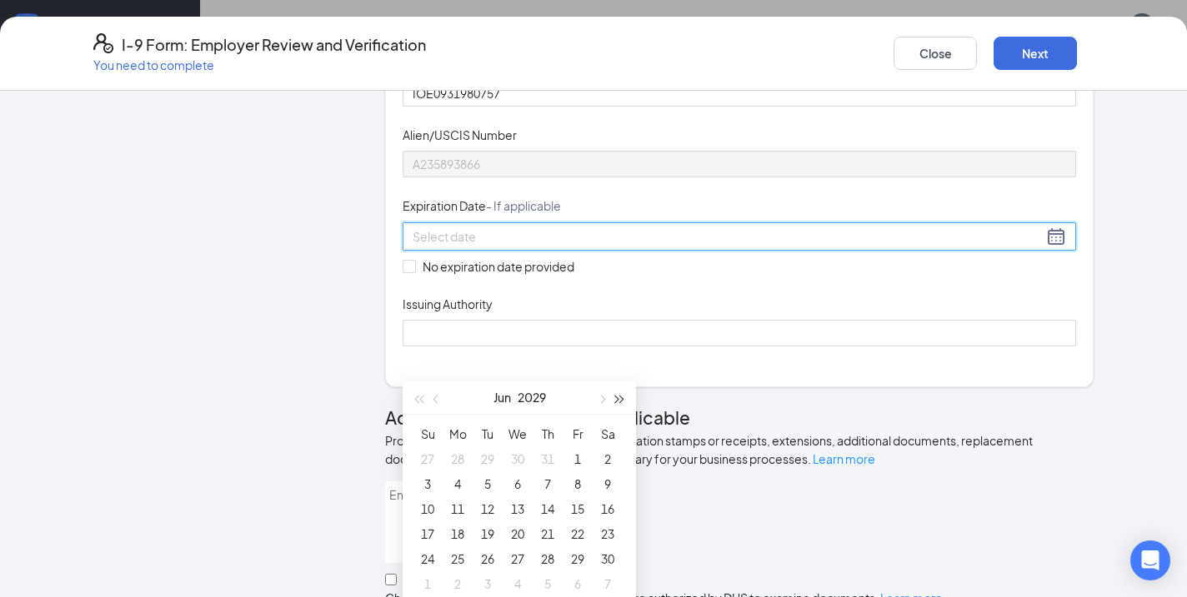
click at [617, 395] on button "button" at bounding box center [620, 397] width 18 height 33
type input "06/01/2030"
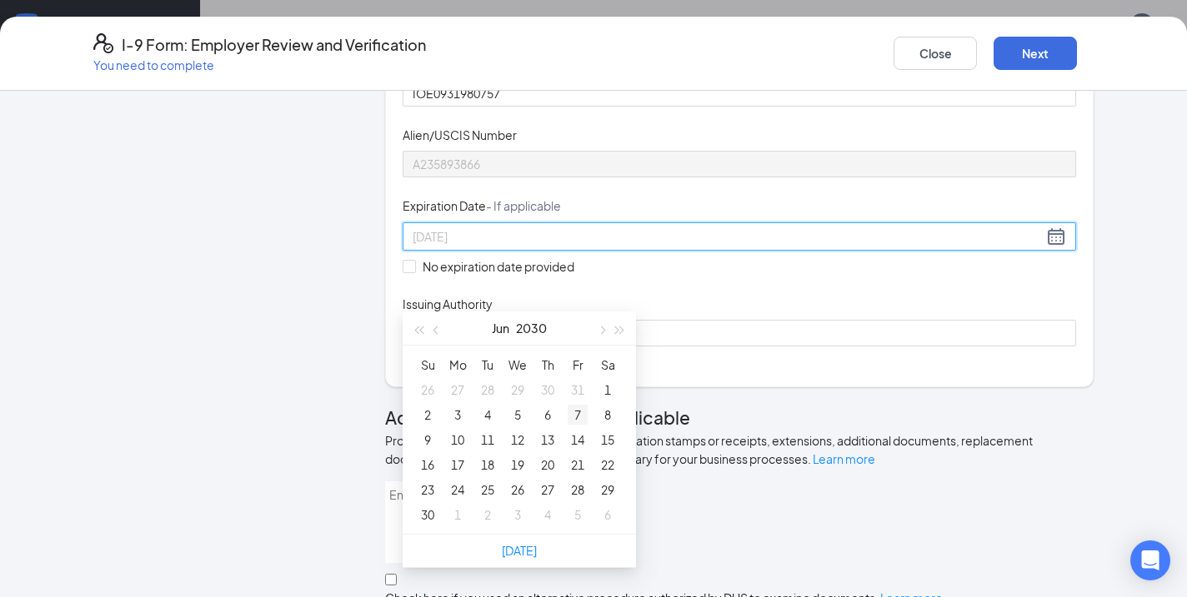
scroll to position [335, 0]
type input "06/28/2030"
type input "06/26/2030"
type input "06/25/2030"
type input "06/24/2030"
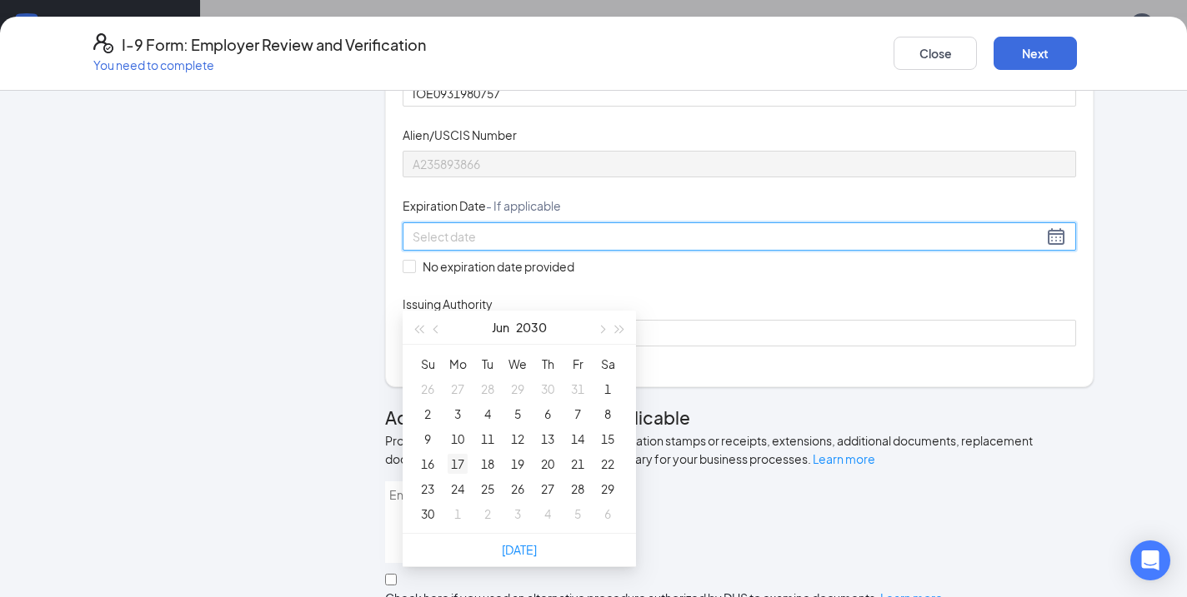
type input "06/17/2030"
type input "06/10/2030"
type input "06/11/2030"
type input "06/13/2030"
type input "06/14/2030"
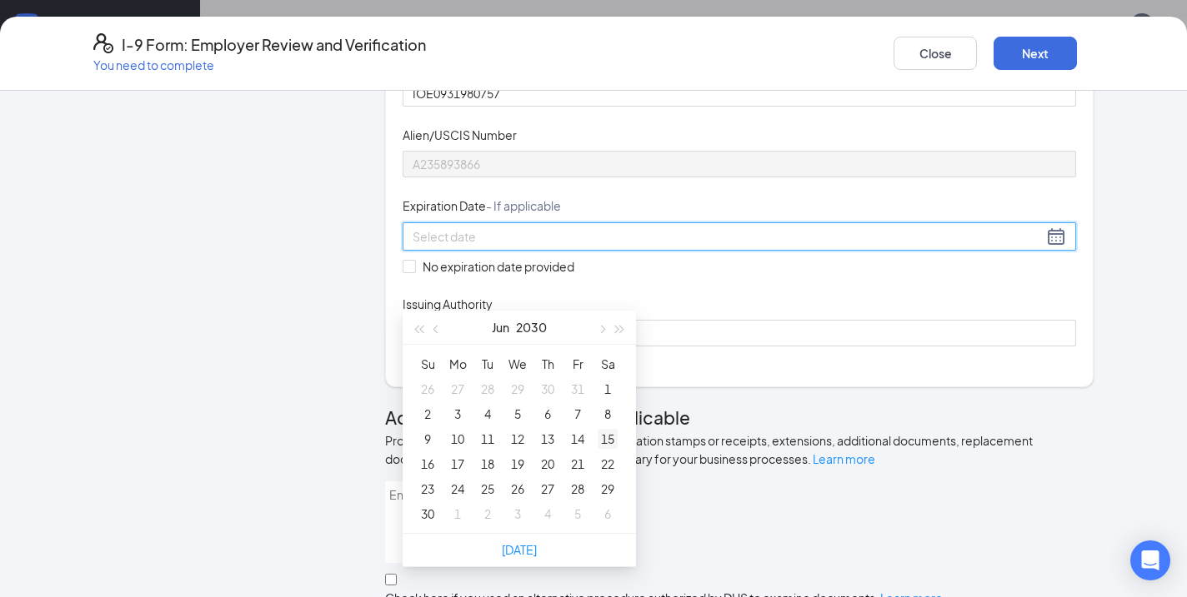
type input "06/15/2030"
type input "06/14/2030"
type input "06/13/2030"
type input "06/12/2030"
click at [522, 437] on div "12" at bounding box center [517, 439] width 20 height 20
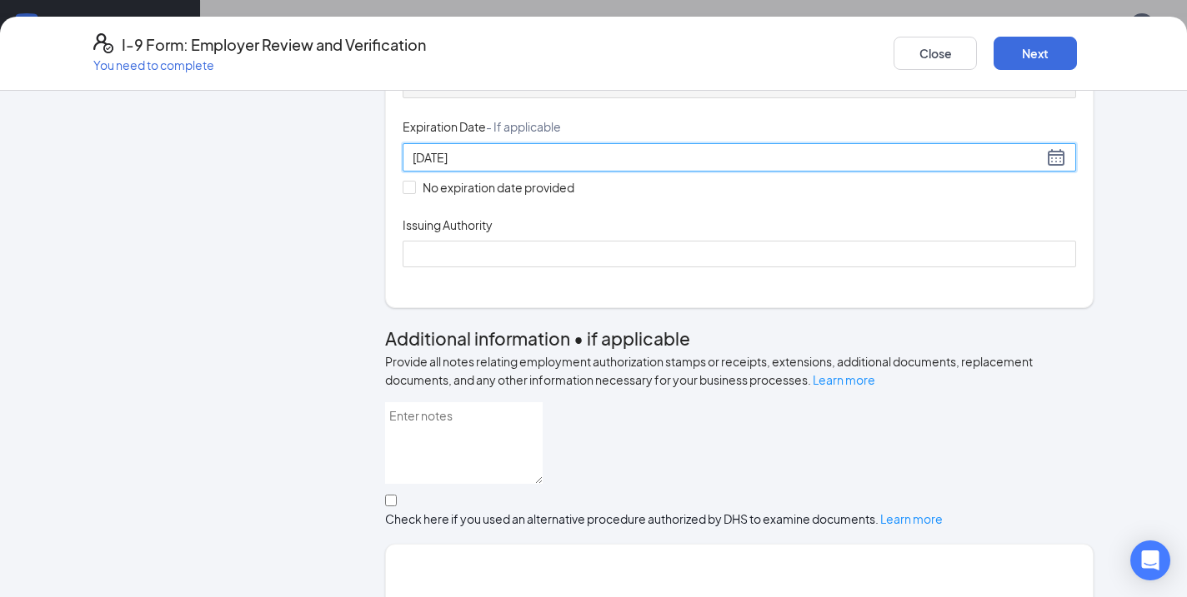
scroll to position [318, 0]
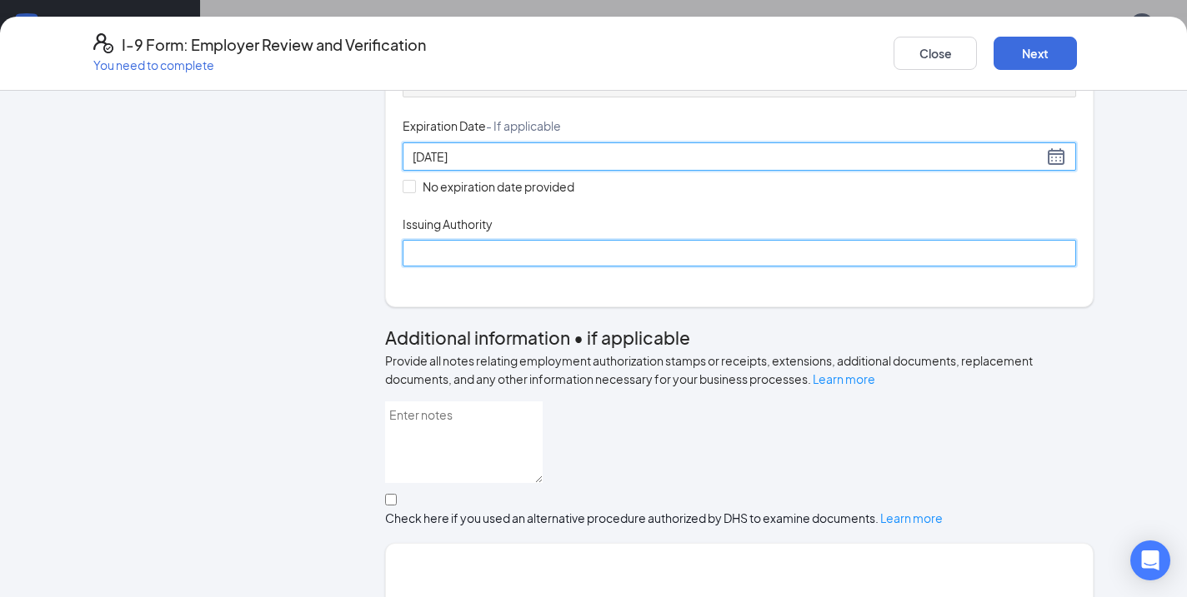
click at [453, 267] on input "Issuing Authority" at bounding box center [738, 253] width 673 height 27
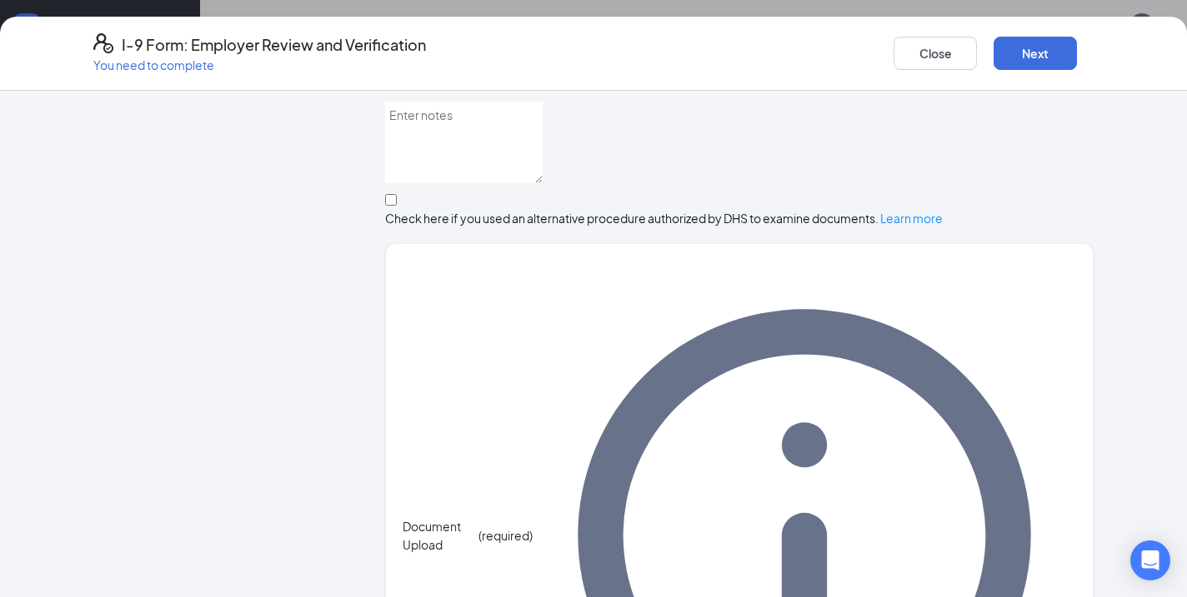
scroll to position [617, 0]
type input "United States Citizenship and Immigration Services"
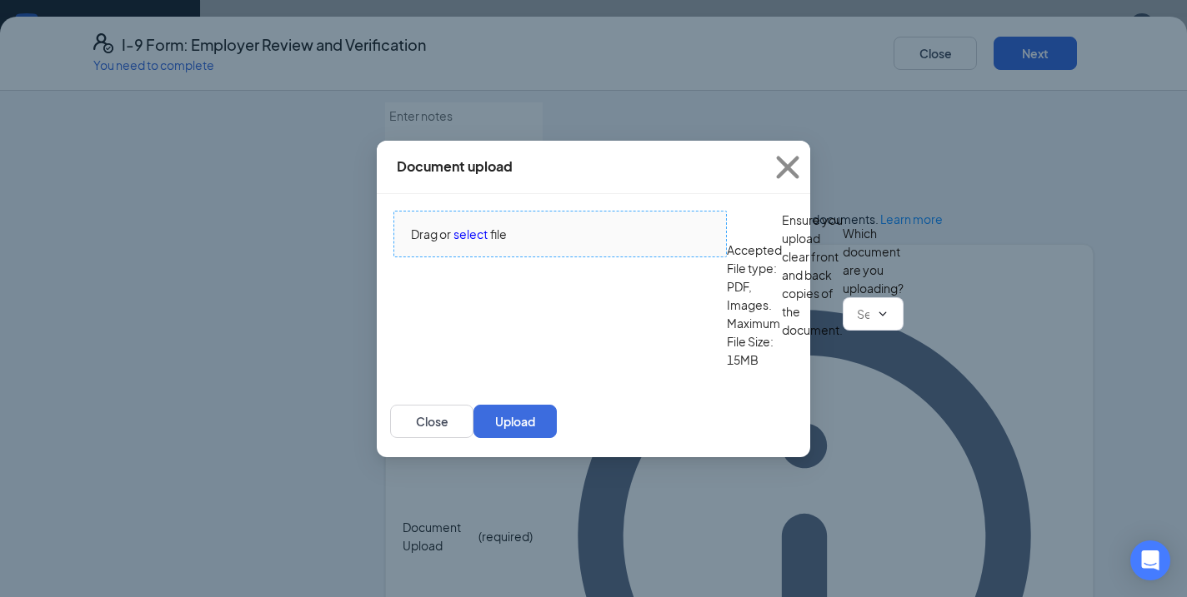
click at [472, 225] on span "select" at bounding box center [470, 234] width 34 height 18
click at [857, 323] on input "text" at bounding box center [863, 314] width 12 height 18
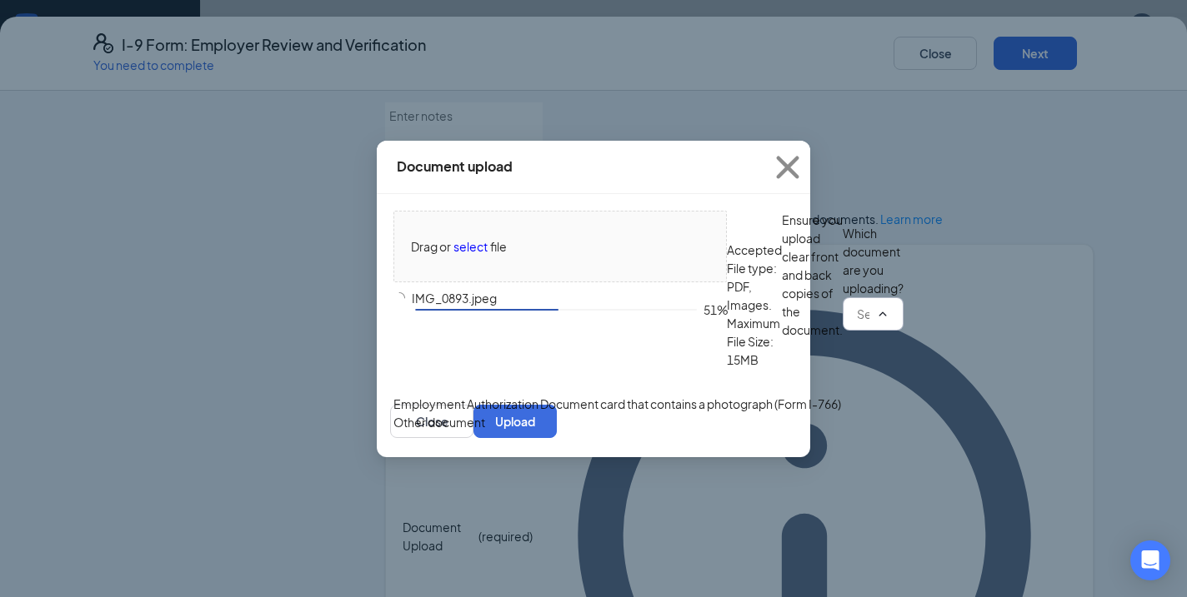
click at [517, 410] on div "Employment Authorization Document card that contains a photograph (Form I-766)" at bounding box center [616, 404] width 447 height 18
type input "Employment Authorization Document card that contains a photograph (Form I-766)"
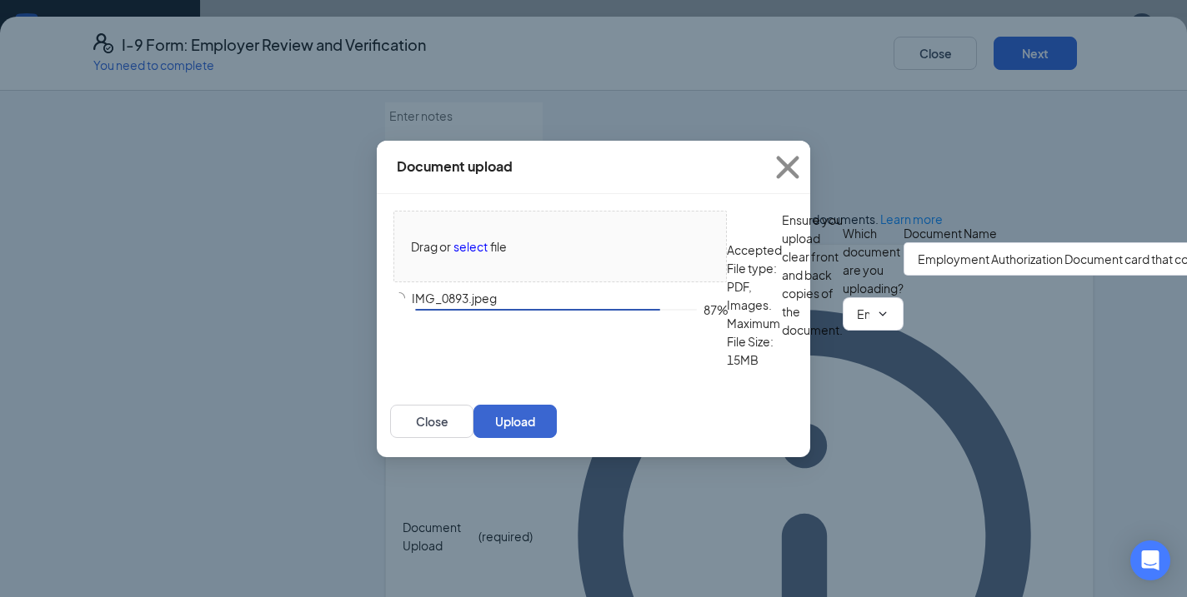
click at [557, 438] on button "Upload" at bounding box center [514, 421] width 83 height 33
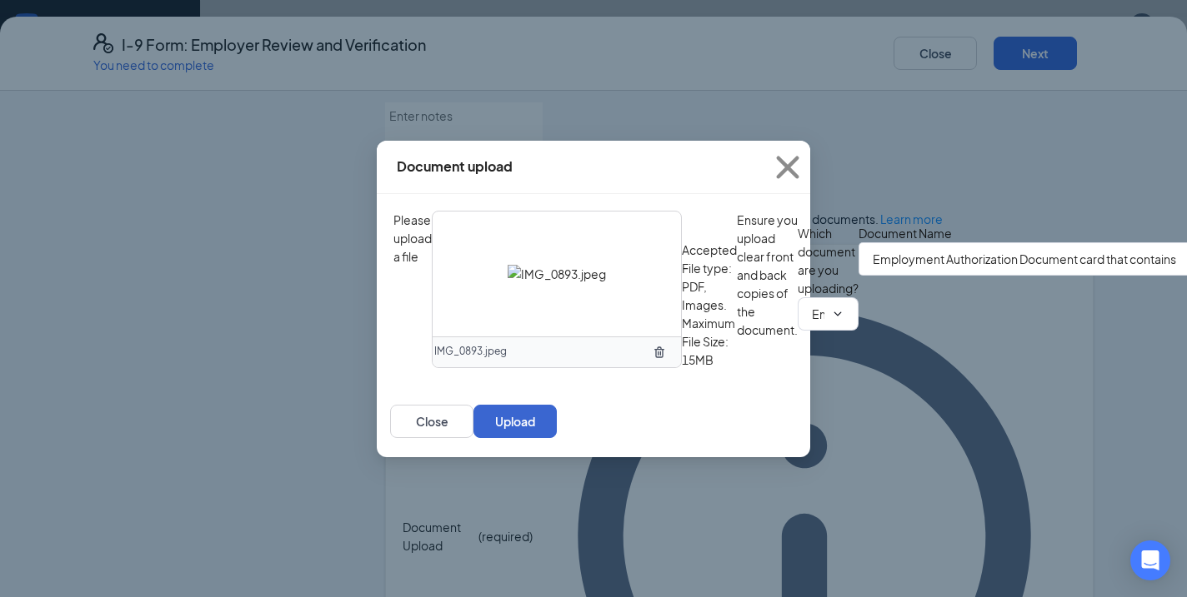
click at [557, 438] on button "Upload" at bounding box center [514, 421] width 83 height 33
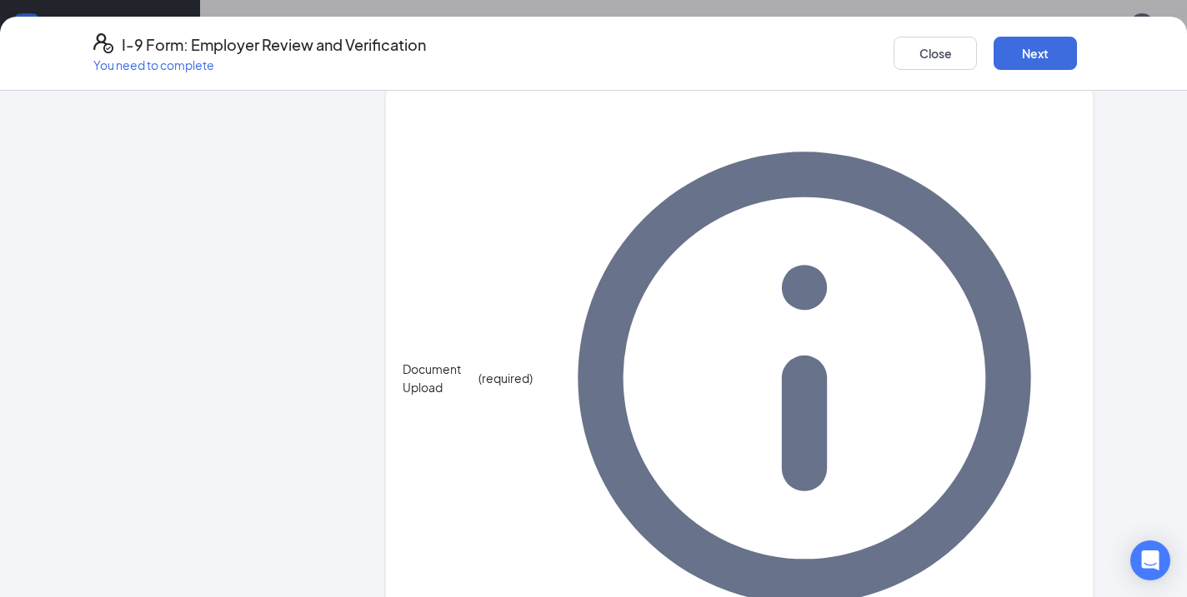
scroll to position [775, 0]
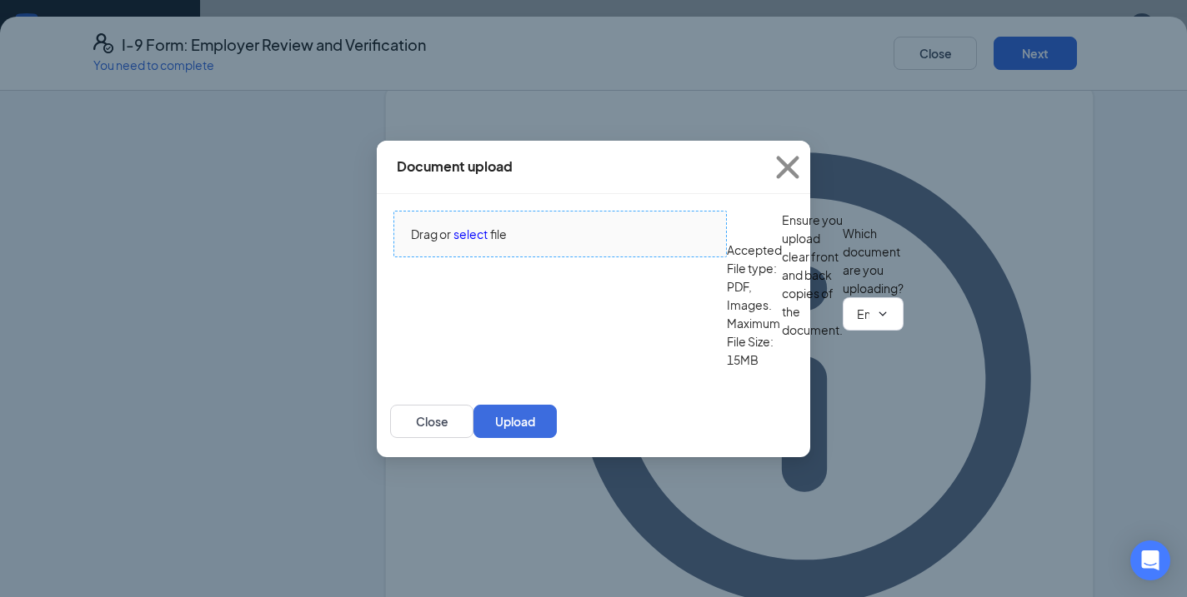
click at [462, 225] on span "select" at bounding box center [470, 234] width 34 height 18
click at [857, 323] on input "Employment Authorization Document card that contains a photograph (Form I-766)" at bounding box center [863, 314] width 12 height 18
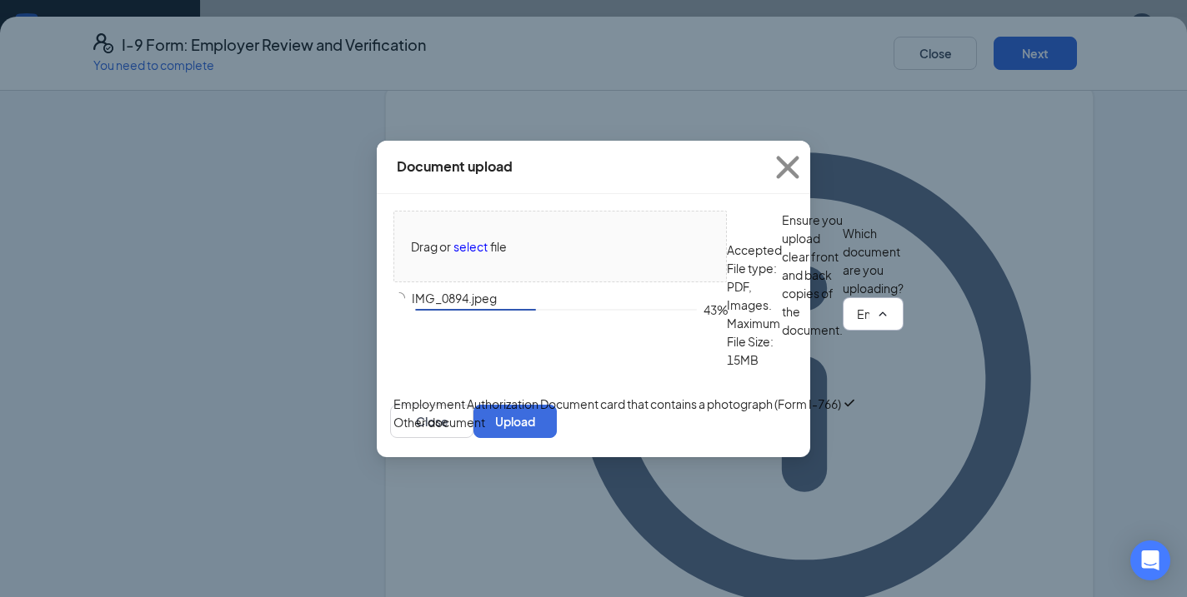
click at [518, 412] on div "Employment Authorization Document card that contains a photograph (Form I-766)" at bounding box center [616, 404] width 447 height 18
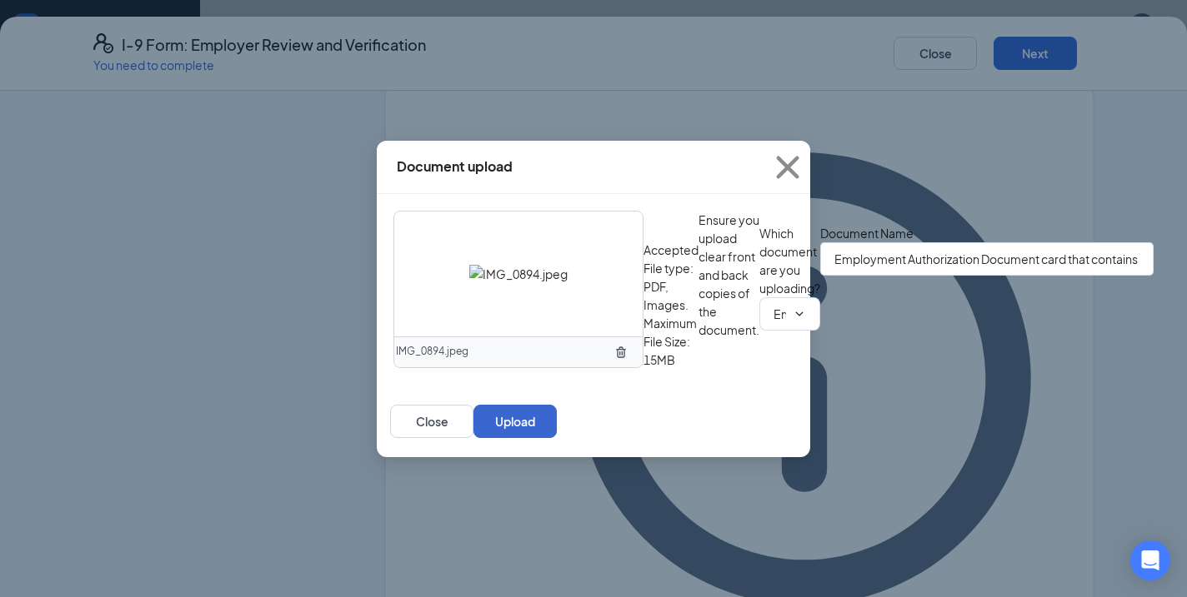
click at [557, 438] on button "Upload" at bounding box center [514, 421] width 83 height 33
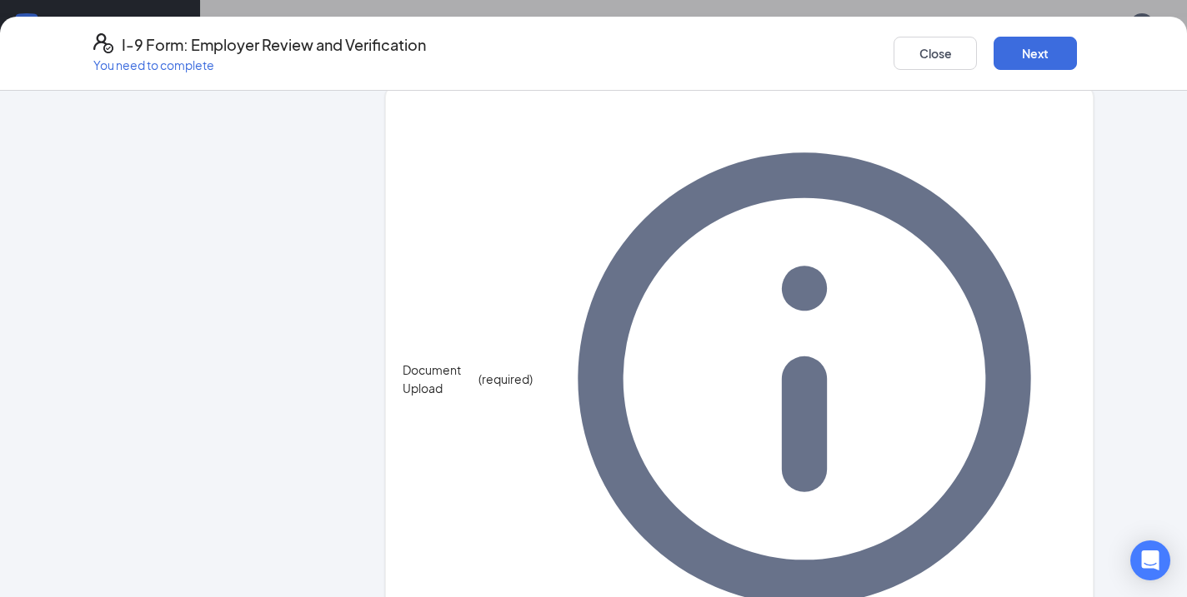
scroll to position [1122, 0]
click at [1017, 47] on button "Next" at bounding box center [1034, 53] width 83 height 33
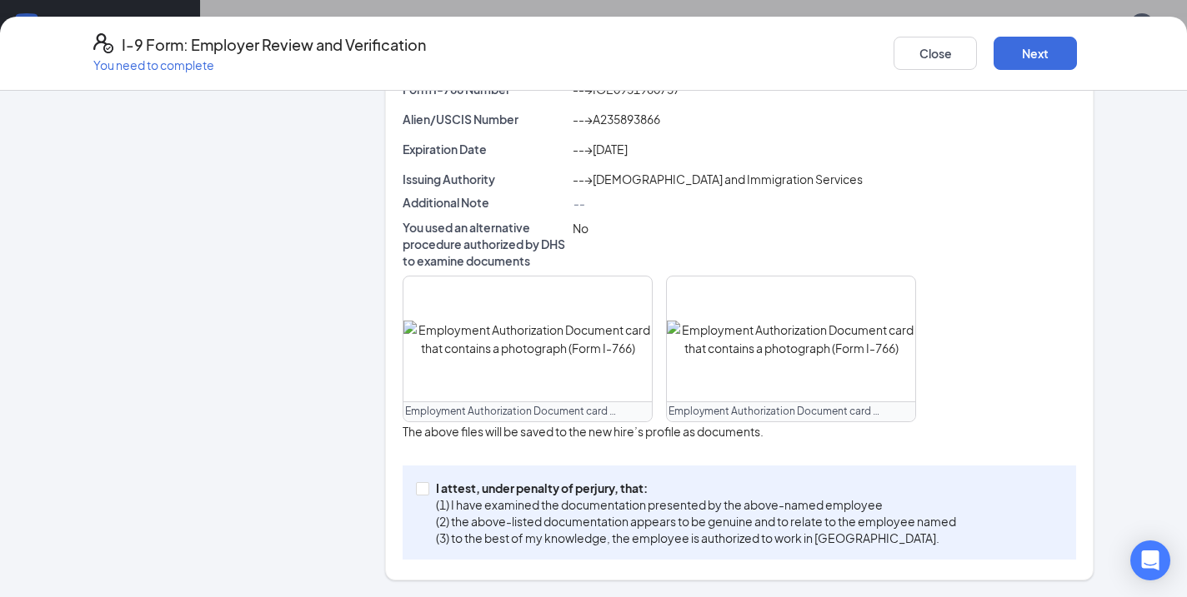
scroll to position [564, 0]
click at [444, 502] on p "(1) I have examined the documentation presented by the above-named employee" at bounding box center [696, 505] width 520 height 17
click at [427, 494] on input "I attest, under penalty of [PERSON_NAME], that: (1) I have examined the documen…" at bounding box center [422, 488] width 12 height 12
checkbox input "true"
click at [1017, 37] on button "Next" at bounding box center [1034, 53] width 83 height 33
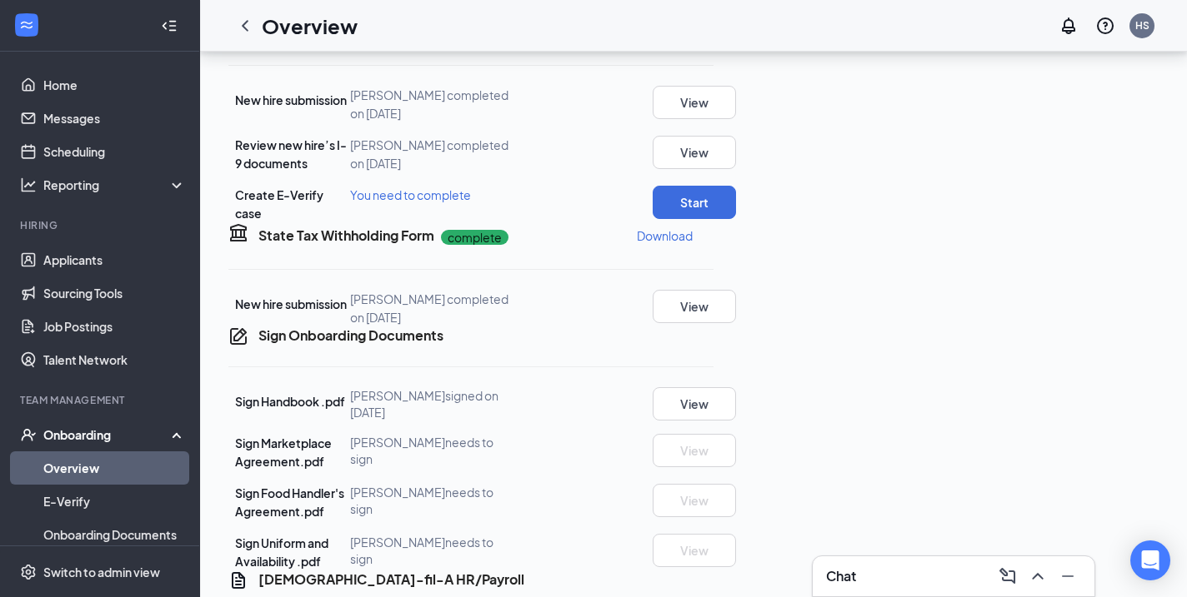
scroll to position [405, 0]
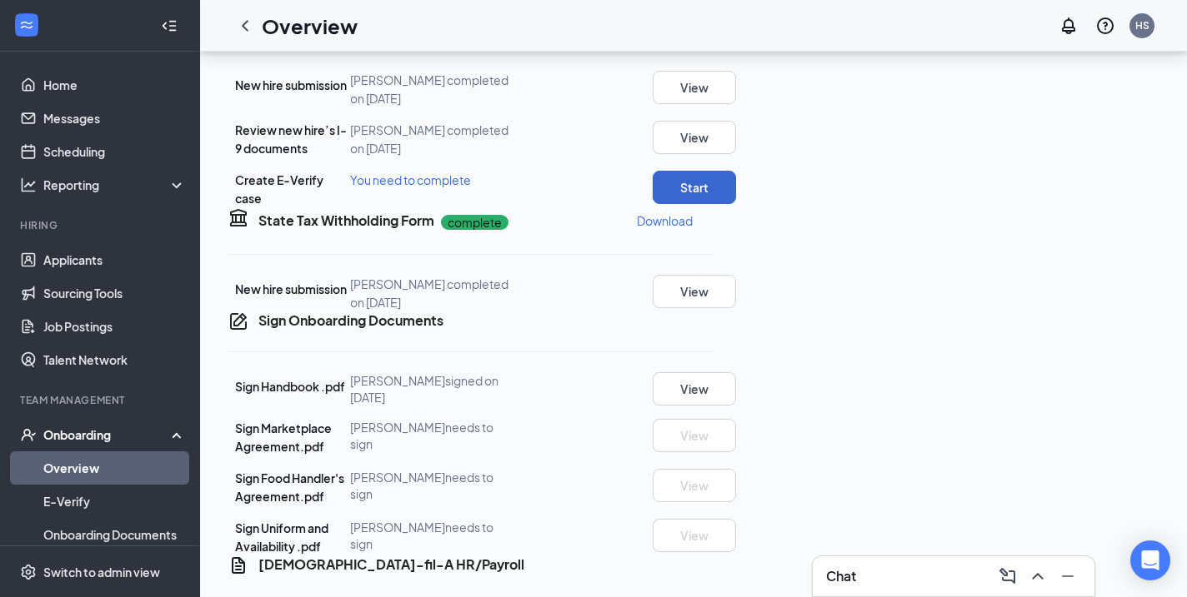
click at [736, 204] on button "Start" at bounding box center [693, 187] width 83 height 33
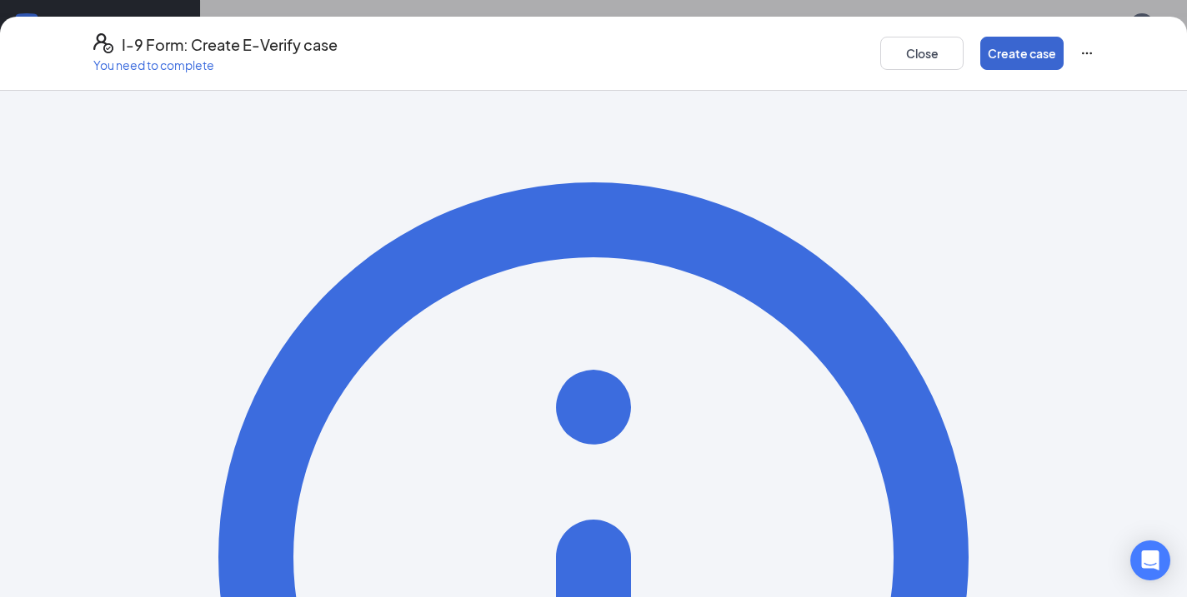
scroll to position [0, 0]
click at [987, 57] on button "Create case" at bounding box center [1021, 53] width 83 height 33
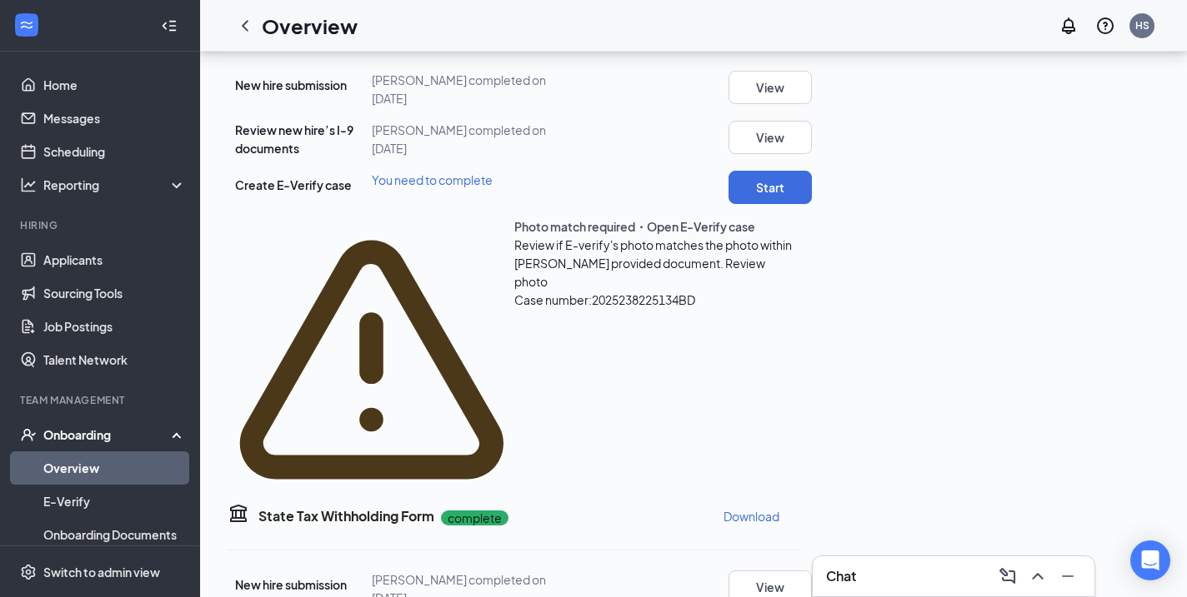
click at [765, 289] on span "Review photo" at bounding box center [639, 272] width 251 height 33
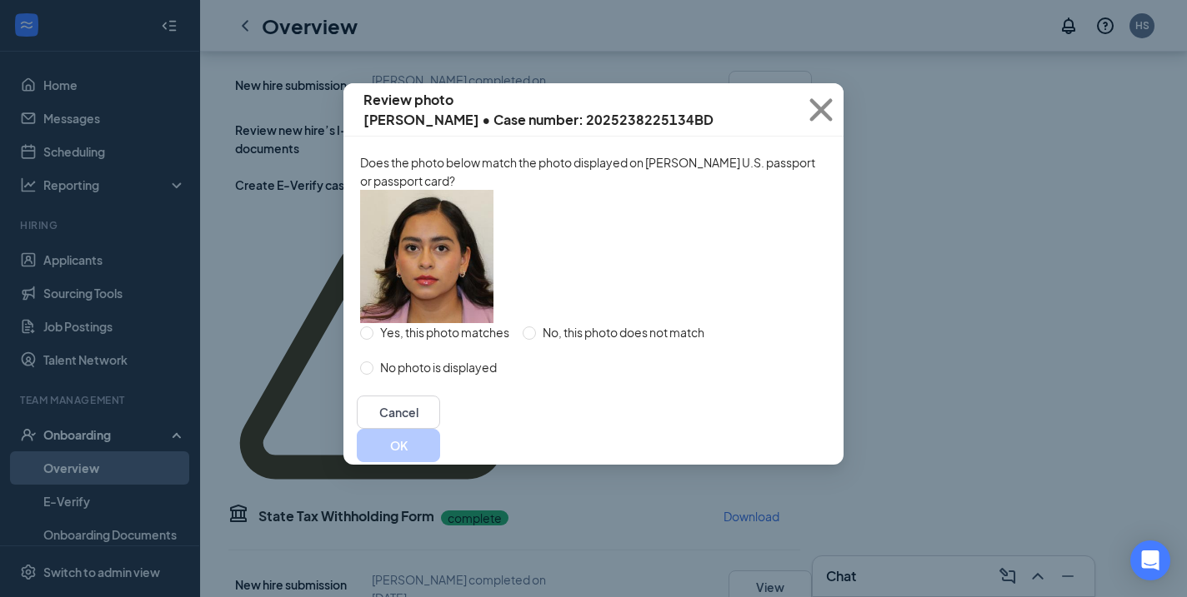
click at [435, 342] on span "Yes, this photo matches" at bounding box center [444, 332] width 142 height 18
click at [373, 340] on input "Yes, this photo matches" at bounding box center [366, 333] width 13 height 13
radio input "true"
click at [440, 462] on button "OK" at bounding box center [398, 445] width 83 height 33
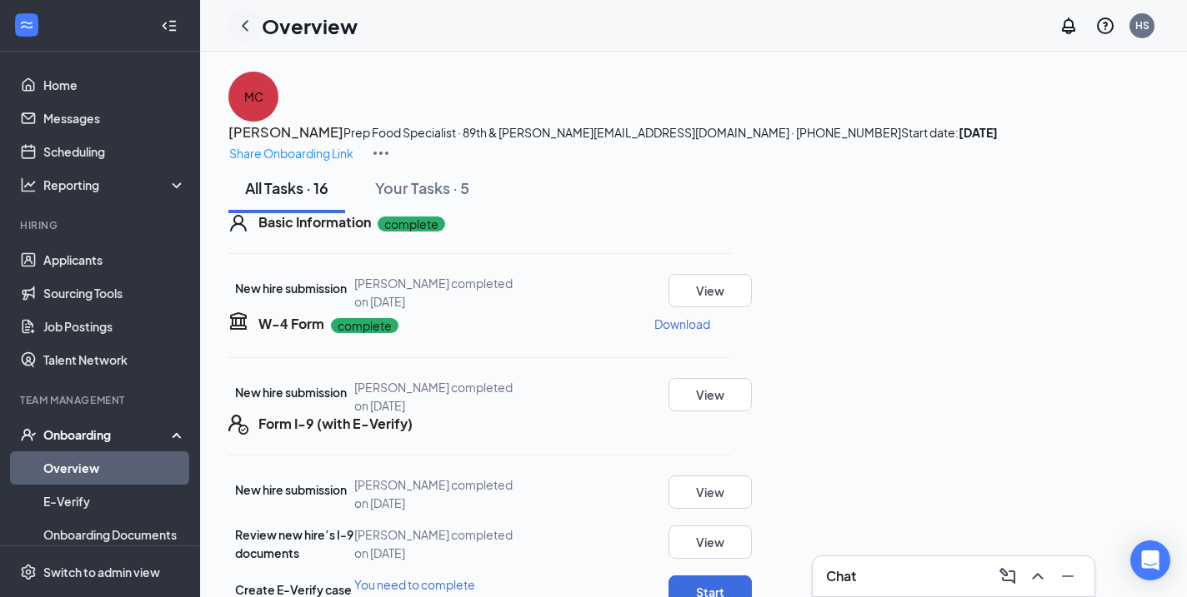
click at [249, 25] on icon "ChevronLeft" at bounding box center [245, 26] width 20 height 20
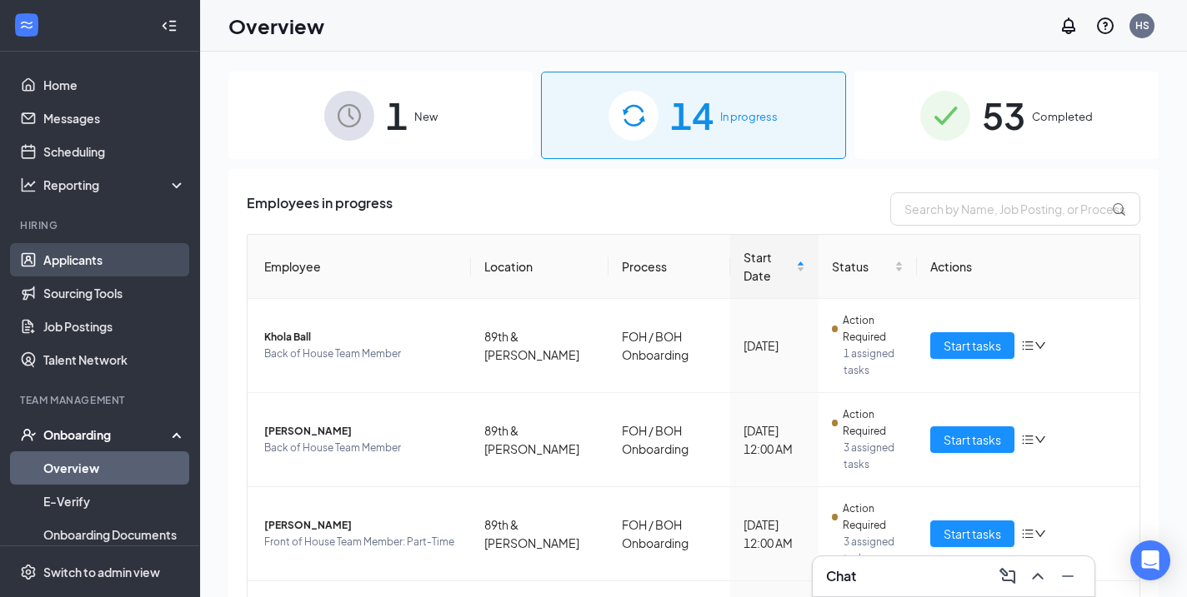
click at [102, 277] on link "Applicants" at bounding box center [114, 259] width 142 height 33
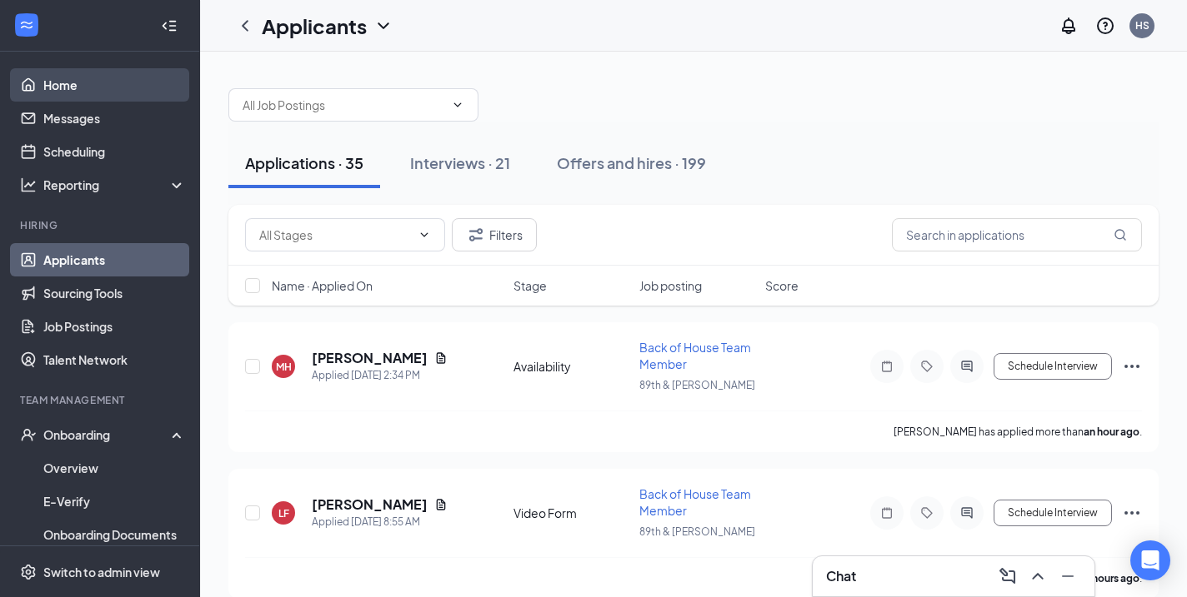
click at [49, 84] on link "Home" at bounding box center [114, 84] width 142 height 33
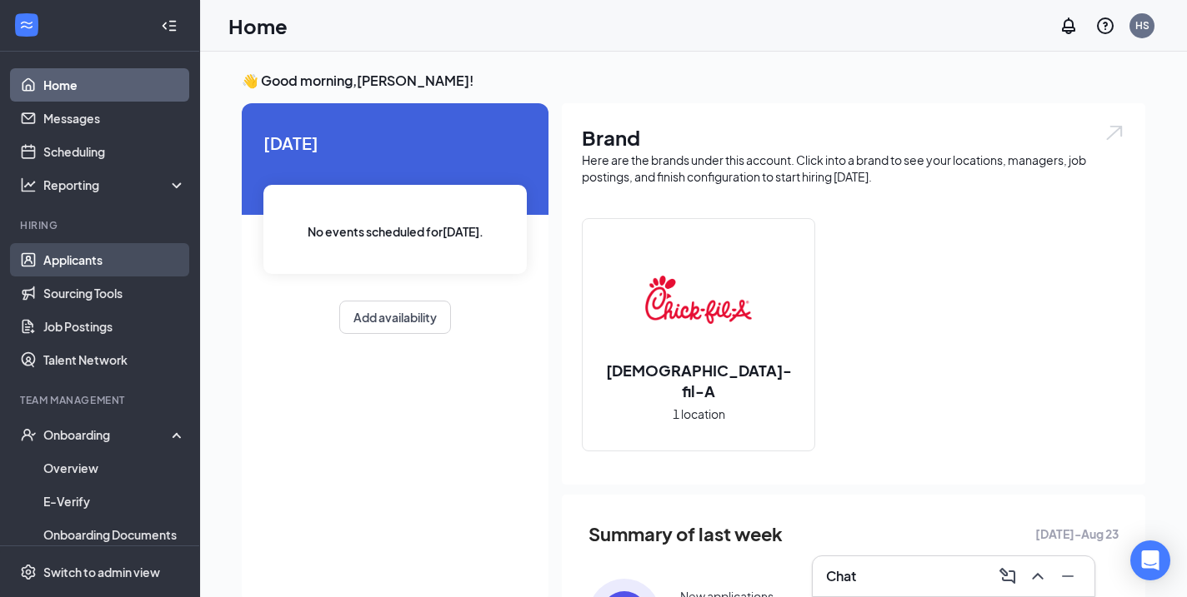
click at [127, 256] on link "Applicants" at bounding box center [114, 259] width 142 height 33
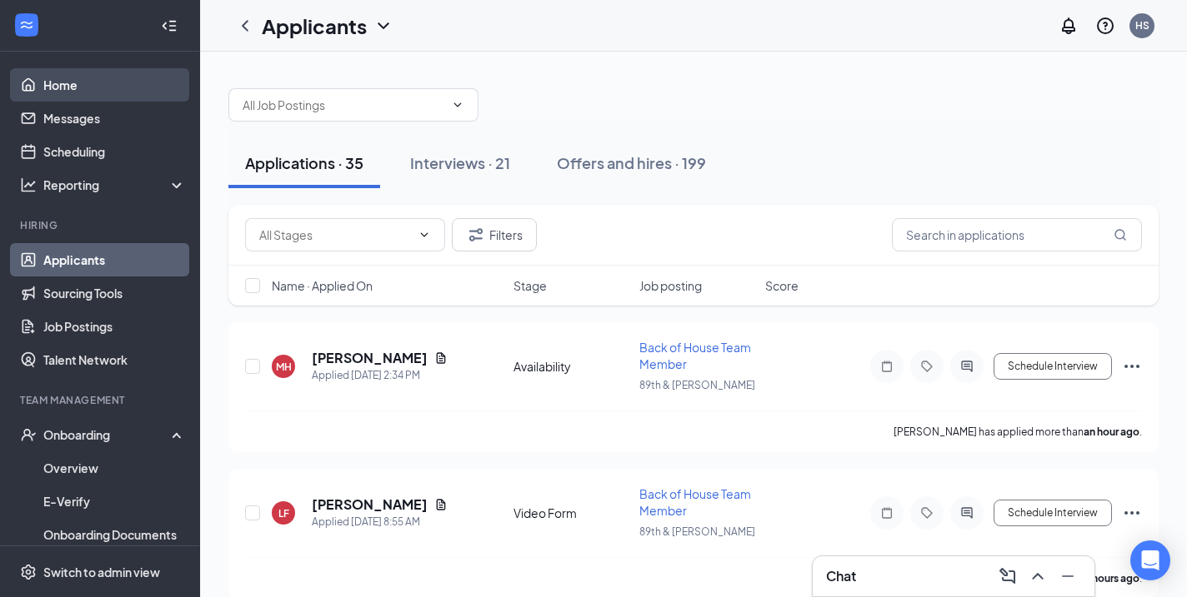
click at [96, 87] on link "Home" at bounding box center [114, 84] width 142 height 33
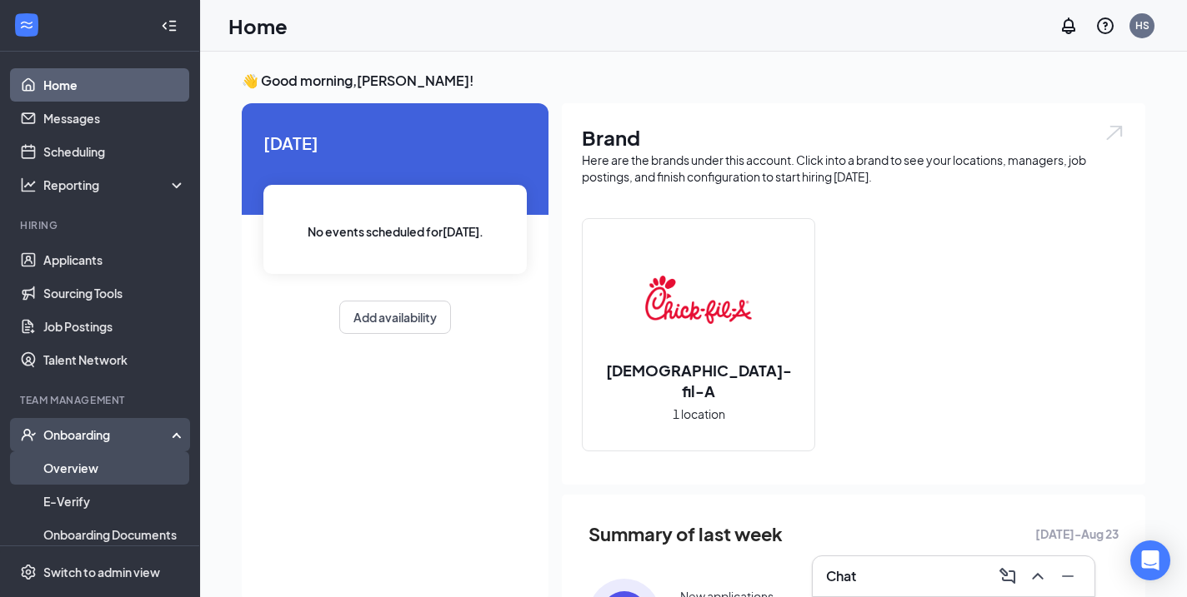
click at [114, 463] on link "Overview" at bounding box center [114, 468] width 142 height 33
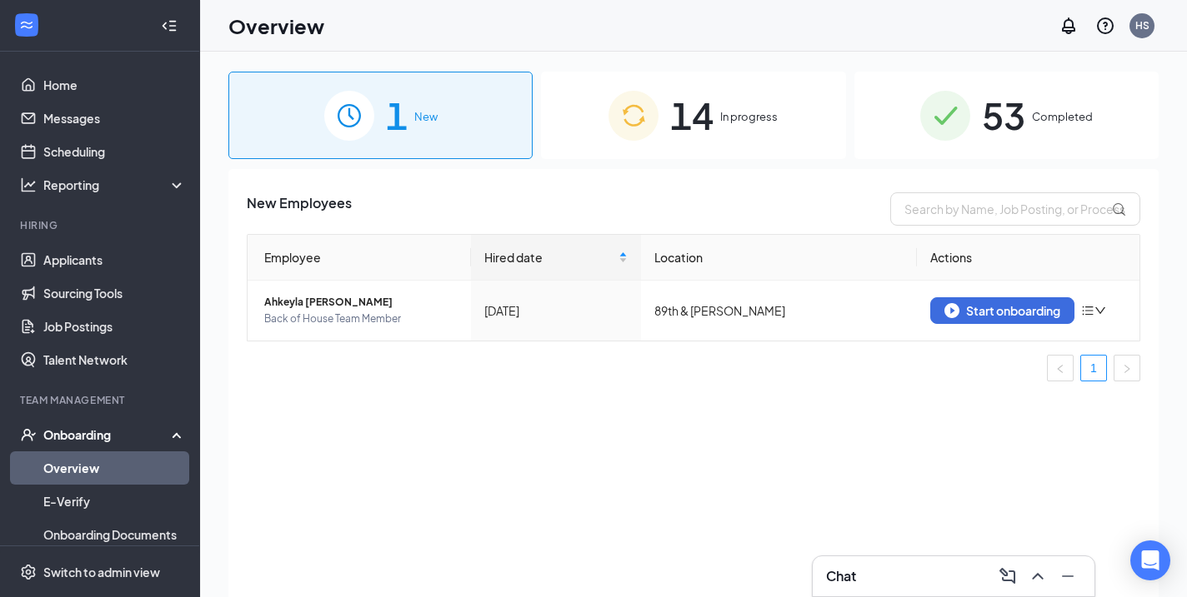
click at [806, 118] on div "14 In progress" at bounding box center [693, 115] width 304 height 87
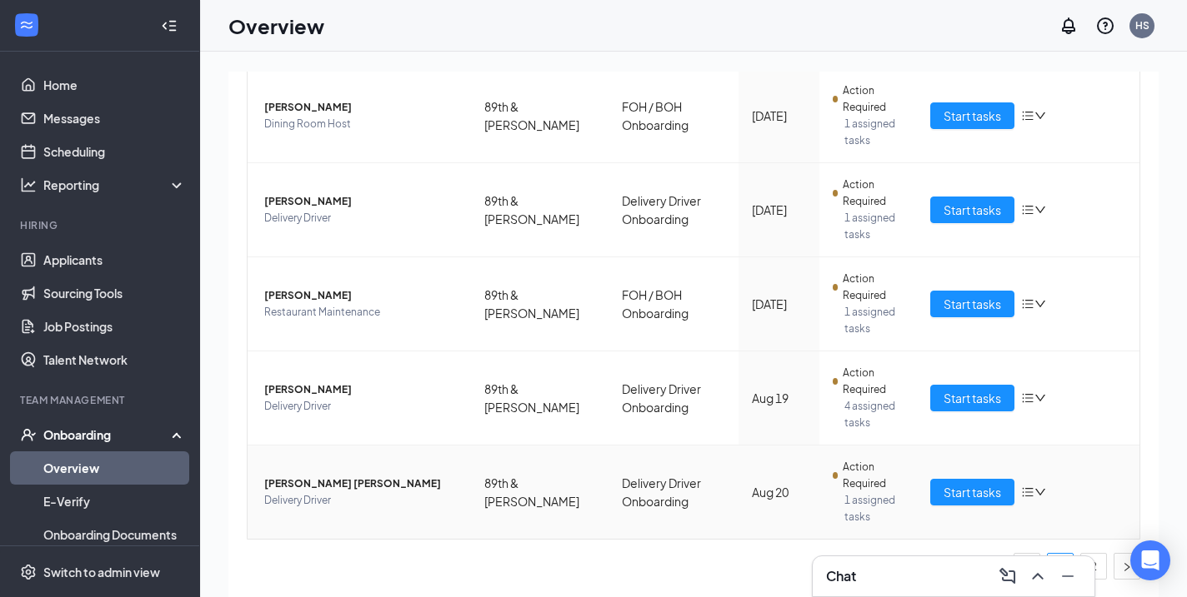
scroll to position [701, 0]
click at [1102, 559] on link "2" at bounding box center [1093, 566] width 25 height 25
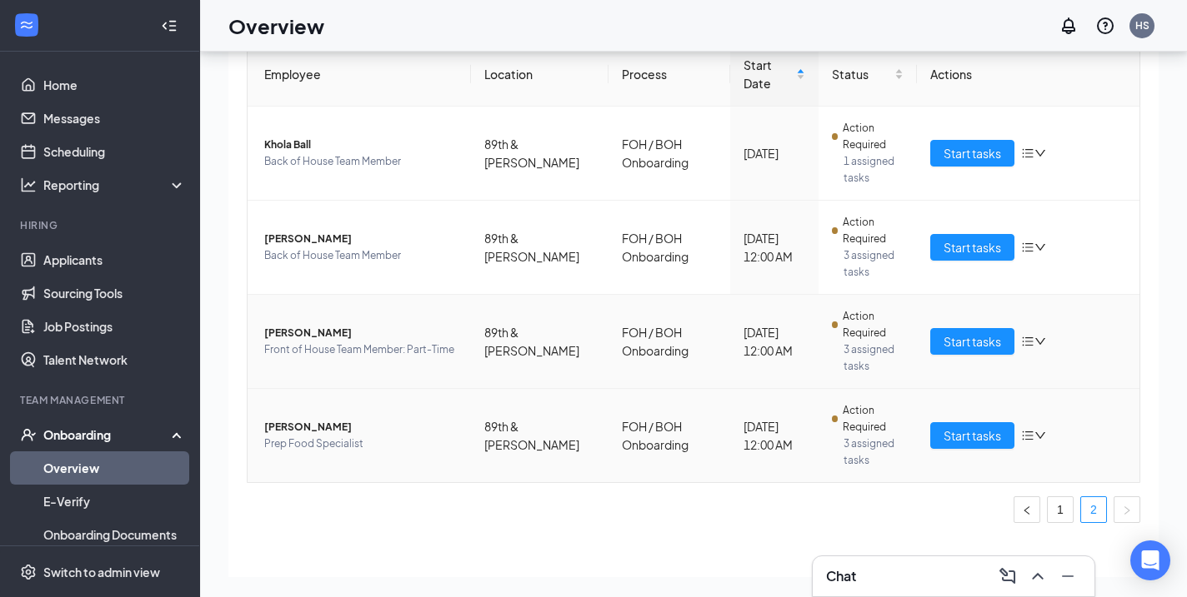
scroll to position [75, 0]
click at [288, 419] on span "[PERSON_NAME]" at bounding box center [360, 427] width 193 height 17
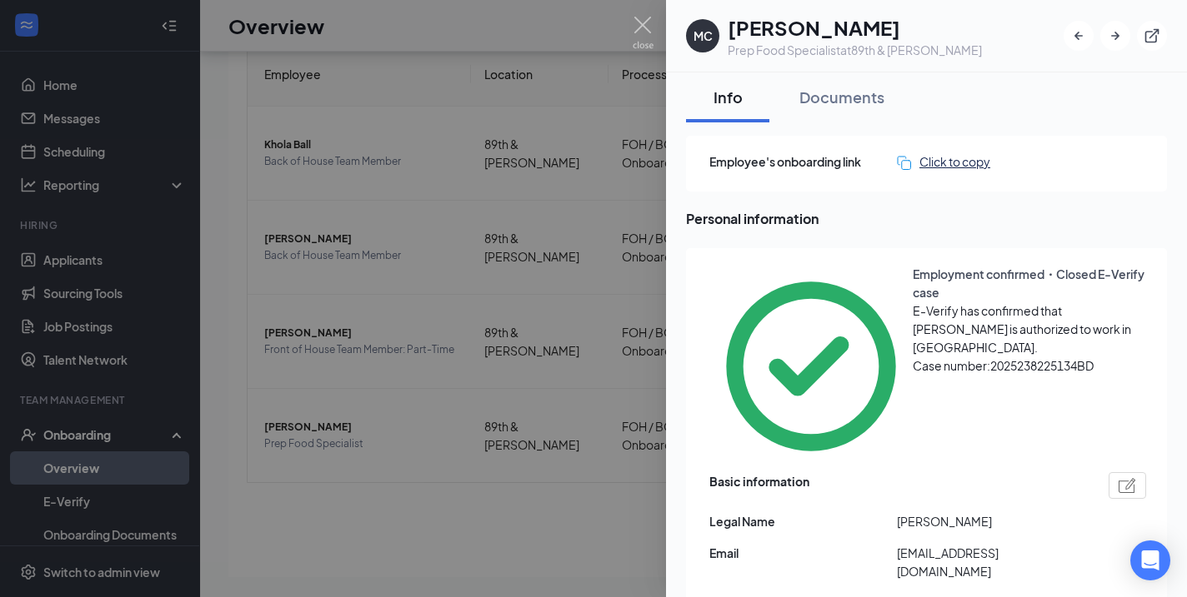
click at [967, 162] on div "Click to copy" at bounding box center [943, 161] width 93 height 18
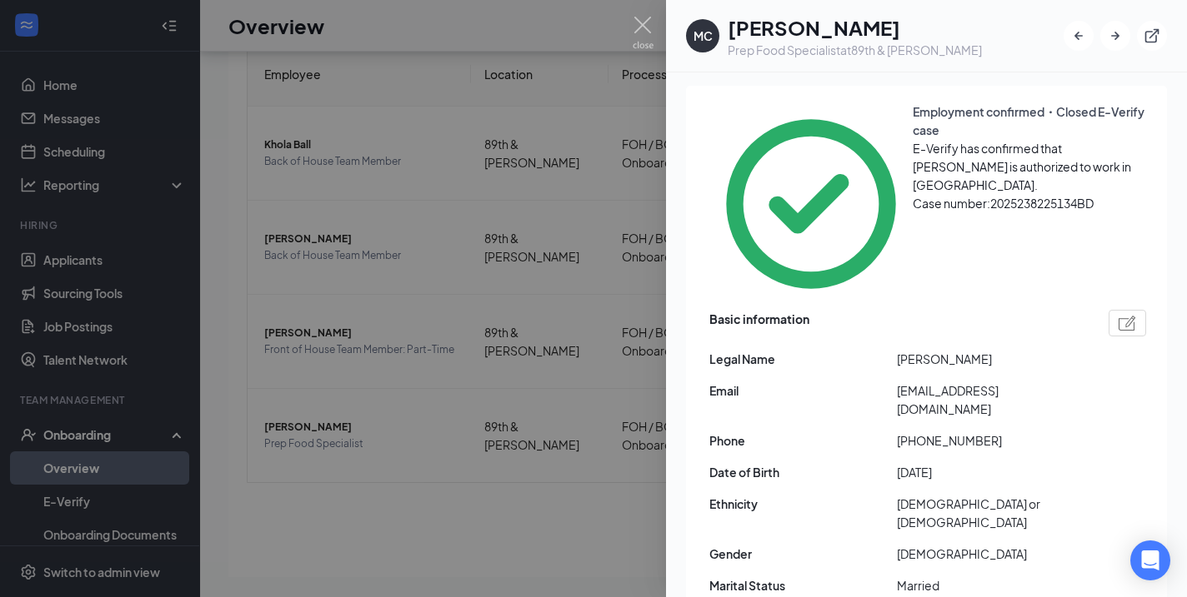
scroll to position [179, 0]
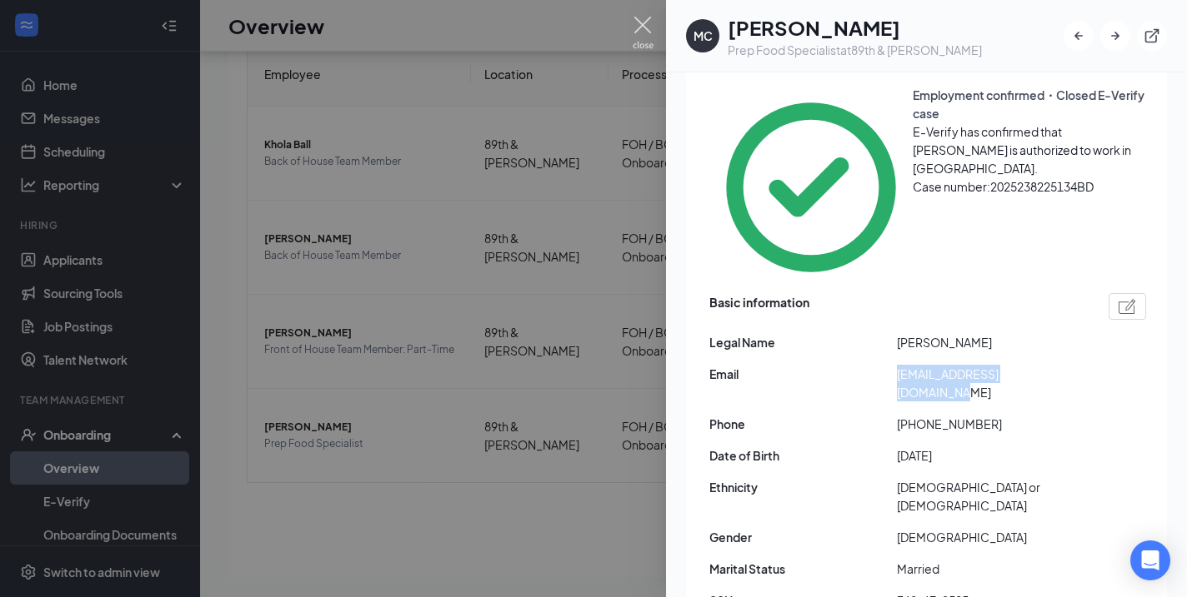
click at [649, 20] on img at bounding box center [642, 33] width 21 height 32
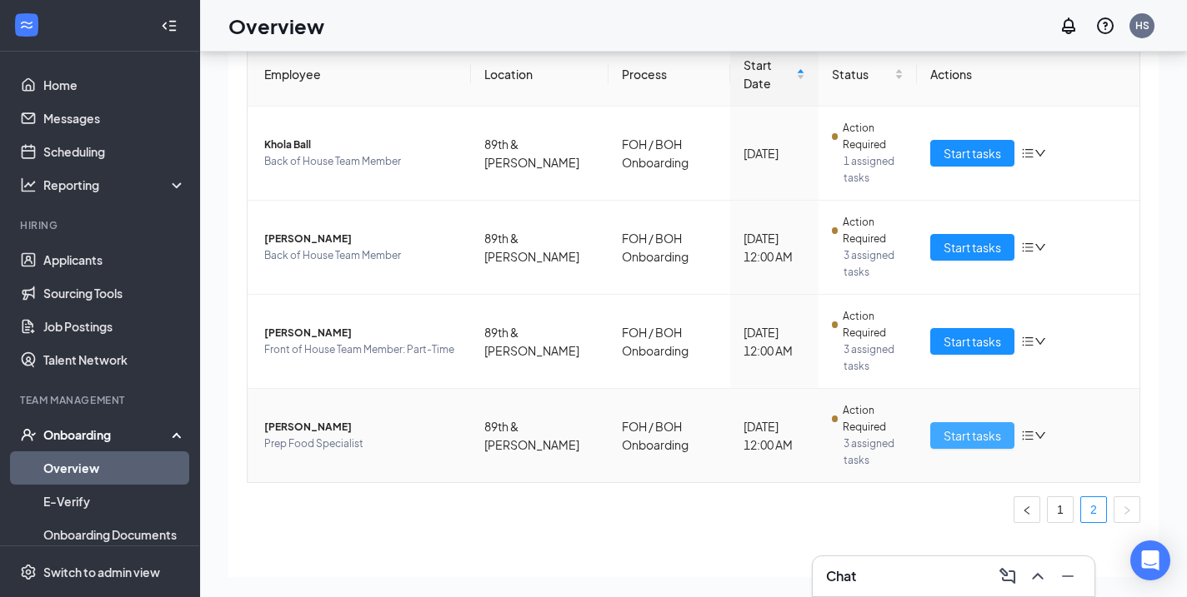
click at [967, 427] on span "Start tasks" at bounding box center [971, 436] width 57 height 18
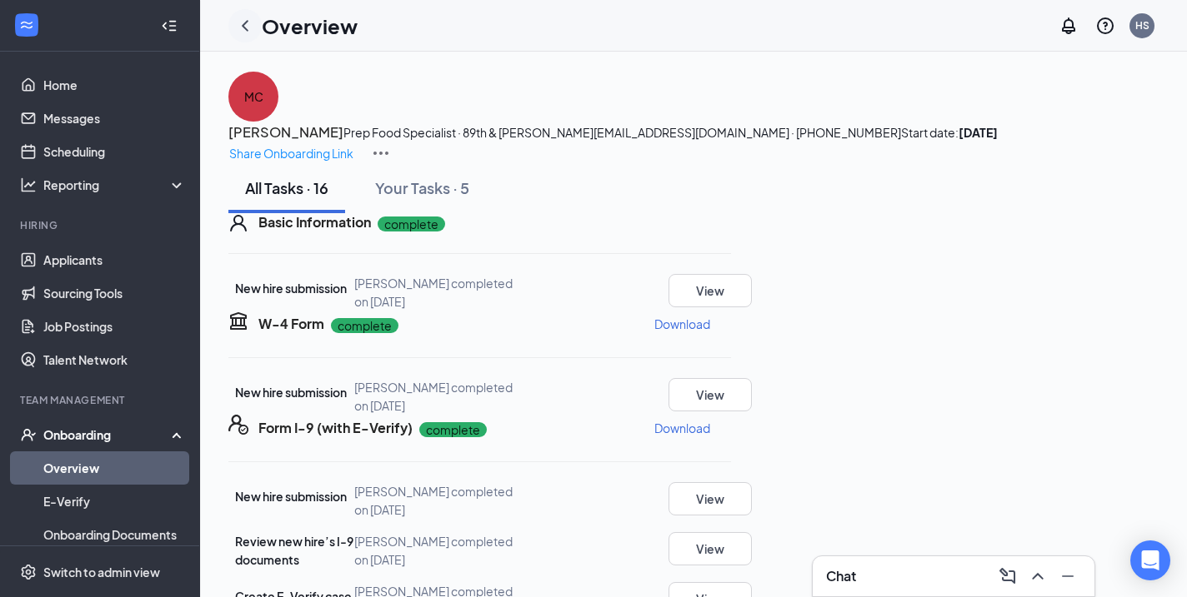
click at [242, 32] on icon "ChevronLeft" at bounding box center [245, 26] width 20 height 20
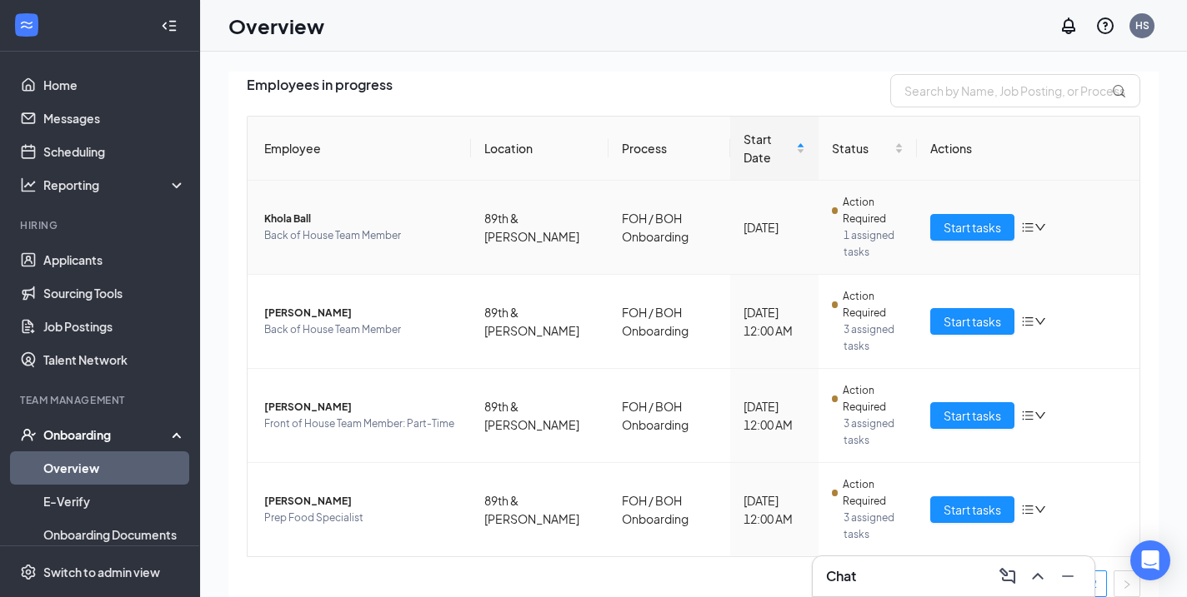
scroll to position [117, 0]
click at [965, 313] on span "Start tasks" at bounding box center [971, 322] width 57 height 18
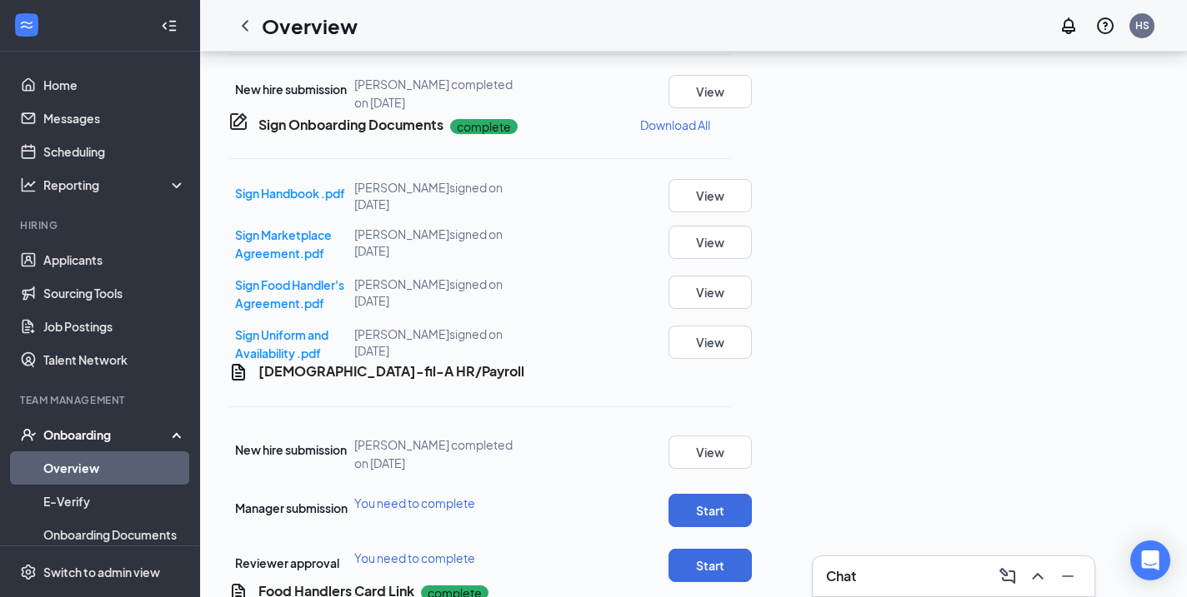
scroll to position [863, 0]
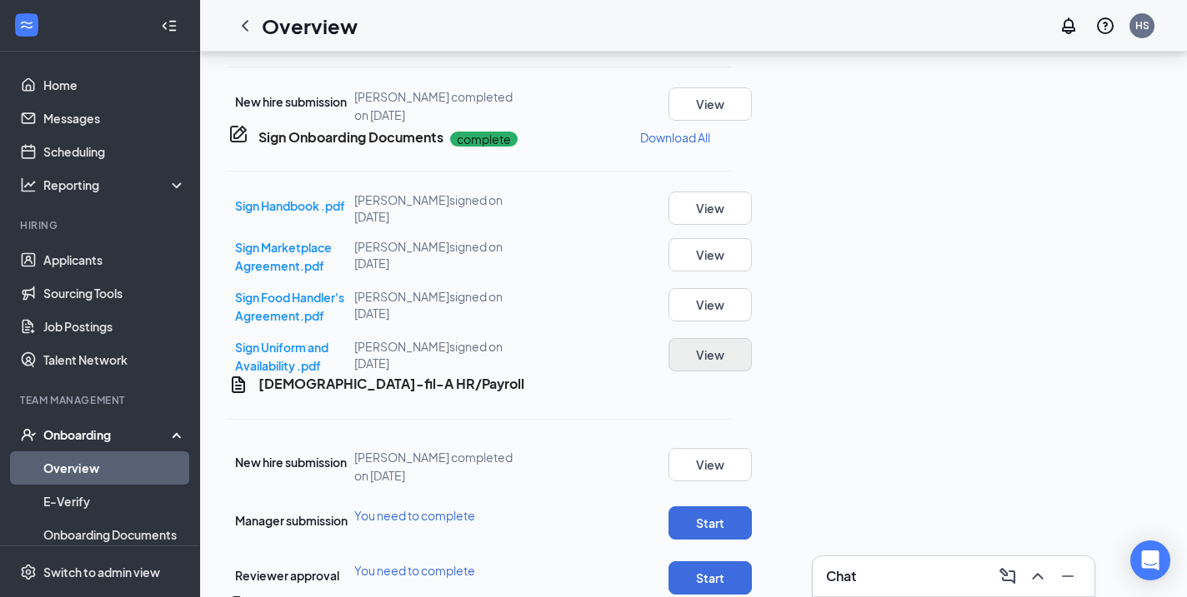
click at [752, 372] on button "View" at bounding box center [709, 354] width 83 height 33
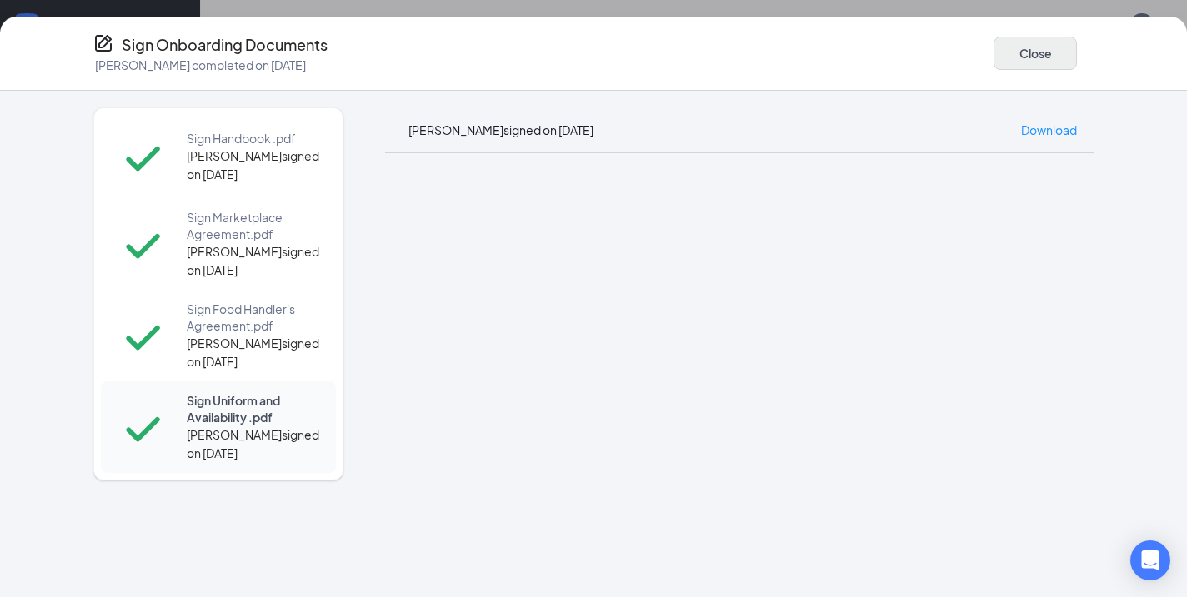
click at [999, 44] on button "Close" at bounding box center [1034, 53] width 83 height 33
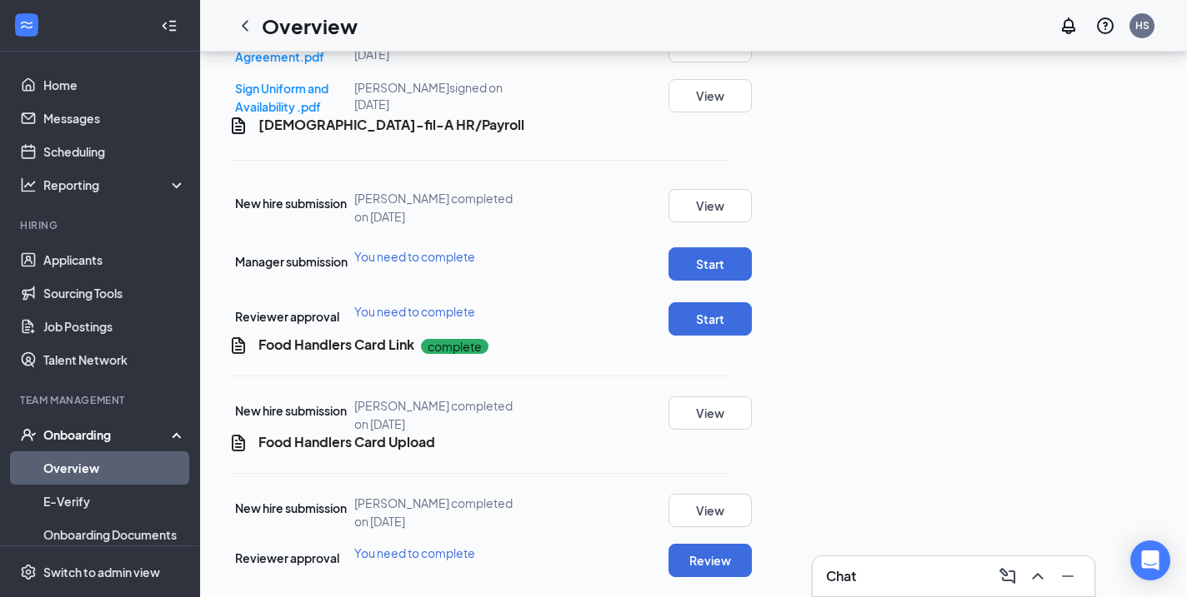
scroll to position [1130, 0]
click at [752, 281] on button "Start" at bounding box center [709, 263] width 83 height 33
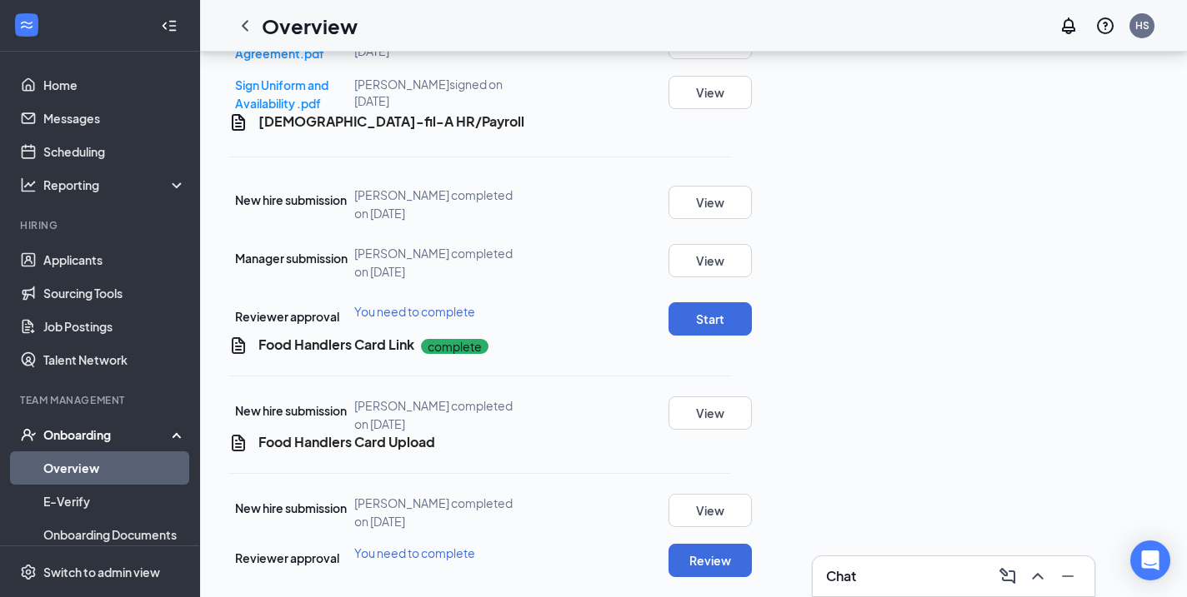
scroll to position [1209, 0]
click at [752, 302] on button "Start" at bounding box center [709, 318] width 83 height 33
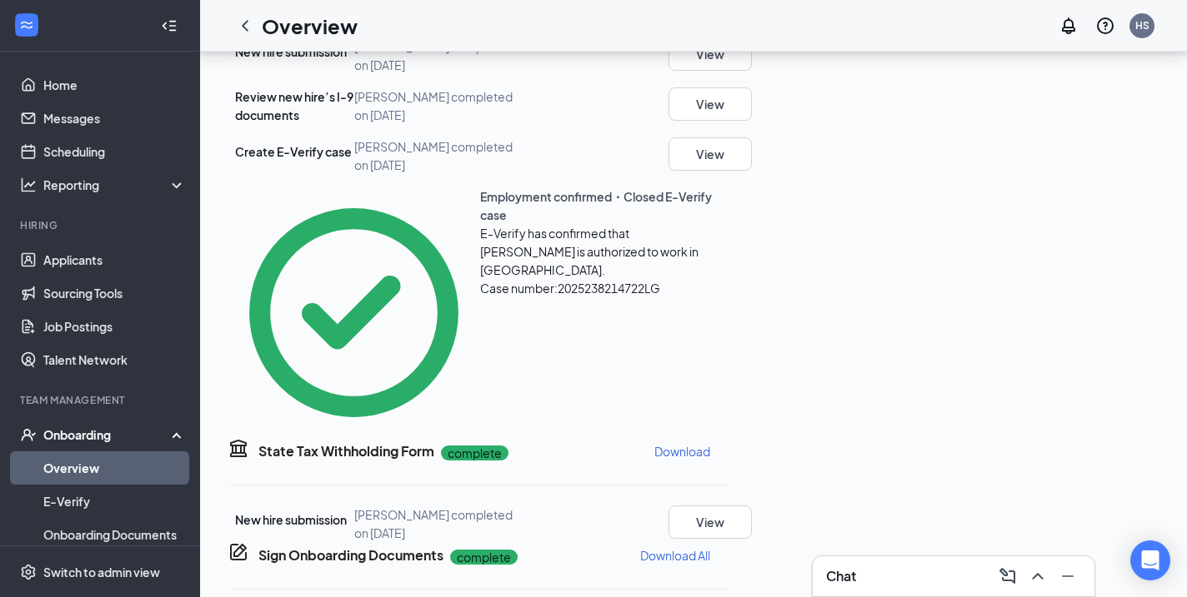
scroll to position [210, 0]
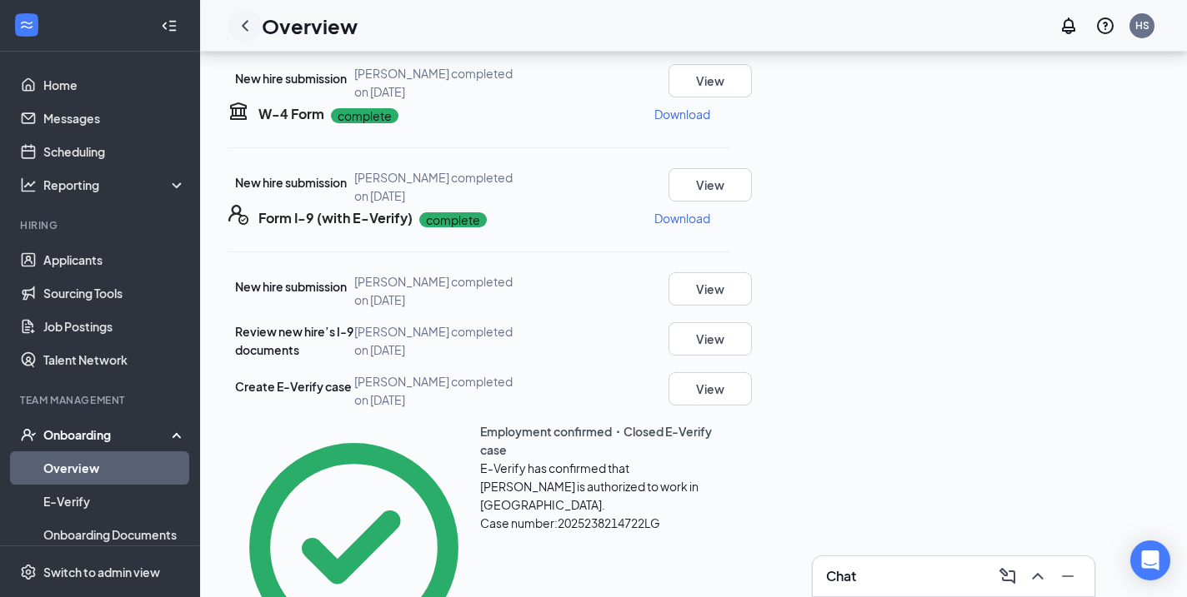
click at [245, 30] on icon "ChevronLeft" at bounding box center [245, 26] width 20 height 20
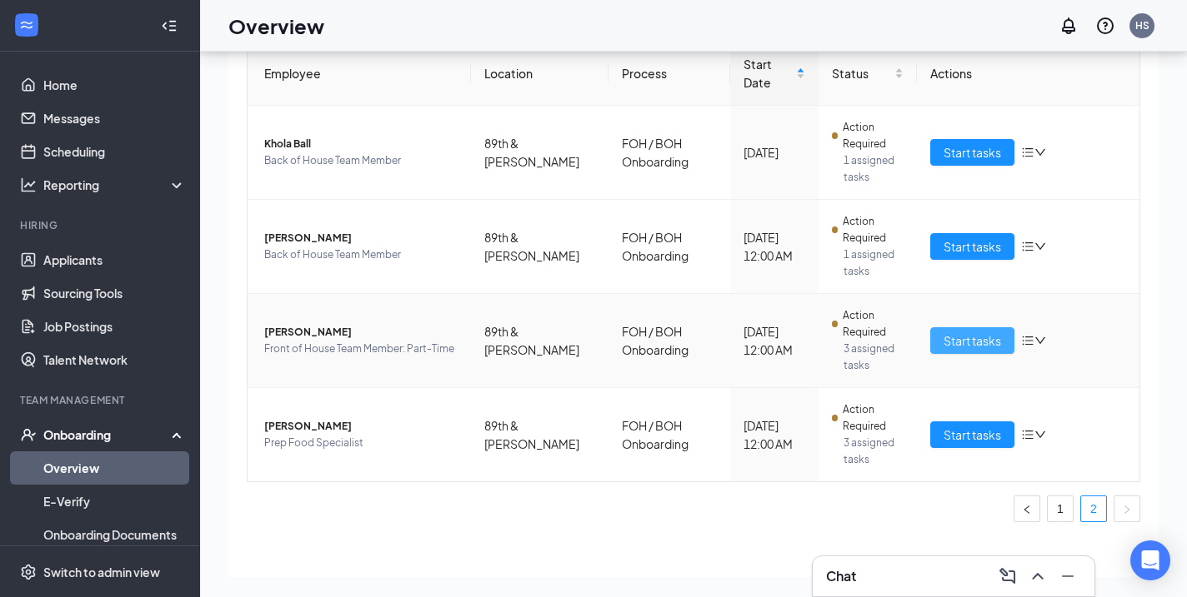
scroll to position [117, 0]
click at [963, 332] on span "Start tasks" at bounding box center [971, 341] width 57 height 18
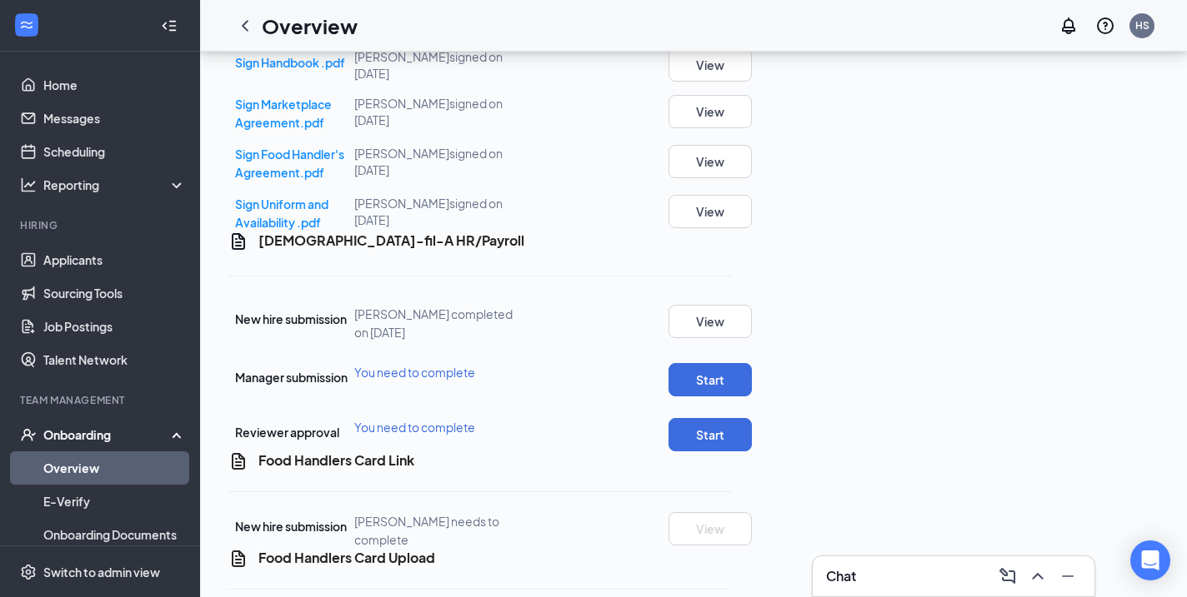
scroll to position [1025, 0]
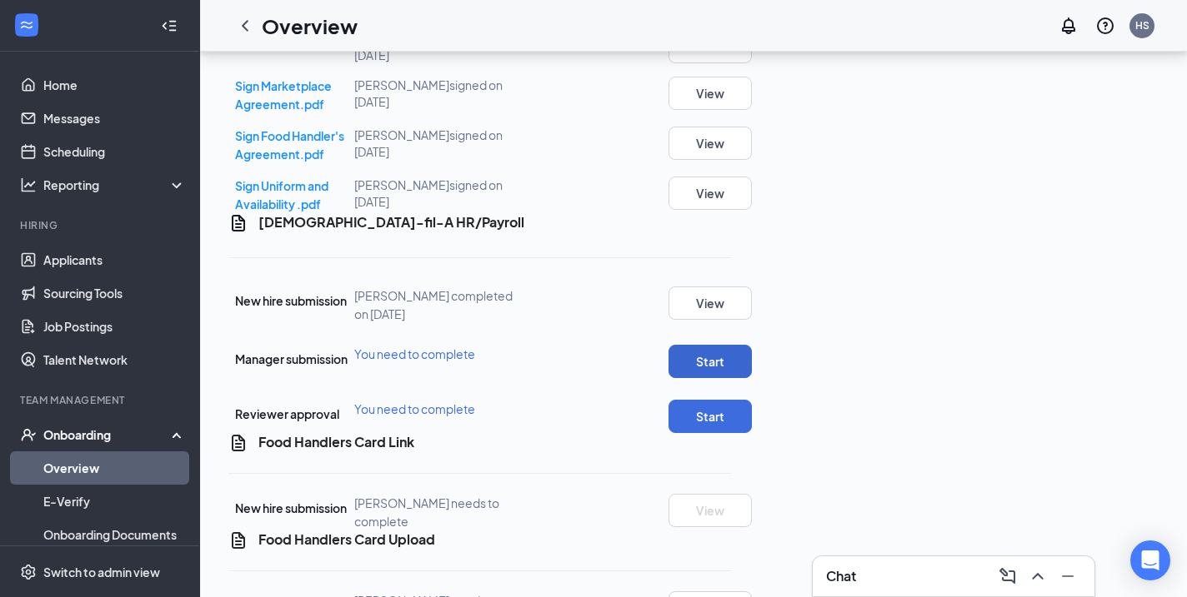
click at [752, 378] on button "Start" at bounding box center [709, 361] width 83 height 33
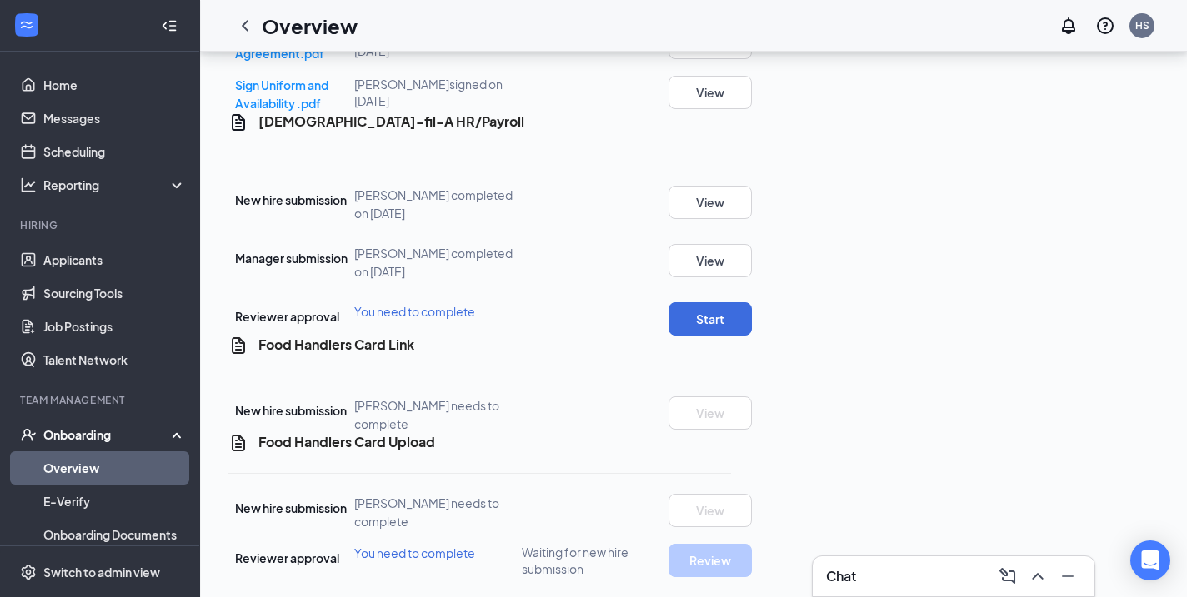
scroll to position [1158, 0]
click at [752, 326] on button "Start" at bounding box center [709, 318] width 83 height 33
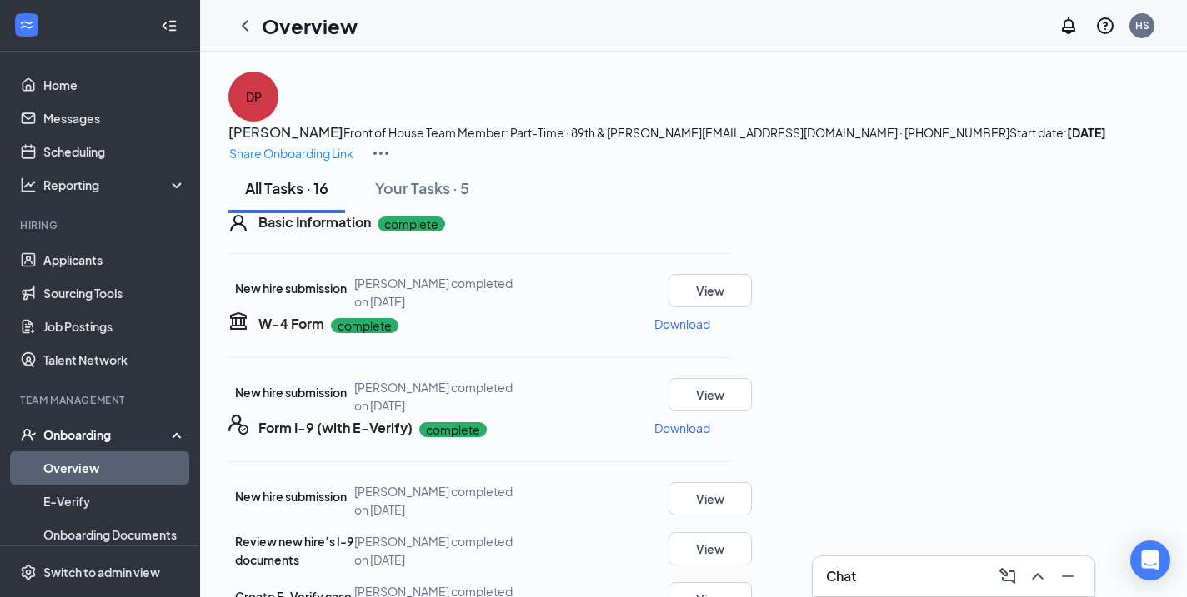
scroll to position [0, 0]
click at [240, 25] on icon "ChevronLeft" at bounding box center [245, 26] width 20 height 20
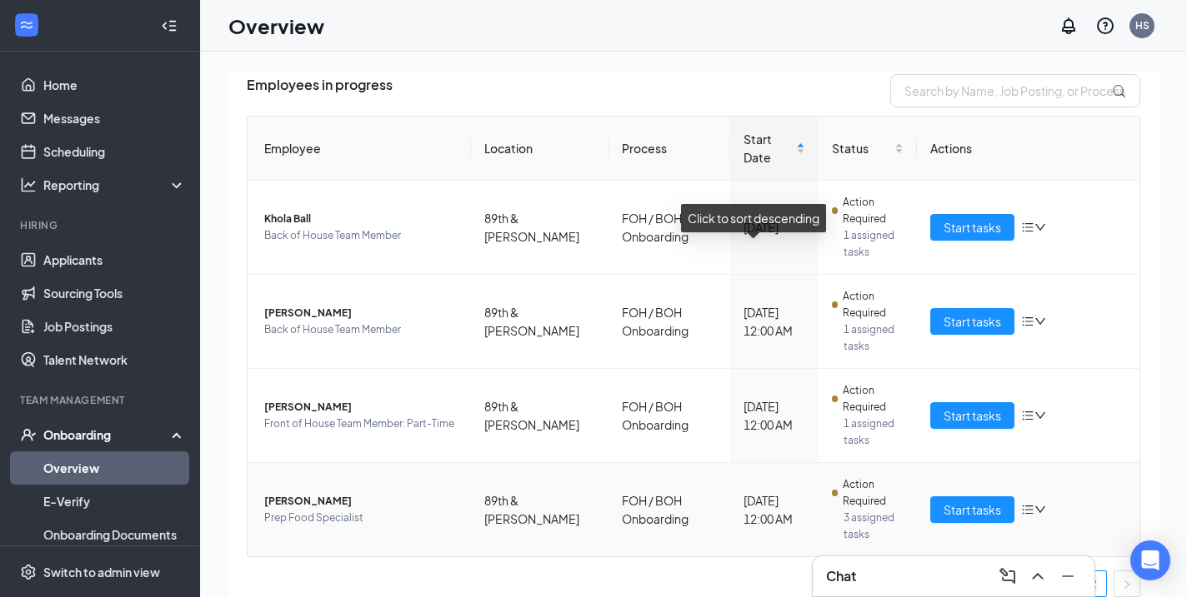
scroll to position [117, 0]
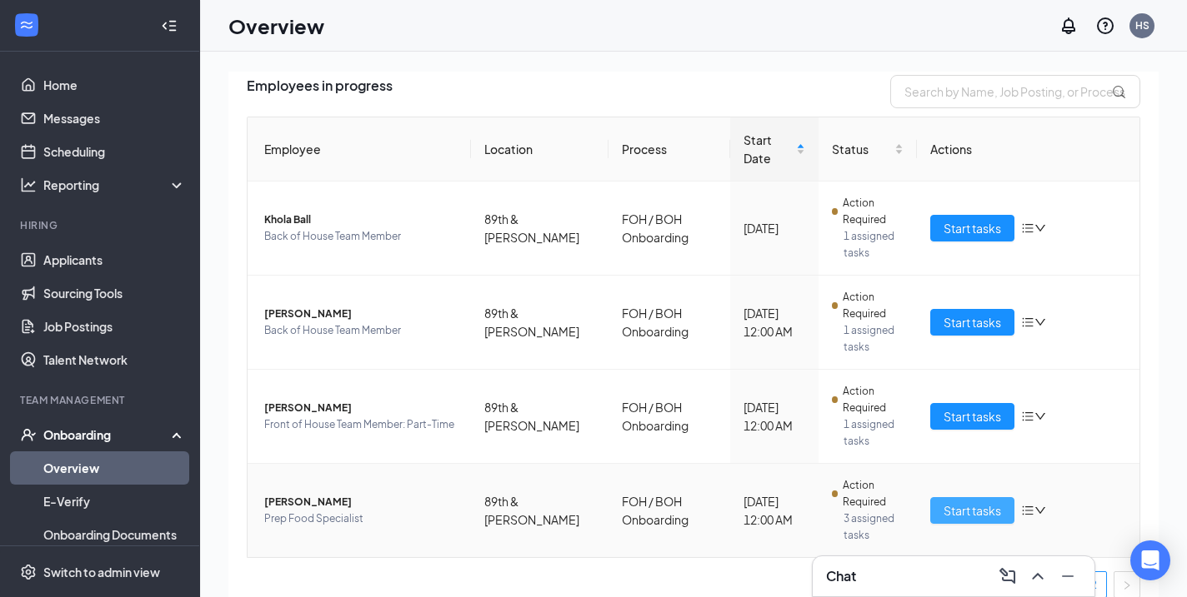
click at [963, 502] on span "Start tasks" at bounding box center [971, 511] width 57 height 18
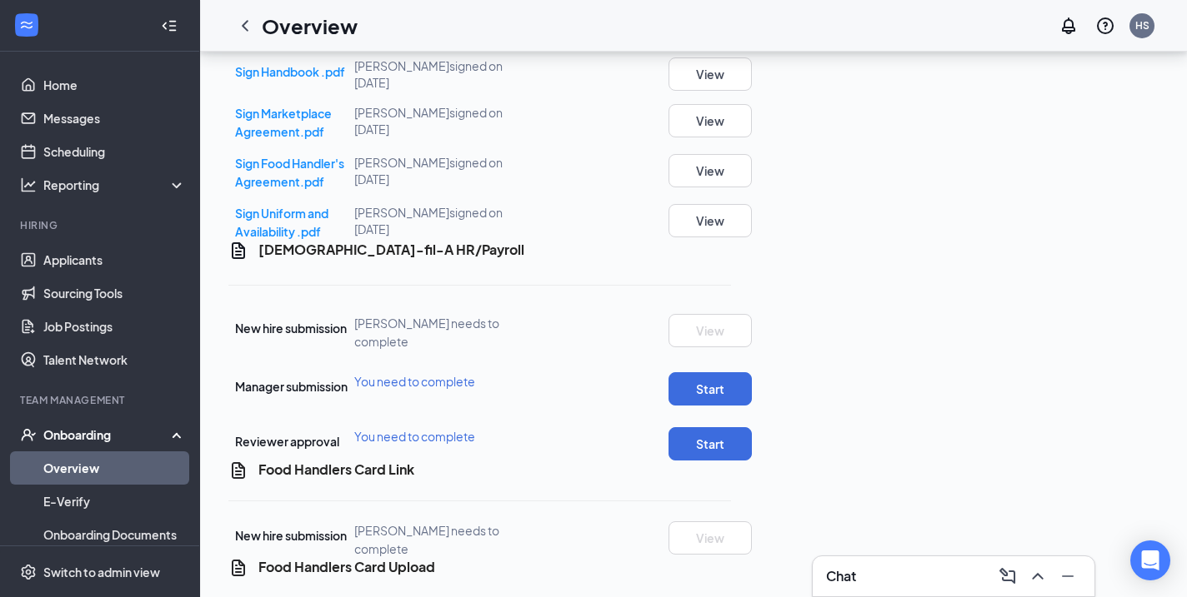
scroll to position [939, 0]
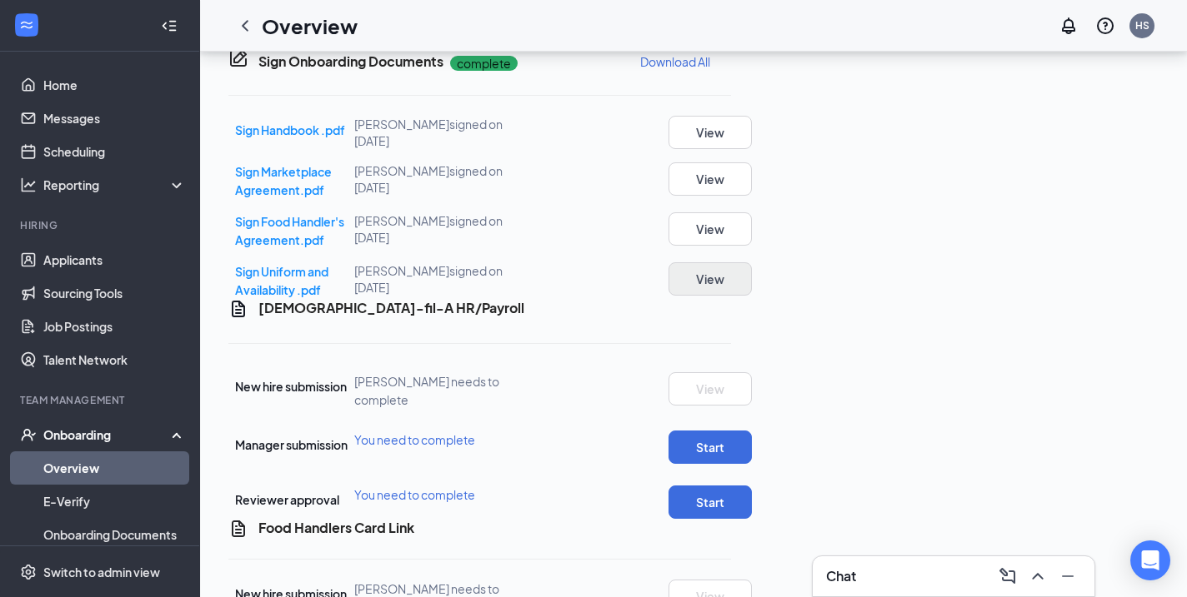
click at [752, 294] on button "View" at bounding box center [709, 278] width 83 height 33
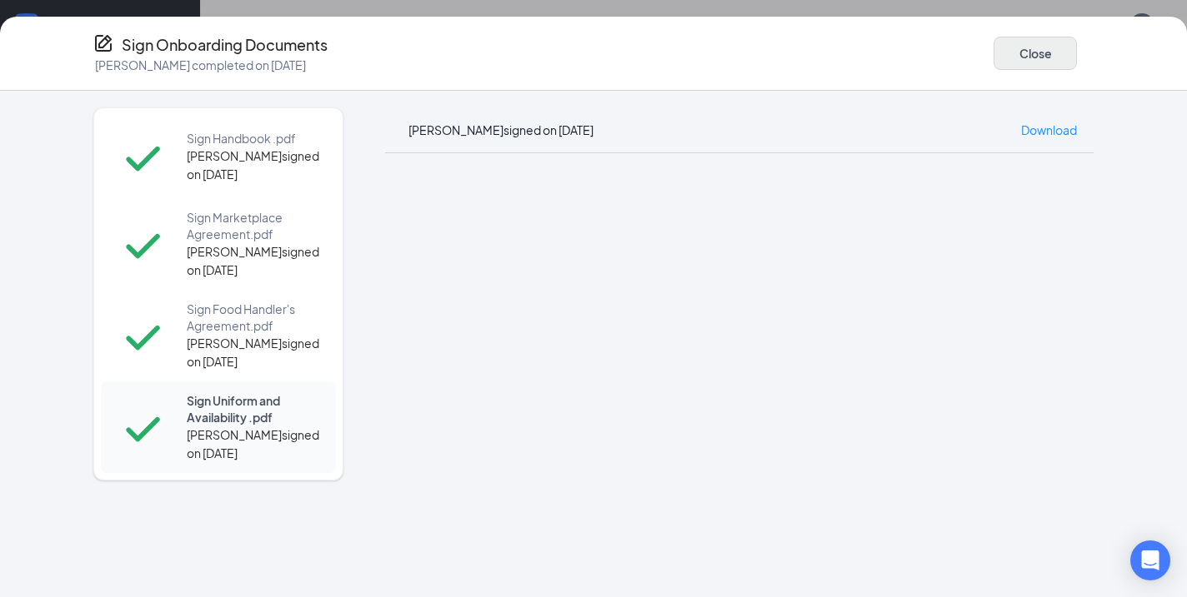
click at [1011, 46] on button "Close" at bounding box center [1034, 53] width 83 height 33
